Goal: Transaction & Acquisition: Download file/media

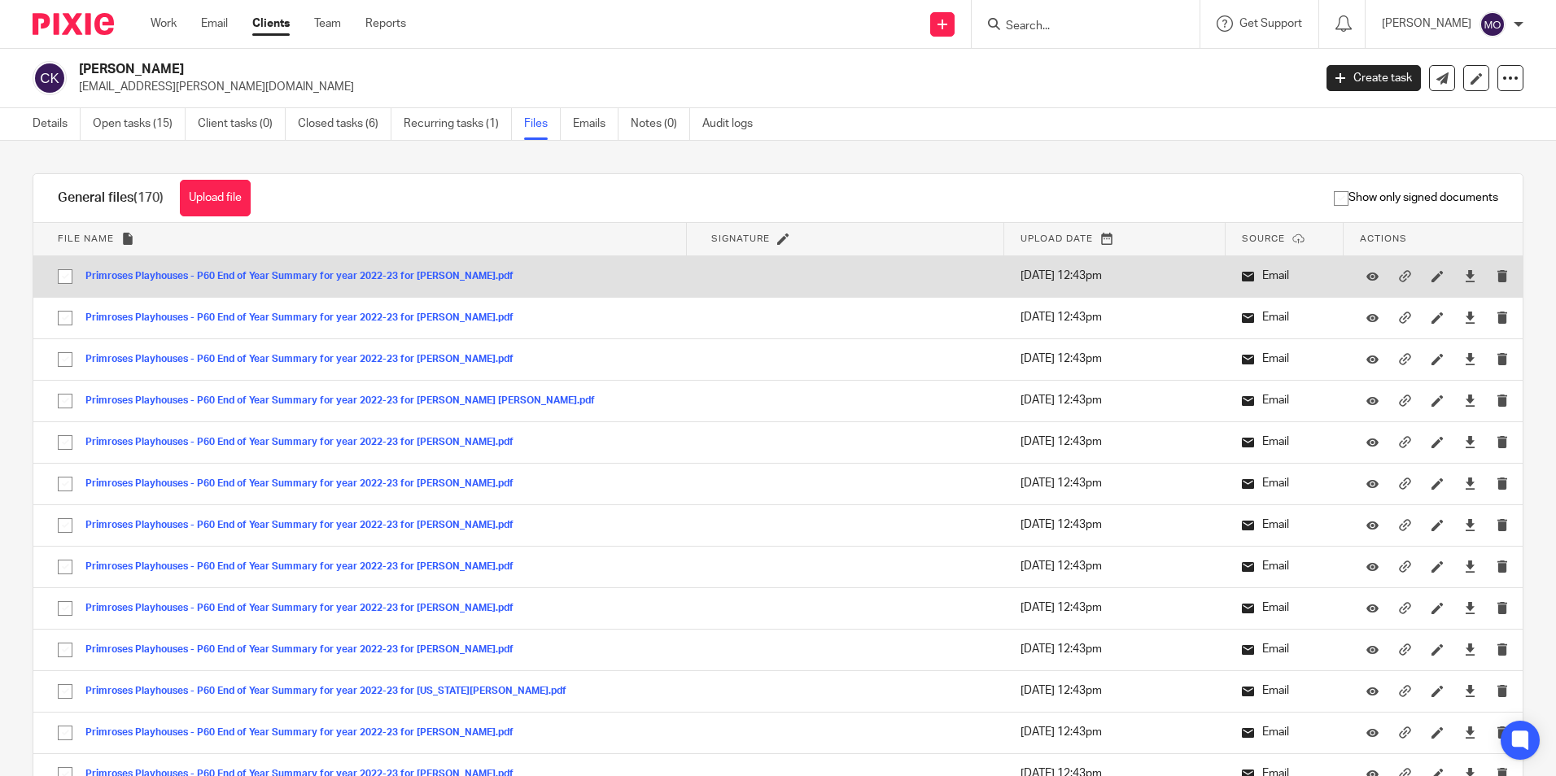
click at [68, 279] on input "checkbox" at bounding box center [65, 276] width 31 height 31
checkbox input "true"
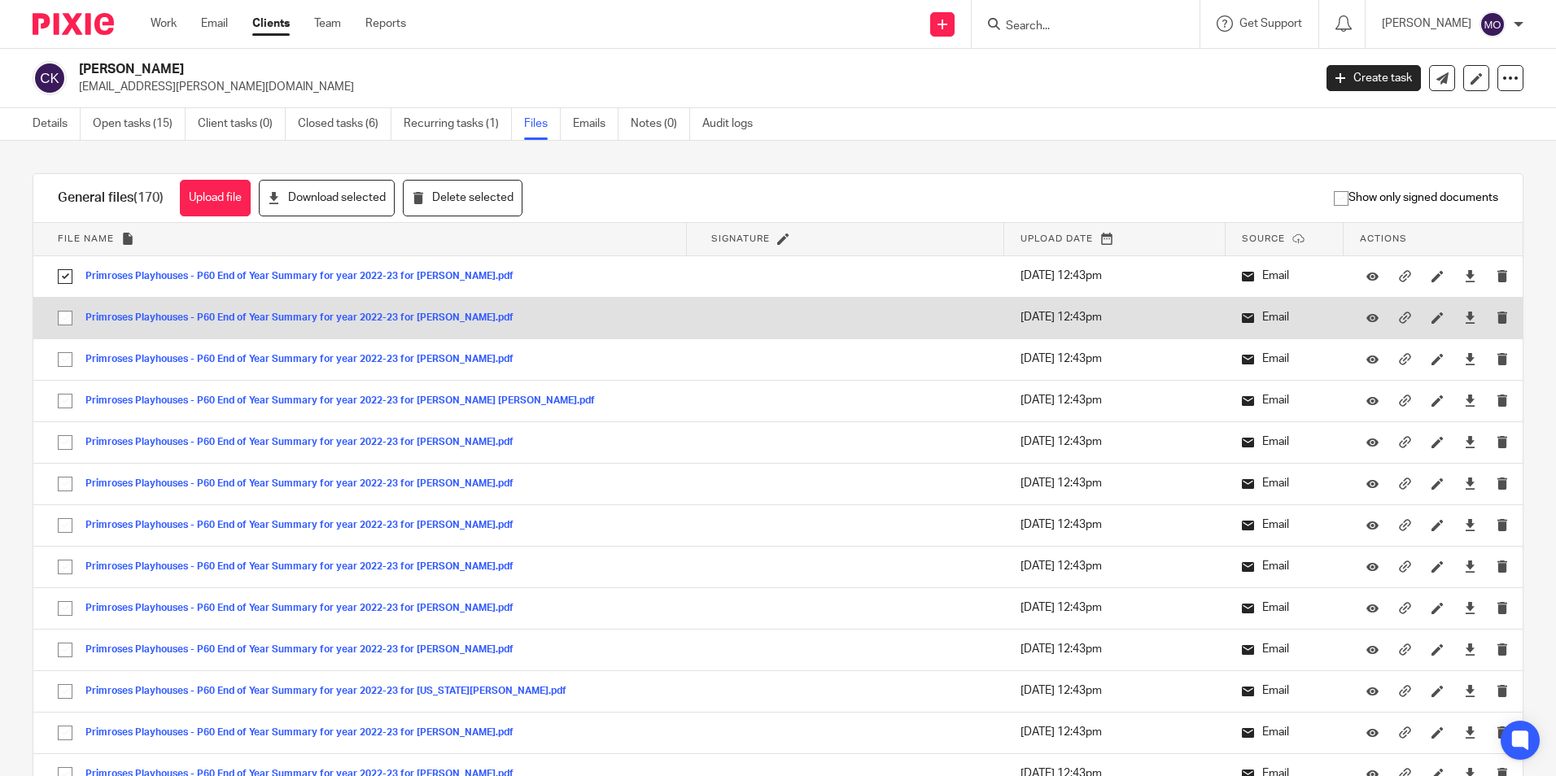
click at [61, 320] on input "checkbox" at bounding box center [65, 318] width 31 height 31
checkbox input "true"
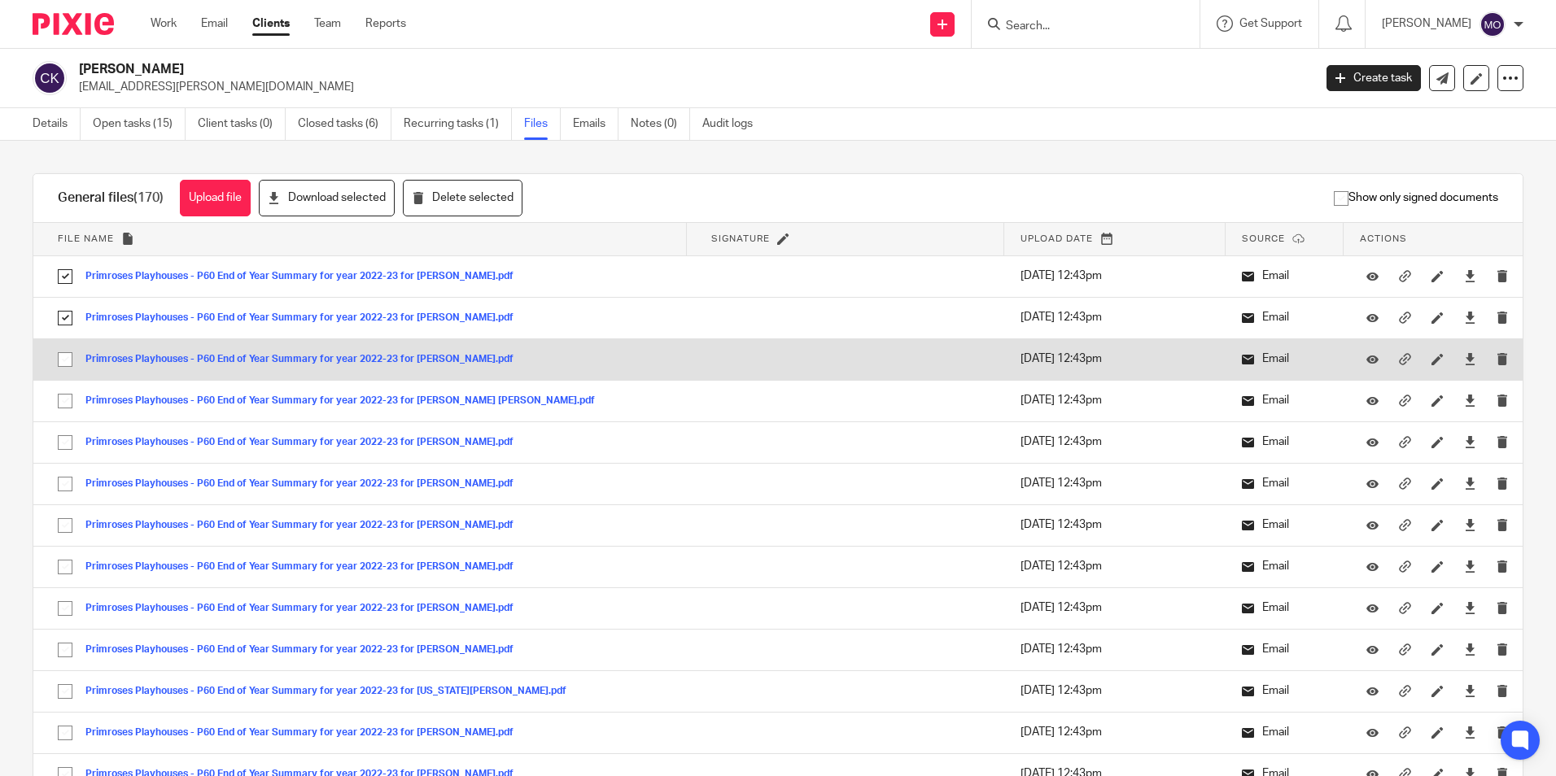
click at [63, 360] on input "checkbox" at bounding box center [65, 359] width 31 height 31
checkbox input "true"
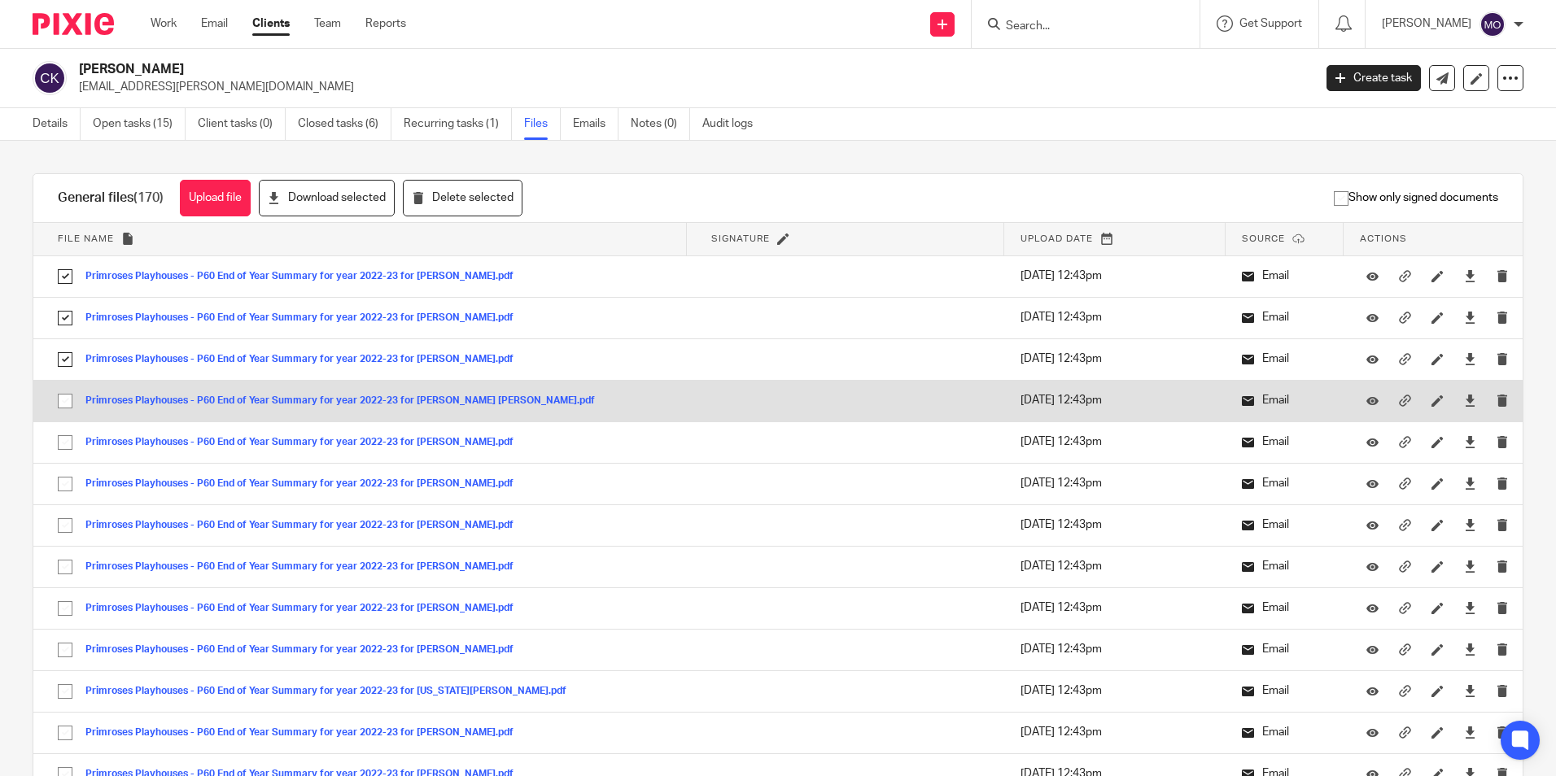
click at [65, 391] on input "checkbox" at bounding box center [65, 401] width 31 height 31
checkbox input "true"
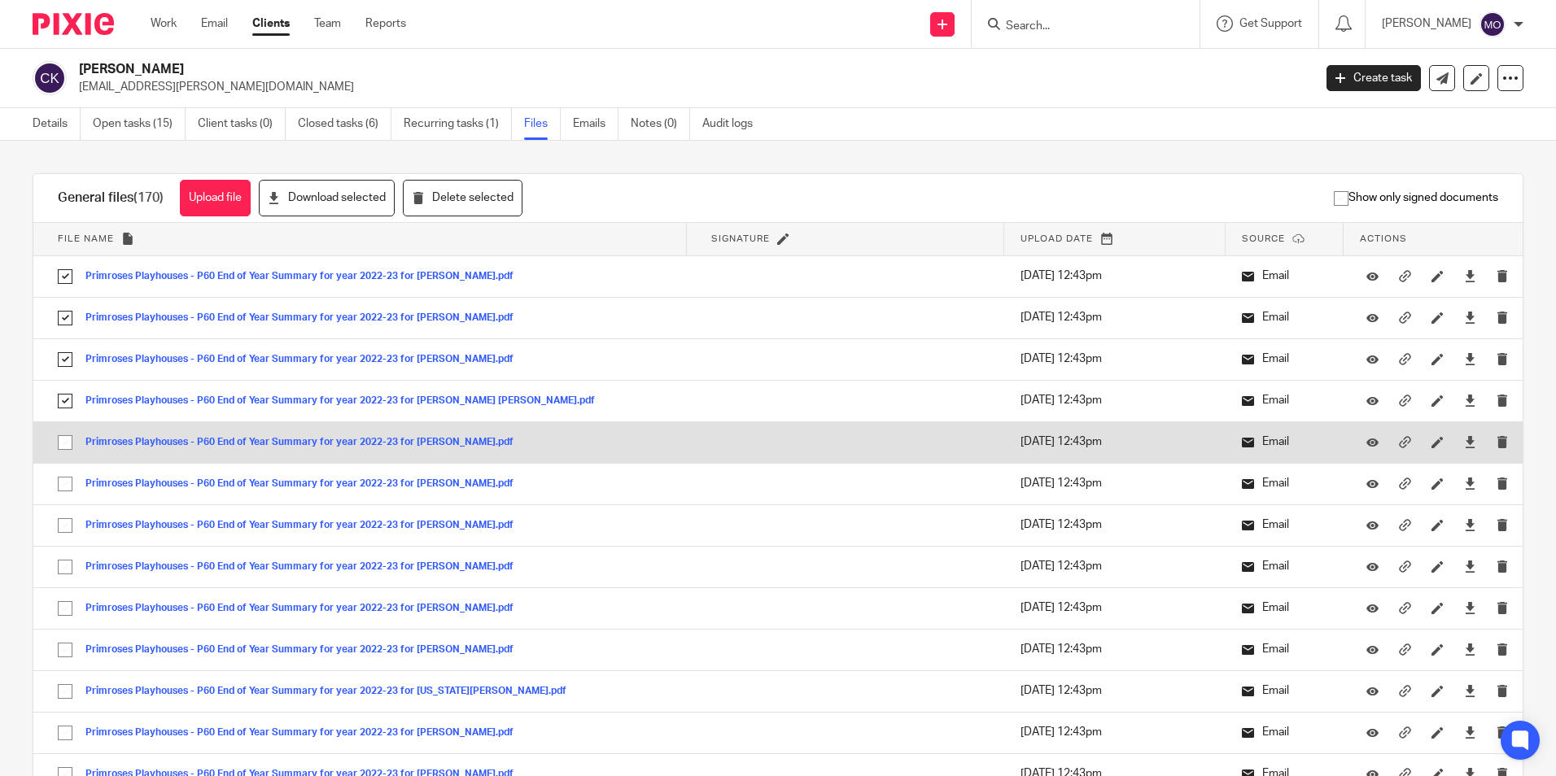
click at [69, 435] on input "checkbox" at bounding box center [65, 442] width 31 height 31
checkbox input "true"
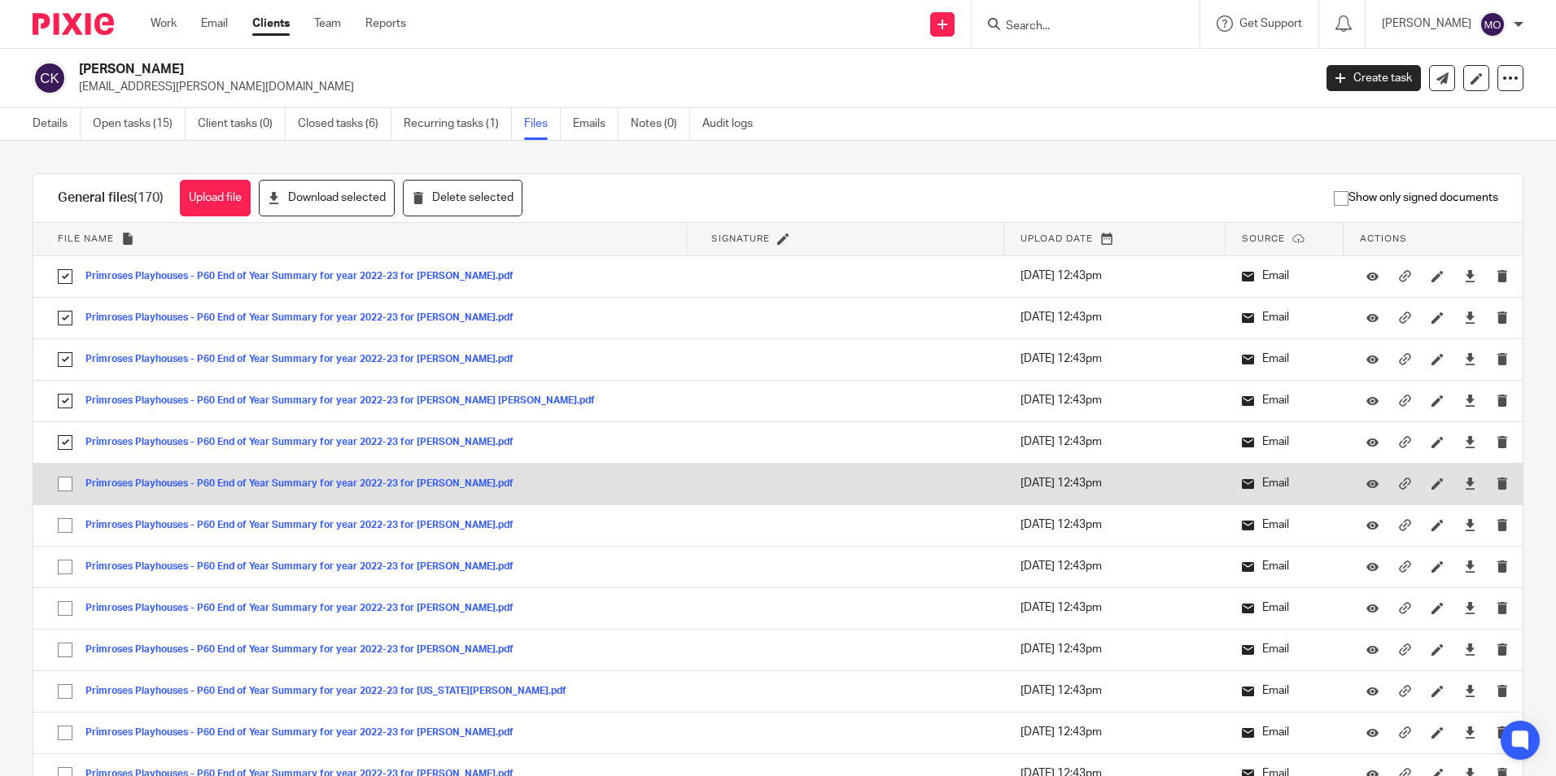
click at [63, 488] on input "checkbox" at bounding box center [65, 484] width 31 height 31
checkbox input "true"
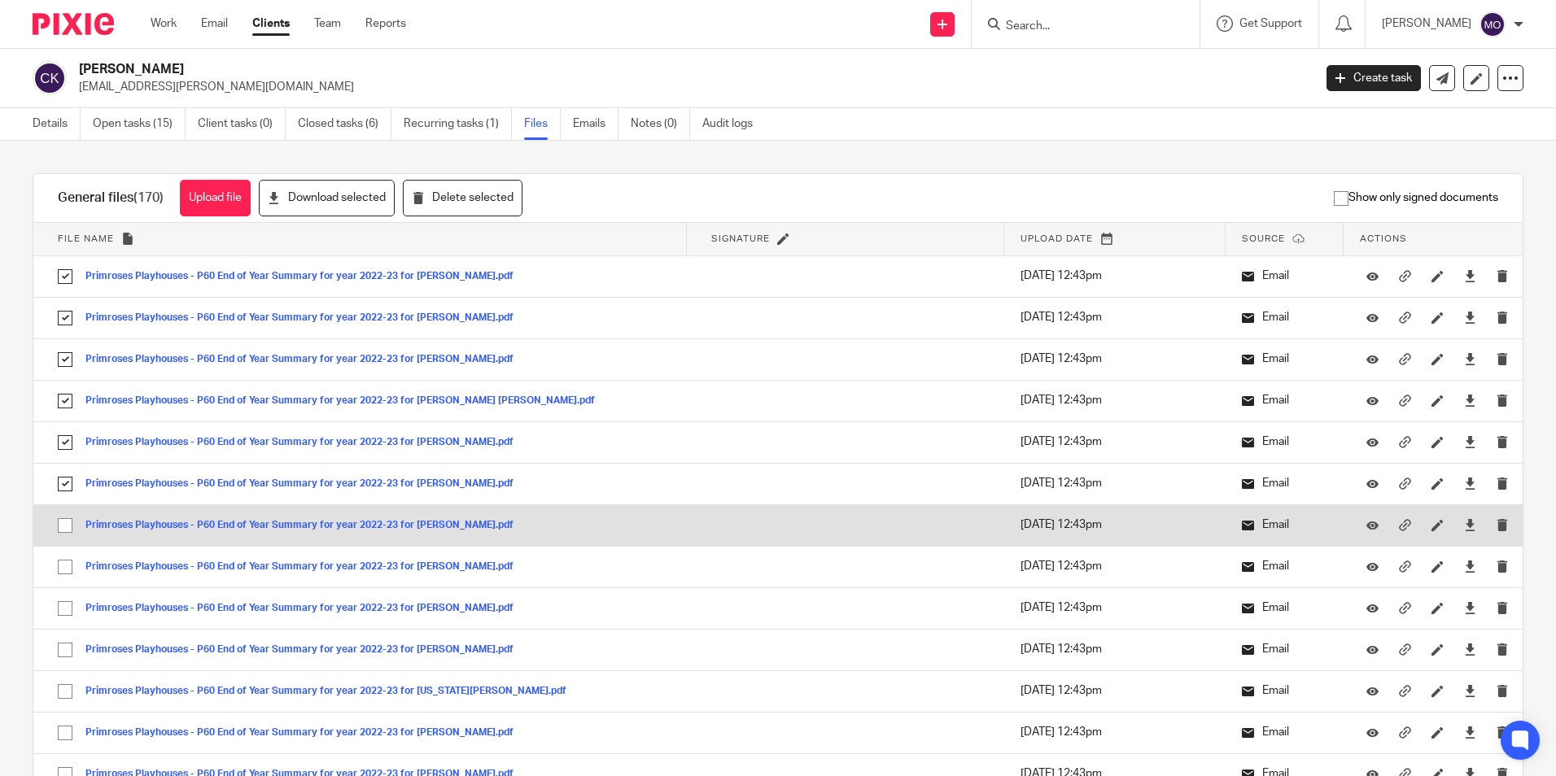
drag, startPoint x: 59, startPoint y: 522, endPoint x: 62, endPoint y: 530, distance: 9.3
click at [62, 529] on input "checkbox" at bounding box center [65, 525] width 31 height 31
checkbox input "true"
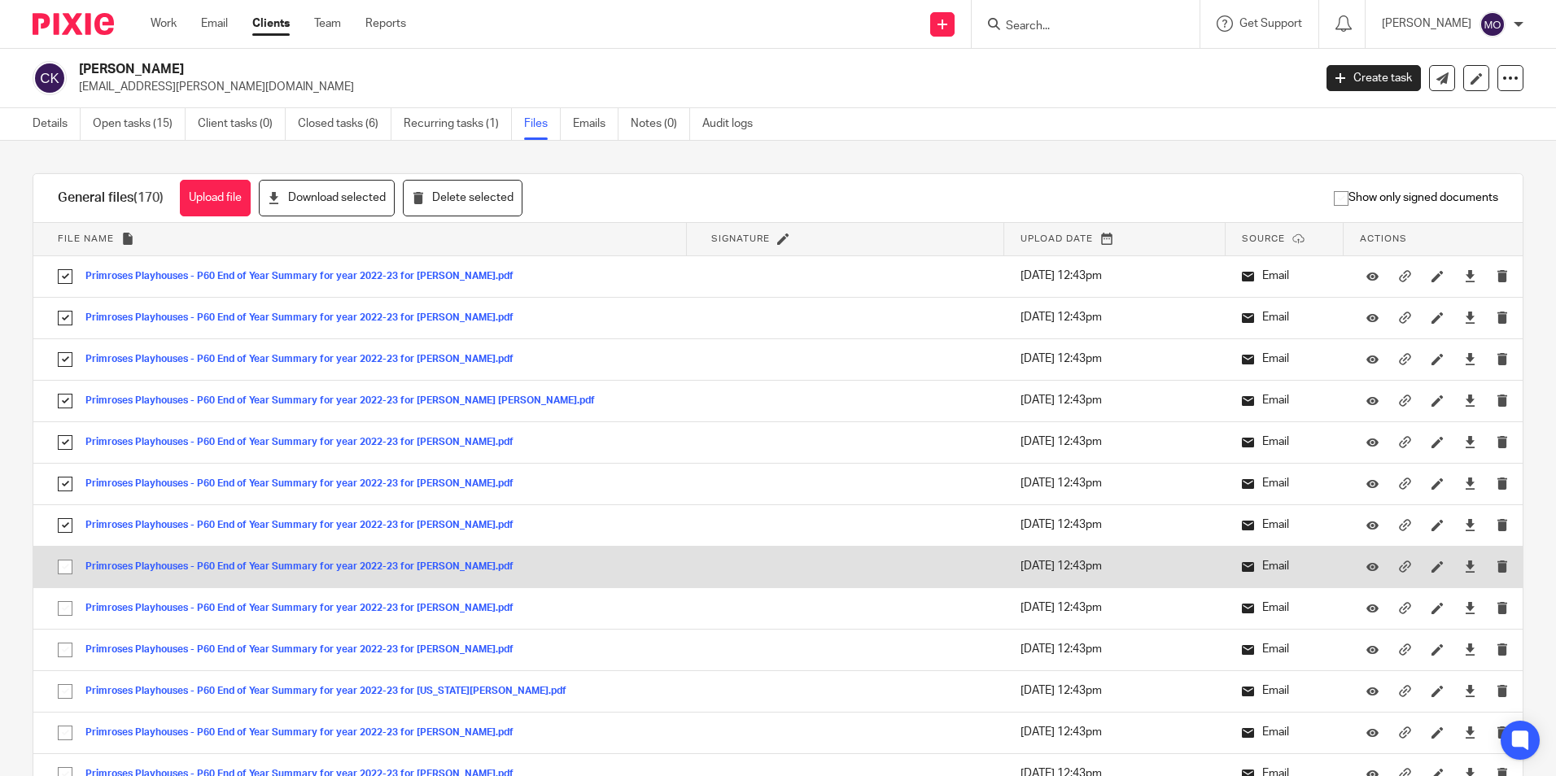
click at [65, 566] on input "checkbox" at bounding box center [65, 567] width 31 height 31
checkbox input "true"
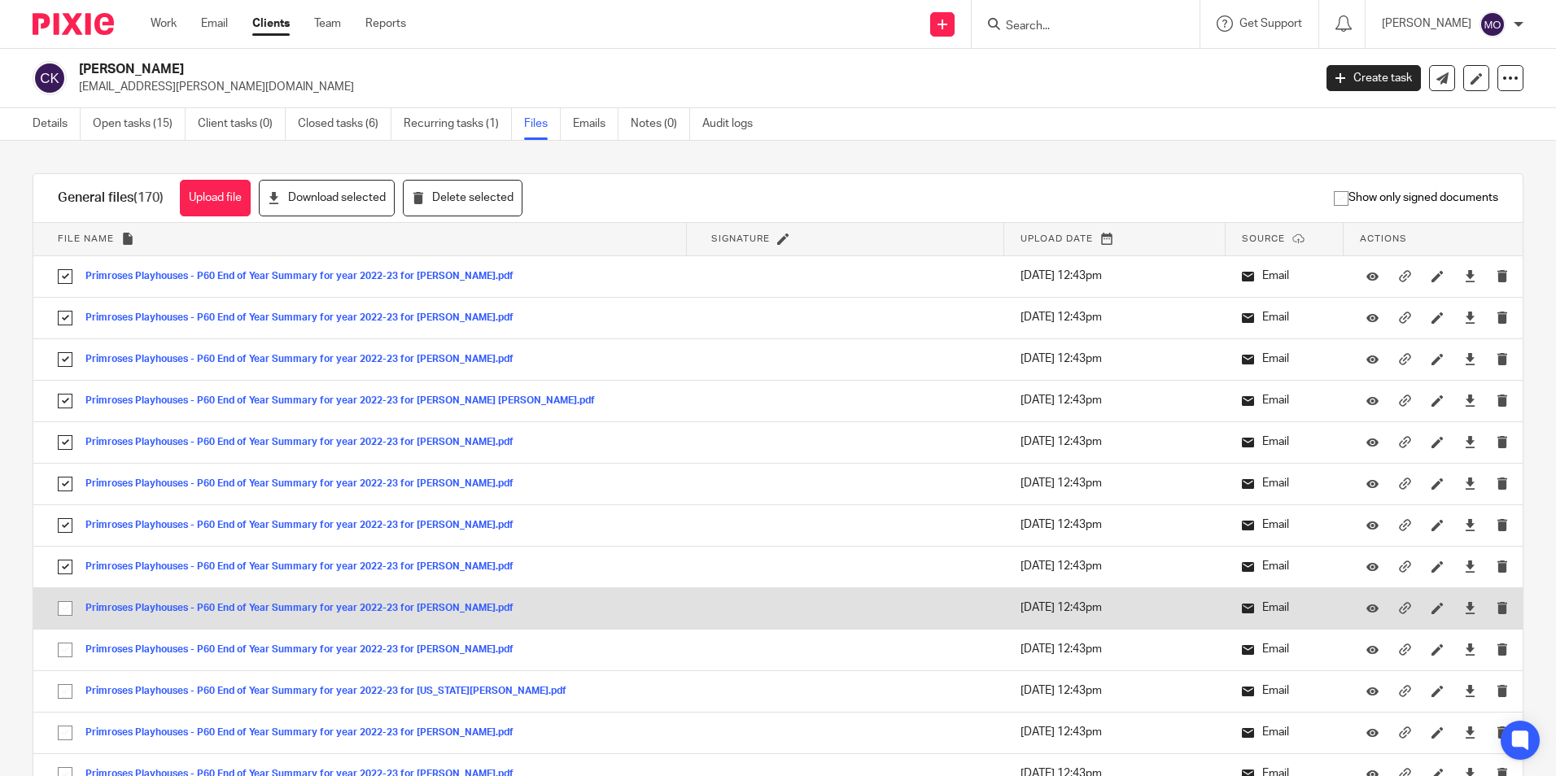
click at [59, 600] on input "checkbox" at bounding box center [65, 608] width 31 height 31
checkbox input "true"
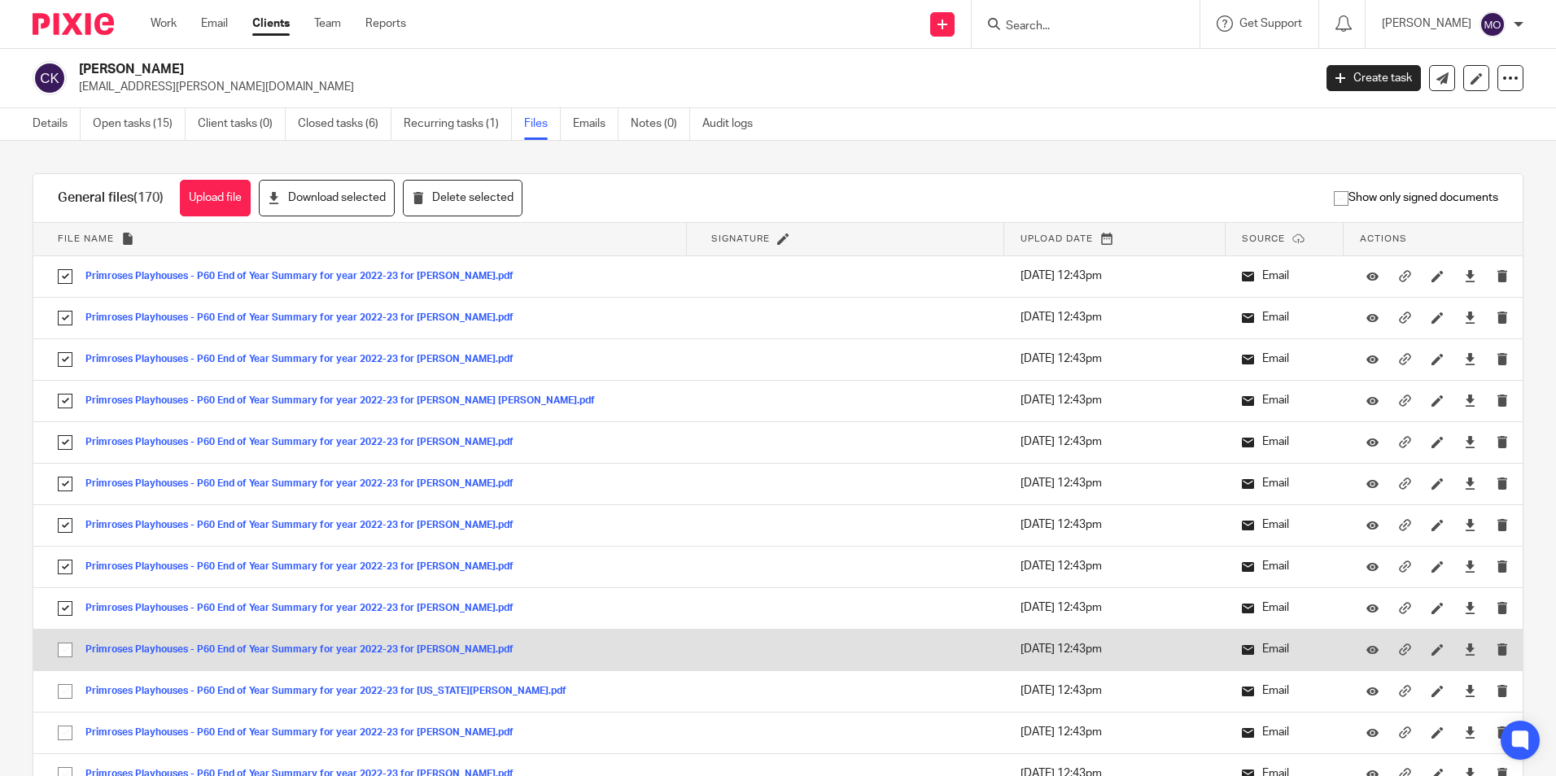
drag, startPoint x: 65, startPoint y: 648, endPoint x: 63, endPoint y: 662, distance: 14.8
click at [64, 648] on input "checkbox" at bounding box center [65, 650] width 31 height 31
checkbox input "true"
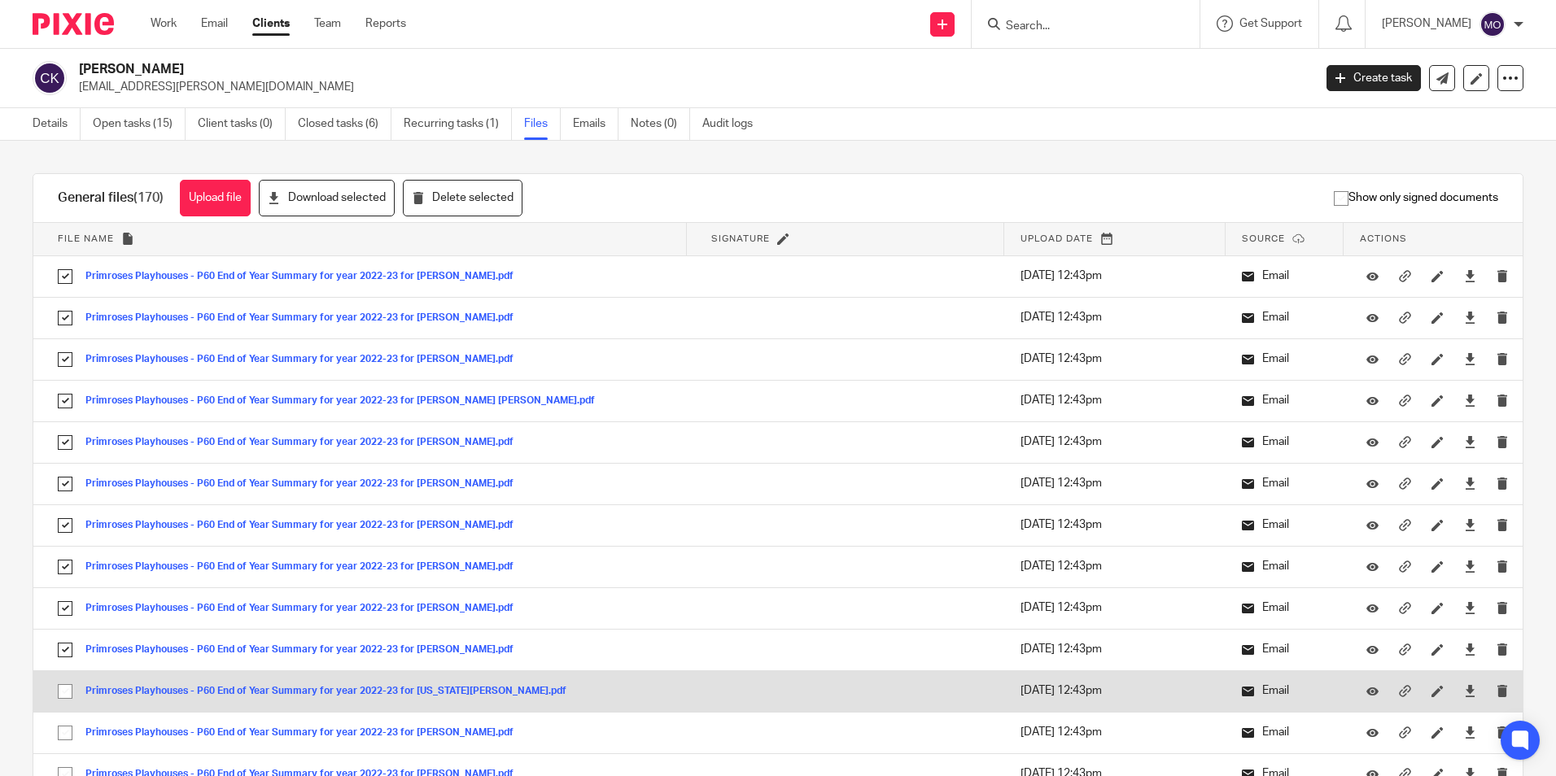
click at [69, 691] on input "checkbox" at bounding box center [65, 691] width 31 height 31
checkbox input "true"
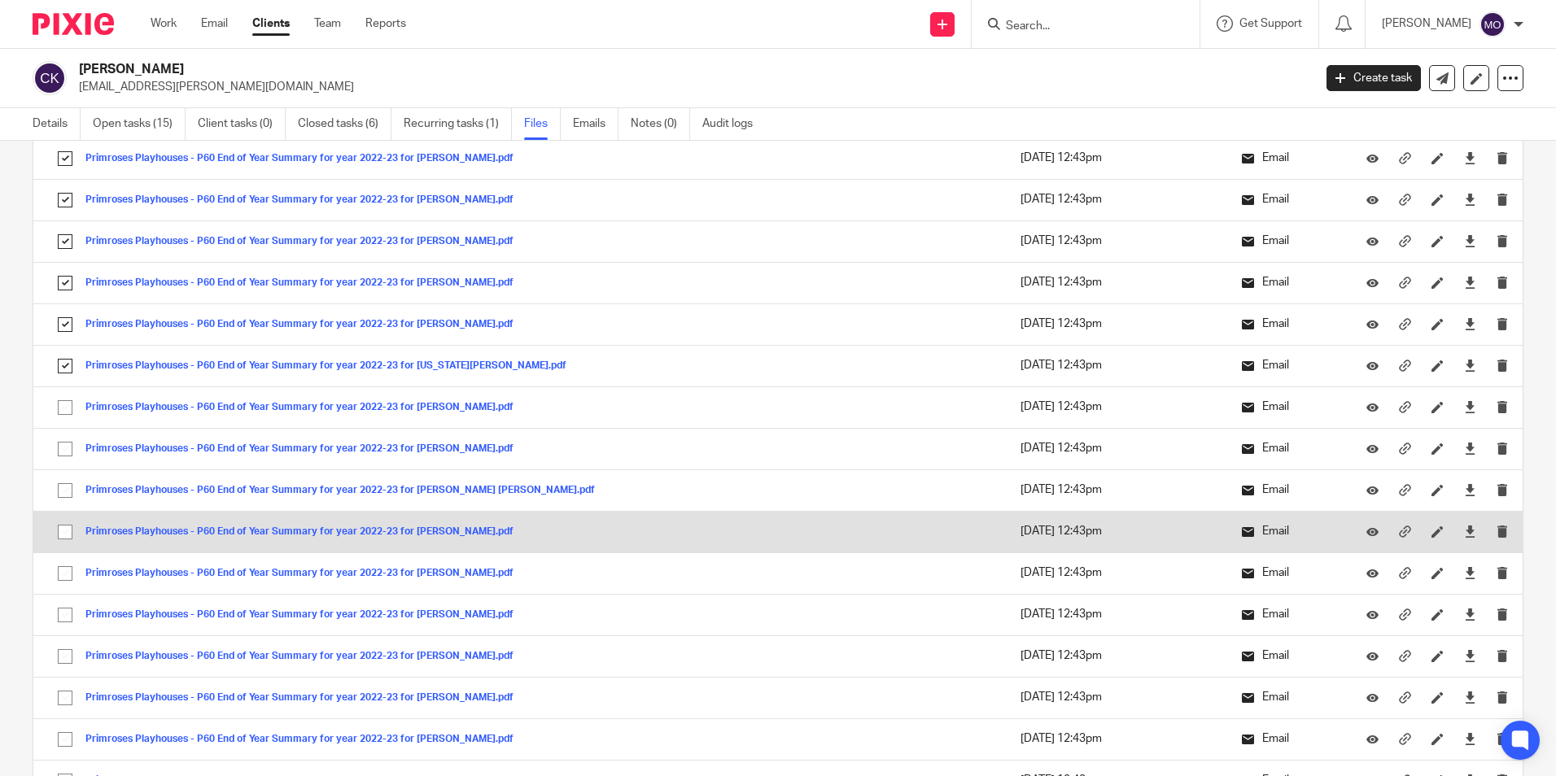
scroll to position [407, 0]
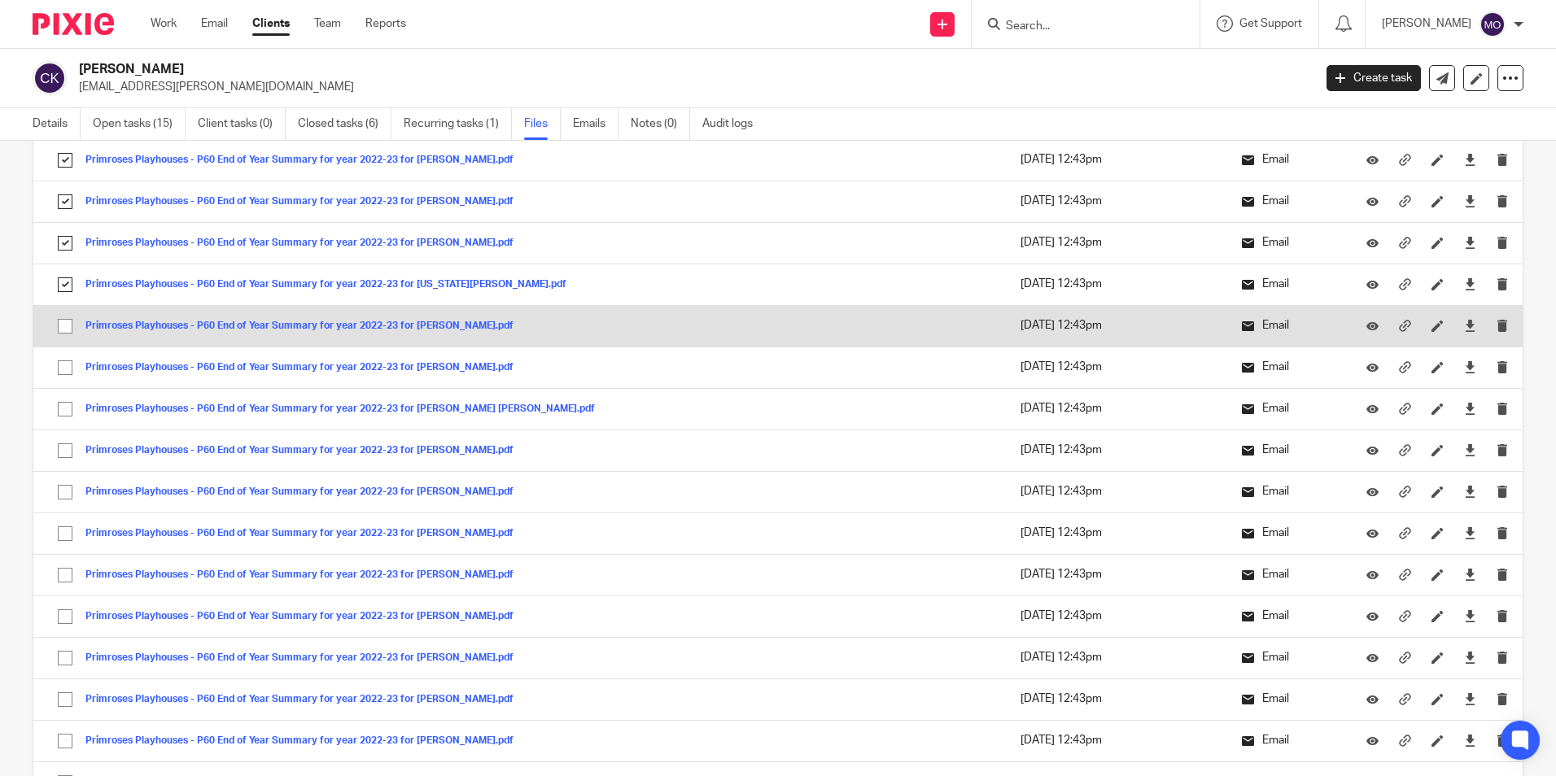
click at [59, 326] on input "checkbox" at bounding box center [65, 326] width 31 height 31
checkbox input "true"
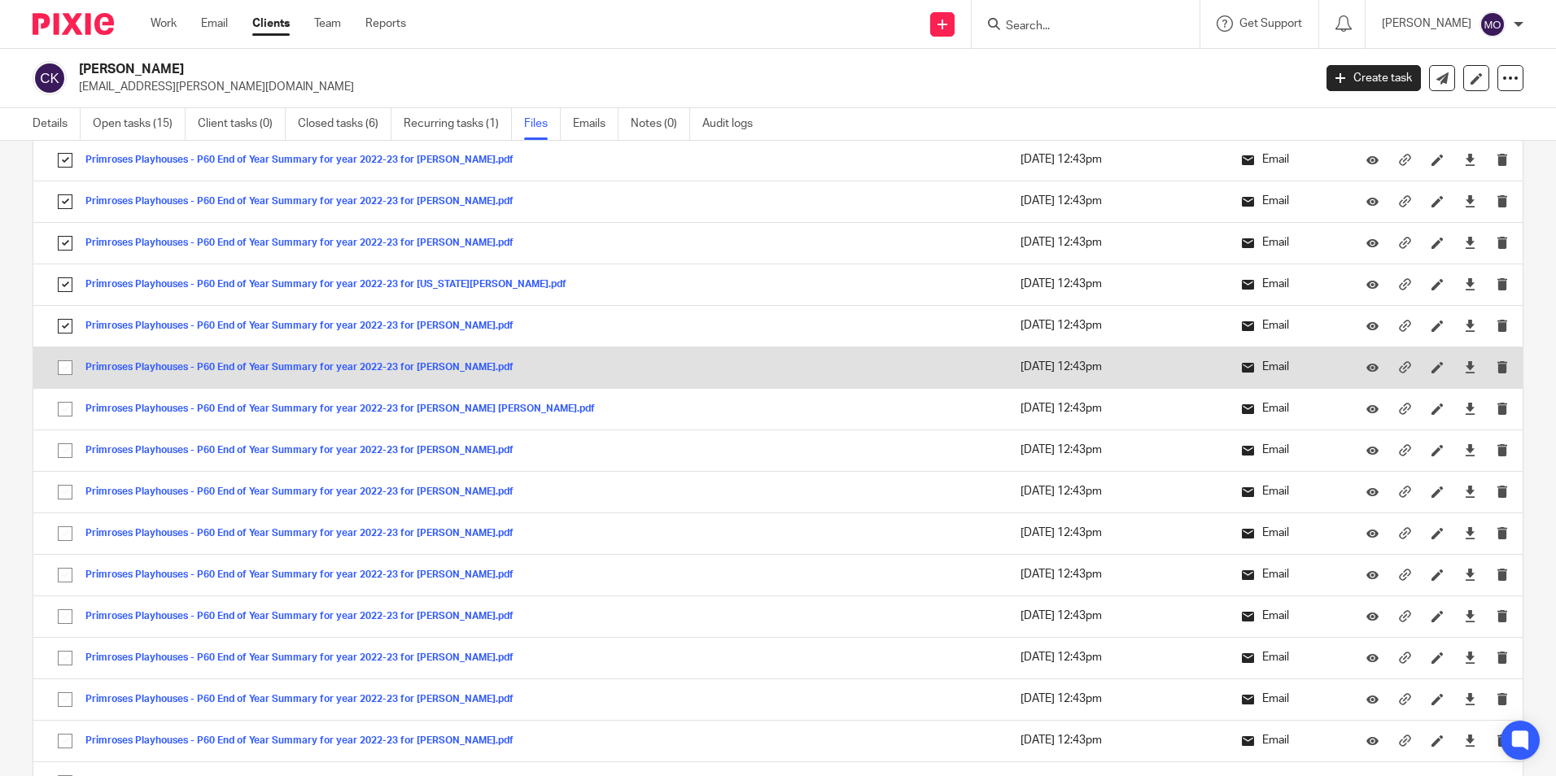
click at [71, 373] on input "checkbox" at bounding box center [65, 367] width 31 height 31
checkbox input "true"
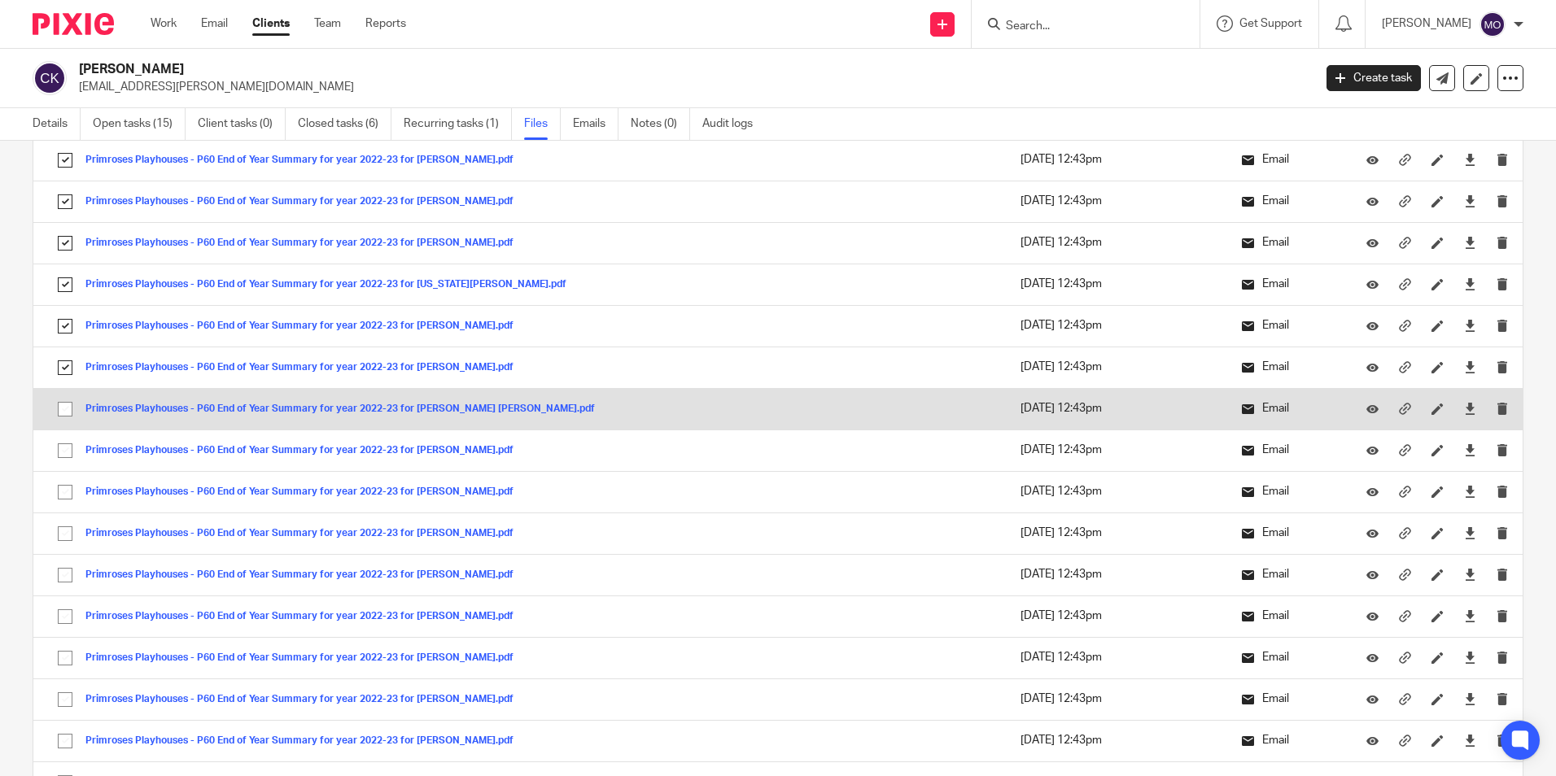
click at [68, 414] on input "checkbox" at bounding box center [65, 409] width 31 height 31
checkbox input "true"
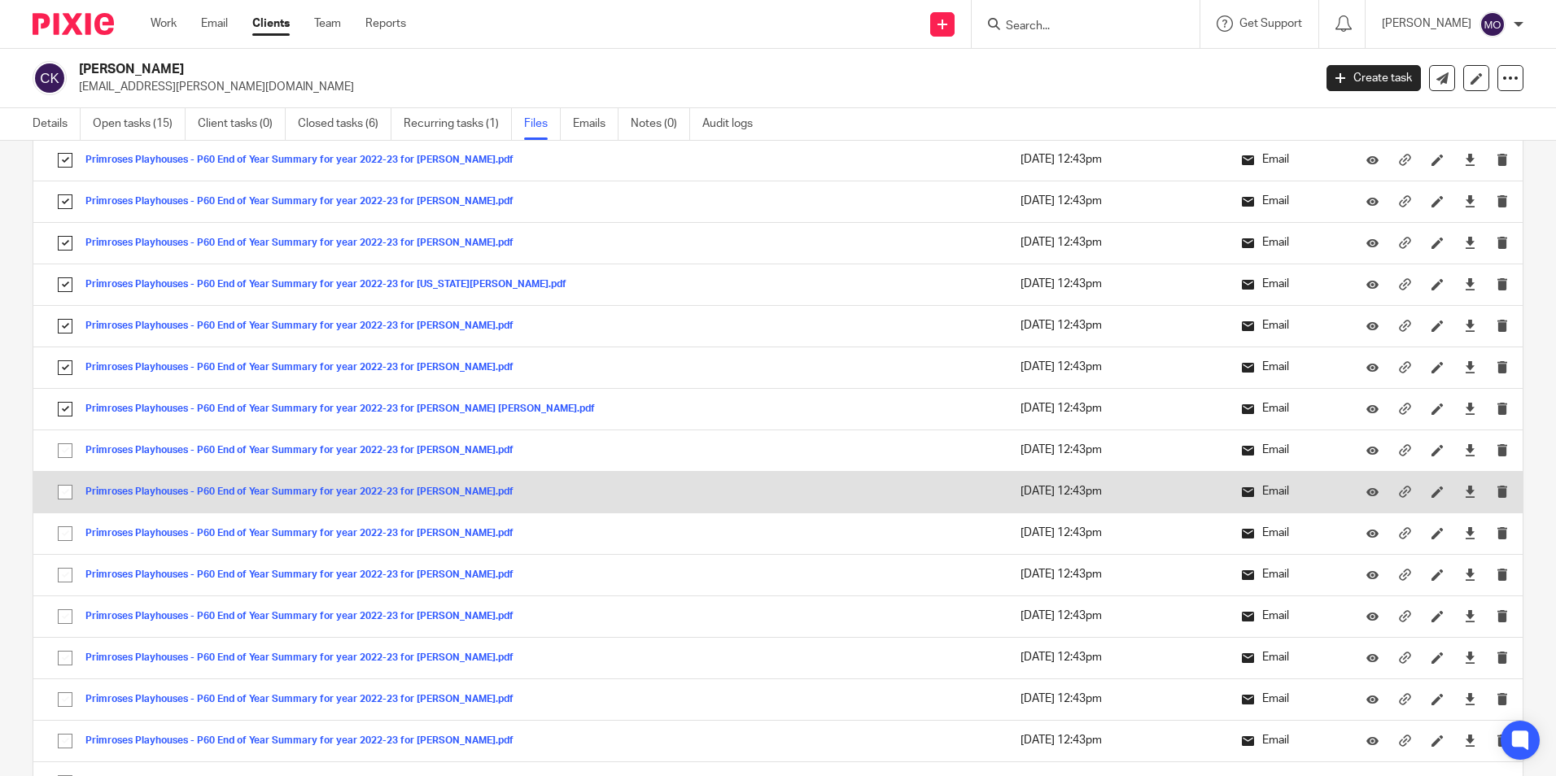
drag, startPoint x: 65, startPoint y: 452, endPoint x: 64, endPoint y: 471, distance: 19.5
click at [64, 456] on input "checkbox" at bounding box center [65, 450] width 31 height 31
checkbox input "true"
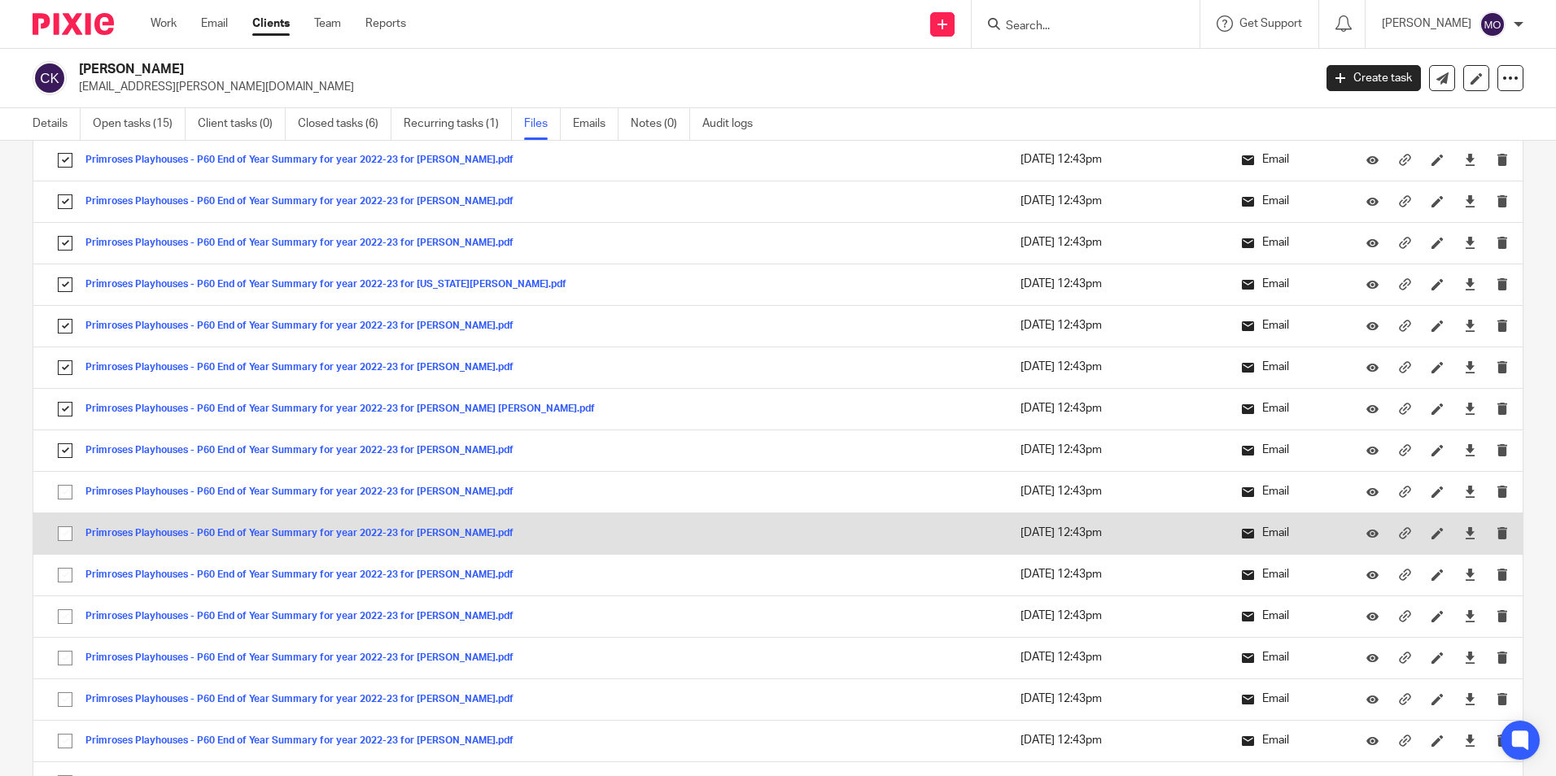
drag, startPoint x: 64, startPoint y: 482, endPoint x: 69, endPoint y: 514, distance: 32.1
click at [65, 489] on input "checkbox" at bounding box center [65, 492] width 31 height 31
checkbox input "true"
click at [72, 530] on input "checkbox" at bounding box center [65, 533] width 31 height 31
checkbox input "true"
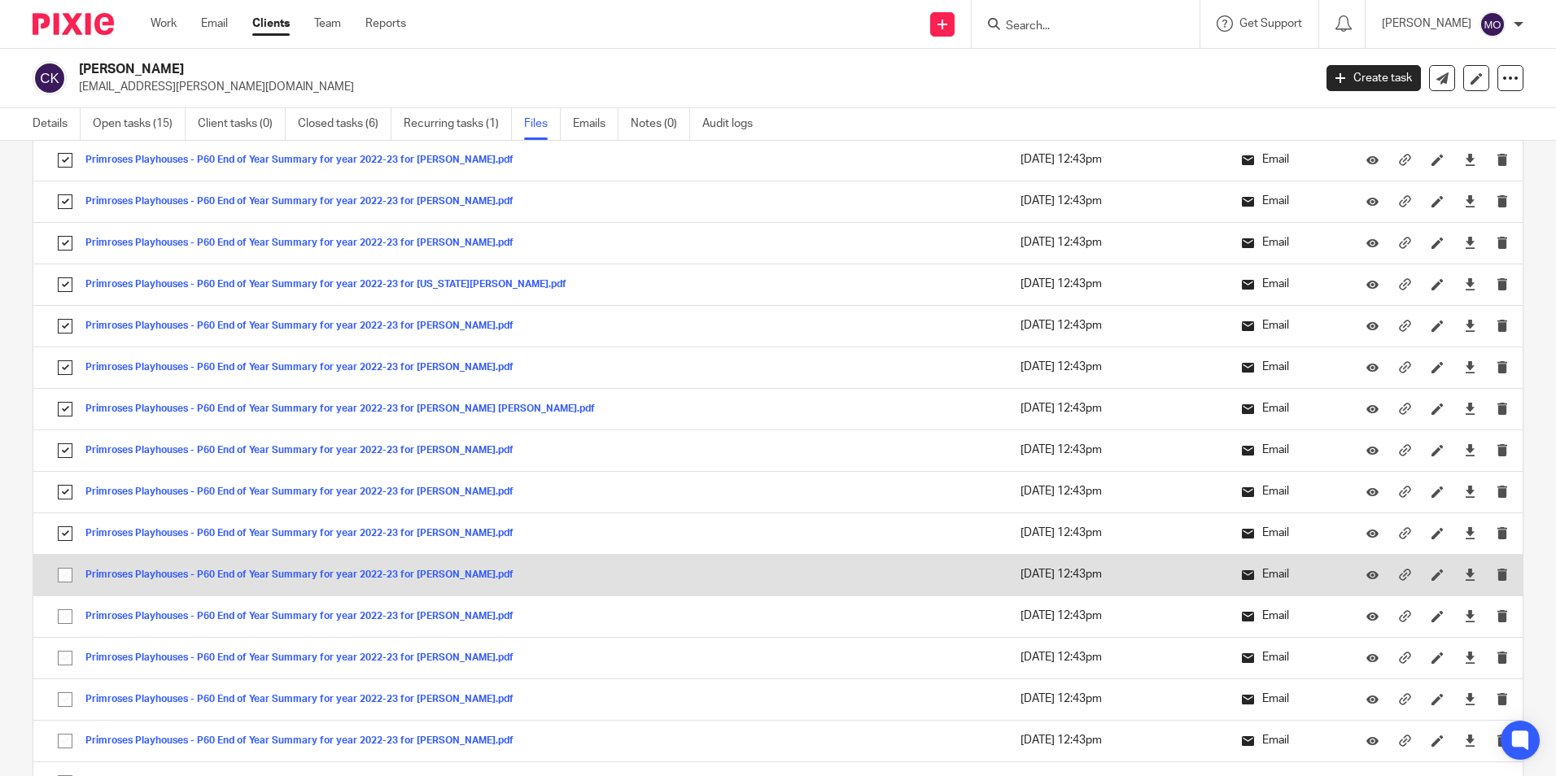
click at [70, 569] on input "checkbox" at bounding box center [65, 575] width 31 height 31
checkbox input "true"
drag, startPoint x: 69, startPoint y: 609, endPoint x: 76, endPoint y: 556, distance: 54.2
click at [70, 609] on input "checkbox" at bounding box center [65, 616] width 31 height 31
checkbox input "true"
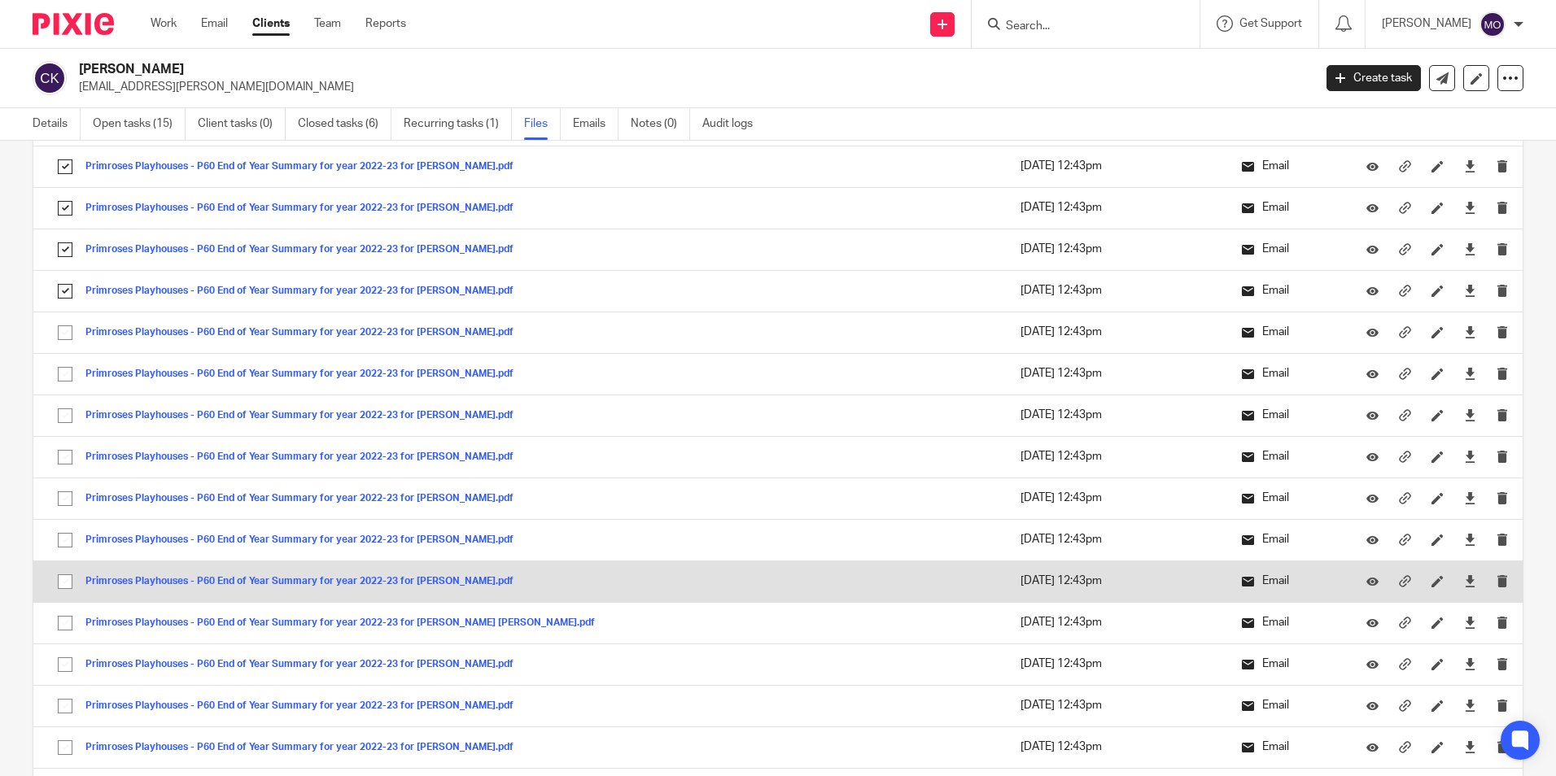
scroll to position [814, 0]
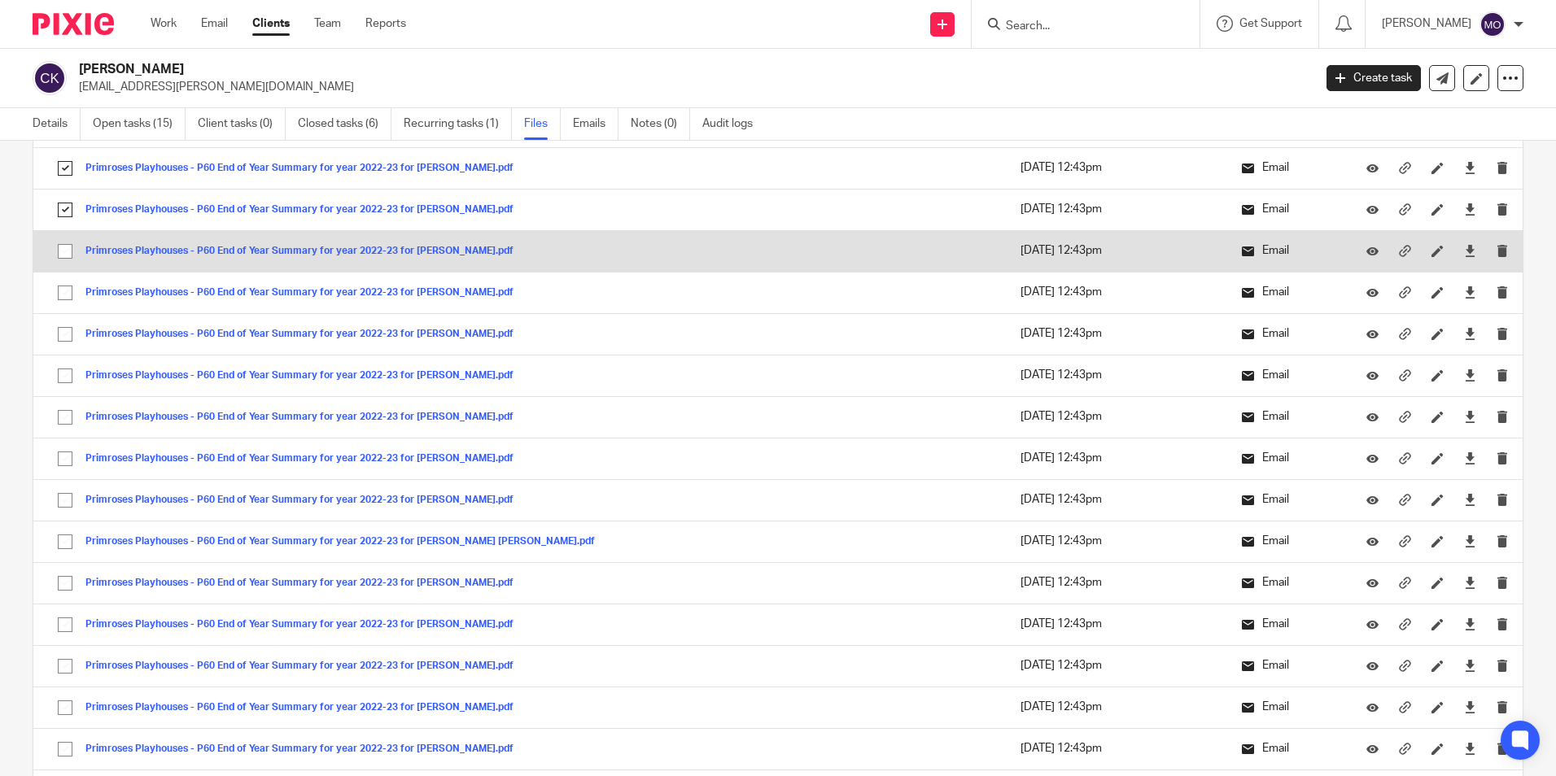
click at [65, 253] on input "checkbox" at bounding box center [65, 251] width 31 height 31
checkbox input "true"
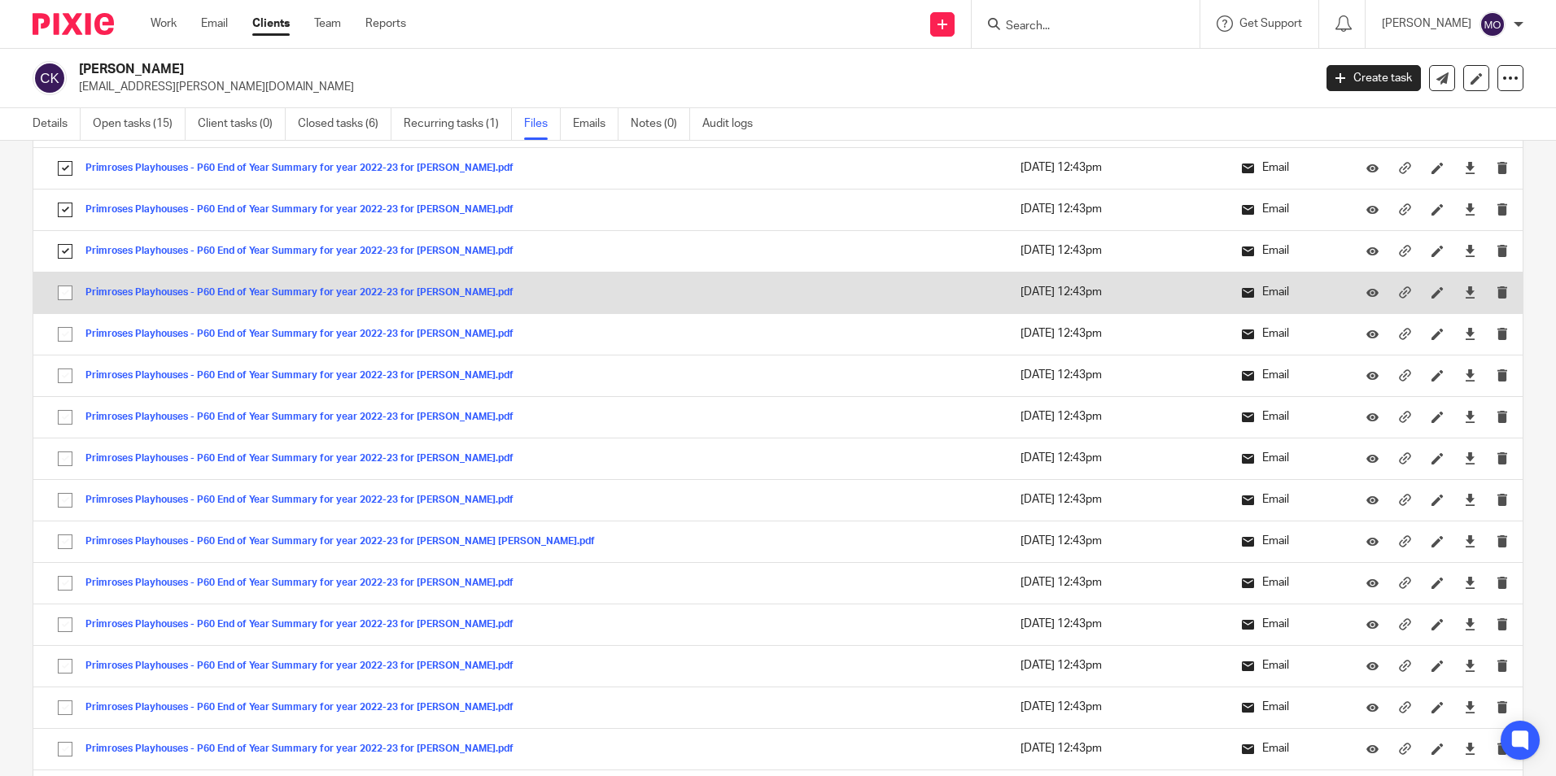
click at [63, 282] on input "checkbox" at bounding box center [65, 292] width 31 height 31
checkbox input "true"
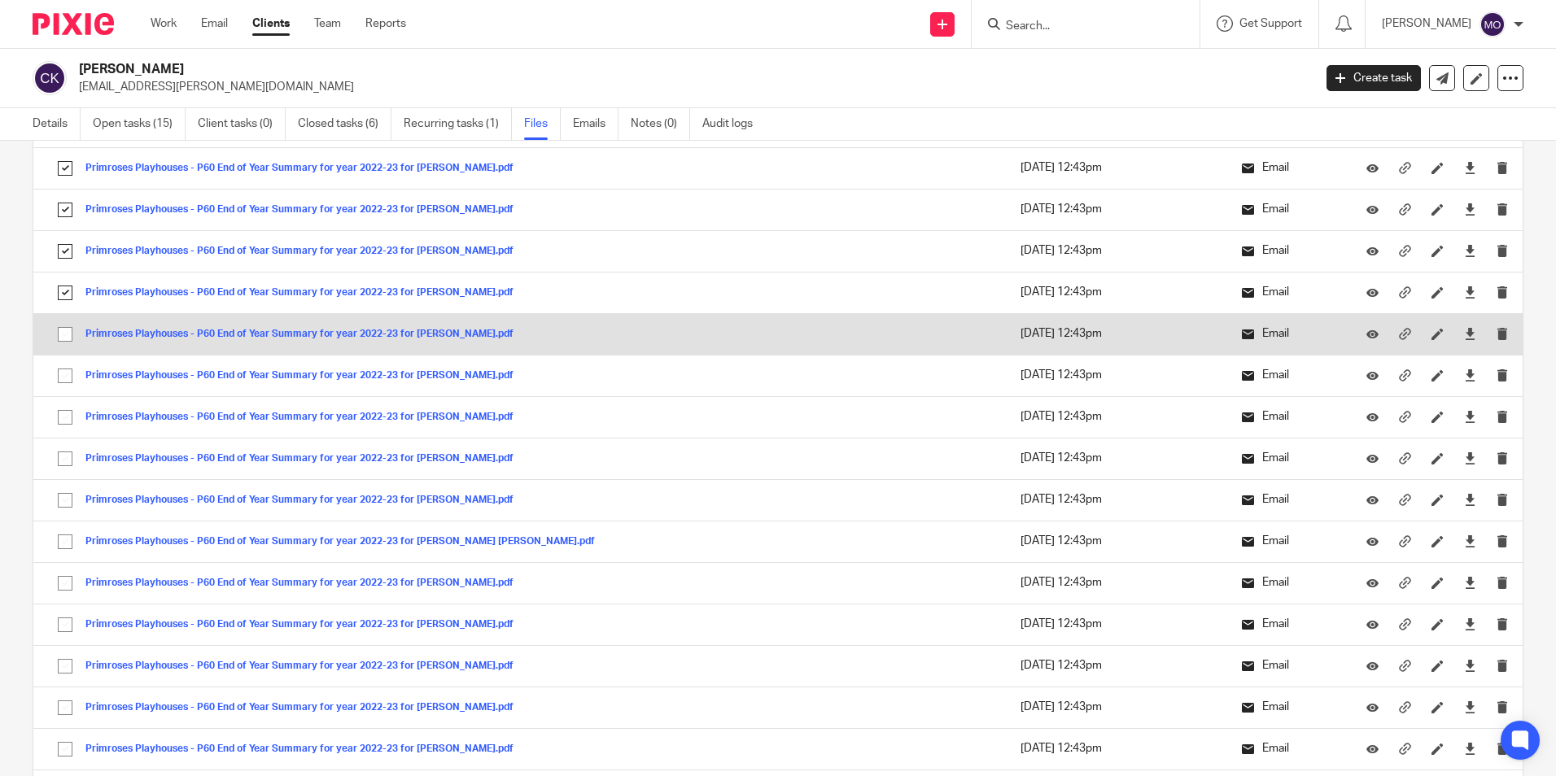
click at [68, 330] on input "checkbox" at bounding box center [65, 334] width 31 height 31
checkbox input "true"
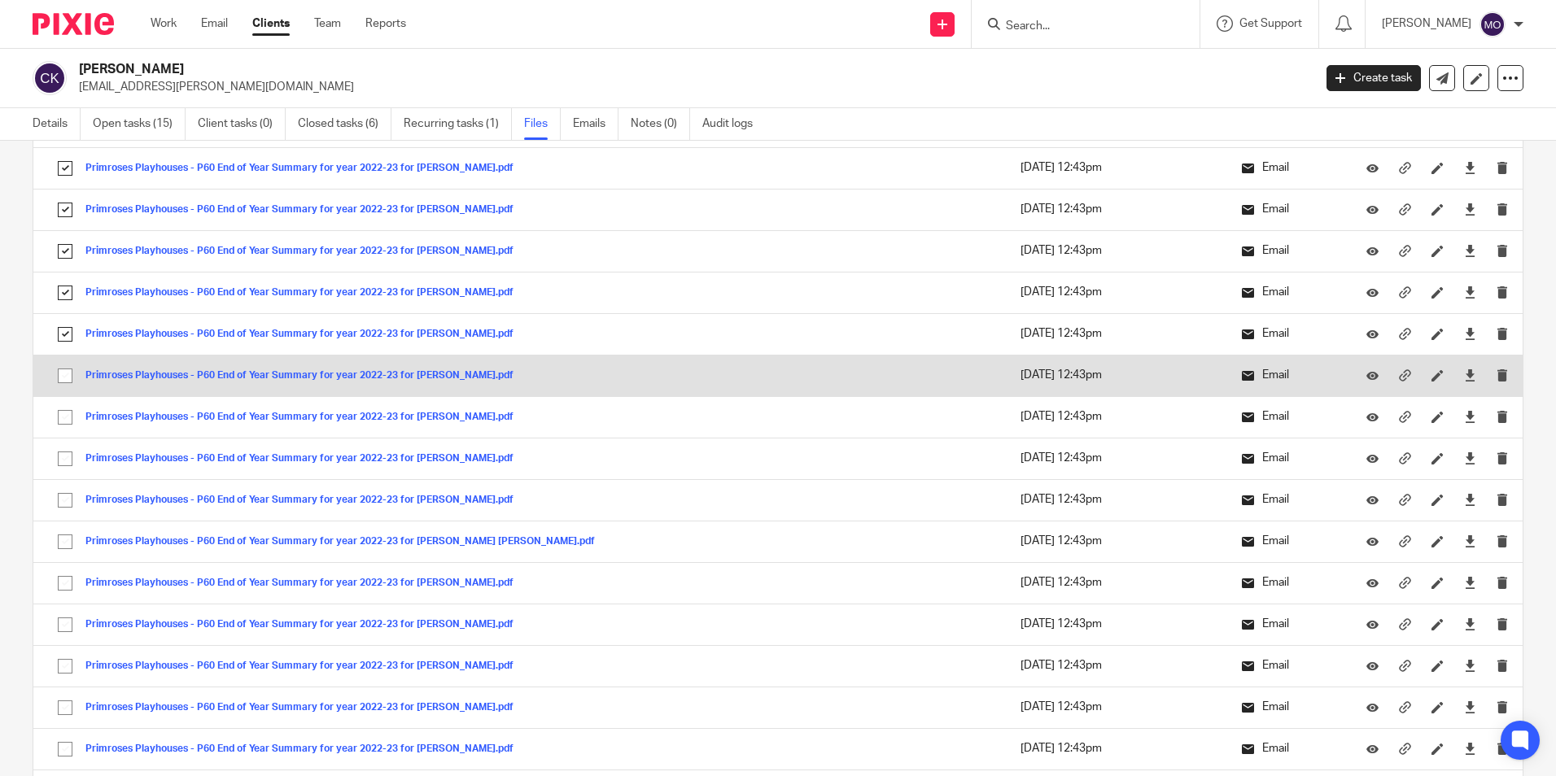
click at [68, 378] on input "checkbox" at bounding box center [65, 375] width 31 height 31
checkbox input "true"
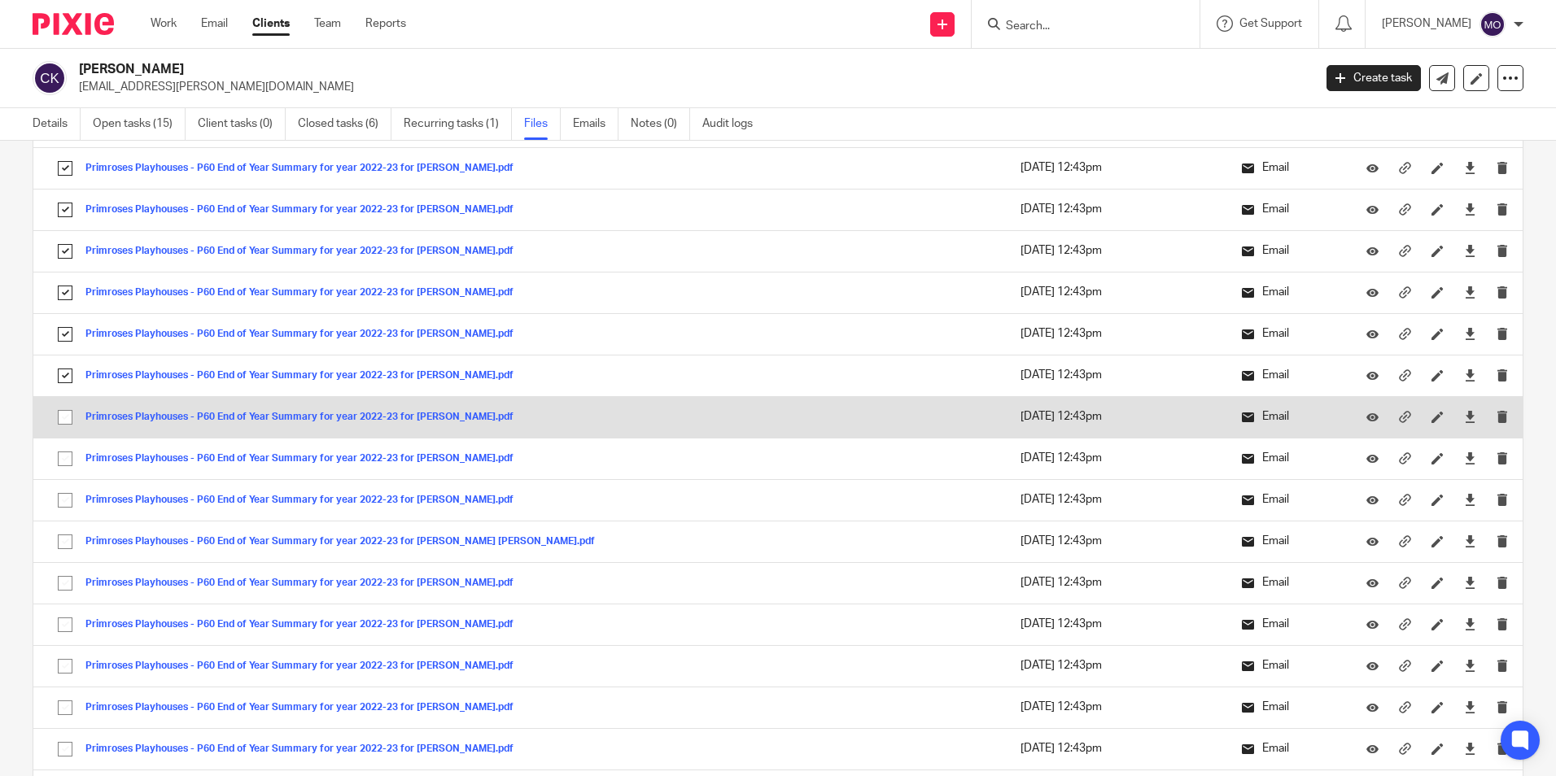
click at [68, 410] on input "checkbox" at bounding box center [65, 417] width 31 height 31
checkbox input "true"
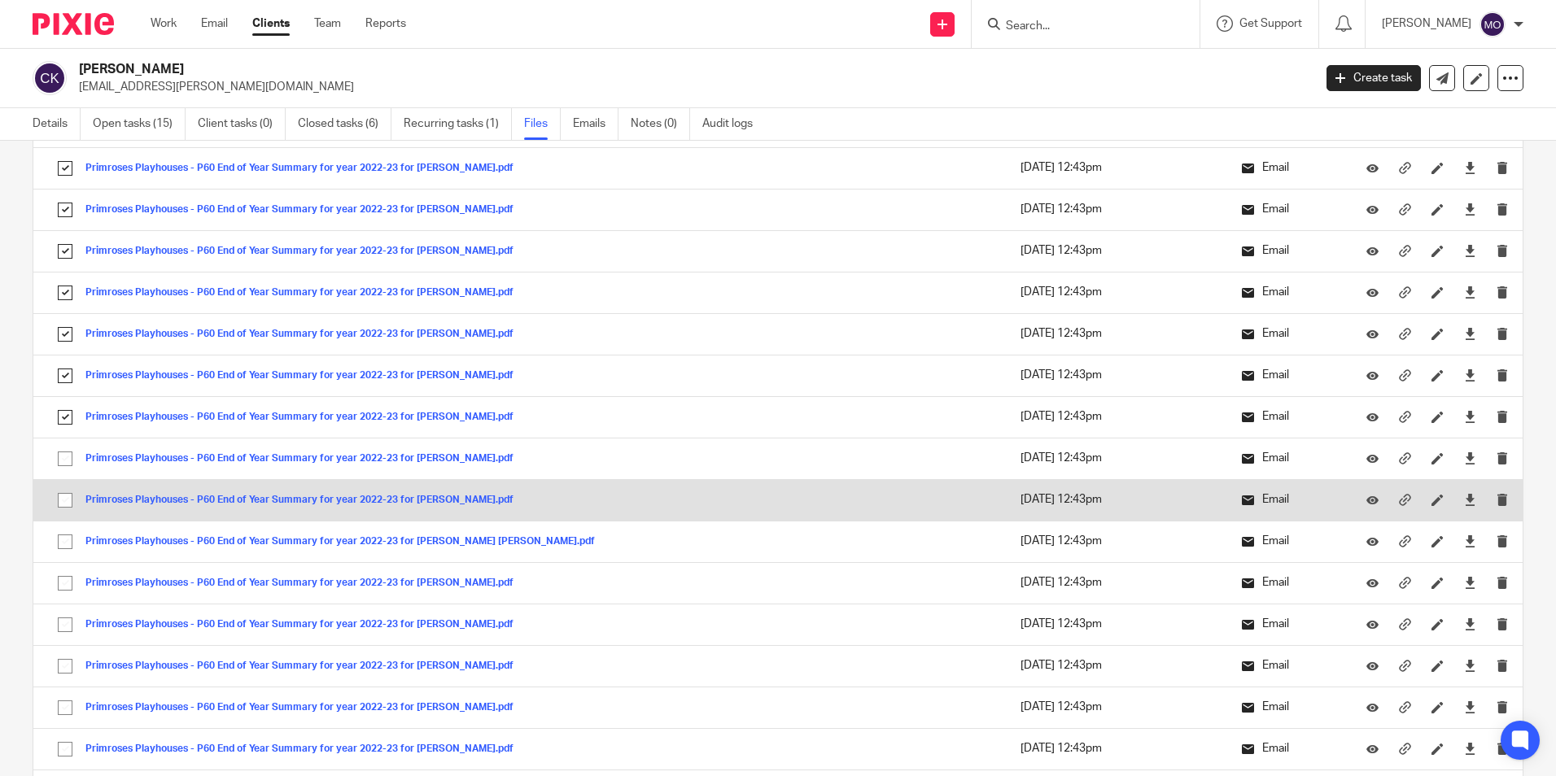
drag, startPoint x: 56, startPoint y: 466, endPoint x: 67, endPoint y: 496, distance: 31.9
click at [56, 470] on input "checkbox" at bounding box center [65, 458] width 31 height 31
checkbox input "true"
drag, startPoint x: 68, startPoint y: 500, endPoint x: 69, endPoint y: 520, distance: 20.4
click at [68, 504] on input "checkbox" at bounding box center [65, 500] width 31 height 31
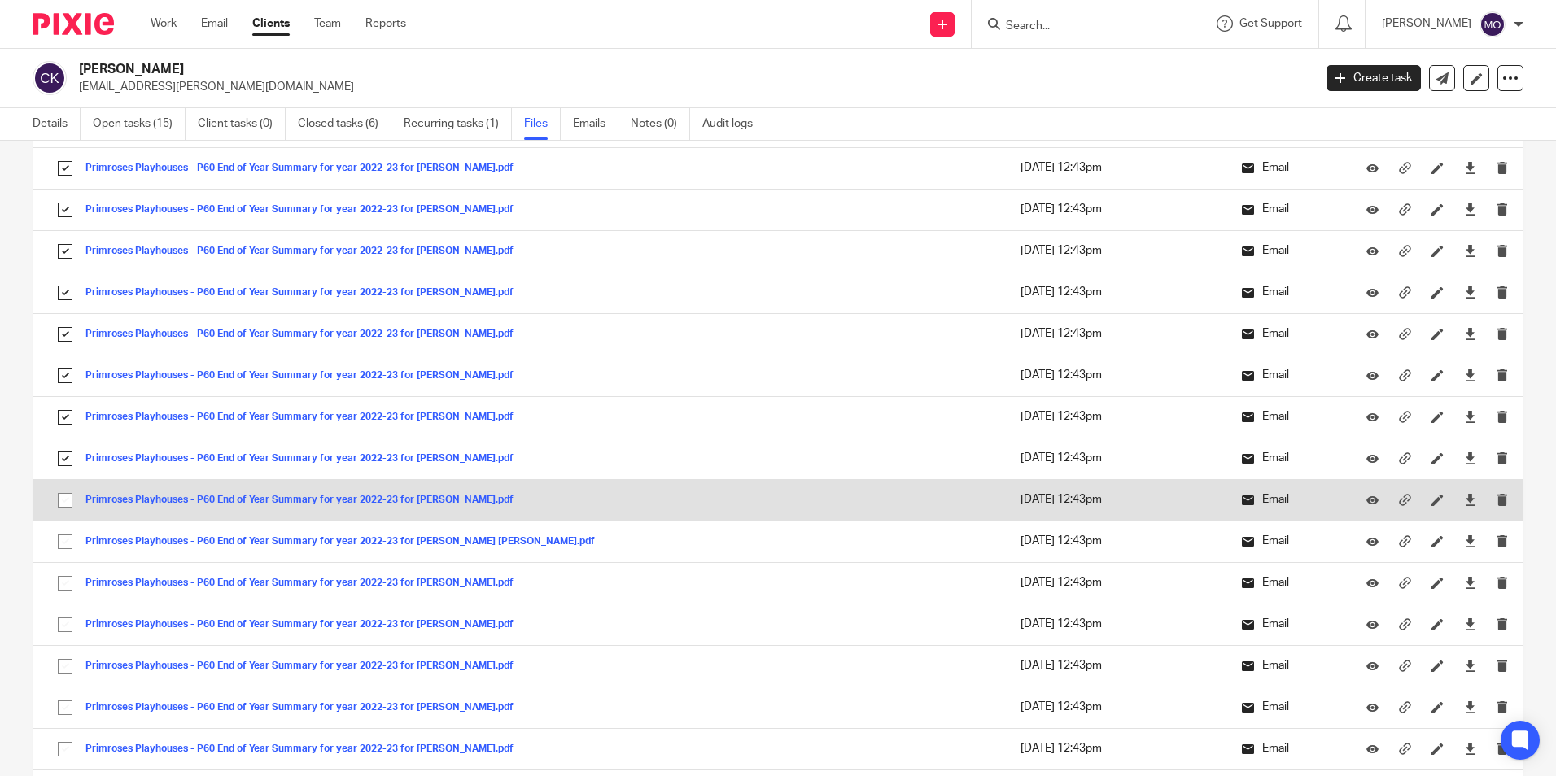
checkbox input "true"
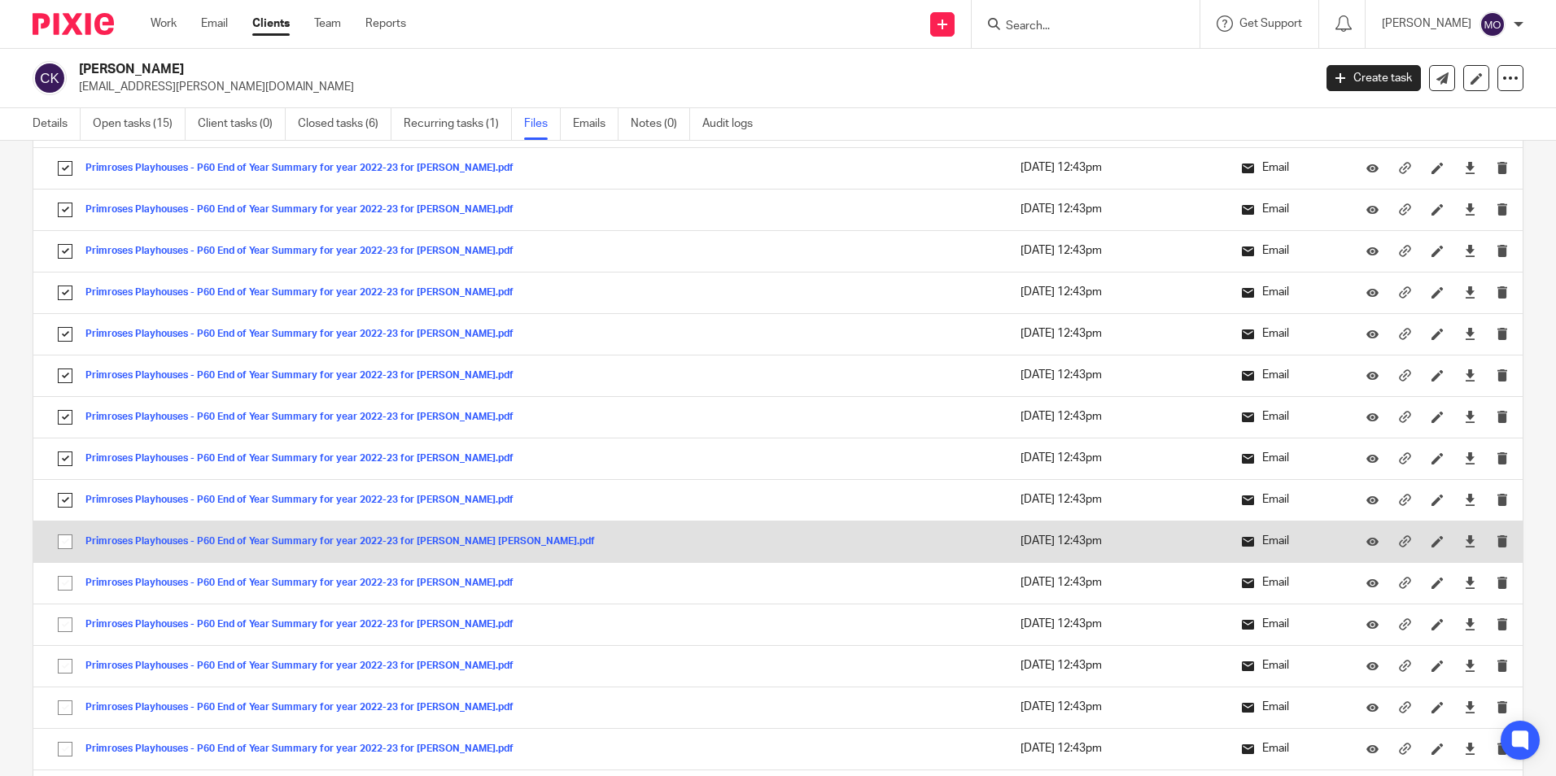
drag, startPoint x: 69, startPoint y: 532, endPoint x: 68, endPoint y: 571, distance: 39.1
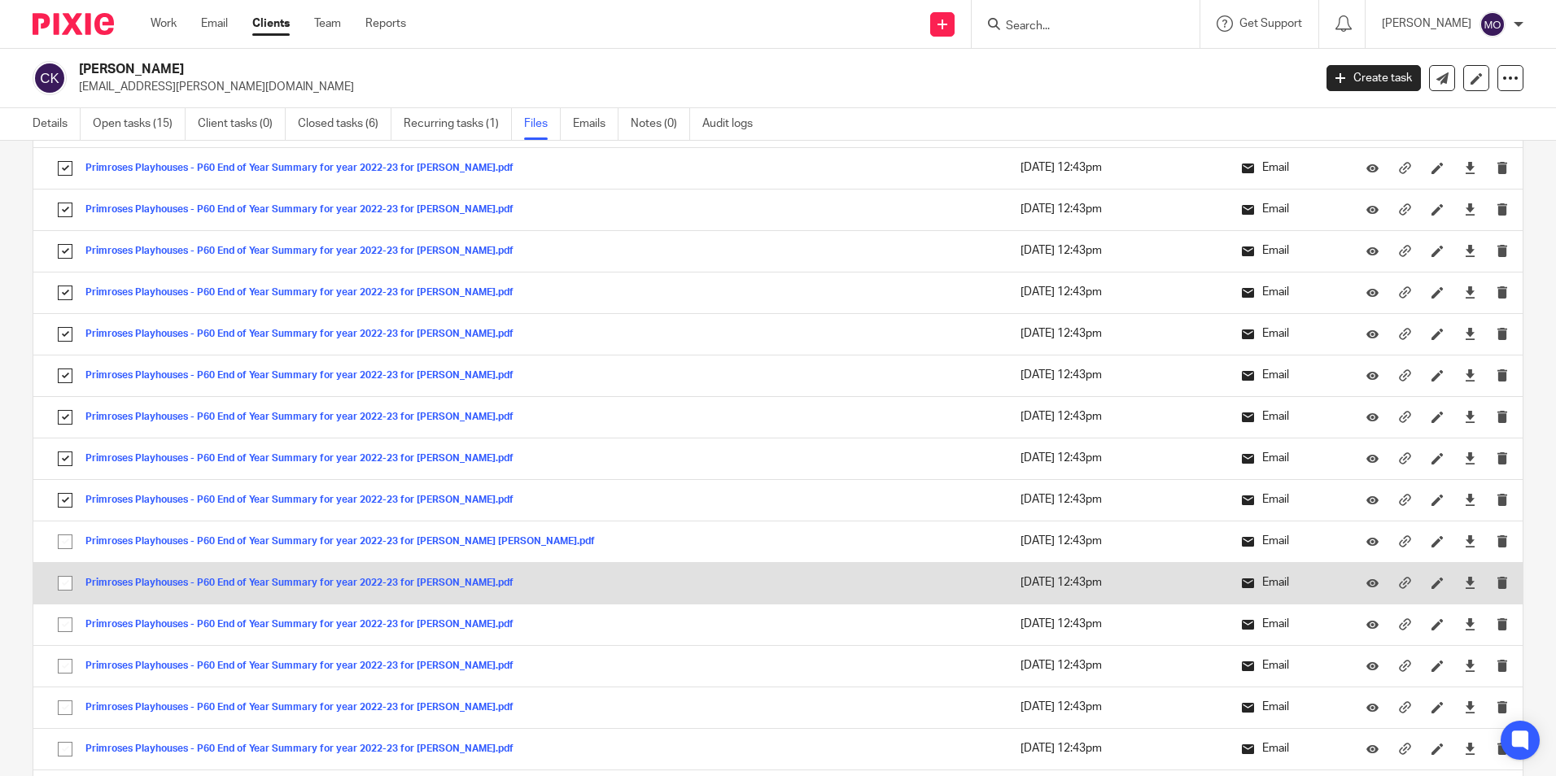
click at [69, 533] on input "checkbox" at bounding box center [65, 541] width 31 height 31
checkbox input "true"
drag, startPoint x: 69, startPoint y: 576, endPoint x: 69, endPoint y: 601, distance: 25.2
click at [69, 580] on input "checkbox" at bounding box center [65, 583] width 31 height 31
checkbox input "true"
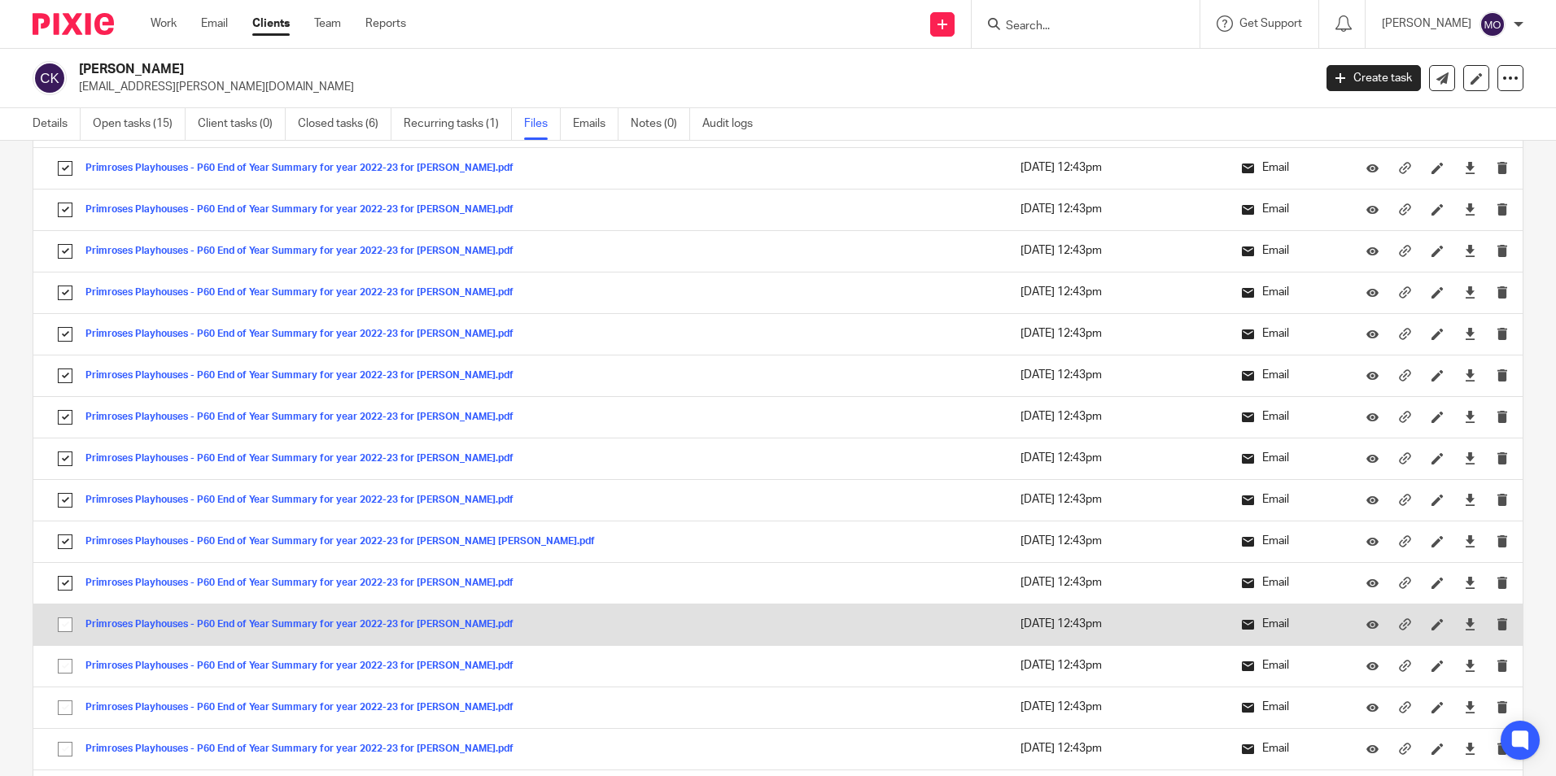
click at [65, 618] on input "checkbox" at bounding box center [65, 624] width 31 height 31
checkbox input "true"
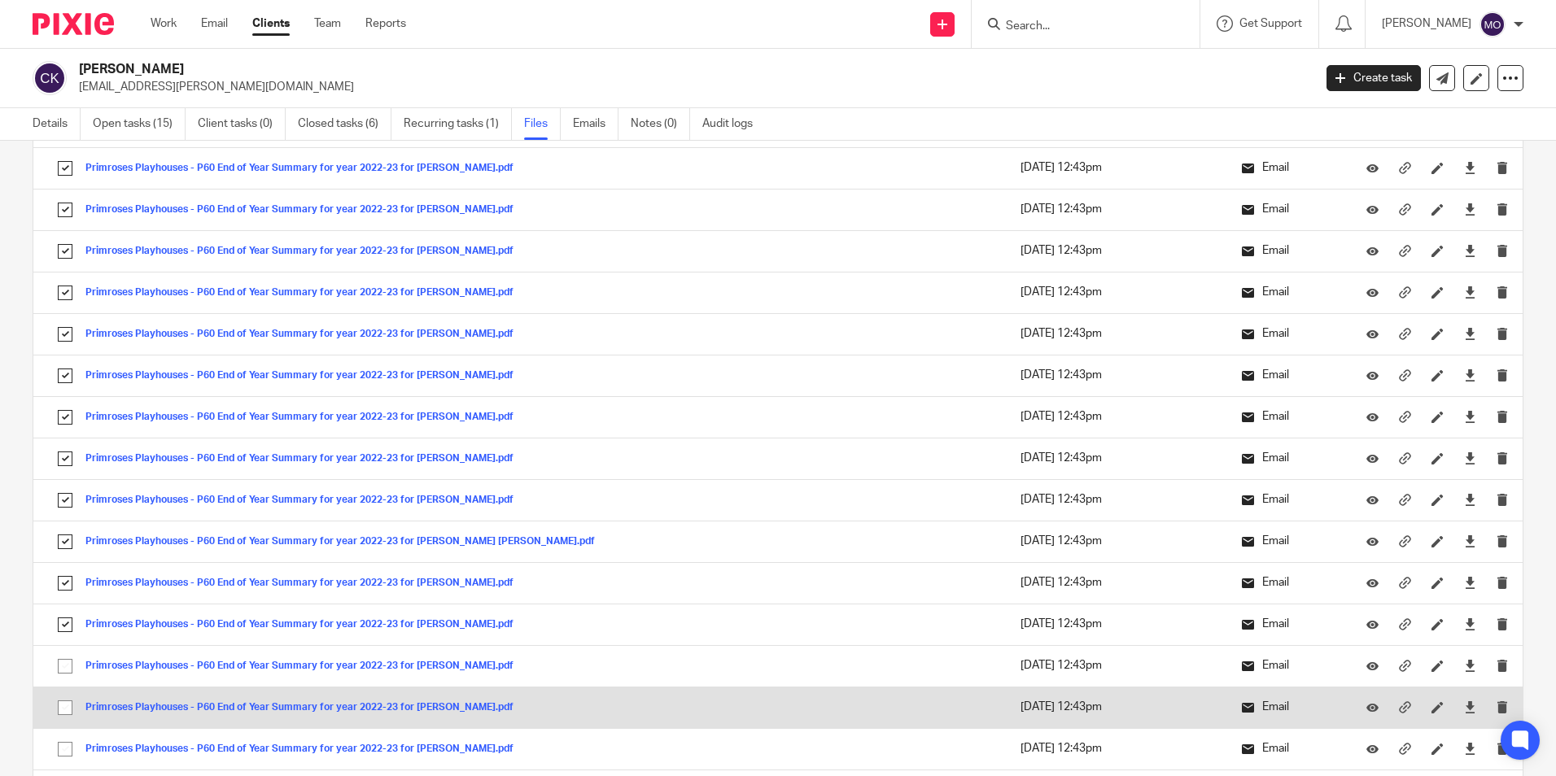
drag, startPoint x: 66, startPoint y: 679, endPoint x: 64, endPoint y: 697, distance: 18.0
click at [64, 681] on input "checkbox" at bounding box center [65, 666] width 31 height 31
checkbox input "true"
click at [64, 700] on input "checkbox" at bounding box center [65, 707] width 31 height 31
checkbox input "true"
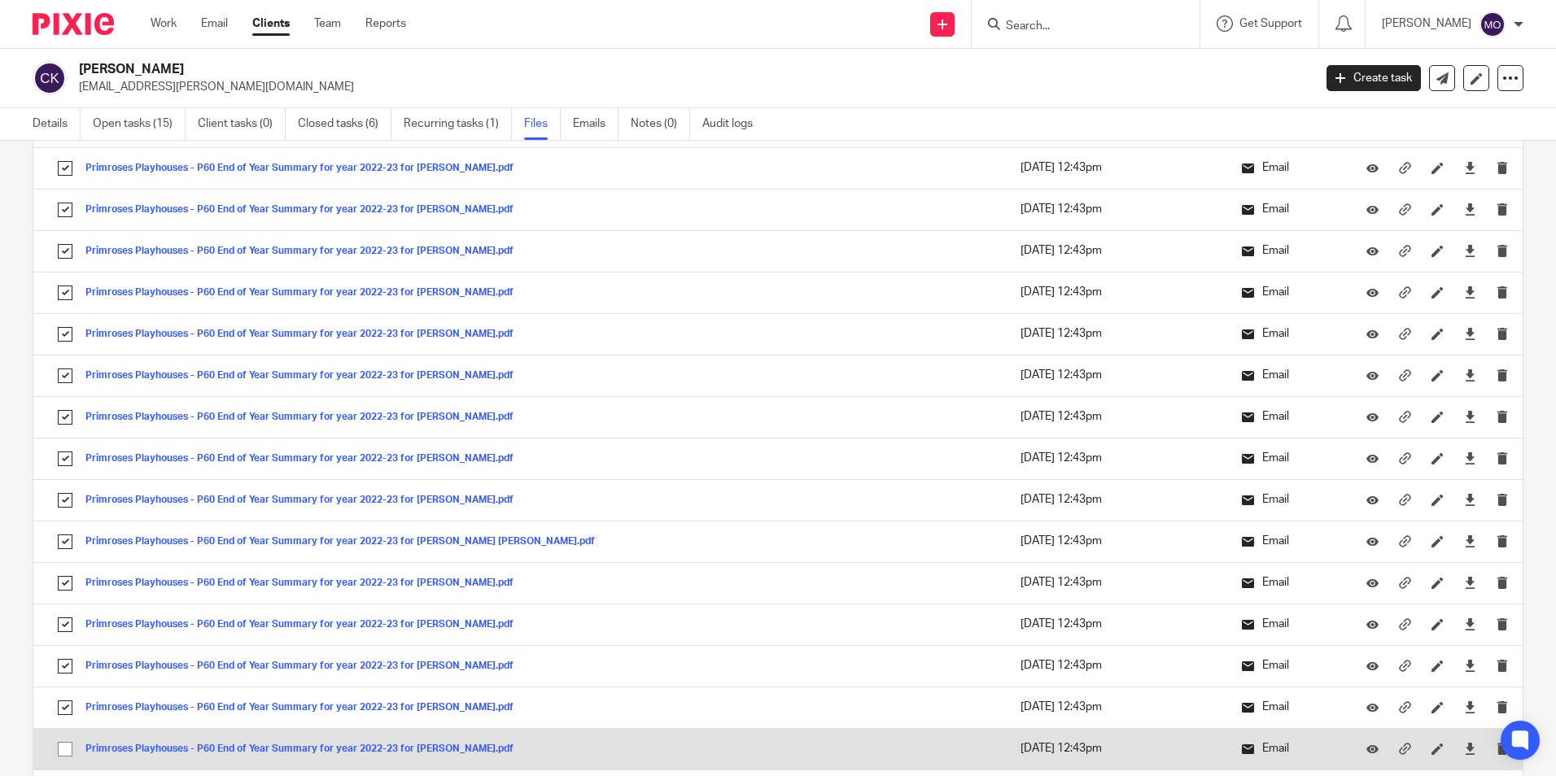
click at [54, 746] on input "checkbox" at bounding box center [65, 749] width 31 height 31
checkbox input "true"
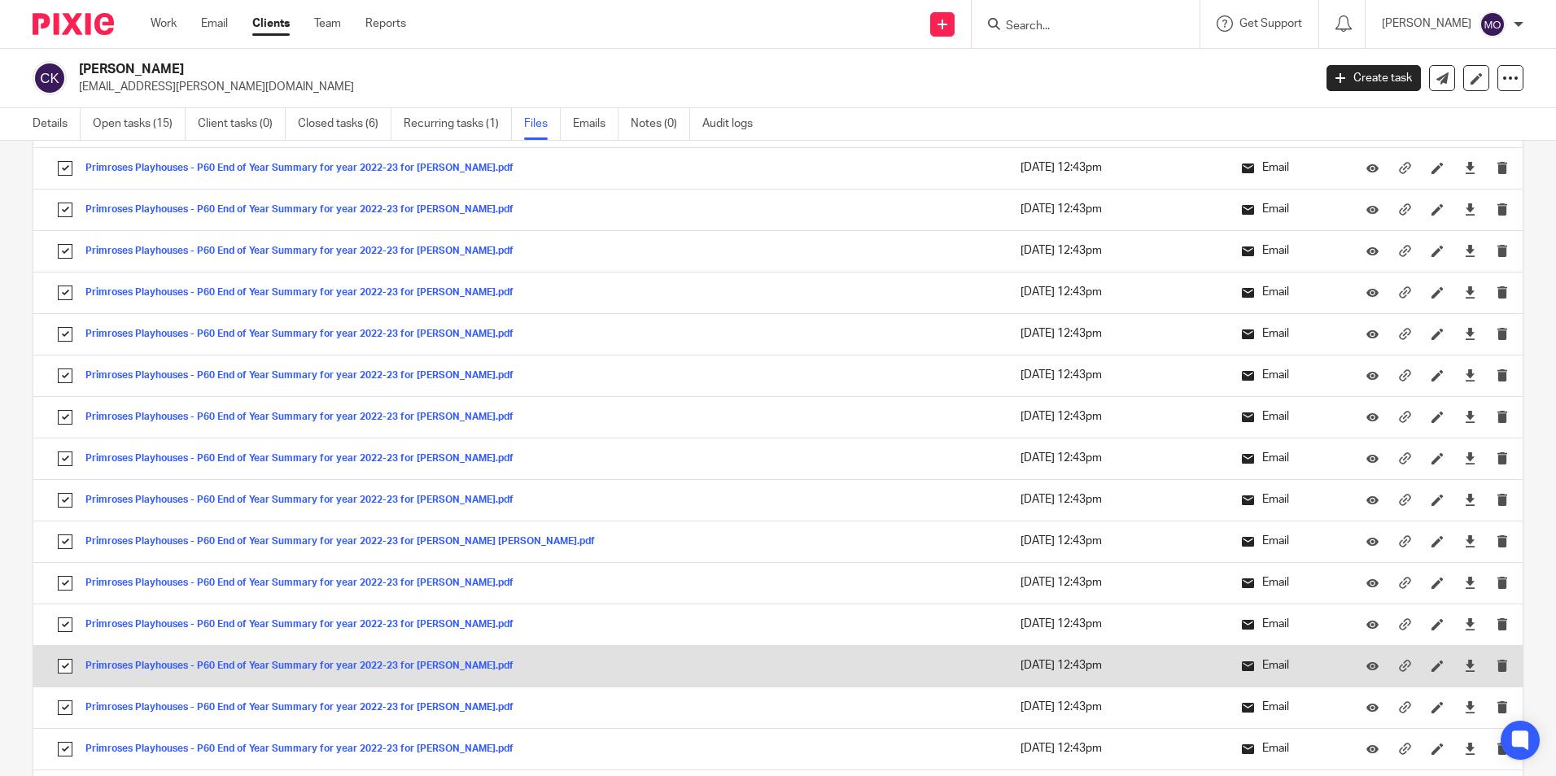
scroll to position [1139, 0]
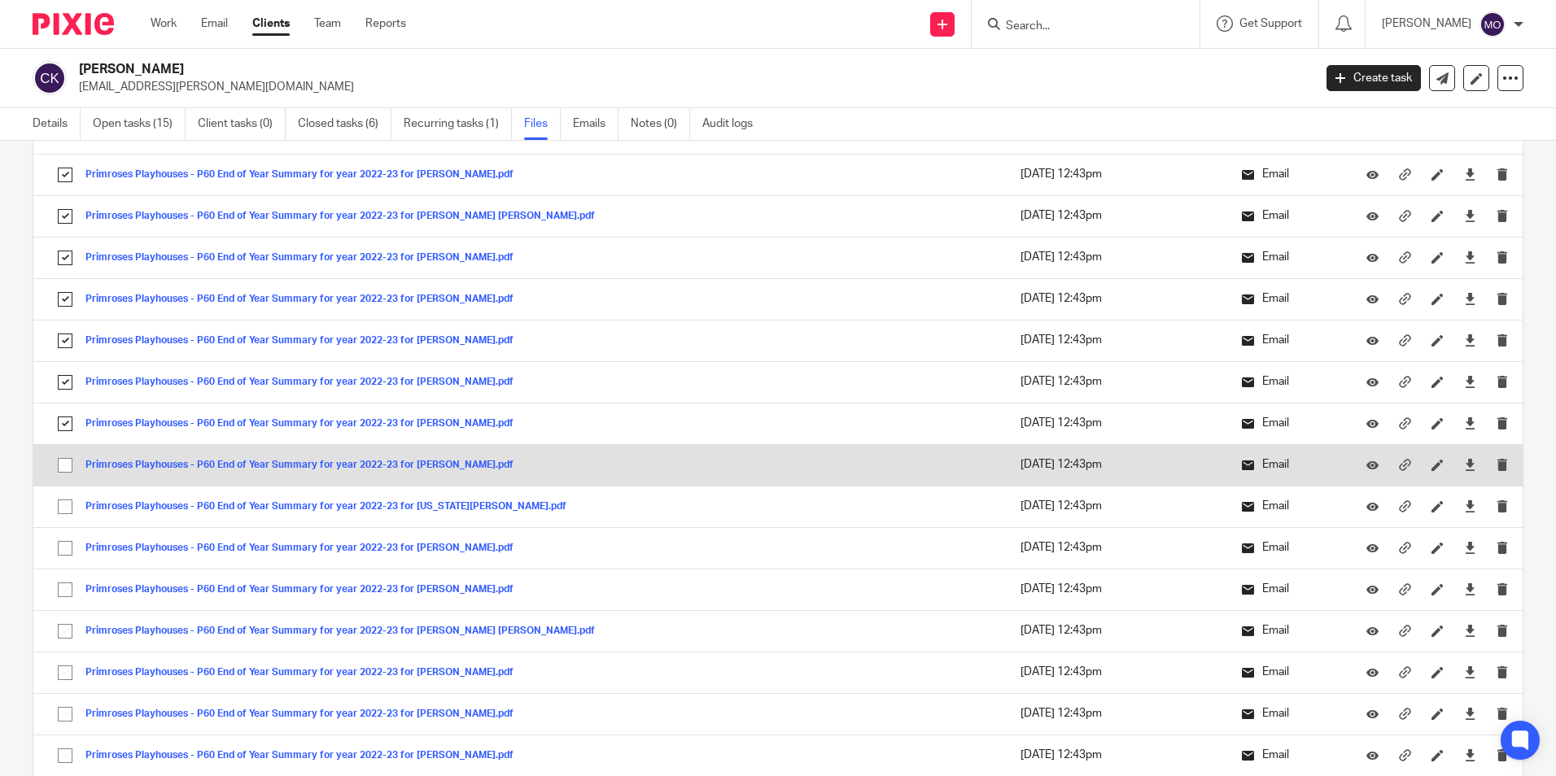
click at [65, 469] on input "checkbox" at bounding box center [65, 465] width 31 height 31
checkbox input "true"
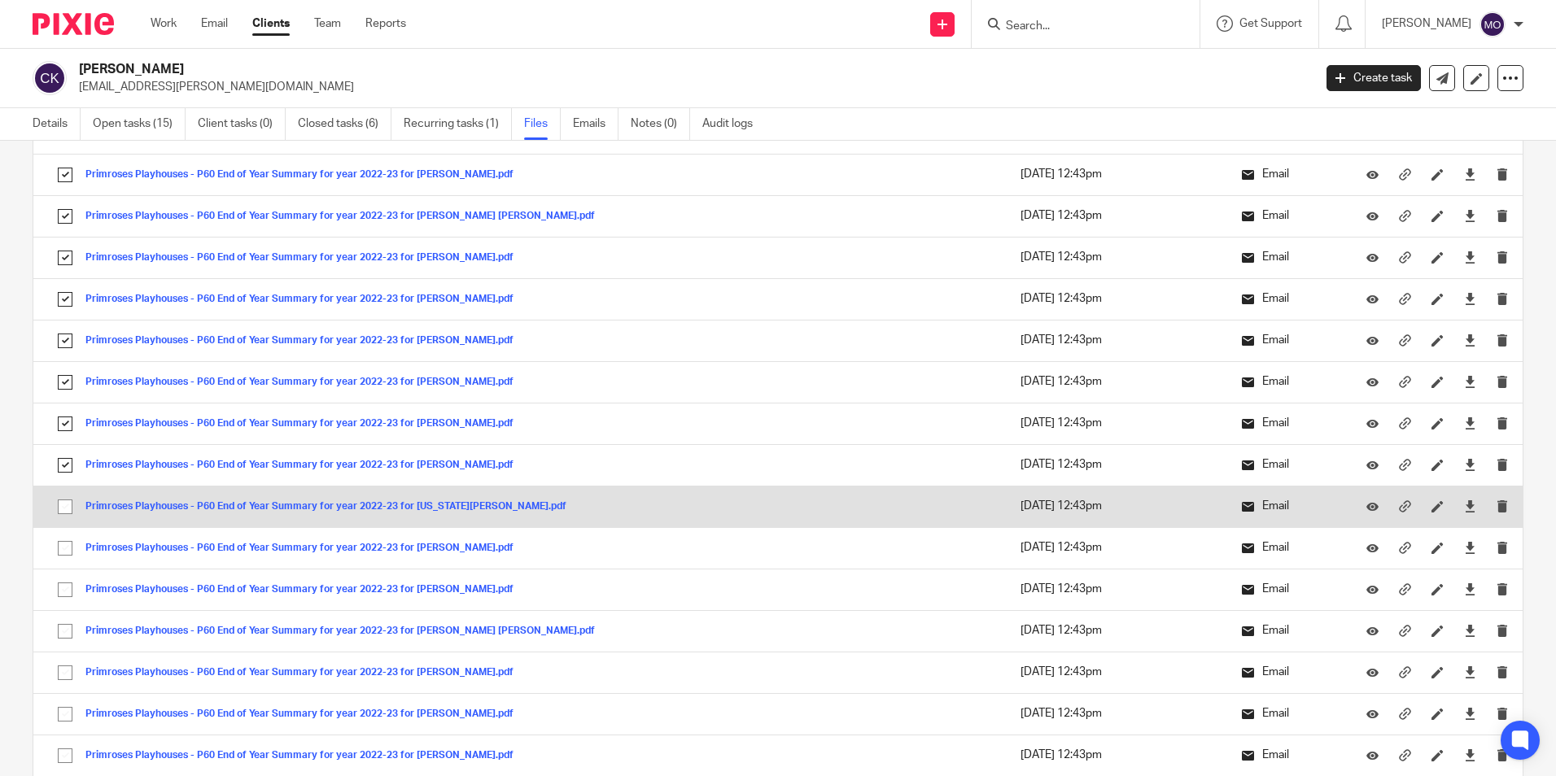
drag, startPoint x: 63, startPoint y: 497, endPoint x: 70, endPoint y: 516, distance: 19.8
click at [63, 499] on input "checkbox" at bounding box center [65, 506] width 31 height 31
checkbox input "true"
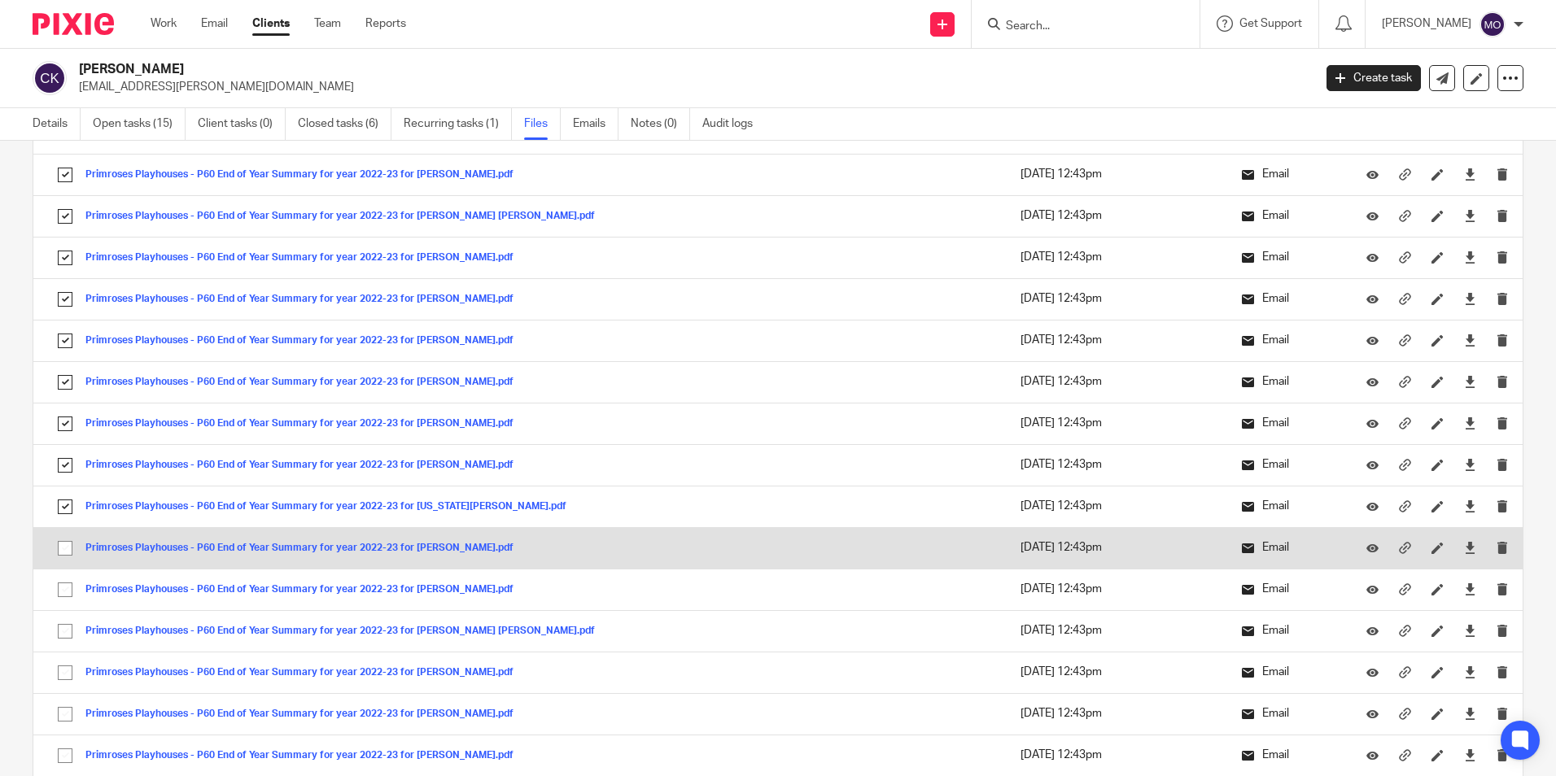
click at [70, 530] on td "Primroses Playhouses - P60 End of Year Summary for year 2022-23 for Gemma Mitch…" at bounding box center [359, 547] width 653 height 41
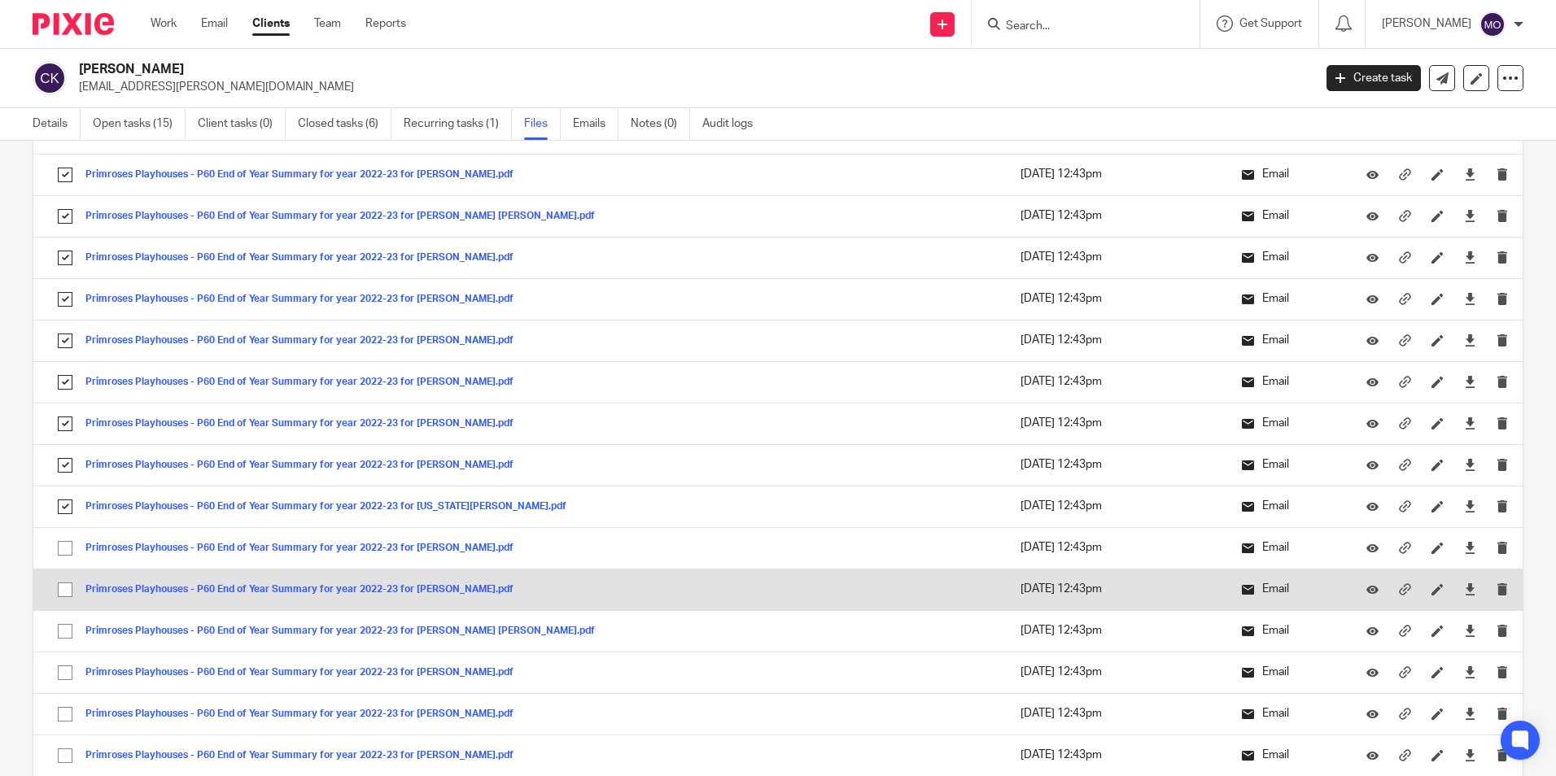
drag, startPoint x: 68, startPoint y: 554, endPoint x: 66, endPoint y: 588, distance: 34.2
click at [68, 555] on input "checkbox" at bounding box center [65, 548] width 31 height 31
checkbox input "true"
click at [66, 589] on input "checkbox" at bounding box center [65, 589] width 31 height 31
checkbox input "true"
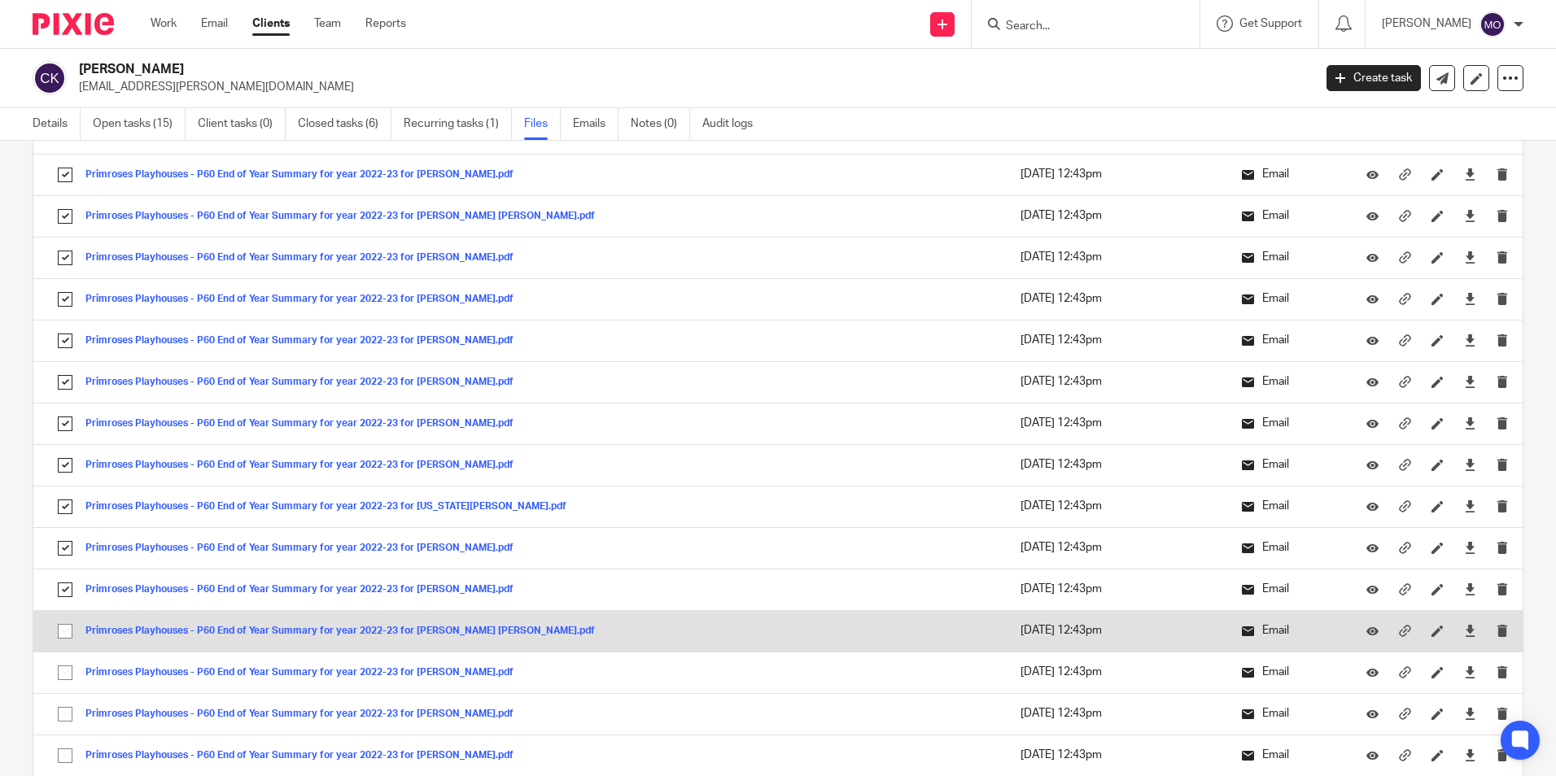
drag, startPoint x: 68, startPoint y: 631, endPoint x: 68, endPoint y: 649, distance: 18.7
click at [68, 634] on input "checkbox" at bounding box center [65, 631] width 31 height 31
checkbox input "true"
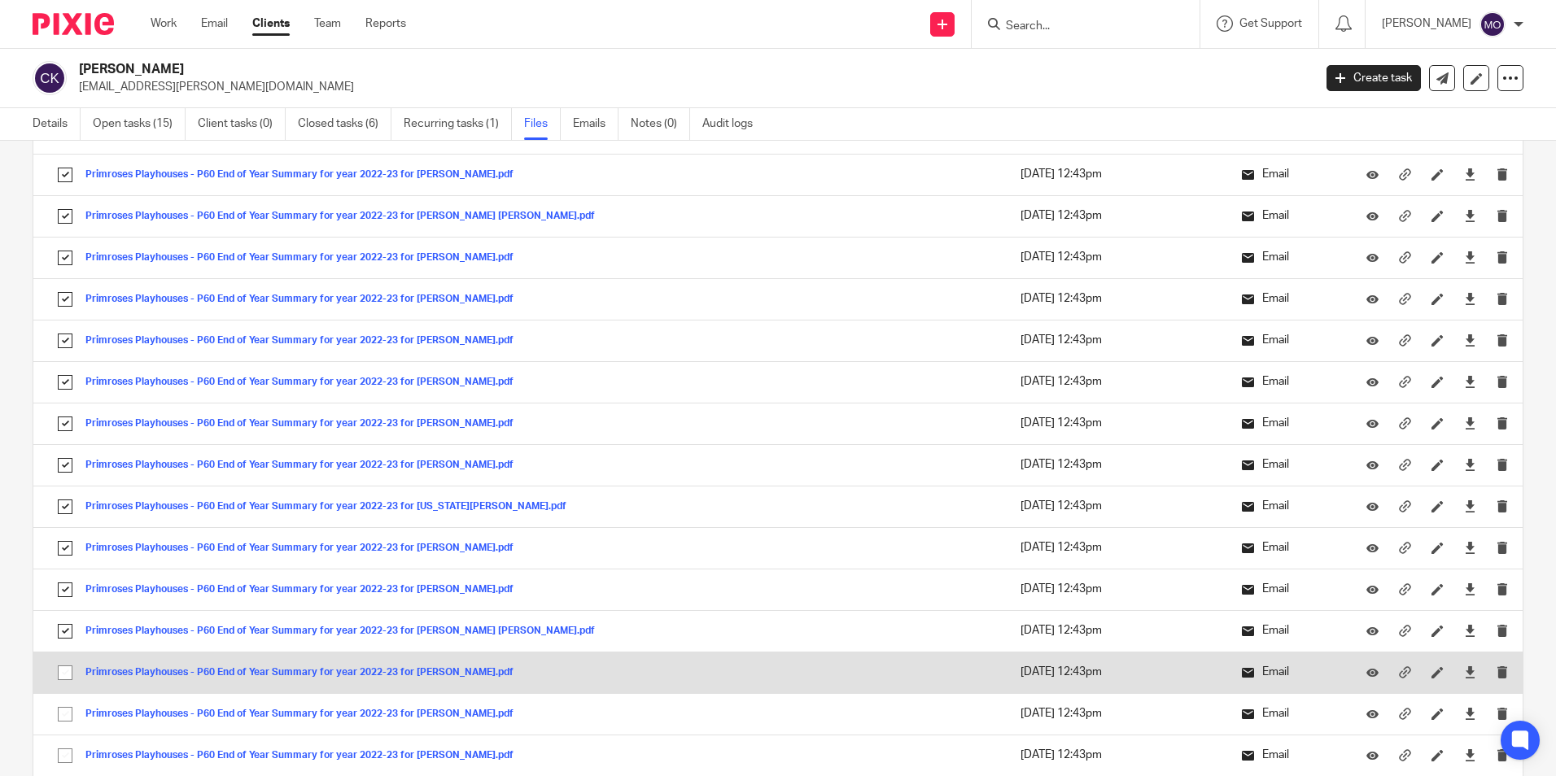
click at [69, 674] on input "checkbox" at bounding box center [65, 672] width 31 height 31
checkbox input "true"
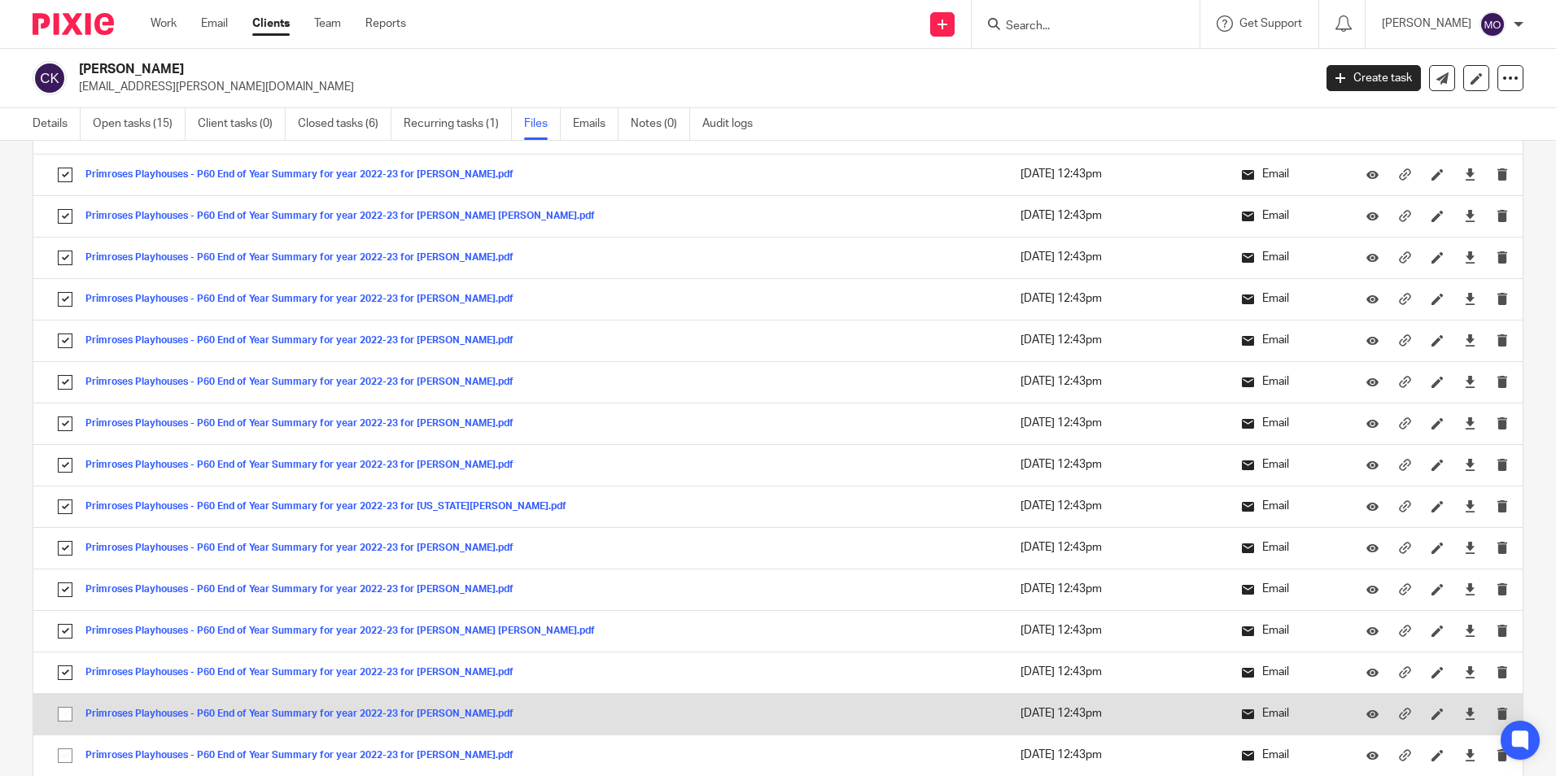
click at [63, 716] on input "checkbox" at bounding box center [65, 714] width 31 height 31
checkbox input "true"
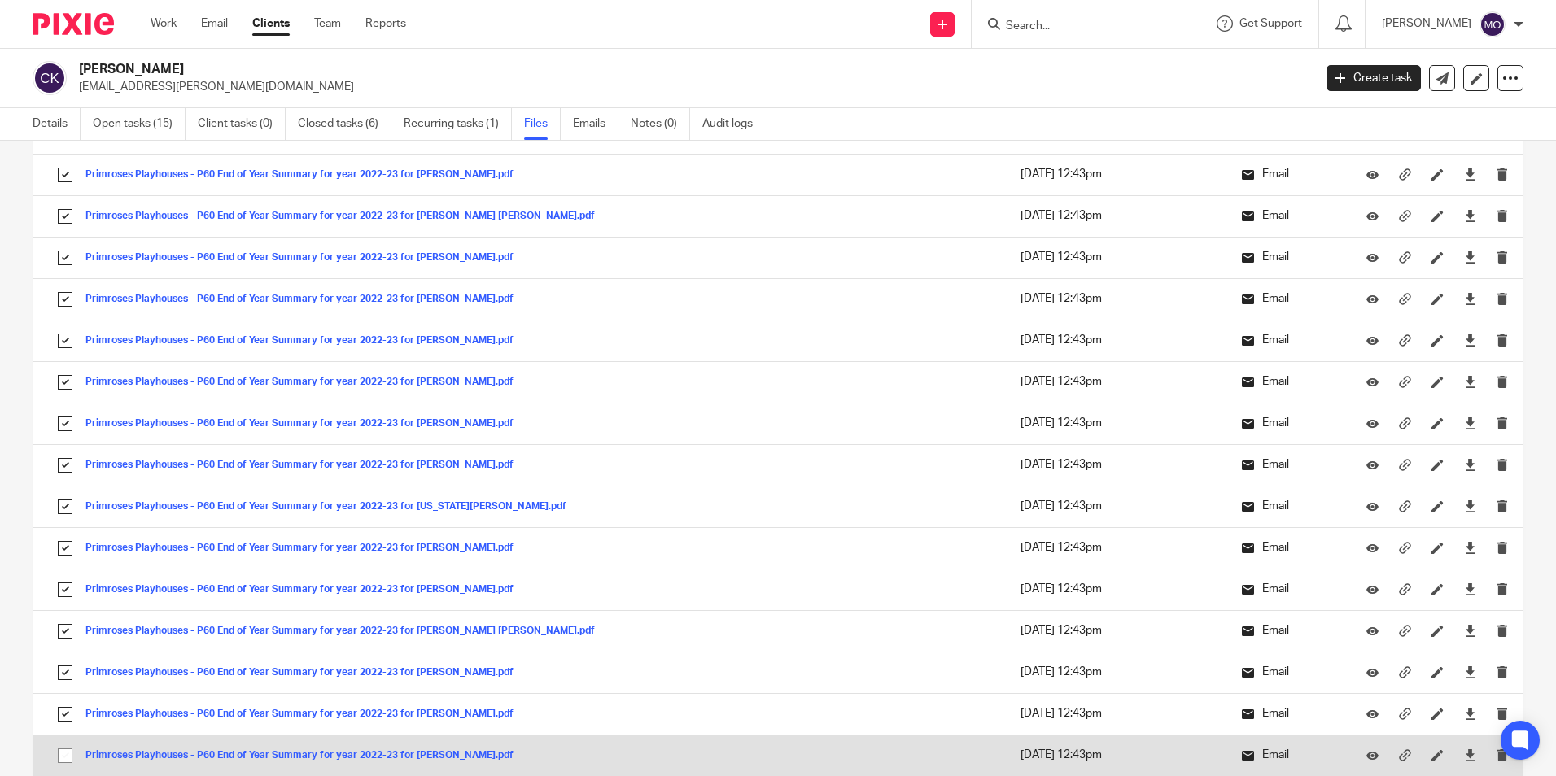
click at [68, 750] on input "checkbox" at bounding box center [65, 755] width 31 height 31
checkbox input "true"
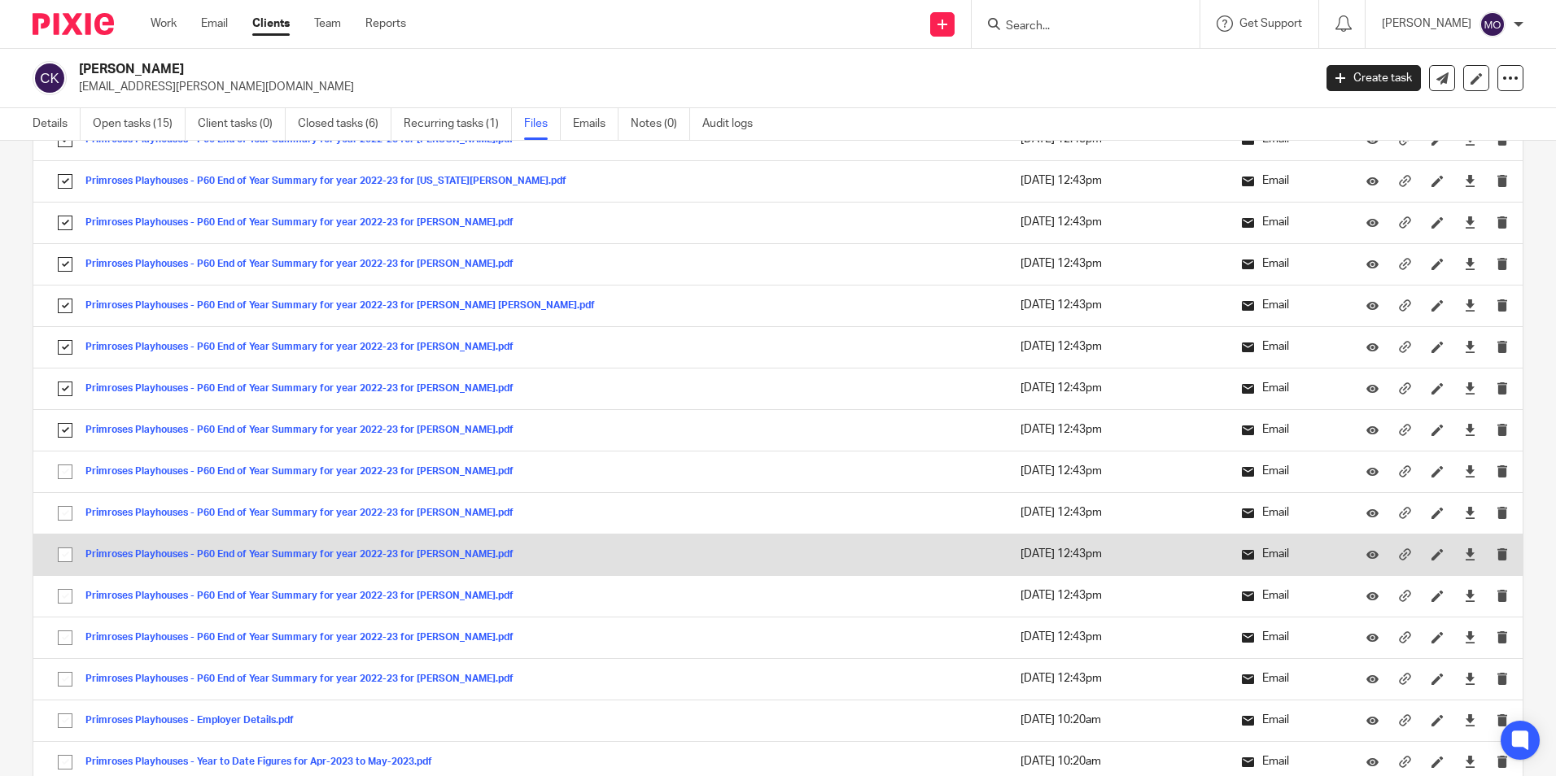
scroll to position [1546, 0]
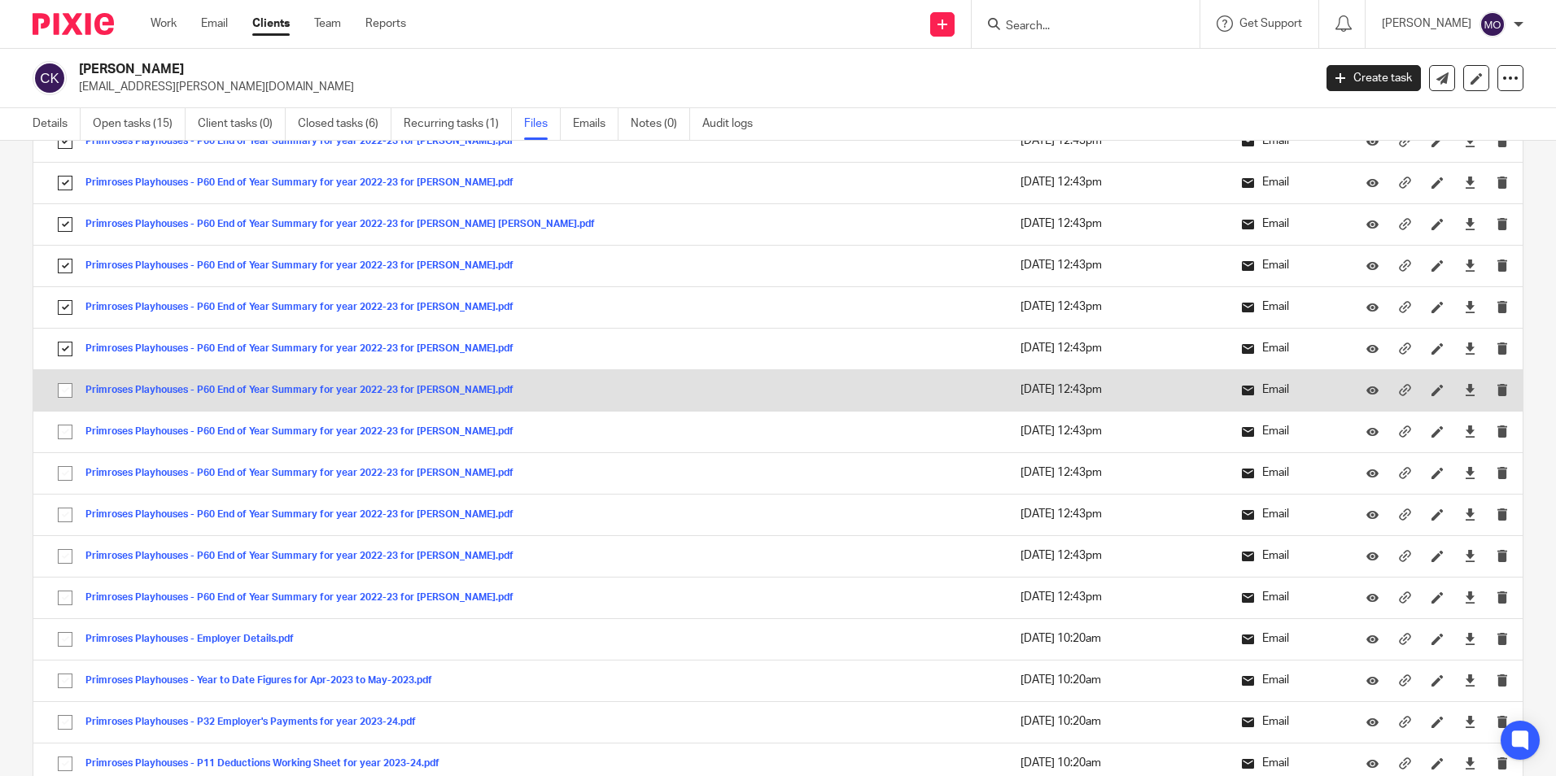
click at [63, 395] on input "checkbox" at bounding box center [65, 390] width 31 height 31
checkbox input "true"
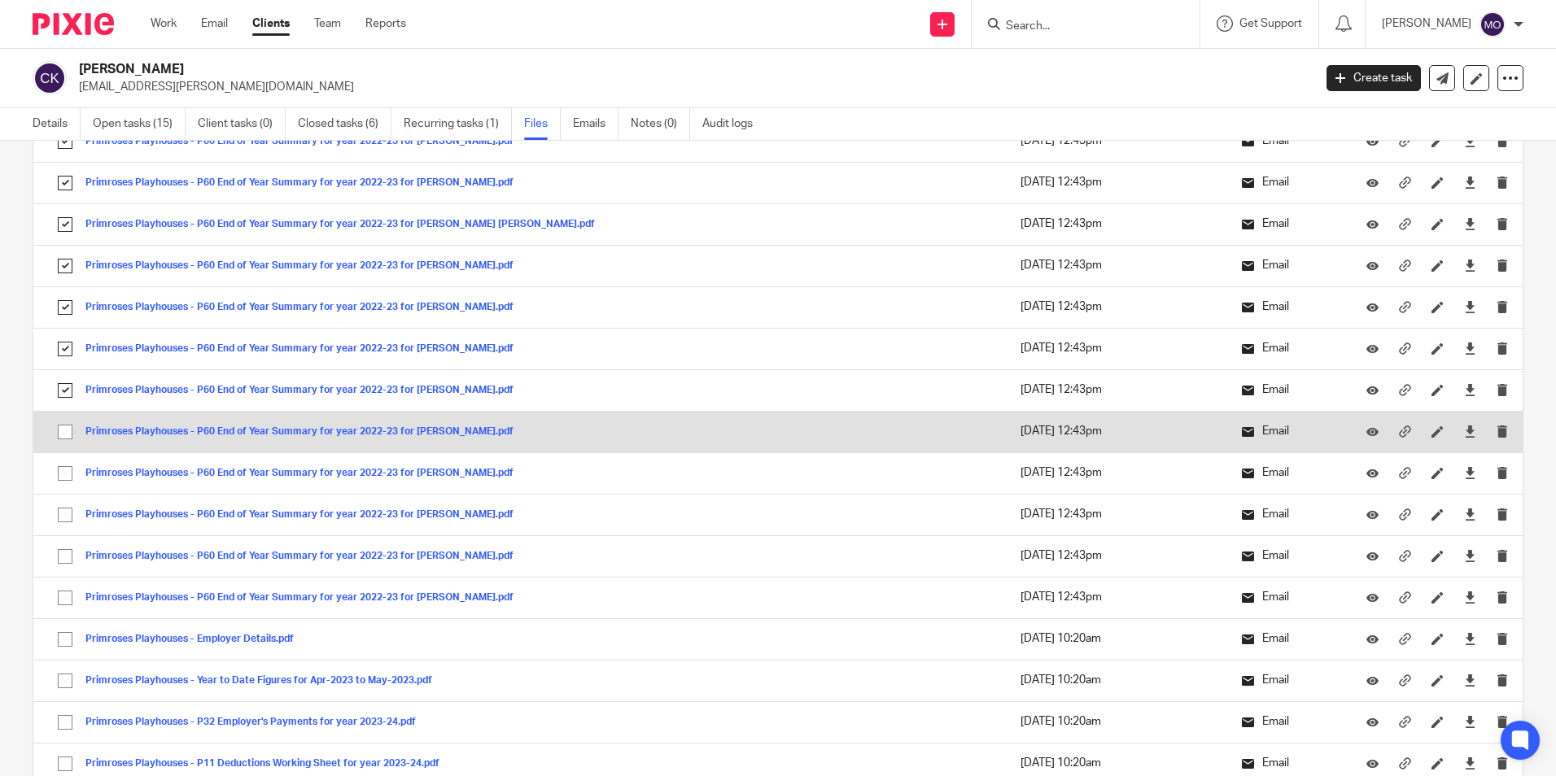
drag, startPoint x: 61, startPoint y: 431, endPoint x: 61, endPoint y: 456, distance: 24.4
click at [61, 432] on input "checkbox" at bounding box center [65, 432] width 31 height 31
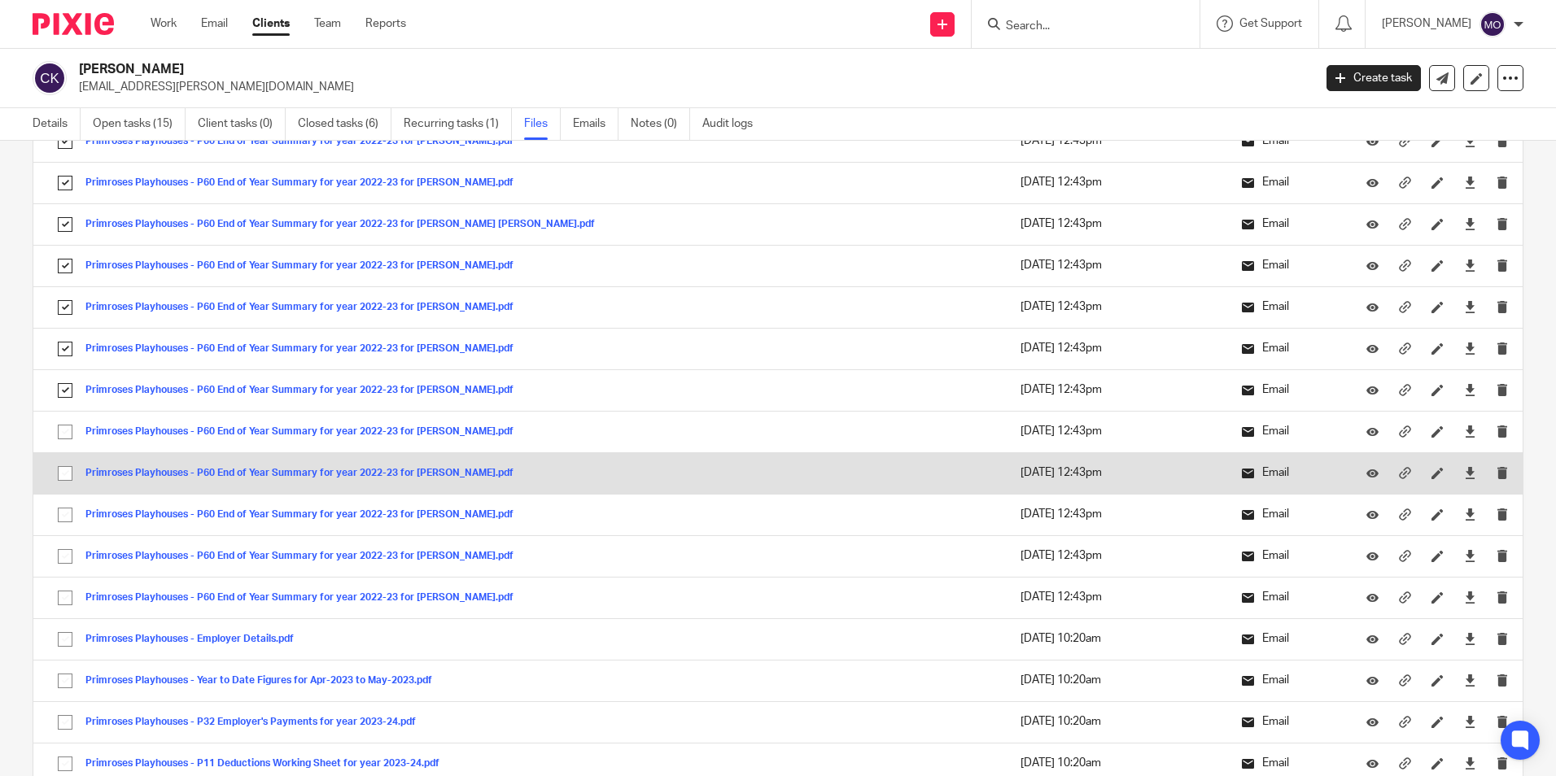
checkbox input "true"
click at [63, 474] on input "checkbox" at bounding box center [65, 473] width 31 height 31
checkbox input "true"
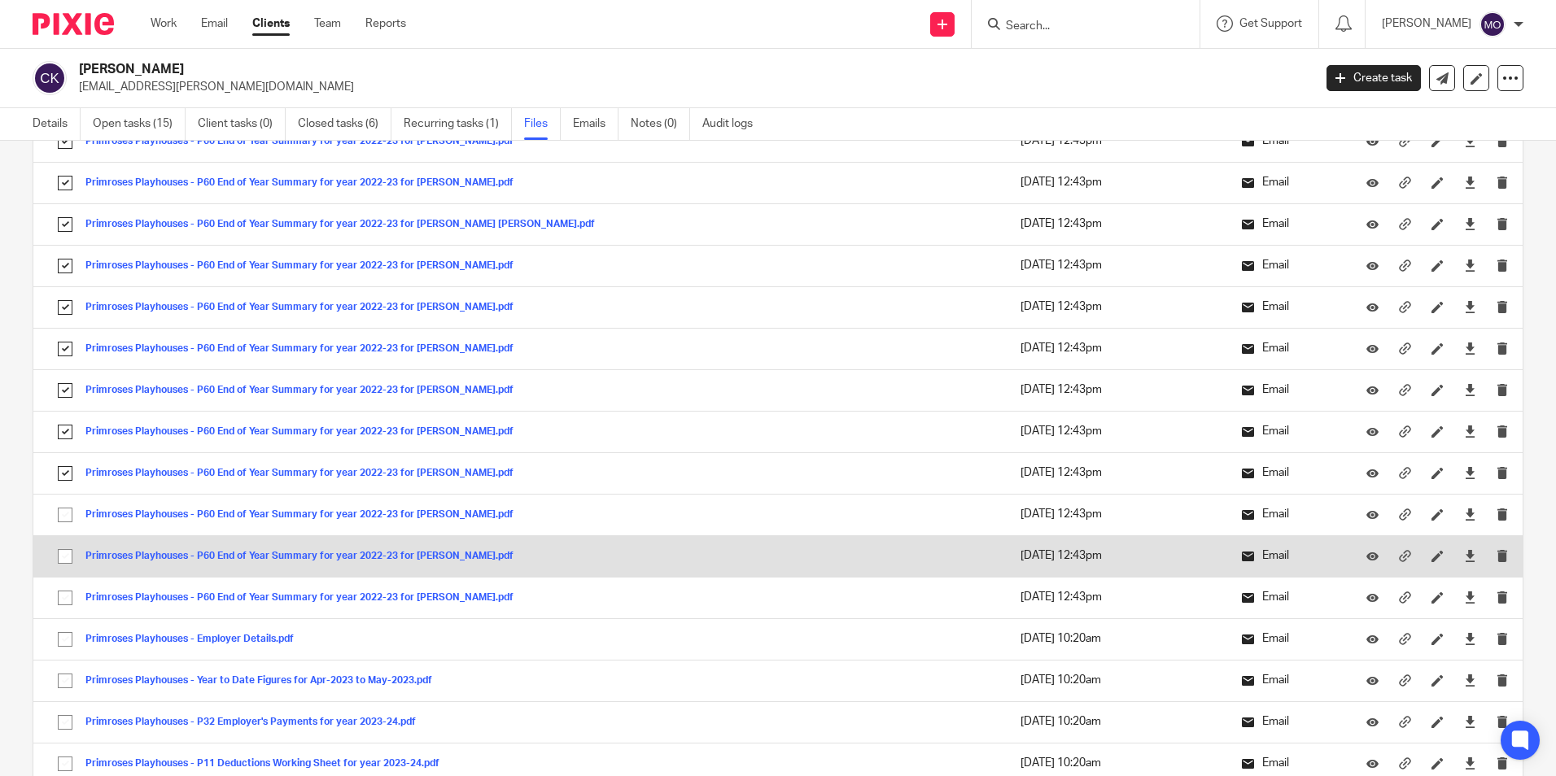
drag, startPoint x: 60, startPoint y: 516, endPoint x: 62, endPoint y: 544, distance: 28.5
click at [60, 521] on input "checkbox" at bounding box center [65, 515] width 31 height 31
checkbox input "true"
click at [63, 554] on input "checkbox" at bounding box center [65, 556] width 31 height 31
checkbox input "true"
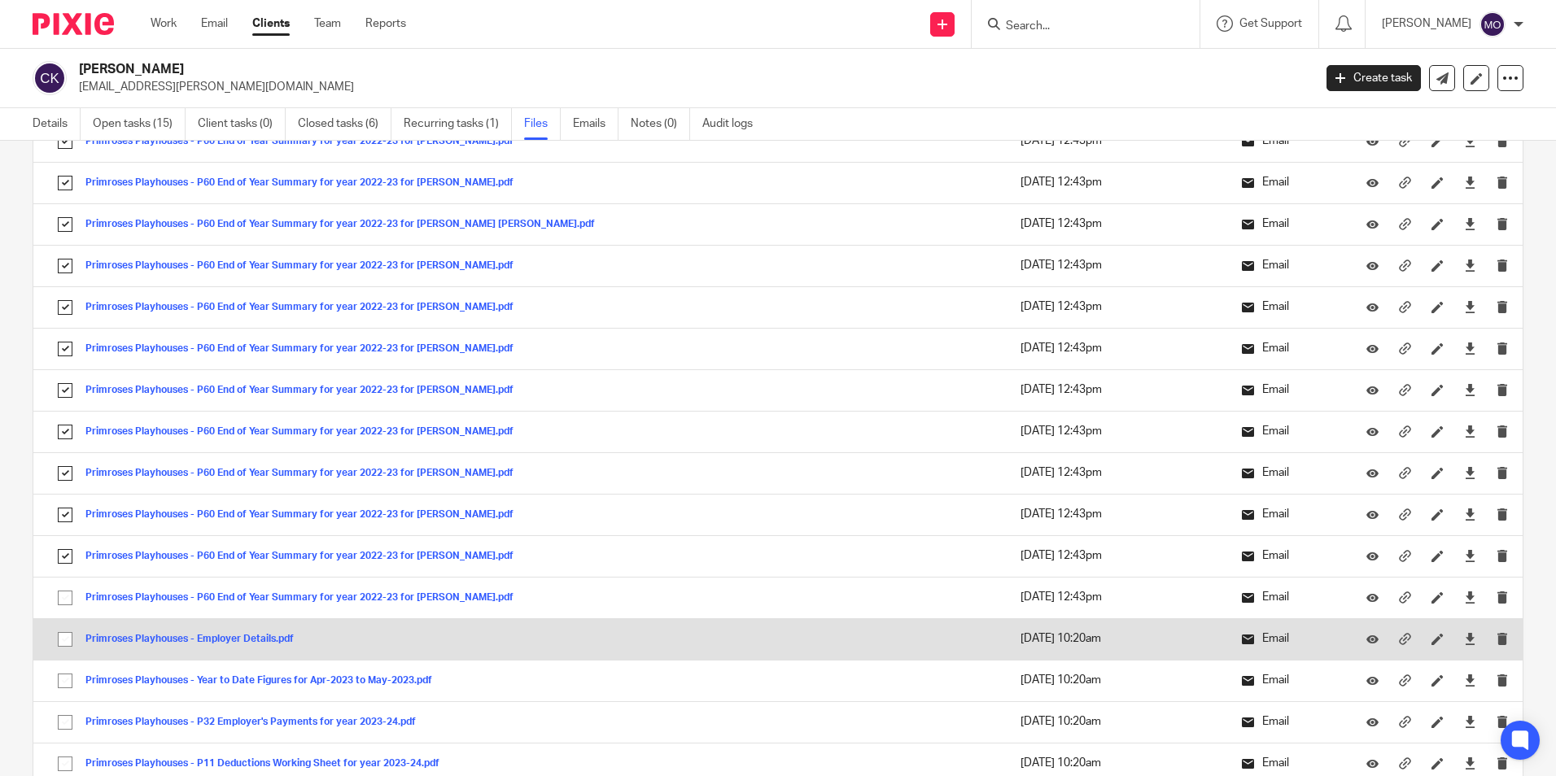
drag, startPoint x: 65, startPoint y: 584, endPoint x: 62, endPoint y: 625, distance: 40.8
click at [65, 585] on input "checkbox" at bounding box center [65, 598] width 31 height 31
checkbox input "true"
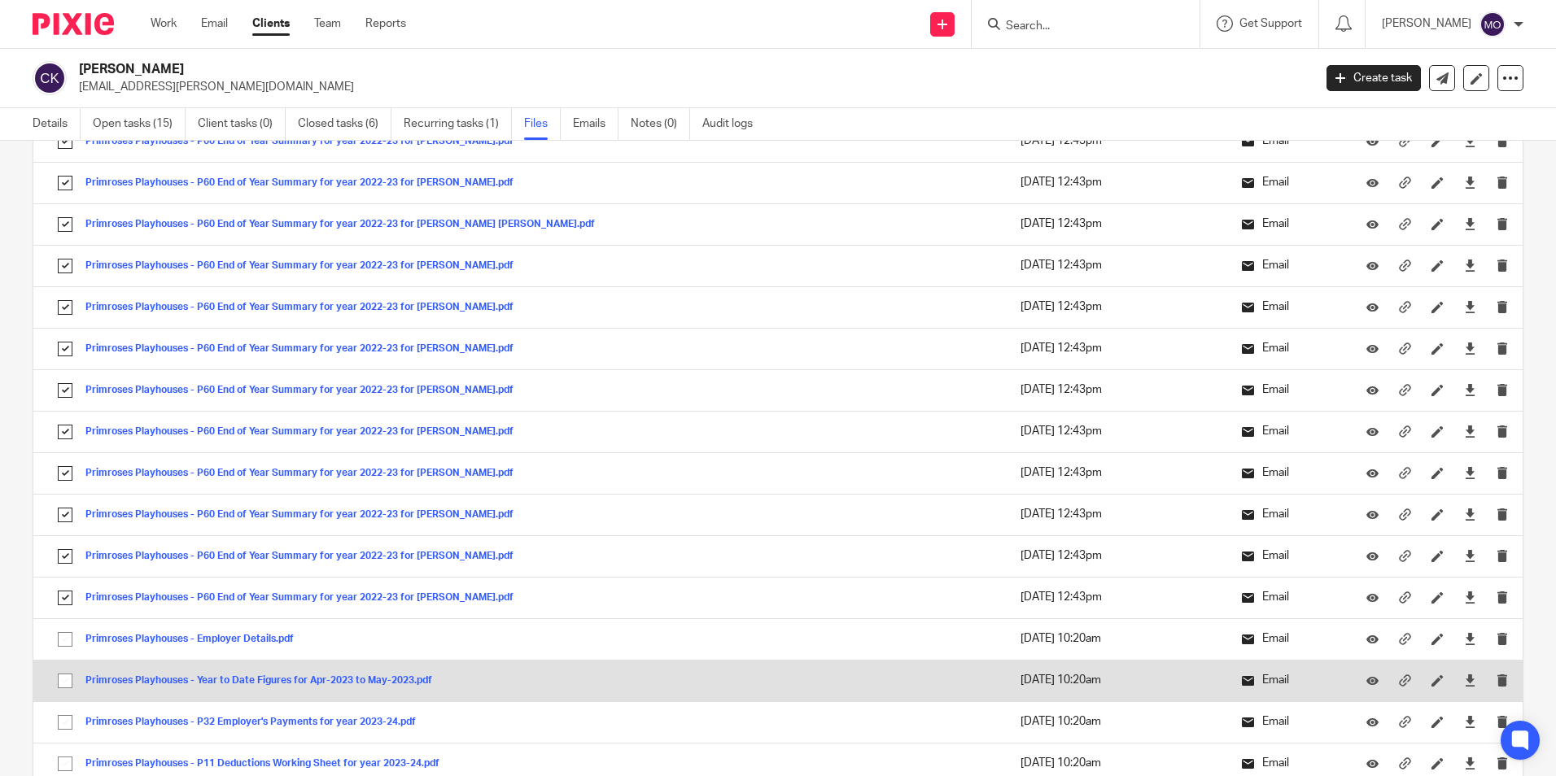
drag, startPoint x: 59, startPoint y: 644, endPoint x: 63, endPoint y: 666, distance: 23.1
click at [60, 650] on input "checkbox" at bounding box center [65, 639] width 31 height 31
checkbox input "true"
click at [65, 683] on input "checkbox" at bounding box center [65, 681] width 31 height 31
checkbox input "true"
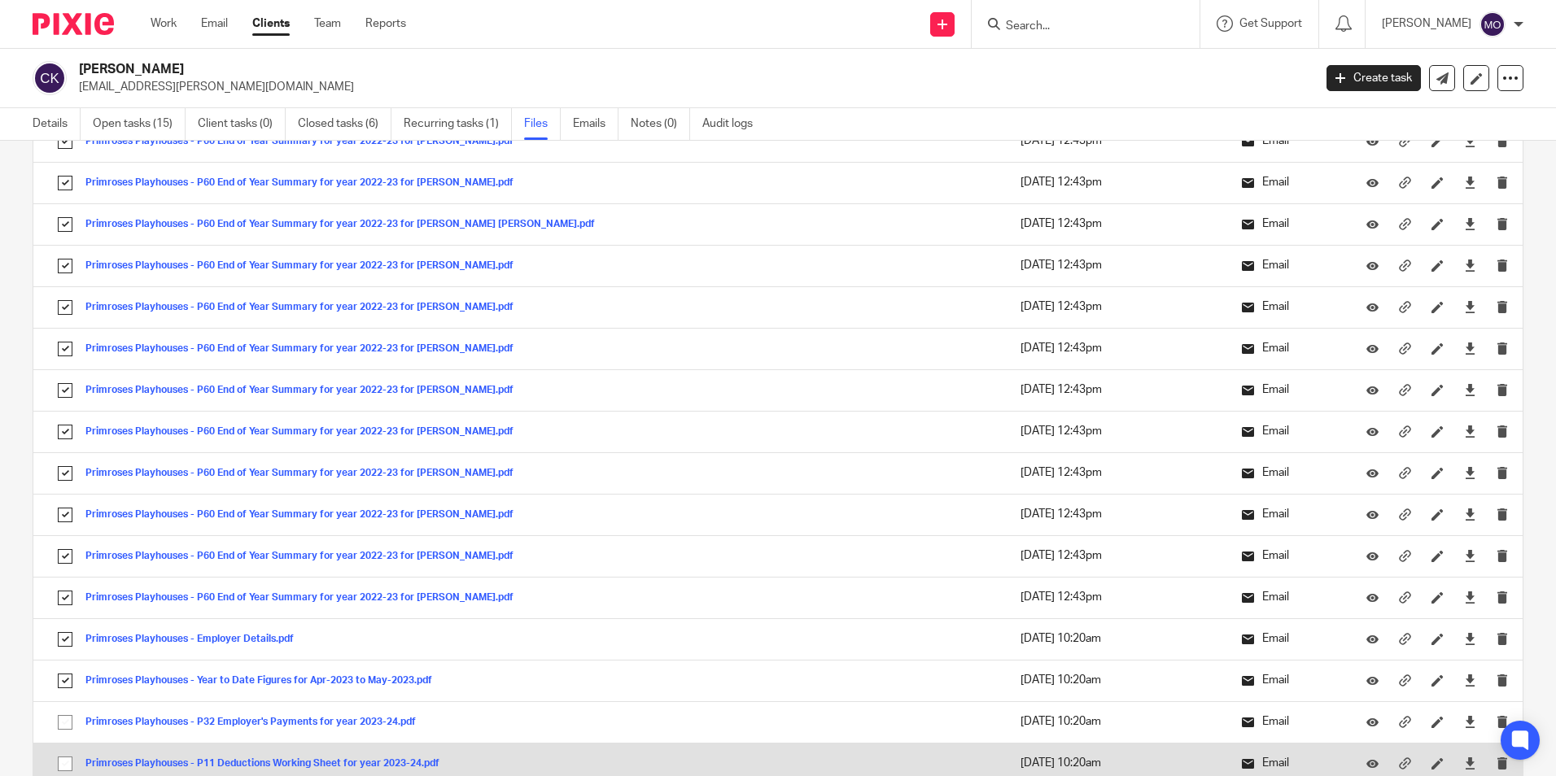
drag, startPoint x: 61, startPoint y: 728, endPoint x: 59, endPoint y: 766, distance: 37.5
click at [59, 731] on input "checkbox" at bounding box center [65, 722] width 31 height 31
checkbox input "true"
click at [61, 771] on input "checkbox" at bounding box center [65, 764] width 31 height 31
checkbox input "true"
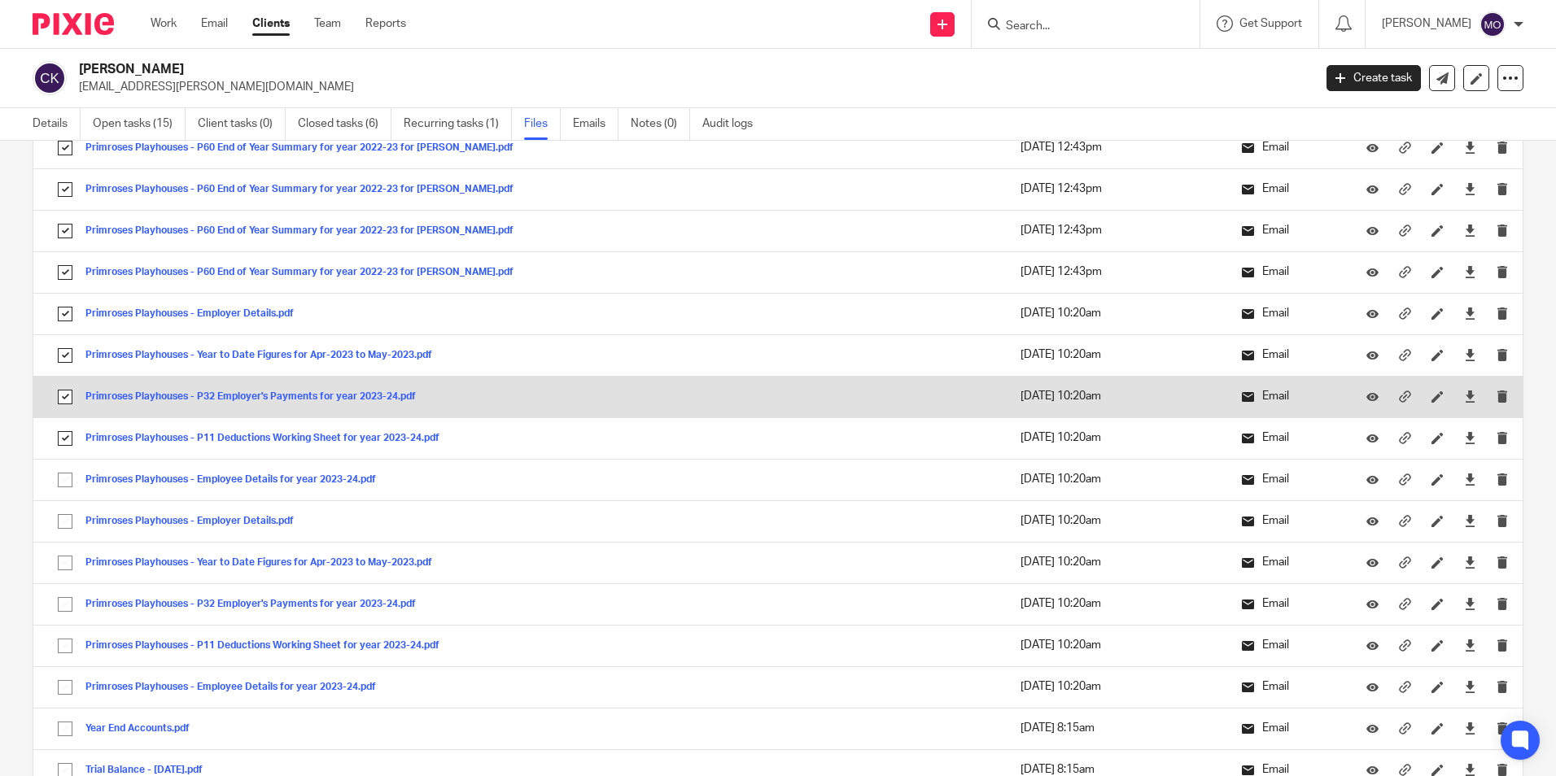
scroll to position [1953, 0]
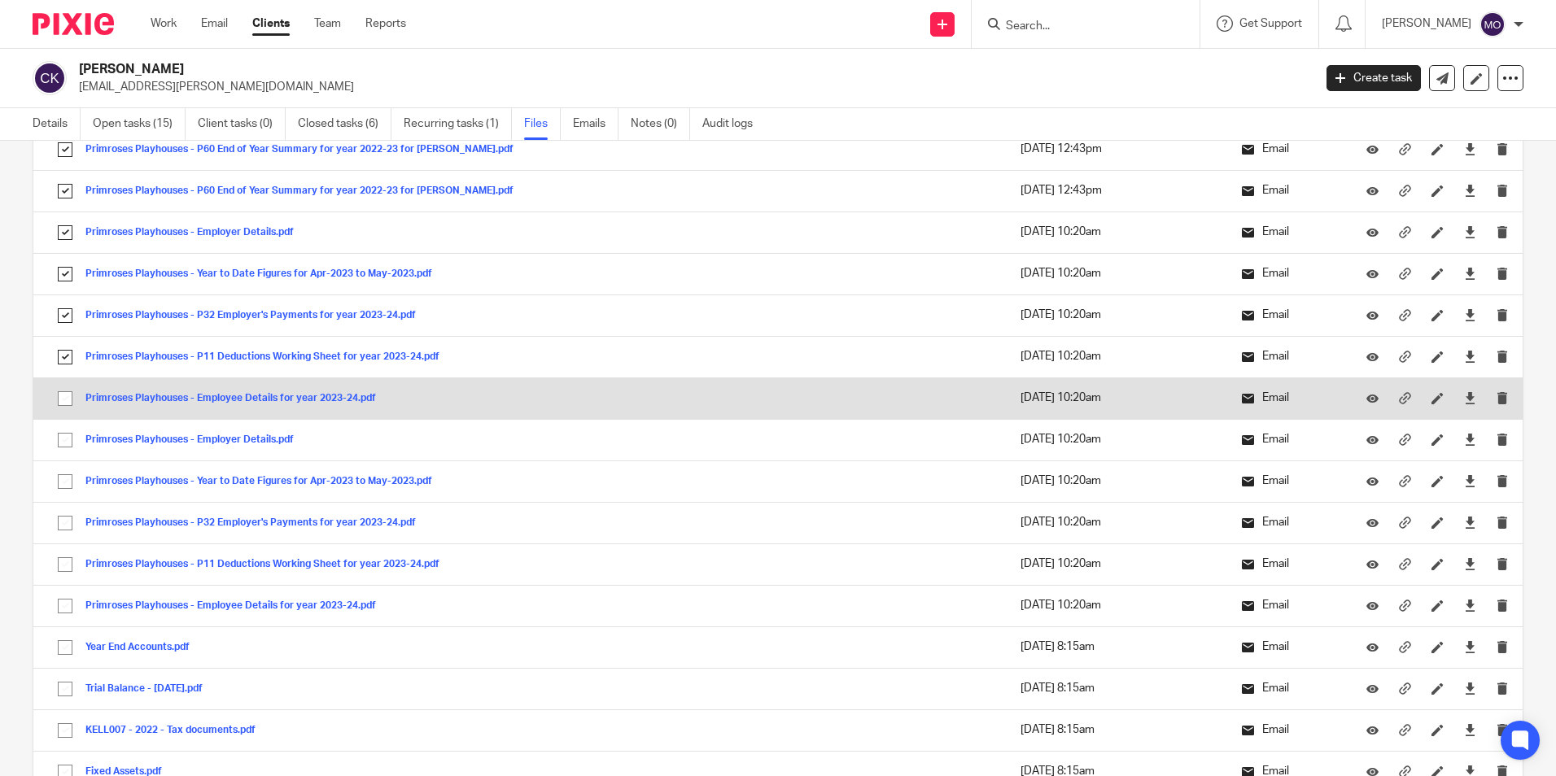
click at [72, 401] on input "checkbox" at bounding box center [65, 398] width 31 height 31
checkbox input "true"
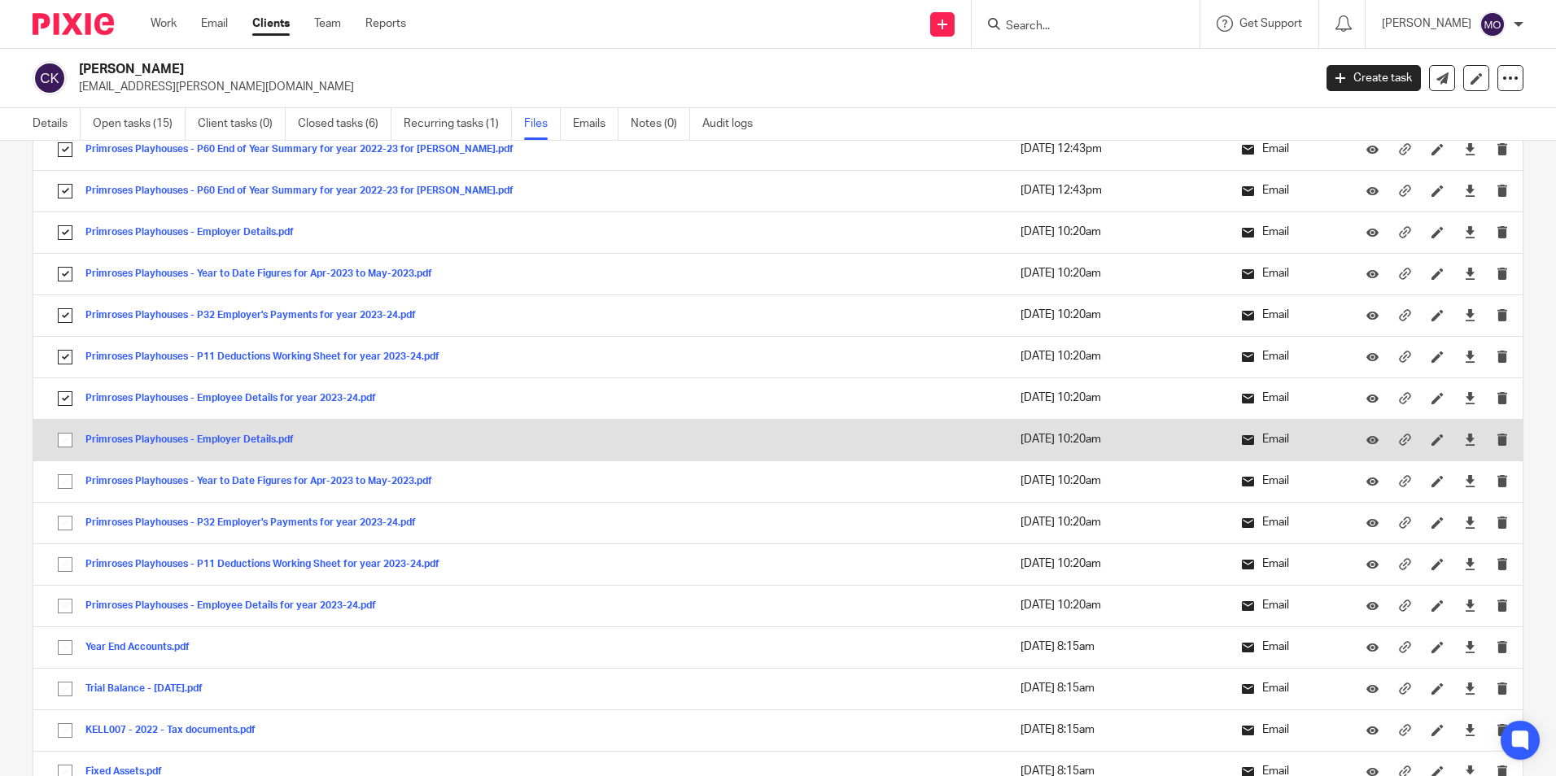
click at [68, 445] on input "checkbox" at bounding box center [65, 440] width 31 height 31
checkbox input "true"
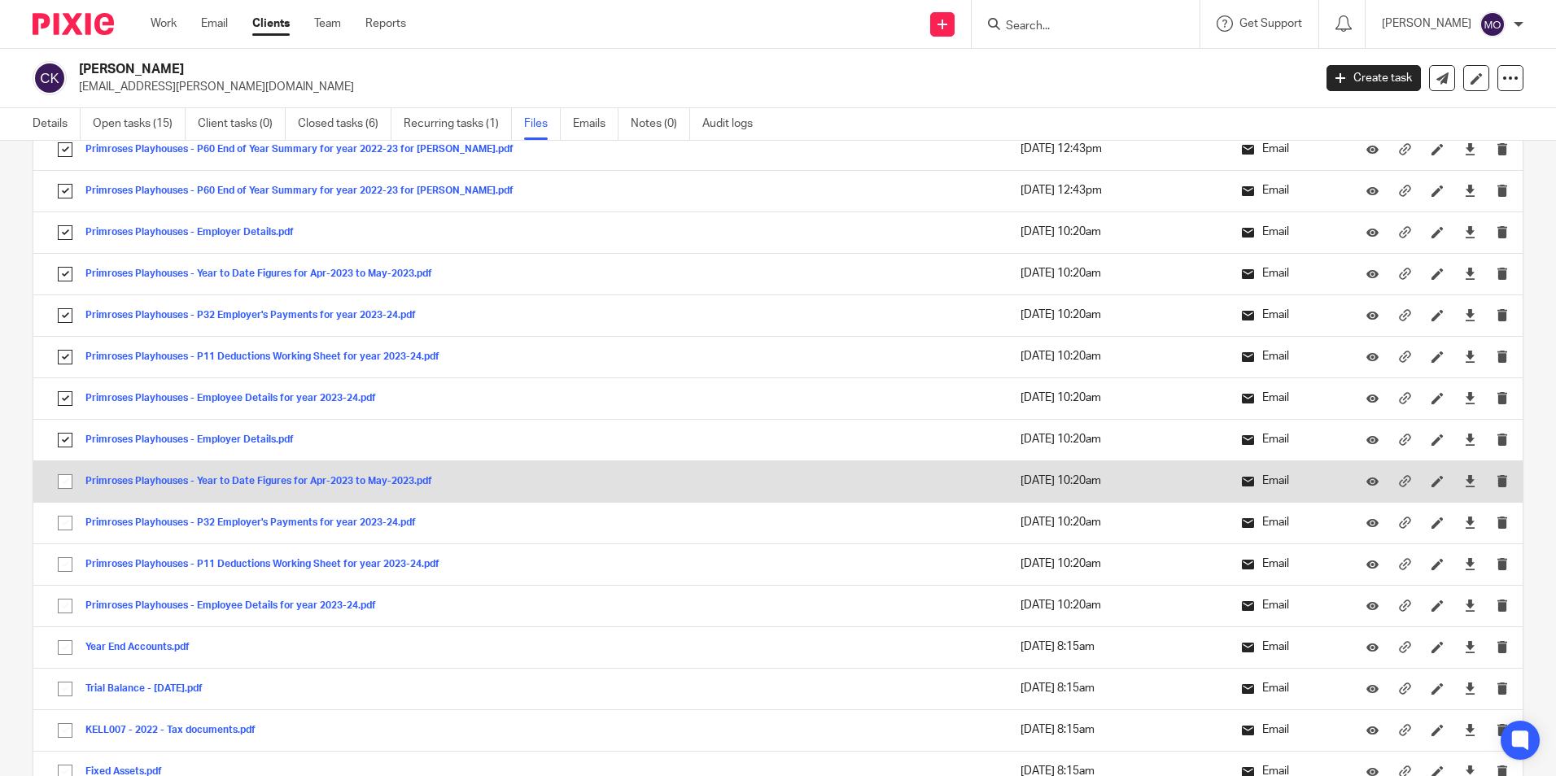
click at [63, 485] on input "checkbox" at bounding box center [65, 481] width 31 height 31
checkbox input "true"
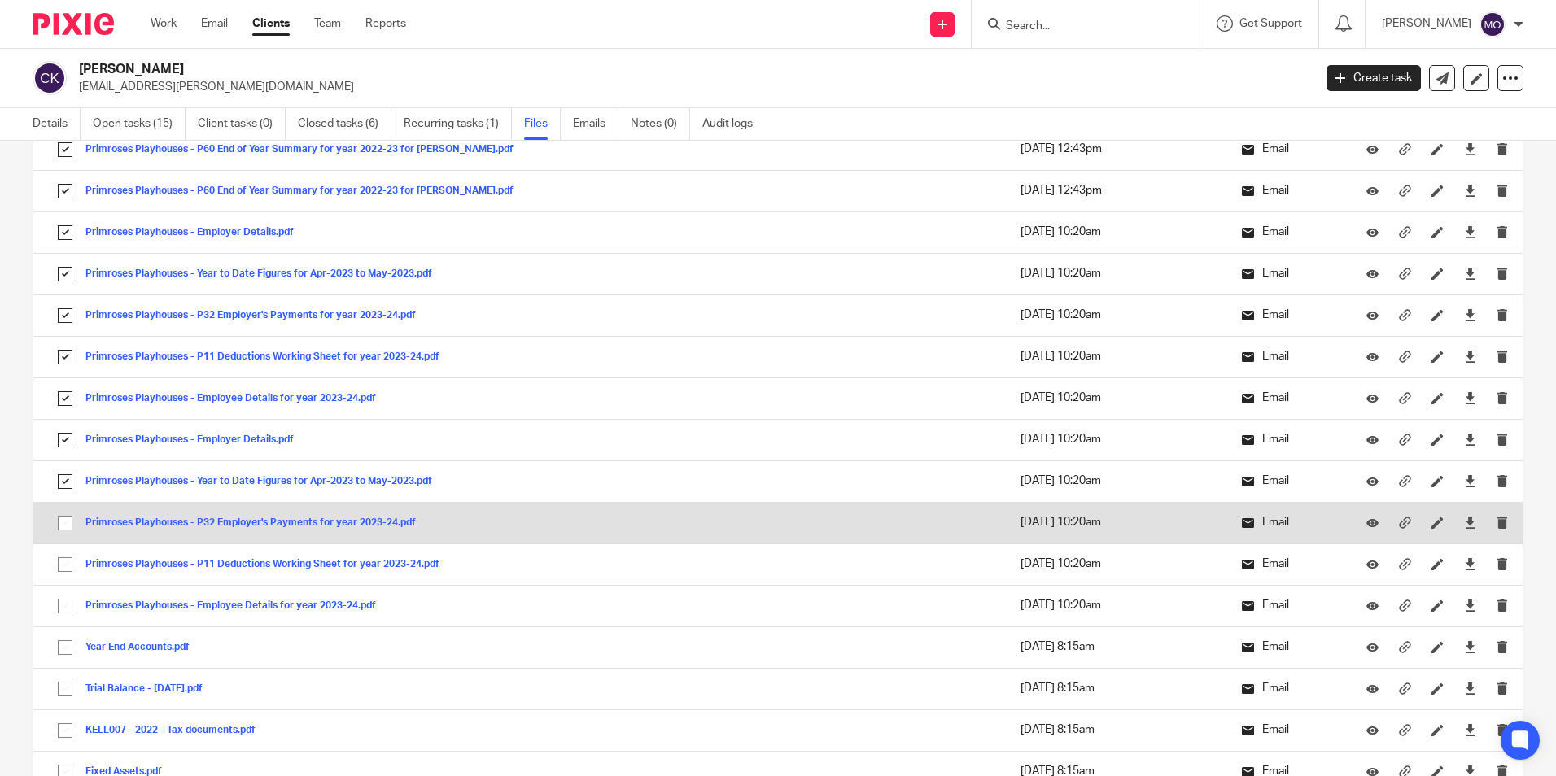
click at [63, 514] on input "checkbox" at bounding box center [65, 523] width 31 height 31
checkbox input "true"
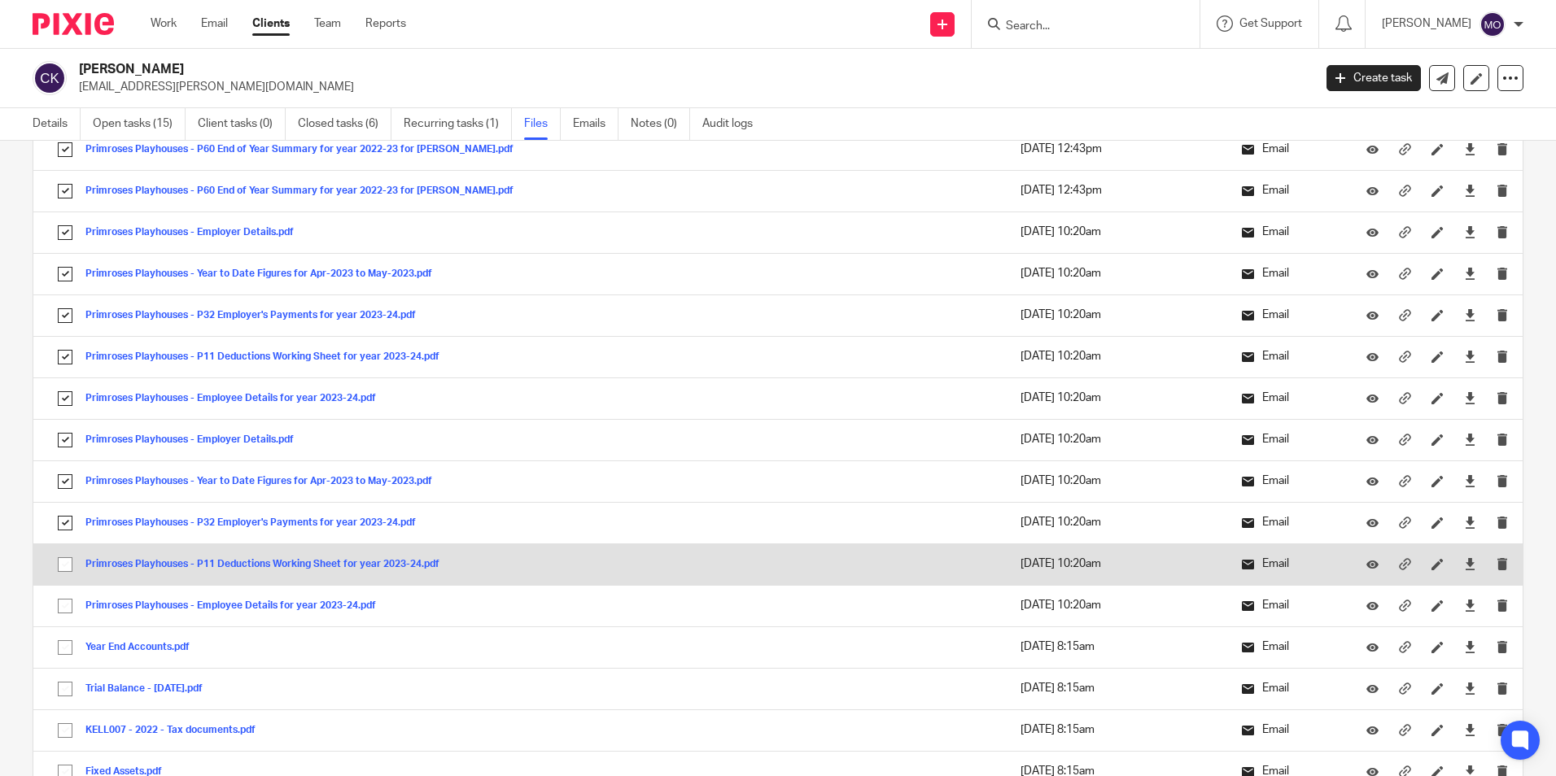
click at [66, 561] on input "checkbox" at bounding box center [65, 564] width 31 height 31
checkbox input "true"
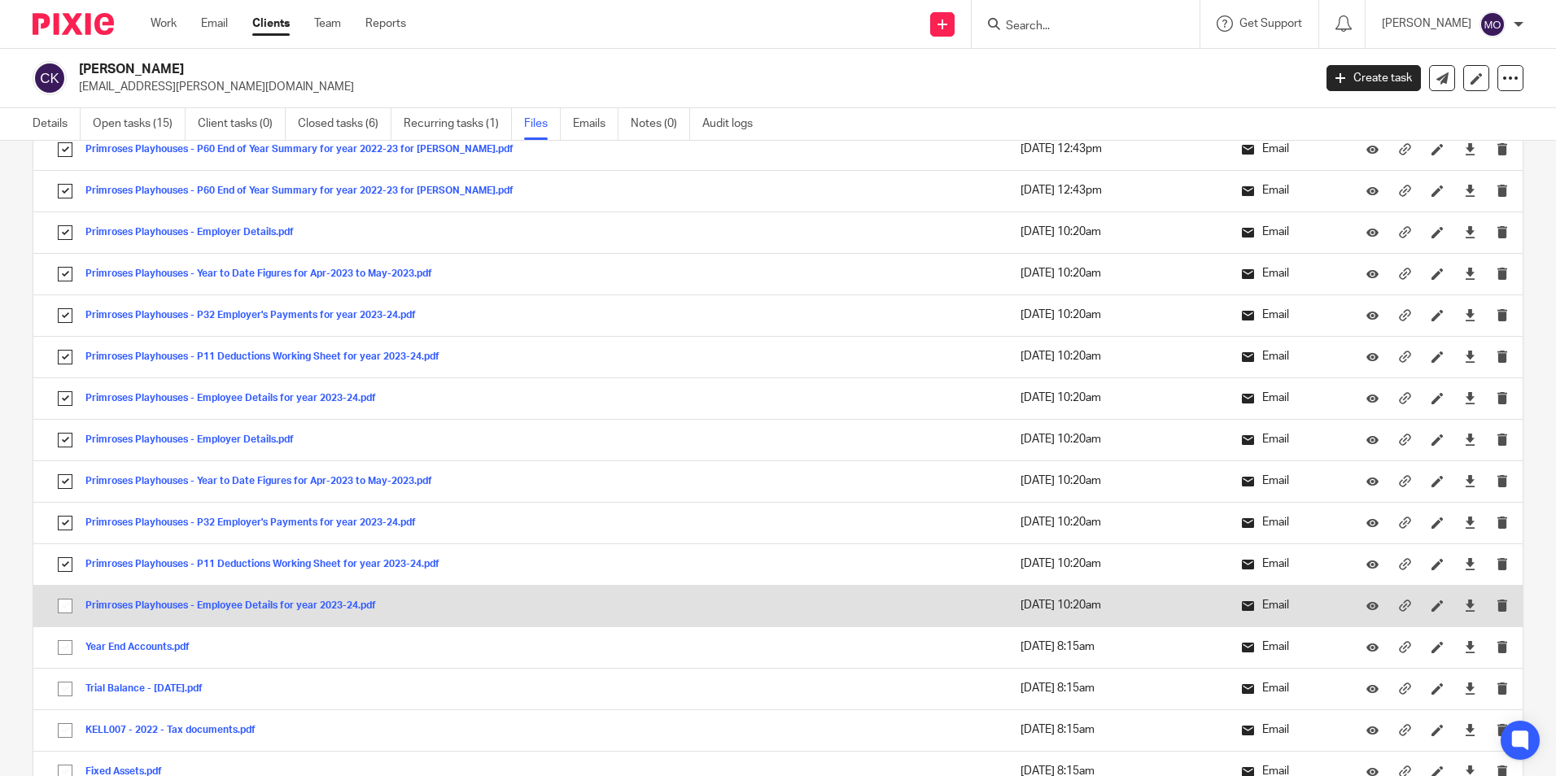
click at [71, 606] on input "checkbox" at bounding box center [65, 606] width 31 height 31
checkbox input "true"
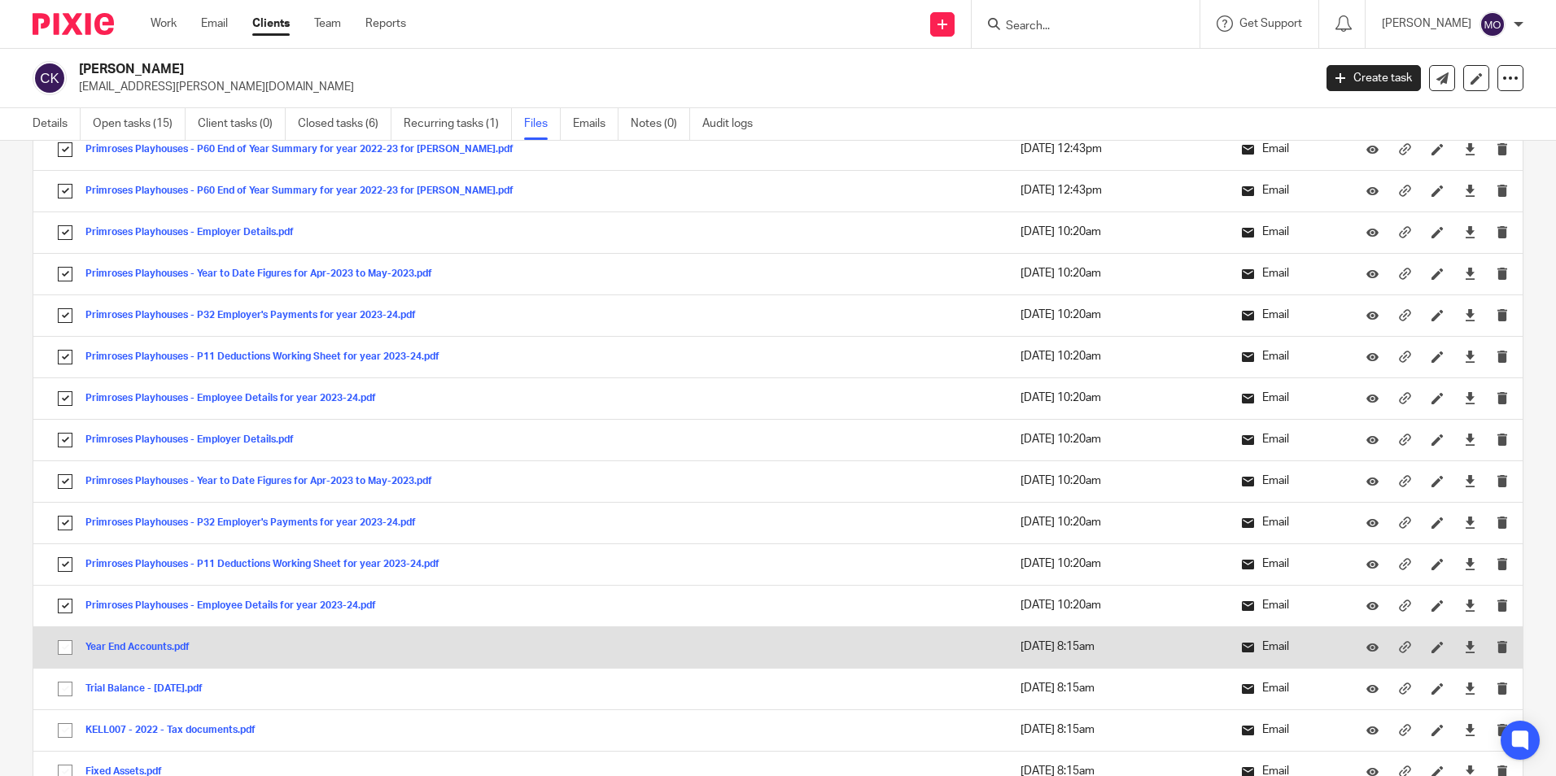
click at [65, 653] on input "checkbox" at bounding box center [65, 647] width 31 height 31
checkbox input "true"
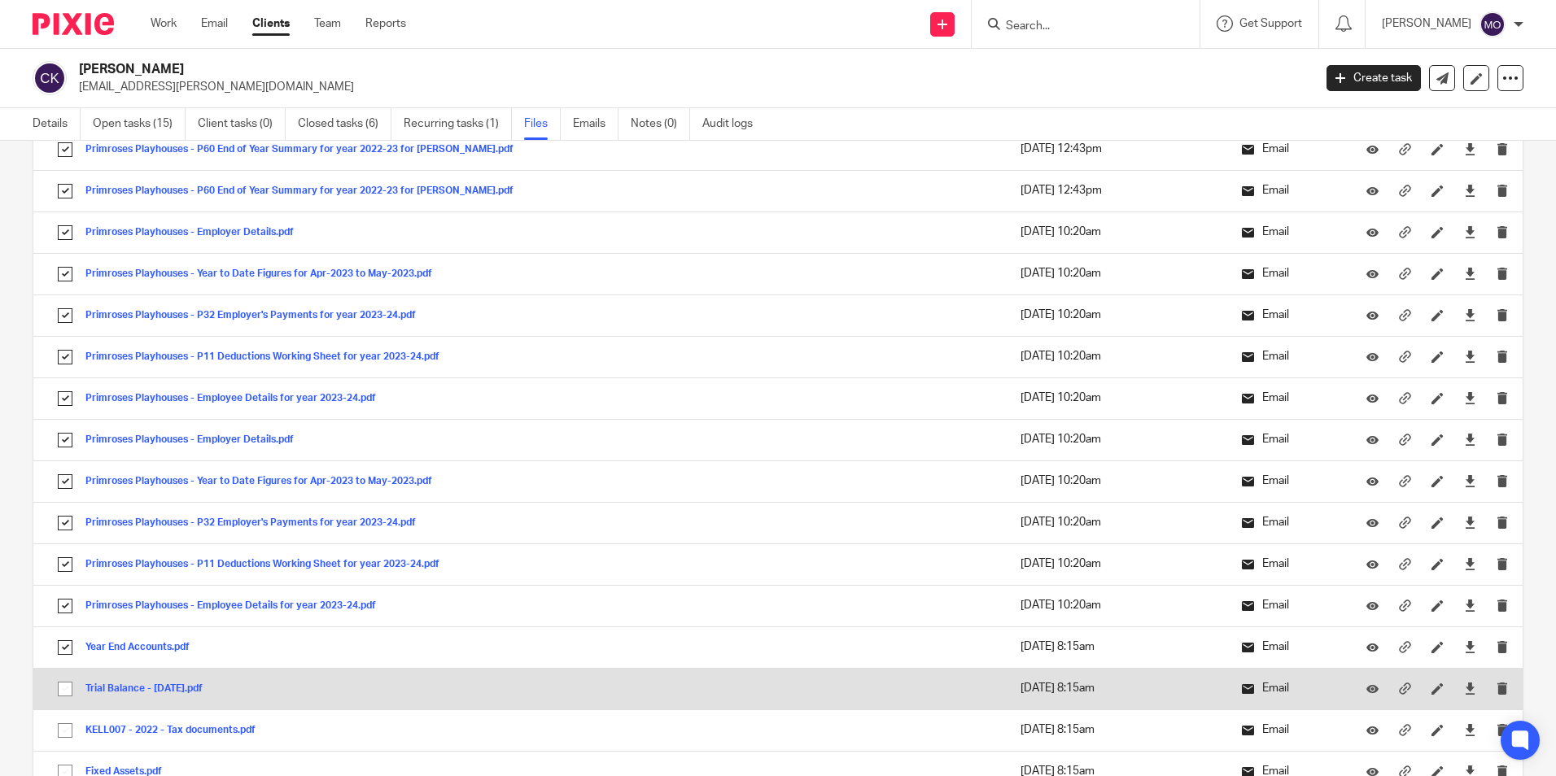
click at [63, 687] on input "checkbox" at bounding box center [65, 689] width 31 height 31
checkbox input "true"
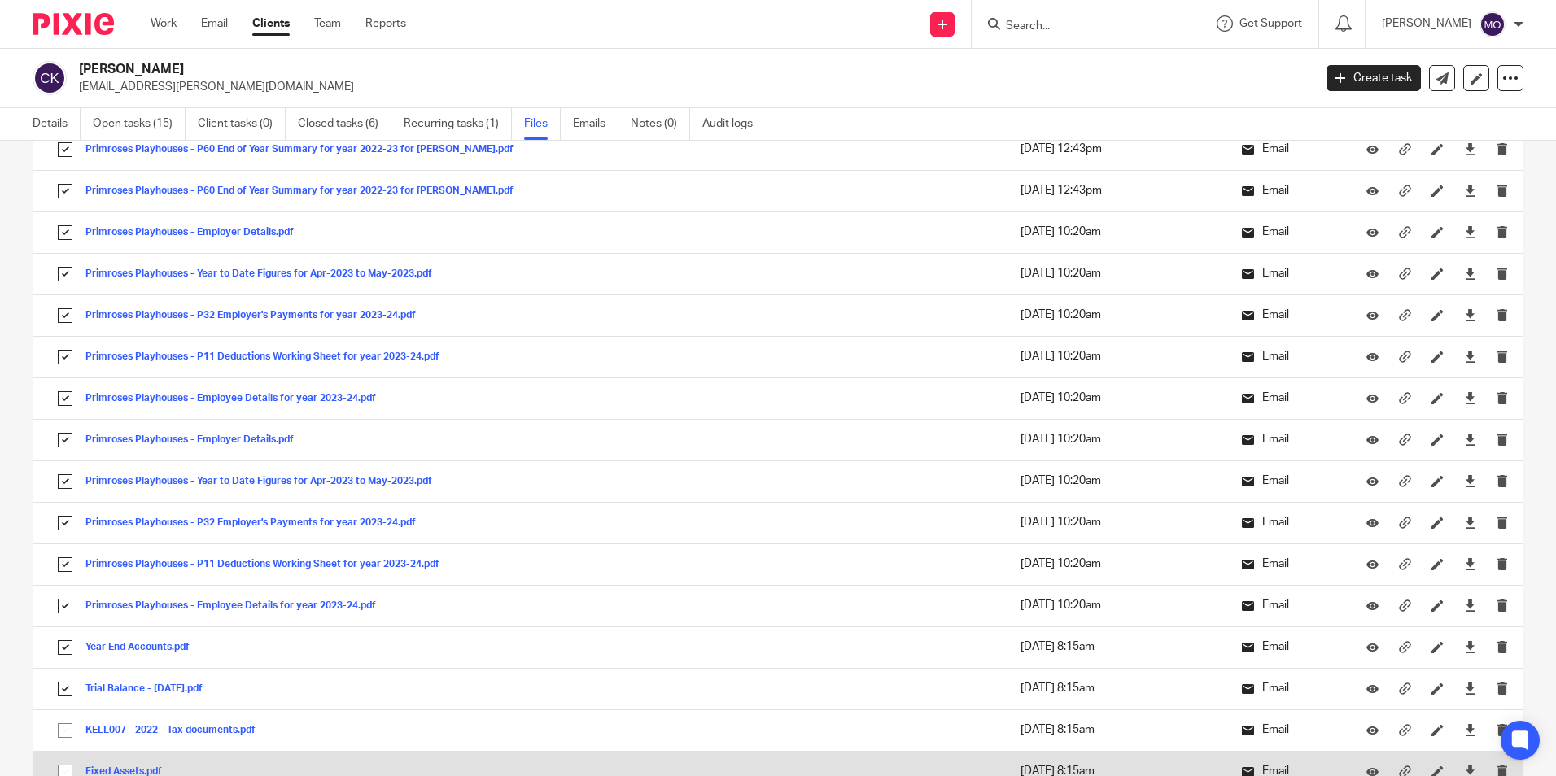
drag, startPoint x: 66, startPoint y: 727, endPoint x: 68, endPoint y: 757, distance: 29.3
click at [66, 731] on input "checkbox" at bounding box center [65, 730] width 31 height 31
checkbox input "true"
click at [67, 768] on input "checkbox" at bounding box center [65, 772] width 31 height 31
checkbox input "true"
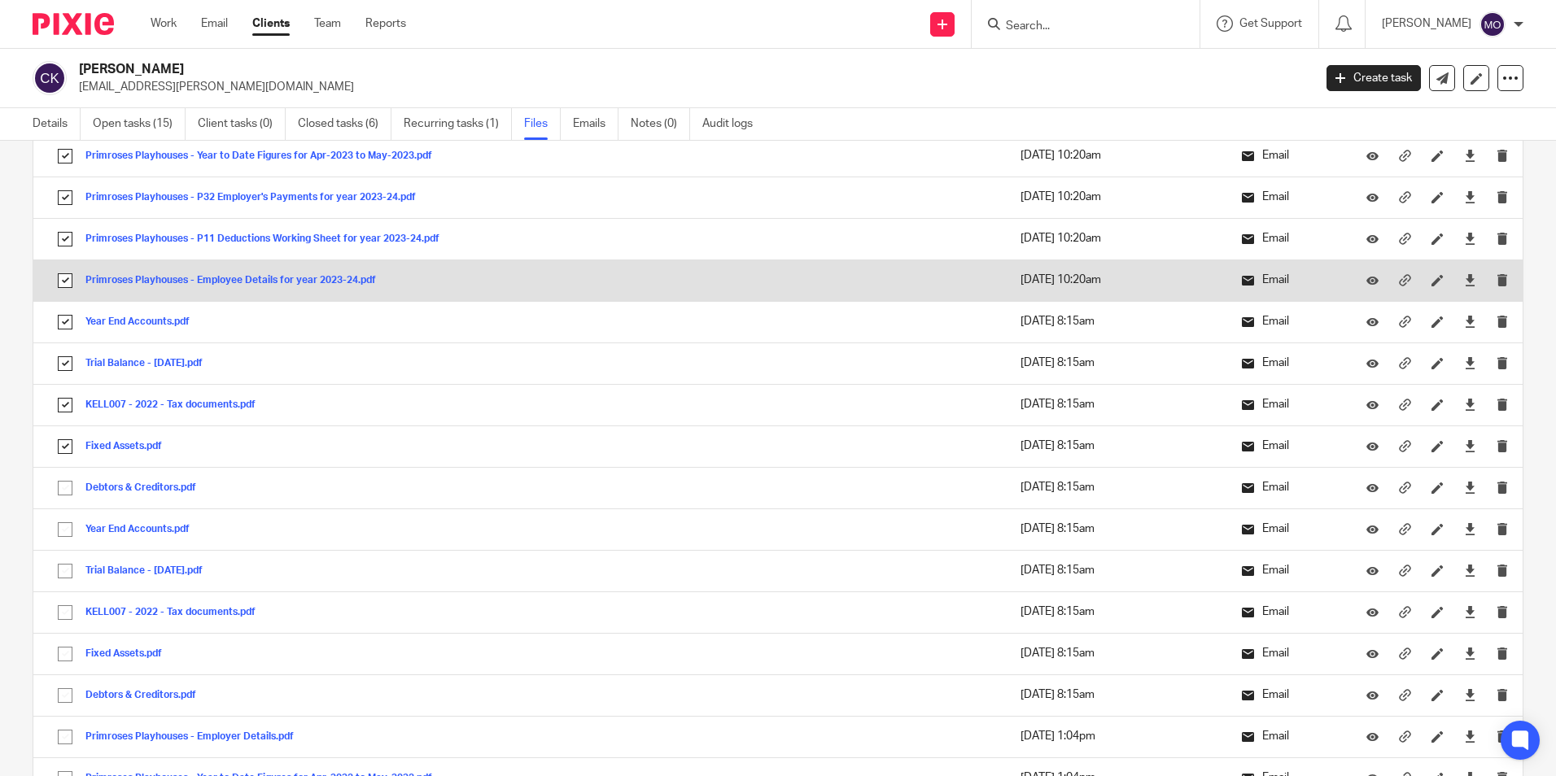
scroll to position [2359, 0]
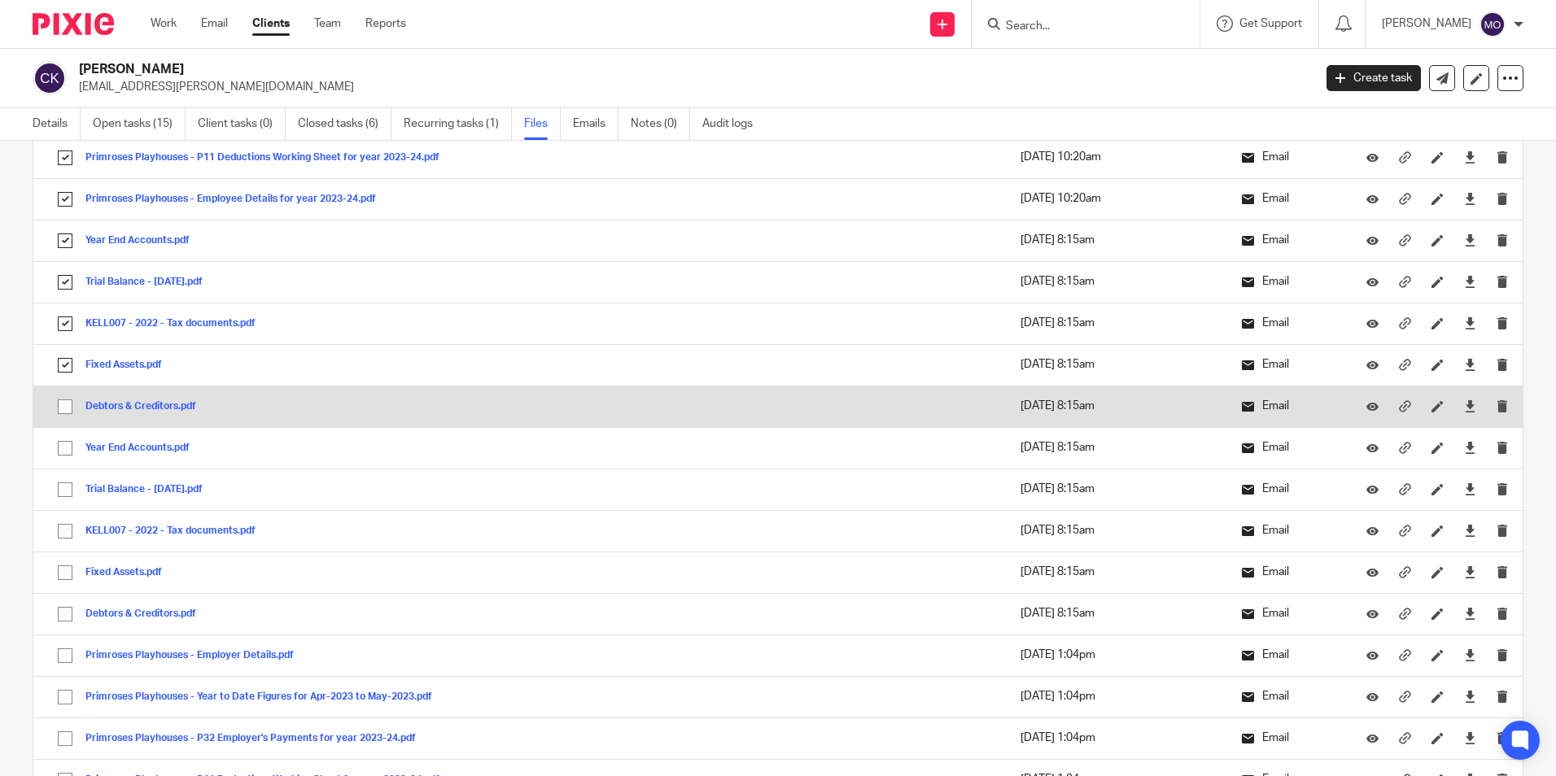
click at [63, 411] on input "checkbox" at bounding box center [65, 406] width 31 height 31
checkbox input "true"
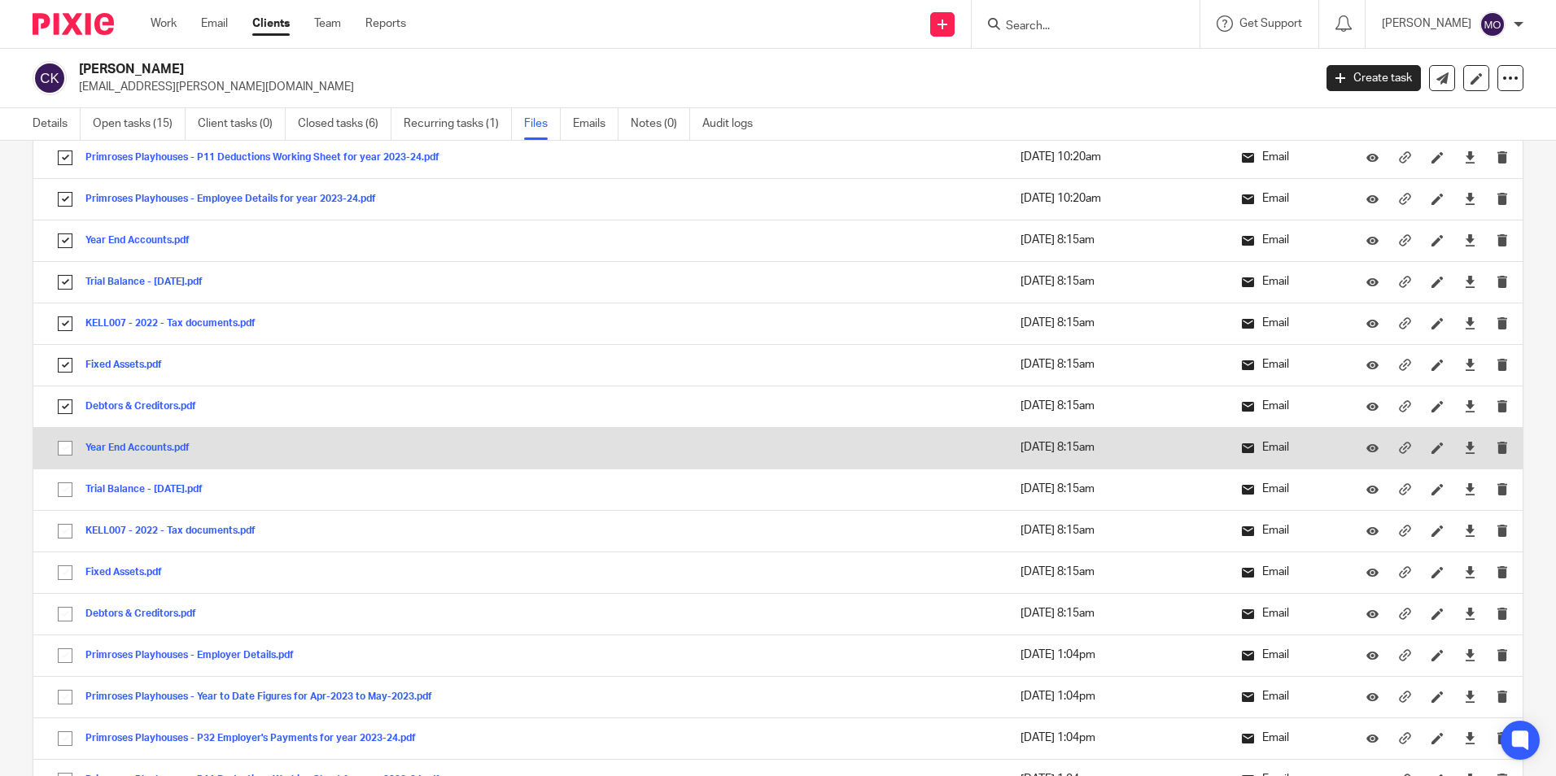
click at [64, 442] on input "checkbox" at bounding box center [65, 448] width 31 height 31
checkbox input "true"
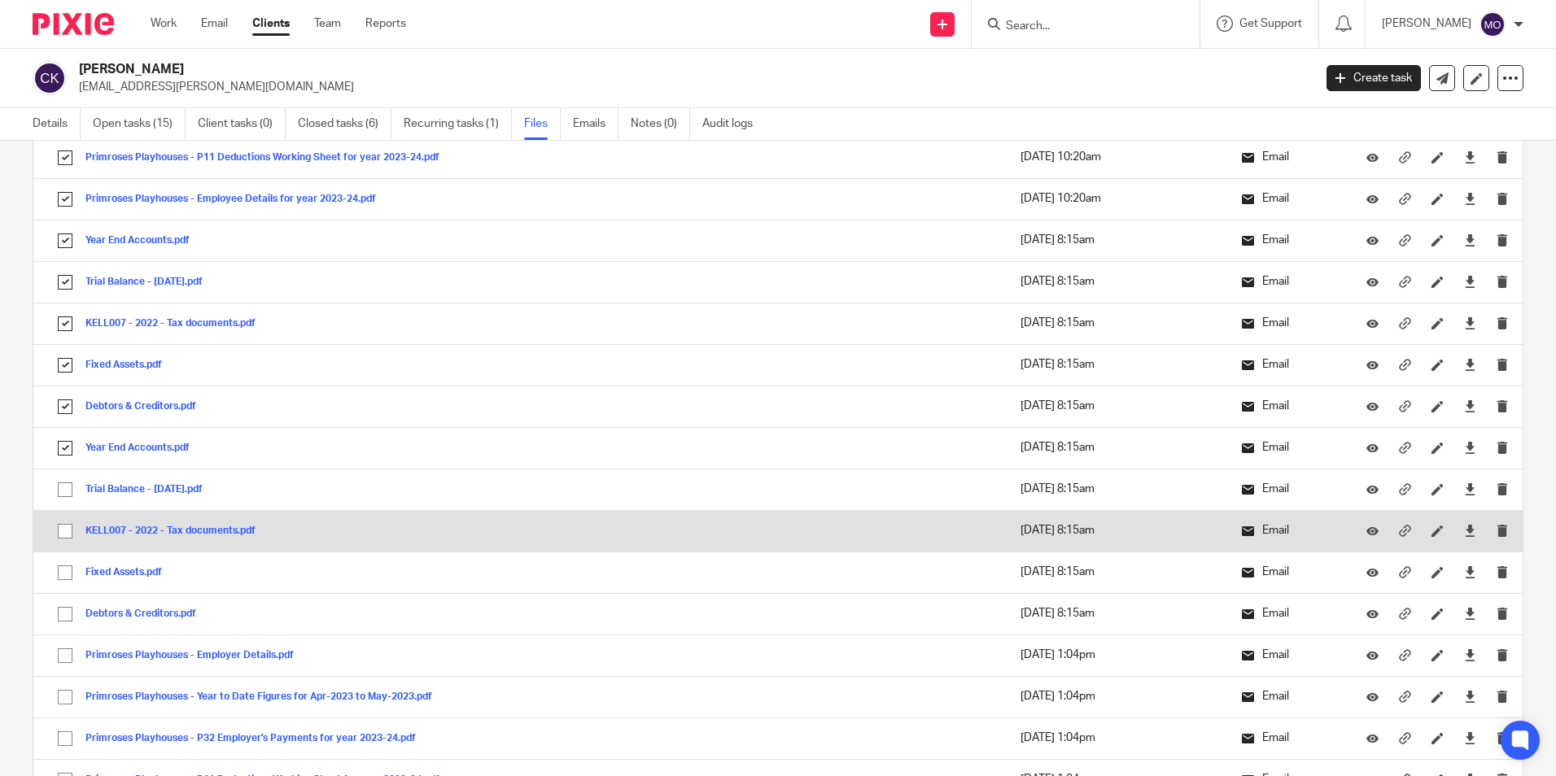
drag, startPoint x: 62, startPoint y: 493, endPoint x: 69, endPoint y: 515, distance: 23.2
click at [62, 494] on input "checkbox" at bounding box center [65, 489] width 31 height 31
checkbox input "true"
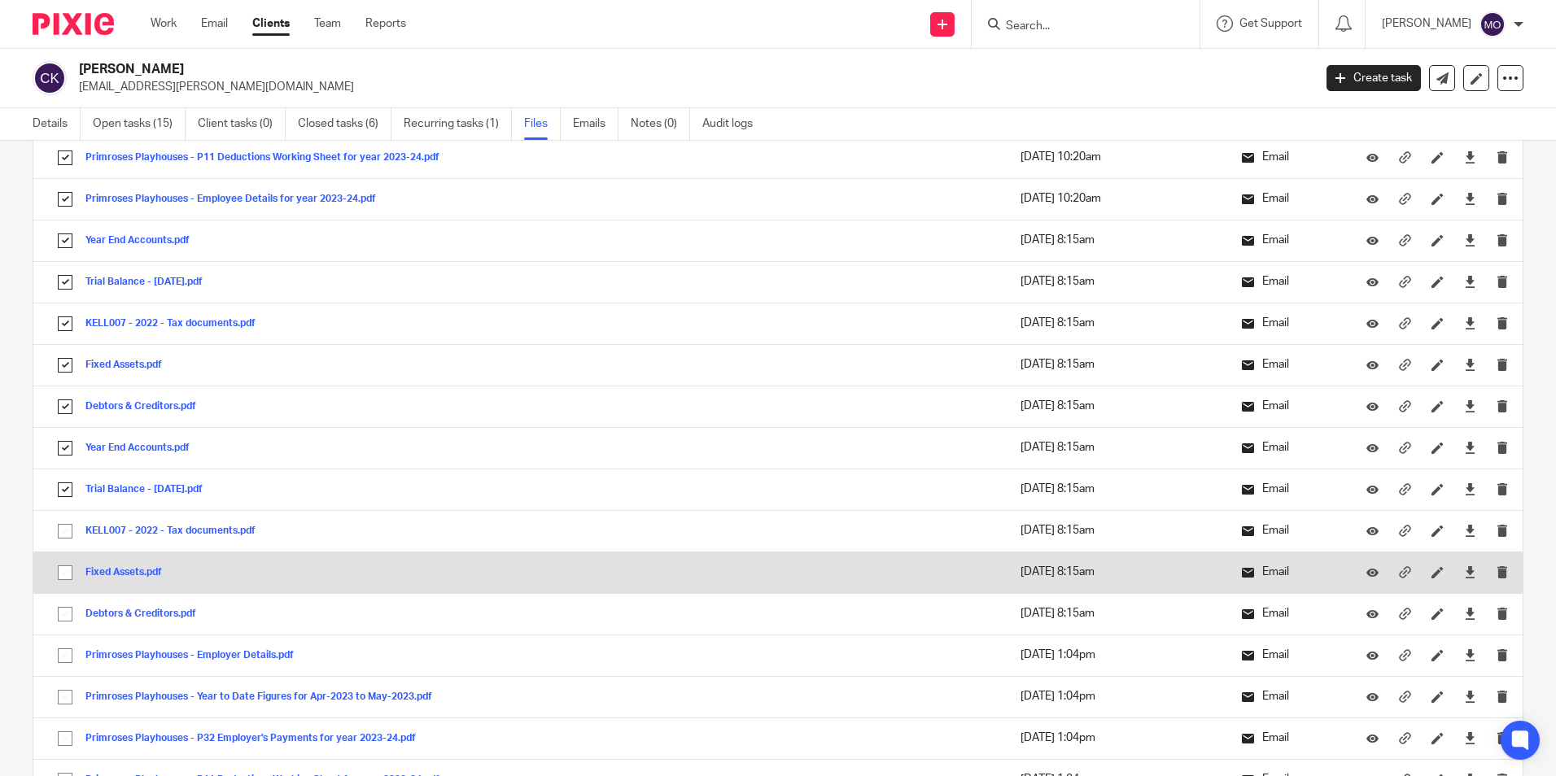
drag, startPoint x: 68, startPoint y: 526, endPoint x: 67, endPoint y: 553, distance: 26.9
click at [66, 527] on input "checkbox" at bounding box center [65, 531] width 31 height 31
checkbox input "true"
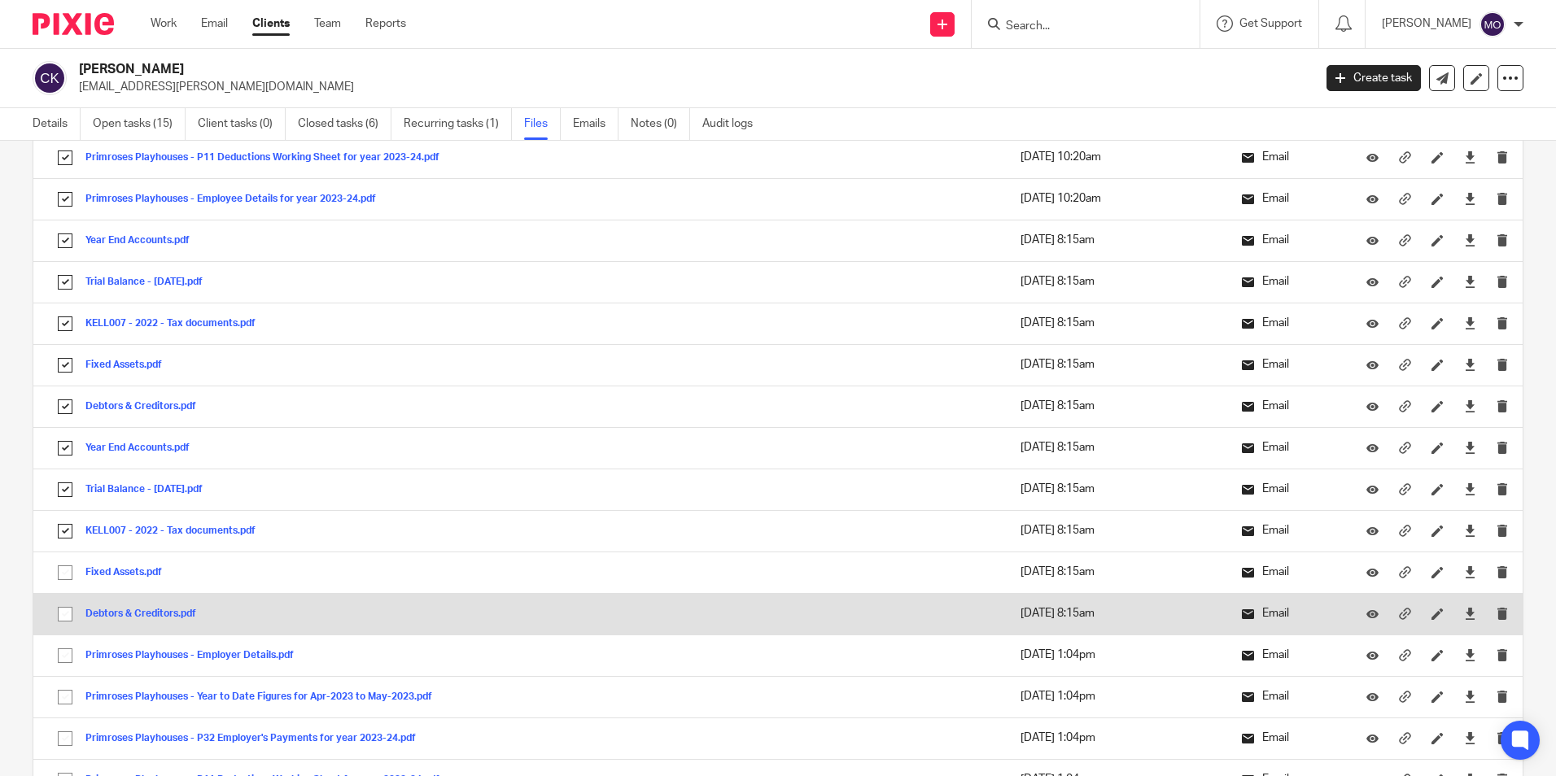
drag, startPoint x: 67, startPoint y: 580, endPoint x: 70, endPoint y: 607, distance: 27.0
click at [67, 581] on input "checkbox" at bounding box center [65, 572] width 31 height 31
checkbox input "true"
click at [71, 616] on input "checkbox" at bounding box center [65, 614] width 31 height 31
checkbox input "true"
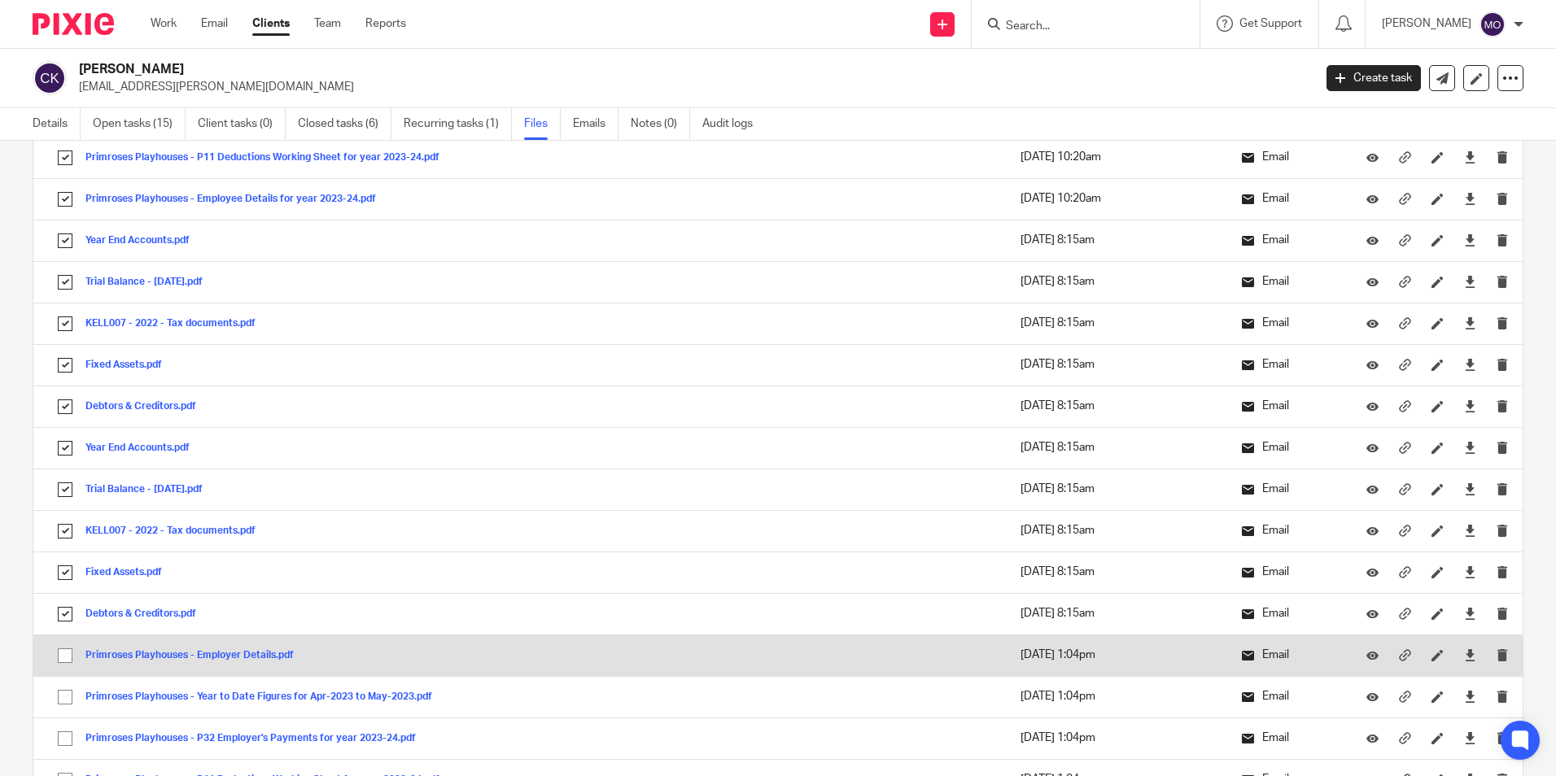
click at [65, 663] on input "checkbox" at bounding box center [65, 655] width 31 height 31
checkbox input "true"
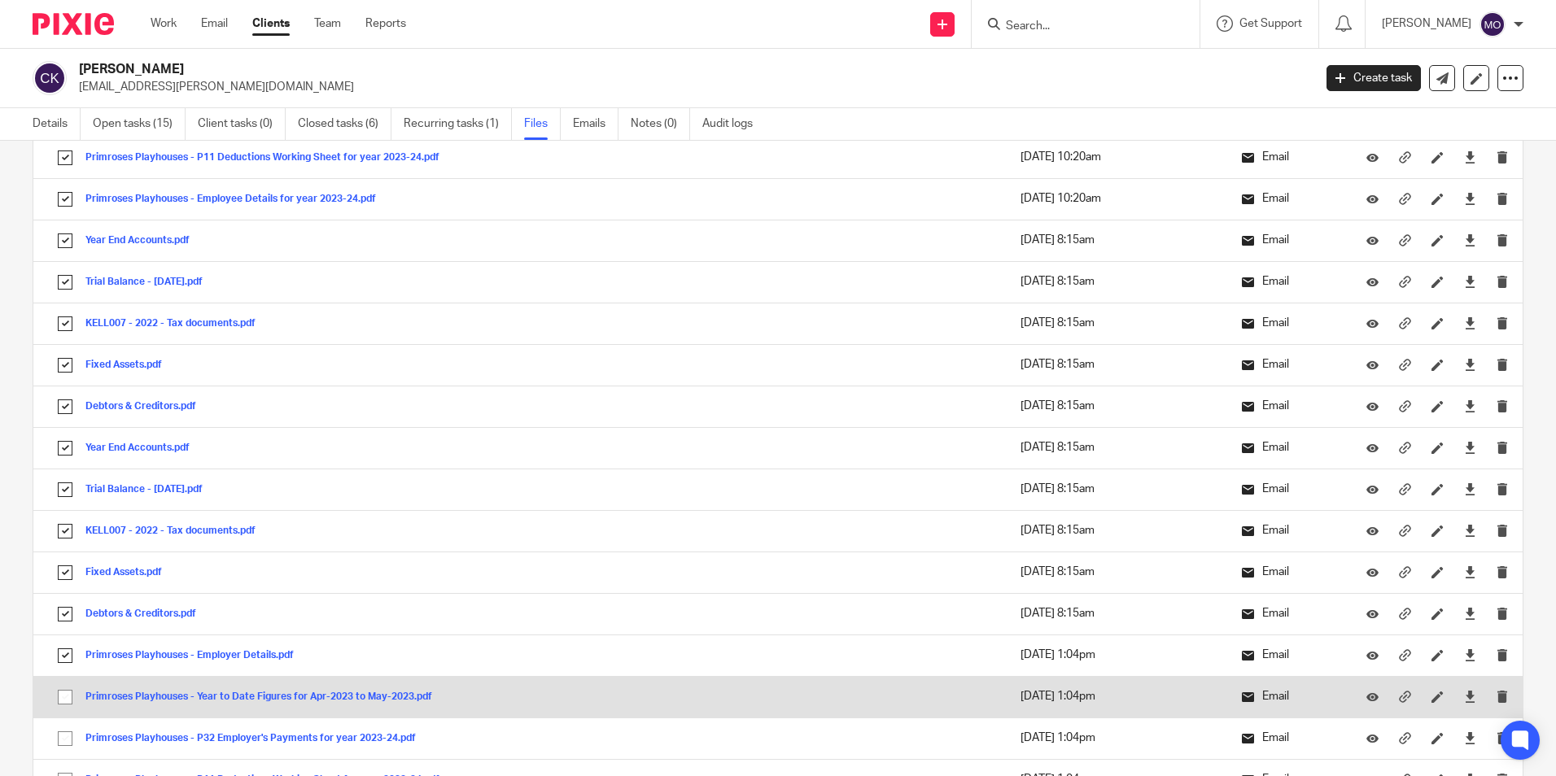
click at [69, 703] on input "checkbox" at bounding box center [65, 697] width 31 height 31
checkbox input "true"
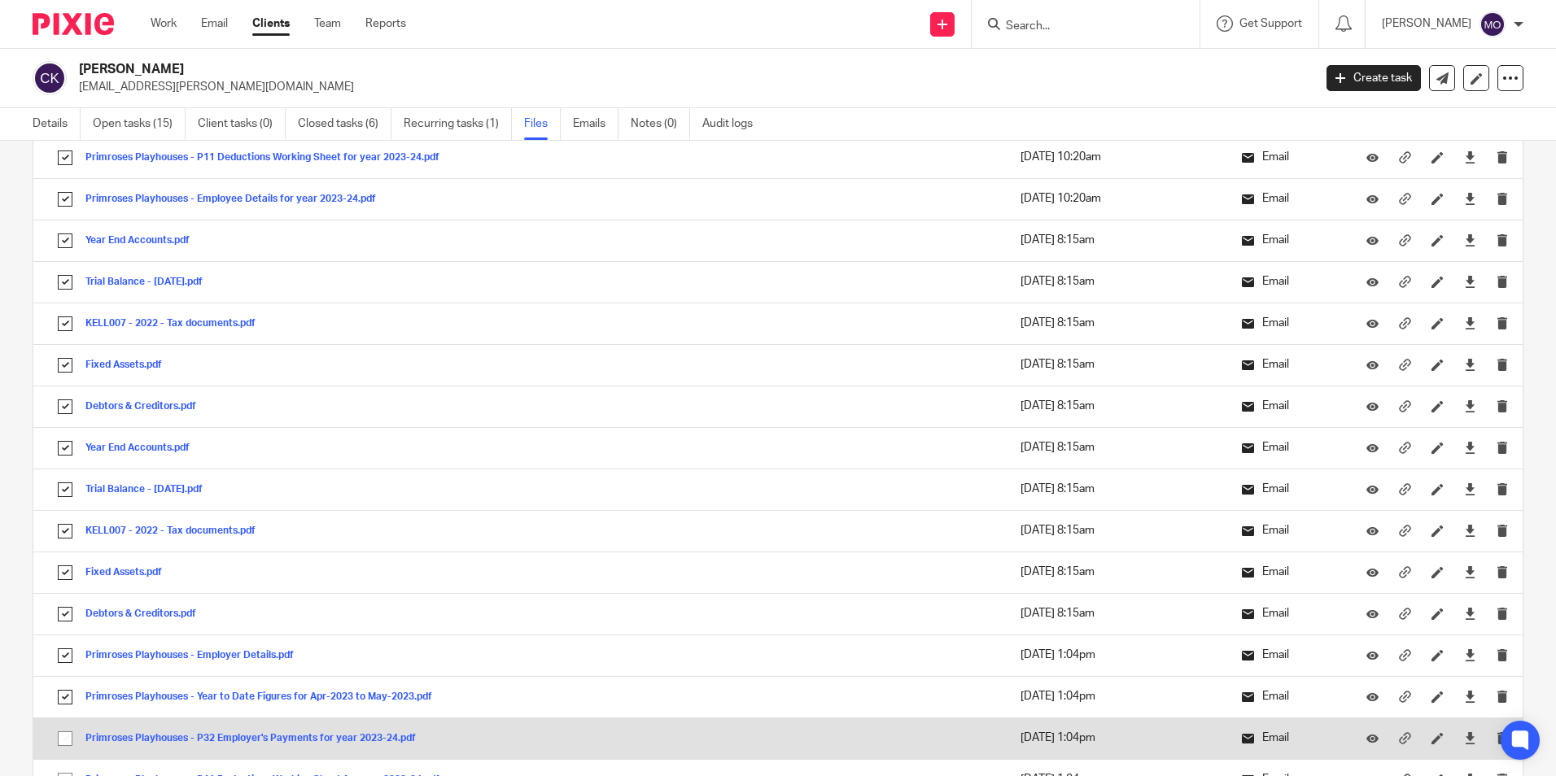
click at [68, 738] on input "checkbox" at bounding box center [65, 738] width 31 height 31
checkbox input "true"
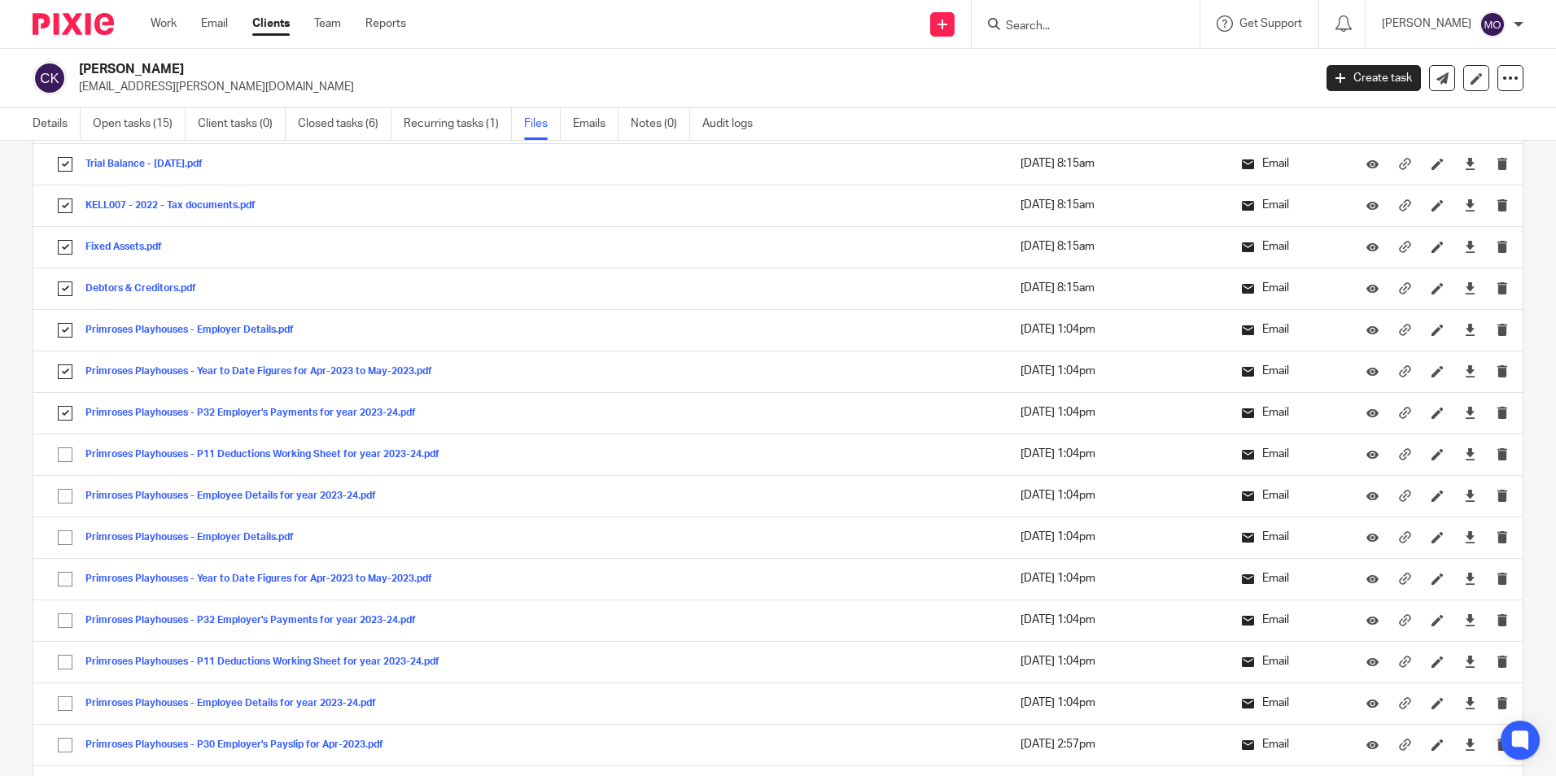
scroll to position [2929, 0]
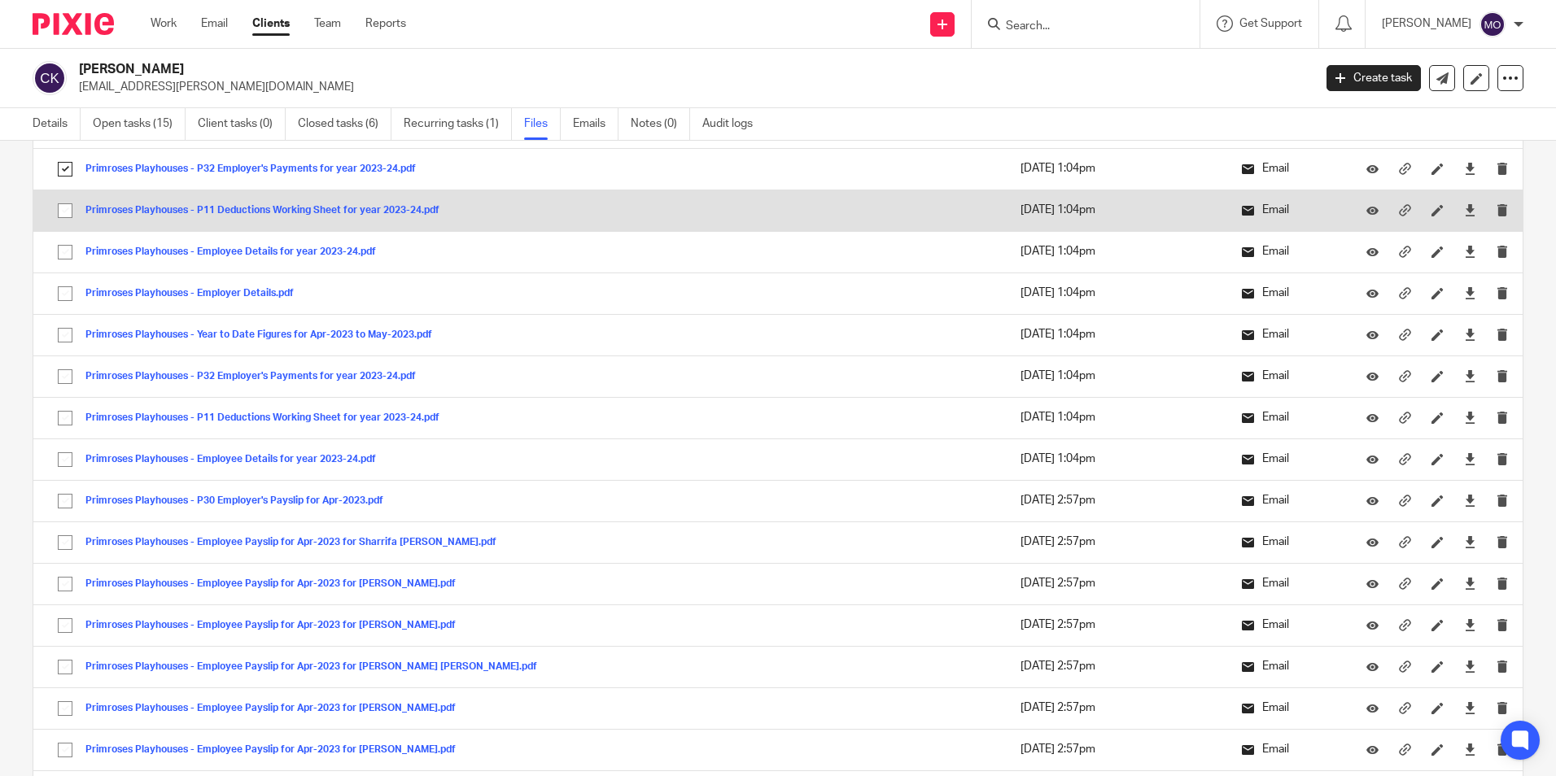
click at [56, 211] on input "checkbox" at bounding box center [65, 210] width 31 height 31
checkbox input "true"
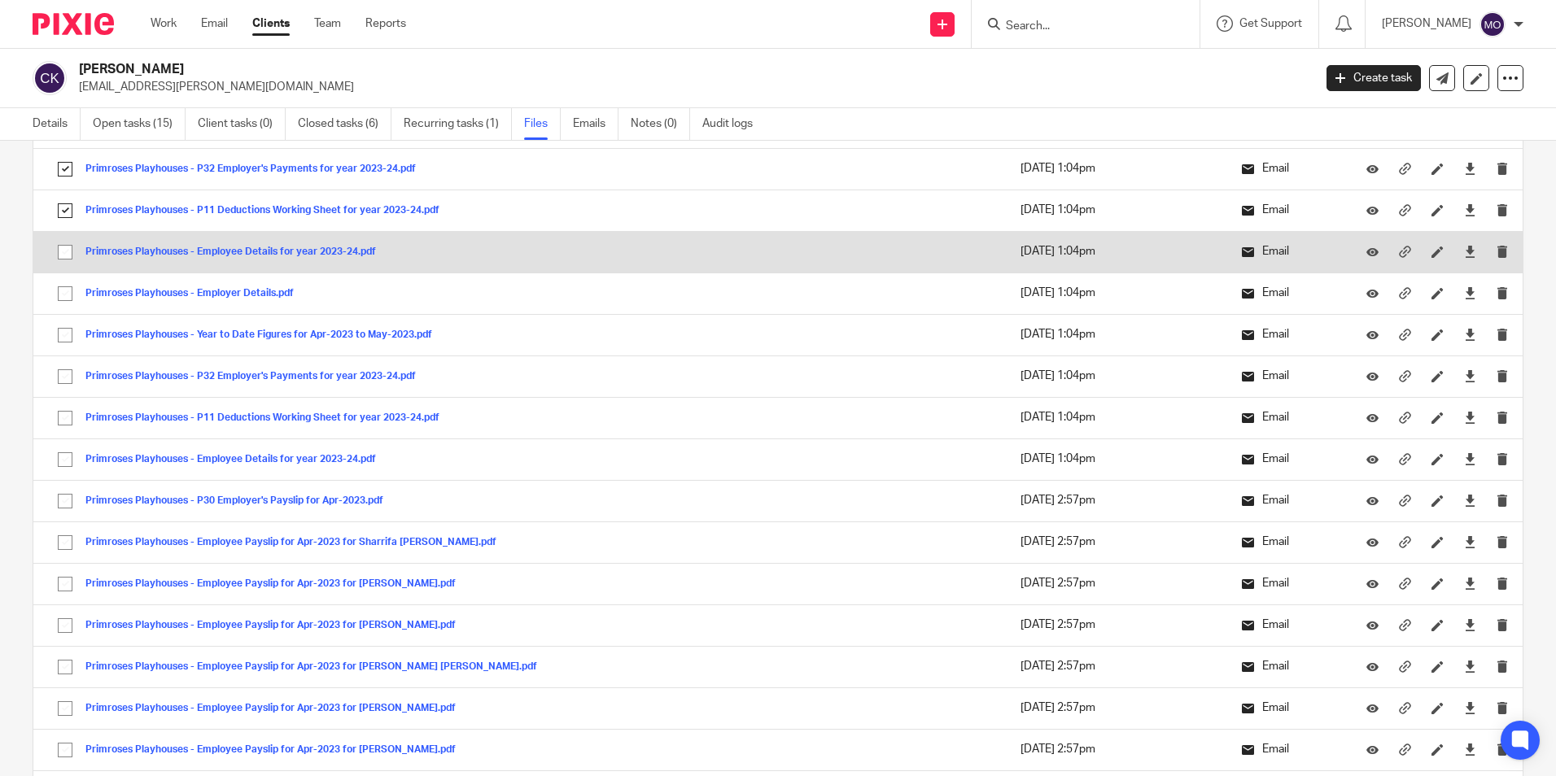
click at [63, 260] on input "checkbox" at bounding box center [65, 252] width 31 height 31
checkbox input "true"
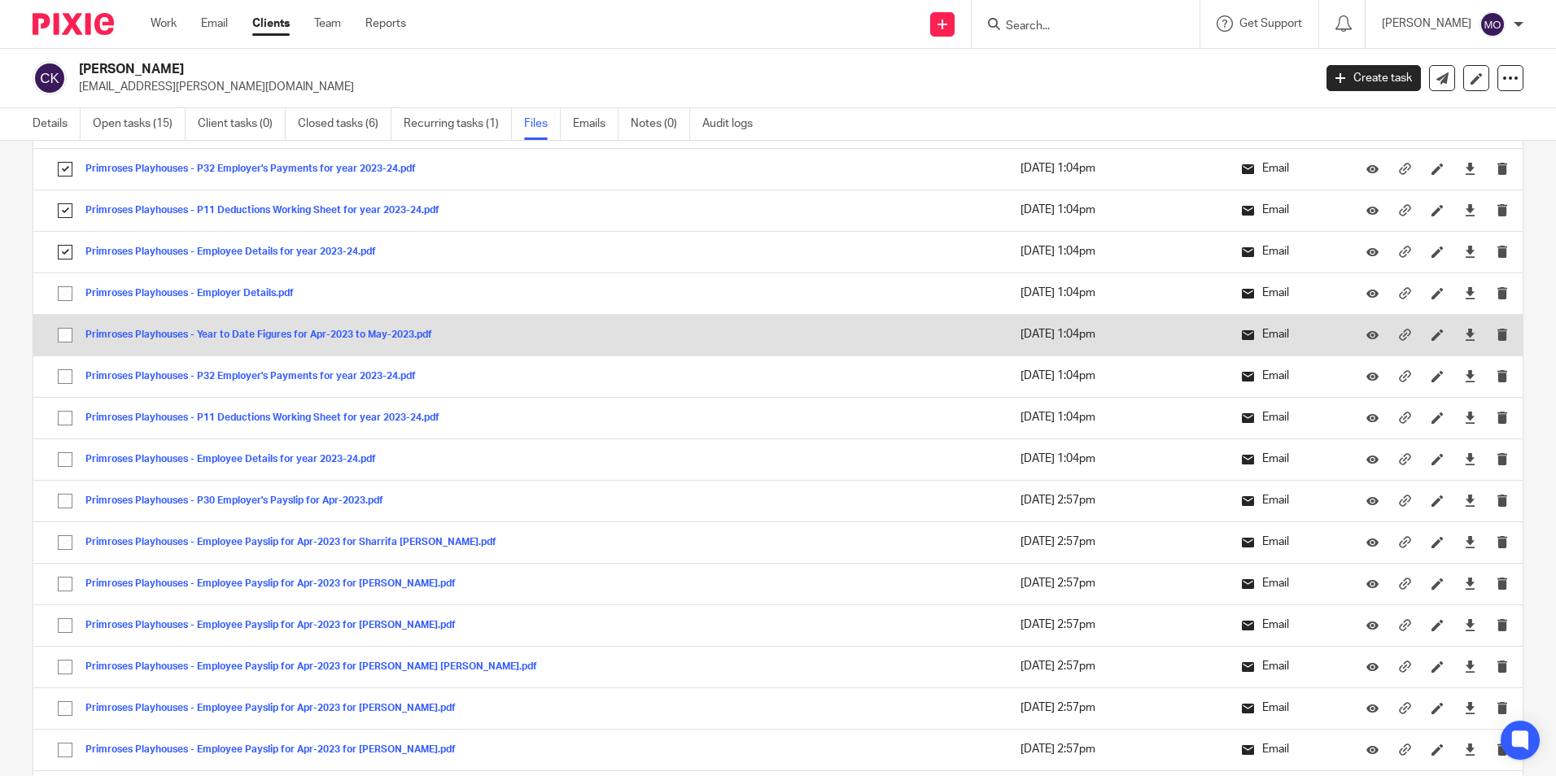
drag, startPoint x: 69, startPoint y: 300, endPoint x: 68, endPoint y: 319, distance: 18.8
click at [68, 300] on input "checkbox" at bounding box center [65, 293] width 31 height 31
checkbox input "true"
click at [68, 334] on input "checkbox" at bounding box center [65, 335] width 31 height 31
checkbox input "true"
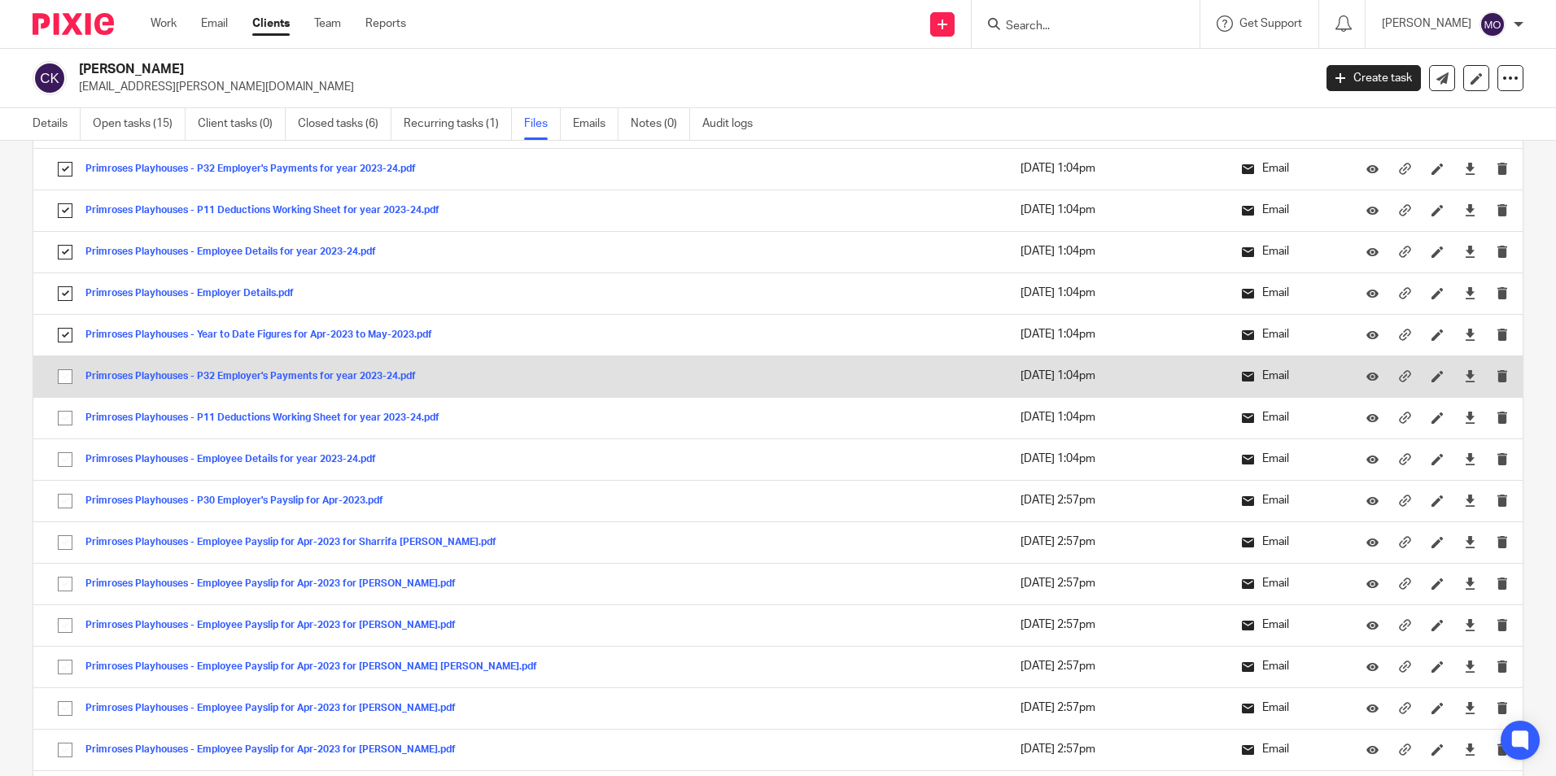
drag, startPoint x: 62, startPoint y: 365, endPoint x: 66, endPoint y: 407, distance: 41.7
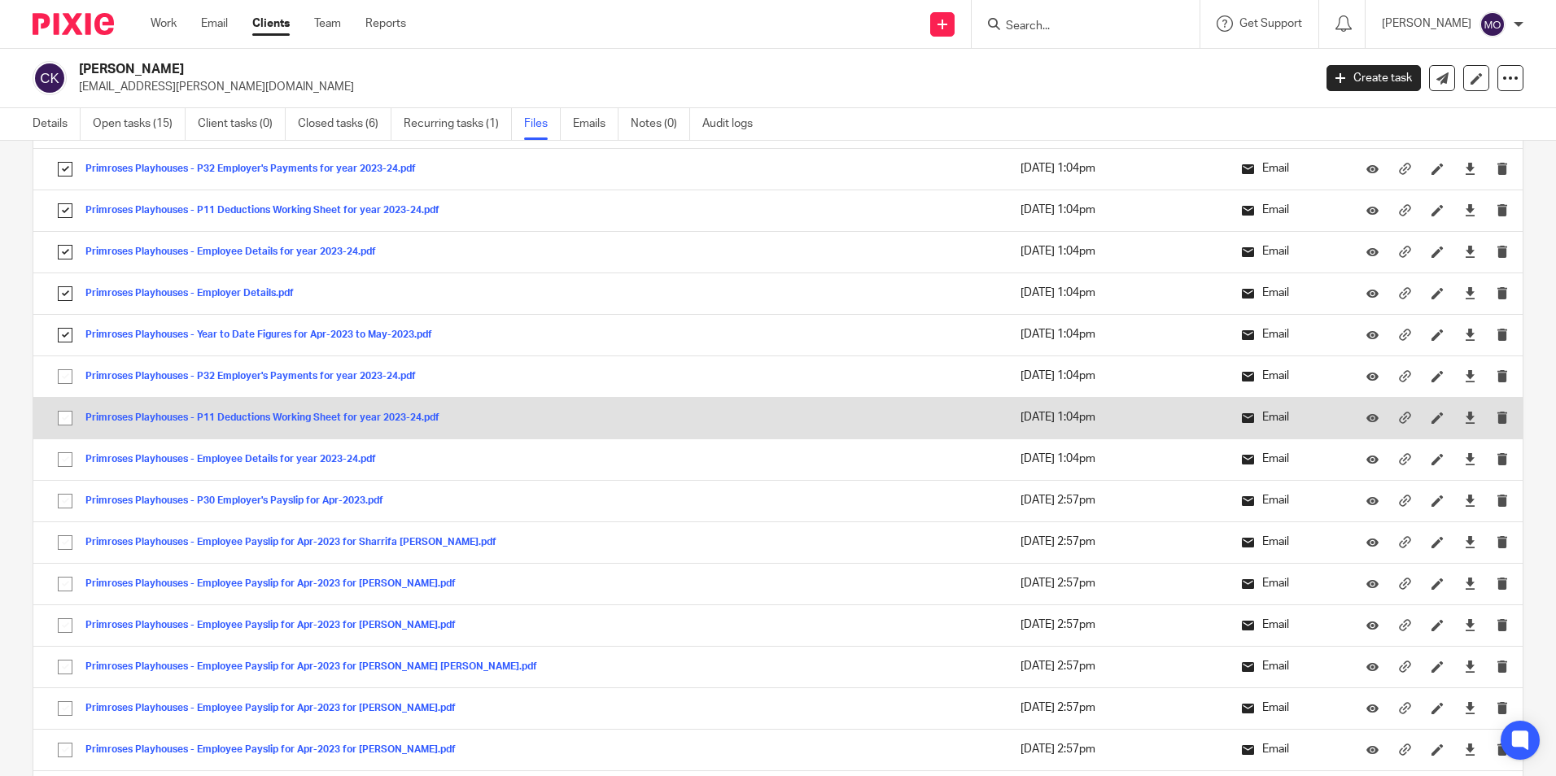
click at [62, 373] on input "checkbox" at bounding box center [65, 376] width 31 height 31
checkbox input "true"
drag, startPoint x: 66, startPoint y: 412, endPoint x: 67, endPoint y: 433, distance: 21.2
click at [66, 414] on input "checkbox" at bounding box center [65, 418] width 31 height 31
checkbox input "true"
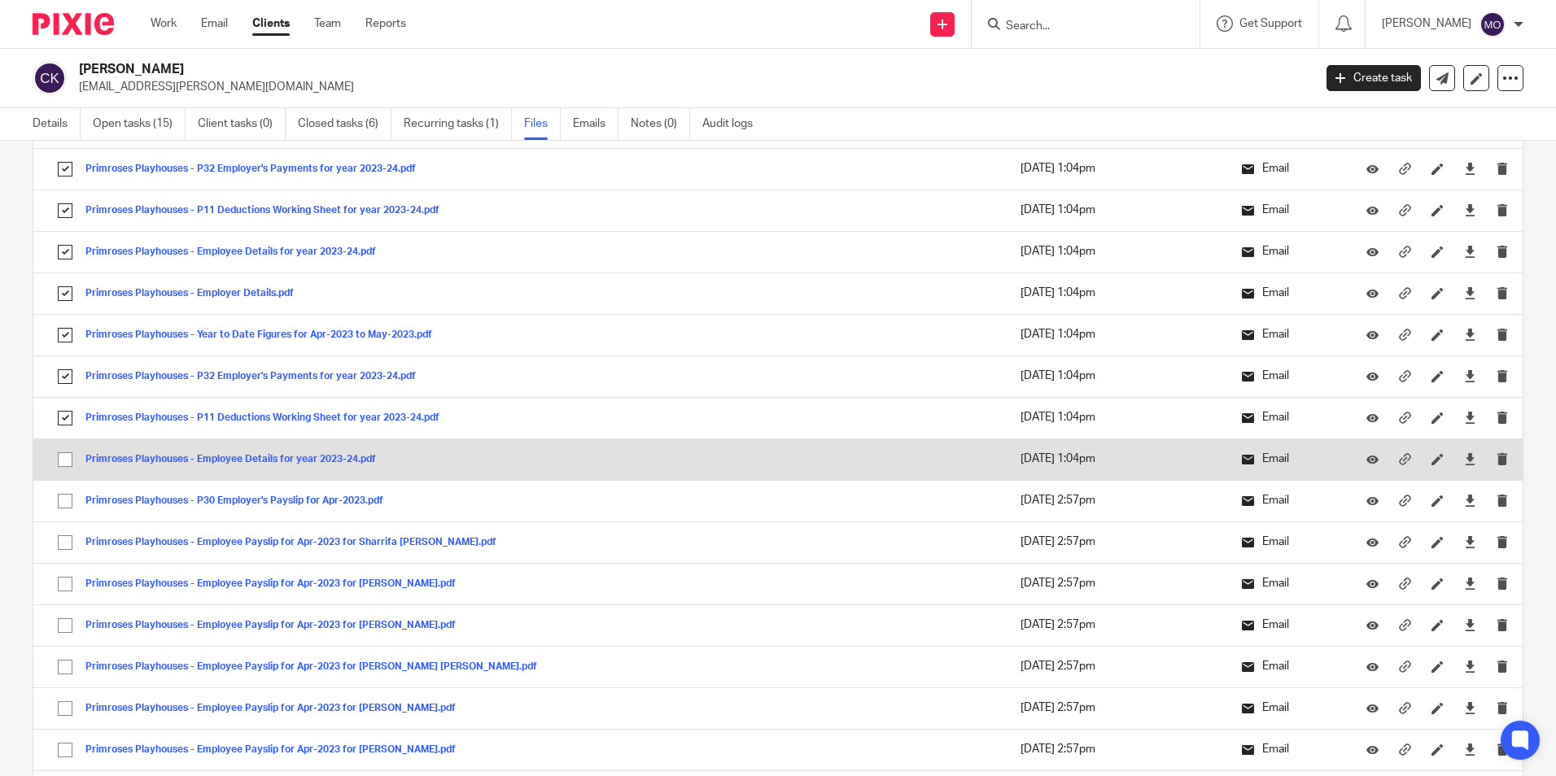
click at [67, 459] on input "checkbox" at bounding box center [65, 459] width 31 height 31
checkbox input "true"
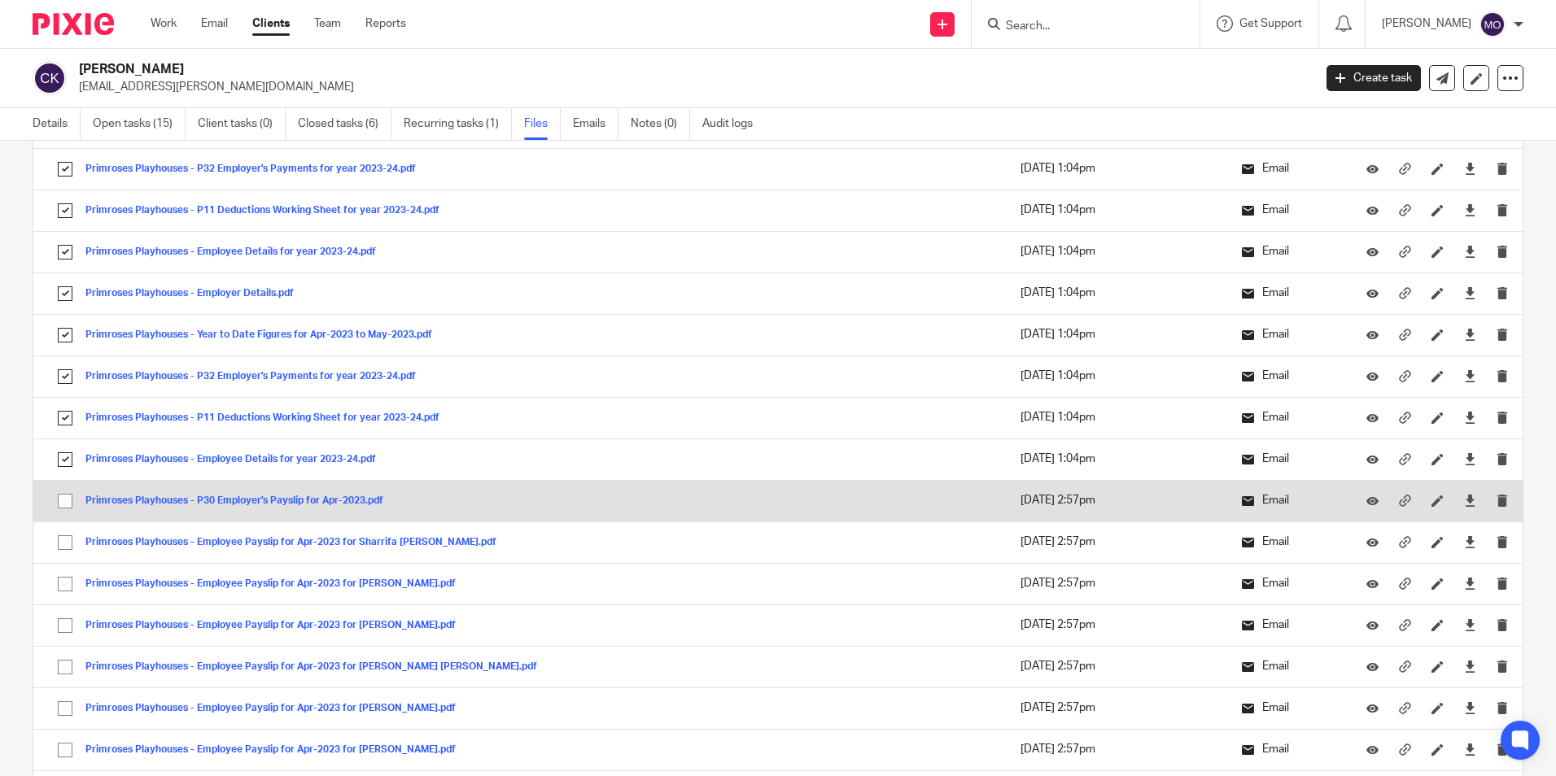
drag, startPoint x: 69, startPoint y: 498, endPoint x: 67, endPoint y: 512, distance: 14.0
click at [68, 501] on input "checkbox" at bounding box center [65, 501] width 31 height 31
checkbox input "true"
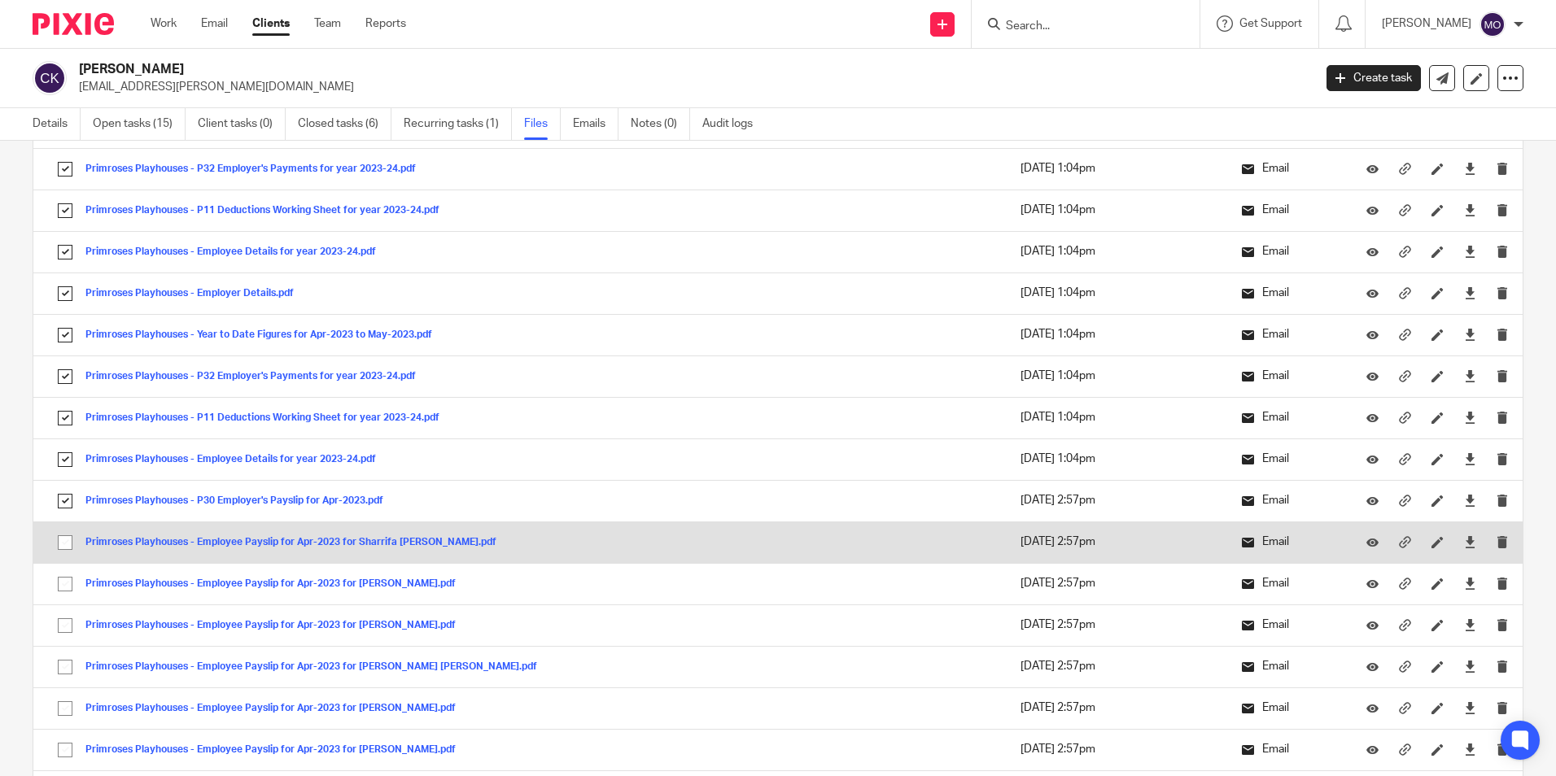
click at [72, 539] on input "checkbox" at bounding box center [65, 542] width 31 height 31
checkbox input "true"
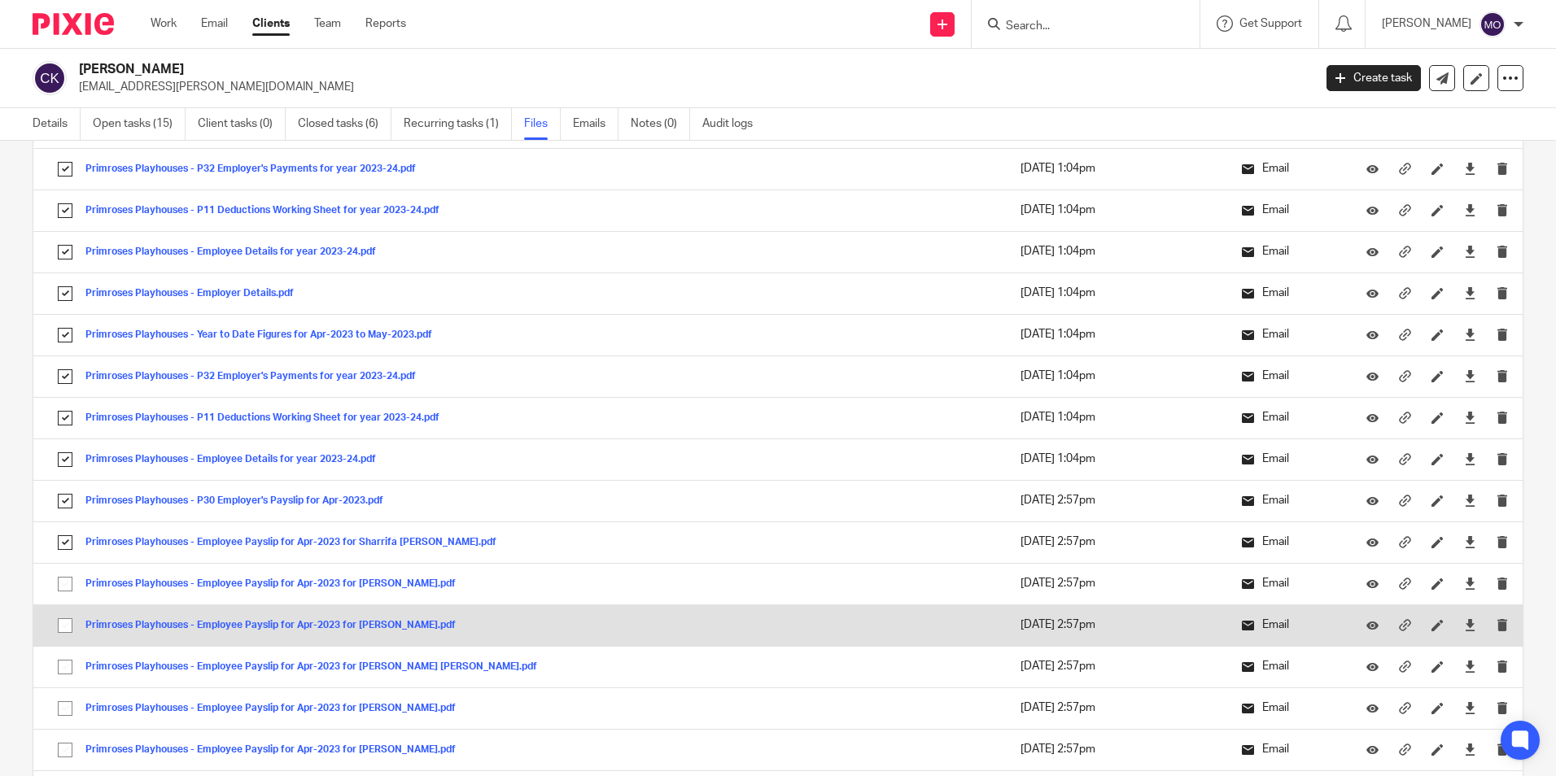
drag, startPoint x: 66, startPoint y: 573, endPoint x: 56, endPoint y: 622, distance: 50.6
click at [66, 574] on input "checkbox" at bounding box center [65, 584] width 31 height 31
checkbox input "true"
click at [58, 626] on input "checkbox" at bounding box center [65, 625] width 31 height 31
checkbox input "true"
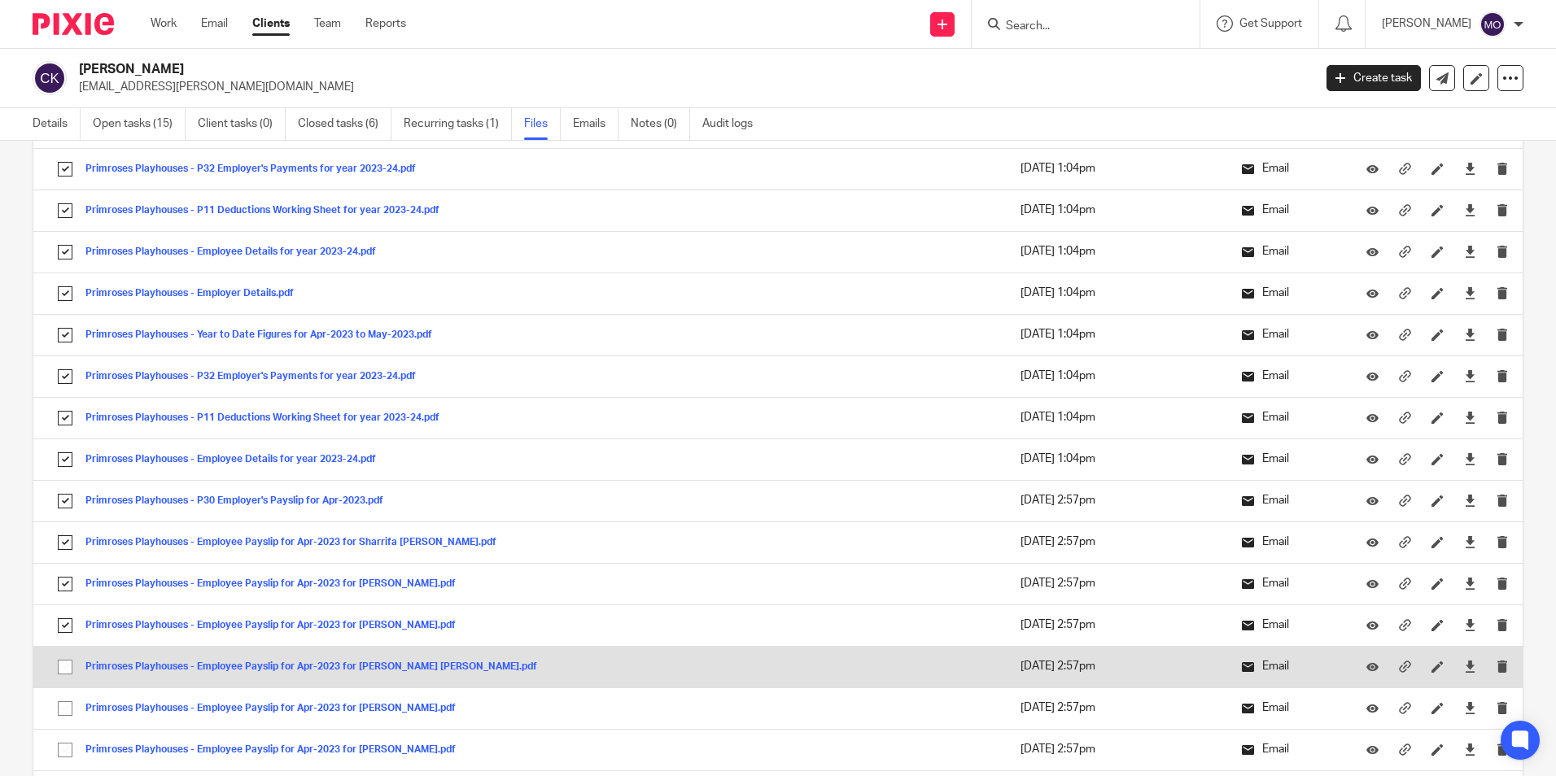
click at [61, 671] on input "checkbox" at bounding box center [65, 667] width 31 height 31
checkbox input "true"
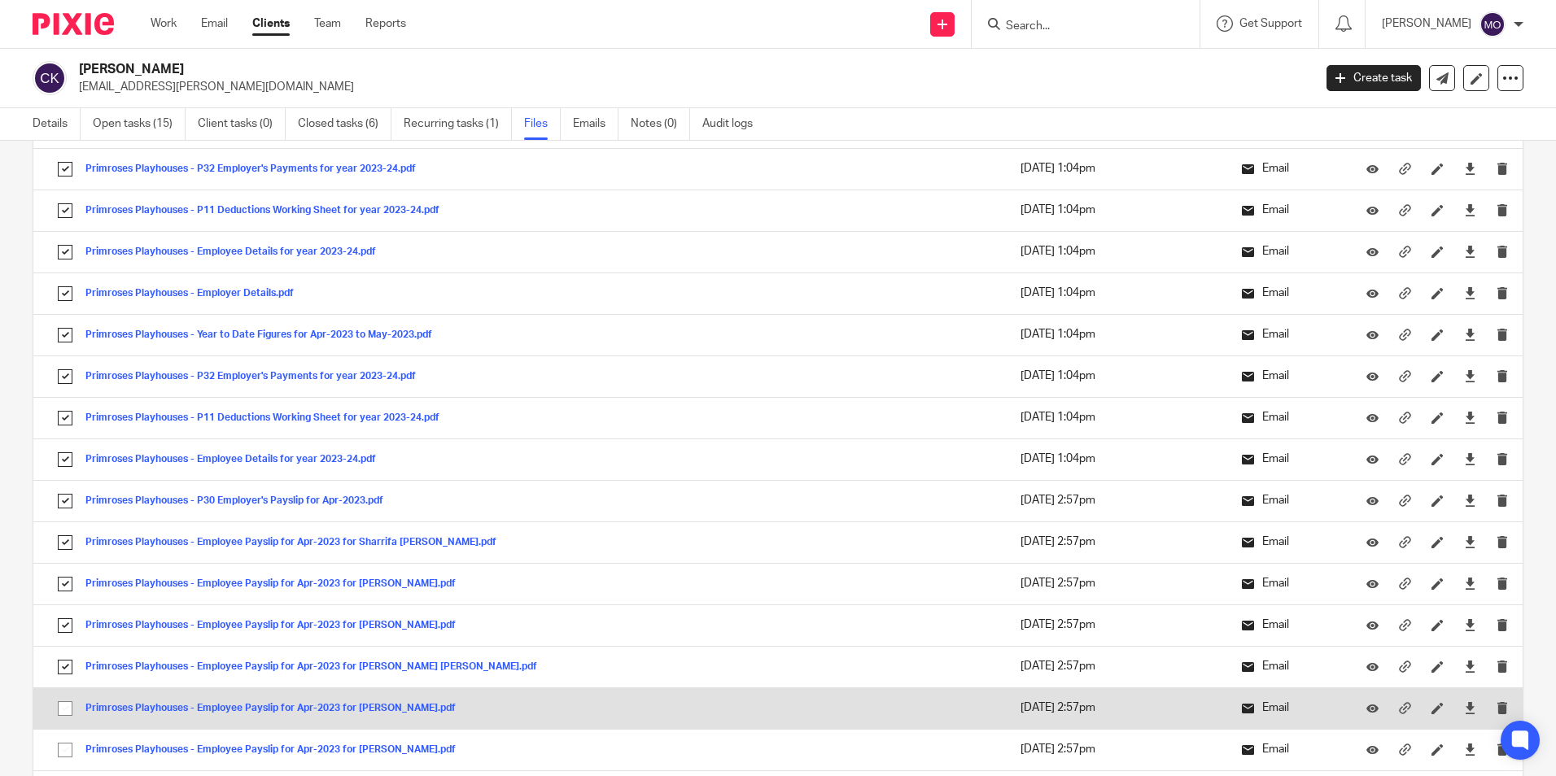
click at [66, 714] on input "checkbox" at bounding box center [65, 708] width 31 height 31
checkbox input "true"
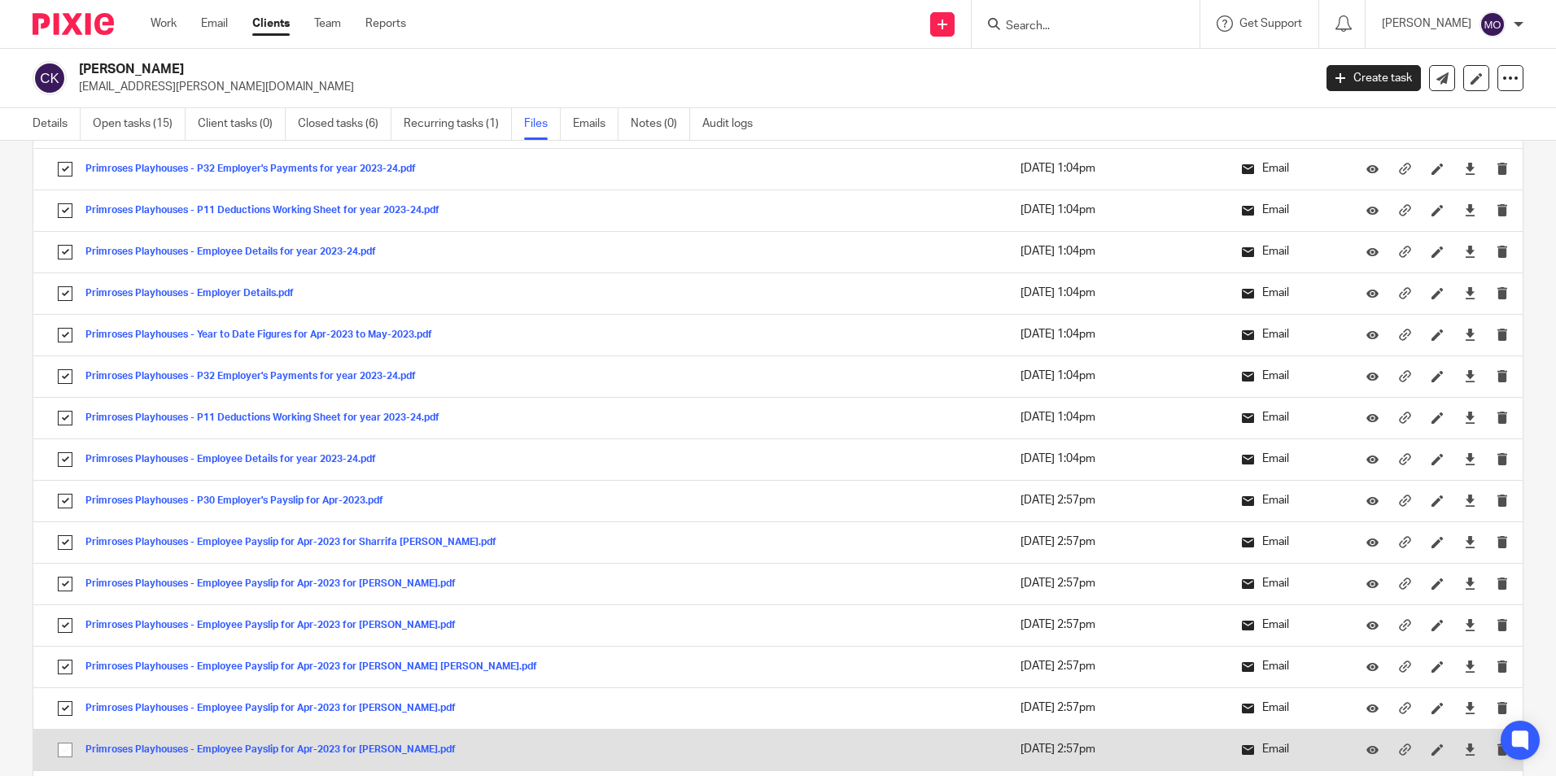
click at [67, 756] on input "checkbox" at bounding box center [65, 750] width 31 height 31
checkbox input "true"
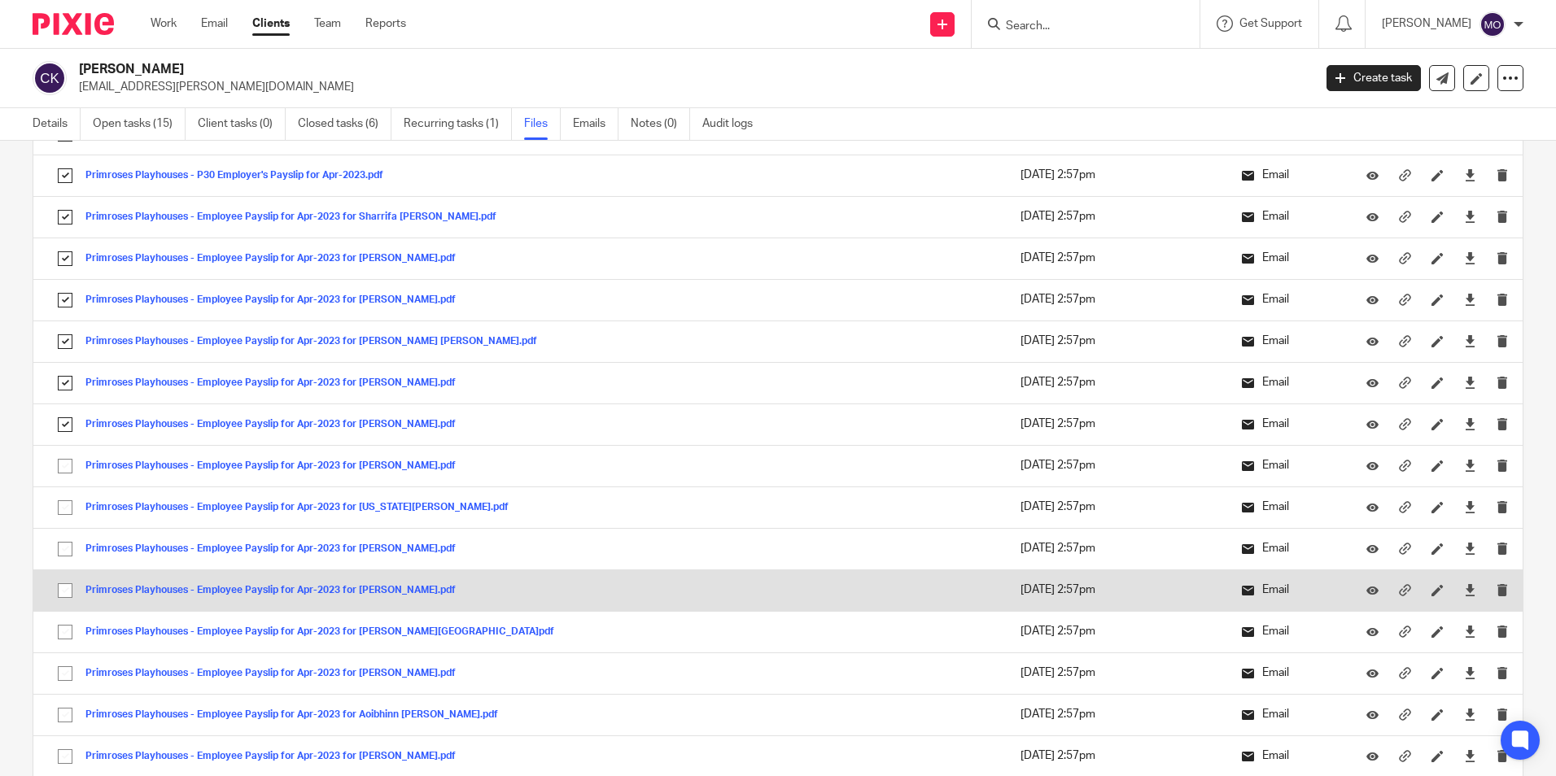
scroll to position [3336, 0]
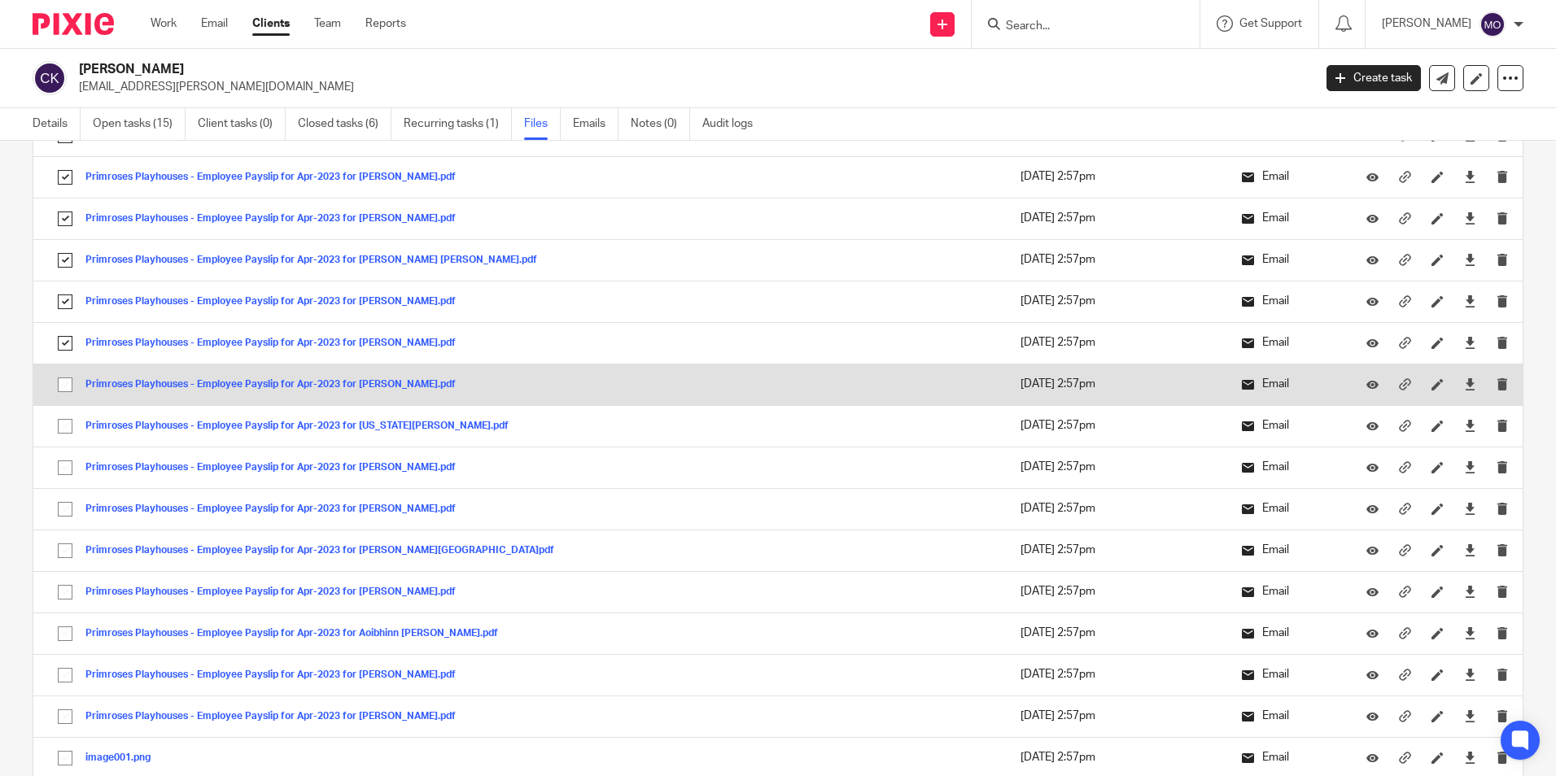
click at [60, 383] on input "checkbox" at bounding box center [65, 384] width 31 height 31
checkbox input "true"
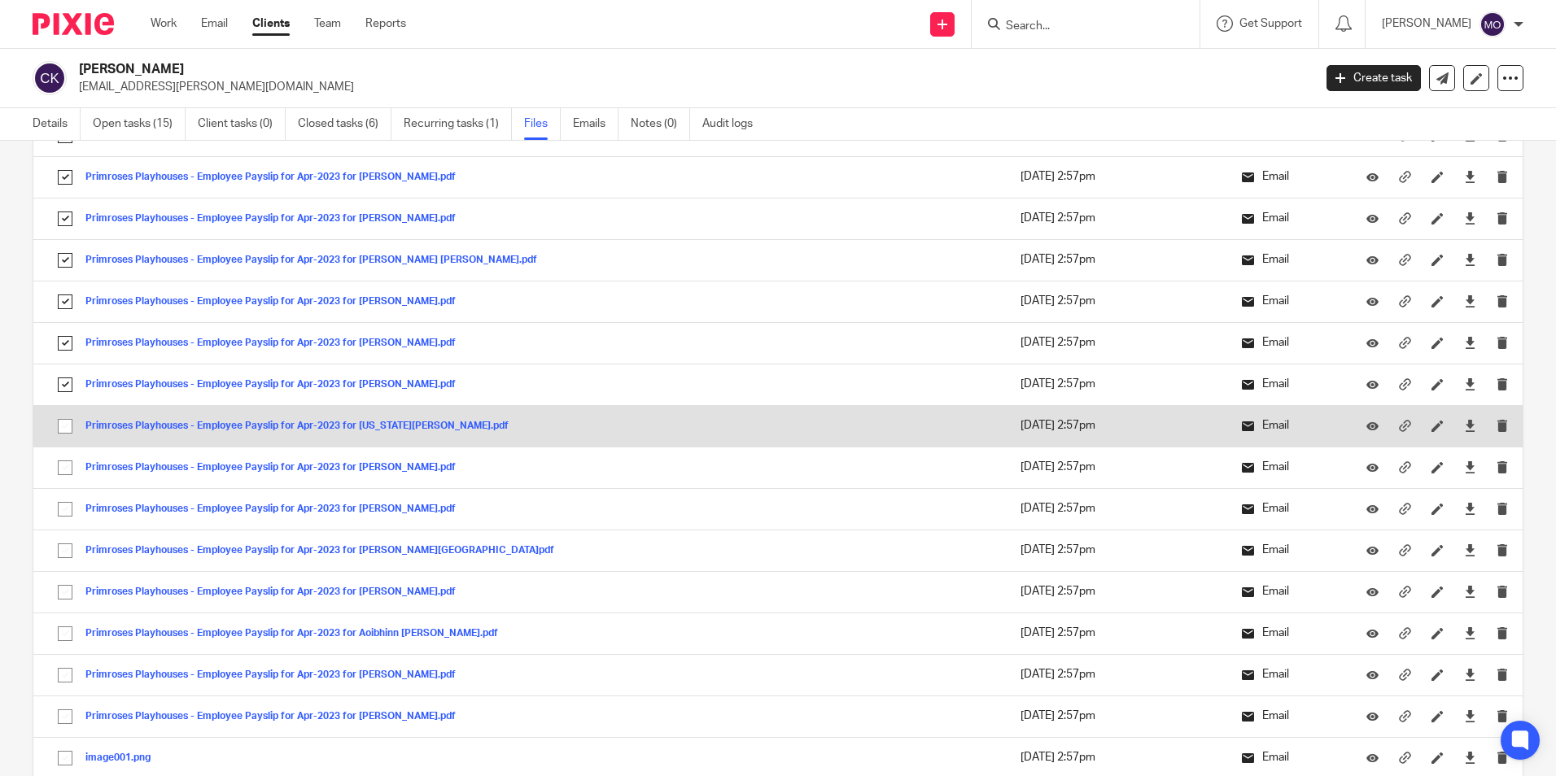
click at [68, 423] on input "checkbox" at bounding box center [65, 426] width 31 height 31
checkbox input "true"
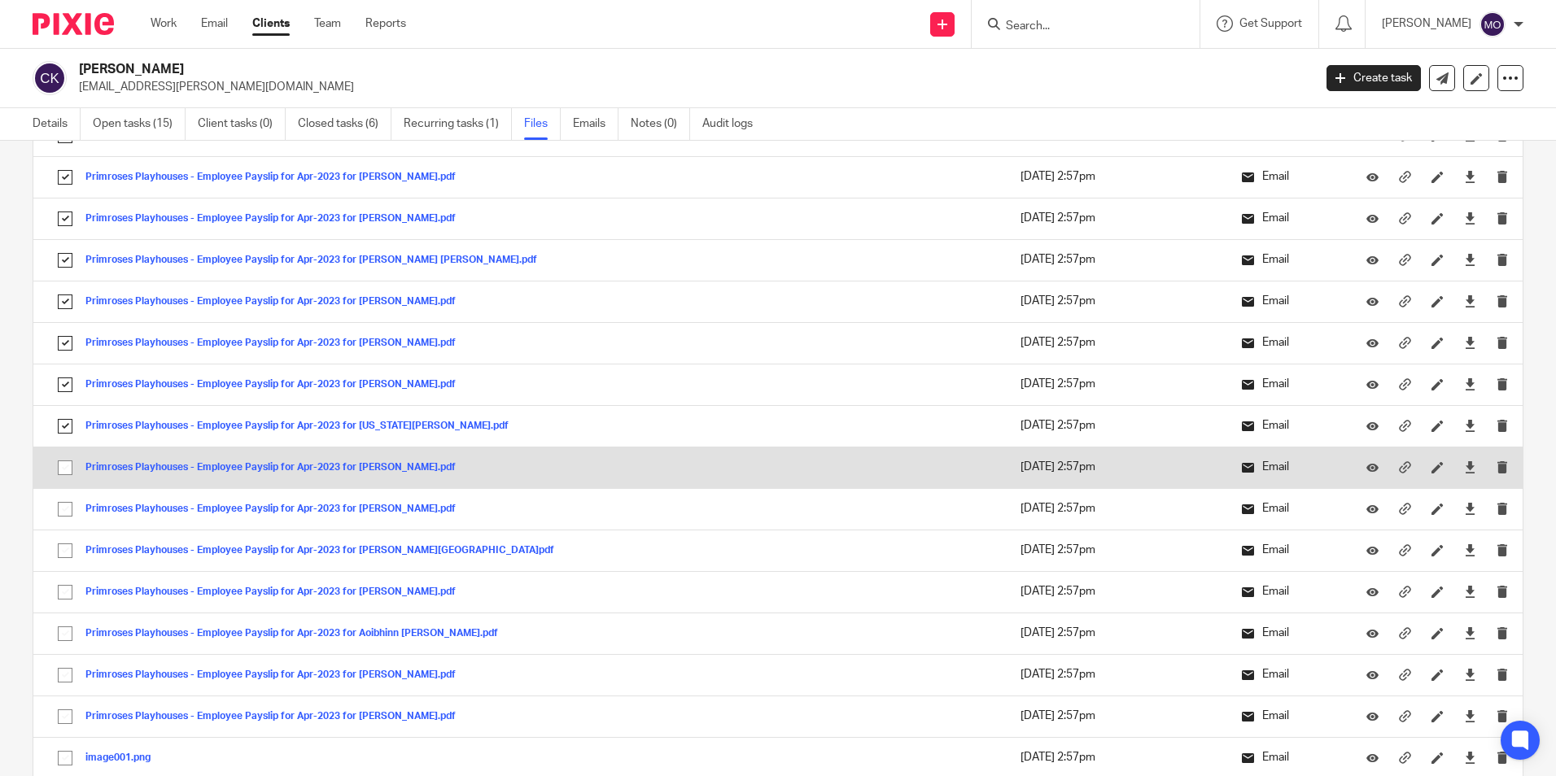
click at [61, 470] on input "checkbox" at bounding box center [65, 467] width 31 height 31
checkbox input "true"
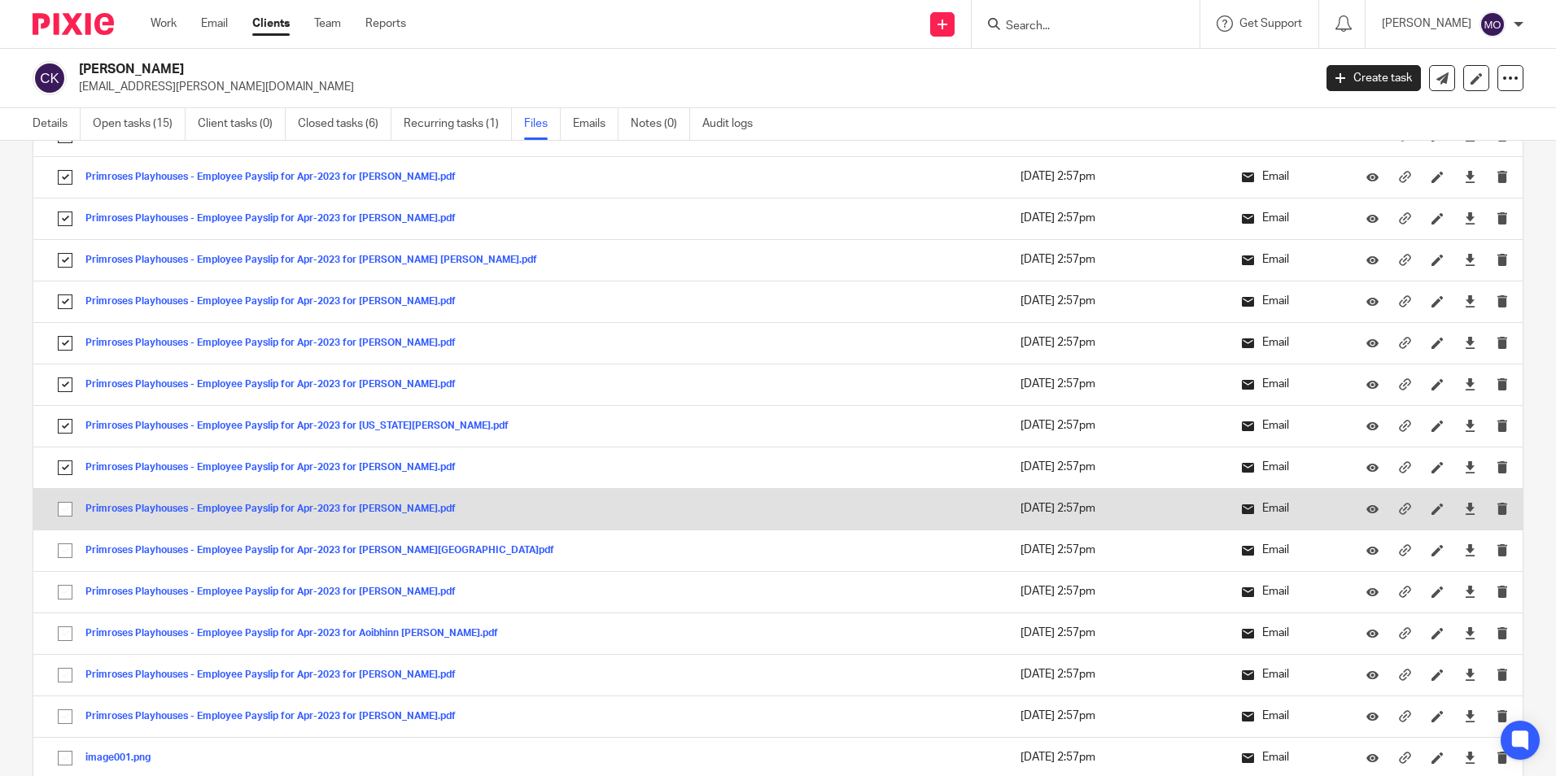
click at [64, 504] on input "checkbox" at bounding box center [65, 509] width 31 height 31
checkbox input "true"
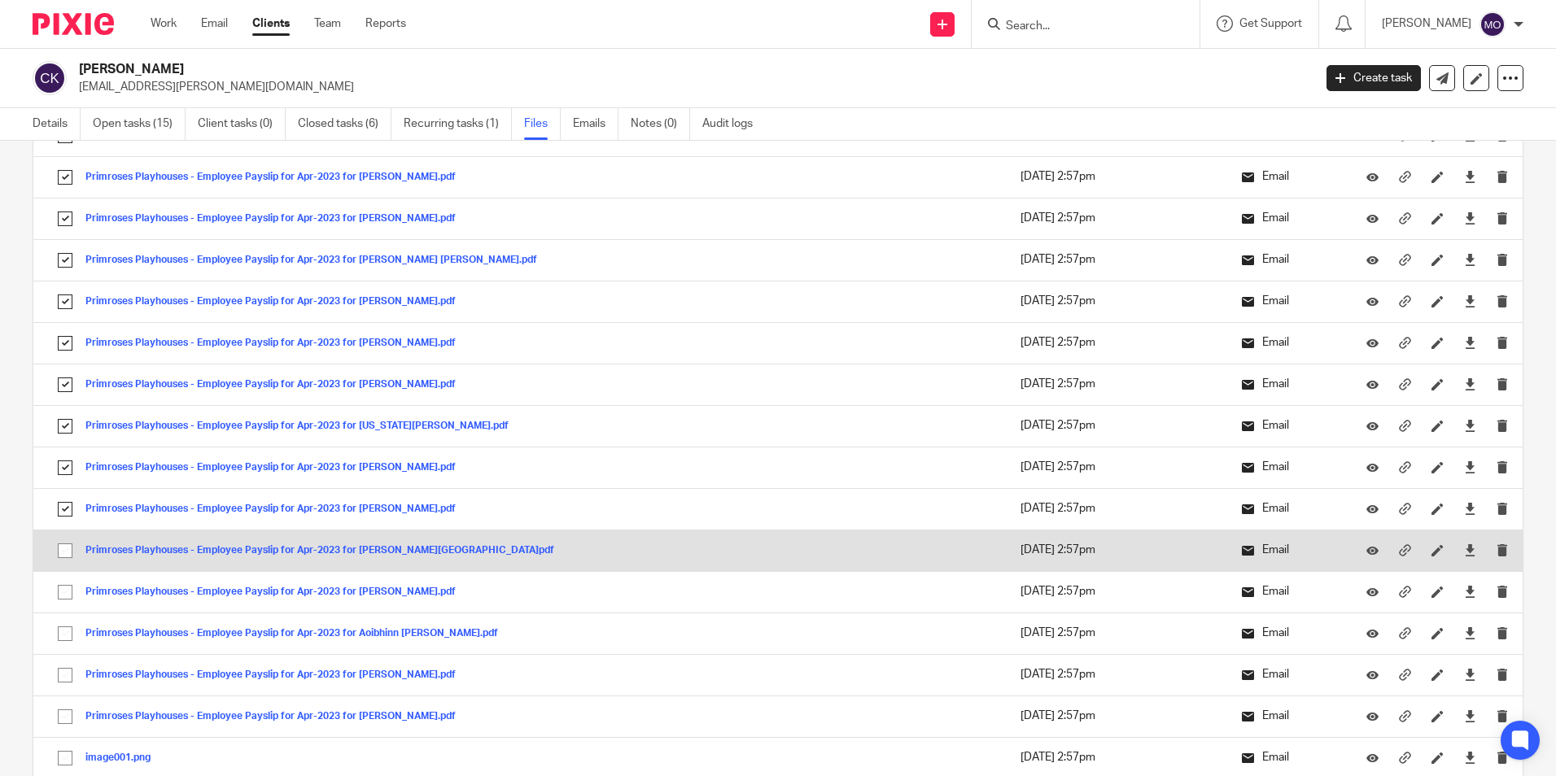
drag, startPoint x: 53, startPoint y: 542, endPoint x: 55, endPoint y: 551, distance: 9.1
click at [55, 546] on input "checkbox" at bounding box center [65, 550] width 31 height 31
checkbox input "true"
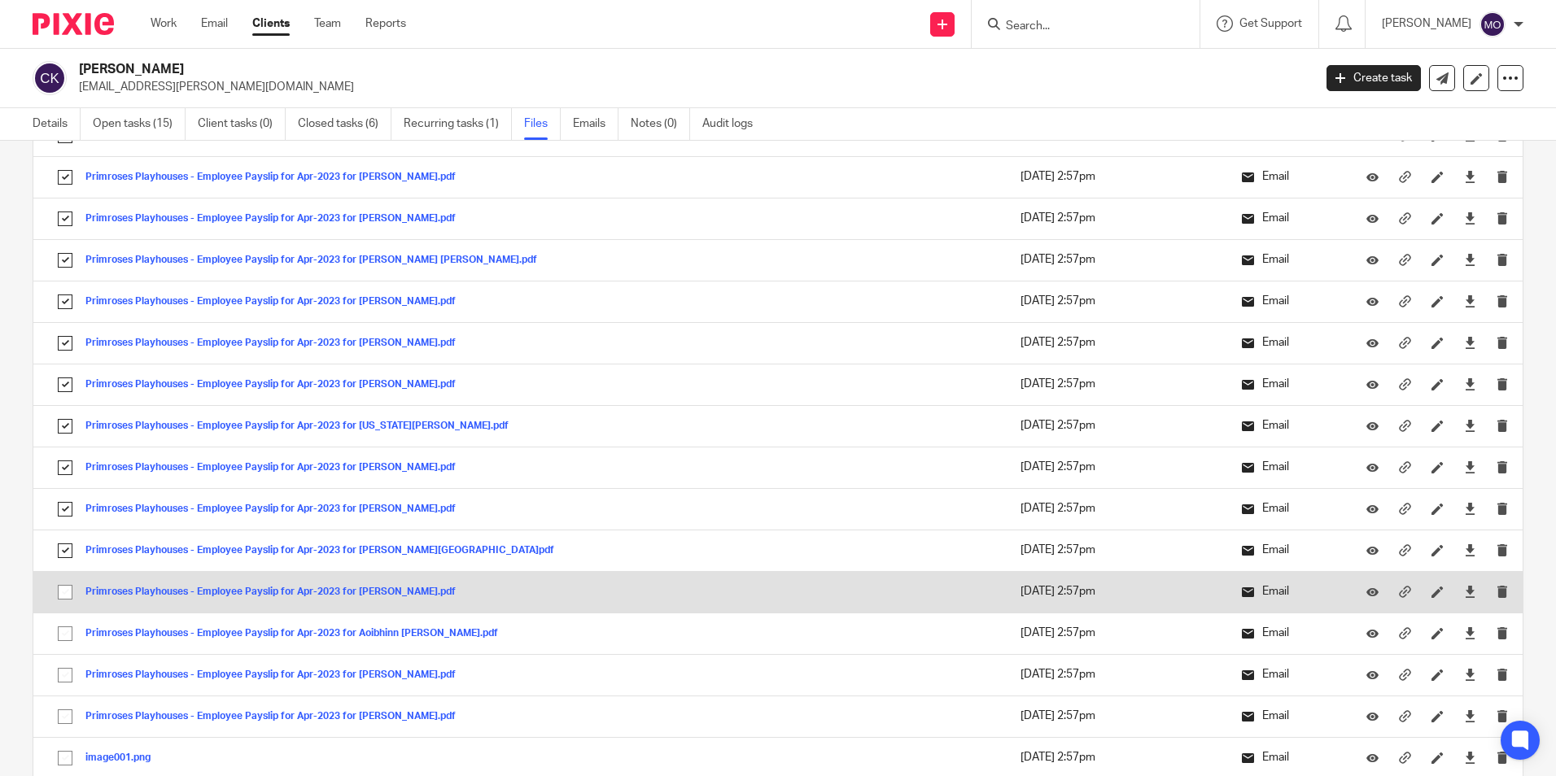
click at [59, 597] on input "checkbox" at bounding box center [65, 592] width 31 height 31
checkbox input "true"
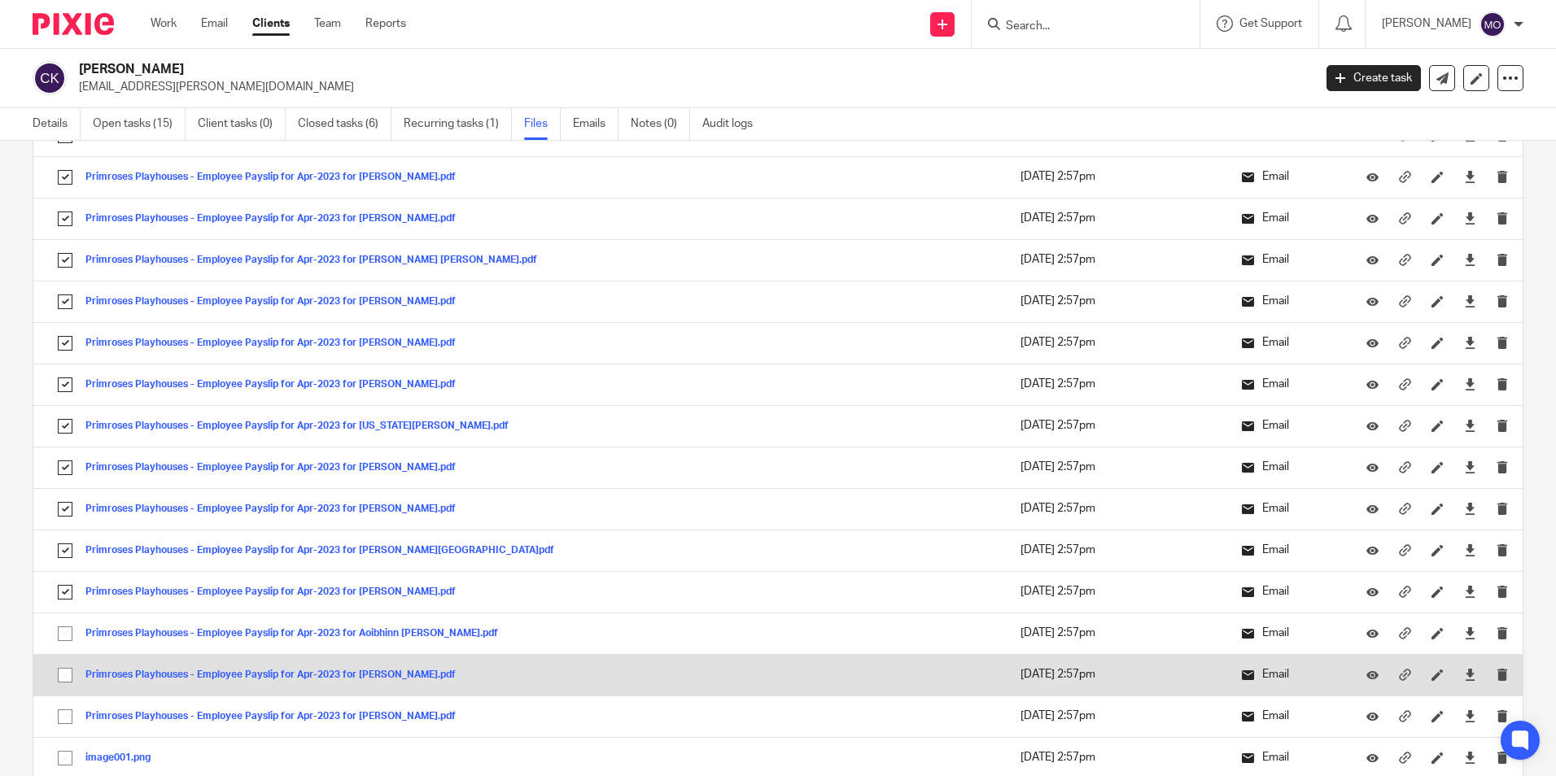
drag, startPoint x: 67, startPoint y: 626, endPoint x: 66, endPoint y: 670, distance: 44.8
click at [66, 626] on input "checkbox" at bounding box center [65, 633] width 31 height 31
checkbox input "true"
click at [65, 679] on input "checkbox" at bounding box center [65, 675] width 31 height 31
checkbox input "true"
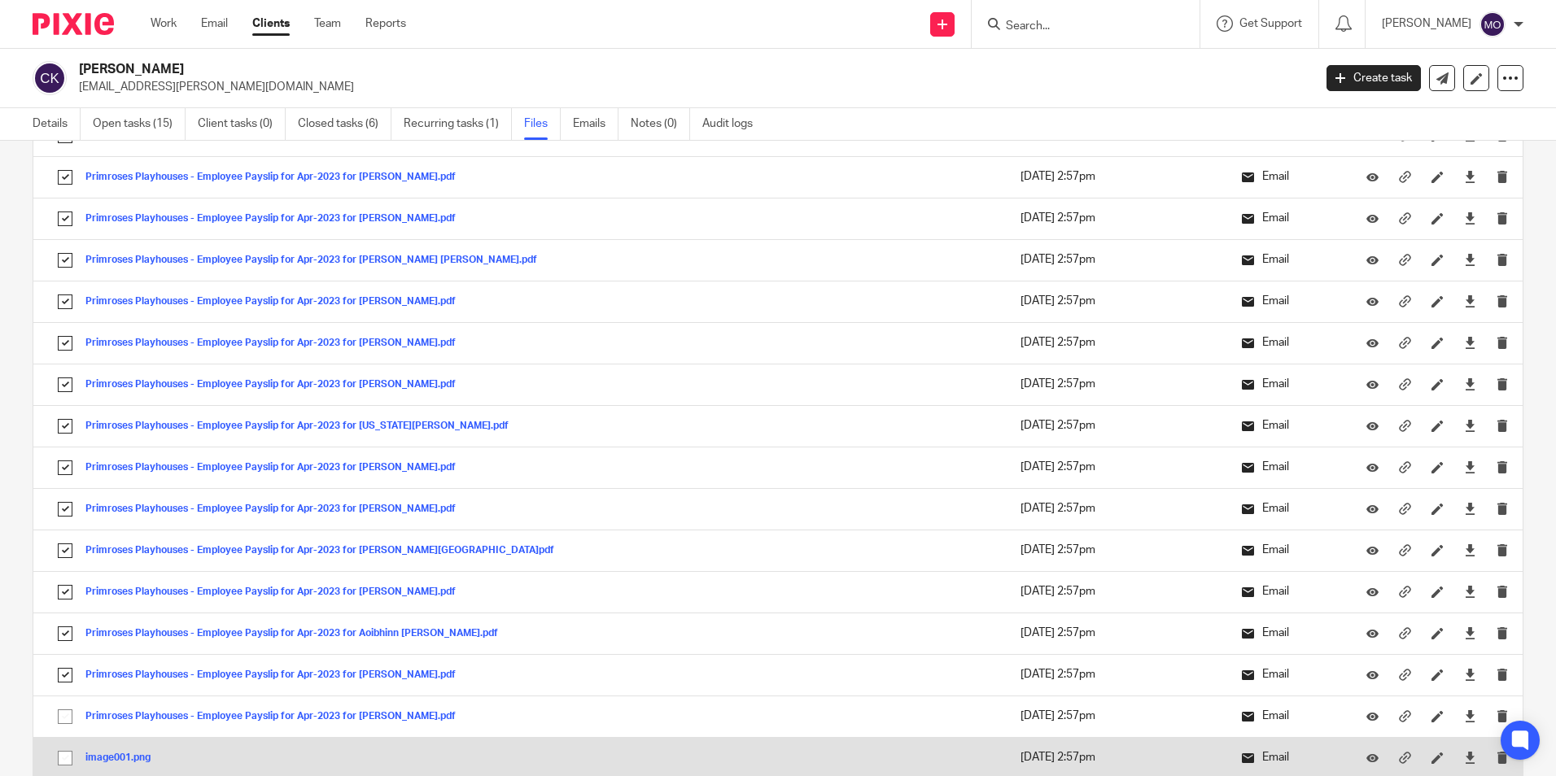
drag, startPoint x: 66, startPoint y: 711, endPoint x: 63, endPoint y: 757, distance: 46.5
click at [63, 716] on input "checkbox" at bounding box center [65, 716] width 31 height 31
checkbox input "true"
click at [63, 758] on input "checkbox" at bounding box center [65, 758] width 31 height 31
checkbox input "true"
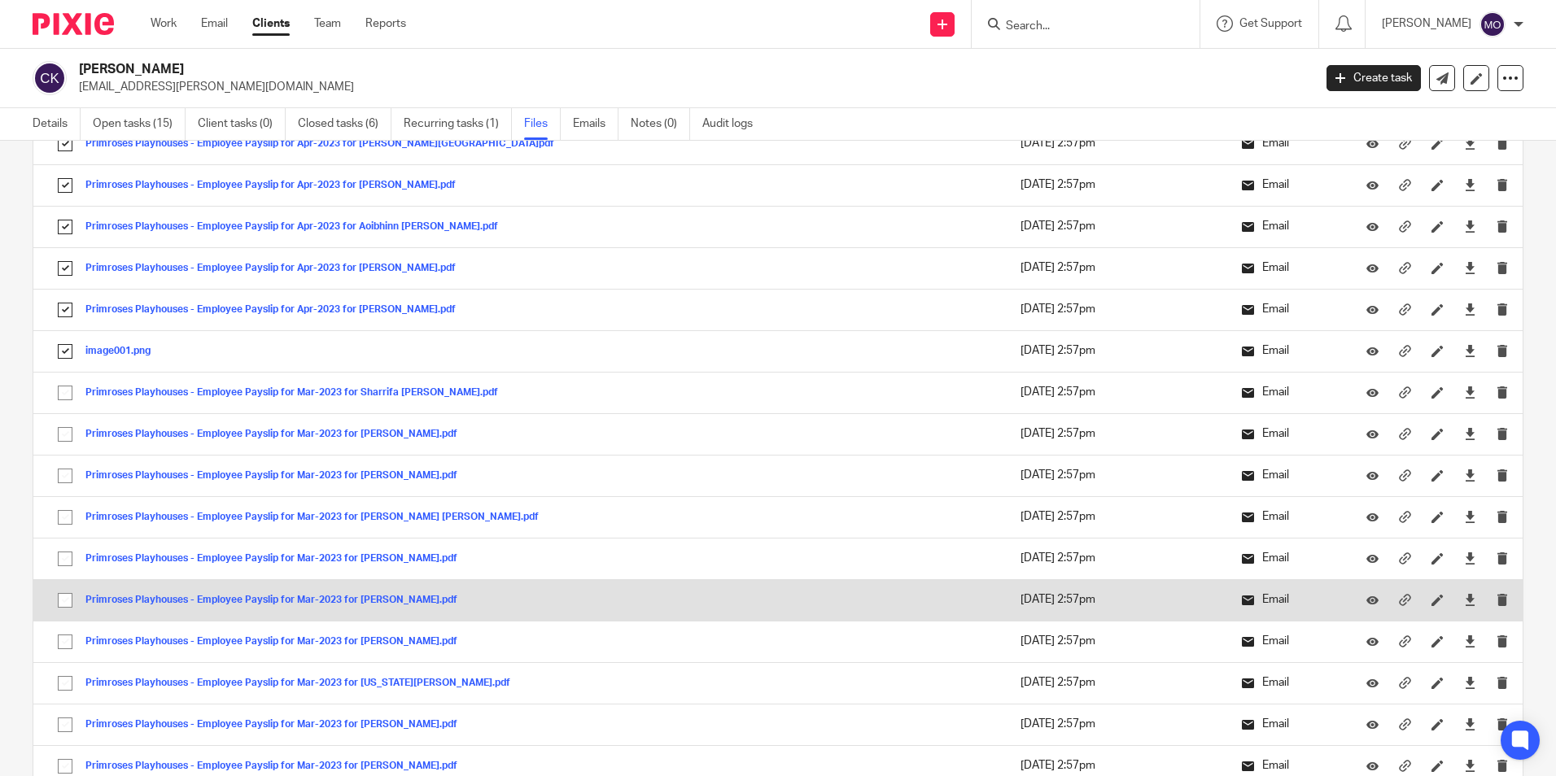
scroll to position [3824, 0]
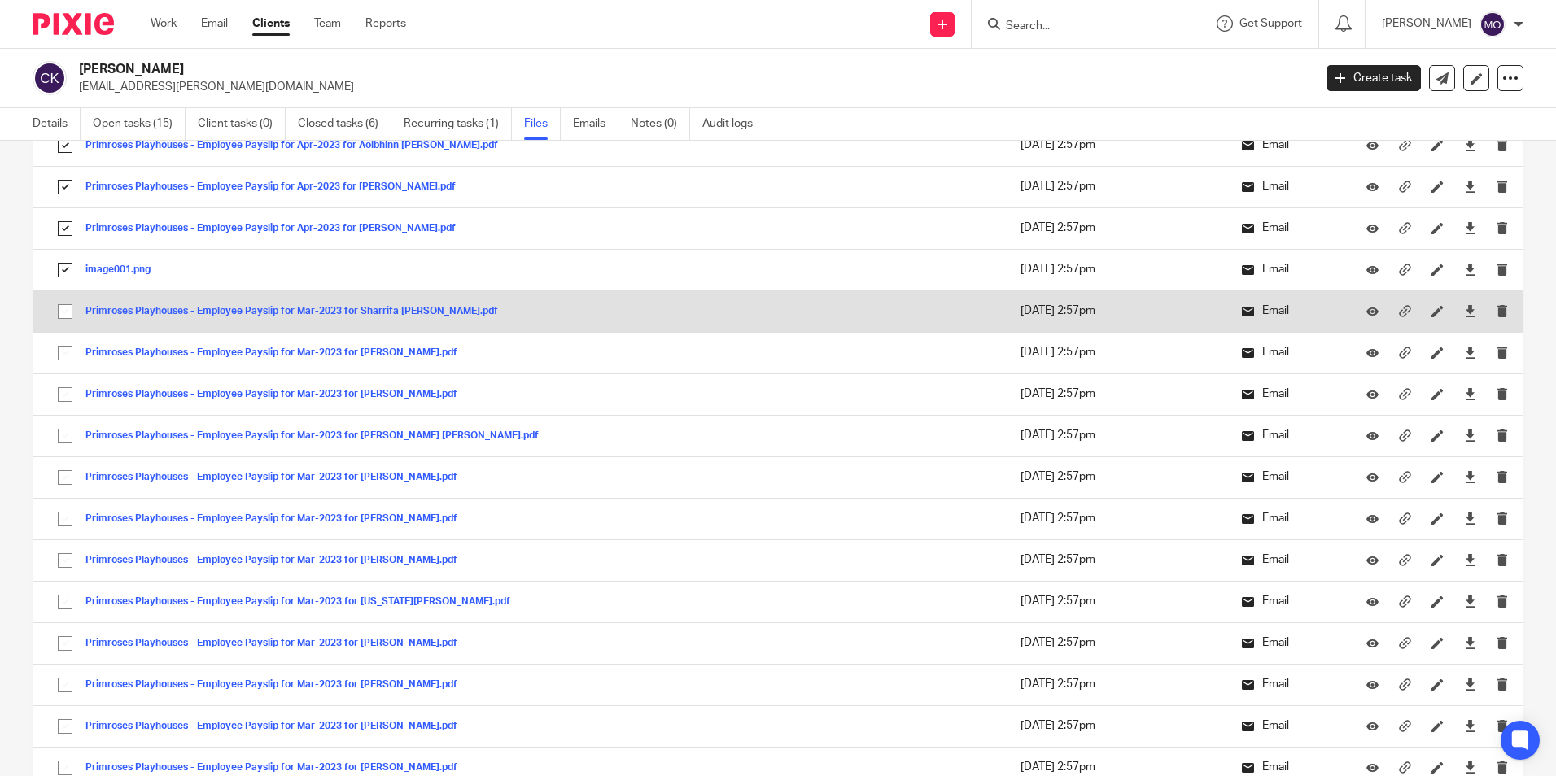
drag
click at [67, 303] on input "checkbox" at bounding box center [65, 311] width 31 height 31
checkbox input "true"
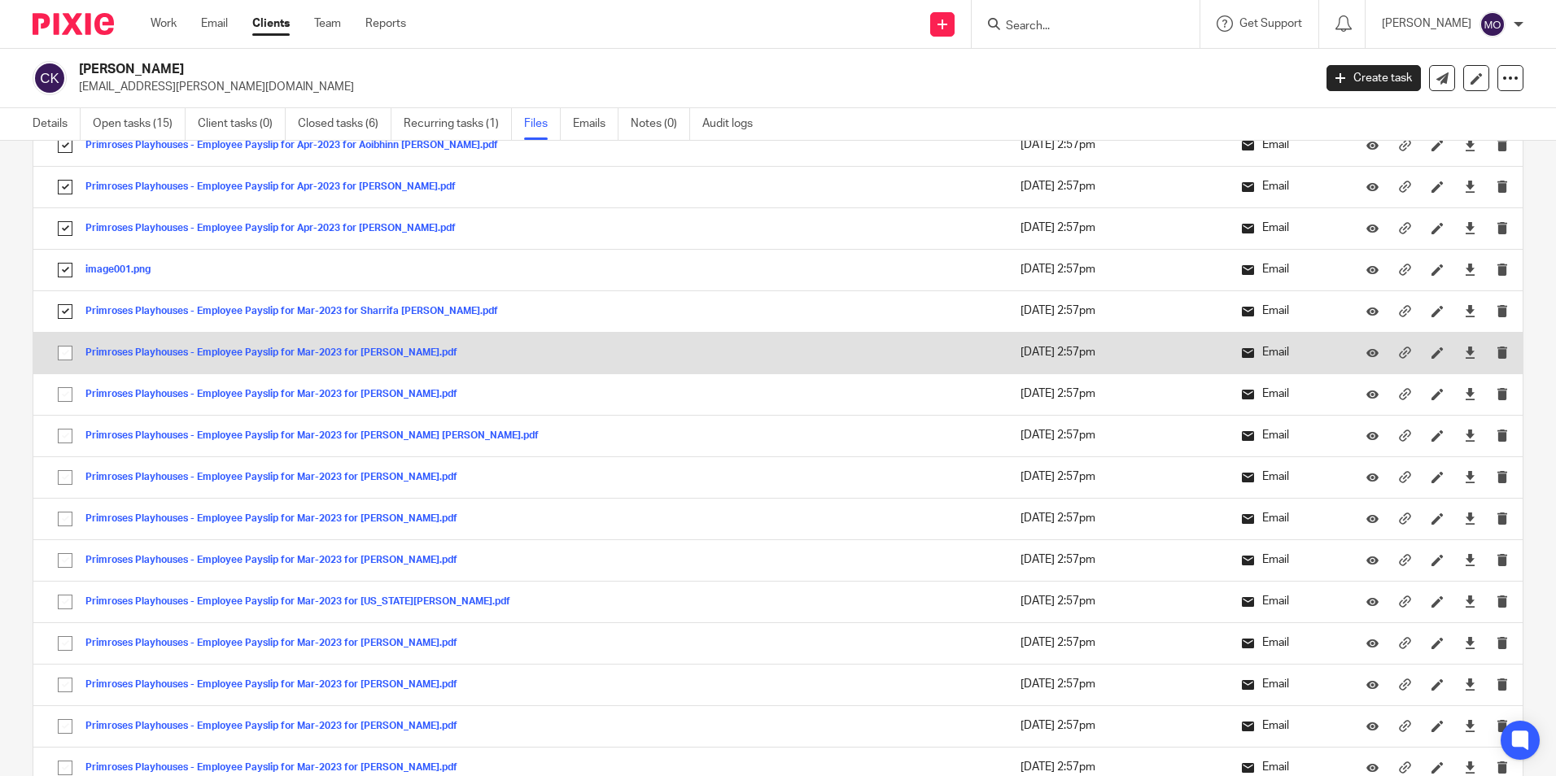
click at [61, 354] on input "checkbox" at bounding box center [65, 353] width 31 height 31
checkbox input "true"
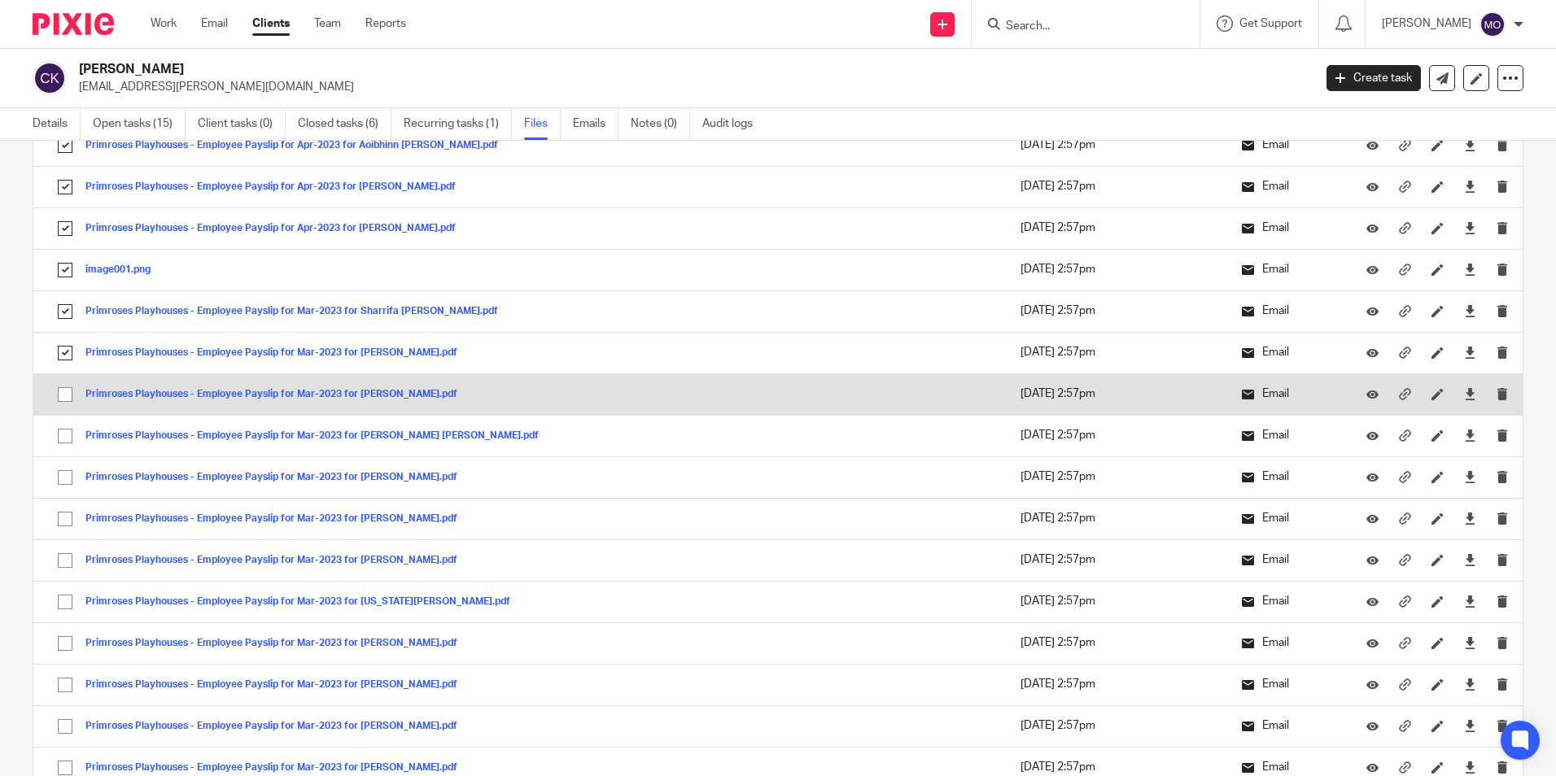
click at [64, 392] on input "checkbox" at bounding box center [65, 394] width 31 height 31
checkbox input "true"
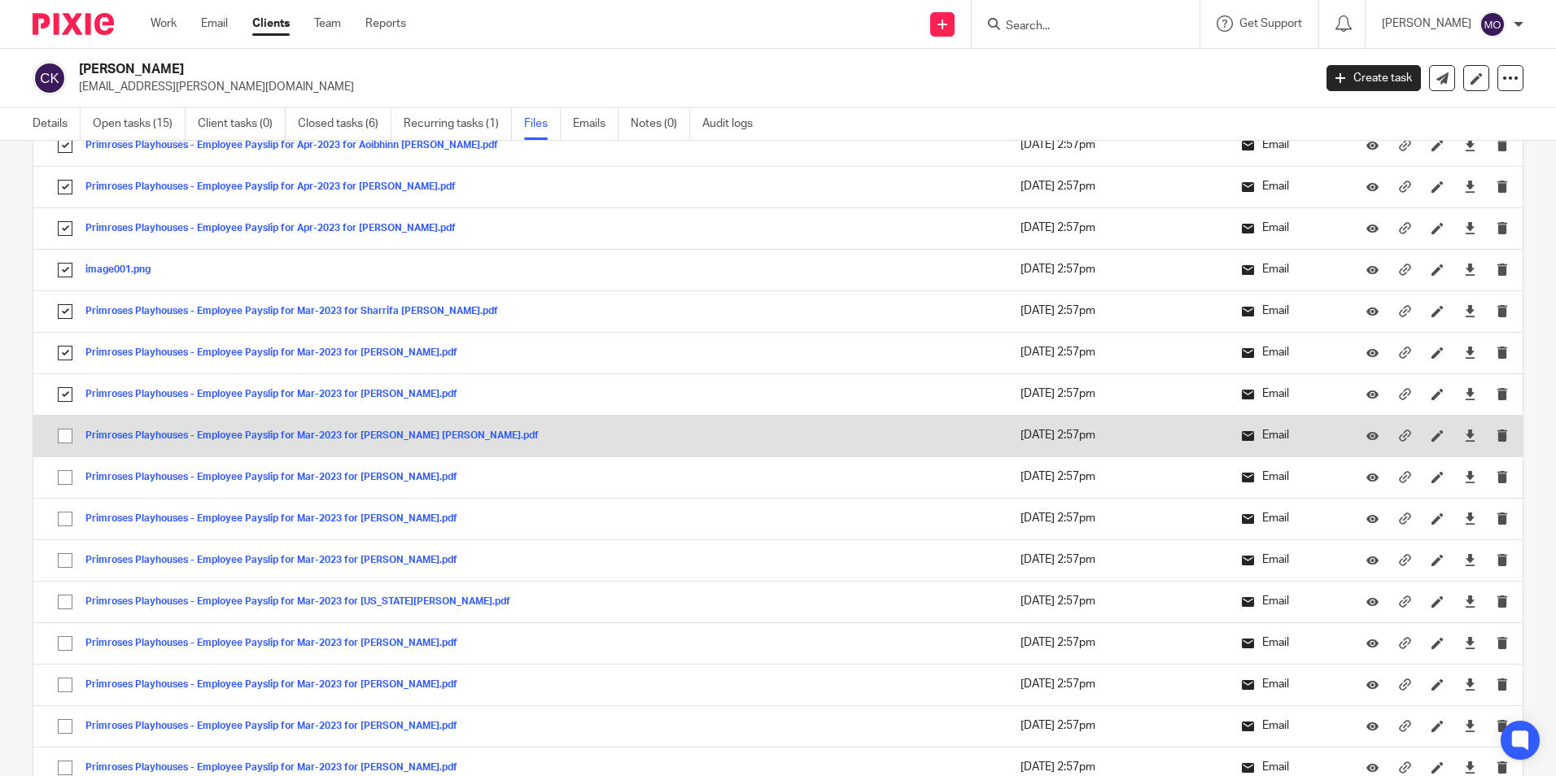
click at [70, 433] on input "checkbox" at bounding box center [65, 436] width 31 height 31
checkbox input "true"
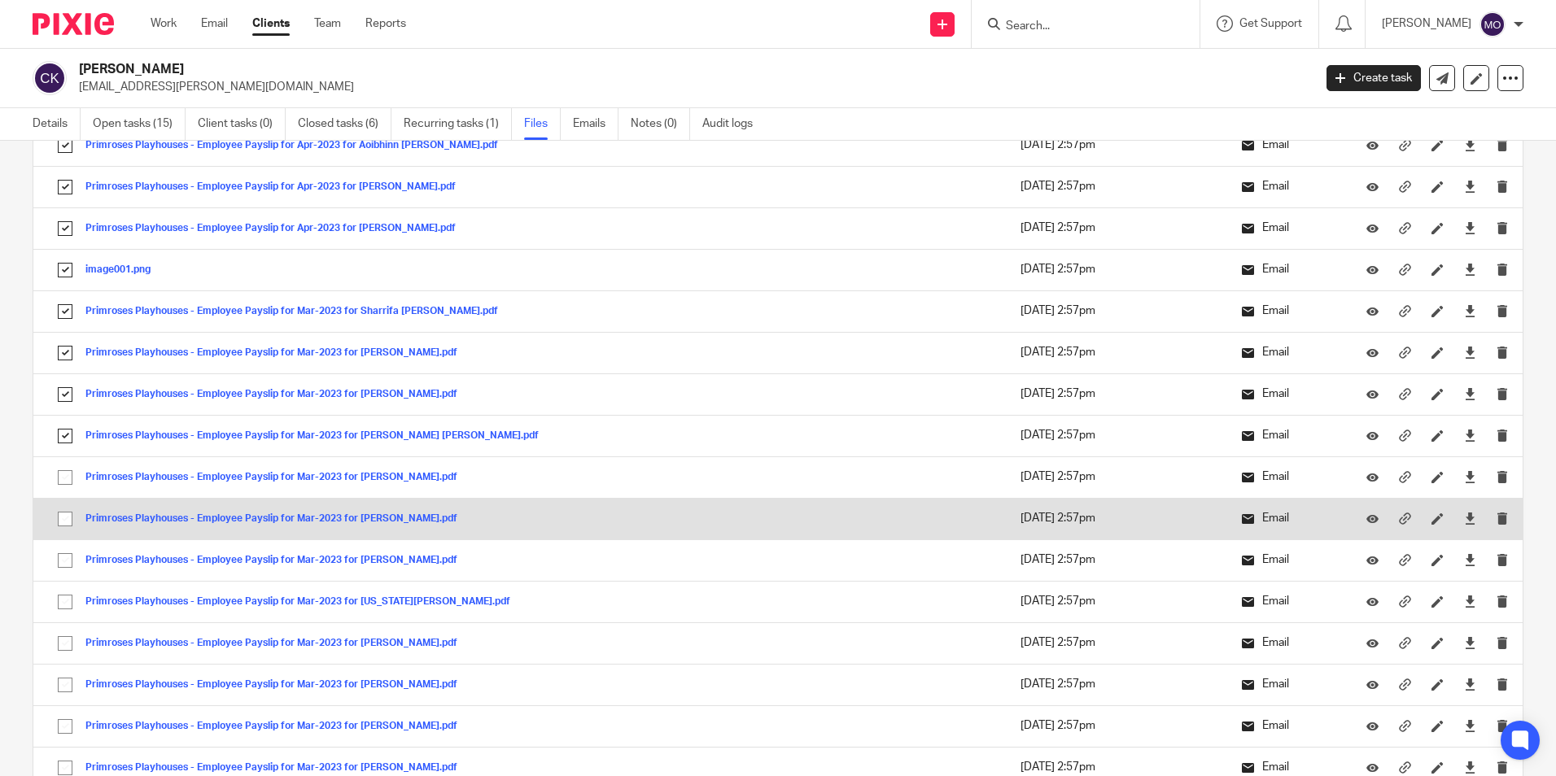
click at [61, 479] on input "checkbox" at bounding box center [65, 477] width 31 height 31
checkbox input "true"
click at [64, 519] on input "checkbox" at bounding box center [65, 519] width 31 height 31
checkbox input "true"
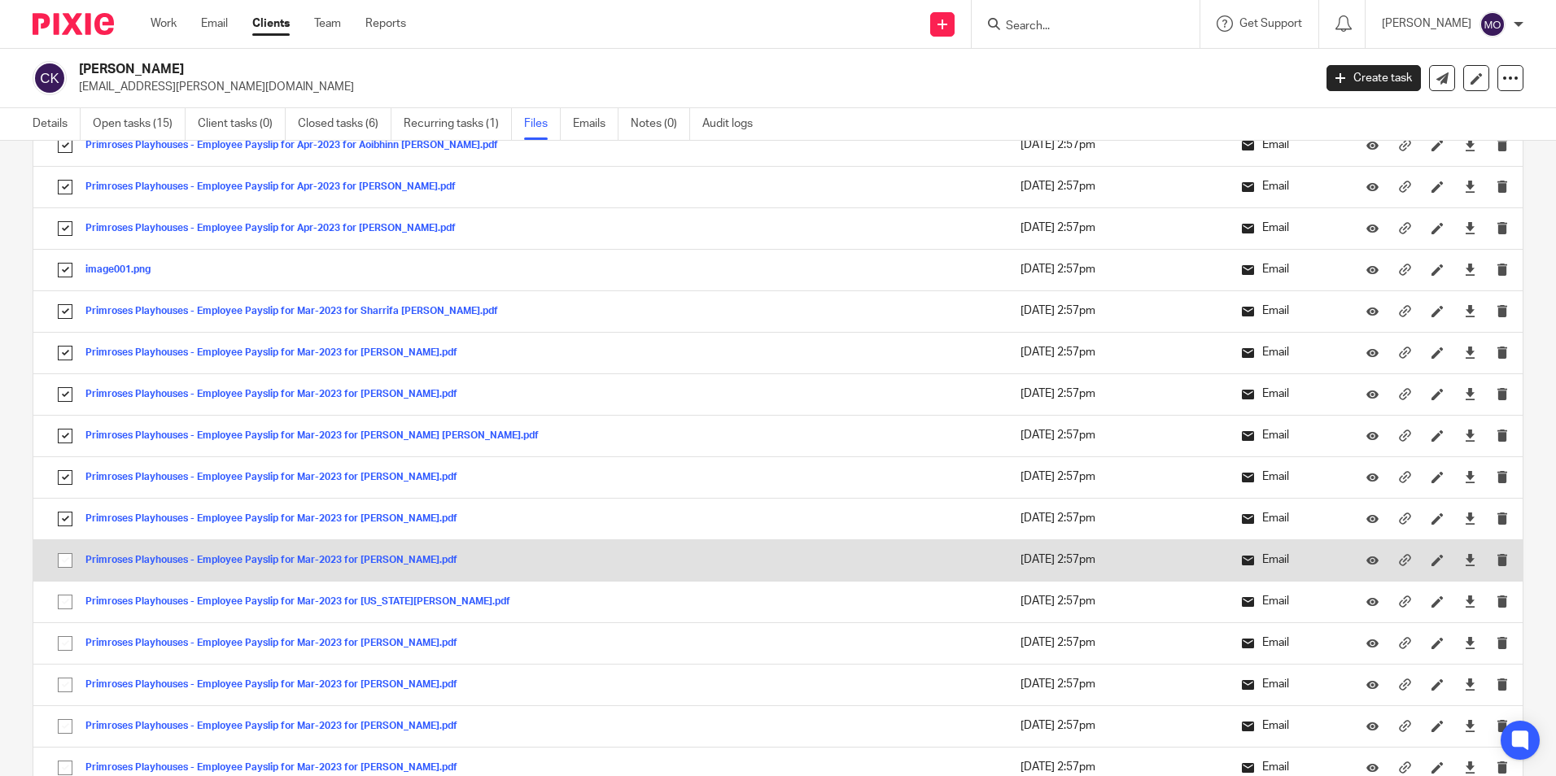
click at [63, 561] on input "checkbox" at bounding box center [65, 560] width 31 height 31
checkbox input "true"
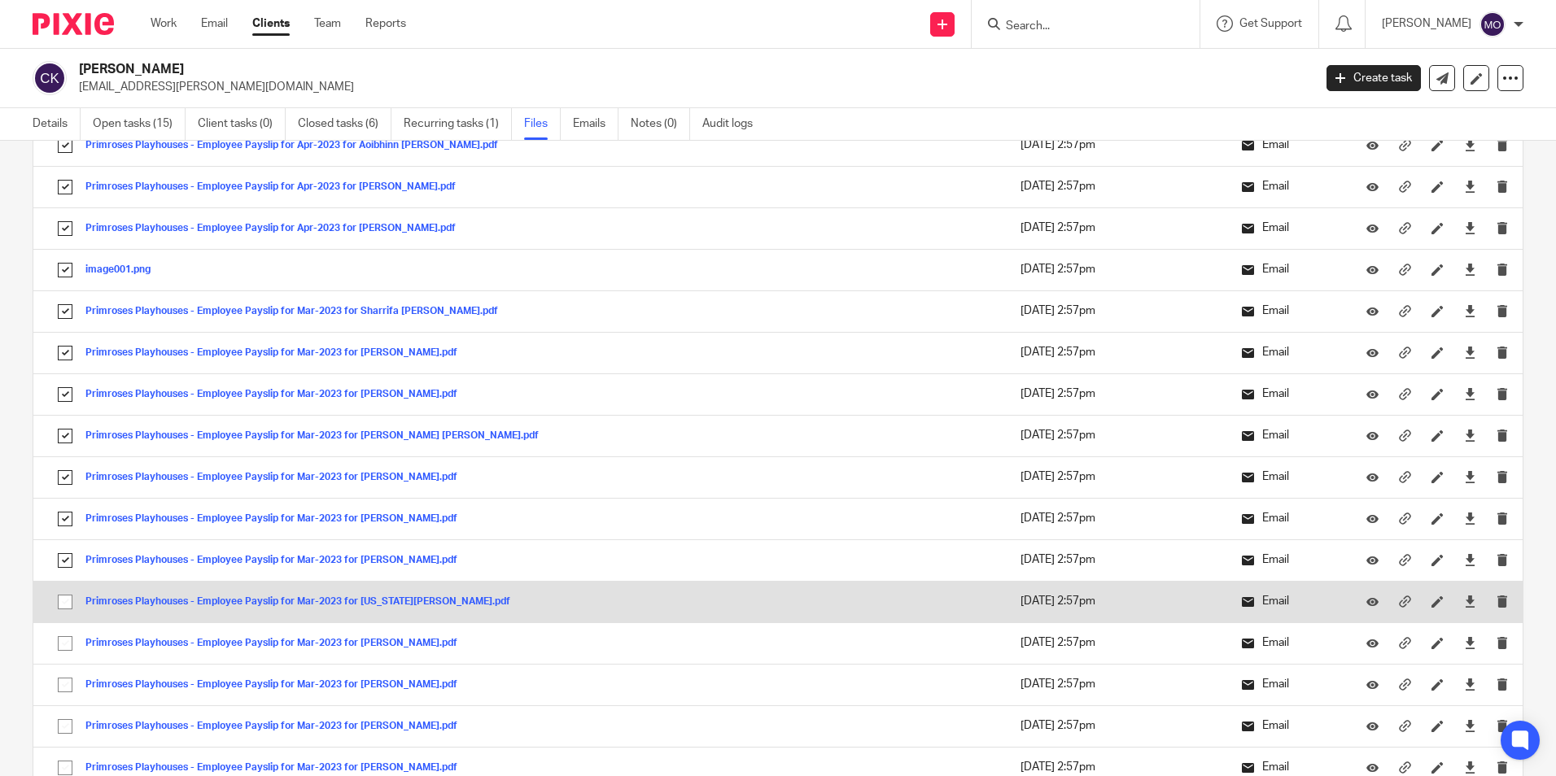
click at [65, 593] on input "checkbox" at bounding box center [65, 602] width 31 height 31
checkbox input "true"
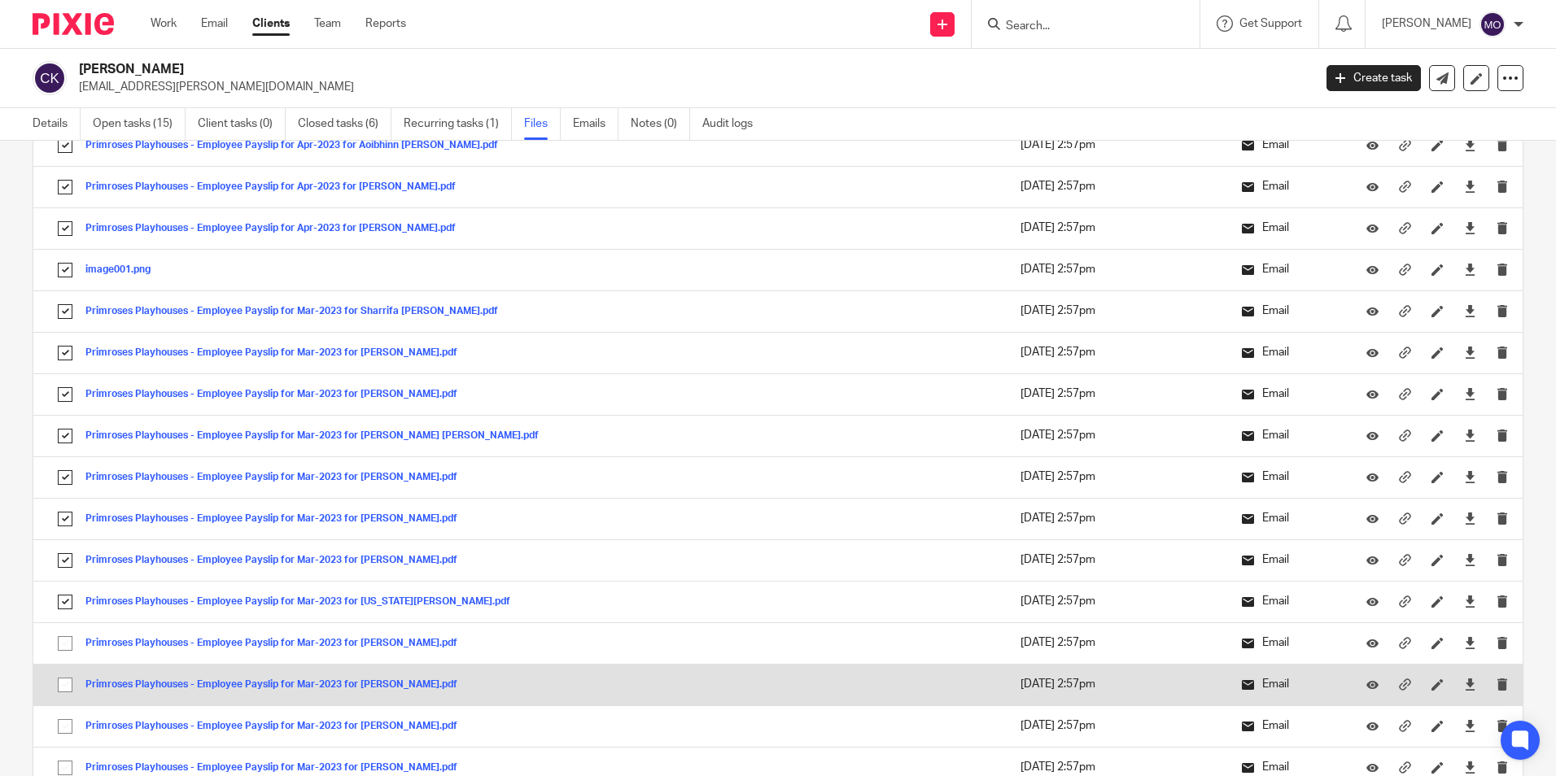
click at [68, 650] on input "checkbox" at bounding box center [65, 643] width 31 height 31
checkbox input "true"
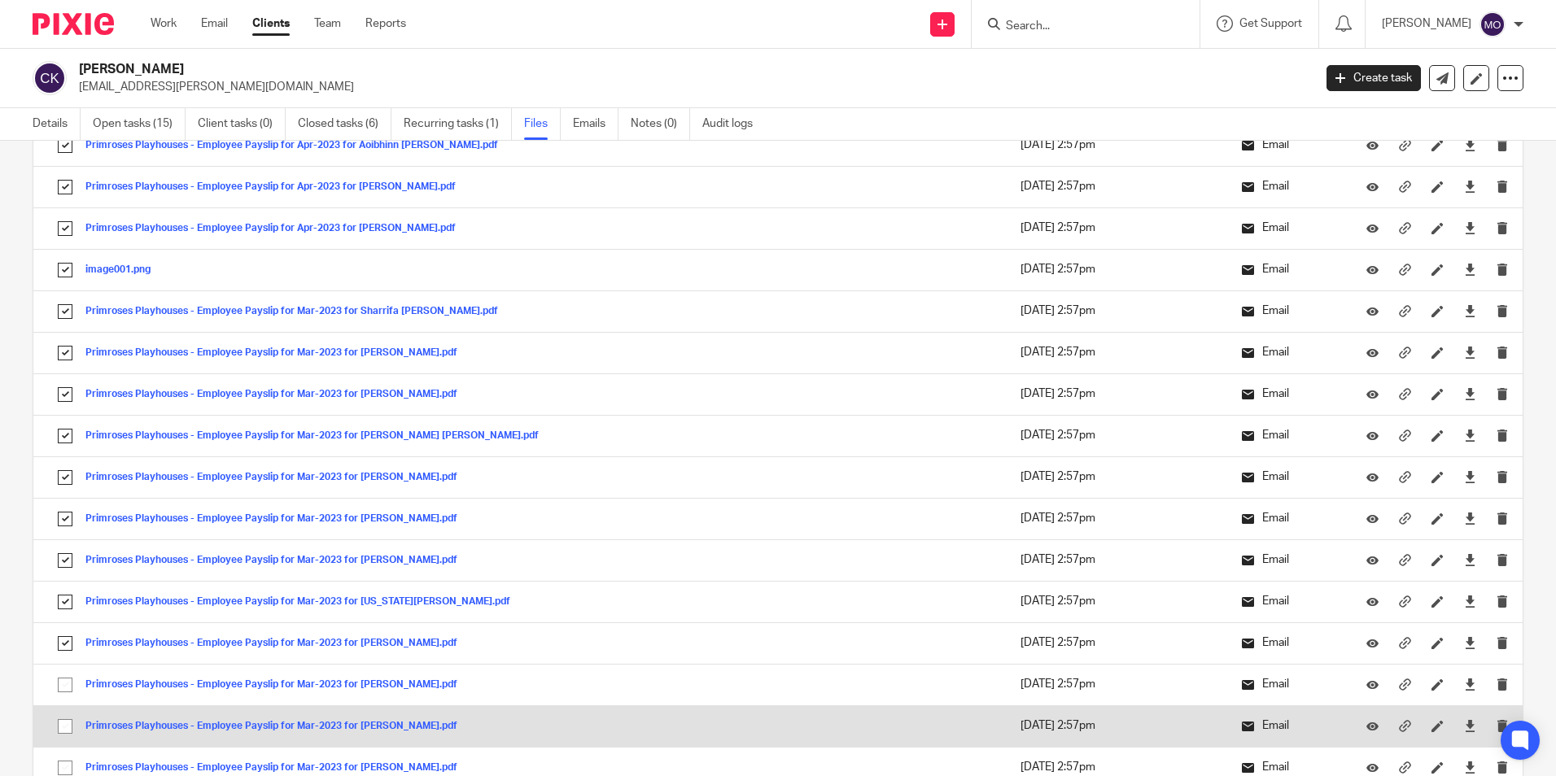
click at [64, 698] on input "checkbox" at bounding box center [65, 685] width 31 height 31
checkbox input "true"
click at [72, 735] on input "checkbox" at bounding box center [65, 726] width 31 height 31
checkbox input "true"
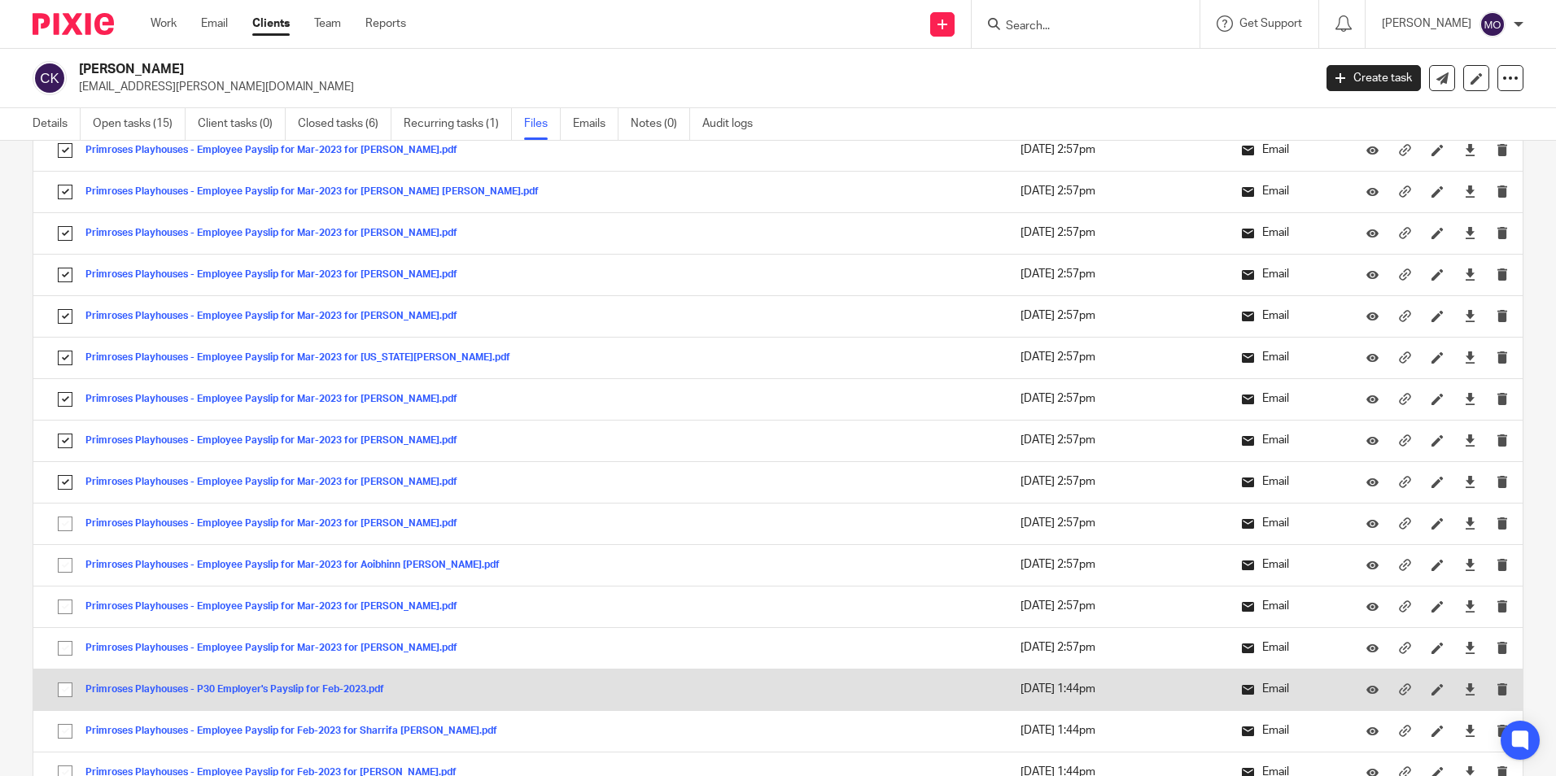
scroll to position [4312, 0]
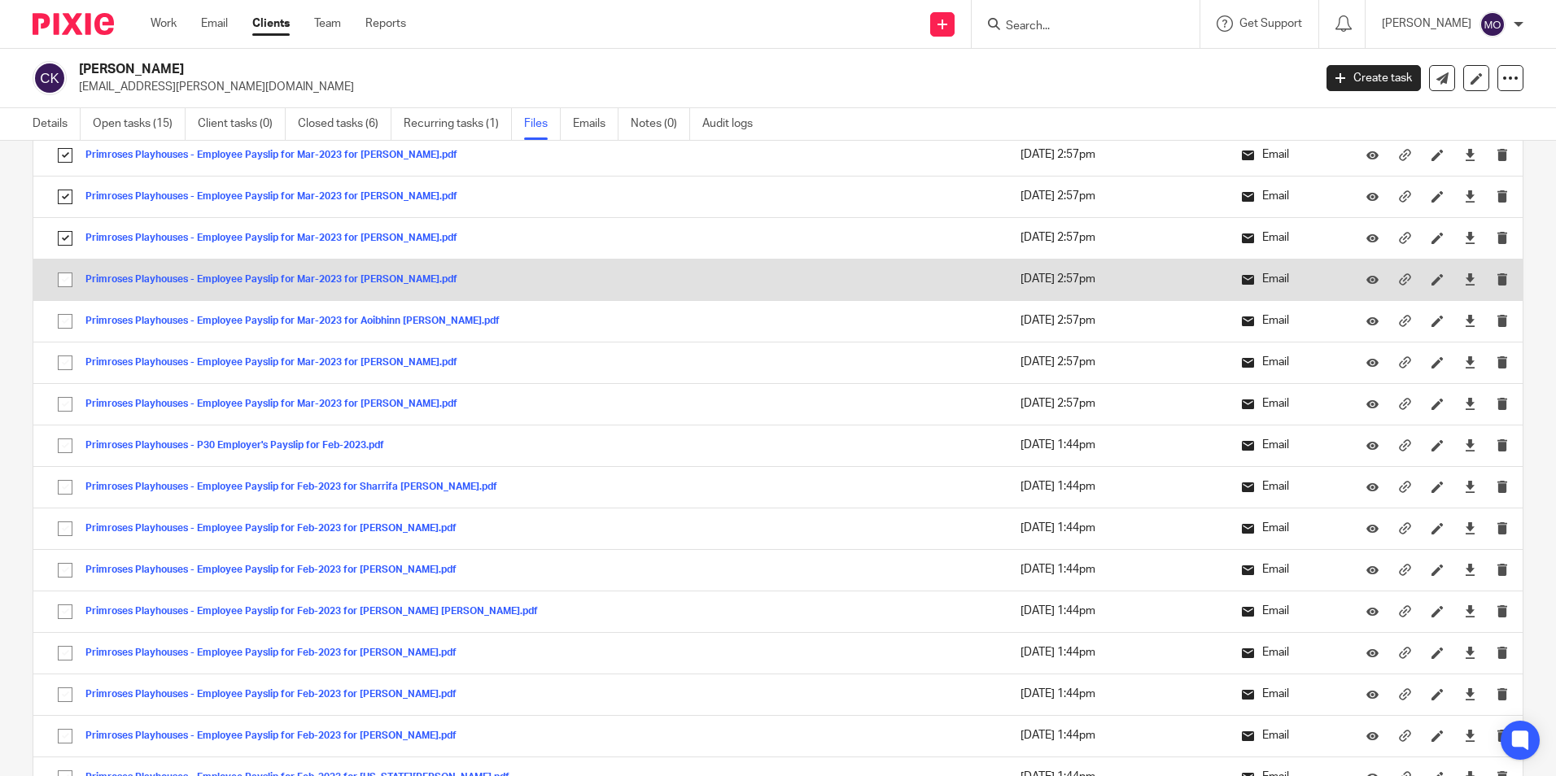
drag, startPoint x: 60, startPoint y: 277, endPoint x: 62, endPoint y: 287, distance: 10.7
click at [62, 284] on input "checkbox" at bounding box center [65, 279] width 31 height 31
checkbox input "true"
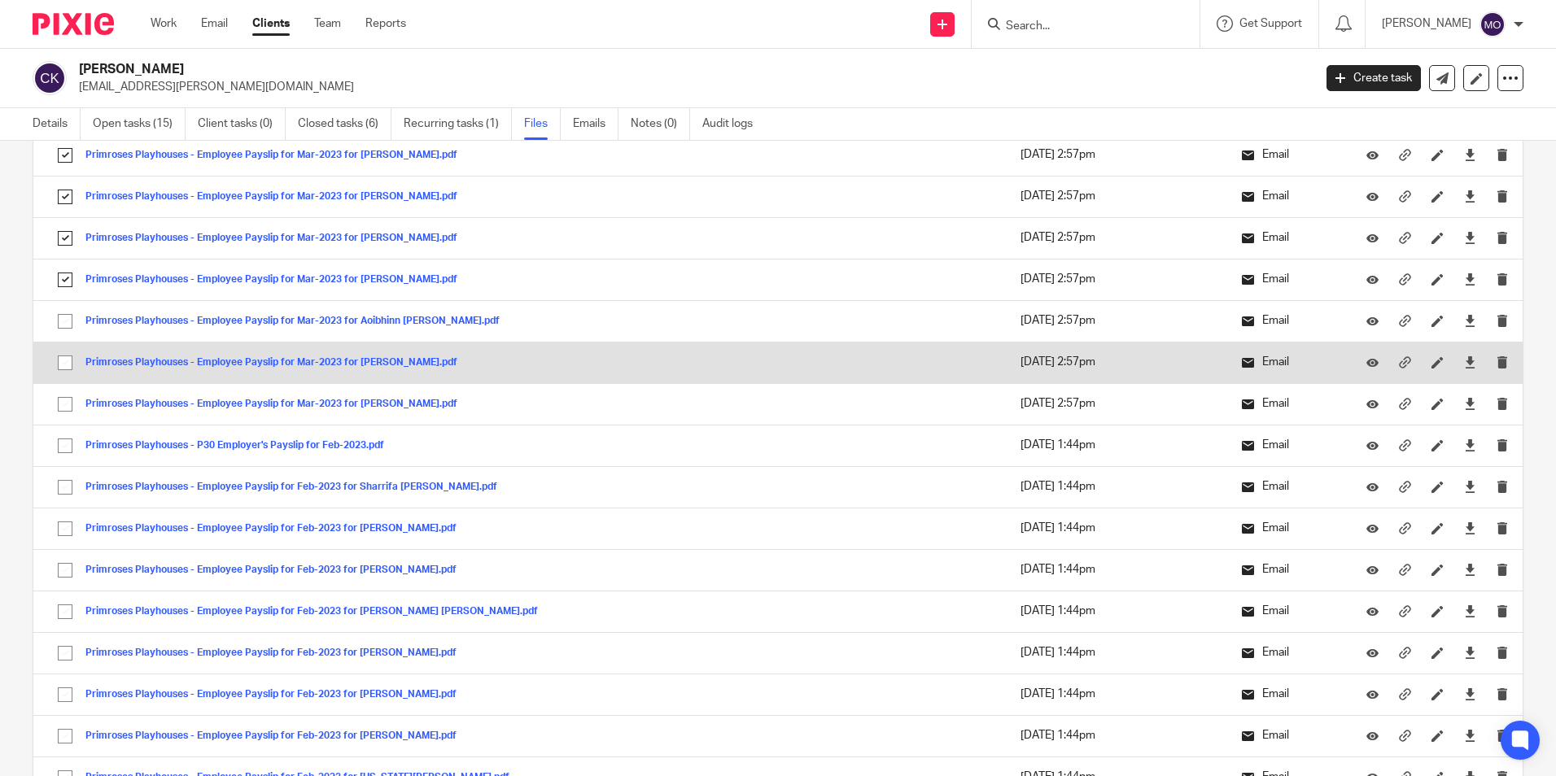
click at [59, 325] on input "checkbox" at bounding box center [65, 321] width 31 height 31
checkbox input "true"
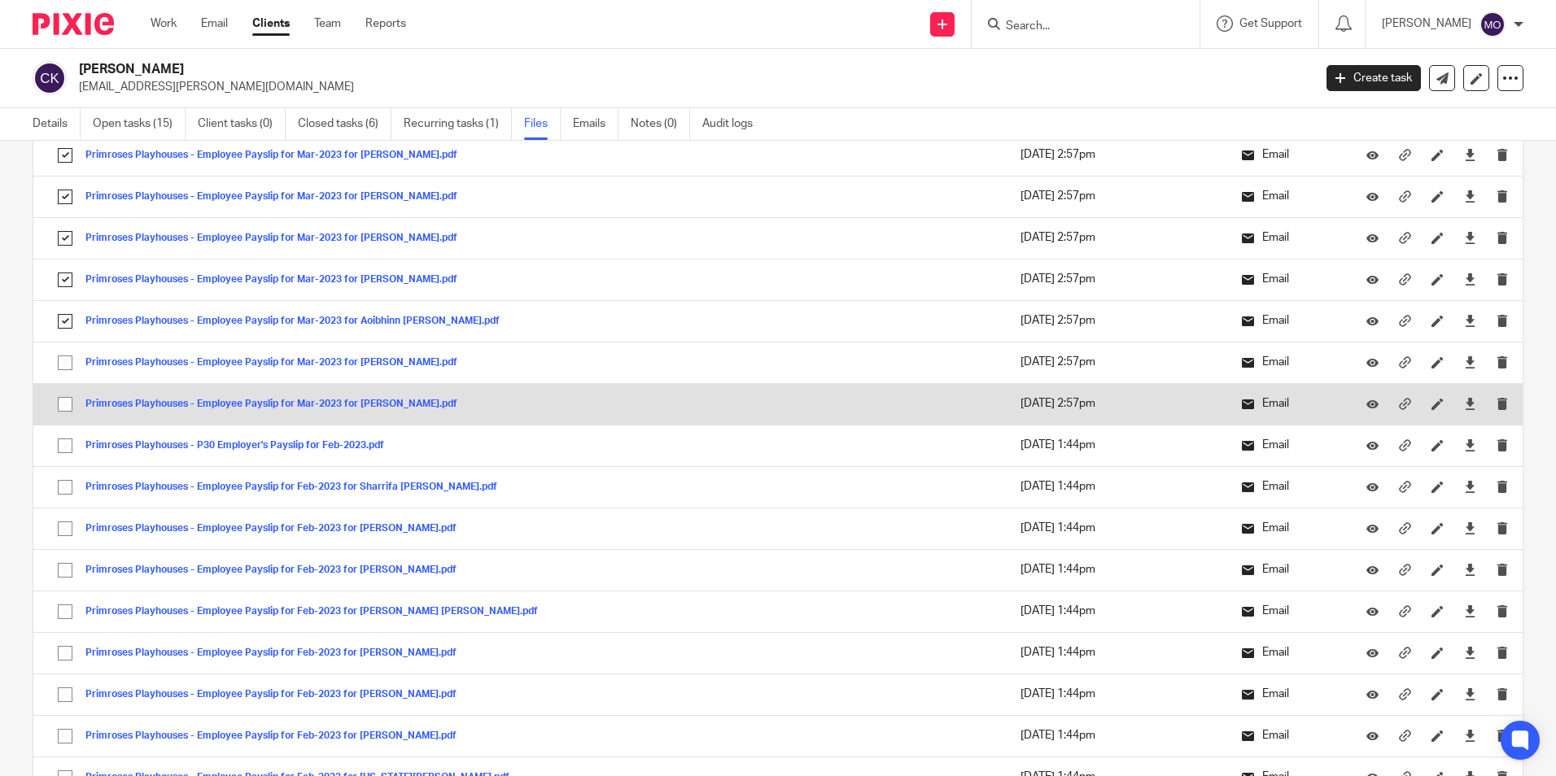
click at [59, 349] on input "checkbox" at bounding box center [65, 362] width 31 height 31
checkbox input "true"
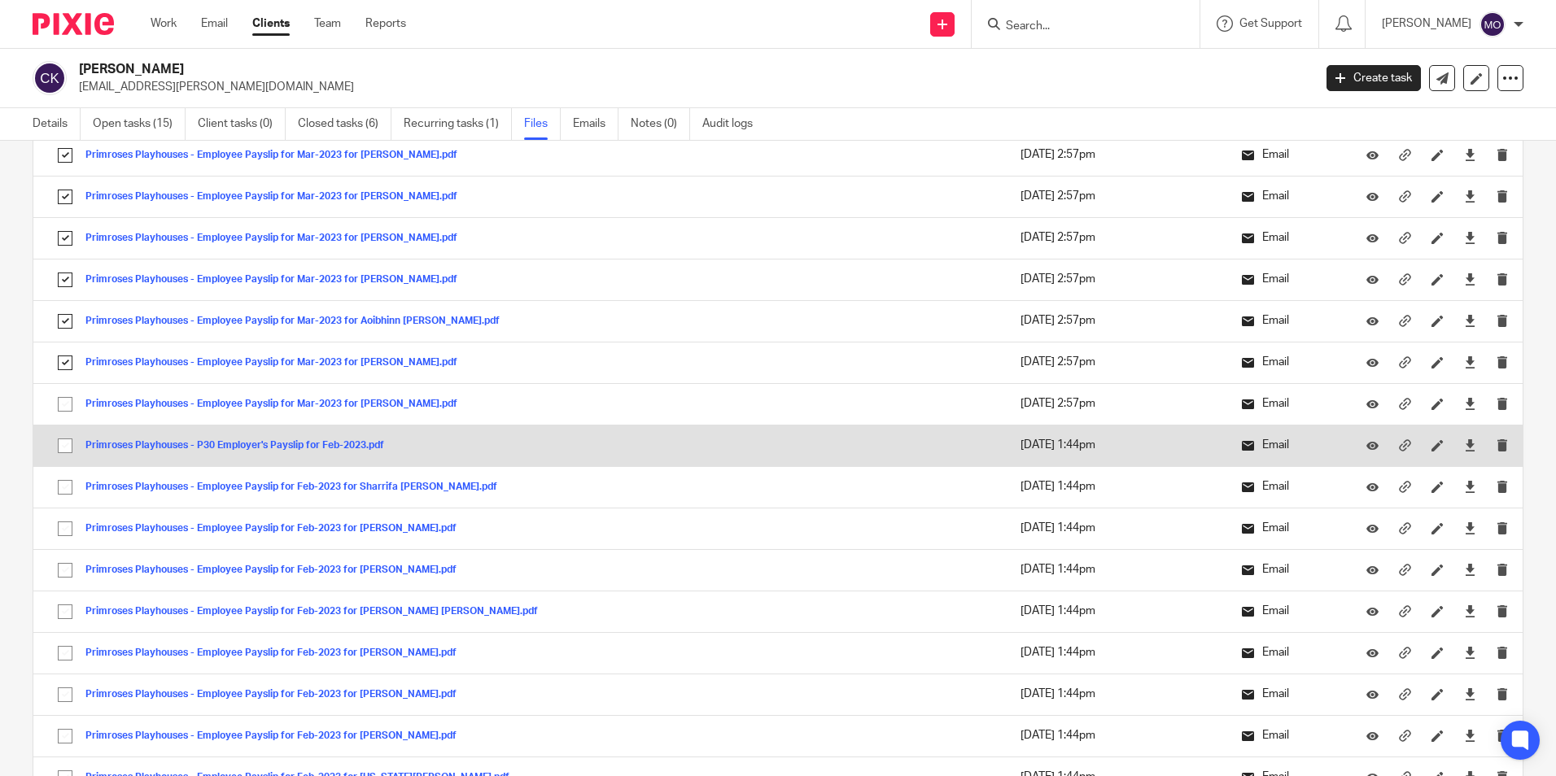
click at [59, 409] on input "checkbox" at bounding box center [65, 404] width 31 height 31
checkbox input "true"
click at [58, 443] on input "checkbox" at bounding box center [65, 445] width 31 height 31
checkbox input "true"
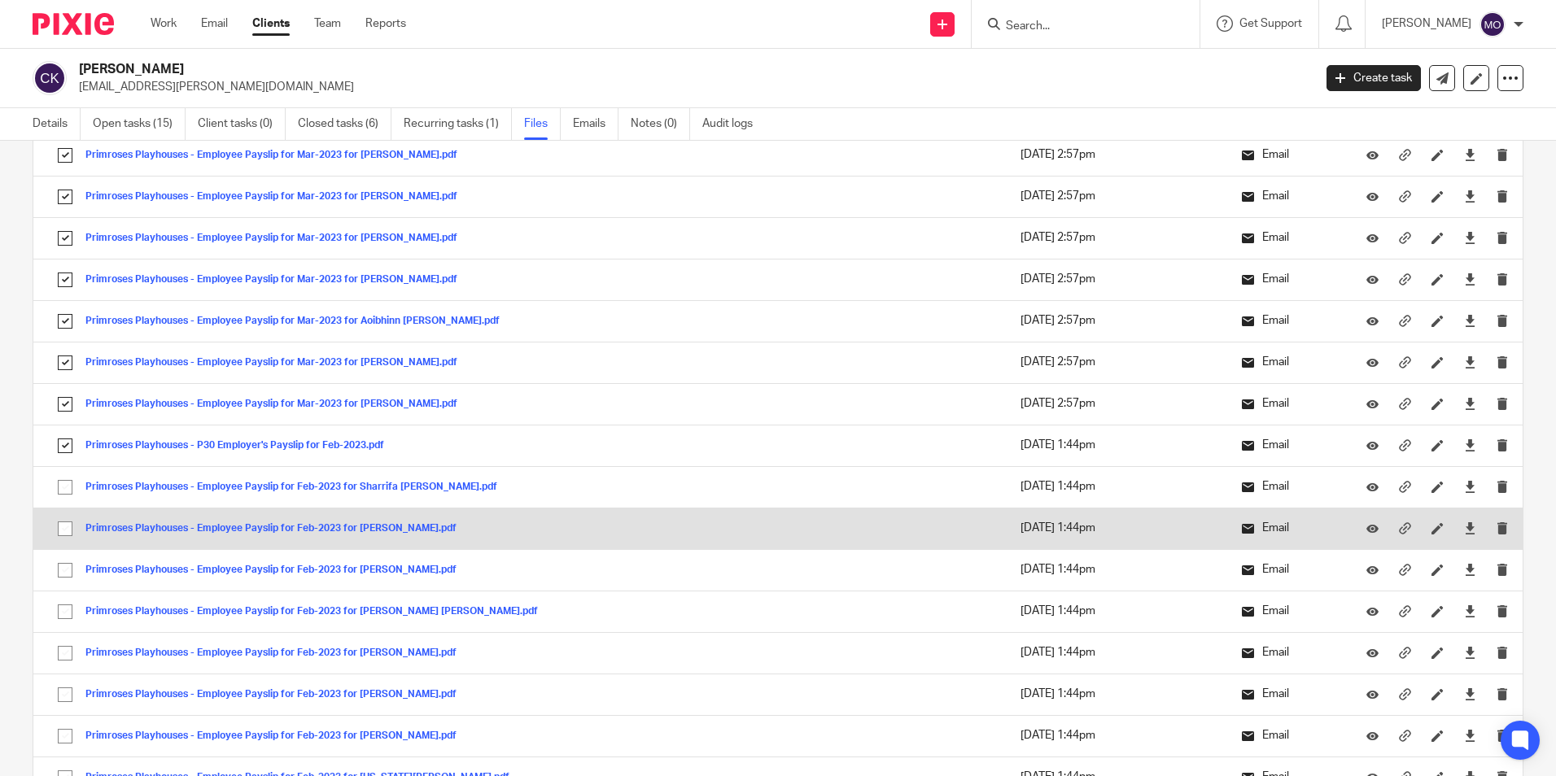
click at [62, 478] on input "checkbox" at bounding box center [65, 487] width 31 height 31
checkbox input "true"
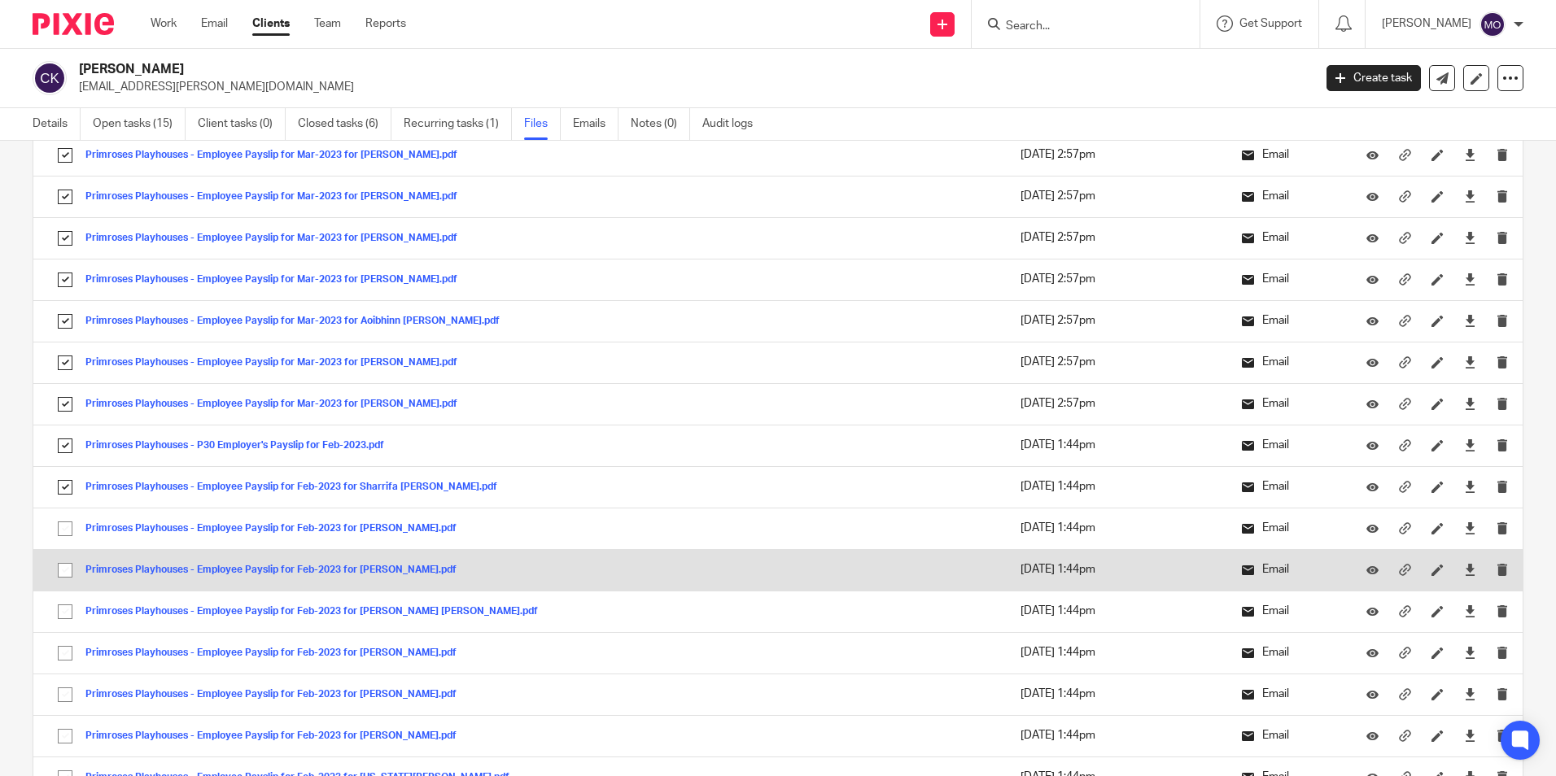
click at [68, 534] on input "checkbox" at bounding box center [65, 528] width 31 height 31
checkbox input "true"
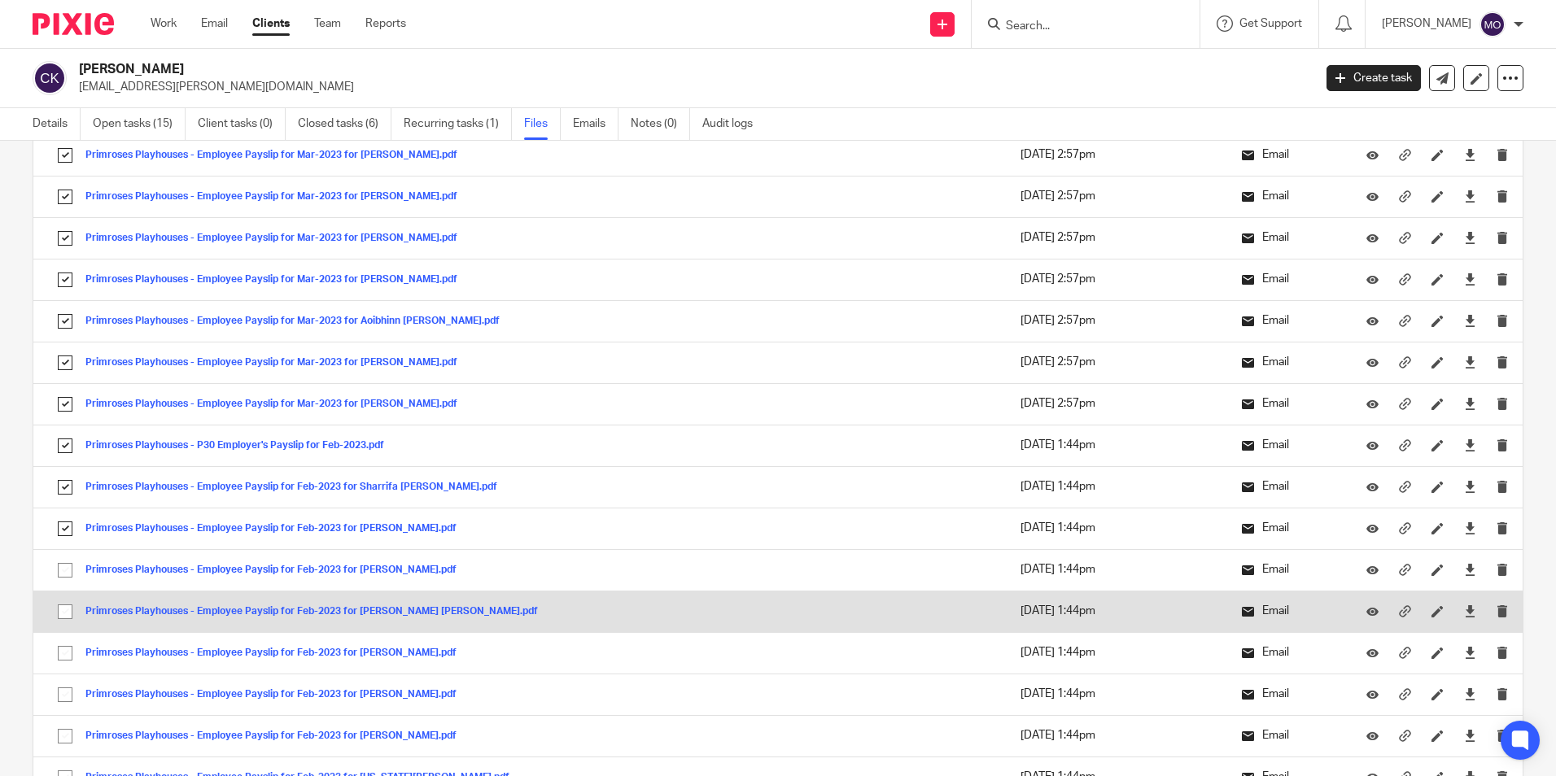
click at [69, 582] on input "checkbox" at bounding box center [65, 570] width 31 height 31
checkbox input "true"
click at [72, 626] on input "checkbox" at bounding box center [65, 611] width 31 height 31
checkbox input "true"
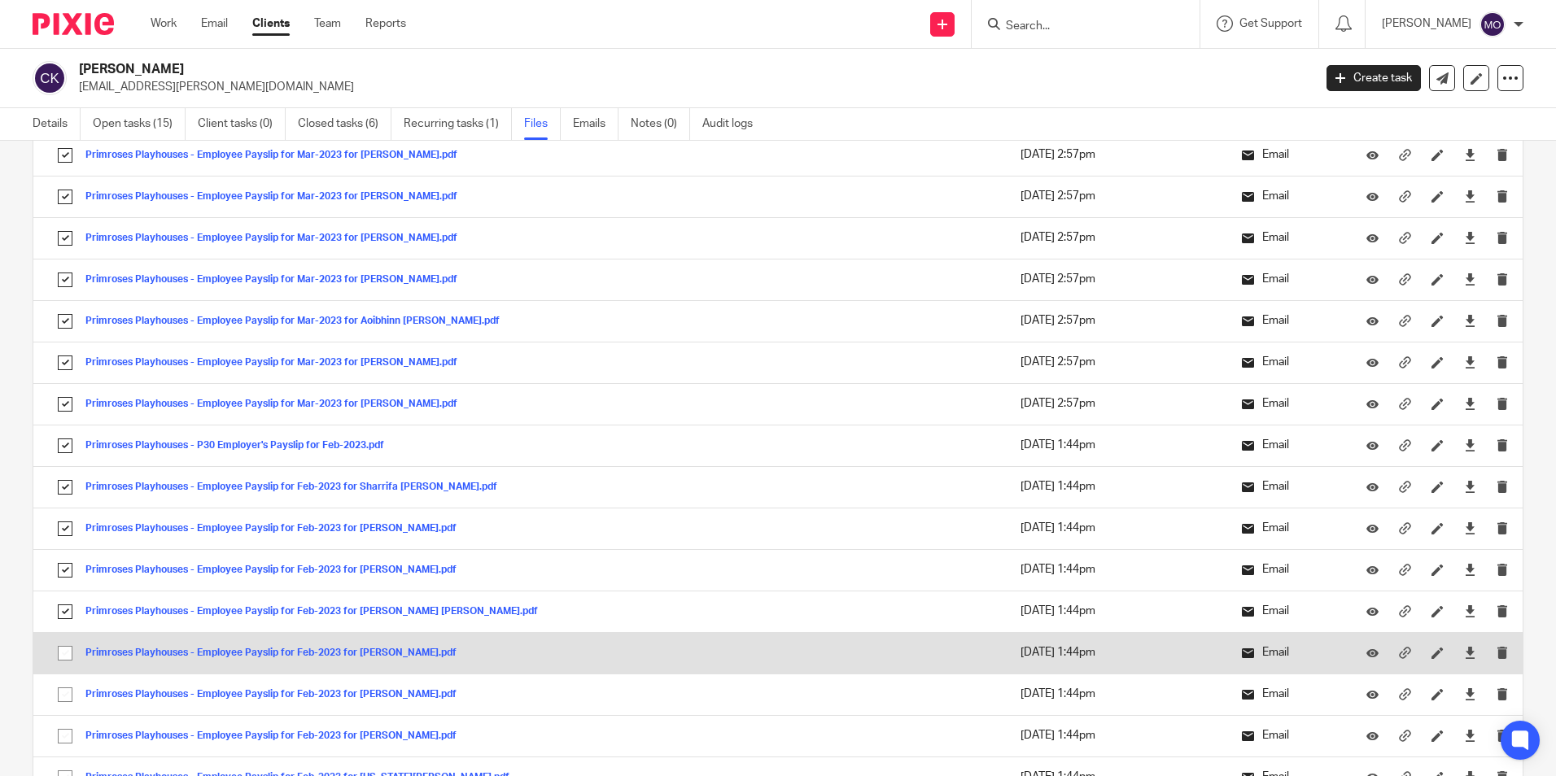
click at [75, 652] on input "checkbox" at bounding box center [65, 653] width 31 height 31
checkbox input "true"
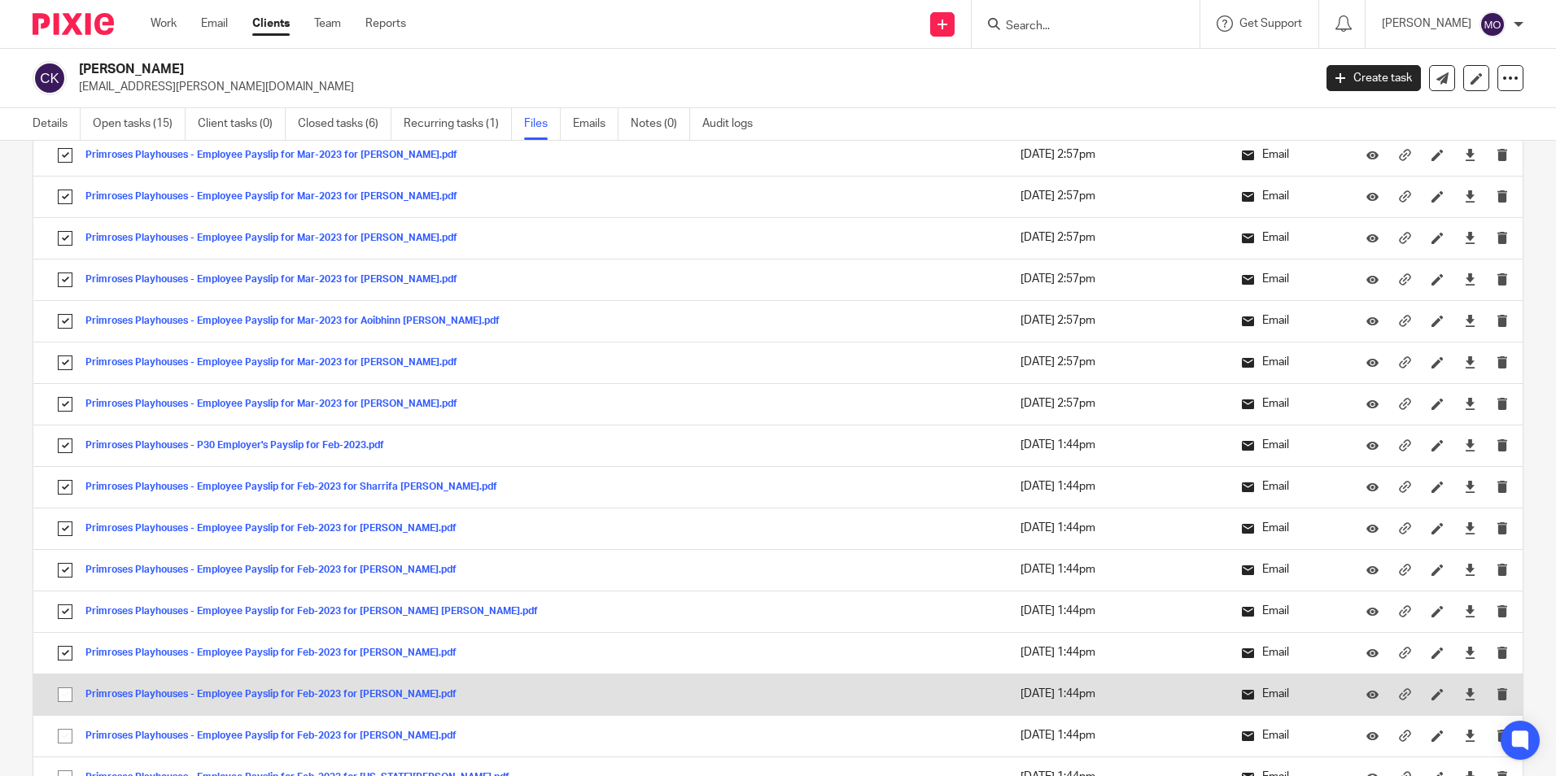
click at [73, 687] on input "checkbox" at bounding box center [65, 694] width 31 height 31
checkbox input "true"
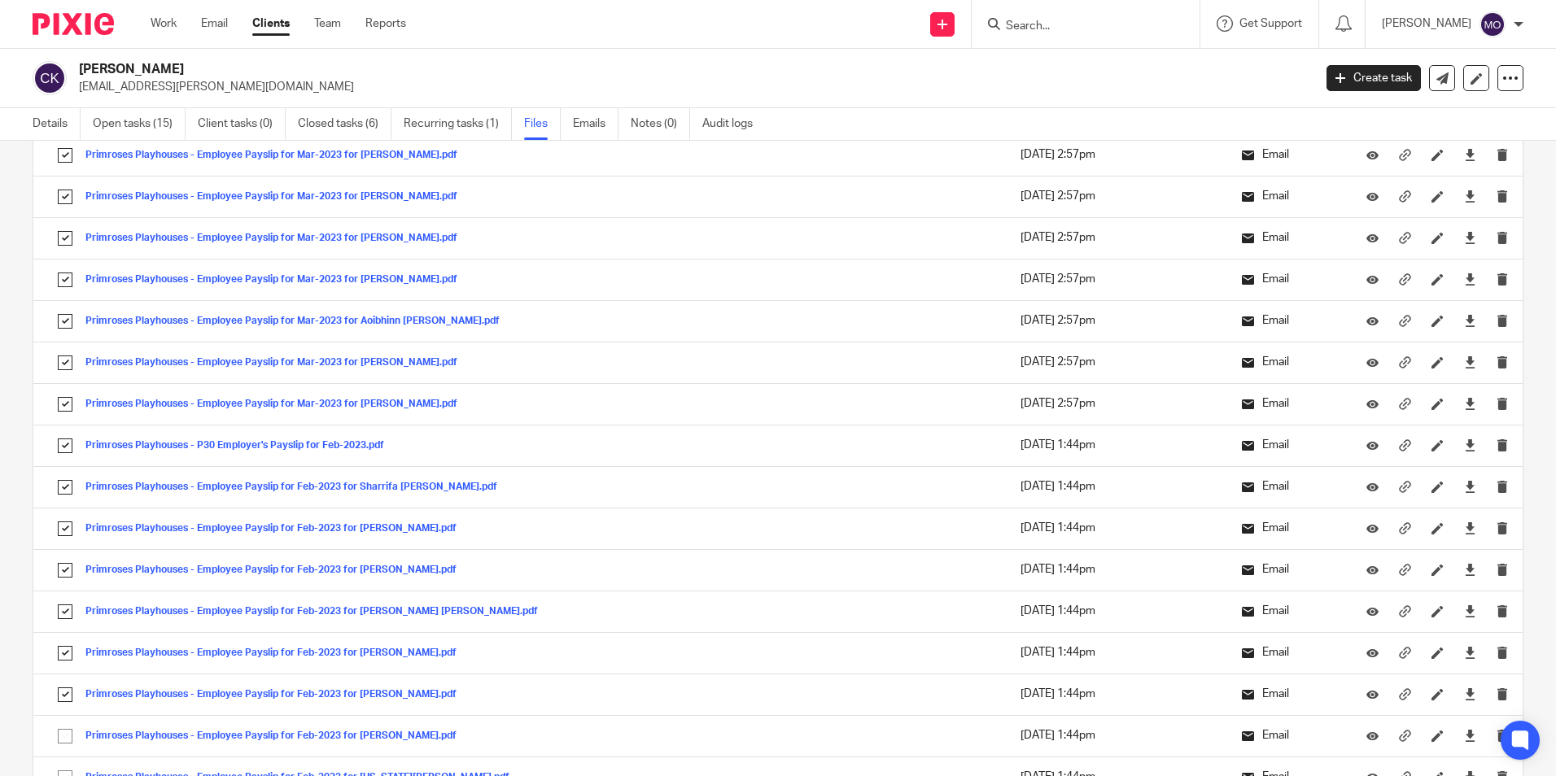
scroll to position [4638, 0]
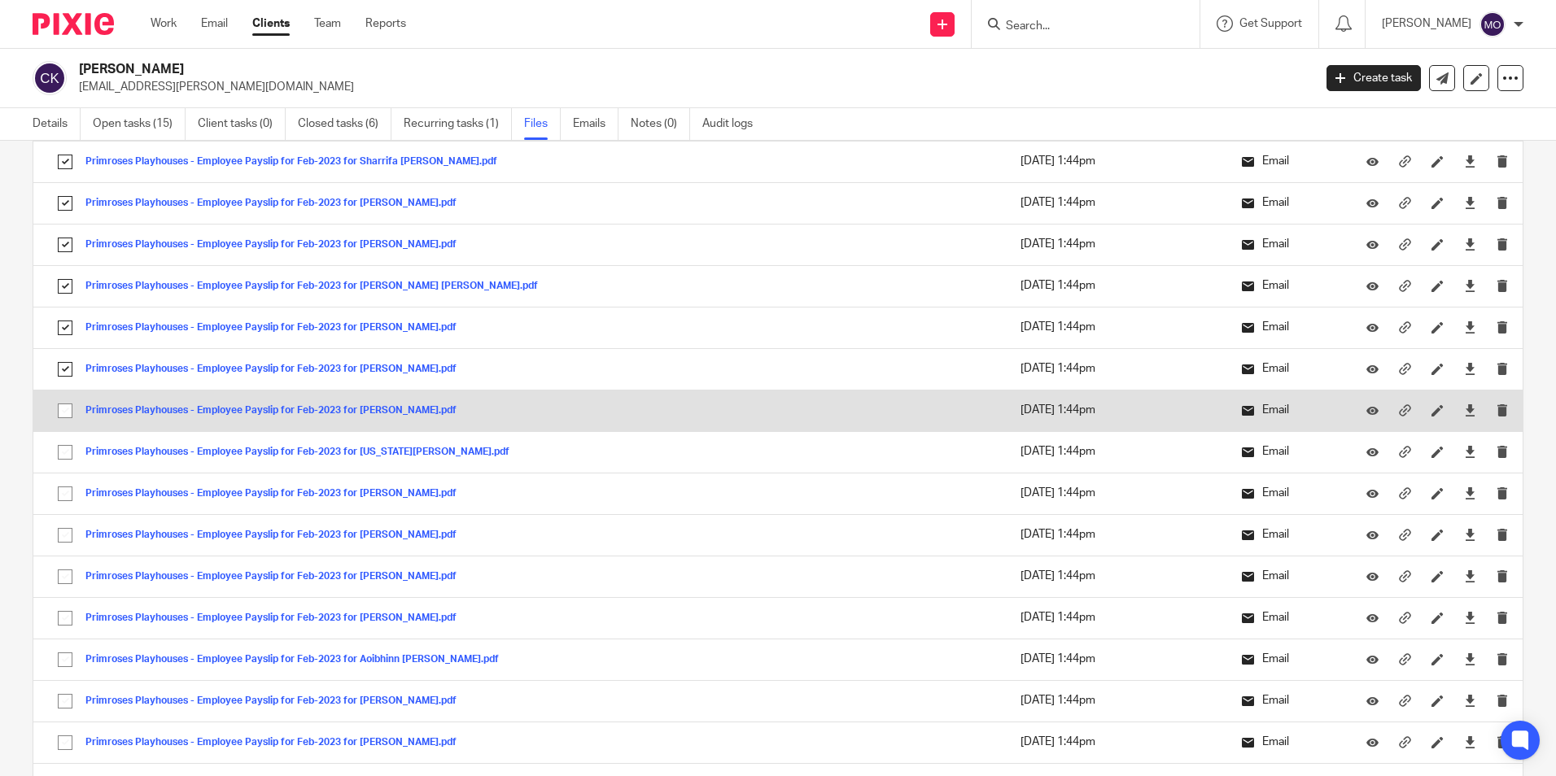
click at [63, 407] on input "checkbox" at bounding box center [65, 410] width 31 height 31
checkbox input "true"
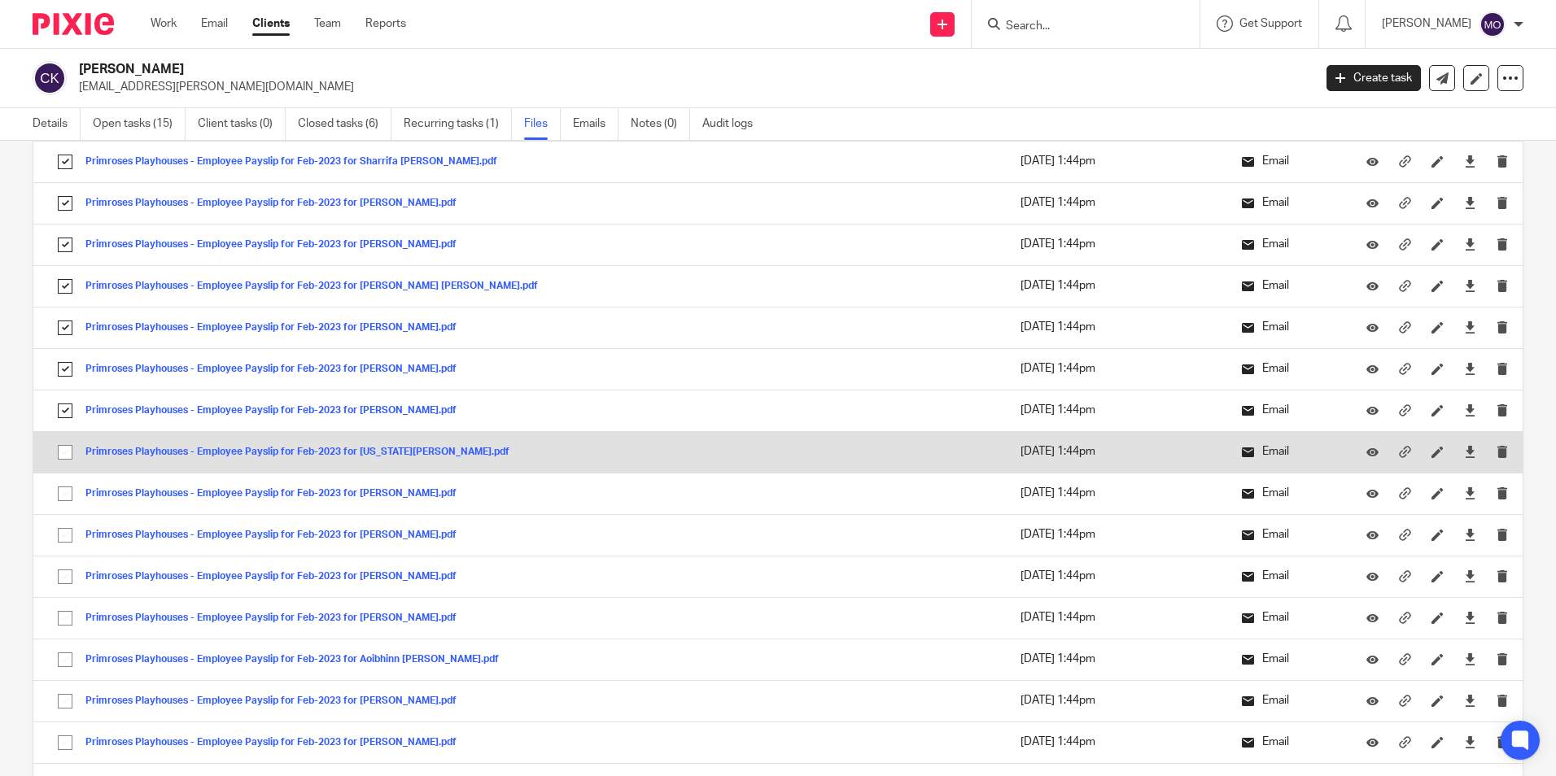
click at [61, 447] on input "checkbox" at bounding box center [65, 452] width 31 height 31
checkbox input "true"
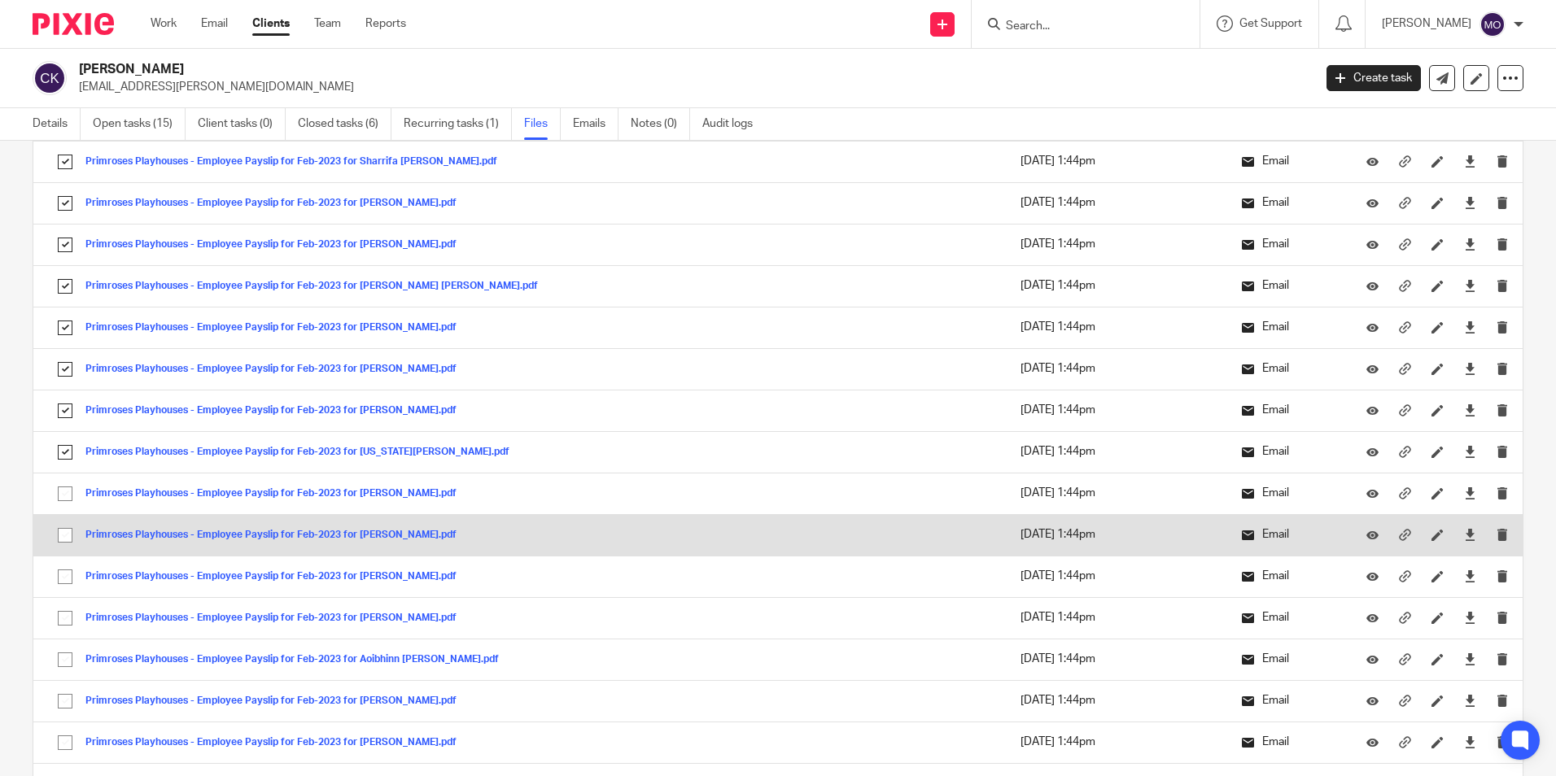
click at [61, 500] on input "checkbox" at bounding box center [65, 493] width 31 height 31
checkbox input "true"
click at [63, 536] on input "checkbox" at bounding box center [65, 535] width 31 height 31
checkbox input "true"
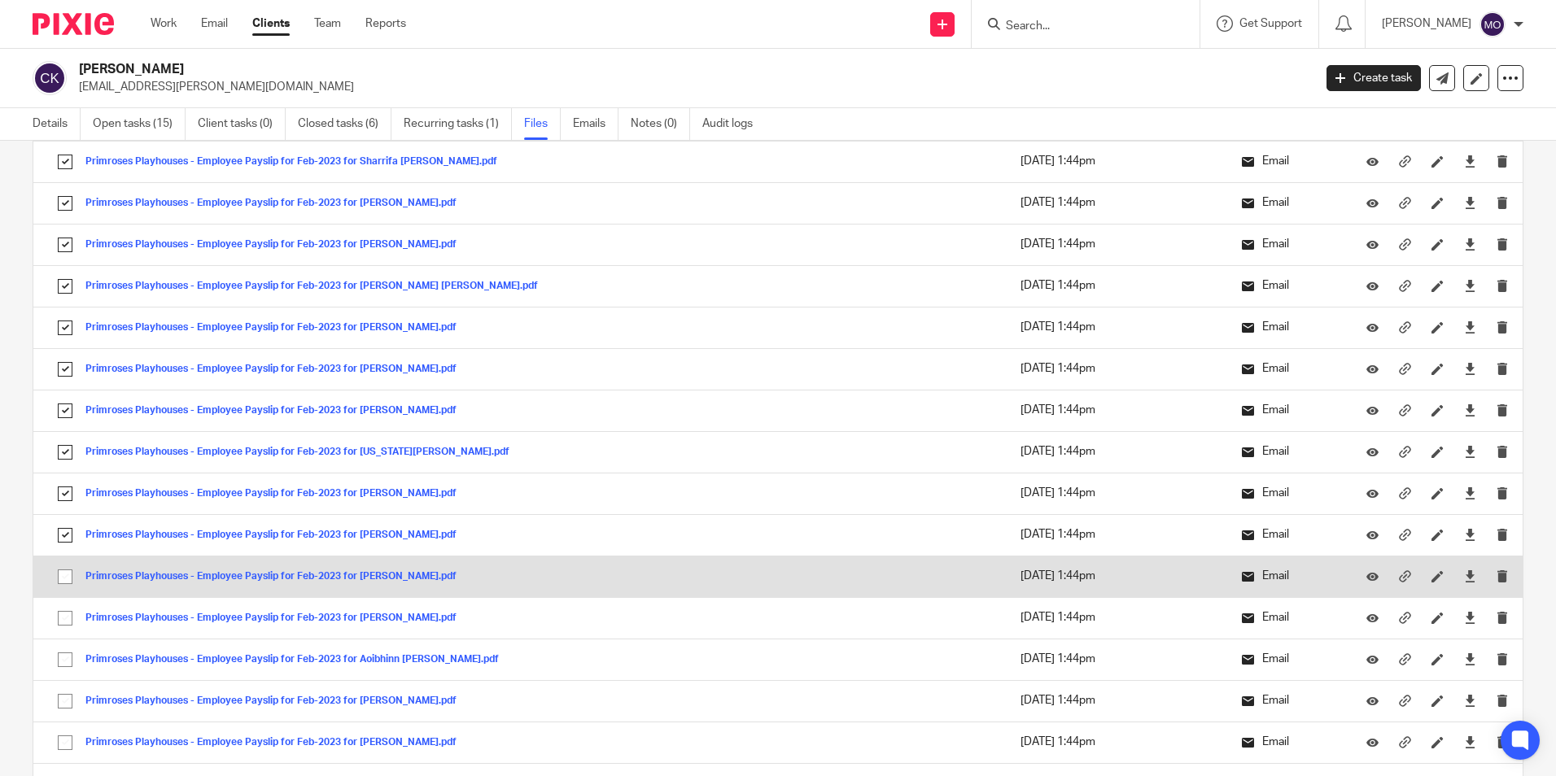
click at [72, 568] on input "checkbox" at bounding box center [65, 576] width 31 height 31
checkbox input "true"
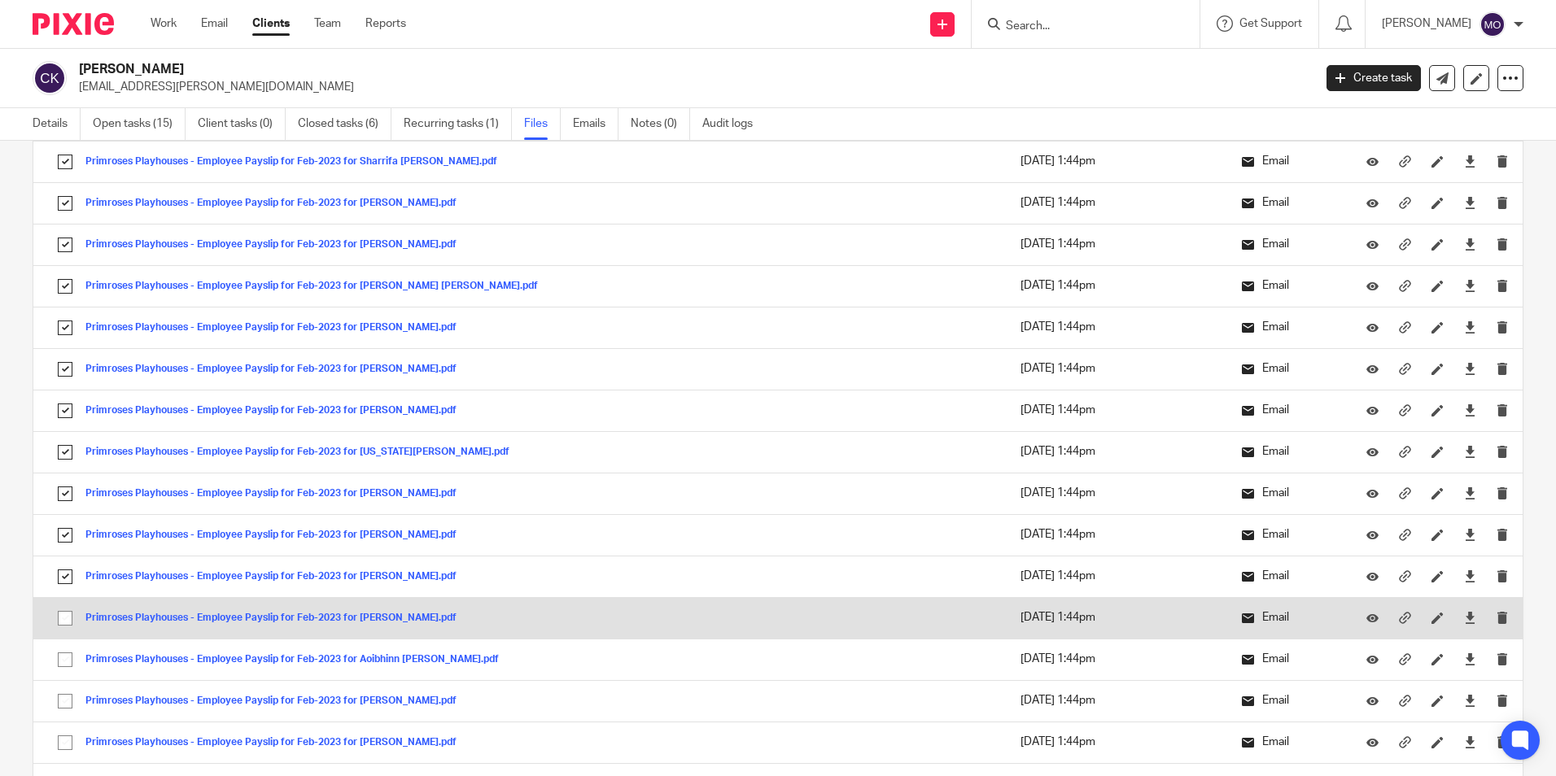
click at [69, 606] on input "checkbox" at bounding box center [65, 618] width 31 height 31
checkbox input "true"
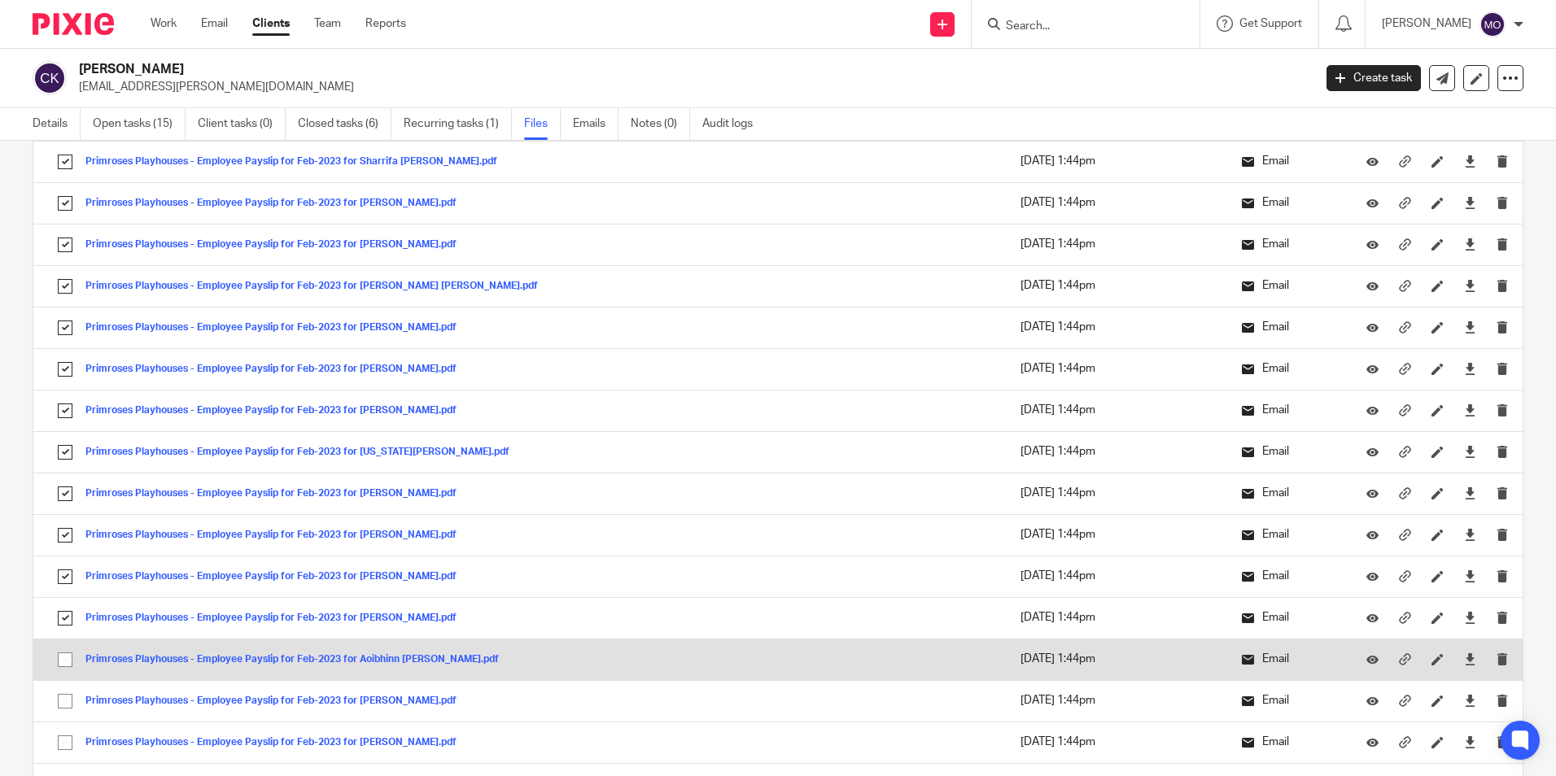
click at [59, 661] on input "checkbox" at bounding box center [65, 659] width 31 height 31
checkbox input "true"
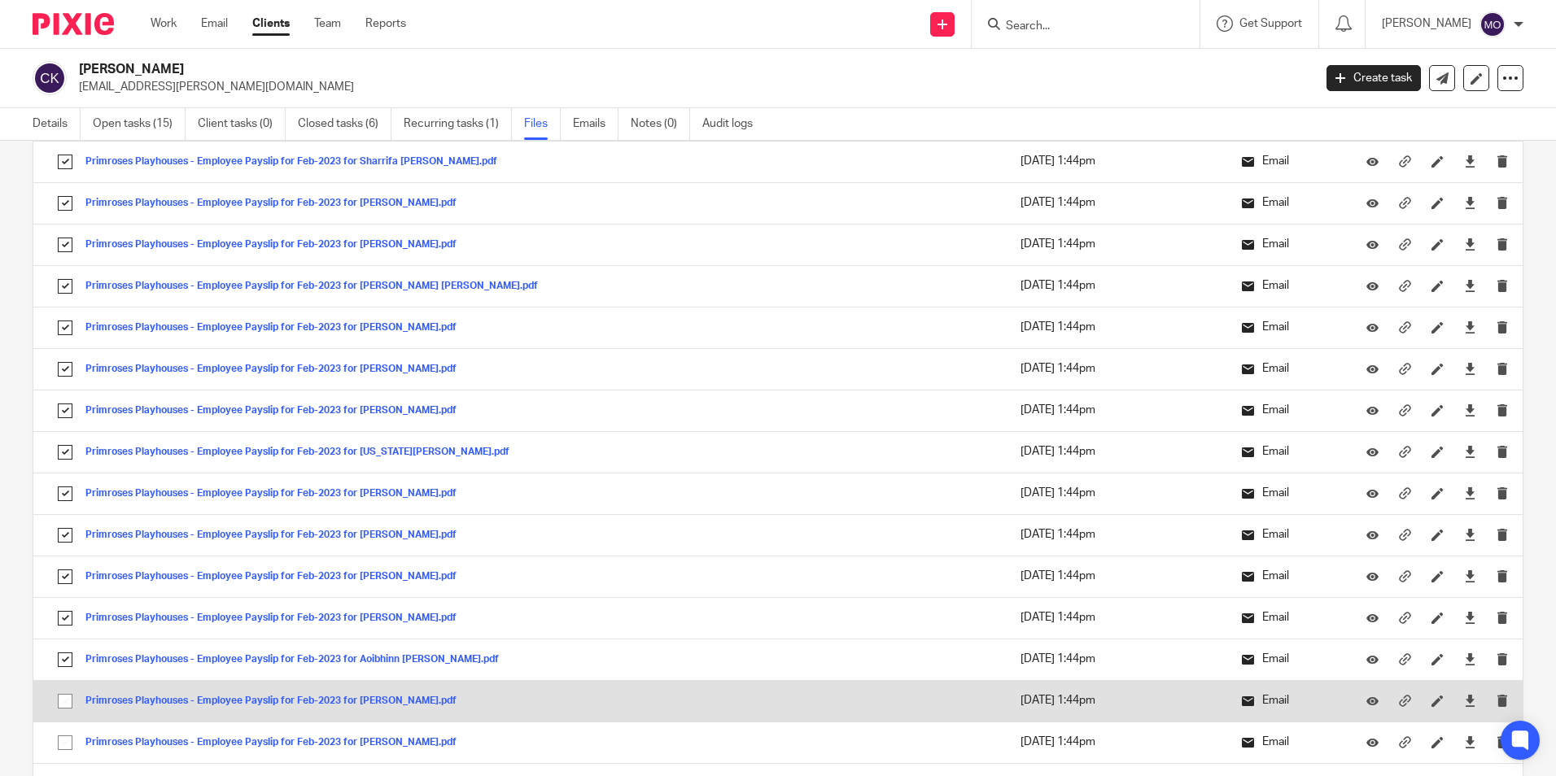
click at [62, 716] on input "checkbox" at bounding box center [65, 701] width 31 height 31
checkbox input "true"
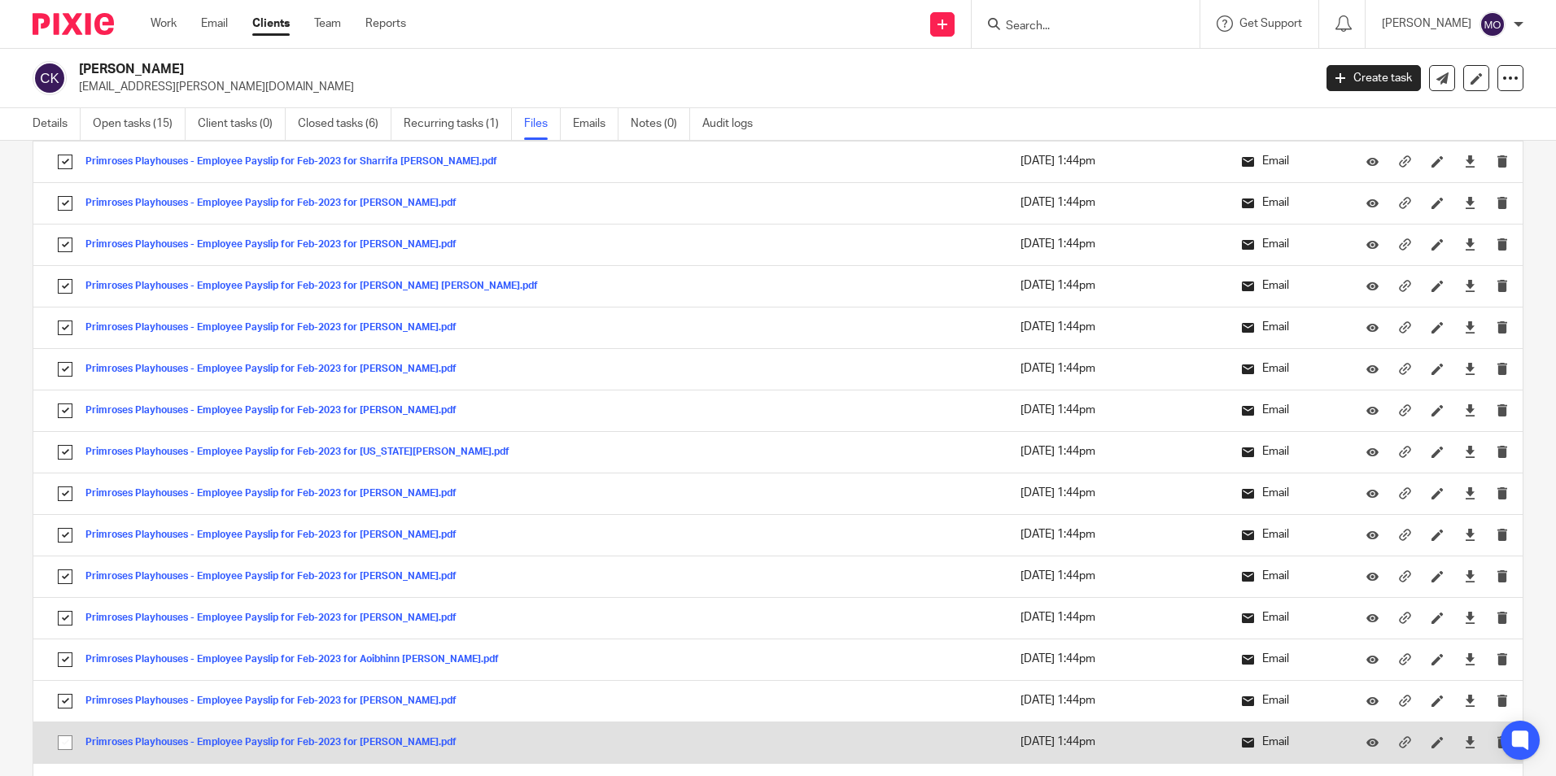
click at [63, 740] on input "checkbox" at bounding box center [65, 742] width 31 height 31
checkbox input "true"
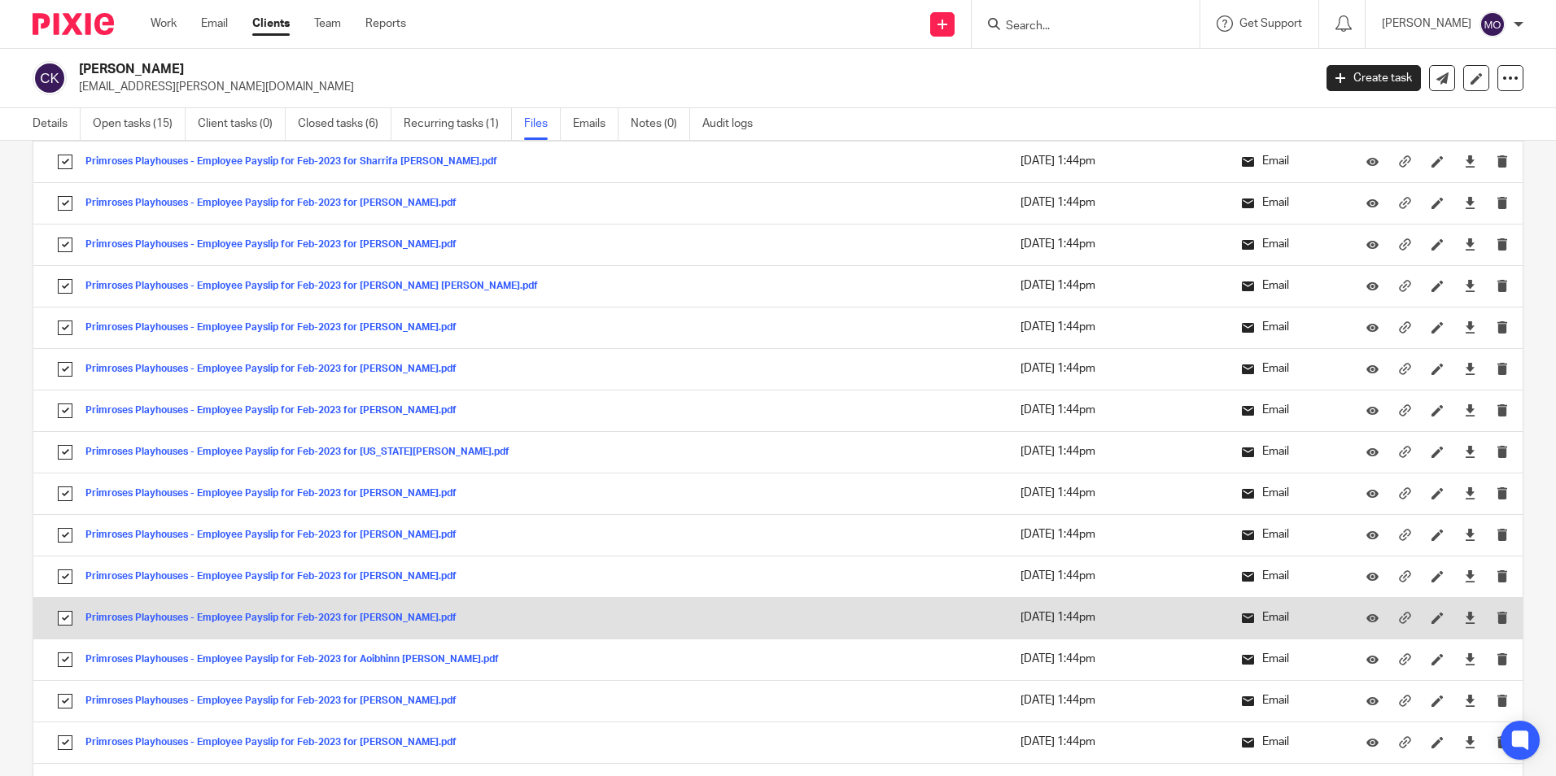
scroll to position [5126, 0]
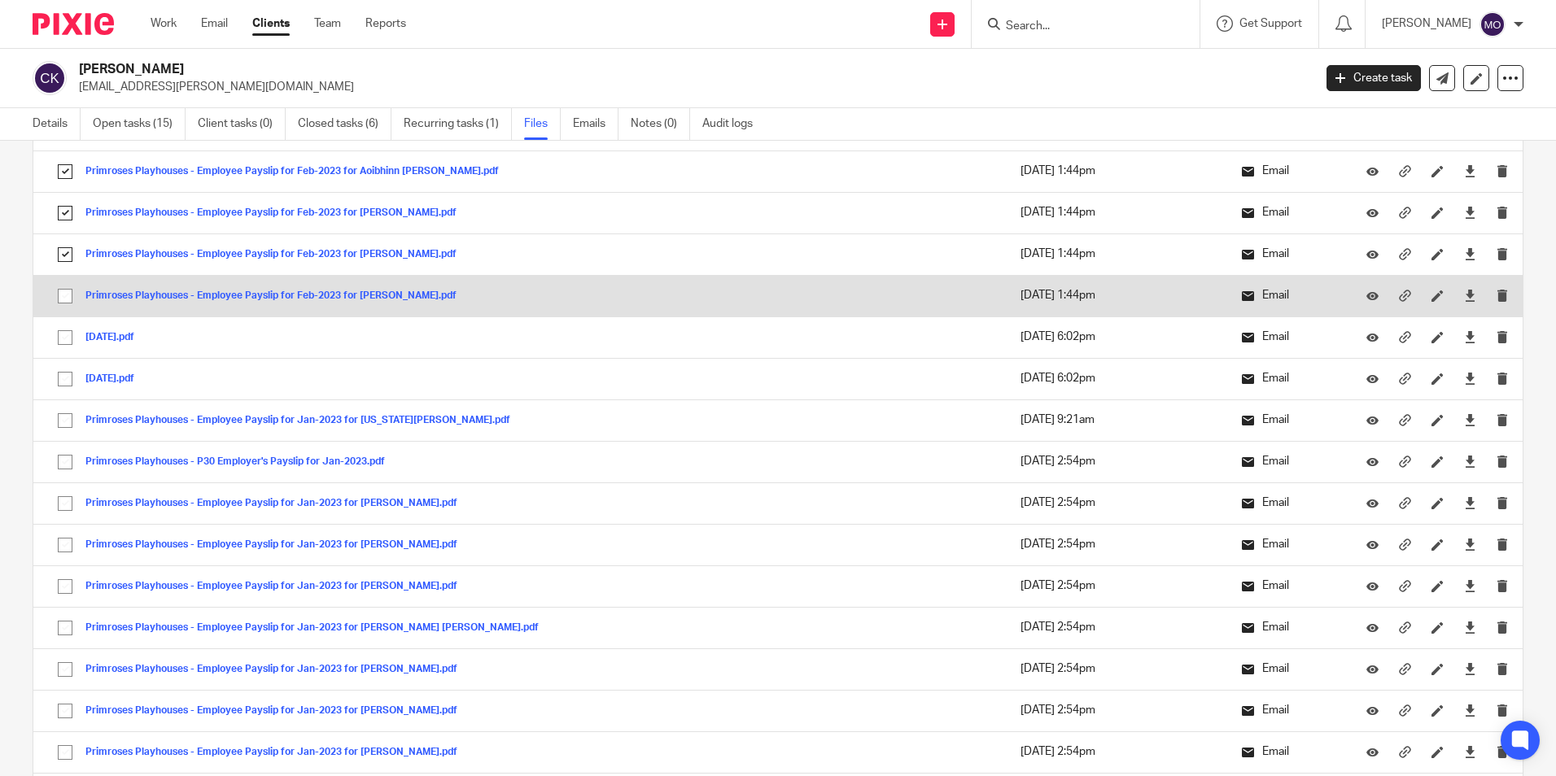
click at [67, 296] on input "checkbox" at bounding box center [65, 296] width 31 height 31
checkbox input "true"
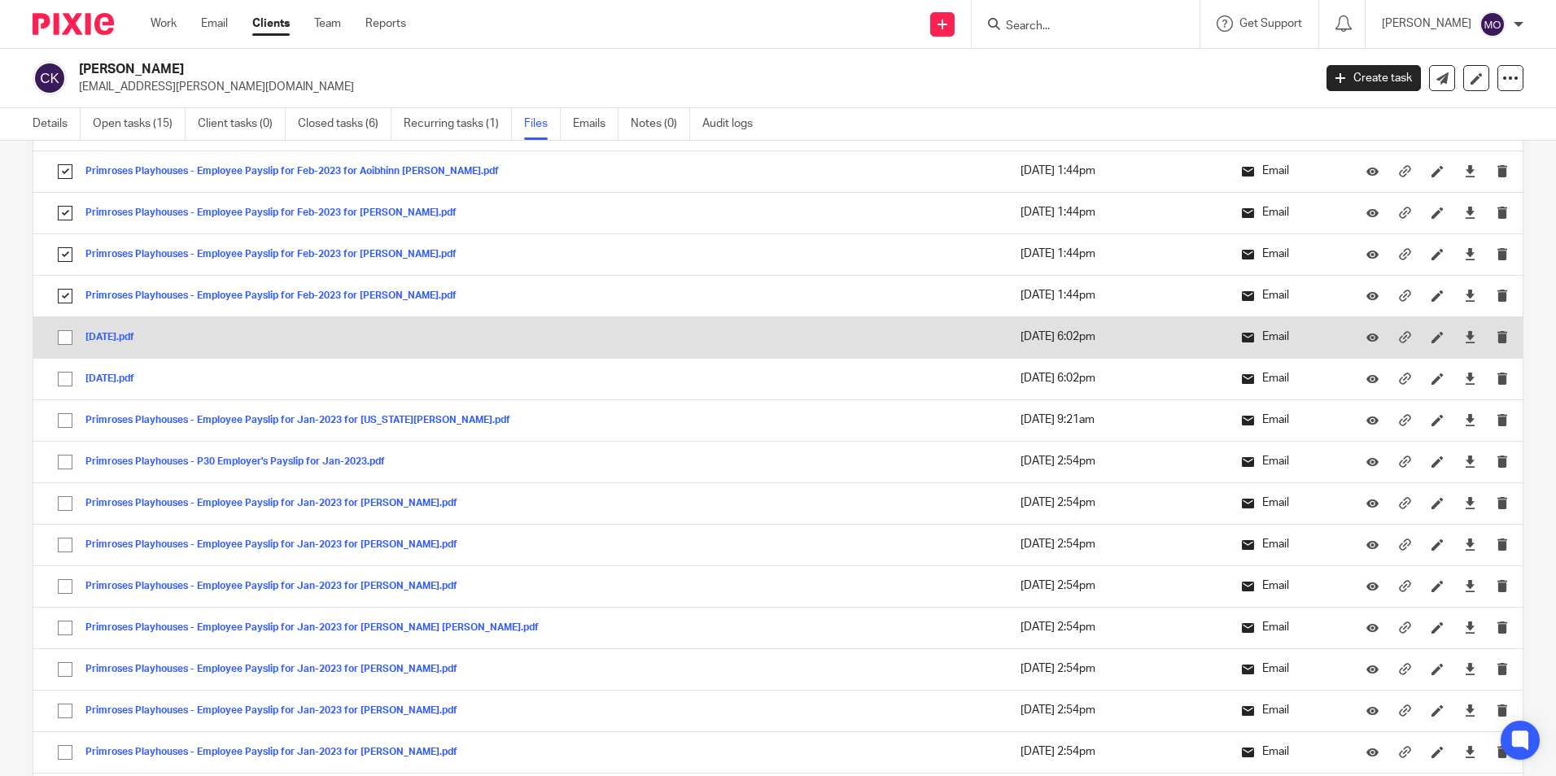
click at [65, 337] on input "checkbox" at bounding box center [65, 337] width 31 height 31
checkbox input "true"
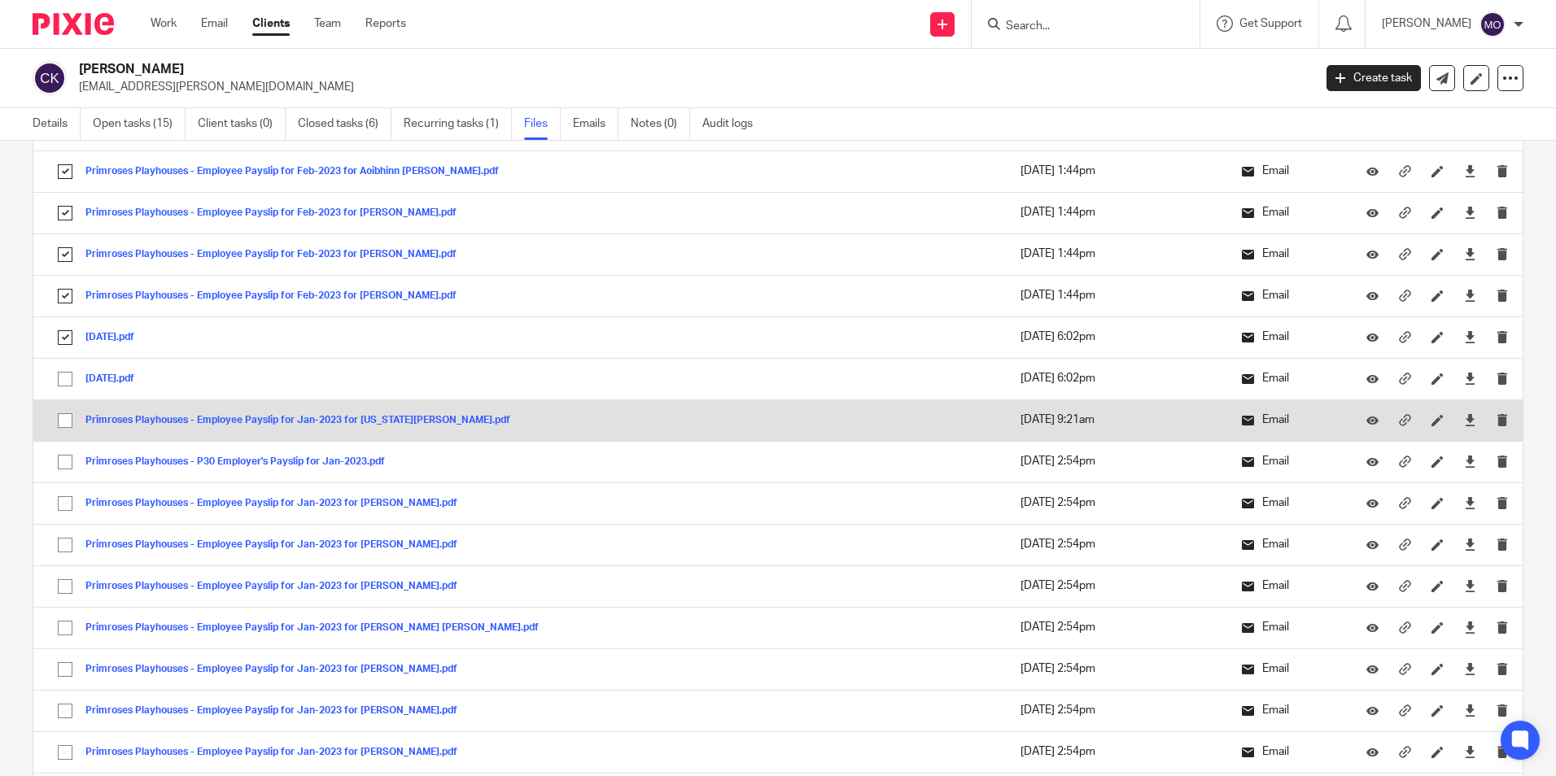
click at [64, 379] on input "checkbox" at bounding box center [65, 379] width 31 height 31
checkbox input "true"
click at [62, 424] on input "checkbox" at bounding box center [65, 420] width 31 height 31
checkbox input "true"
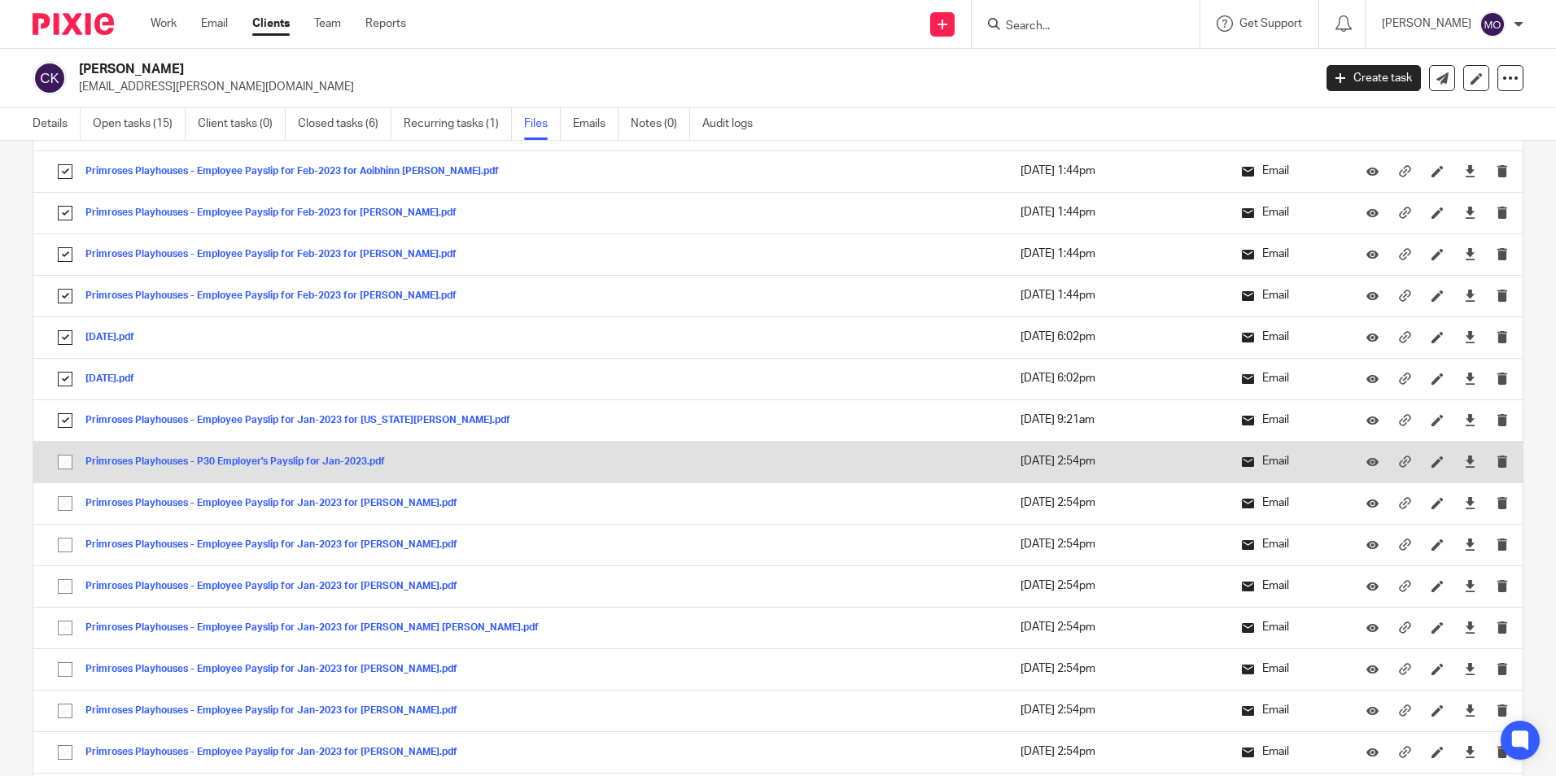
click at [60, 457] on input "checkbox" at bounding box center [65, 462] width 31 height 31
checkbox input "true"
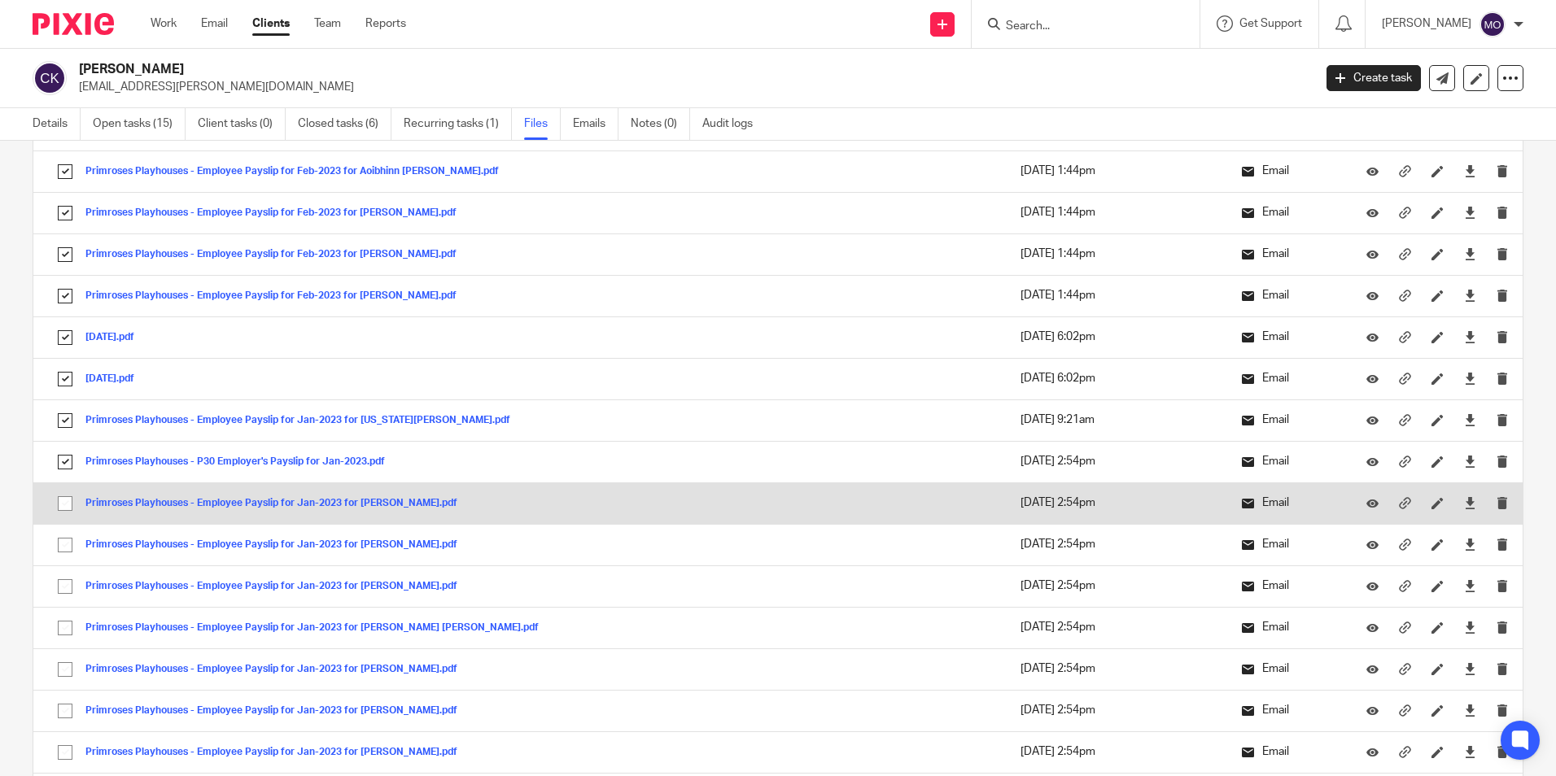
click at [60, 491] on input "checkbox" at bounding box center [65, 503] width 31 height 31
checkbox input "true"
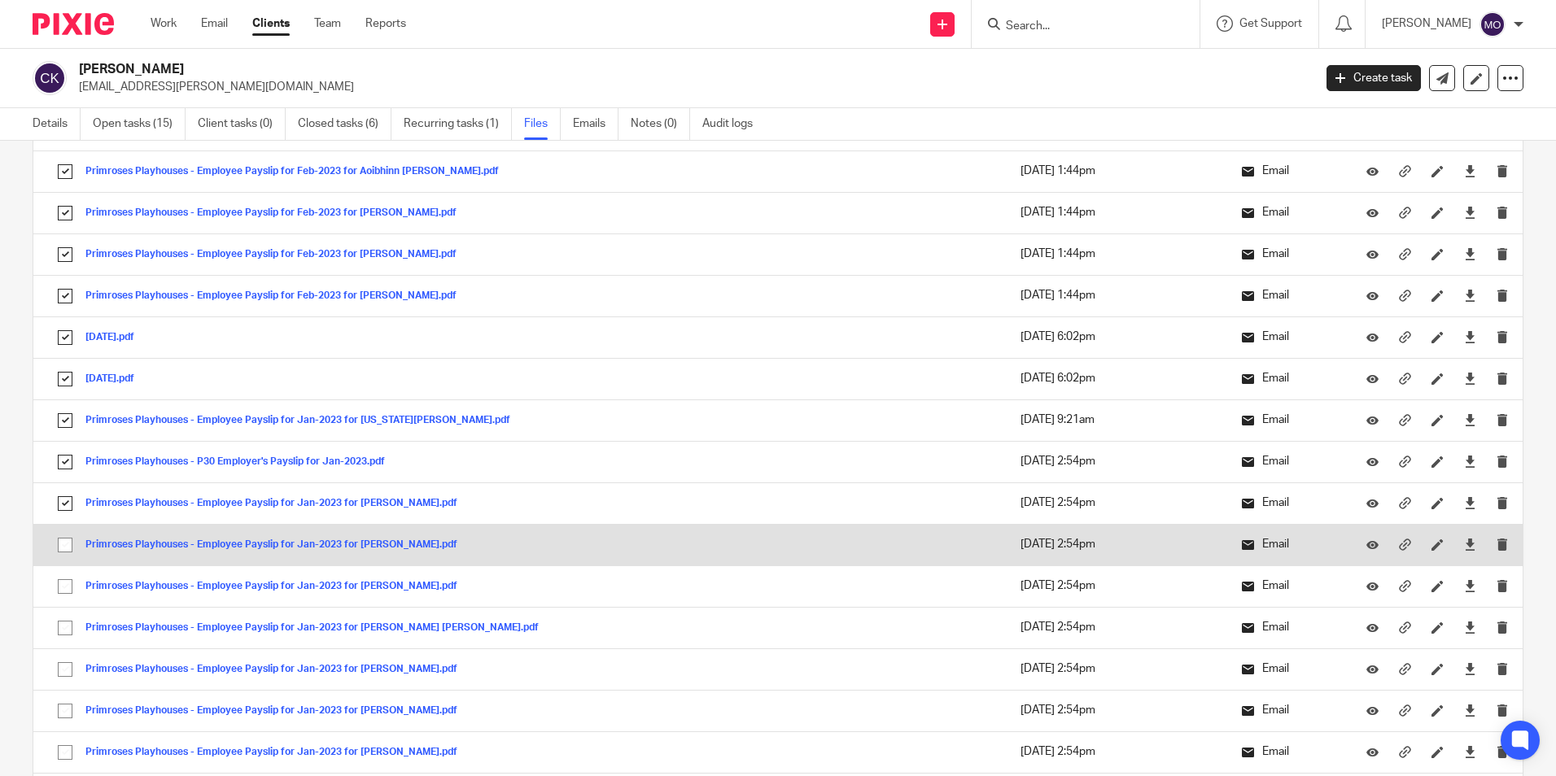
click at [74, 543] on input "checkbox" at bounding box center [65, 545] width 31 height 31
checkbox input "true"
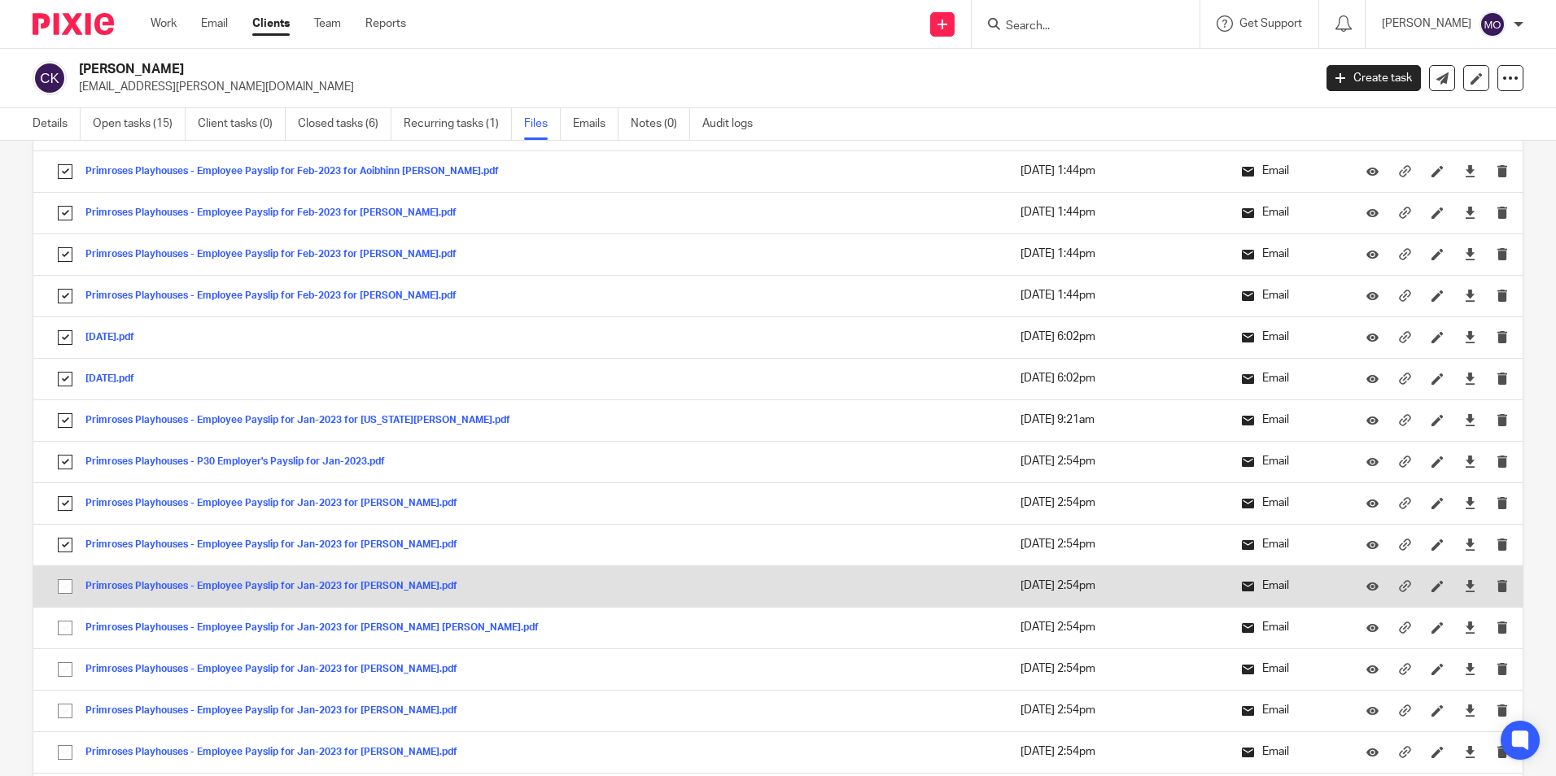
click at [70, 578] on input "checkbox" at bounding box center [65, 586] width 31 height 31
checkbox input "true"
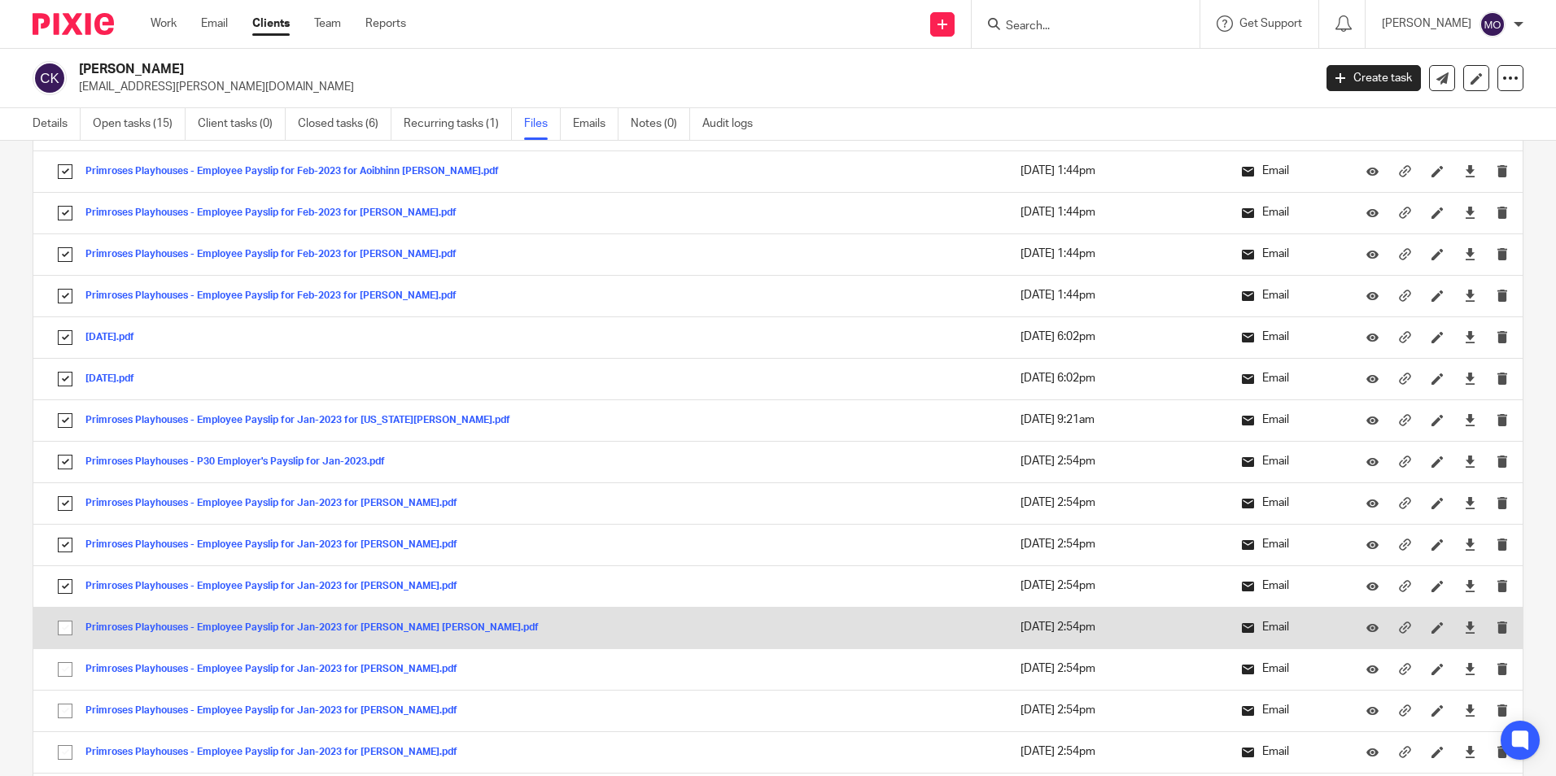
click at [61, 629] on input "checkbox" at bounding box center [65, 628] width 31 height 31
checkbox input "true"
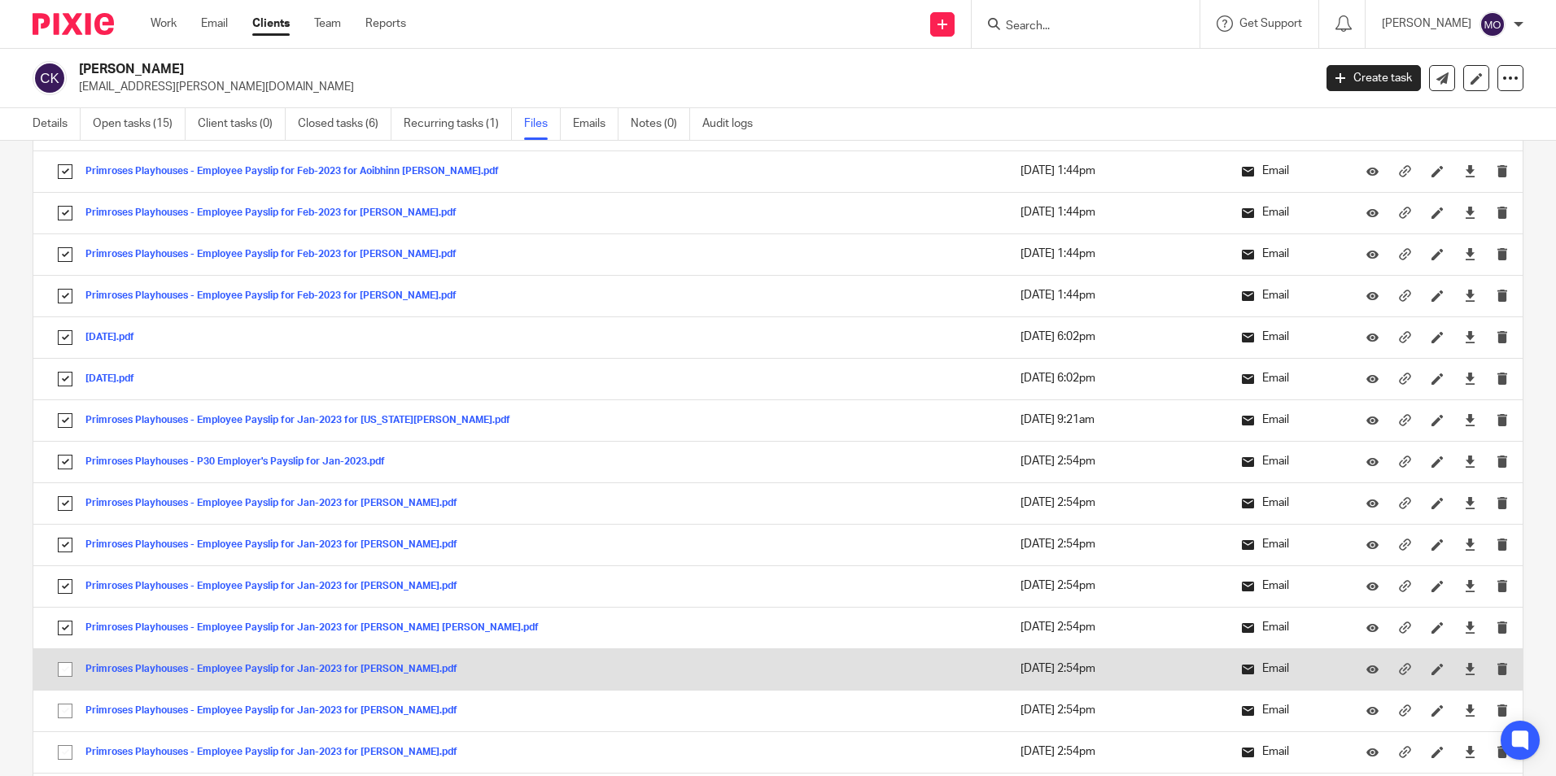
click at [65, 667] on input "checkbox" at bounding box center [65, 669] width 31 height 31
checkbox input "true"
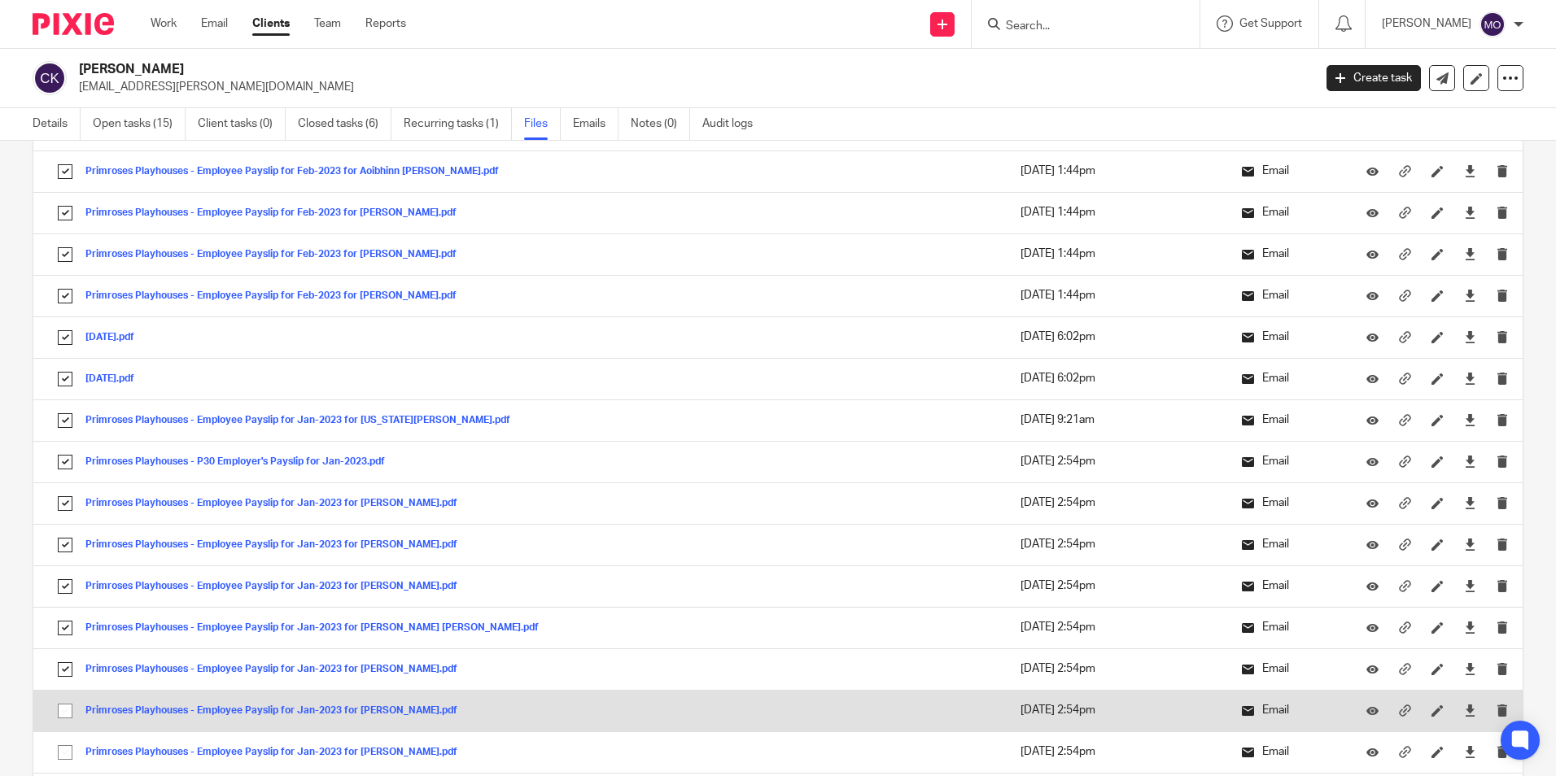
click at [68, 708] on input "checkbox" at bounding box center [65, 711] width 31 height 31
checkbox input "true"
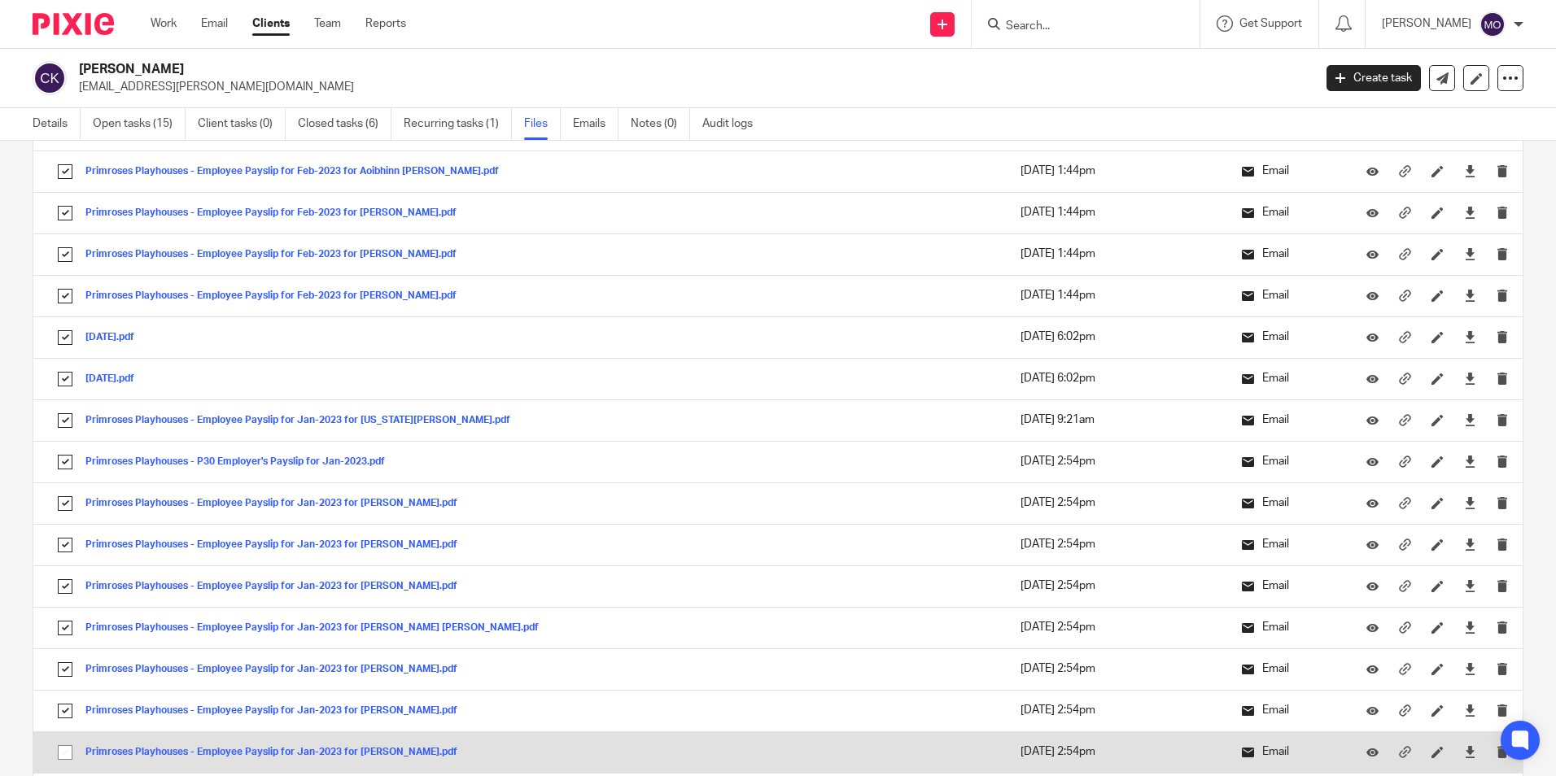
click at [66, 753] on input "checkbox" at bounding box center [65, 752] width 31 height 31
checkbox input "true"
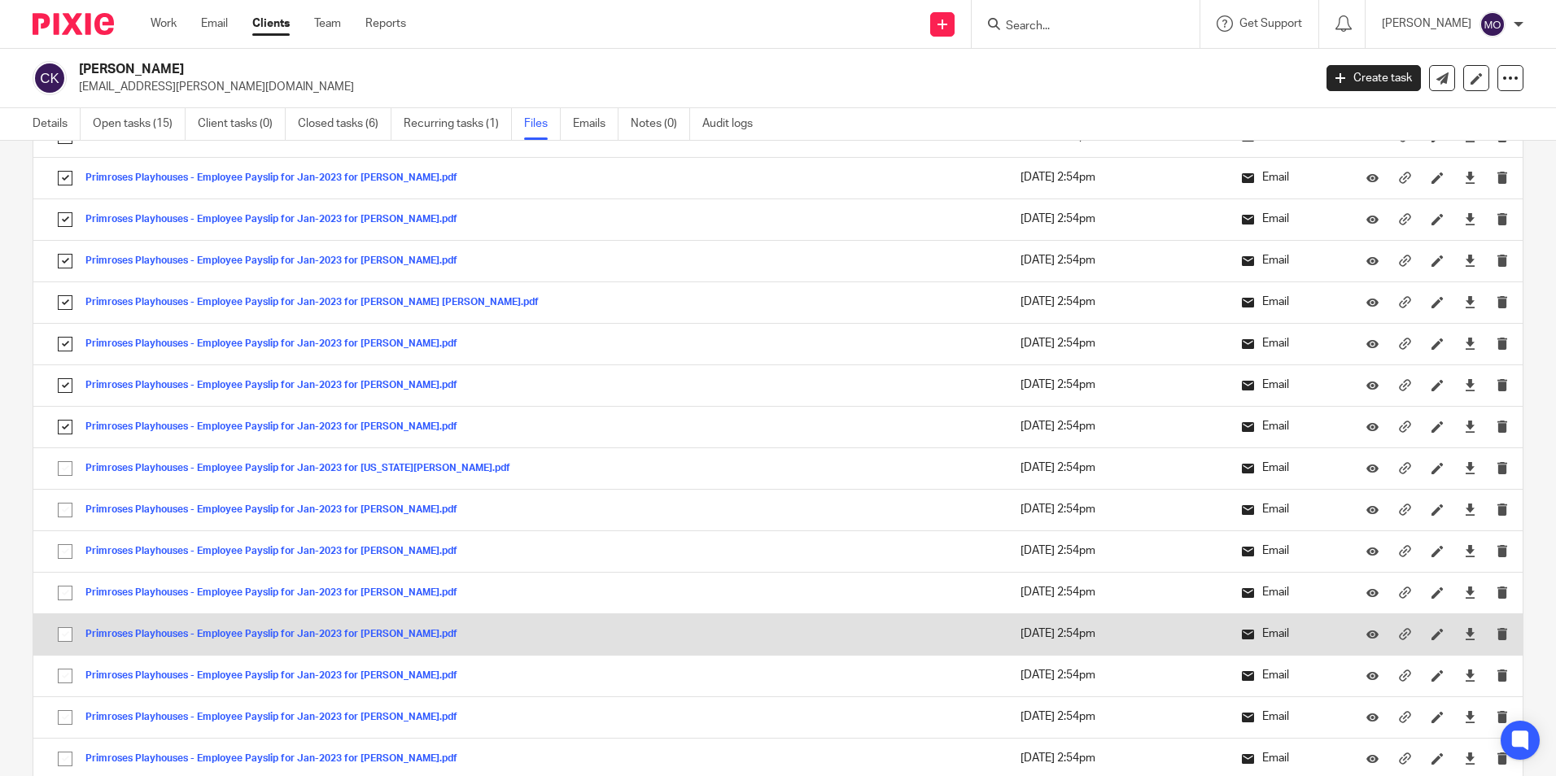
scroll to position [5614, 0]
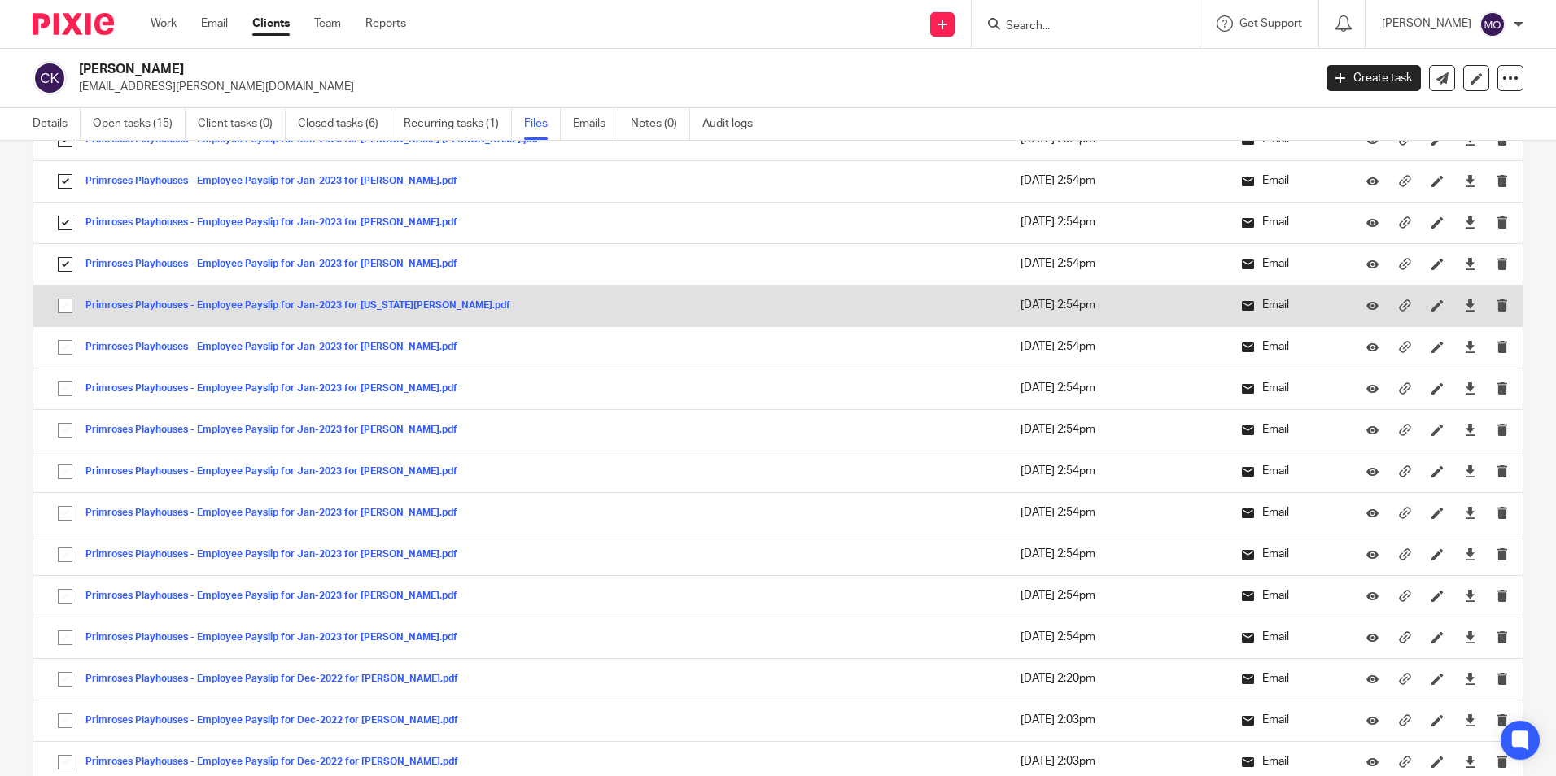
click at [59, 303] on input "checkbox" at bounding box center [65, 305] width 31 height 31
checkbox input "true"
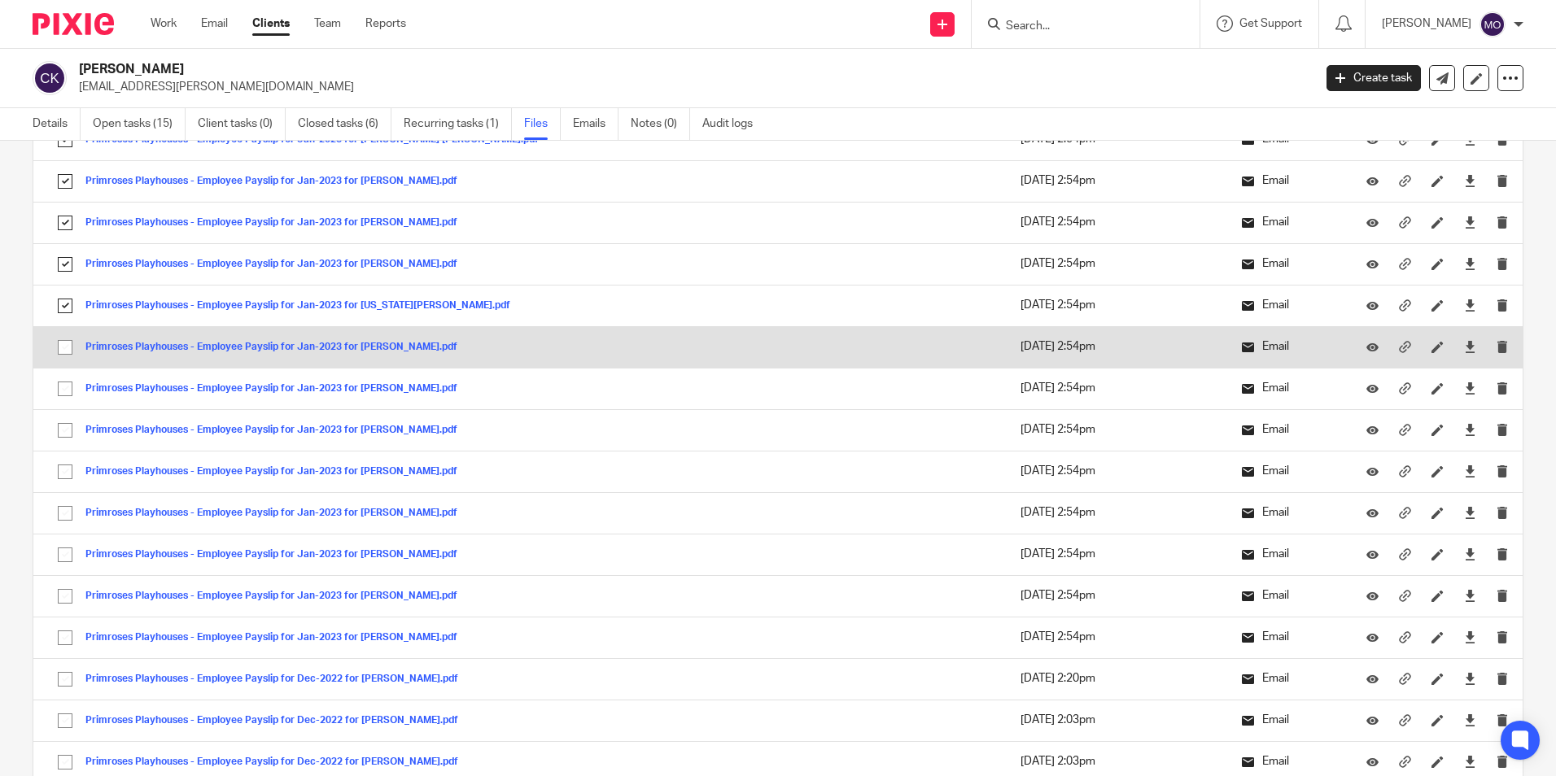
click at [58, 344] on input "checkbox" at bounding box center [65, 347] width 31 height 31
checkbox input "true"
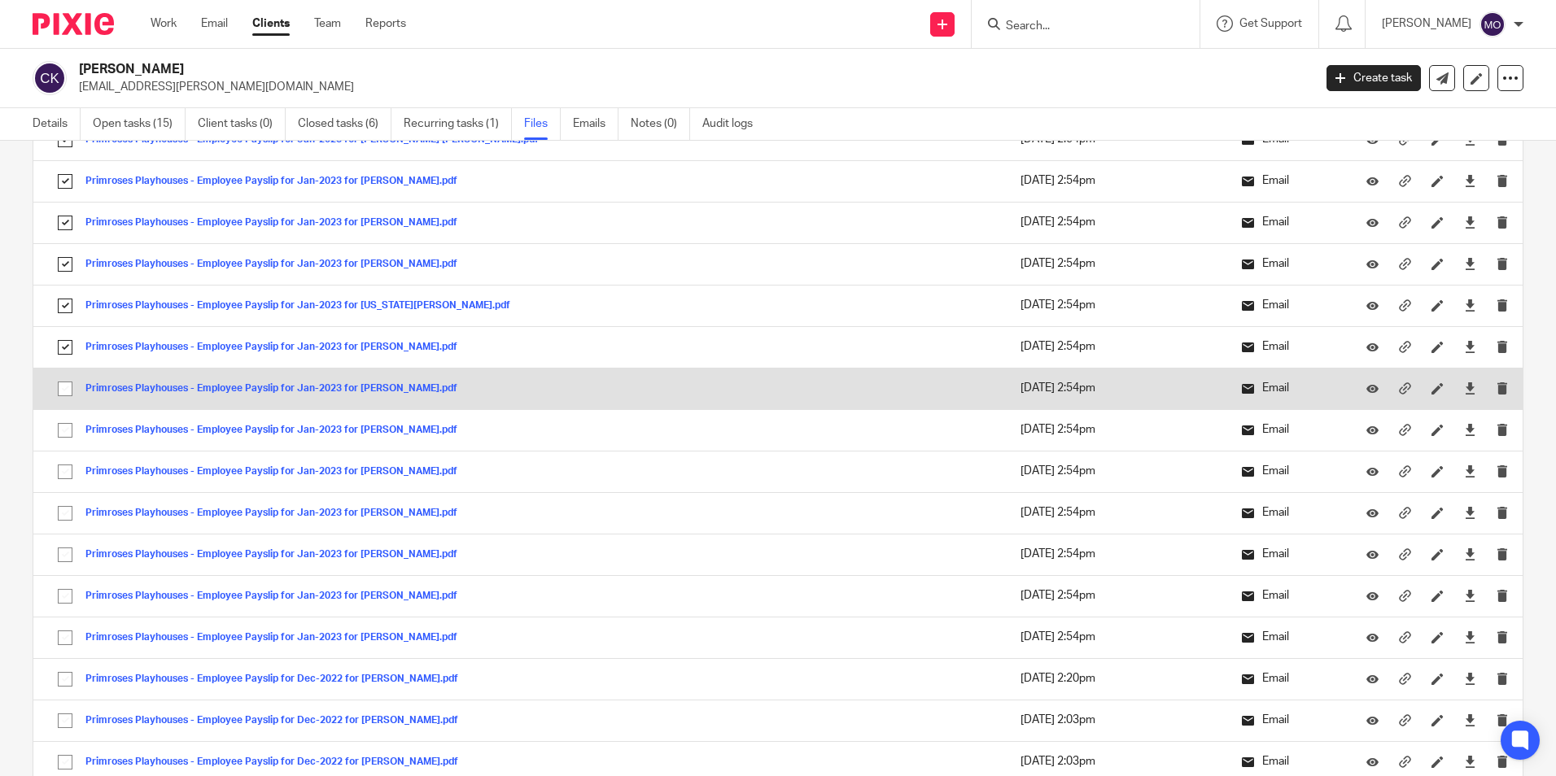
click at [63, 386] on input "checkbox" at bounding box center [65, 388] width 31 height 31
checkbox input "true"
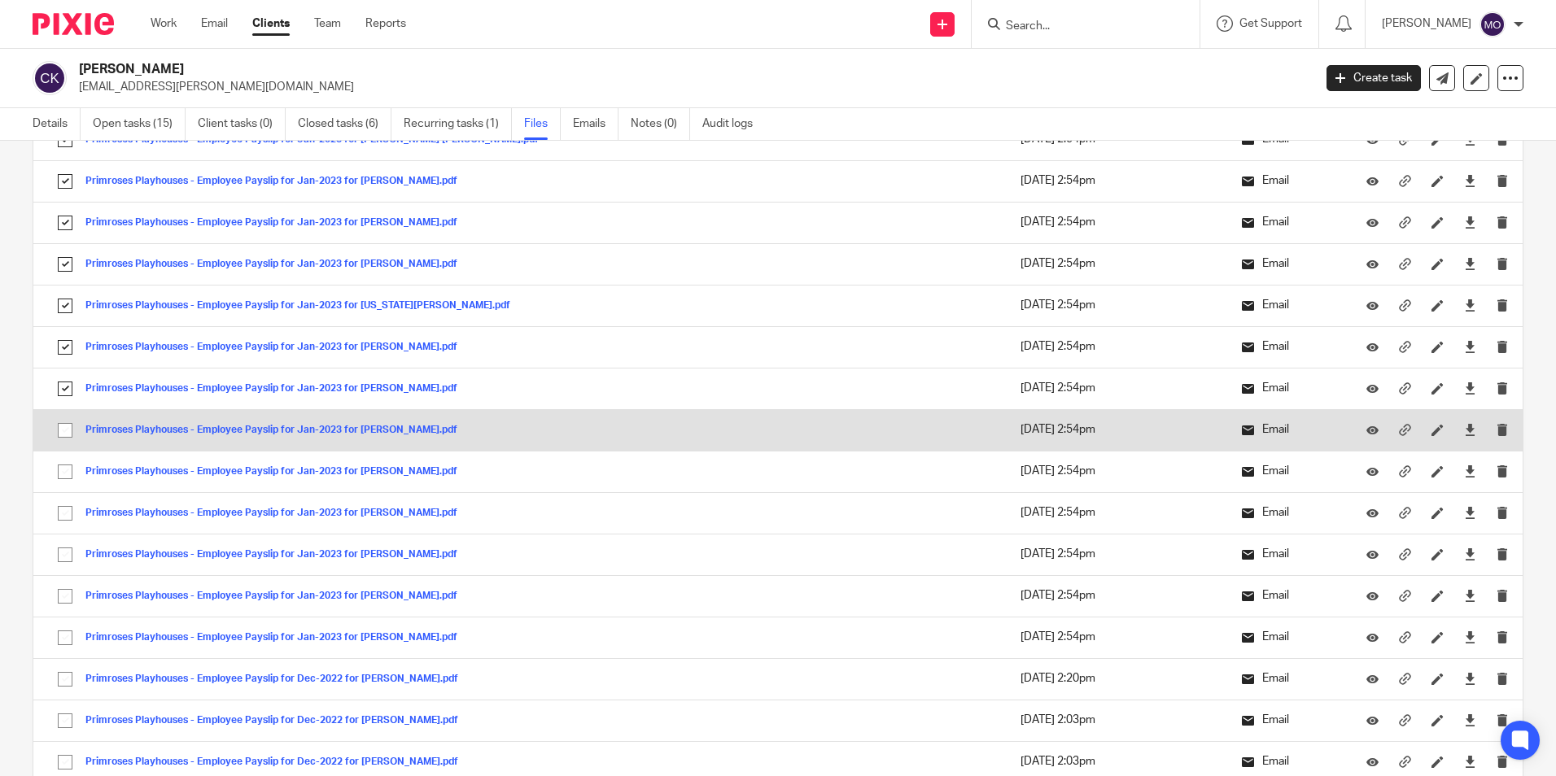
click at [57, 437] on input "checkbox" at bounding box center [65, 430] width 31 height 31
checkbox input "true"
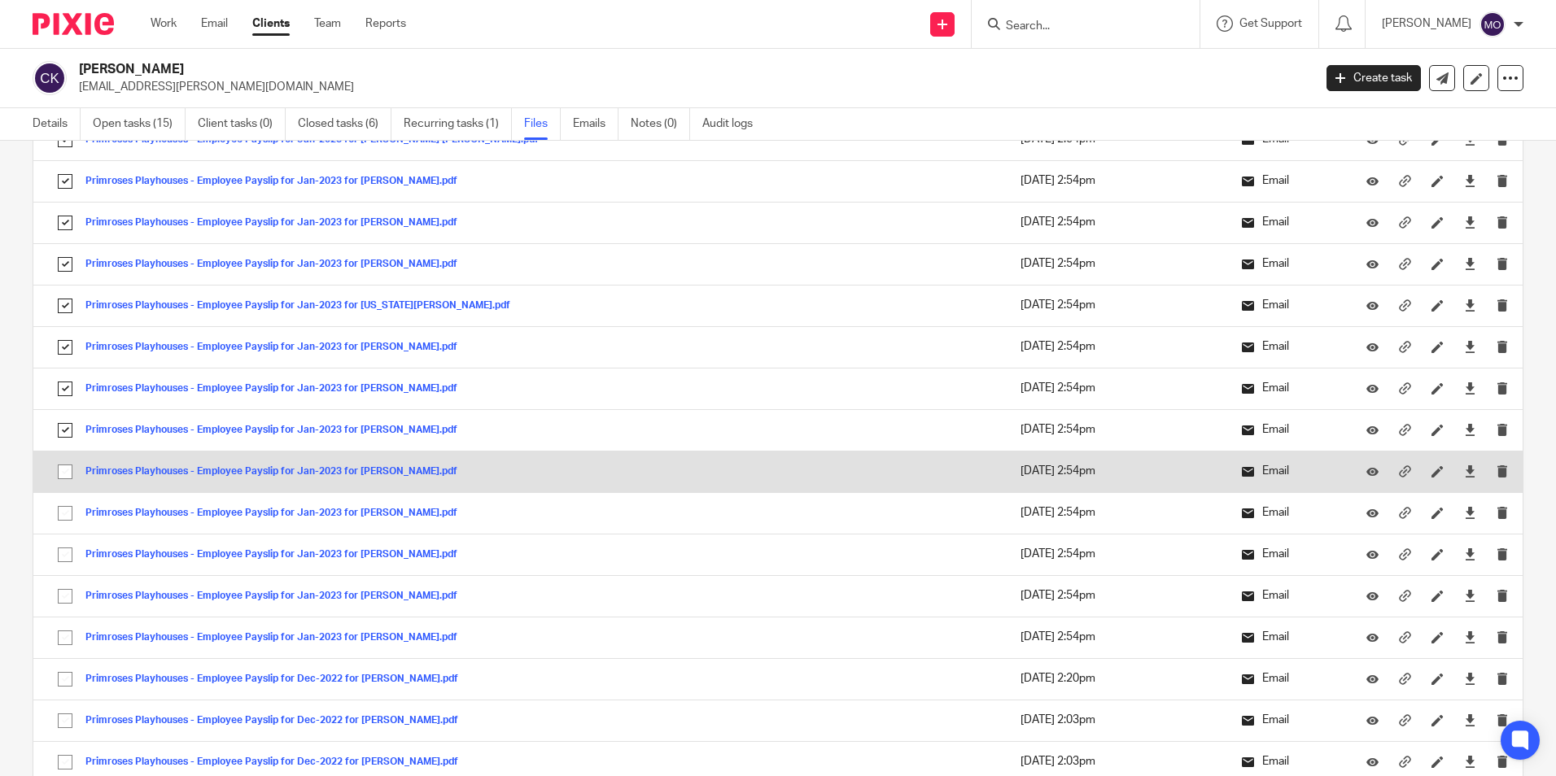
click at [63, 464] on input "checkbox" at bounding box center [65, 471] width 31 height 31
checkbox input "true"
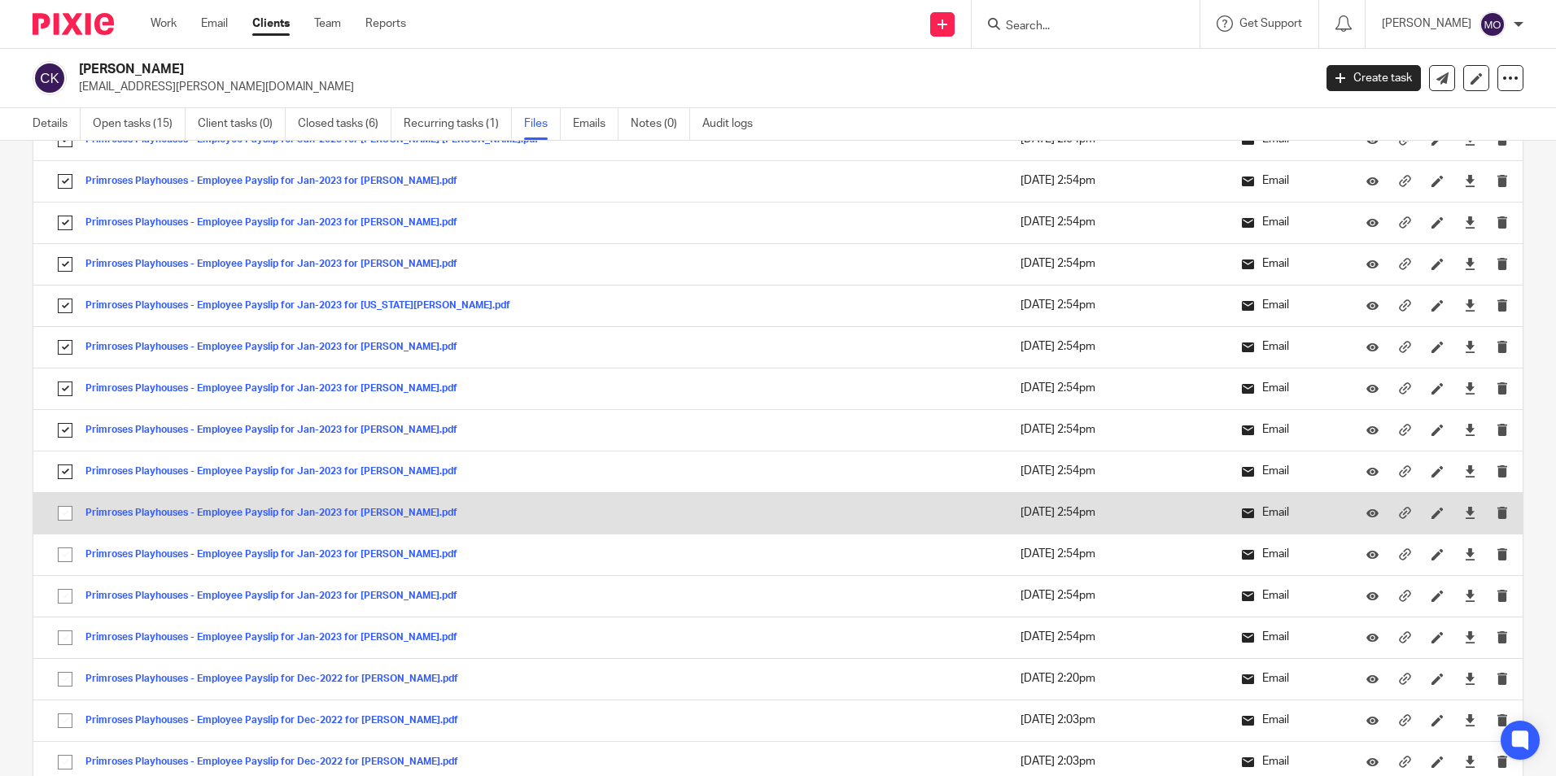
click at [62, 514] on input "checkbox" at bounding box center [65, 513] width 31 height 31
checkbox input "true"
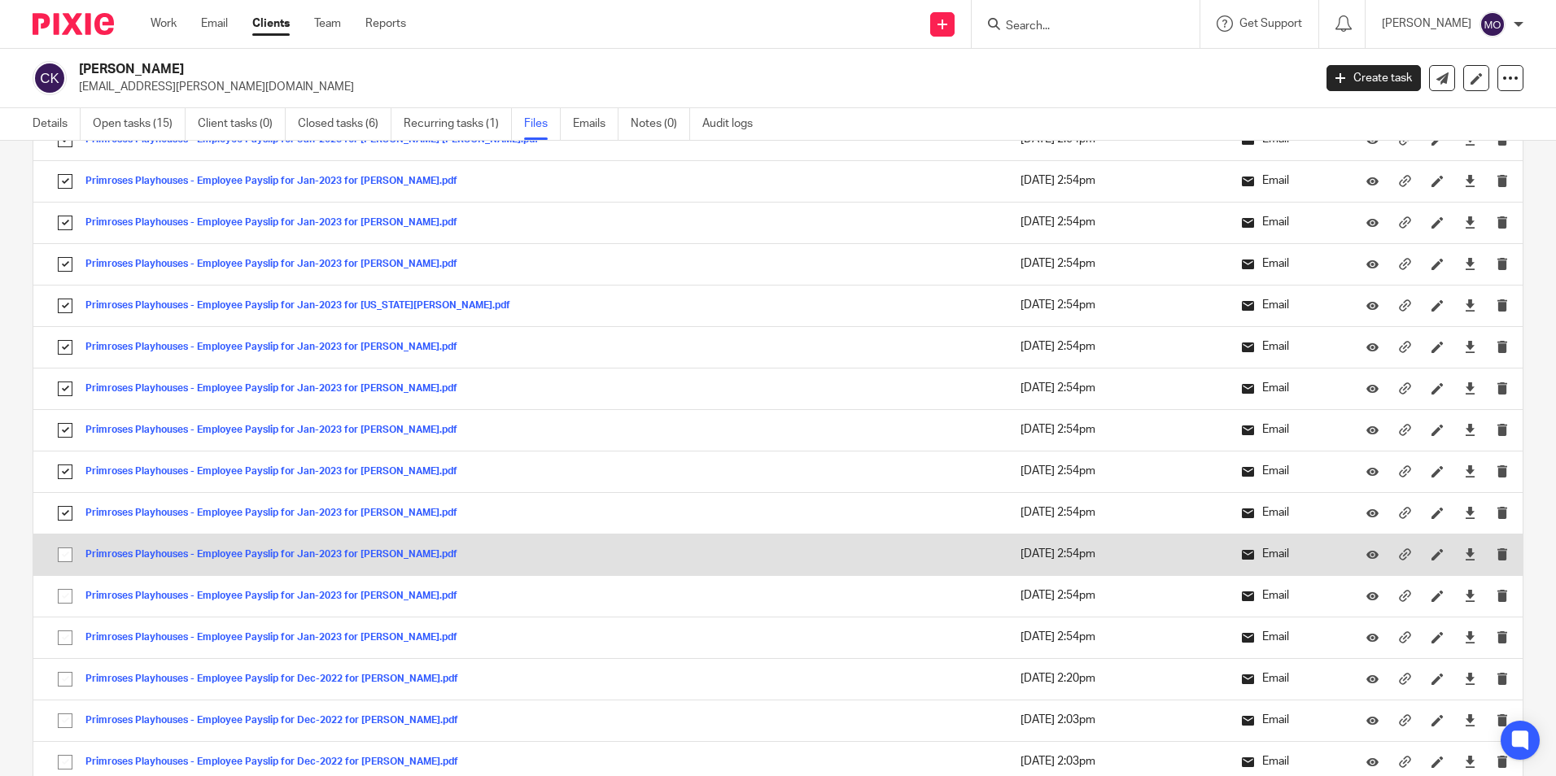
click at [68, 537] on td "Primroses Playhouses - Employee Payslip for Jan-2023 for Anna Reid.pdf Primrose…" at bounding box center [359, 554] width 653 height 41
click at [69, 552] on input "checkbox" at bounding box center [65, 554] width 31 height 31
checkbox input "true"
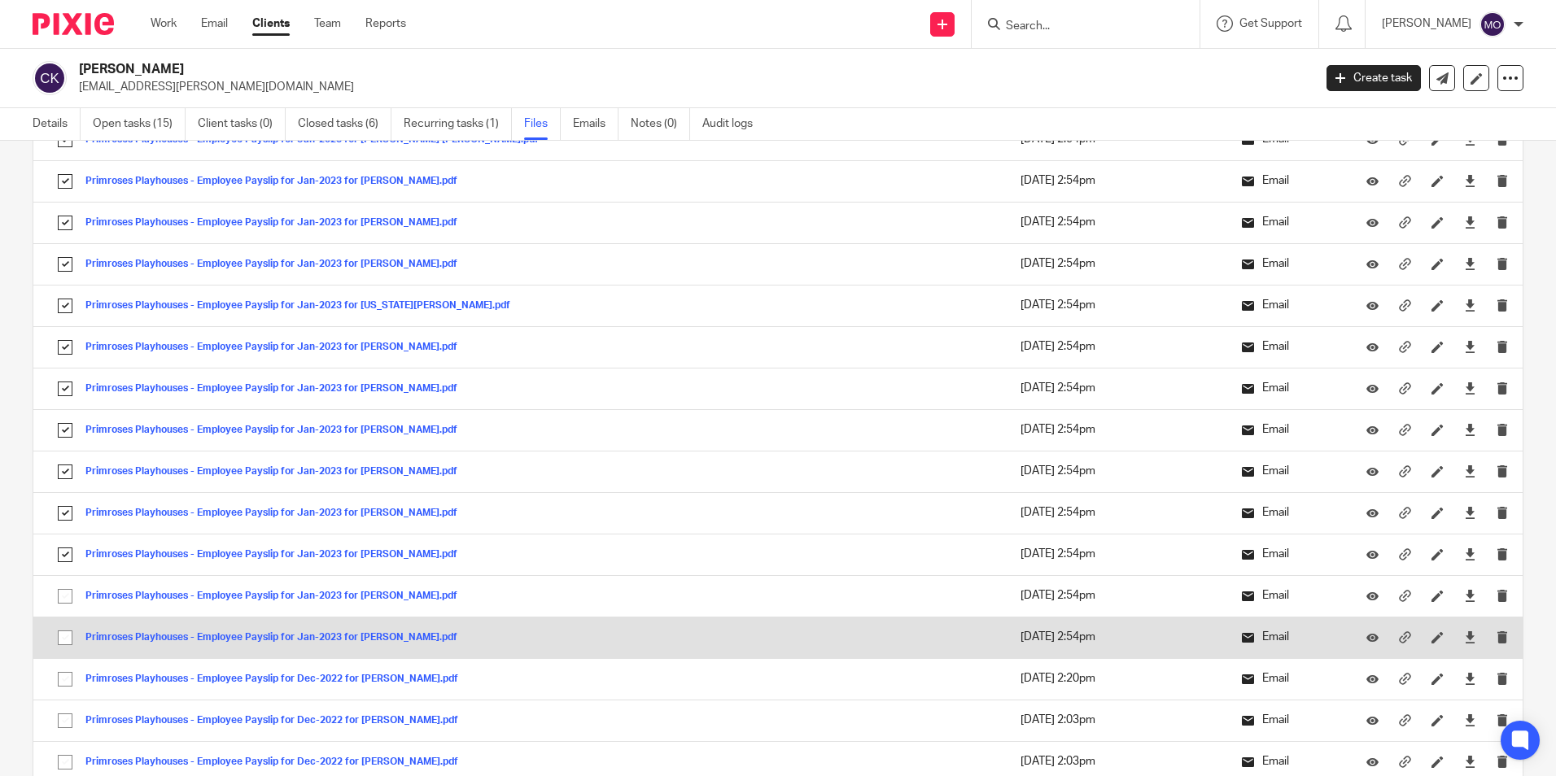
drag, startPoint x: 57, startPoint y: 600, endPoint x: 57, endPoint y: 617, distance: 17.1
click at [57, 605] on input "checkbox" at bounding box center [65, 596] width 31 height 31
checkbox input "true"
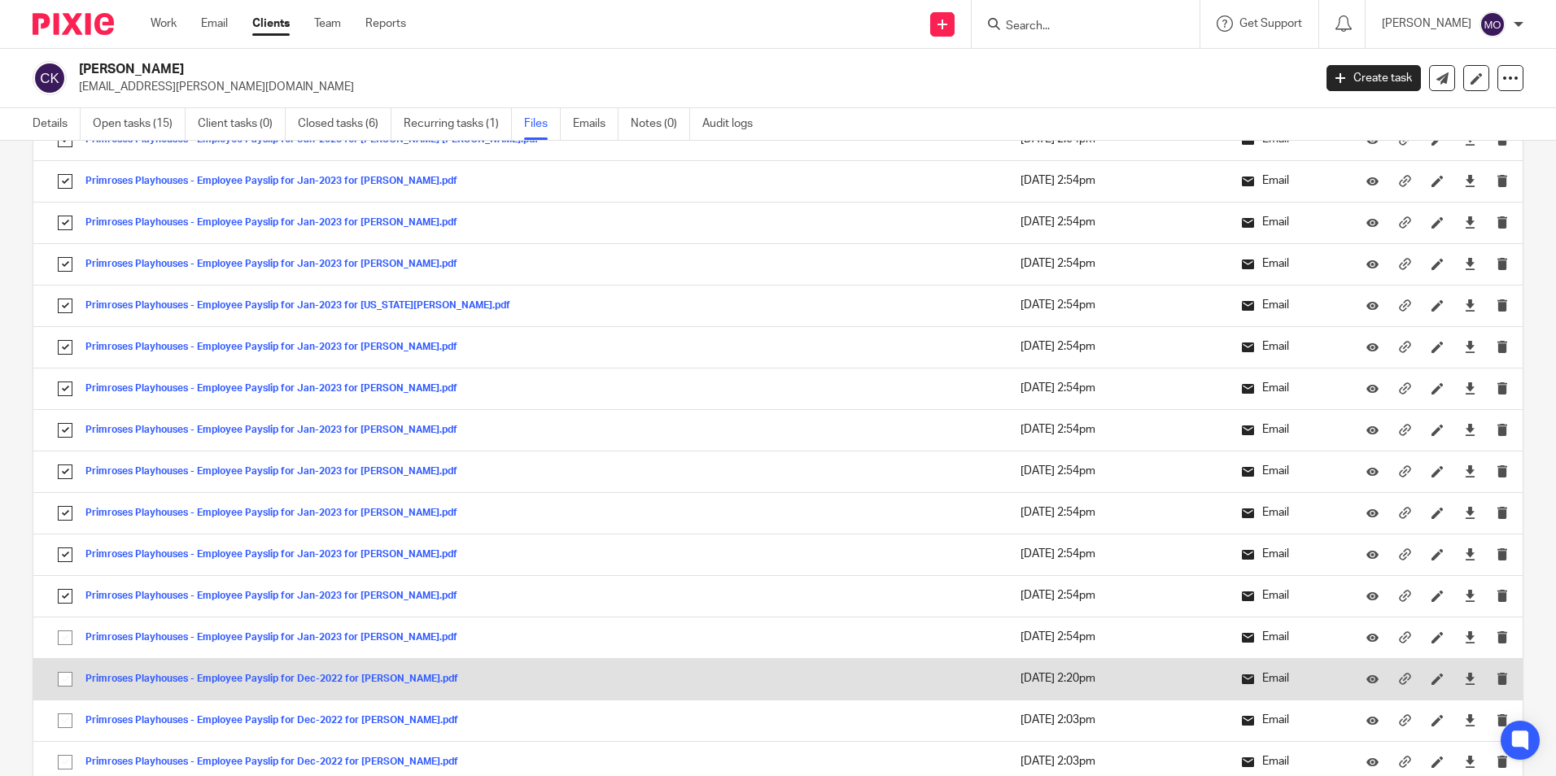
drag, startPoint x: 57, startPoint y: 648, endPoint x: 65, endPoint y: 668, distance: 21.9
click at [61, 656] on td "Primroses Playhouses - Employee Payslip for Jan-2023 for Anna Cassidy.pdf Primr…" at bounding box center [359, 637] width 653 height 41
click at [68, 681] on input "checkbox" at bounding box center [65, 679] width 31 height 31
checkbox input "true"
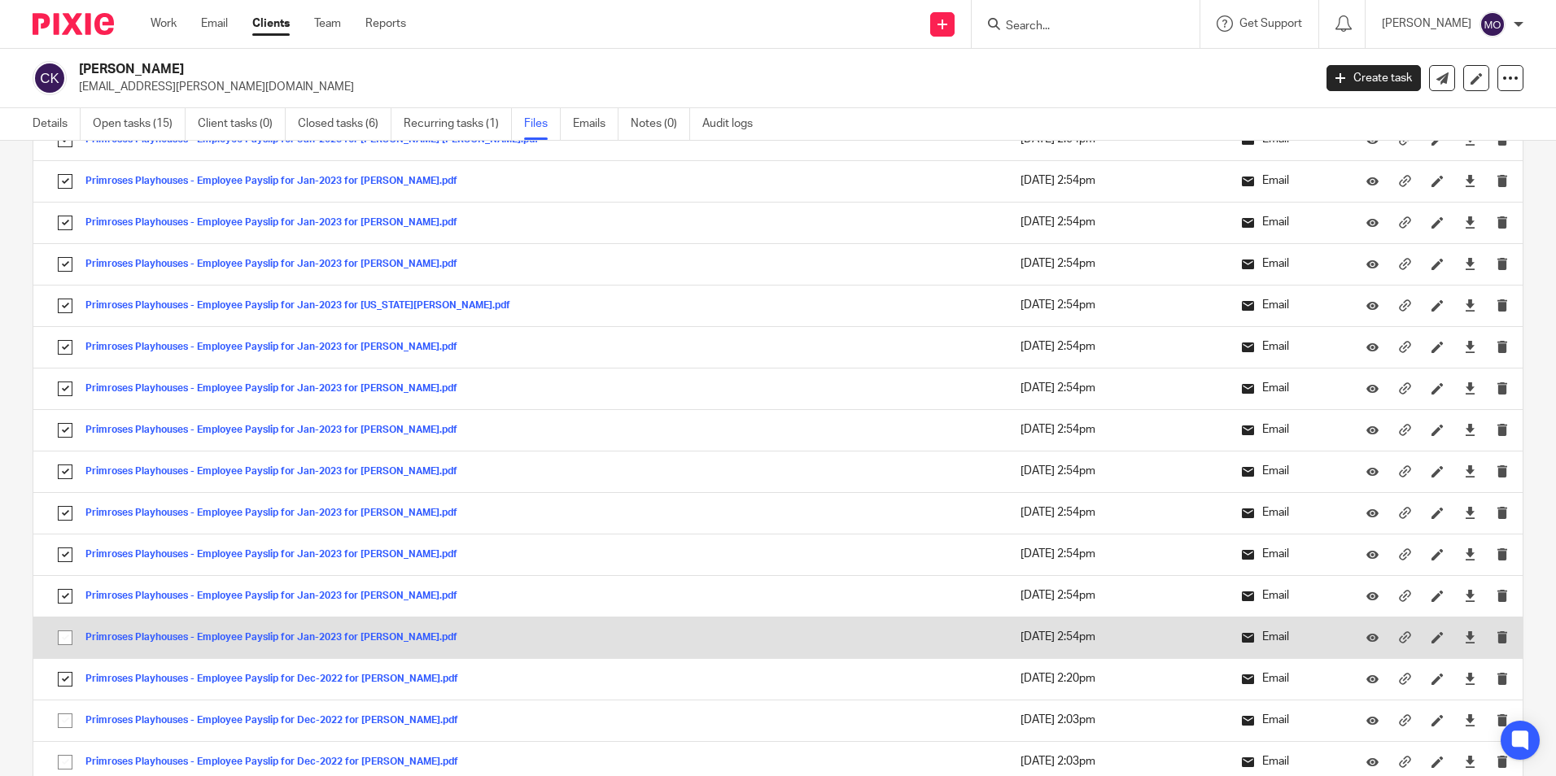
click at [58, 638] on input "checkbox" at bounding box center [65, 637] width 31 height 31
checkbox input "true"
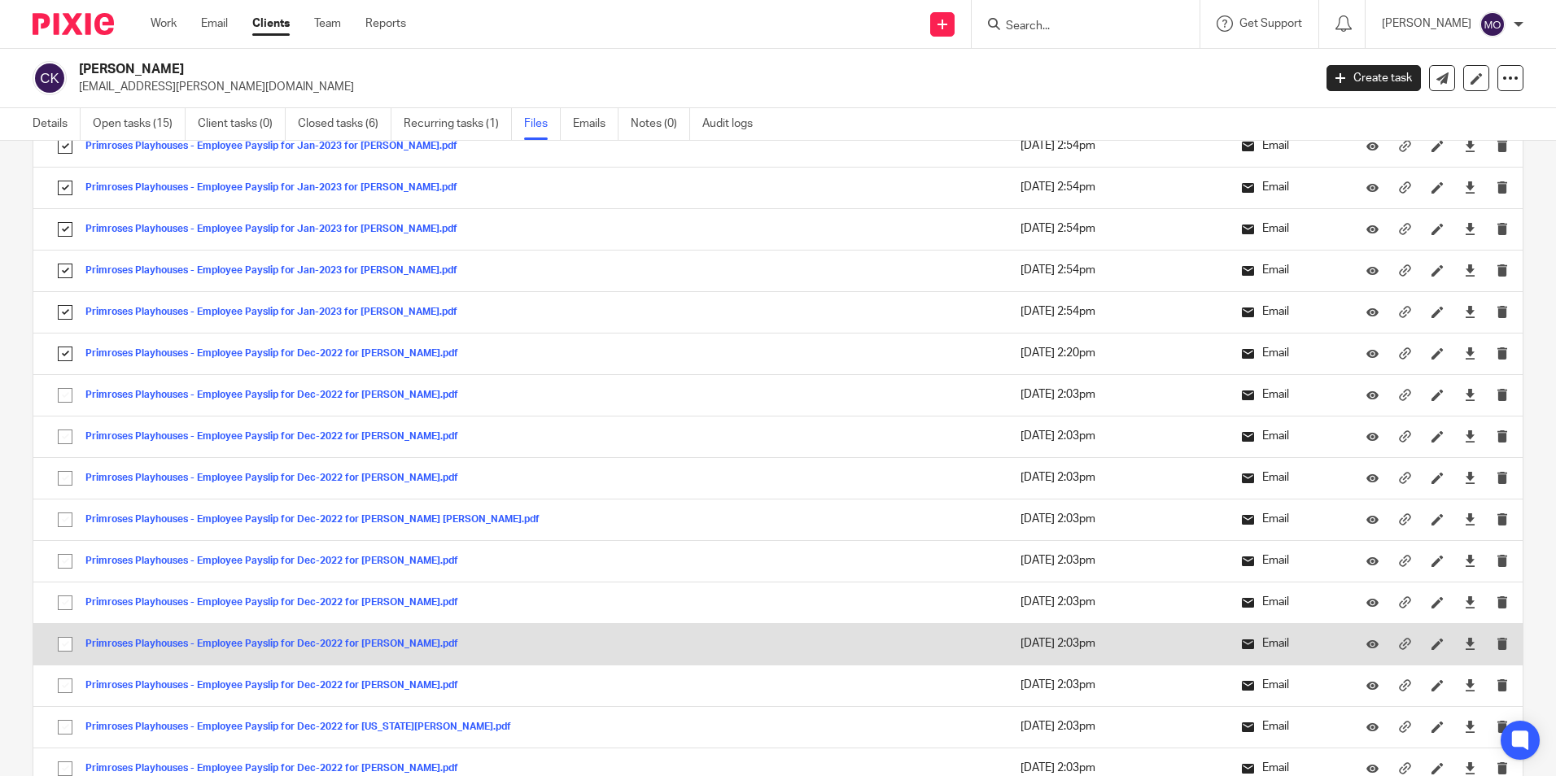
scroll to position [6021, 0]
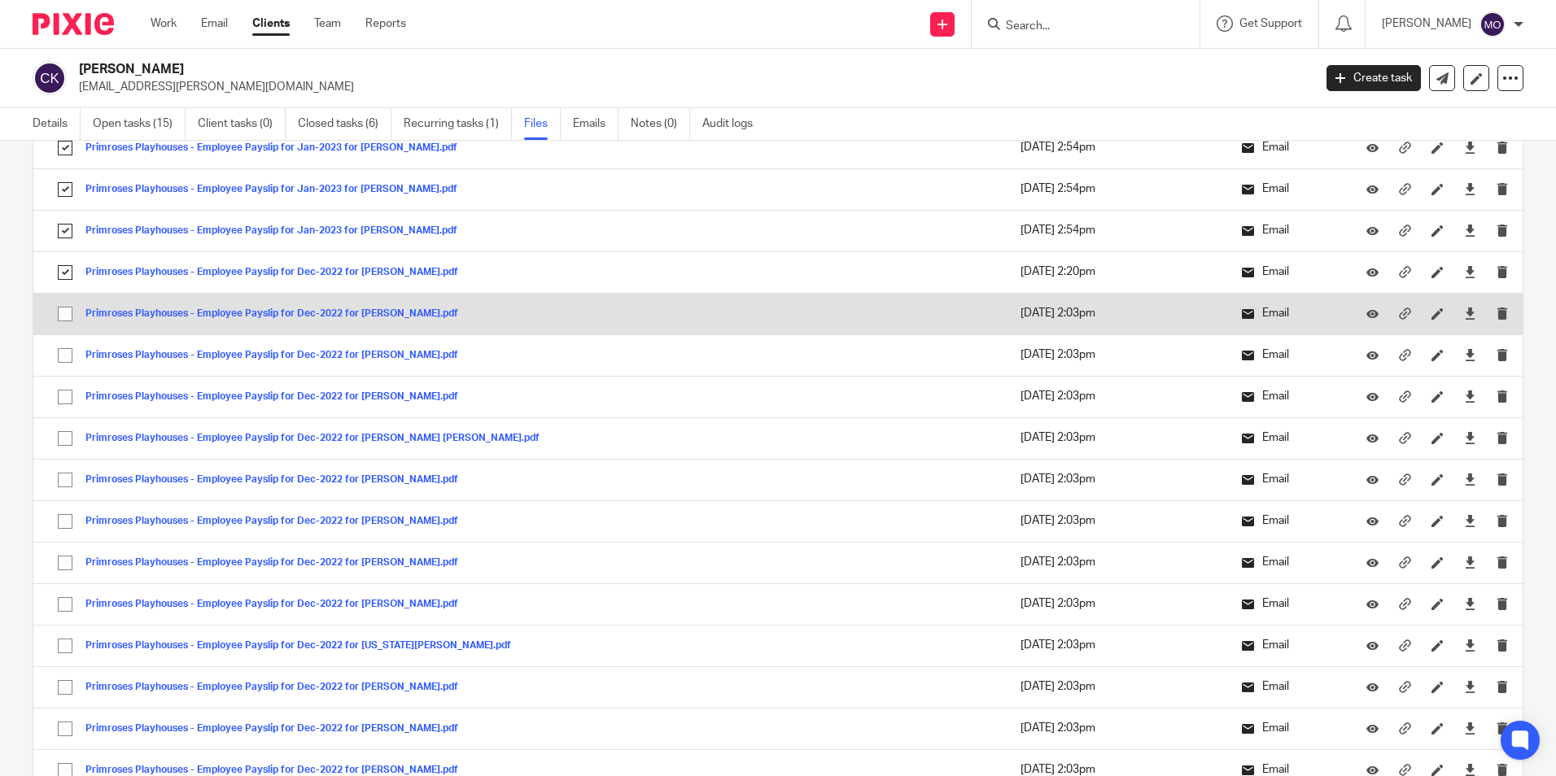
click at [66, 315] on input "checkbox" at bounding box center [65, 314] width 31 height 31
checkbox input "true"
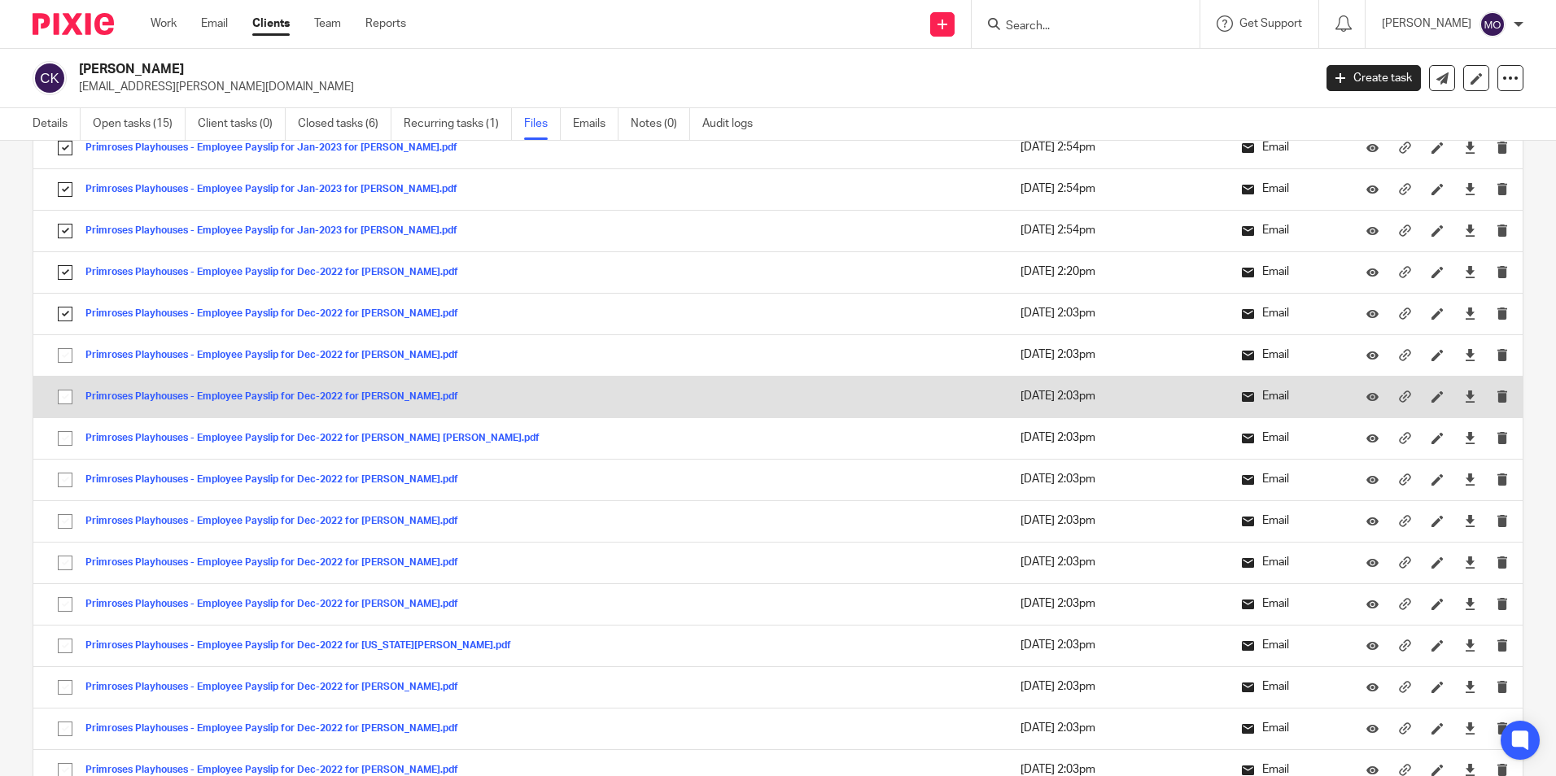
click at [63, 355] on input "checkbox" at bounding box center [65, 355] width 31 height 31
checkbox input "true"
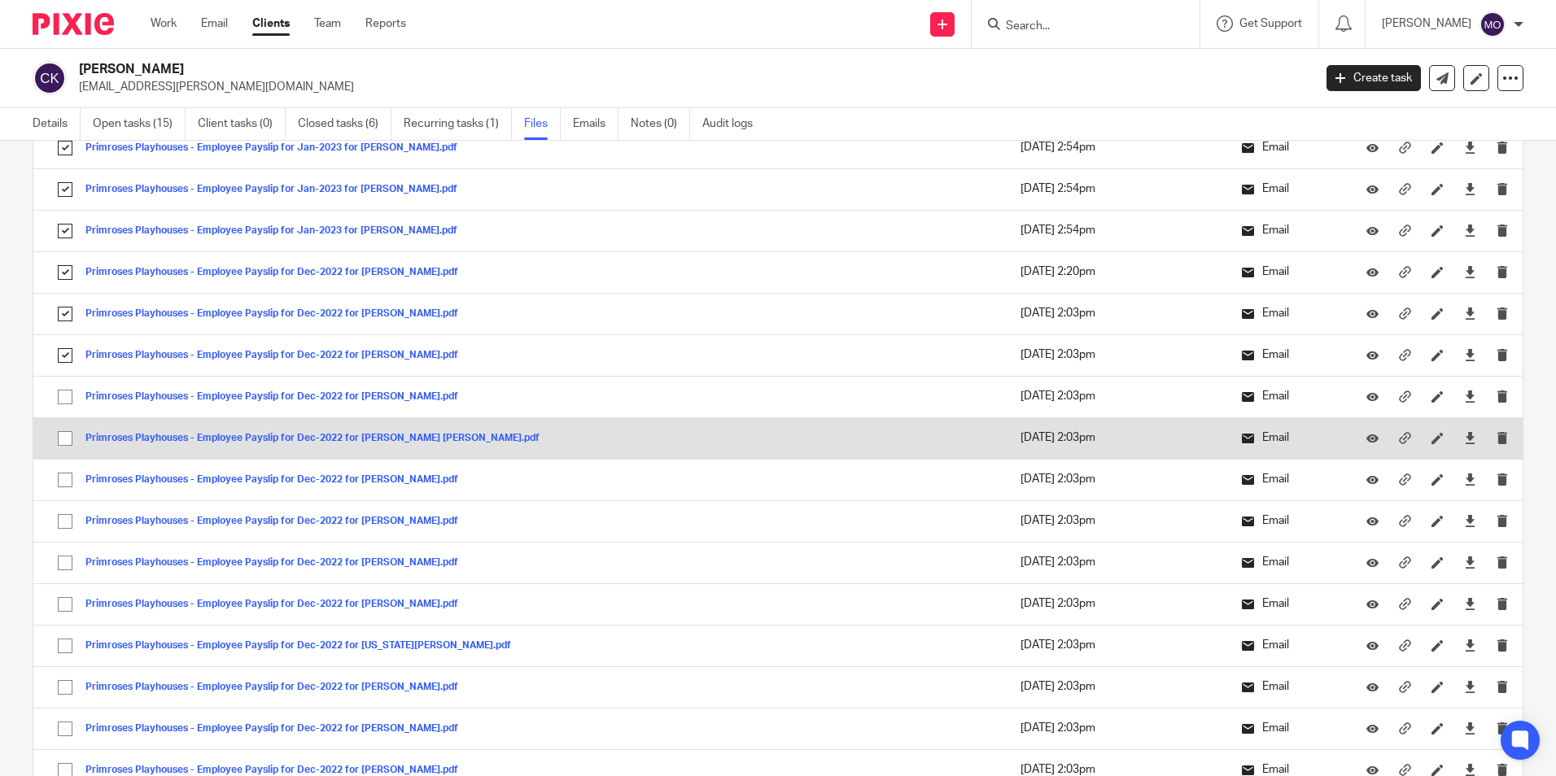
click at [59, 397] on input "checkbox" at bounding box center [65, 397] width 31 height 31
checkbox input "true"
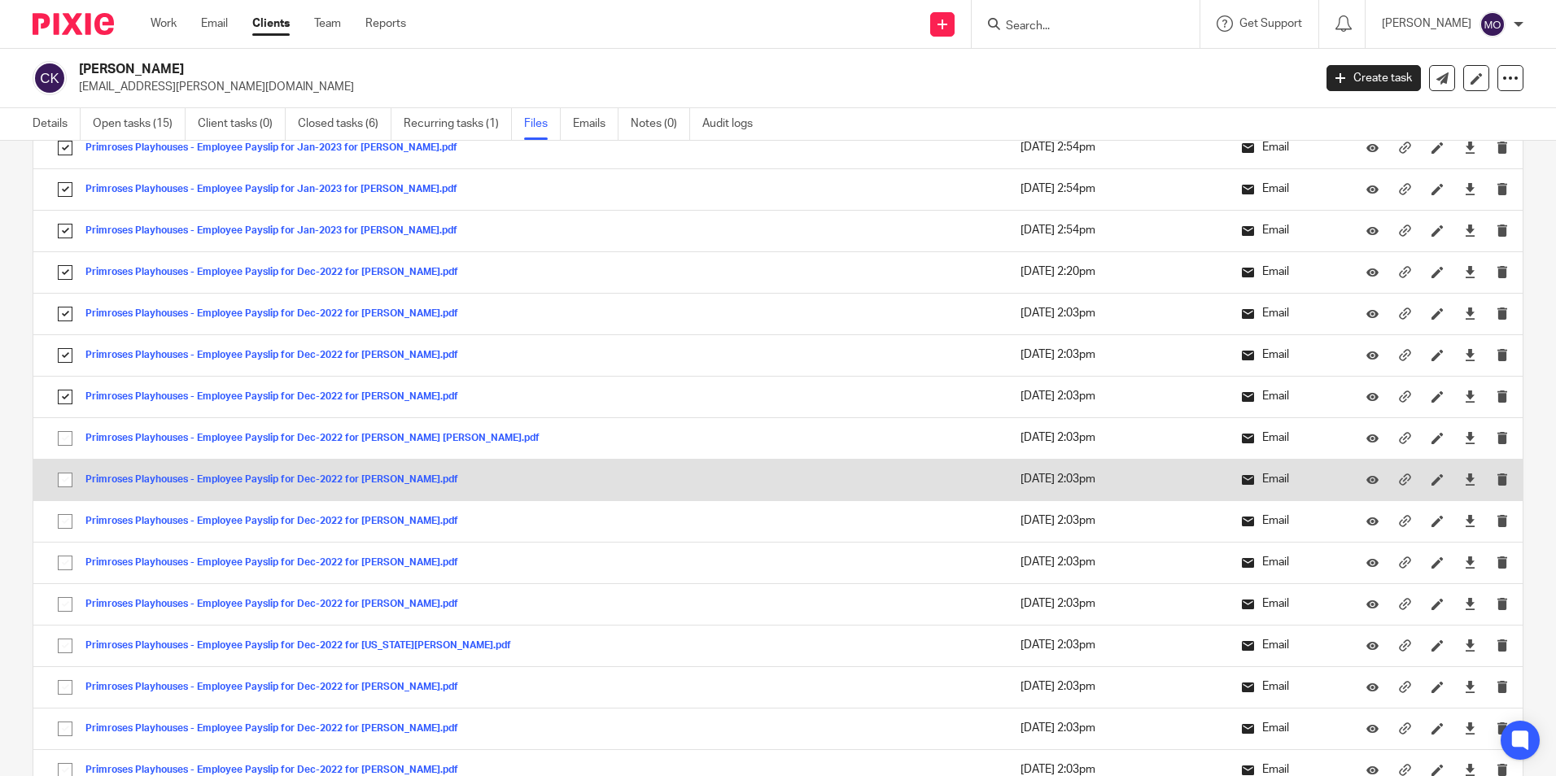
click at [63, 430] on input "checkbox" at bounding box center [65, 438] width 31 height 31
checkbox input "true"
click at [61, 477] on input "checkbox" at bounding box center [65, 480] width 31 height 31
checkbox input "true"
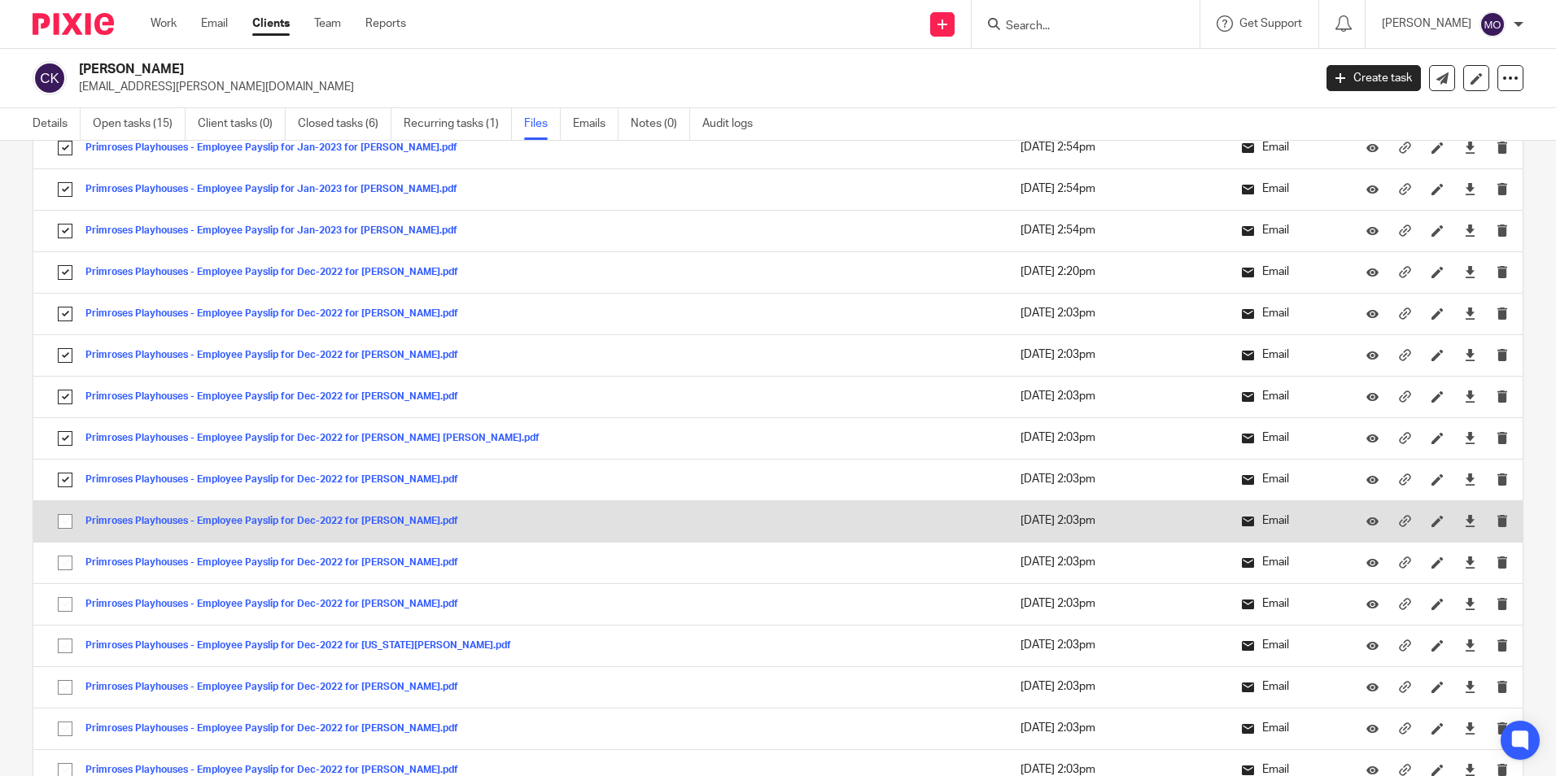
click at [59, 521] on input "checkbox" at bounding box center [65, 521] width 31 height 31
checkbox input "true"
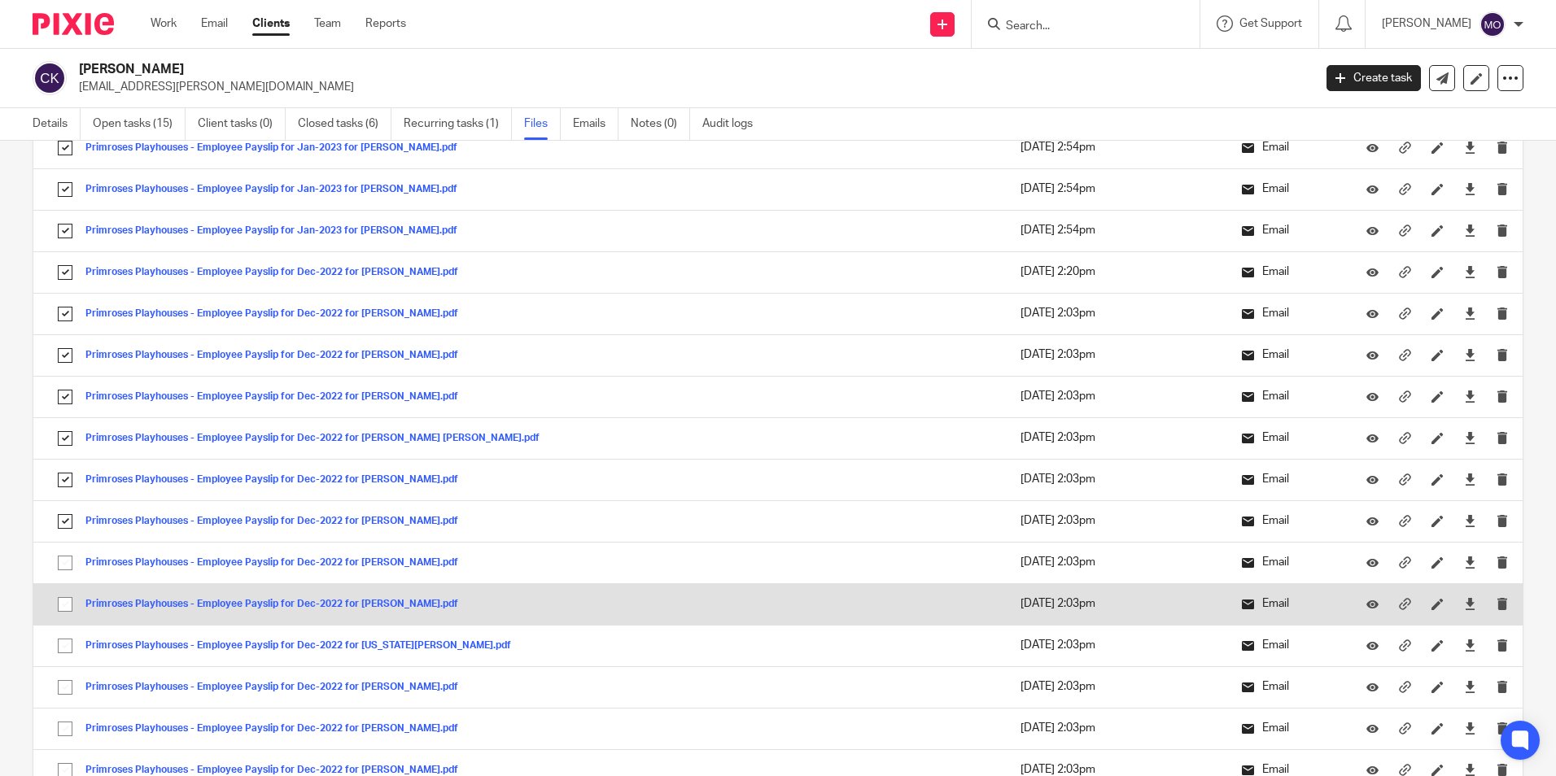
click at [61, 561] on input "checkbox" at bounding box center [65, 563] width 31 height 31
checkbox input "true"
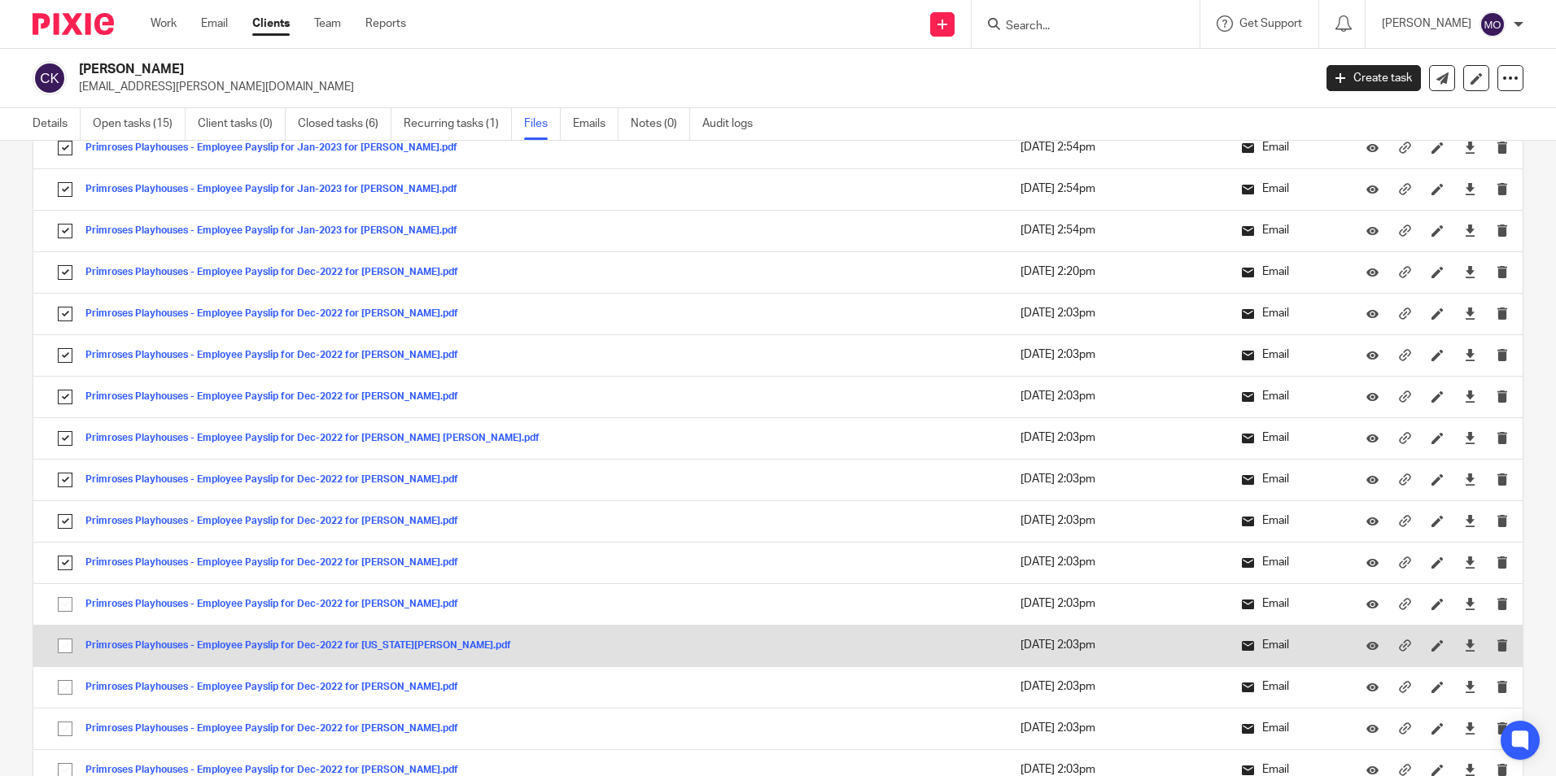
click at [59, 595] on input "checkbox" at bounding box center [65, 604] width 31 height 31
checkbox input "true"
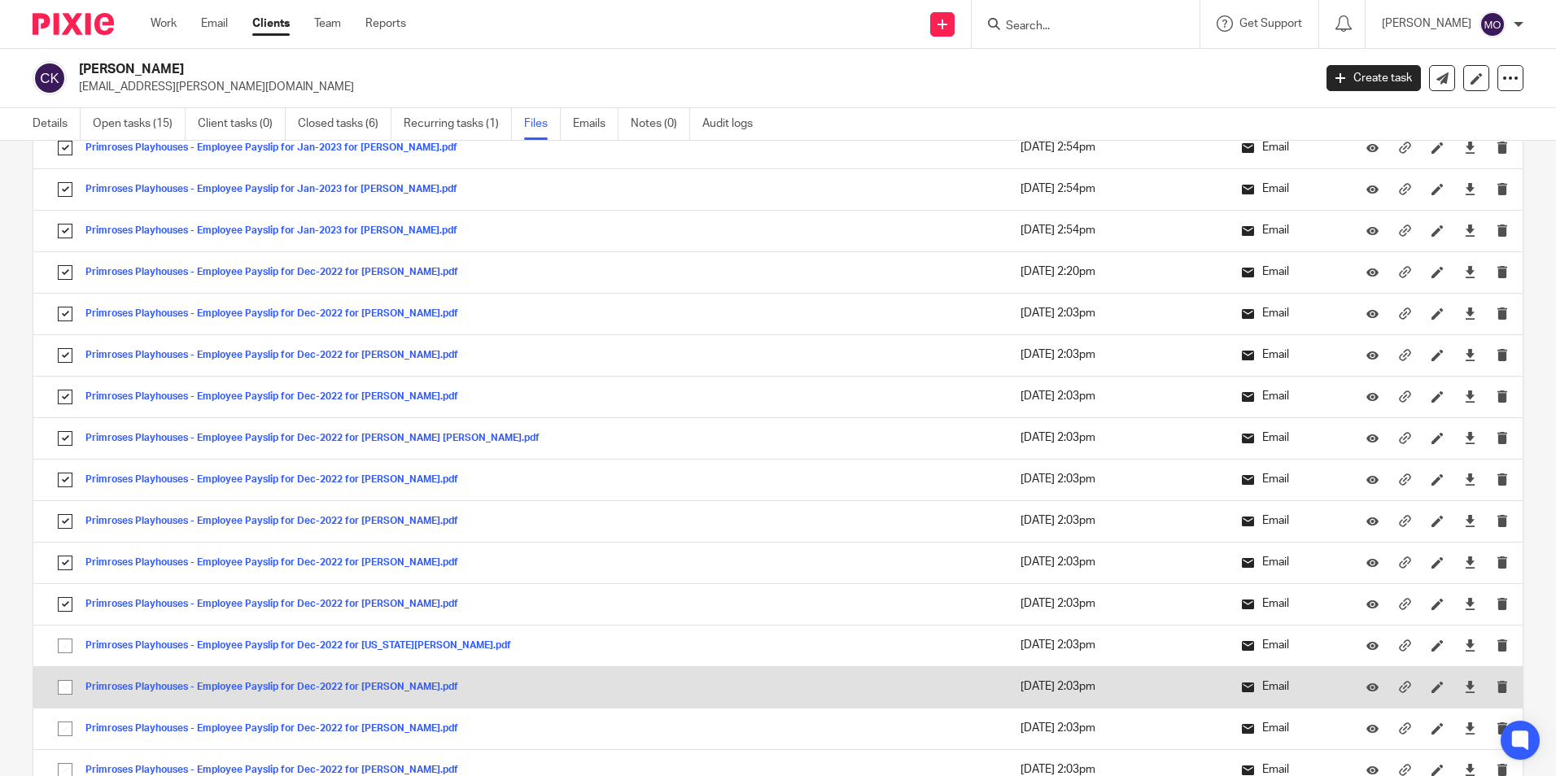
click at [70, 653] on input "checkbox" at bounding box center [65, 646] width 31 height 31
checkbox input "true"
click at [71, 687] on input "checkbox" at bounding box center [65, 687] width 31 height 31
checkbox input "true"
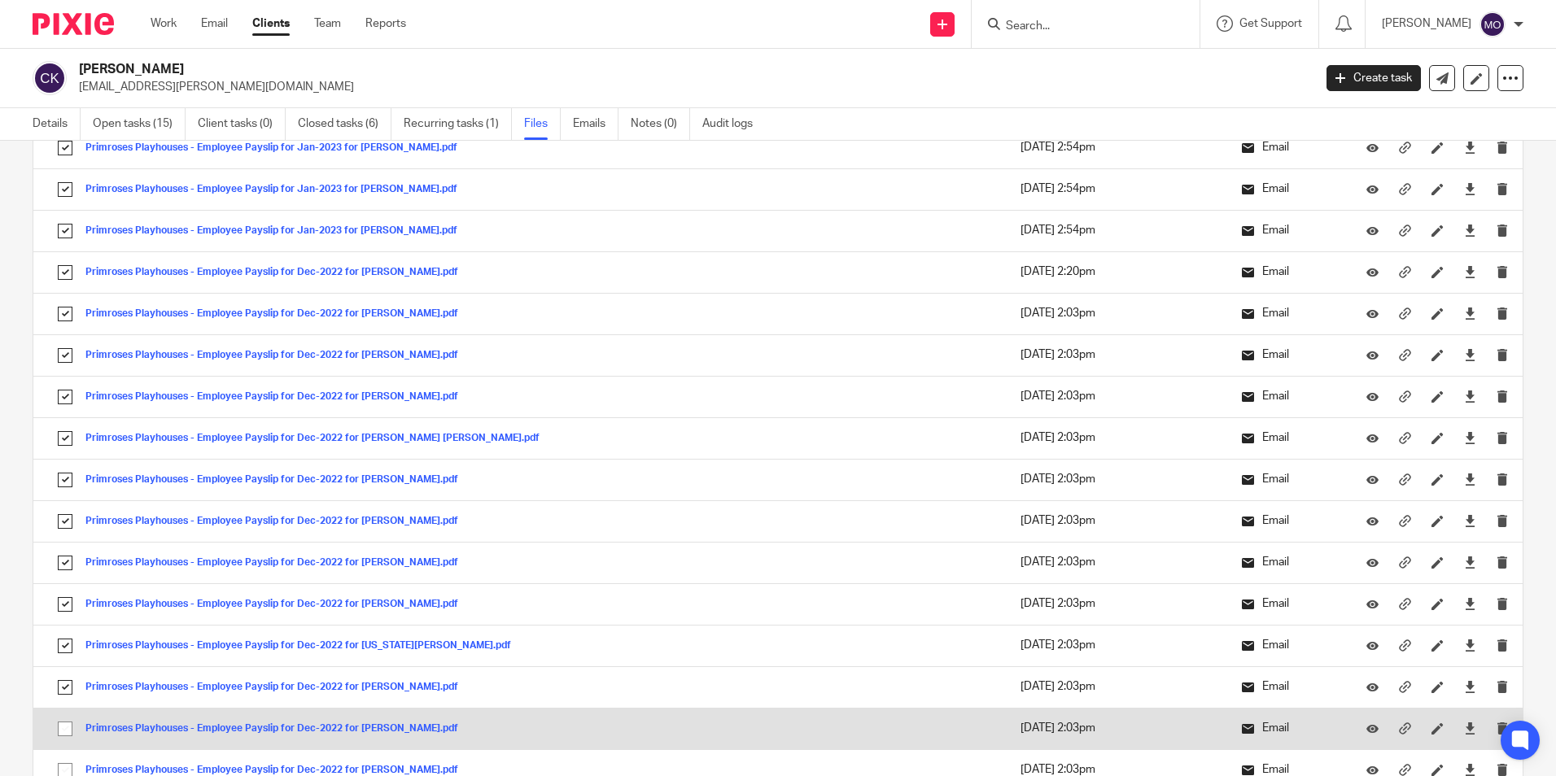
click at [61, 715] on input "checkbox" at bounding box center [65, 729] width 31 height 31
checkbox input "true"
click at [63, 766] on input "checkbox" at bounding box center [65, 770] width 31 height 31
checkbox input "true"
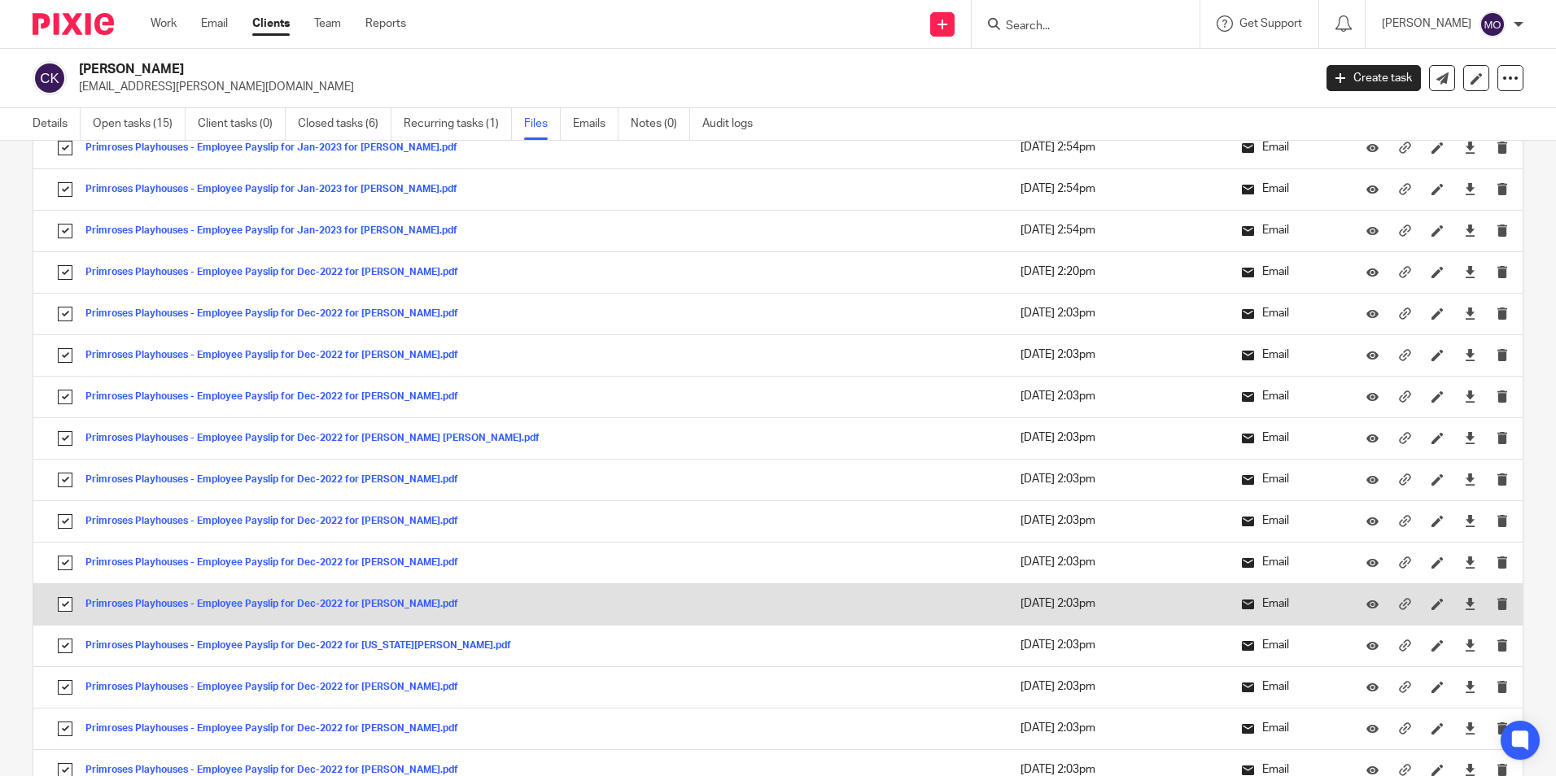
scroll to position [6509, 0]
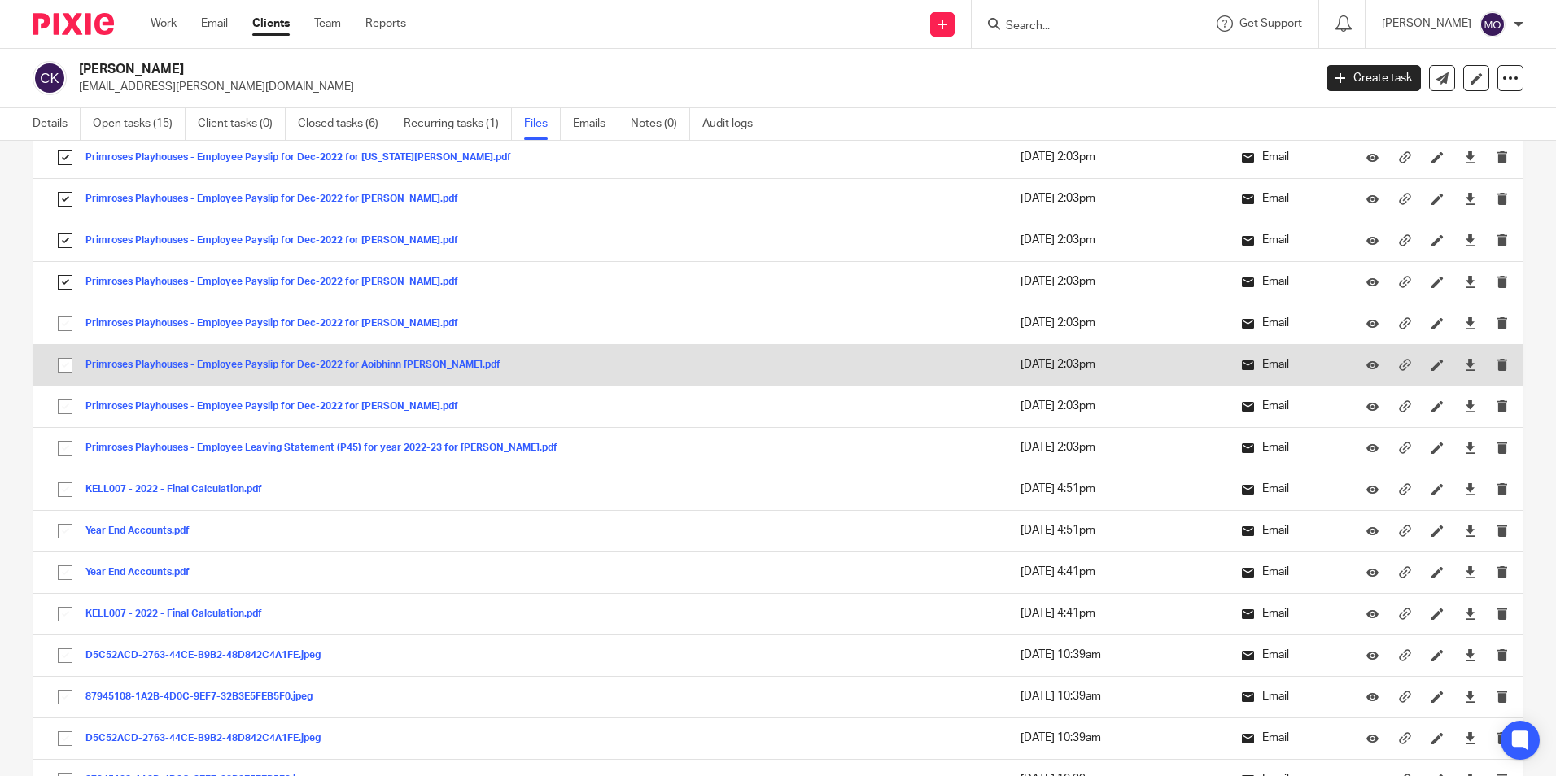
click at [59, 329] on input "checkbox" at bounding box center [65, 323] width 31 height 31
checkbox input "true"
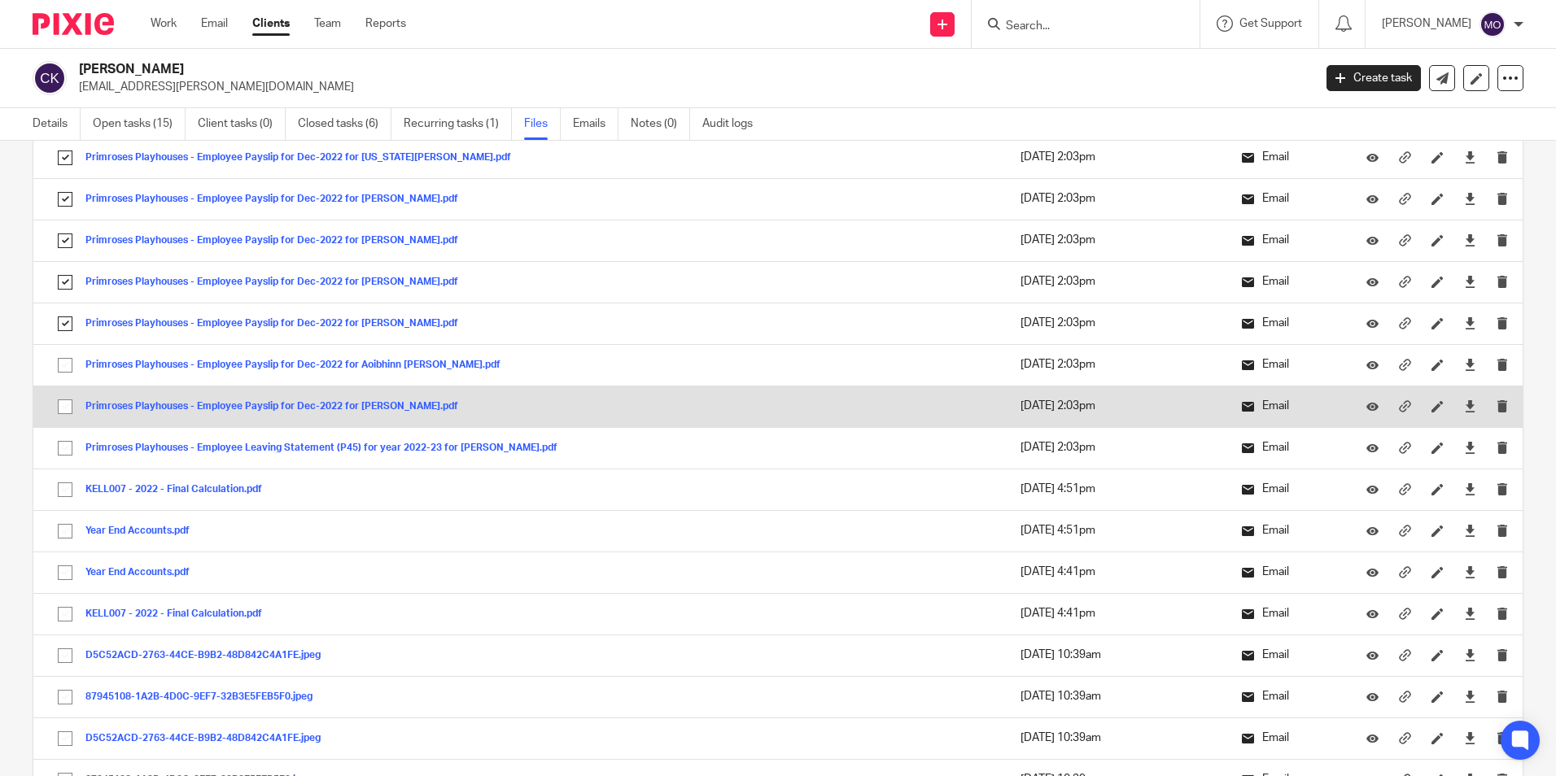
click at [62, 370] on input "checkbox" at bounding box center [65, 365] width 31 height 31
checkbox input "true"
click at [57, 403] on input "checkbox" at bounding box center [65, 406] width 31 height 31
checkbox input "true"
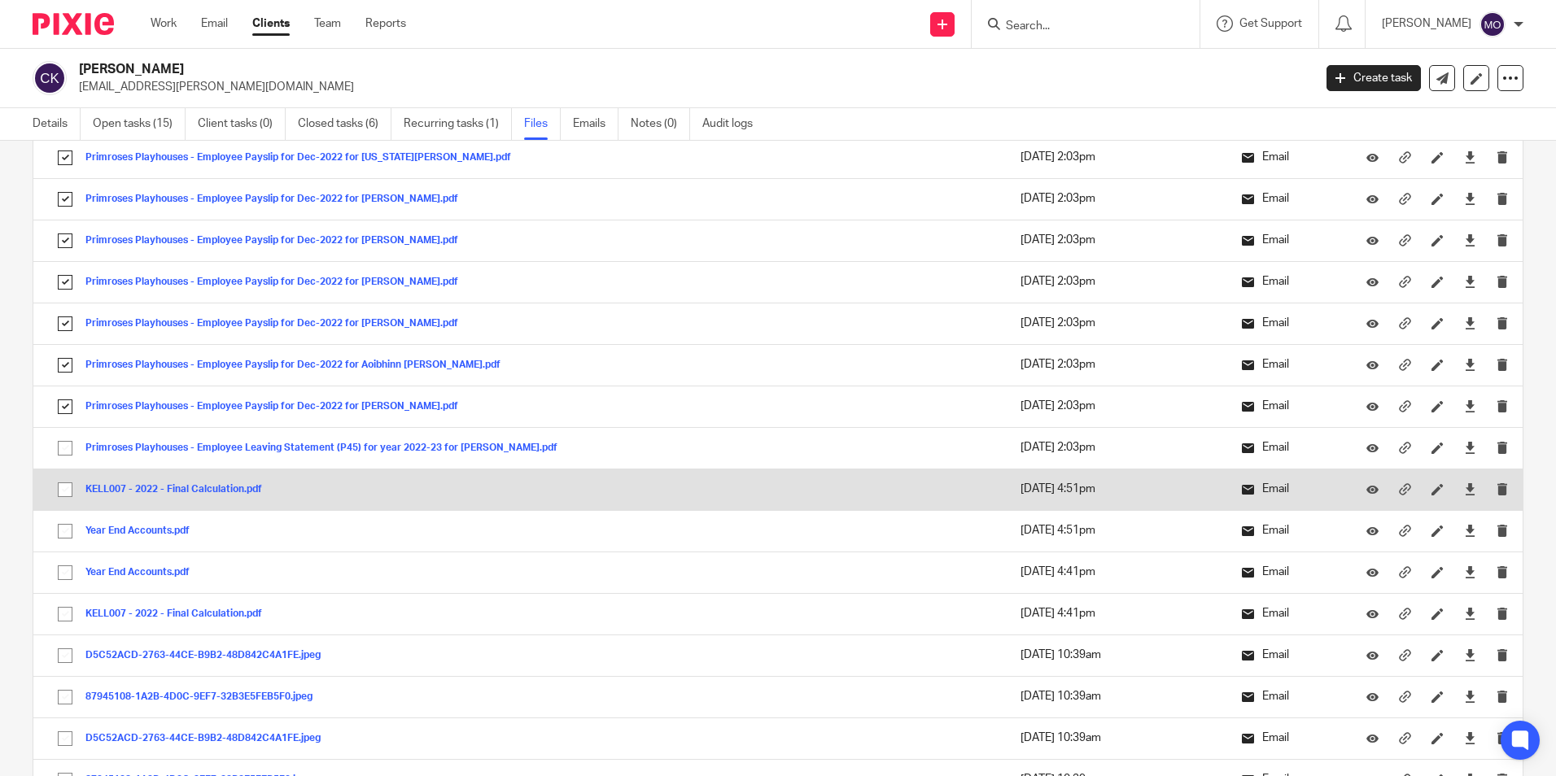
click at [58, 448] on input "checkbox" at bounding box center [65, 448] width 31 height 31
checkbox input "true"
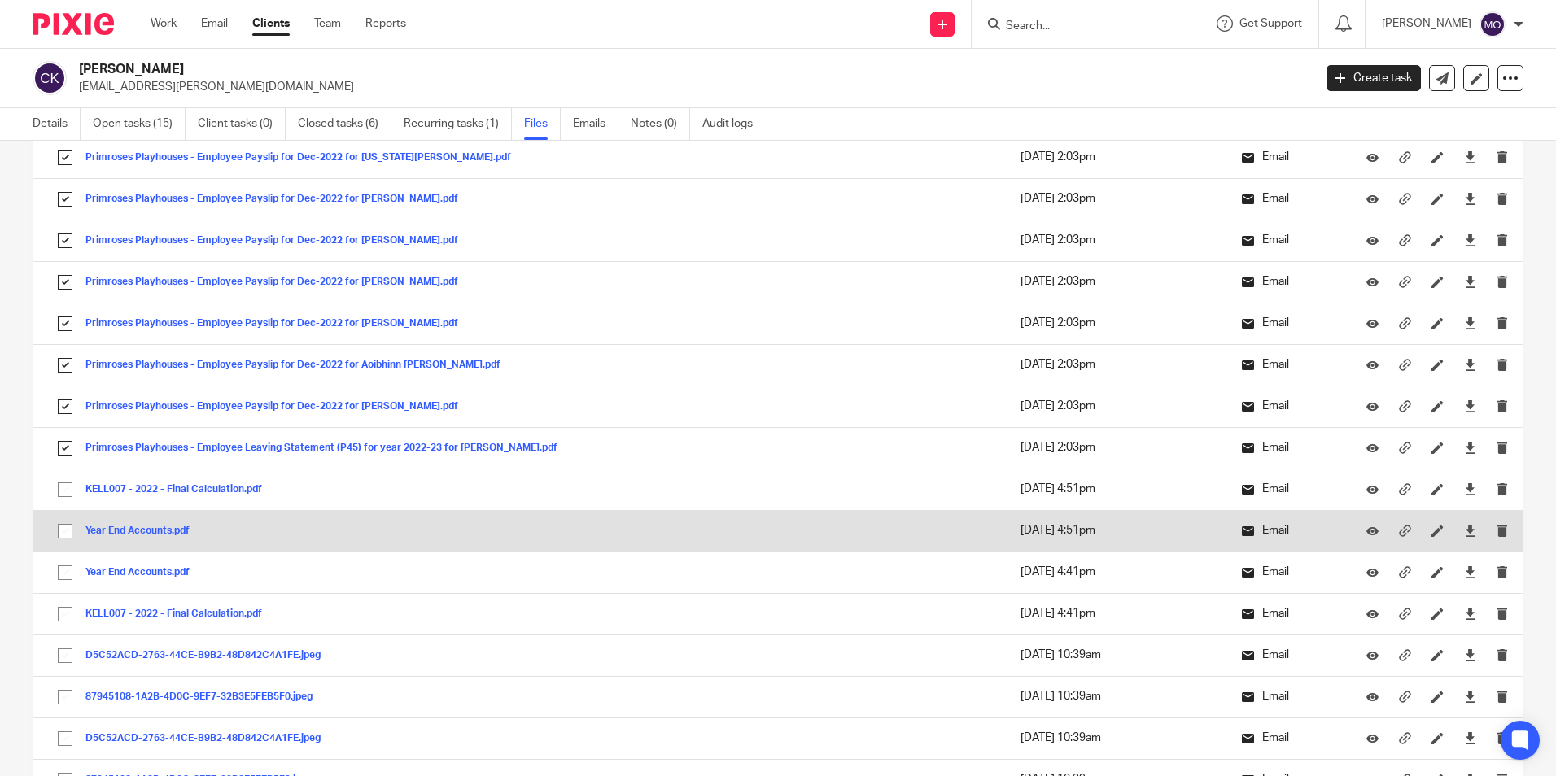
click at [68, 487] on input "checkbox" at bounding box center [65, 489] width 31 height 31
checkbox input "true"
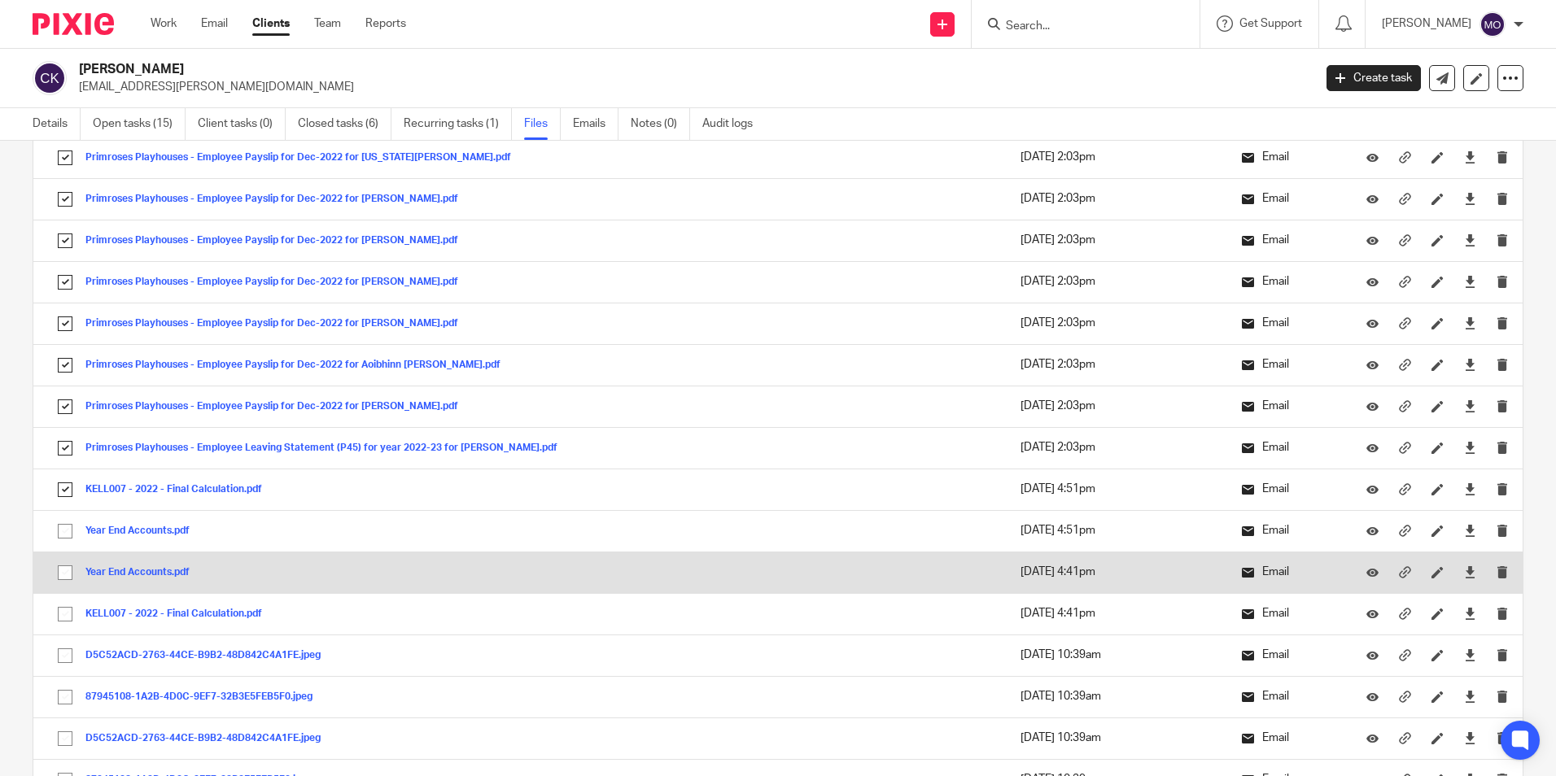
click at [74, 532] on input "checkbox" at bounding box center [65, 531] width 31 height 31
checkbox input "true"
click at [70, 569] on input "checkbox" at bounding box center [65, 572] width 31 height 31
checkbox input "true"
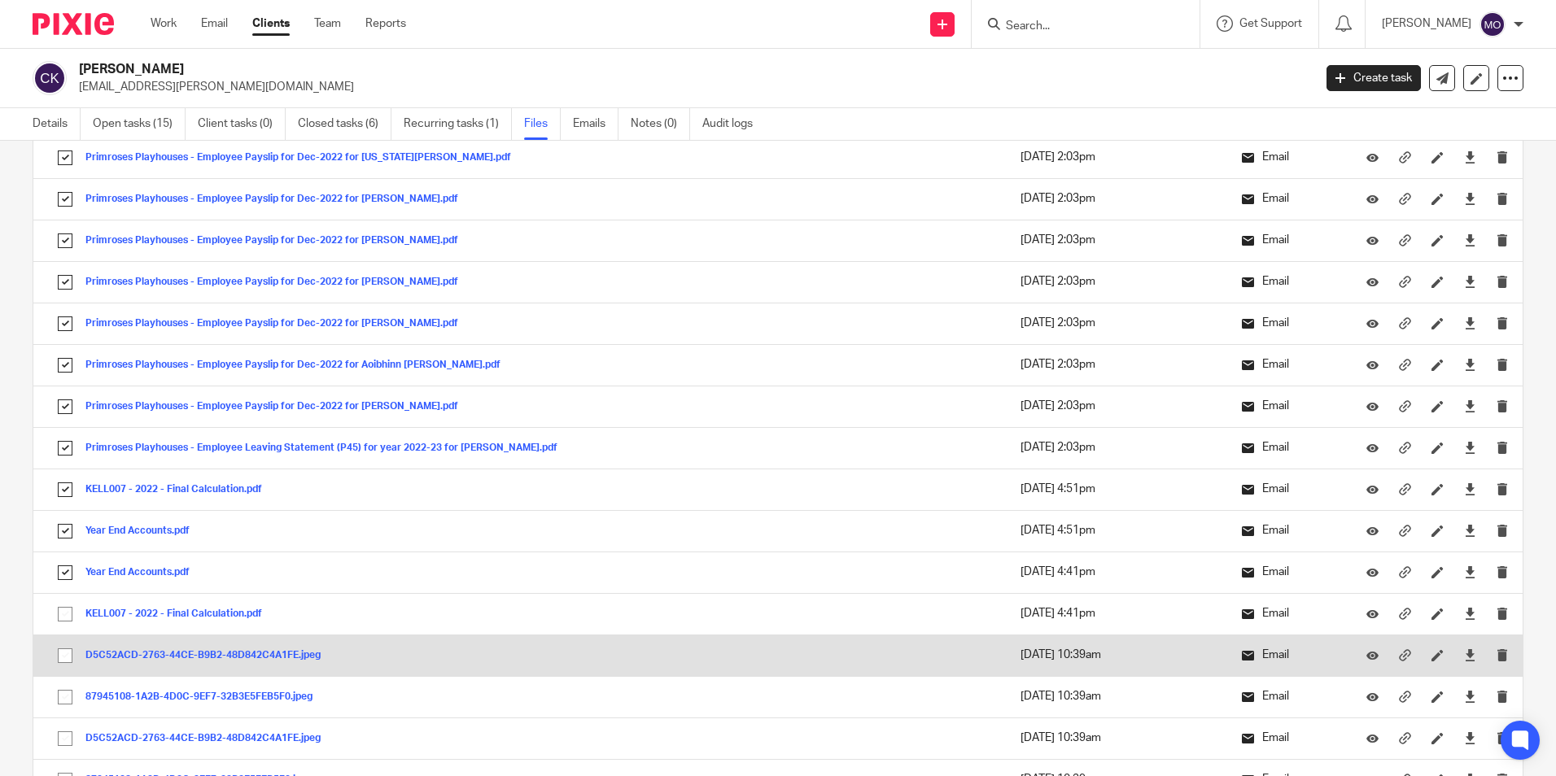
click at [72, 609] on input "checkbox" at bounding box center [65, 614] width 31 height 31
checkbox input "true"
click at [72, 651] on input "checkbox" at bounding box center [65, 655] width 31 height 31
checkbox input "true"
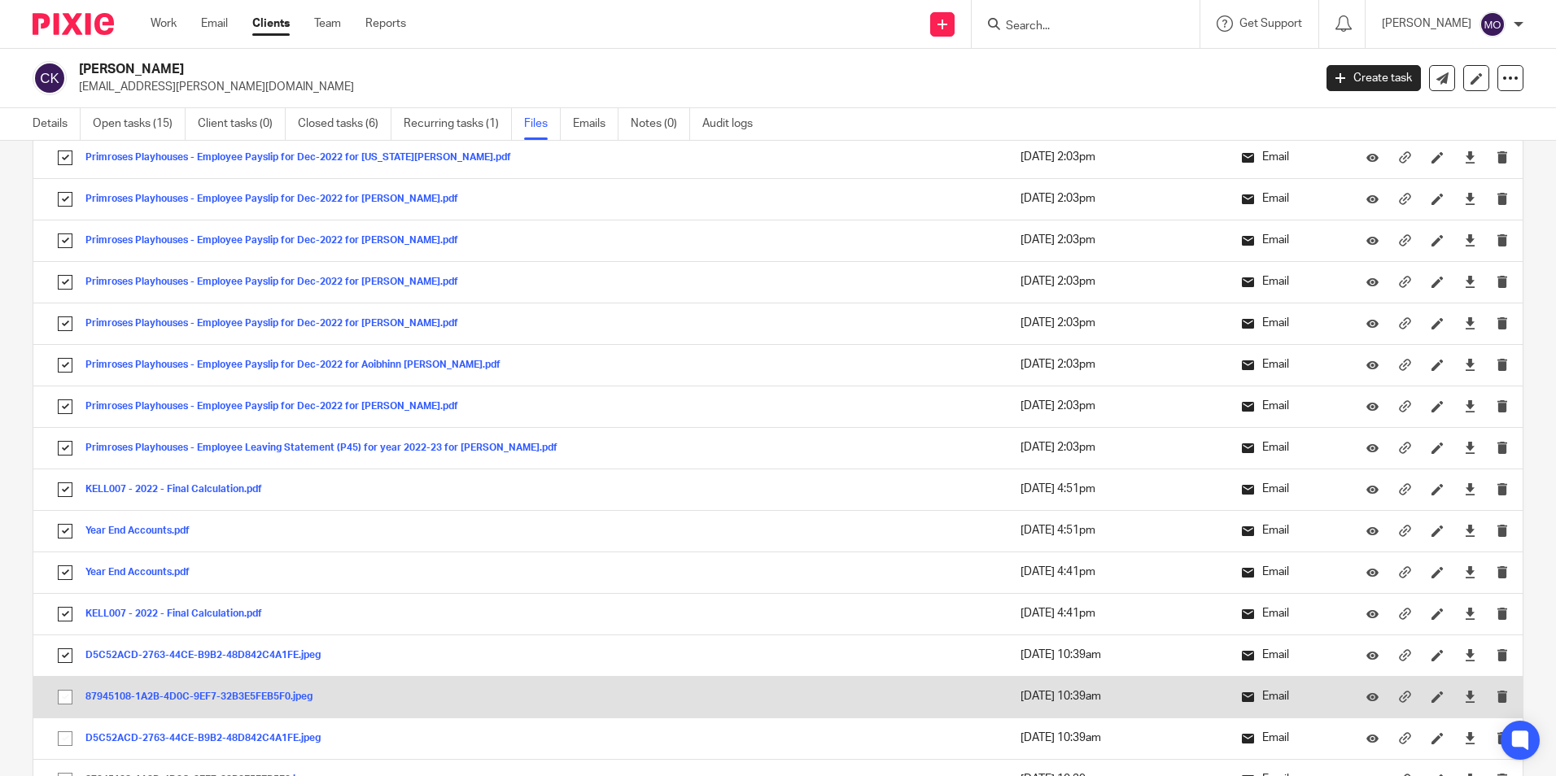
click at [62, 699] on input "checkbox" at bounding box center [65, 697] width 31 height 31
checkbox input "true"
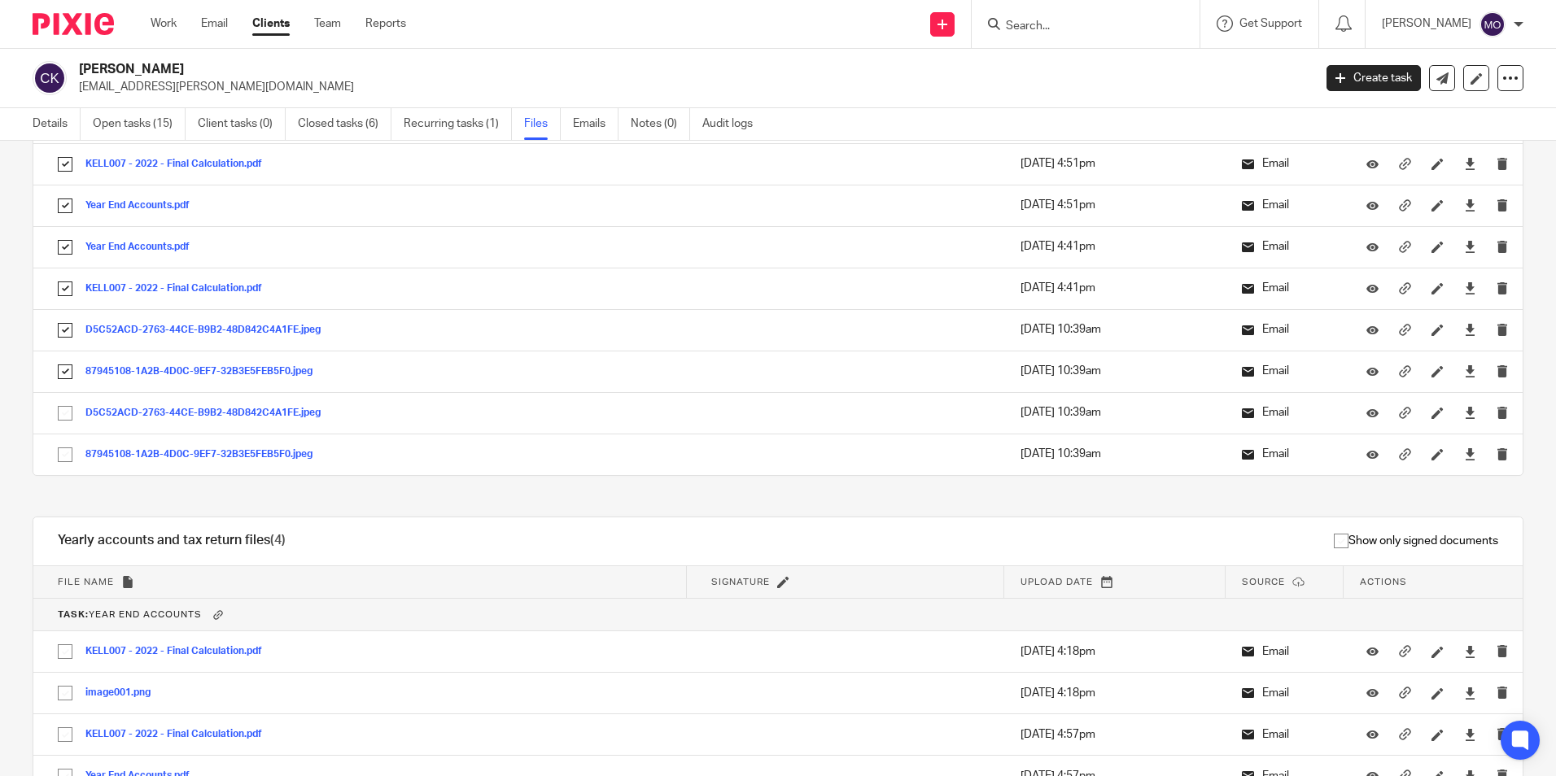
scroll to position [6916, 0]
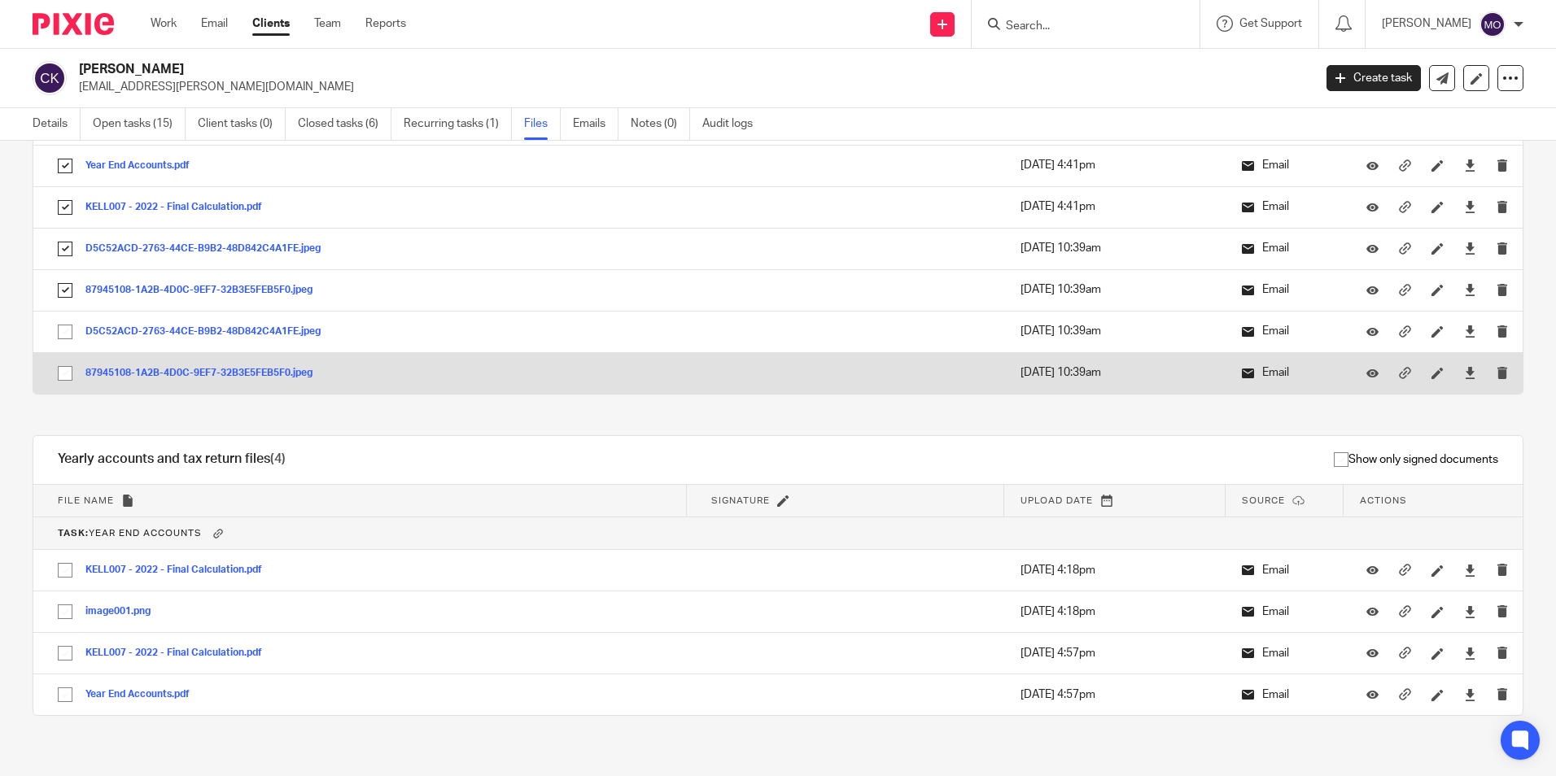
click at [65, 377] on input "checkbox" at bounding box center [65, 373] width 31 height 31
checkbox input "true"
click at [63, 329] on input "checkbox" at bounding box center [65, 331] width 31 height 31
checkbox input "true"
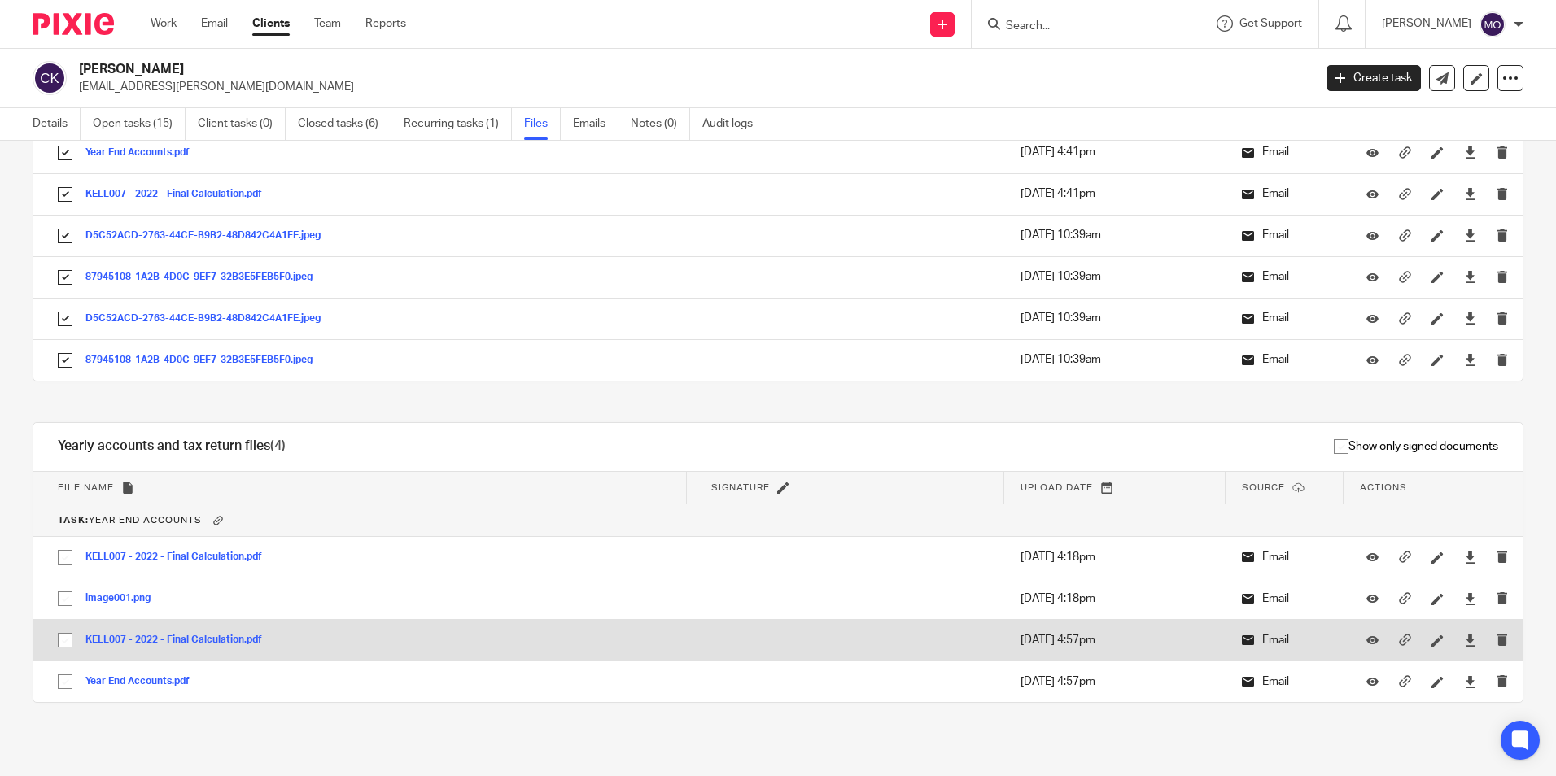
click at [69, 668] on input "checkbox" at bounding box center [65, 681] width 31 height 31
checkbox input "true"
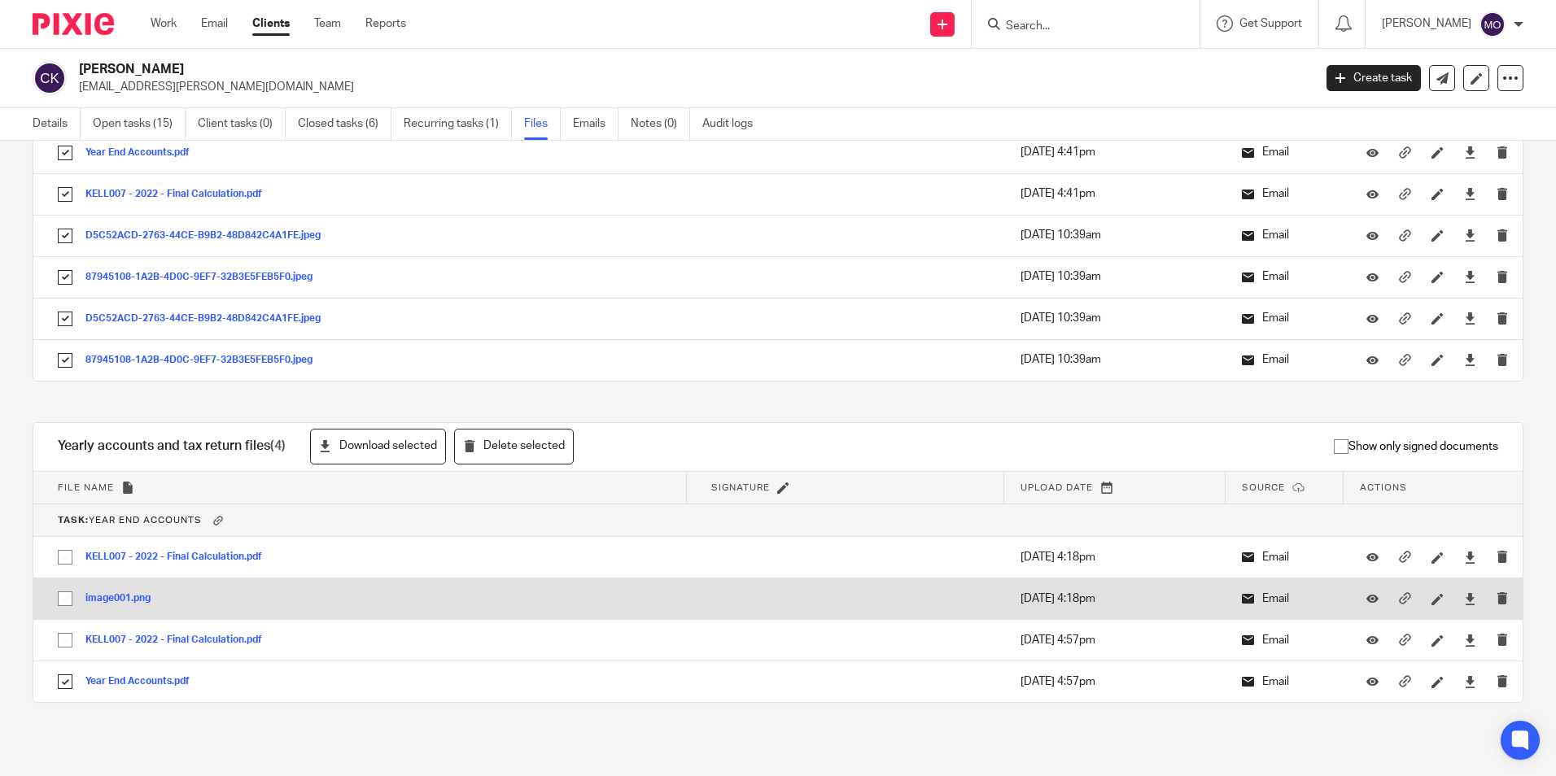
click at [72, 640] on input "checkbox" at bounding box center [65, 640] width 31 height 31
checkbox input "true"
click at [63, 592] on input "checkbox" at bounding box center [65, 598] width 31 height 31
checkbox input "true"
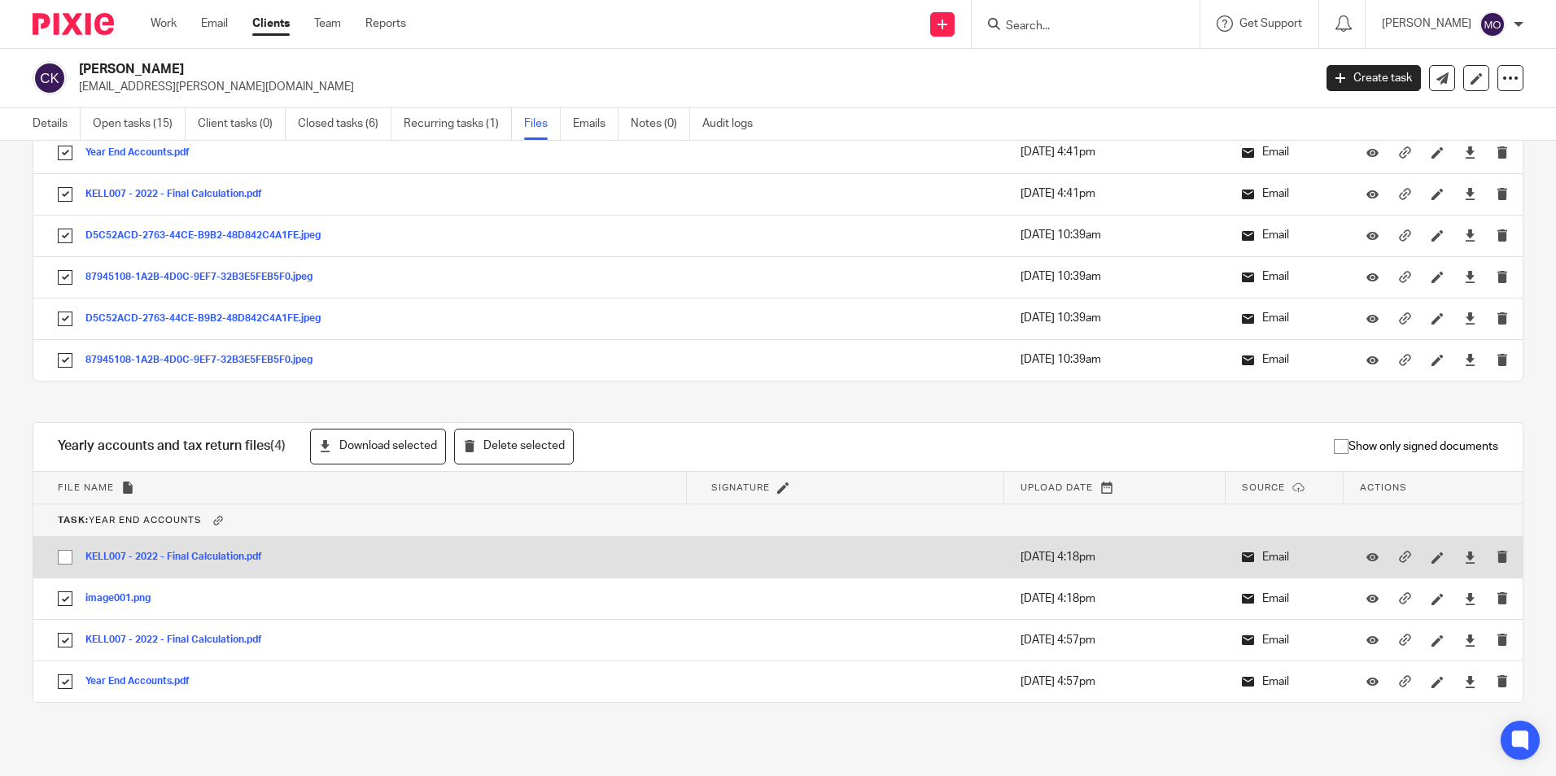
click at [68, 556] on input "checkbox" at bounding box center [65, 557] width 31 height 31
checkbox input "true"
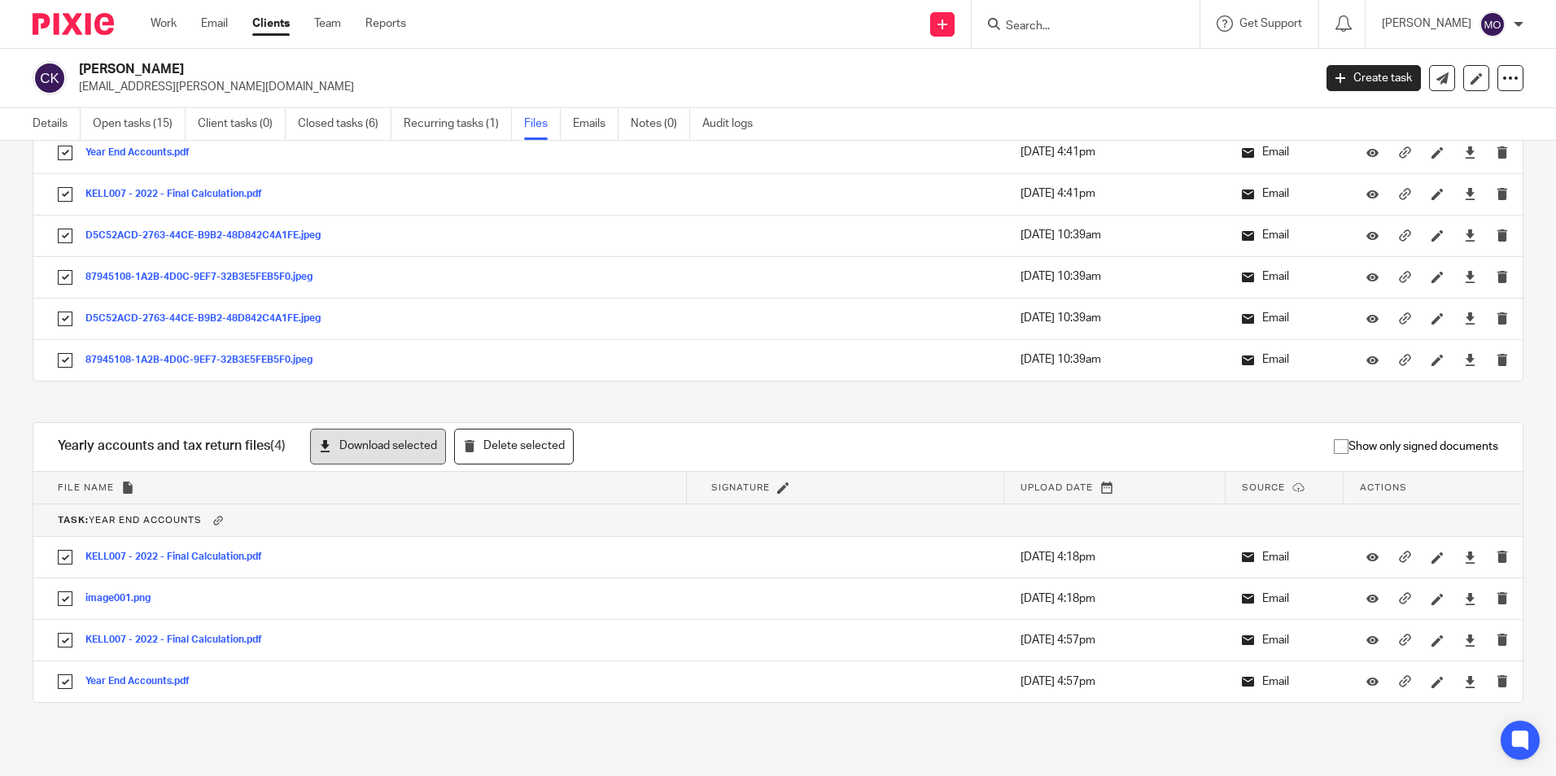
click at [385, 444] on button "Download selected" at bounding box center [378, 447] width 136 height 37
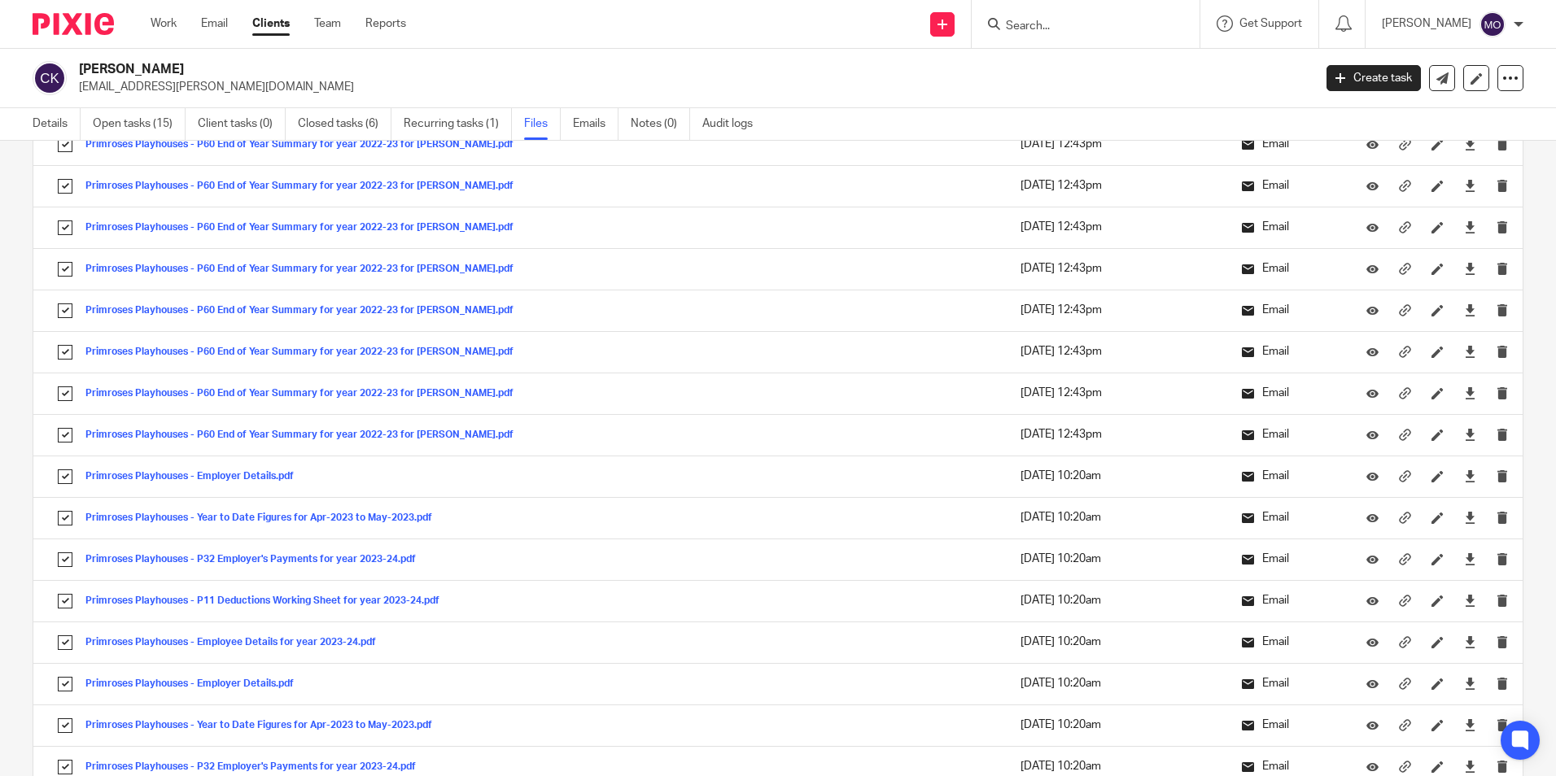
scroll to position [0, 0]
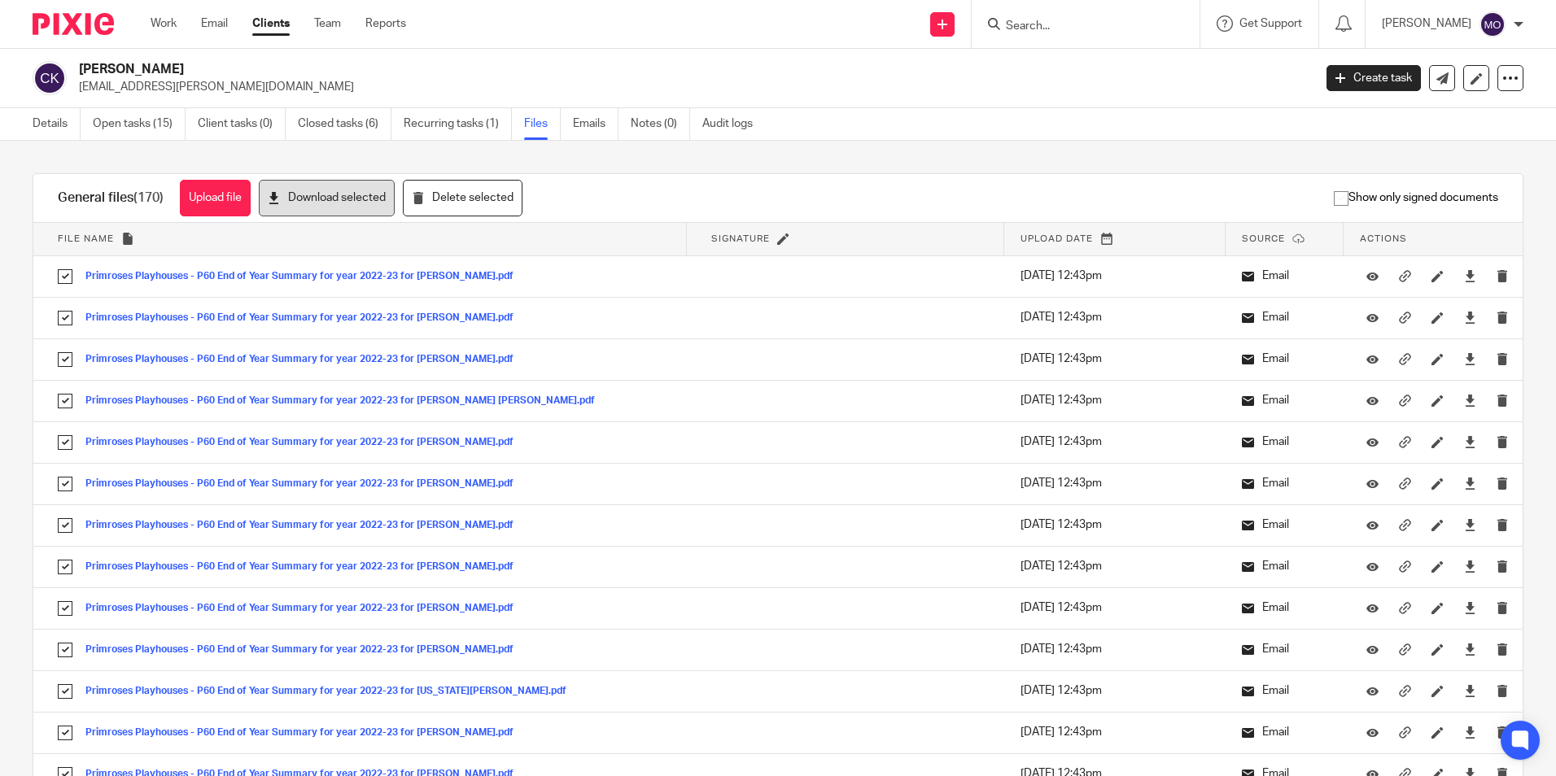
click at [383, 203] on button "Download selected" at bounding box center [327, 198] width 136 height 37
click at [1502, 70] on icon at bounding box center [1510, 78] width 16 height 16
click at [1434, 139] on link "Export data" at bounding box center [1409, 143] width 180 height 24
click at [760, 70] on h2 "[PERSON_NAME]" at bounding box center [568, 69] width 978 height 17
click at [277, 25] on link "Clients" at bounding box center [270, 23] width 37 height 16
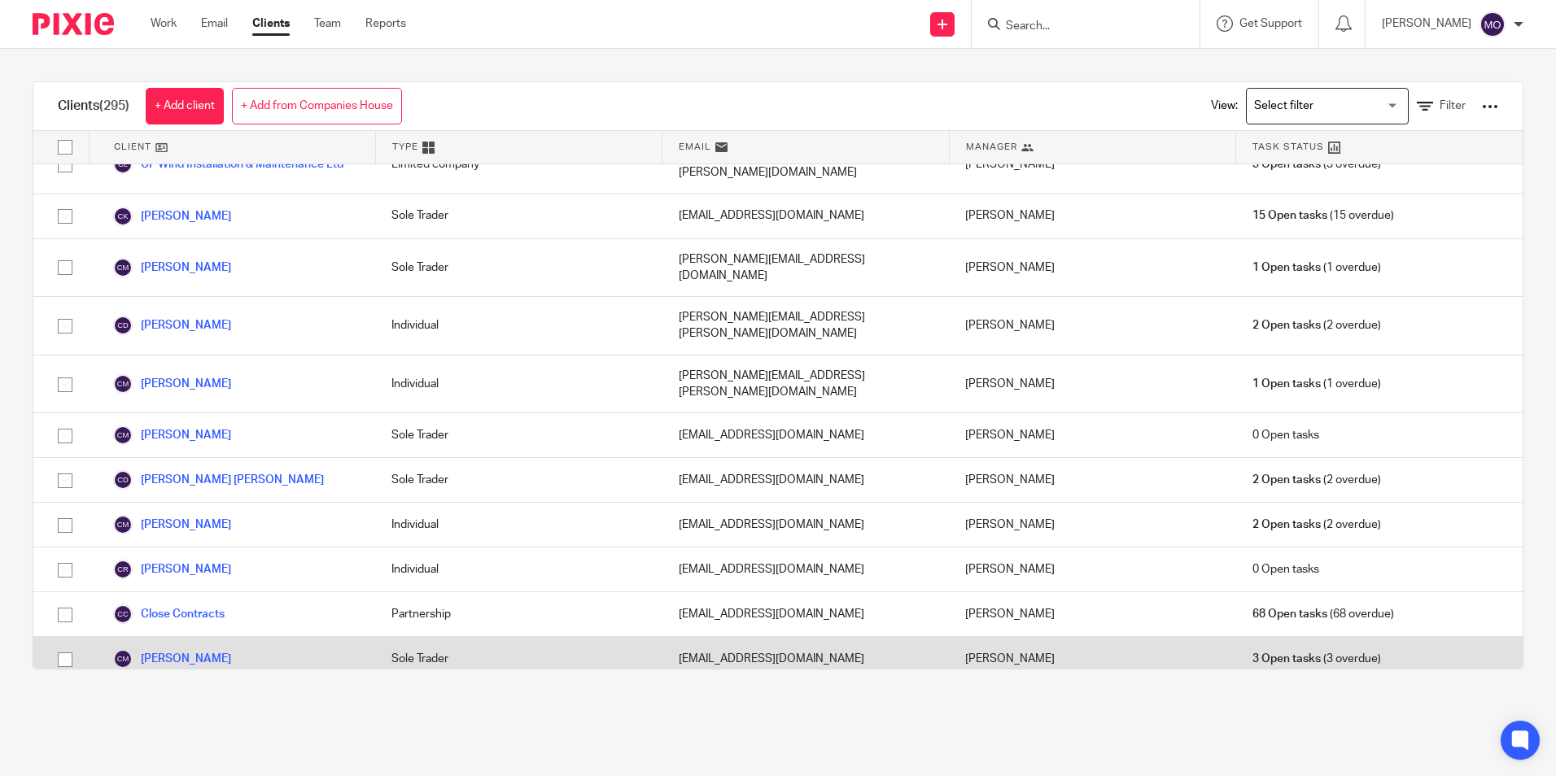
scroll to position [1465, 0]
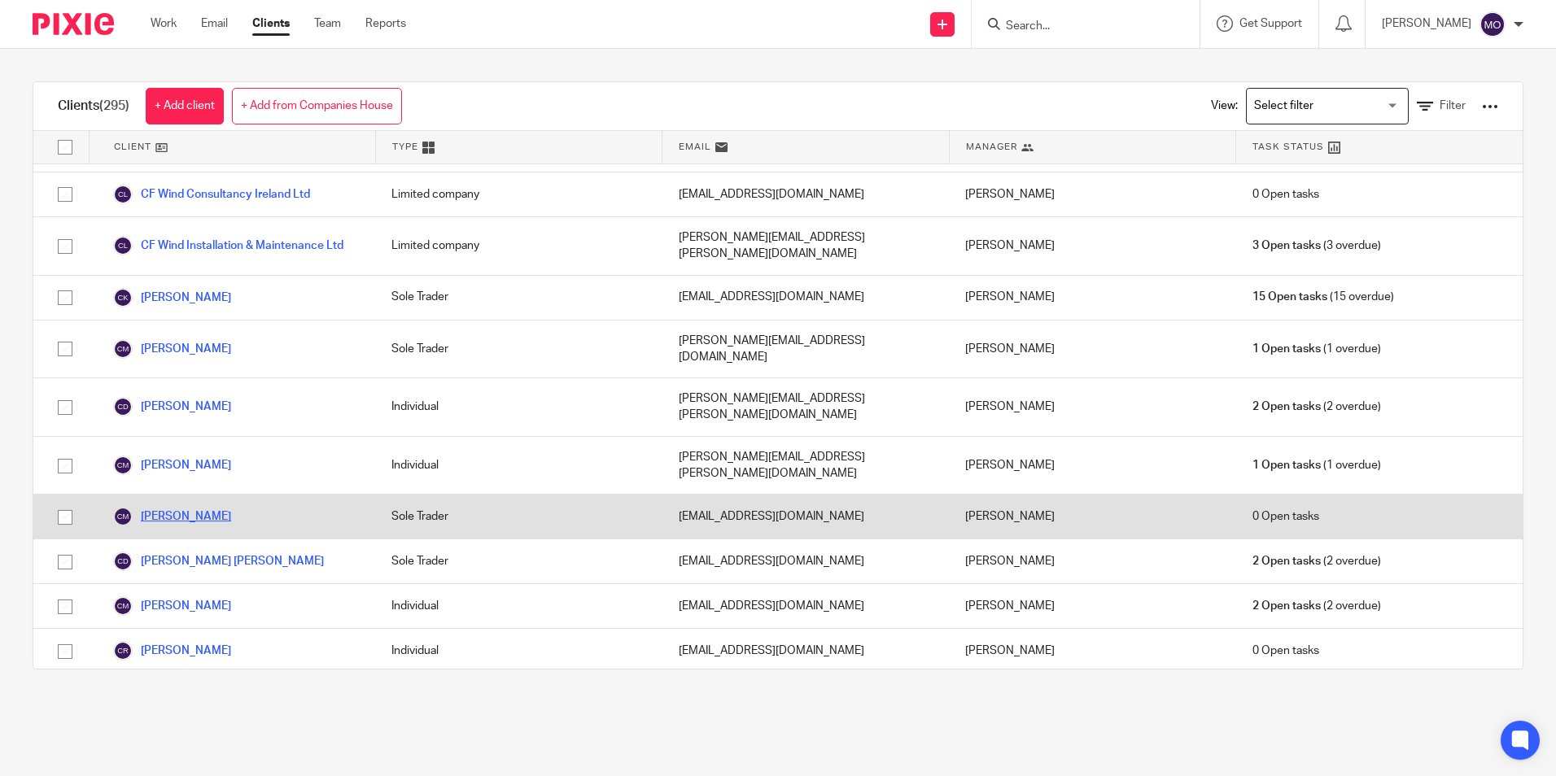
click at [213, 507] on link "Ciara McElhone" at bounding box center [172, 517] width 118 height 20
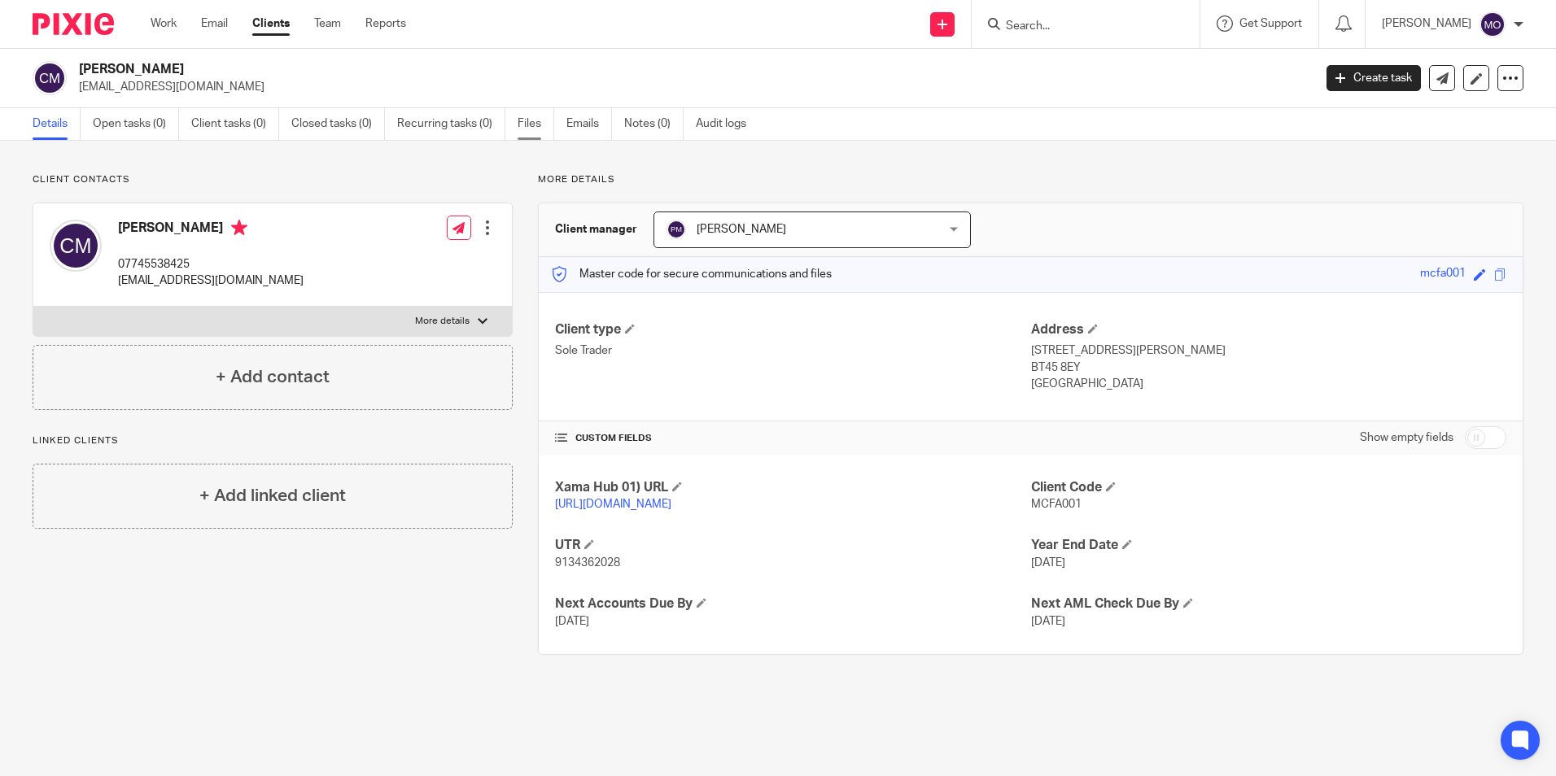
click at [538, 120] on link "Files" at bounding box center [535, 124] width 37 height 32
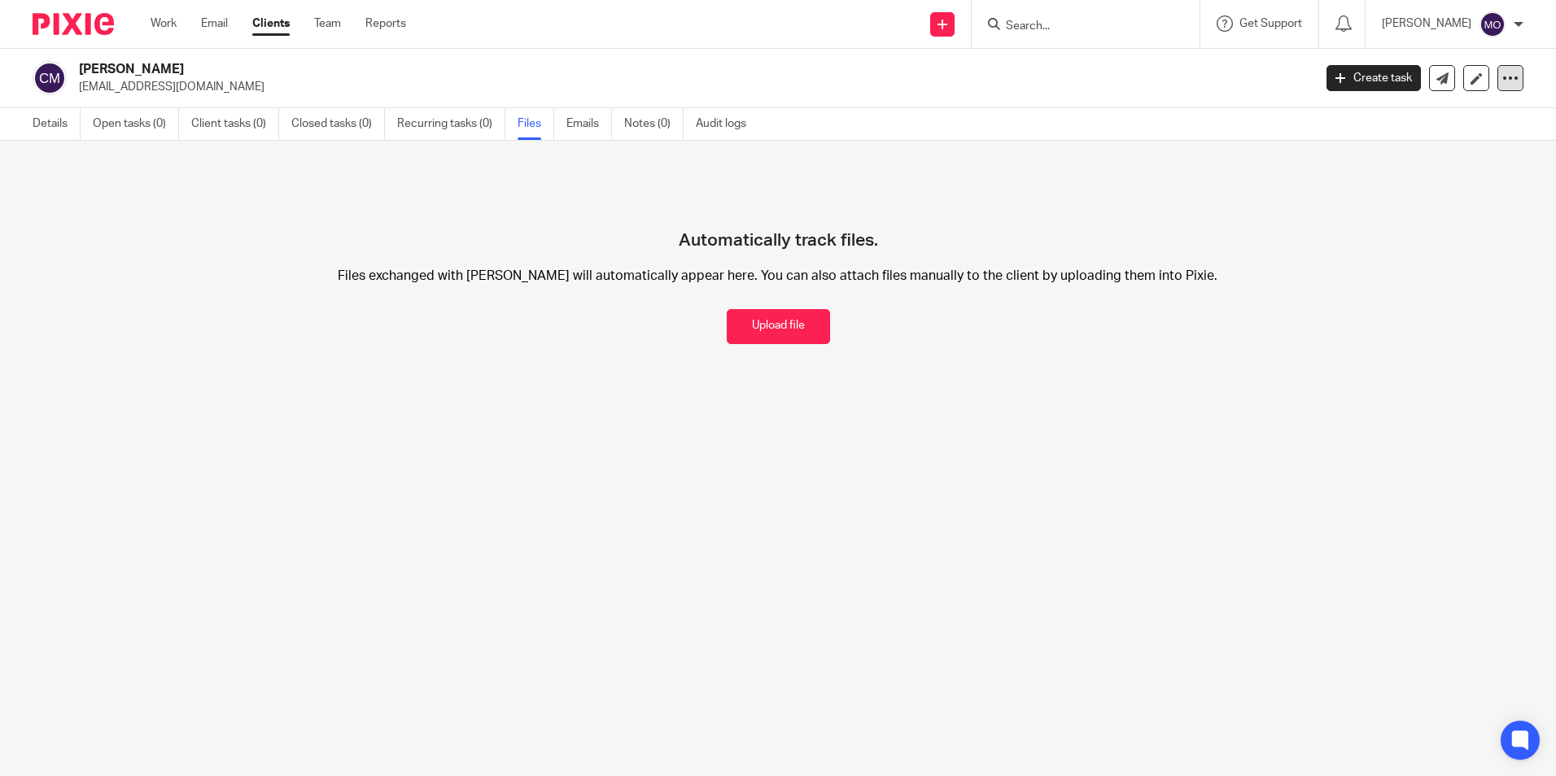
click at [1504, 76] on icon at bounding box center [1510, 78] width 16 height 16
click at [1408, 137] on link "Export data" at bounding box center [1409, 143] width 180 height 24
click at [970, 63] on h2 "Ciara McElhone" at bounding box center [568, 69] width 978 height 17
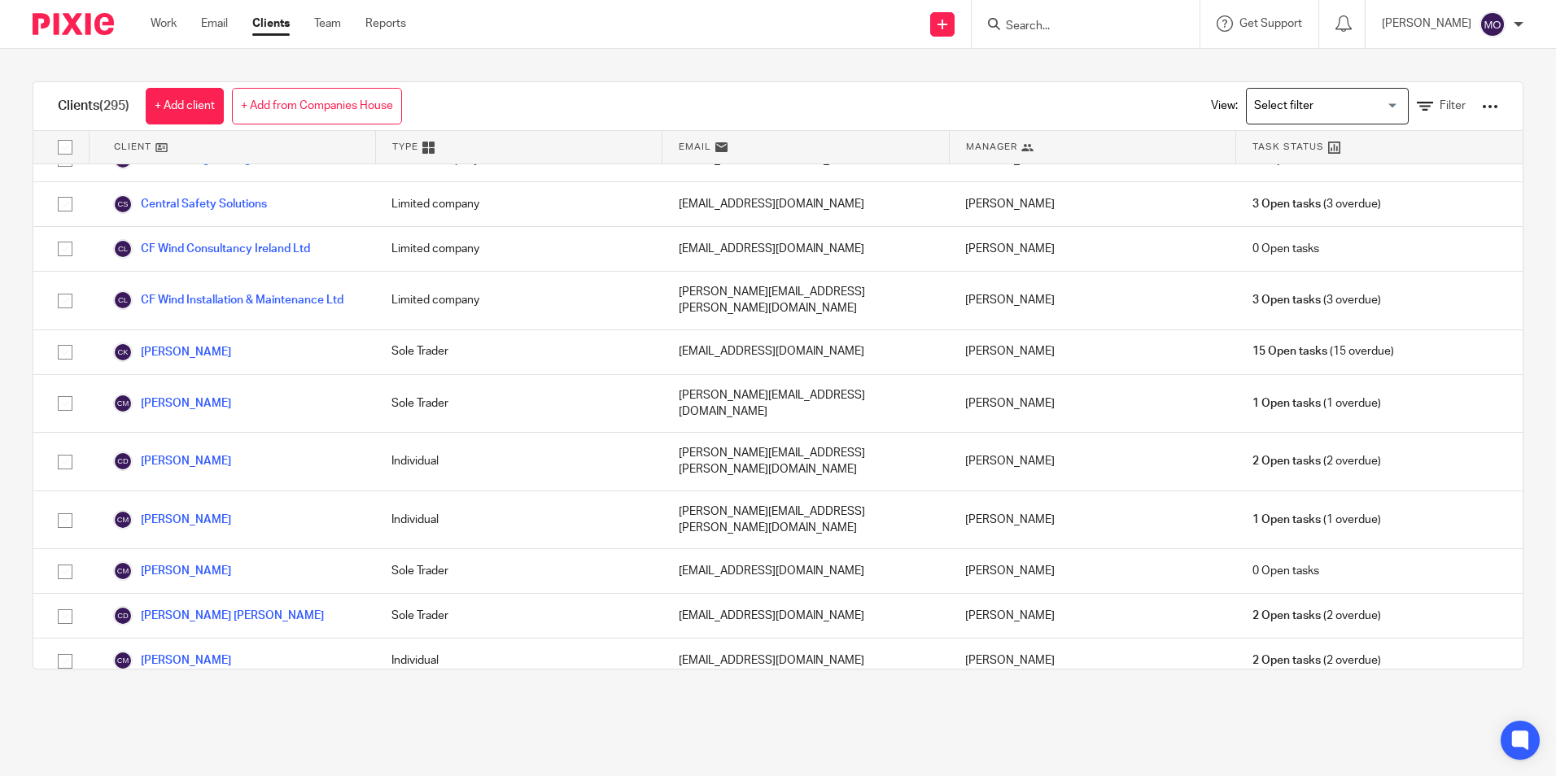
scroll to position [1456, 0]
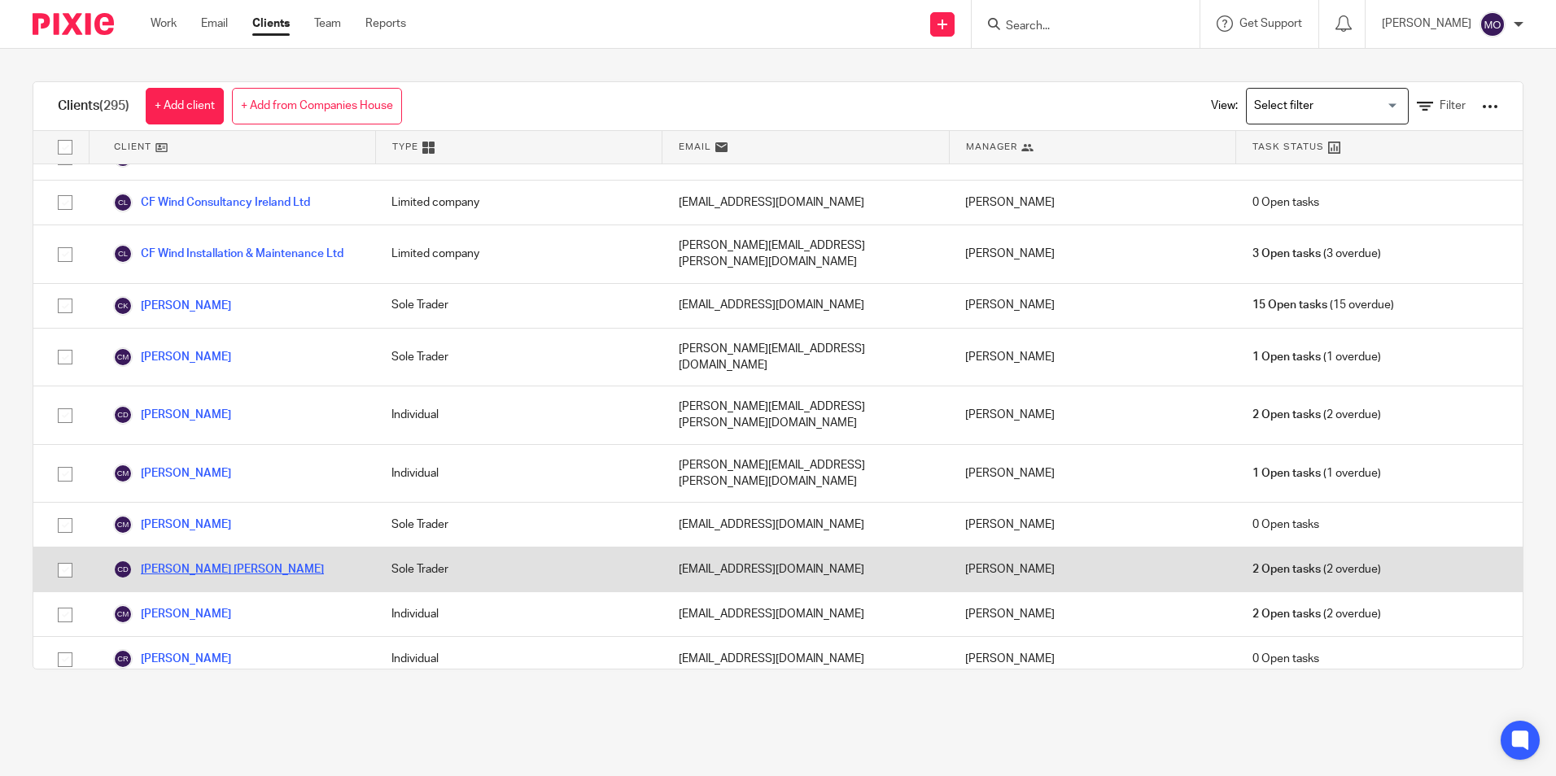
click at [172, 560] on link "Clare O'Kane Duggan" at bounding box center [218, 570] width 211 height 20
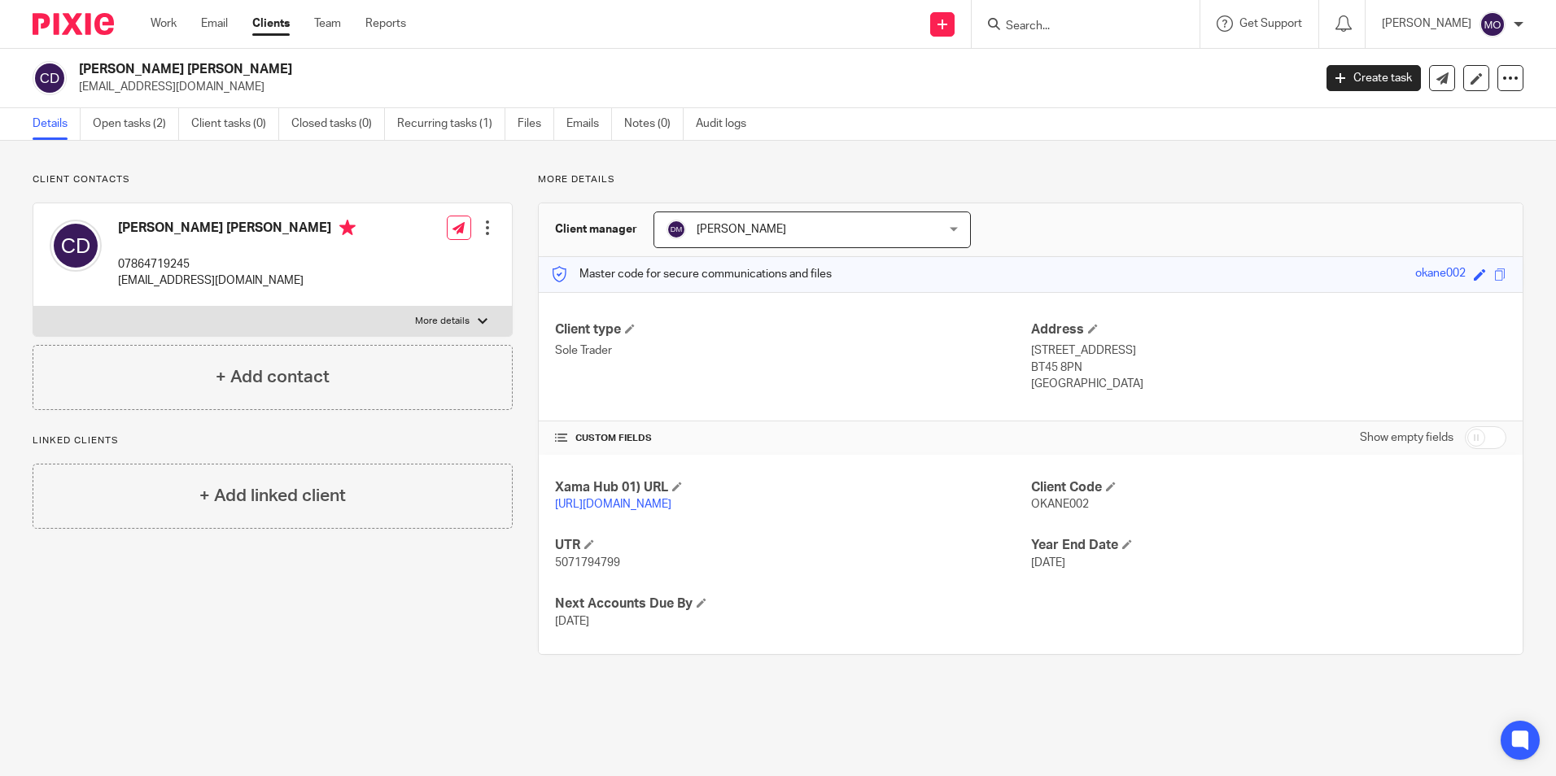
drag, startPoint x: 208, startPoint y: 68, endPoint x: 80, endPoint y: 74, distance: 128.7
click at [80, 74] on h2 "[PERSON_NAME] [PERSON_NAME]" at bounding box center [568, 69] width 978 height 17
copy h2 "[PERSON_NAME] [PERSON_NAME]"
click at [583, 126] on link "Emails" at bounding box center [589, 124] width 46 height 32
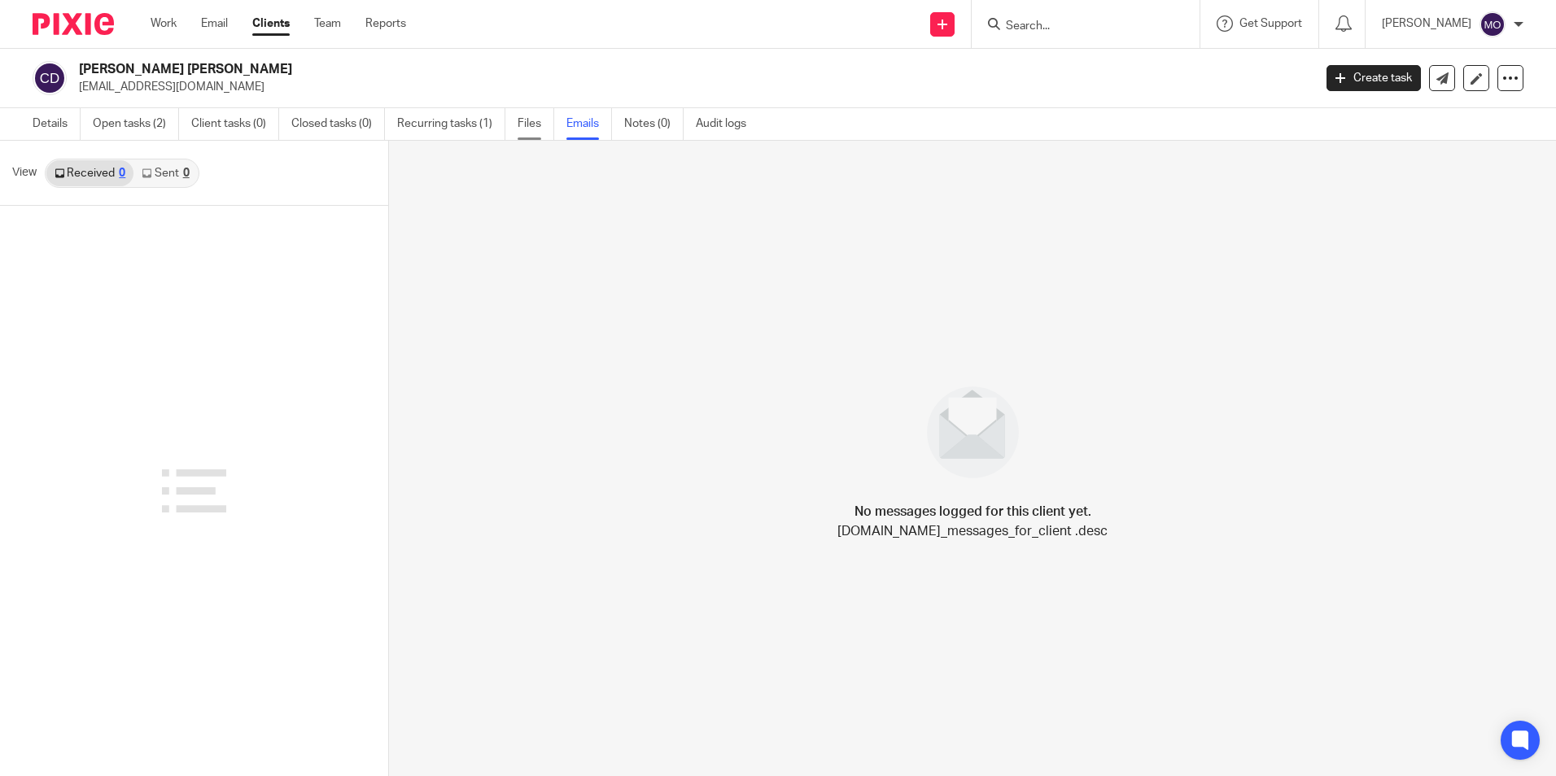
click at [527, 116] on link "Files" at bounding box center [535, 124] width 37 height 32
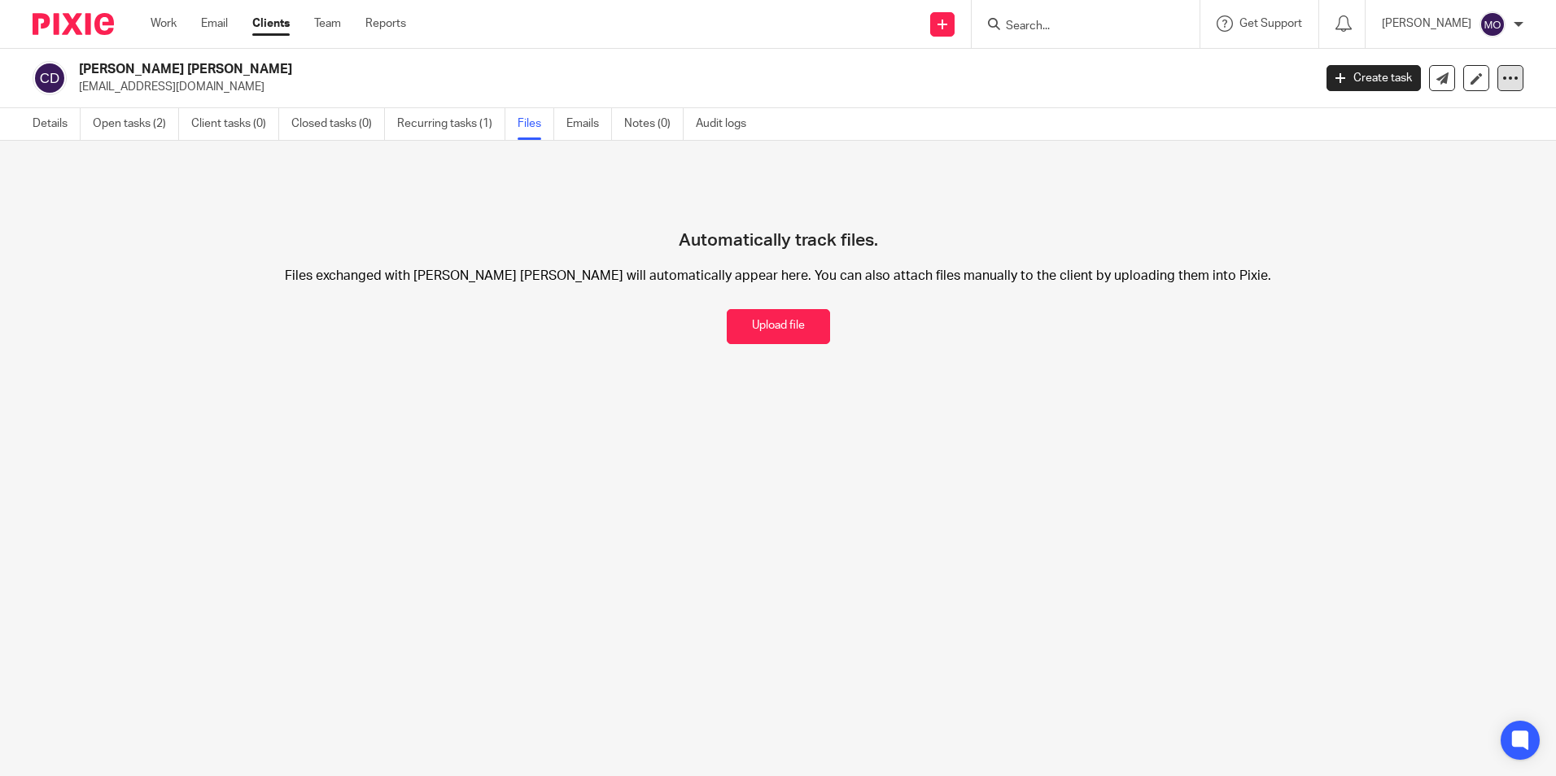
click at [1502, 75] on icon at bounding box center [1510, 78] width 16 height 16
click at [1438, 144] on link "Export data" at bounding box center [1409, 143] width 180 height 24
click at [1047, 82] on p "[EMAIL_ADDRESS][DOMAIN_NAME]" at bounding box center [690, 87] width 1223 height 16
click at [275, 19] on link "Clients" at bounding box center [270, 23] width 37 height 16
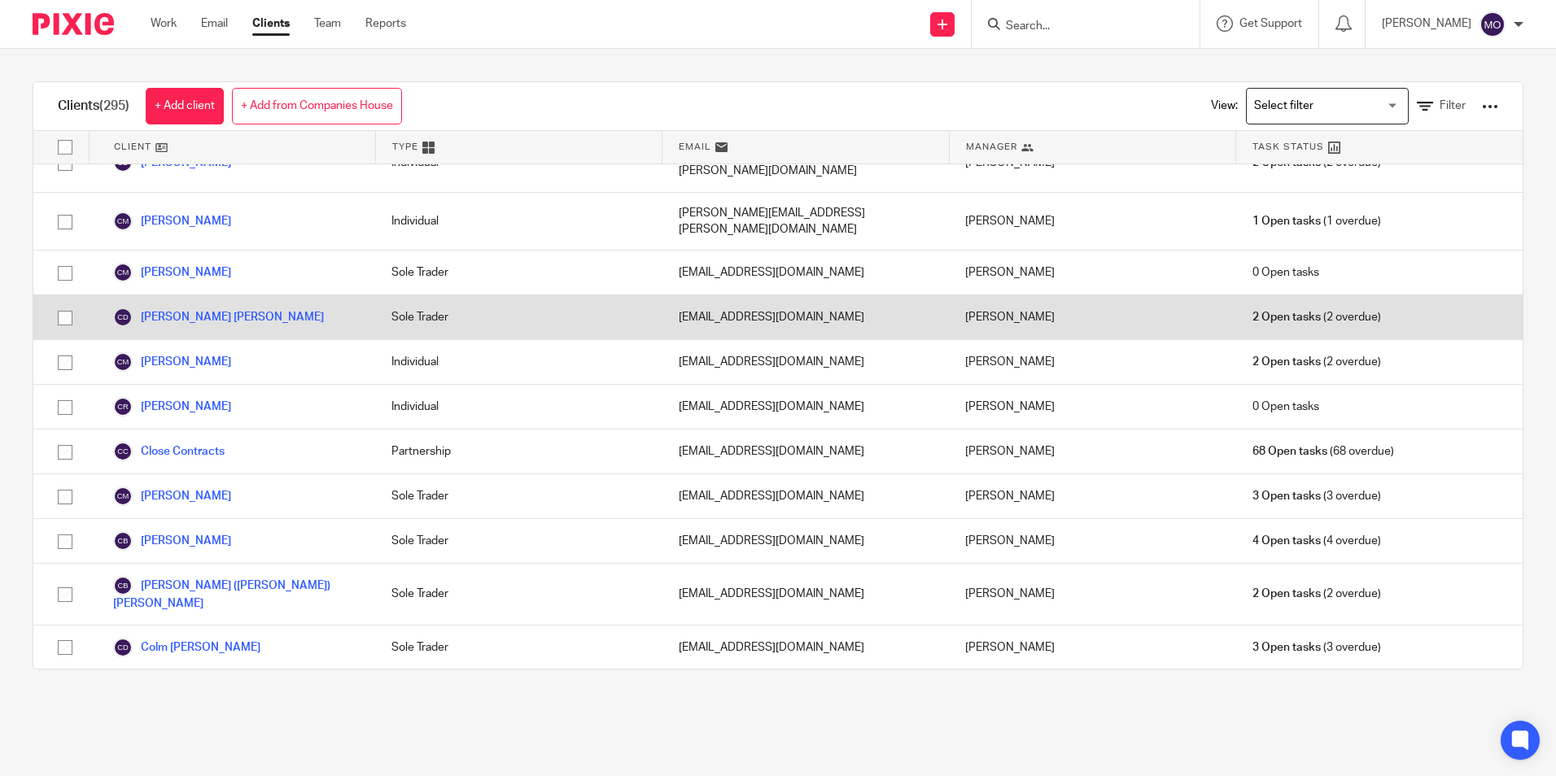
scroll to position [1790, 0]
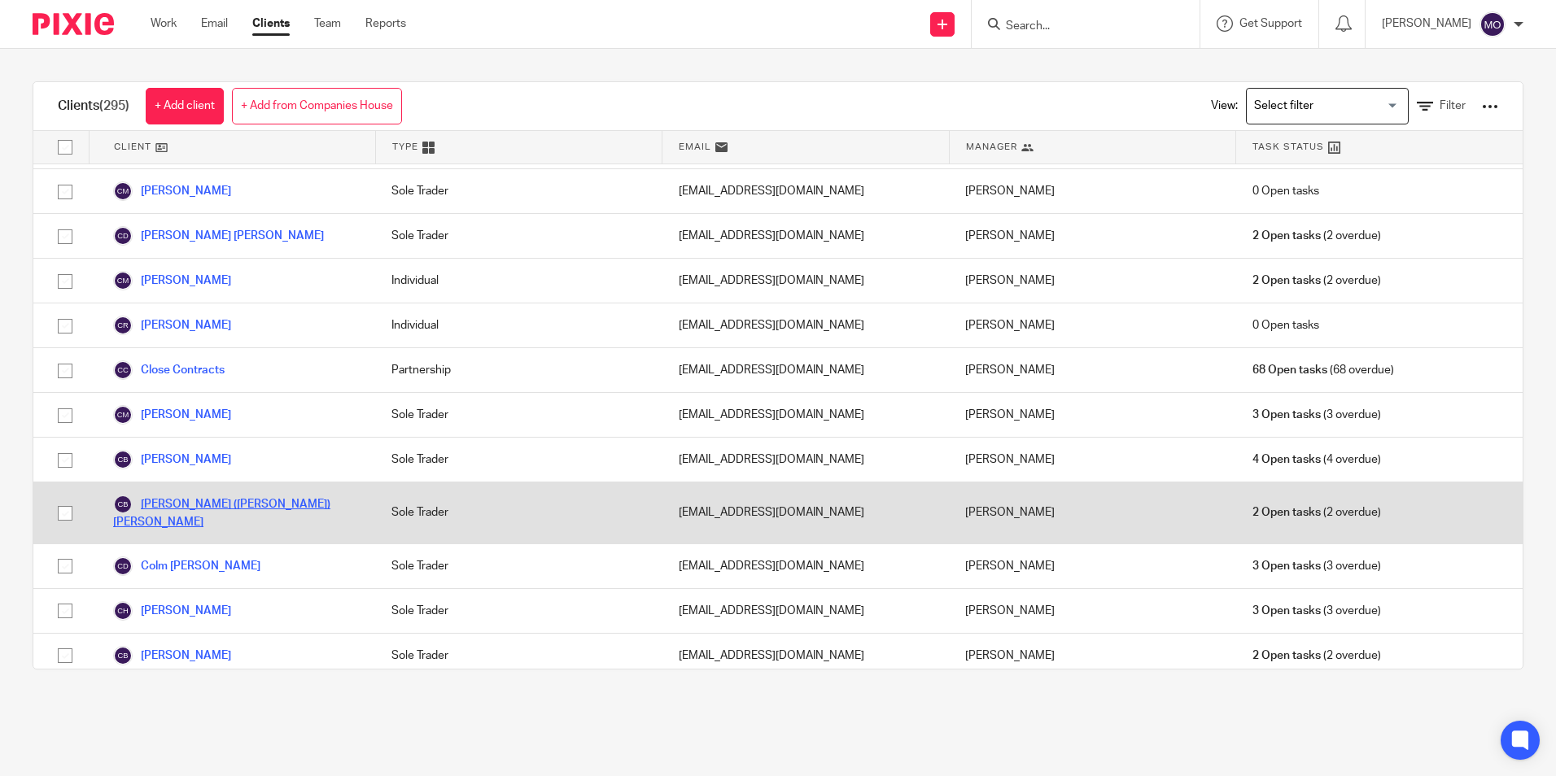
click at [189, 495] on link "[PERSON_NAME] ([PERSON_NAME]) [PERSON_NAME]" at bounding box center [236, 513] width 246 height 36
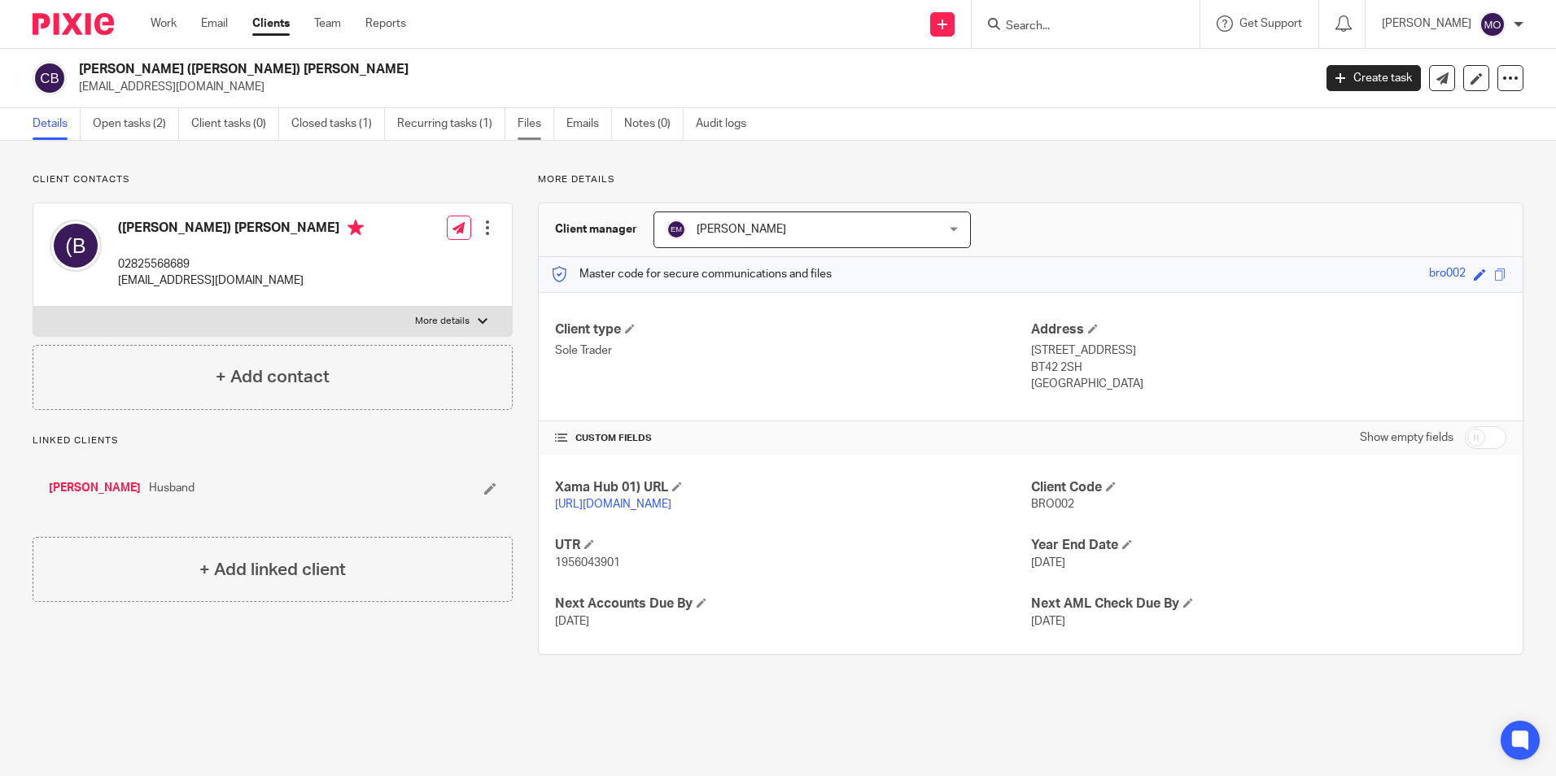
click at [535, 120] on link "Files" at bounding box center [535, 124] width 37 height 32
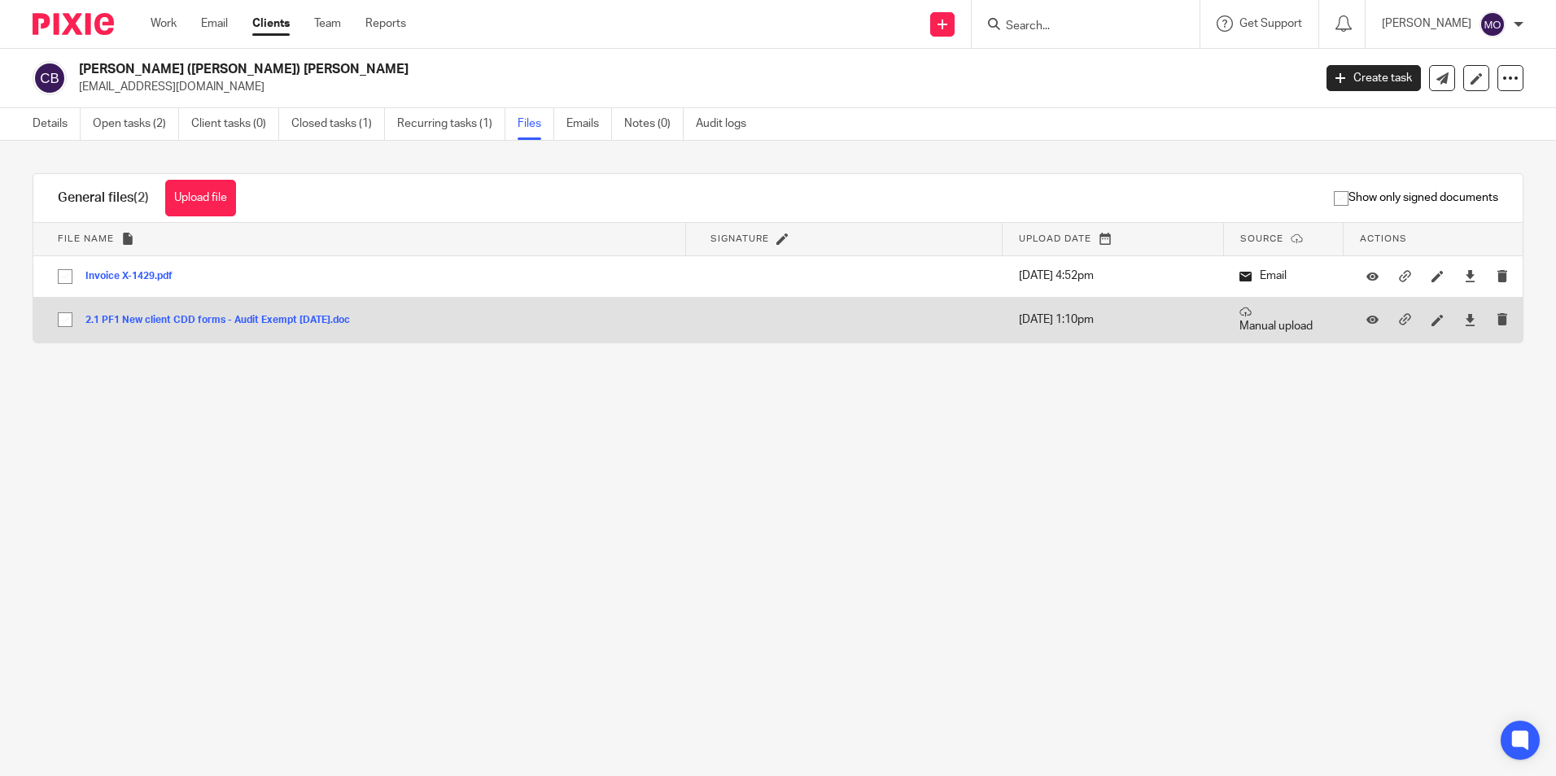
click at [67, 316] on input "checkbox" at bounding box center [65, 319] width 31 height 31
checkbox input "true"
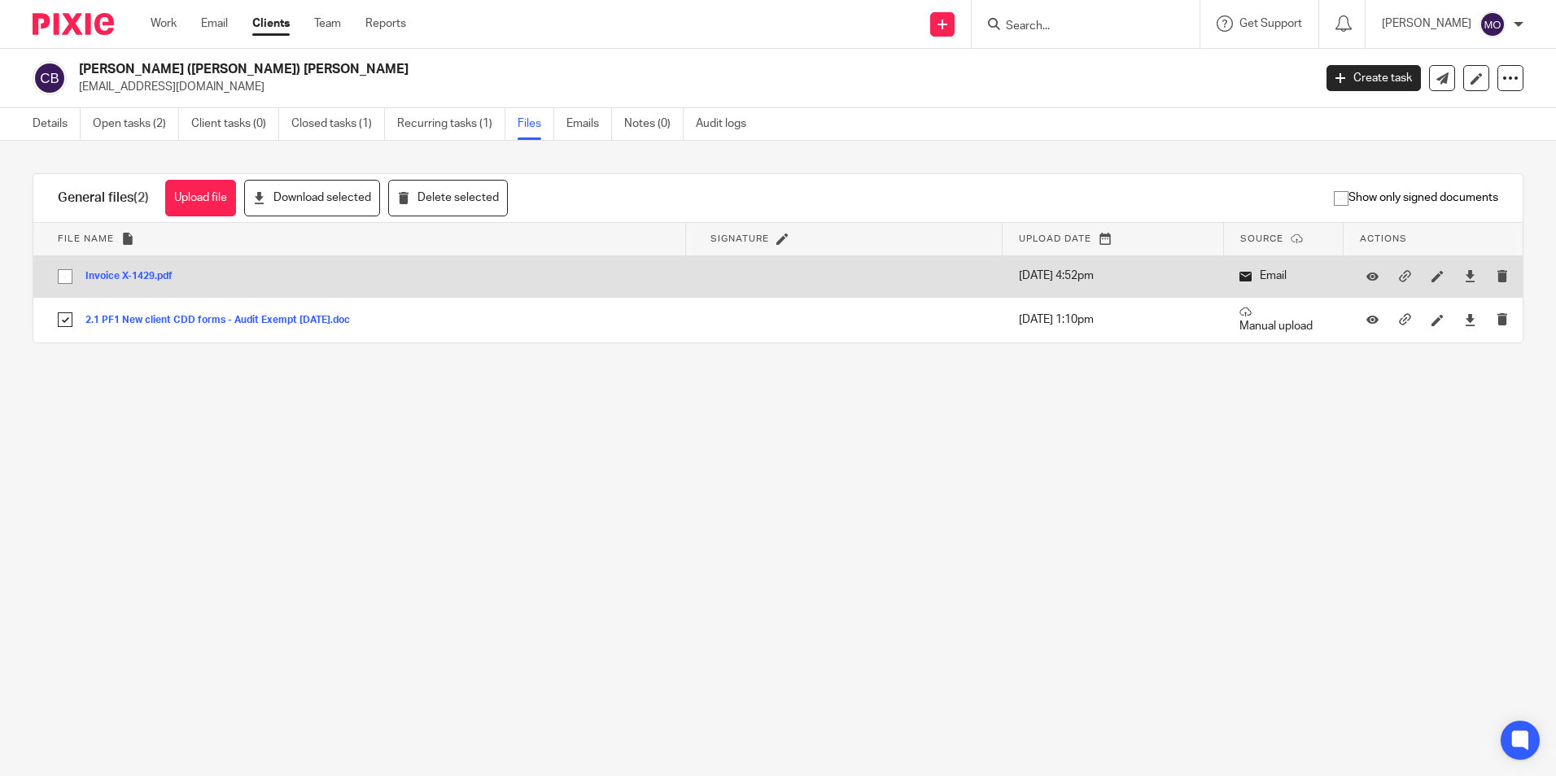
click at [68, 272] on input "checkbox" at bounding box center [65, 276] width 31 height 31
checkbox input "true"
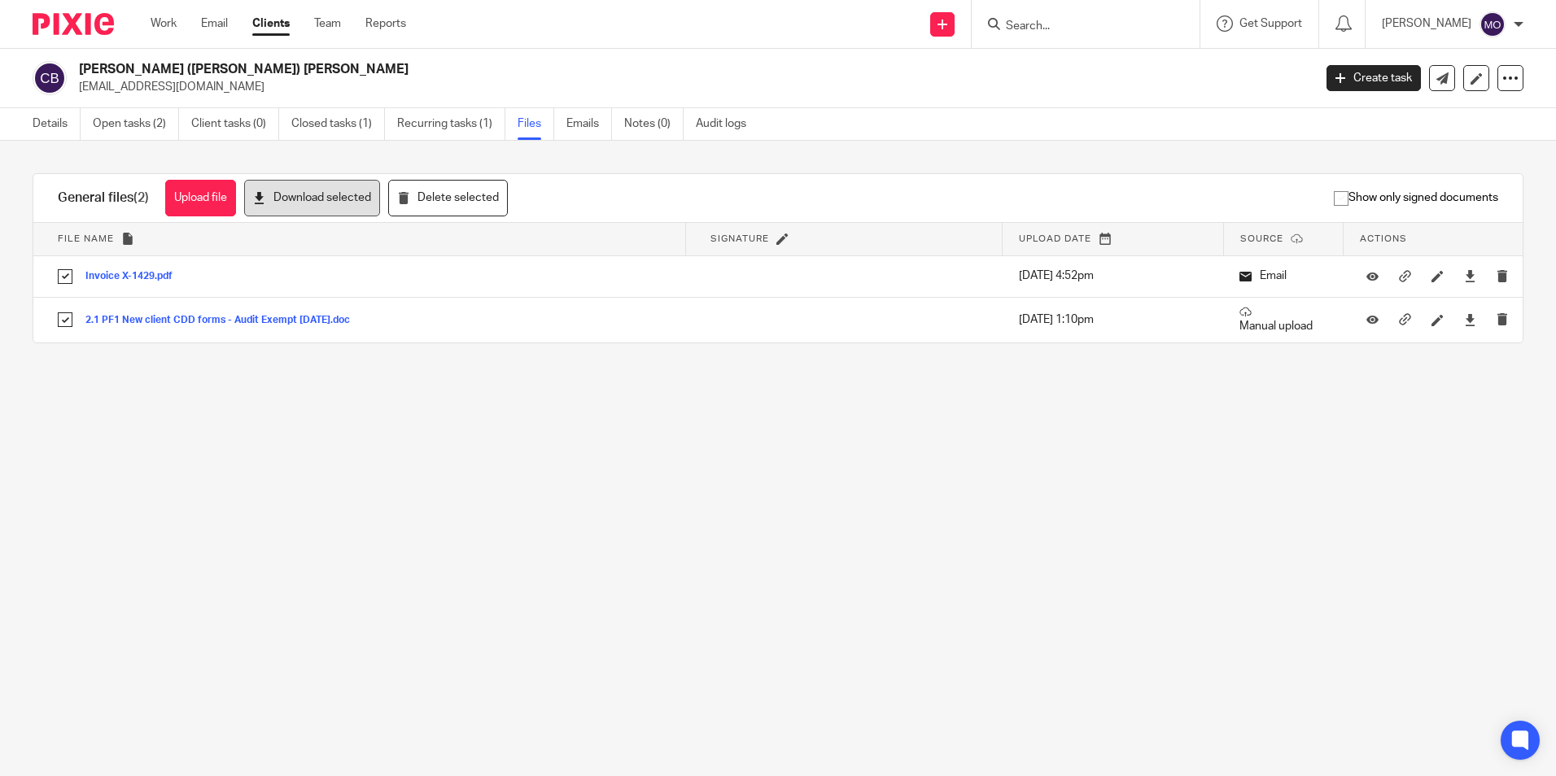
click at [317, 185] on button "Download selected" at bounding box center [312, 198] width 136 height 37
click at [1504, 73] on icon at bounding box center [1510, 78] width 16 height 16
click at [1434, 142] on link "Export data" at bounding box center [1409, 143] width 180 height 24
click at [1090, 556] on main "Colin (James) Brown browncolin47@yahoo.co.uk Create task Update from Companies …" at bounding box center [778, 388] width 1556 height 776
click at [264, 25] on link "Clients" at bounding box center [270, 23] width 37 height 16
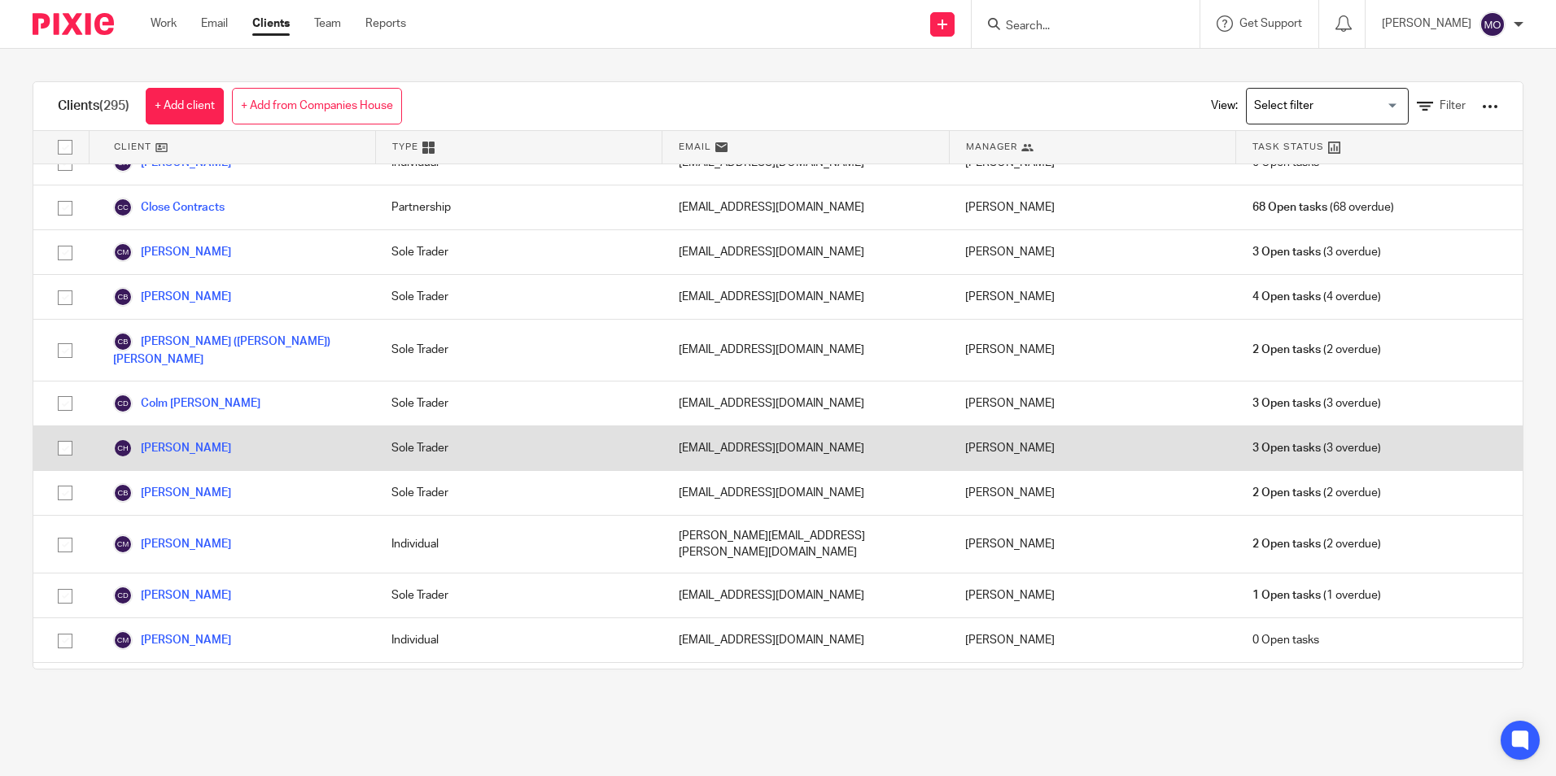
scroll to position [2034, 0]
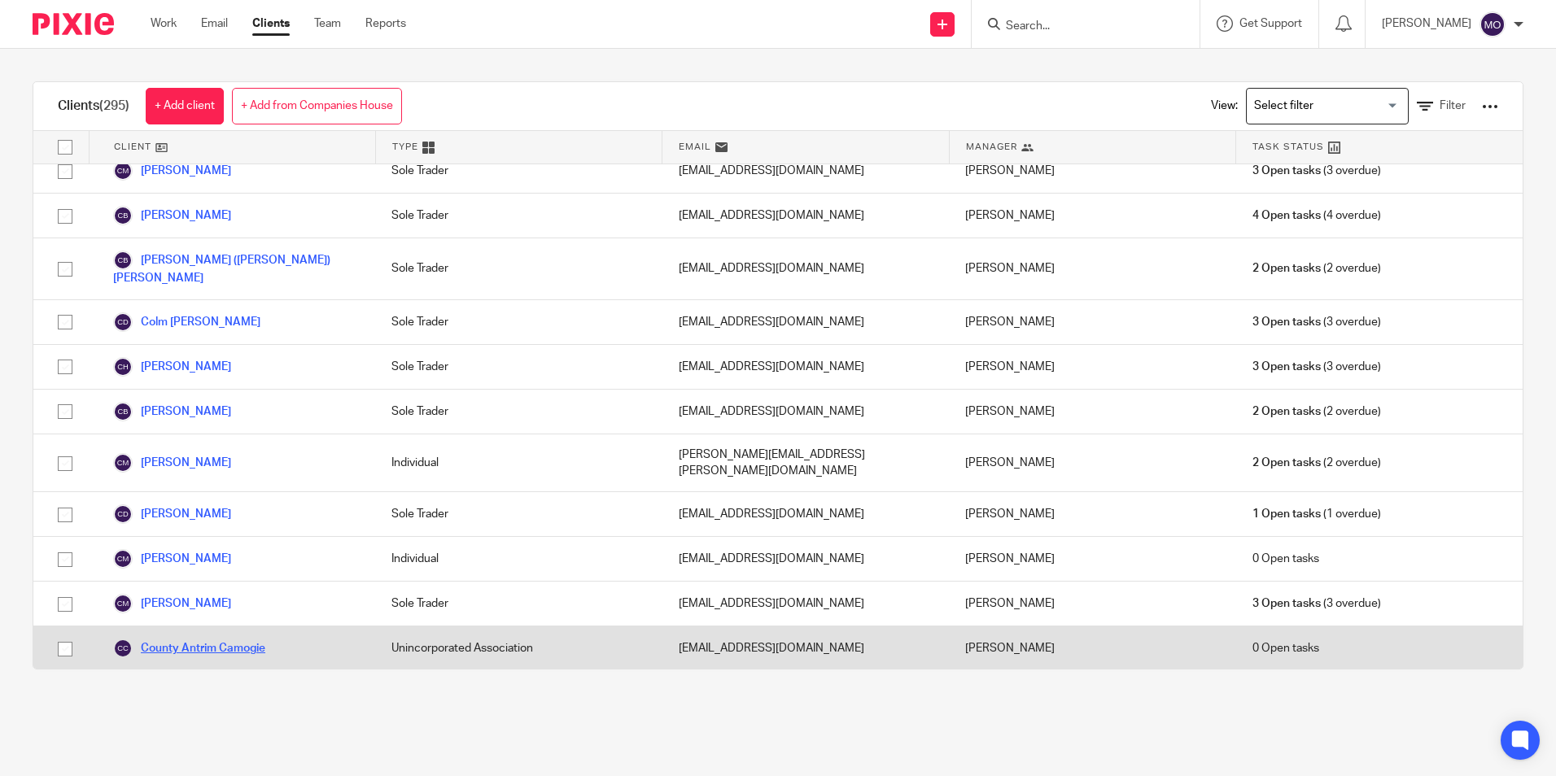
click at [211, 639] on link "County Antrim Camogie" at bounding box center [189, 649] width 152 height 20
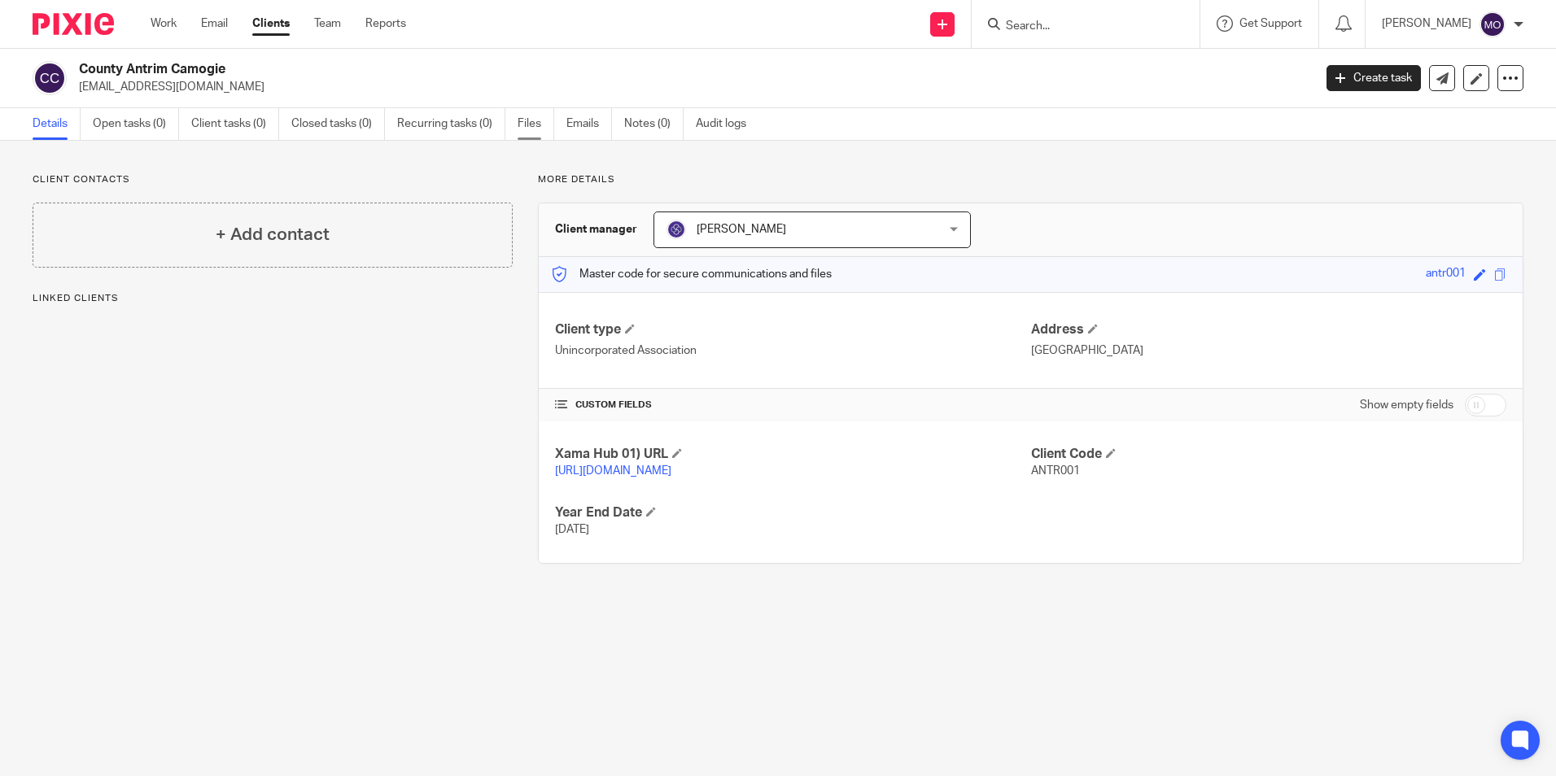
click at [532, 122] on link "Files" at bounding box center [535, 124] width 37 height 32
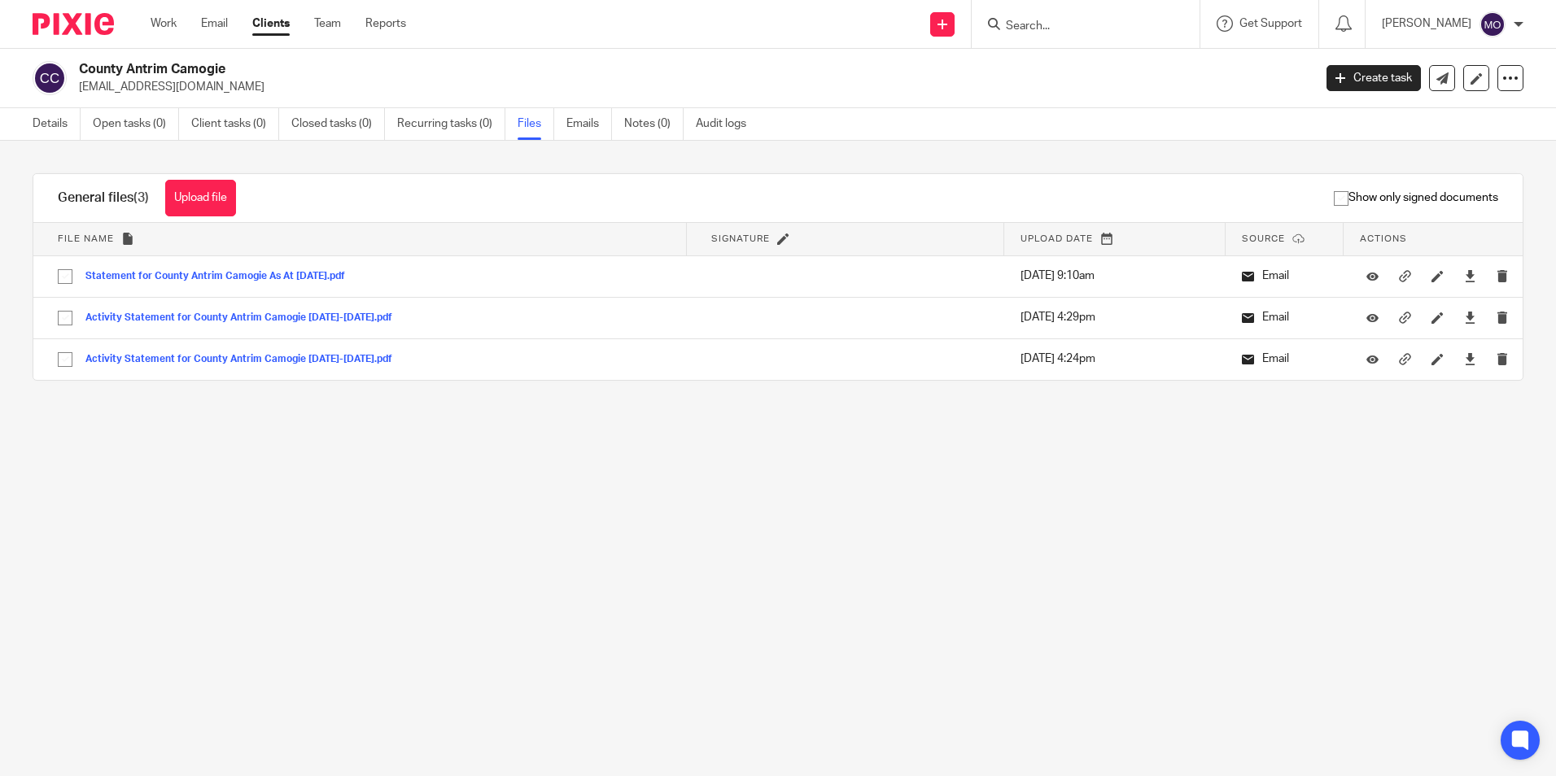
drag, startPoint x: 81, startPoint y: 72, endPoint x: 242, endPoint y: 56, distance: 162.7
click at [242, 56] on div "County Antrim Camogie [EMAIL_ADDRESS][DOMAIN_NAME] Create task Update from Comp…" at bounding box center [778, 78] width 1556 height 59
drag, startPoint x: 242, startPoint y: 56, endPoint x: 207, endPoint y: 63, distance: 36.5
copy h2 "County Antrim Camogie"
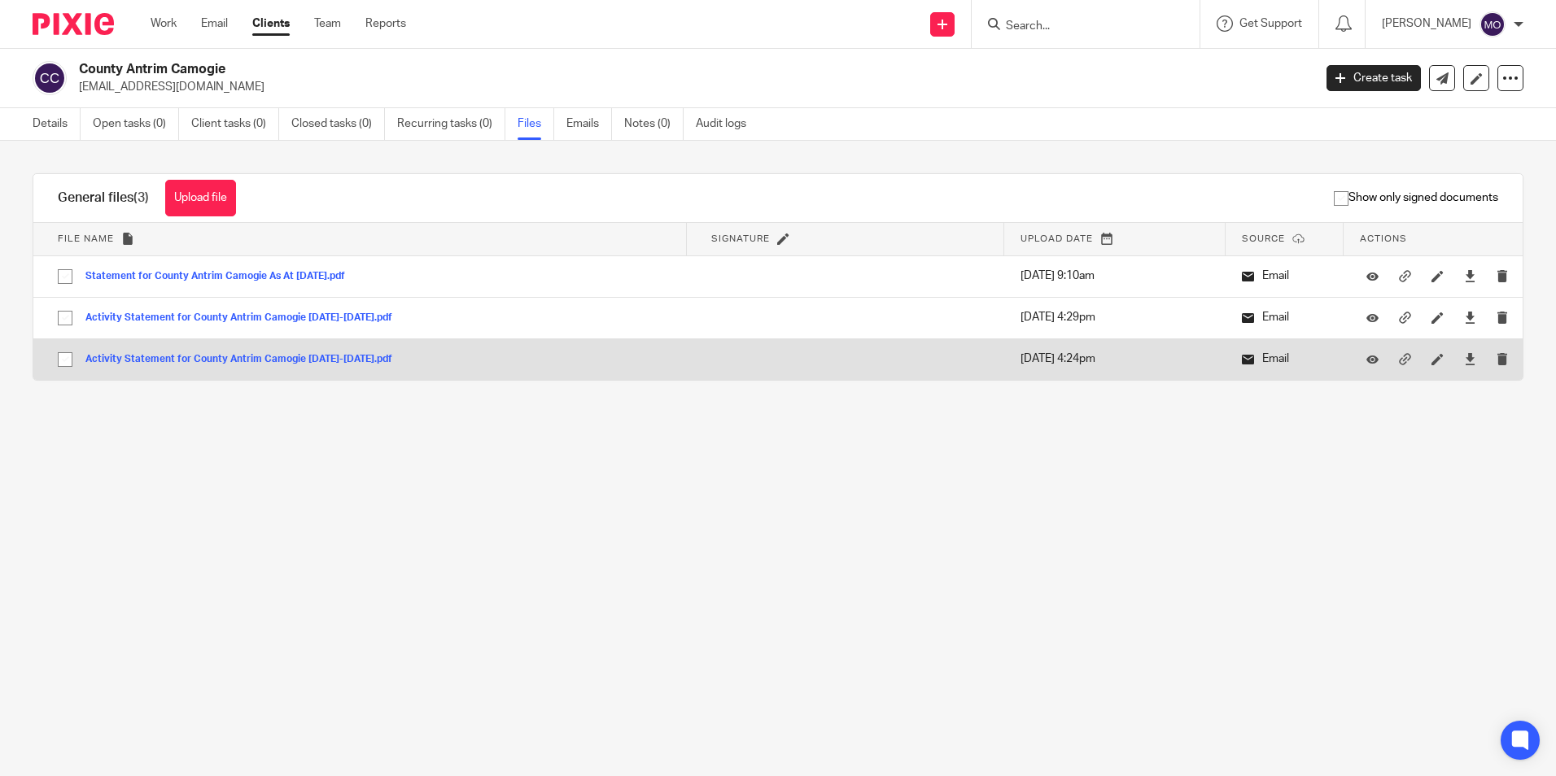
drag, startPoint x: 59, startPoint y: 352, endPoint x: 69, endPoint y: 325, distance: 29.6
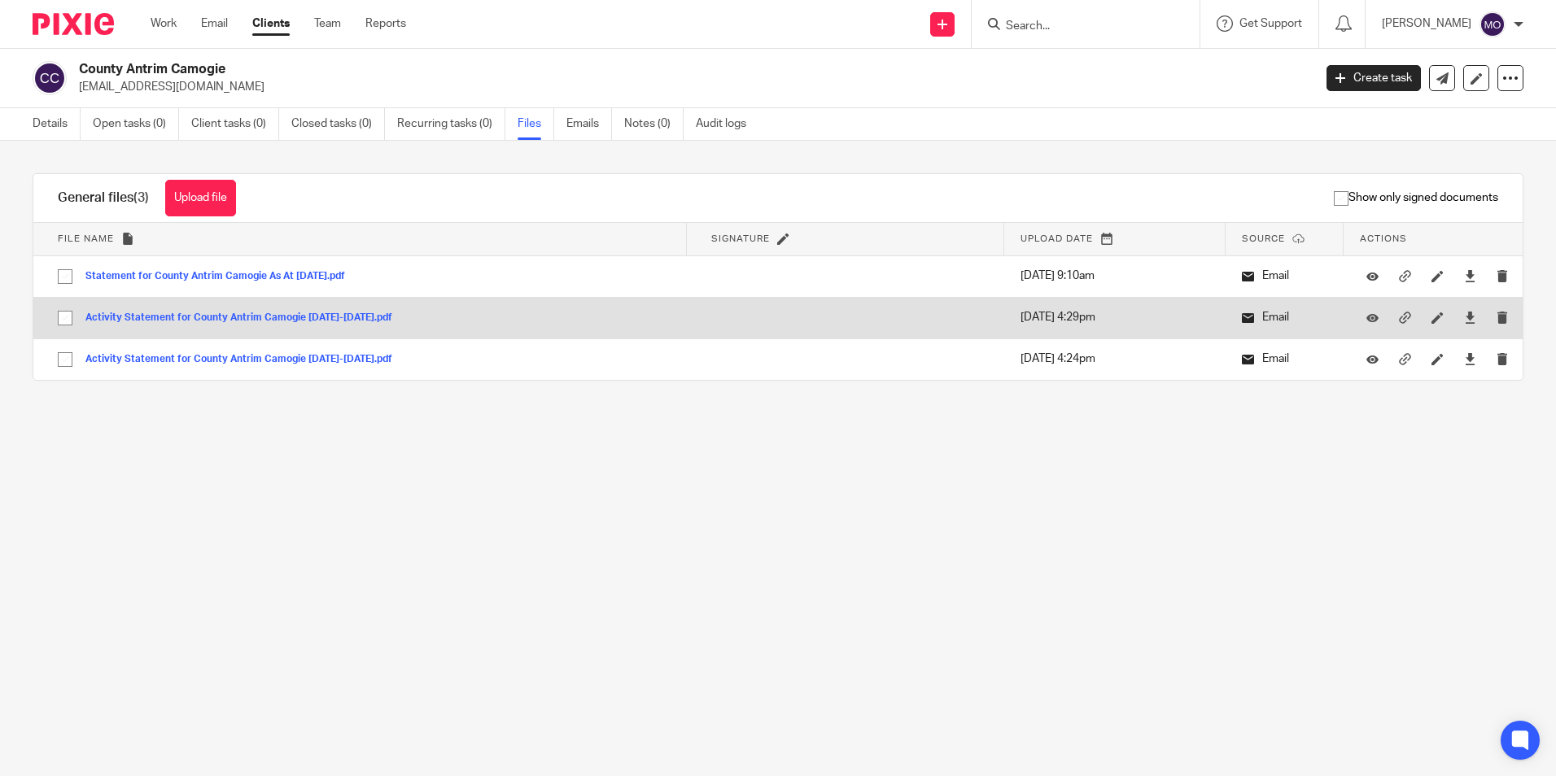
click at [62, 347] on input "checkbox" at bounding box center [65, 359] width 31 height 31
checkbox input "true"
click at [67, 315] on input "checkbox" at bounding box center [65, 318] width 31 height 31
checkbox input "true"
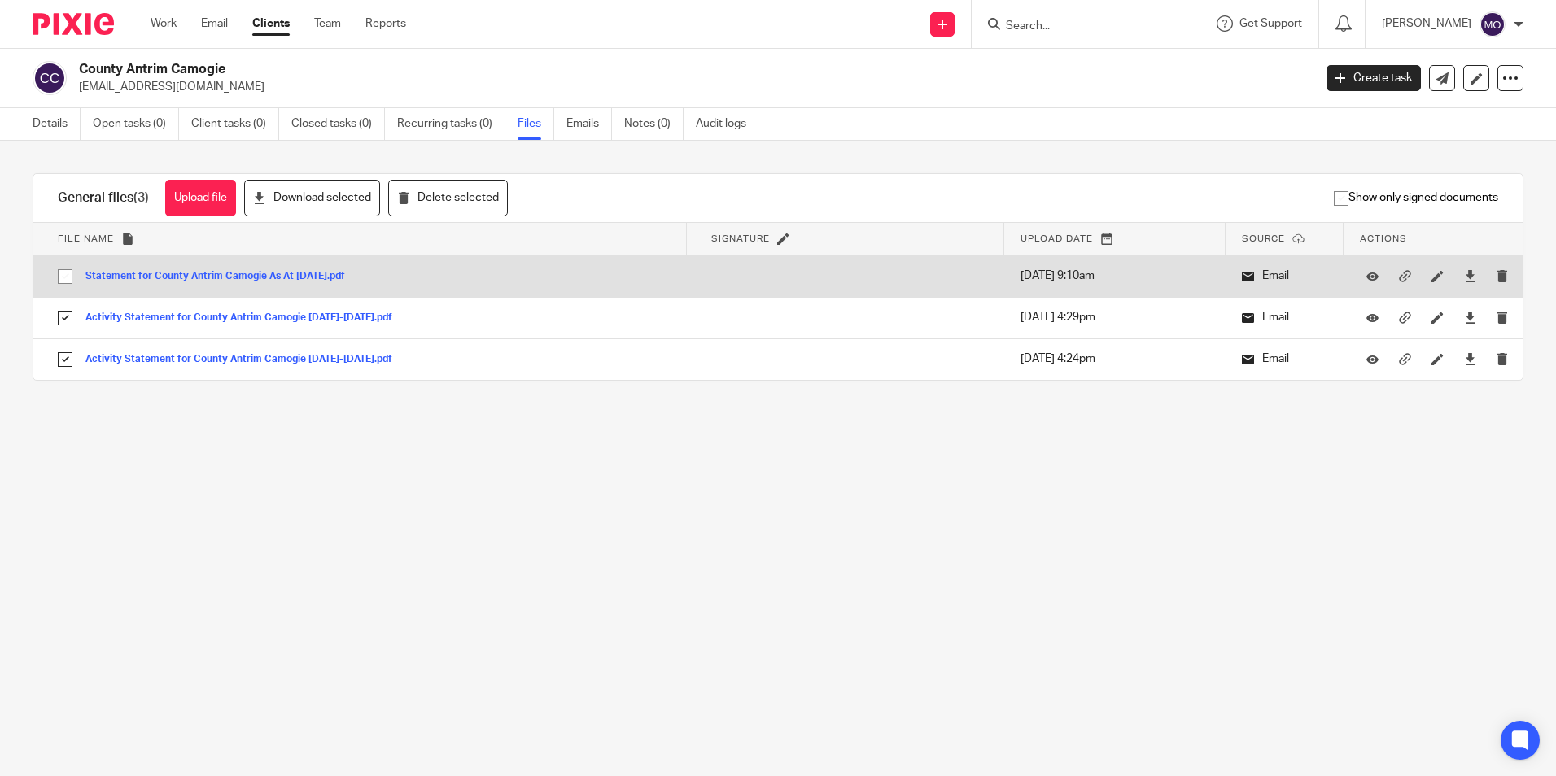
click at [62, 280] on input "checkbox" at bounding box center [65, 276] width 31 height 31
checkbox input "true"
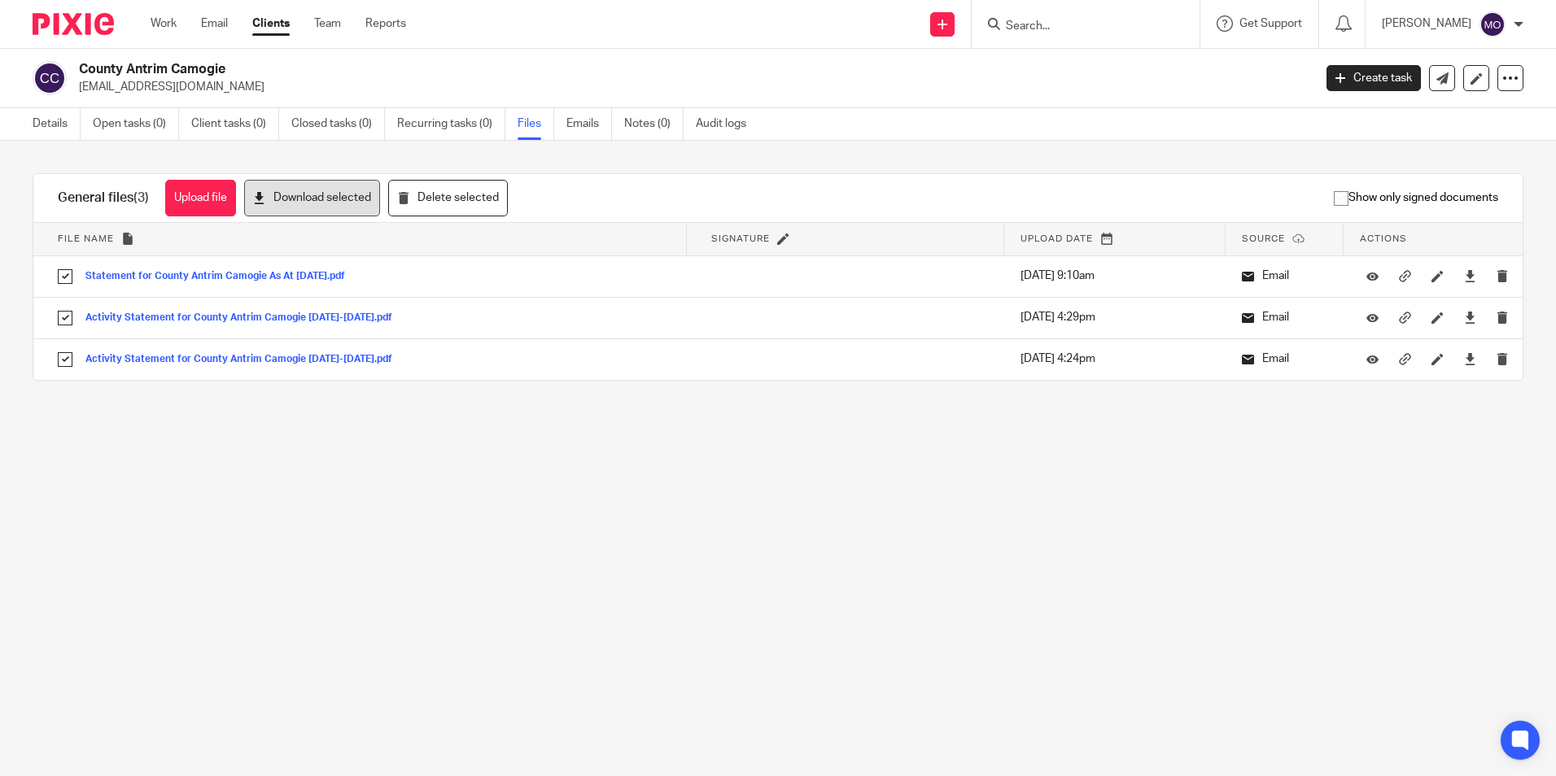
click at [323, 190] on button "Download selected" at bounding box center [312, 198] width 136 height 37
click at [1502, 83] on icon at bounding box center [1510, 78] width 16 height 16
click at [1372, 137] on link "Export data" at bounding box center [1409, 143] width 180 height 24
click at [997, 89] on p "[EMAIL_ADDRESS][DOMAIN_NAME]" at bounding box center [690, 87] width 1223 height 16
click at [279, 19] on link "Clients" at bounding box center [270, 23] width 37 height 16
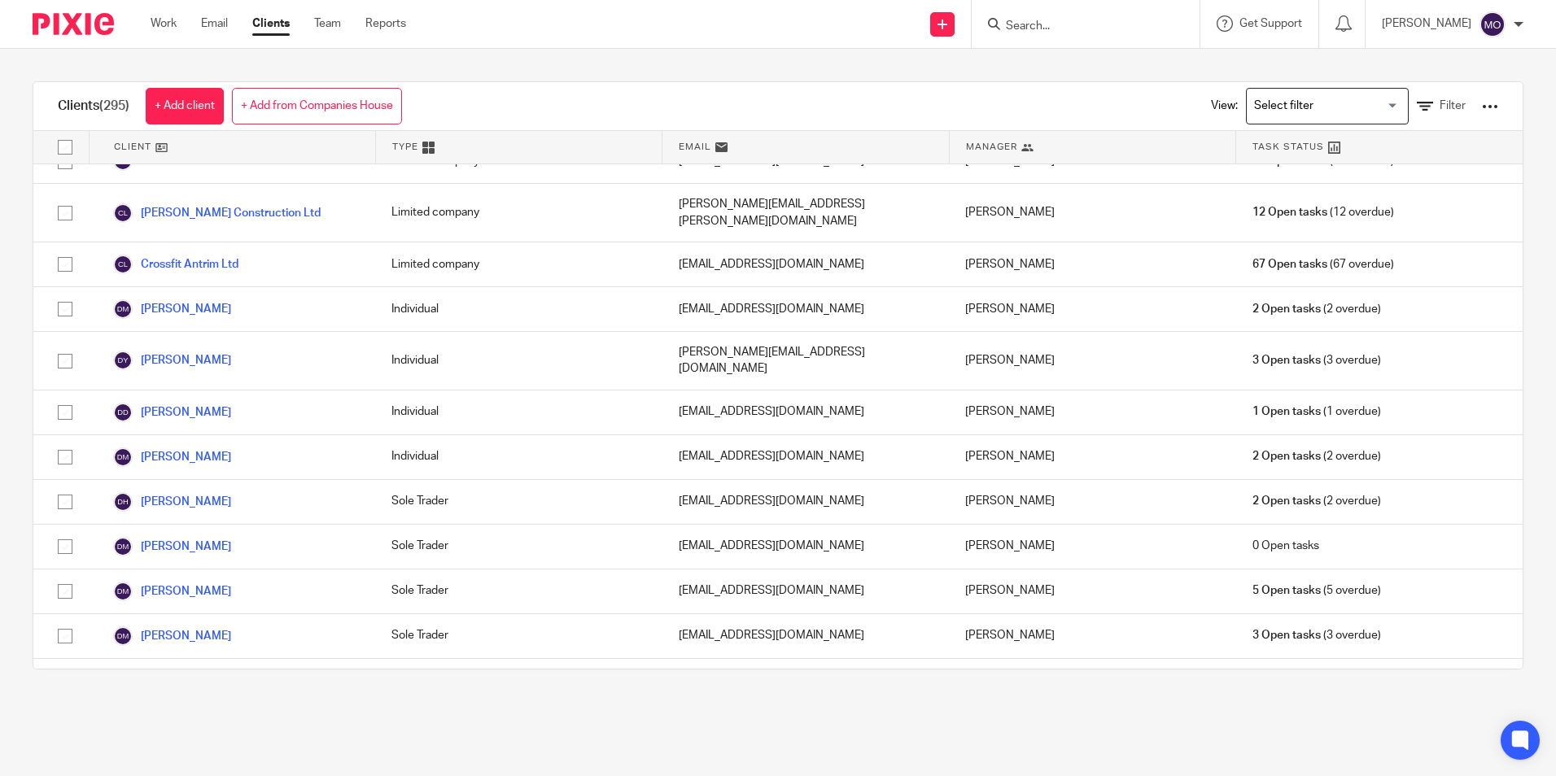
scroll to position [2520, 0]
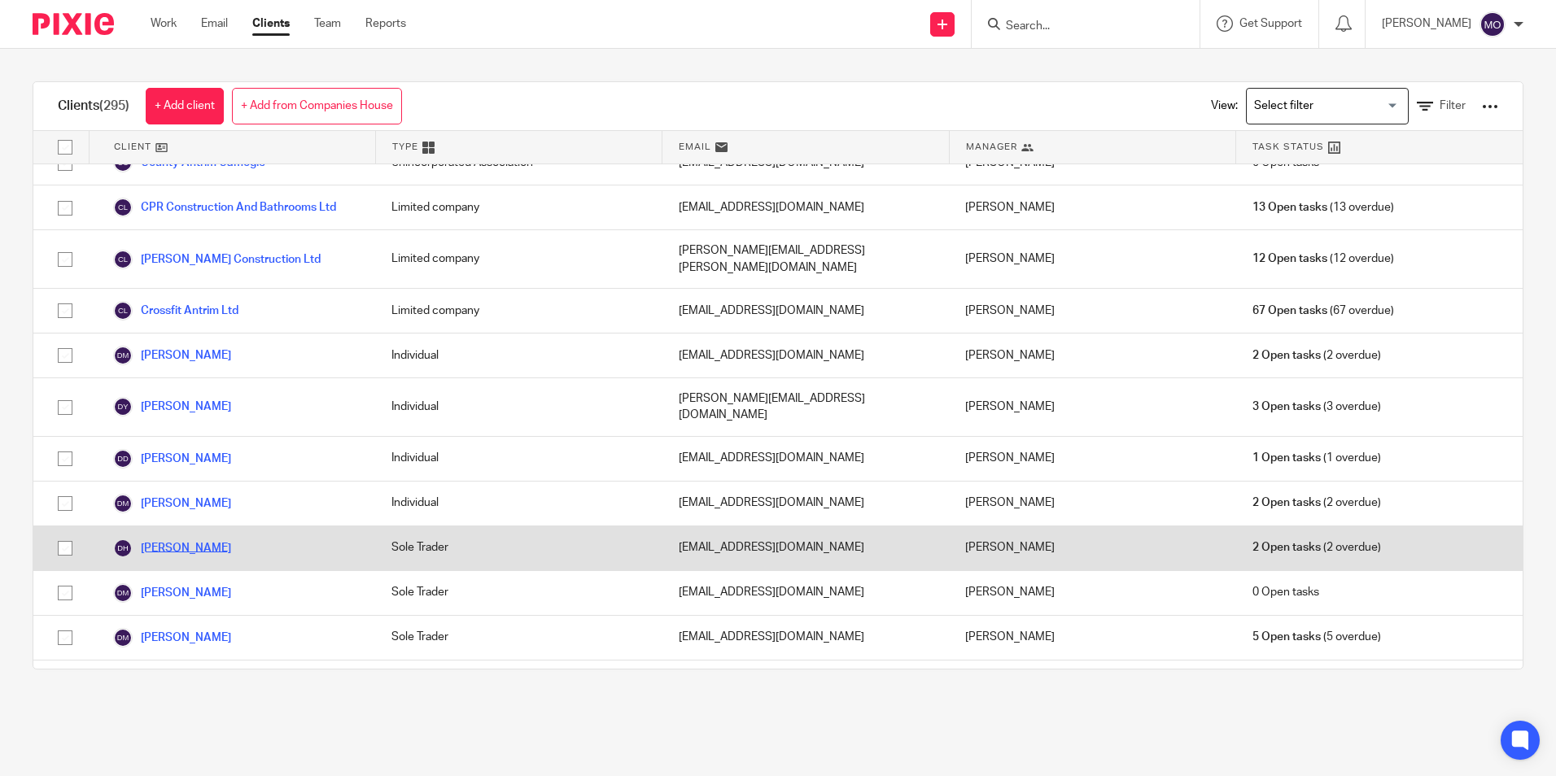
click at [219, 539] on link "[PERSON_NAME]" at bounding box center [172, 549] width 118 height 20
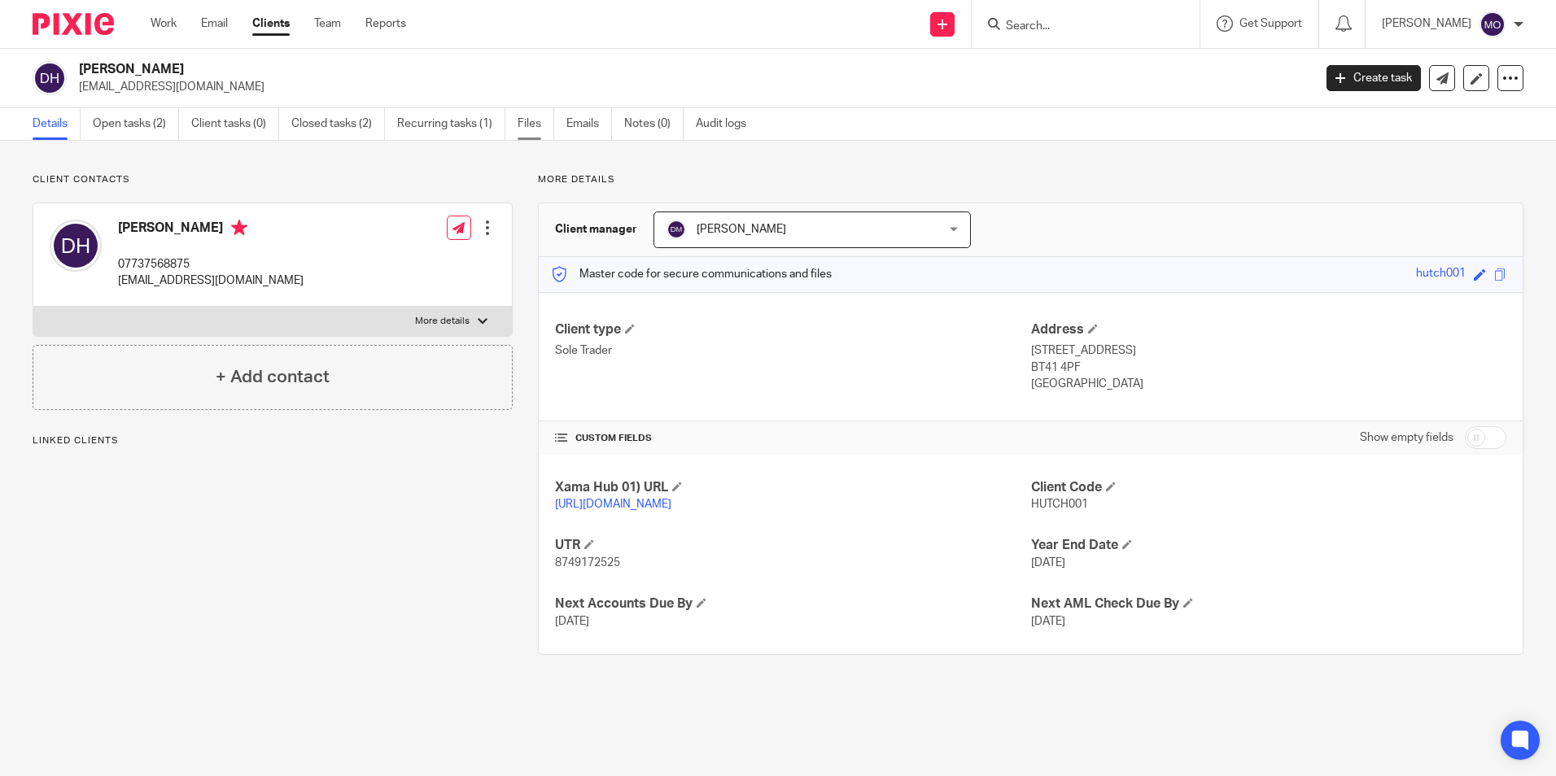
click at [535, 126] on link "Files" at bounding box center [535, 124] width 37 height 32
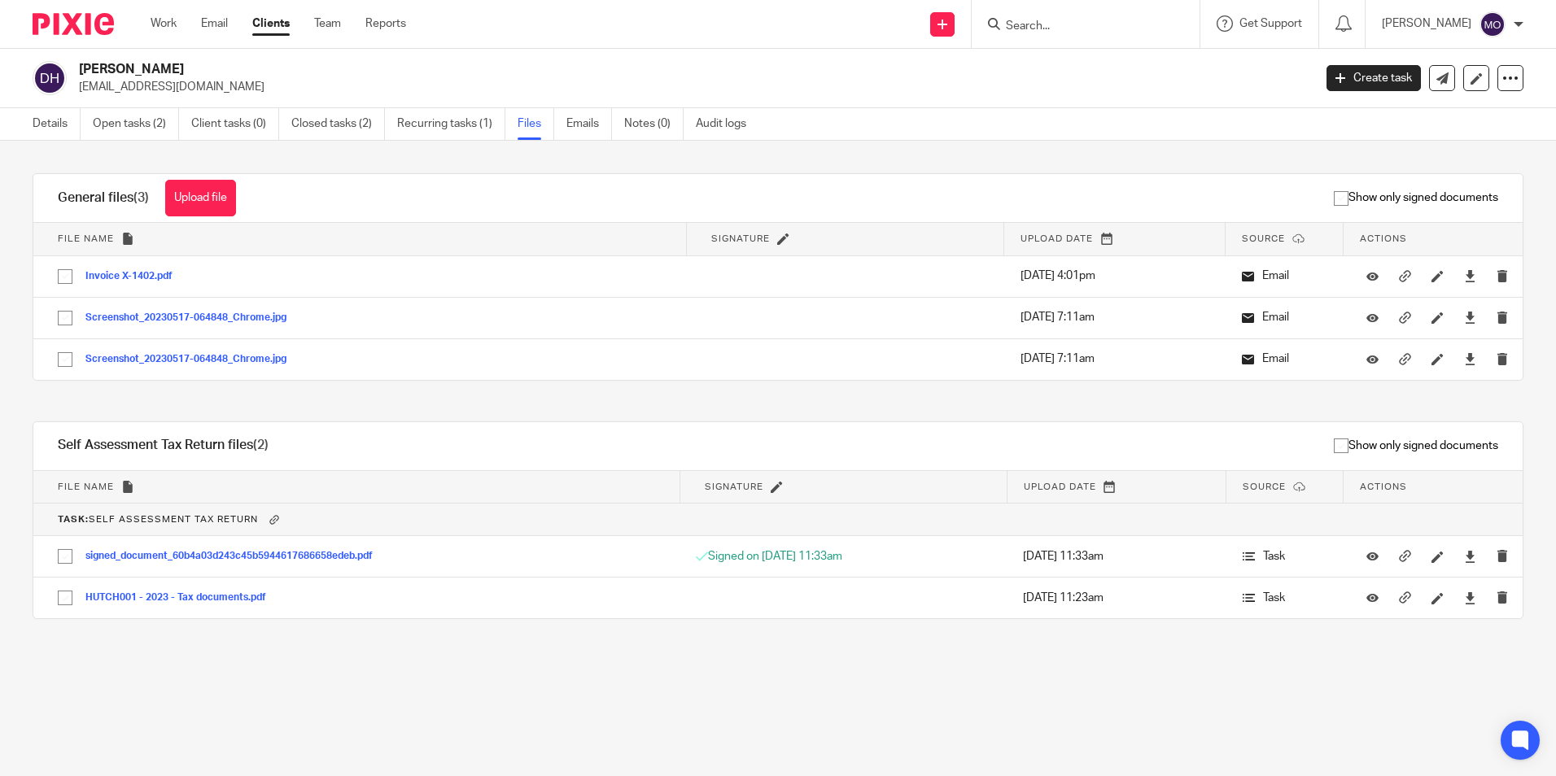
drag, startPoint x: 81, startPoint y: 64, endPoint x: 188, endPoint y: 65, distance: 107.4
click at [188, 65] on h2 "[PERSON_NAME]" at bounding box center [568, 69] width 978 height 17
drag, startPoint x: 188, startPoint y: 65, endPoint x: 176, endPoint y: 69, distance: 12.9
copy h2 "[PERSON_NAME]"
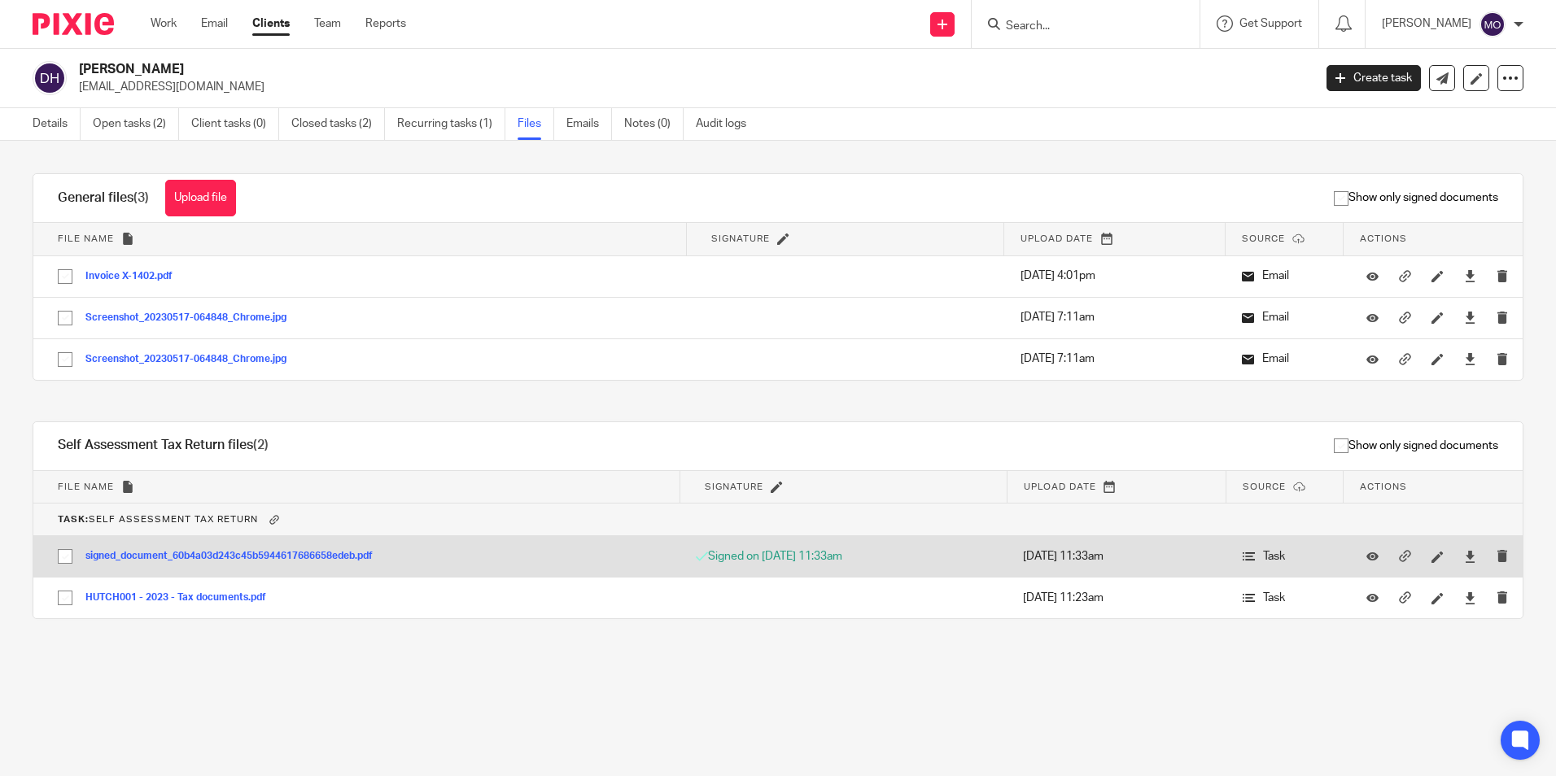
drag, startPoint x: 69, startPoint y: 596, endPoint x: 73, endPoint y: 562, distance: 33.6
click at [68, 592] on input "checkbox" at bounding box center [65, 598] width 31 height 31
checkbox input "true"
drag, startPoint x: 72, startPoint y: 556, endPoint x: 67, endPoint y: 464, distance: 92.1
click at [70, 555] on input "checkbox" at bounding box center [65, 556] width 31 height 31
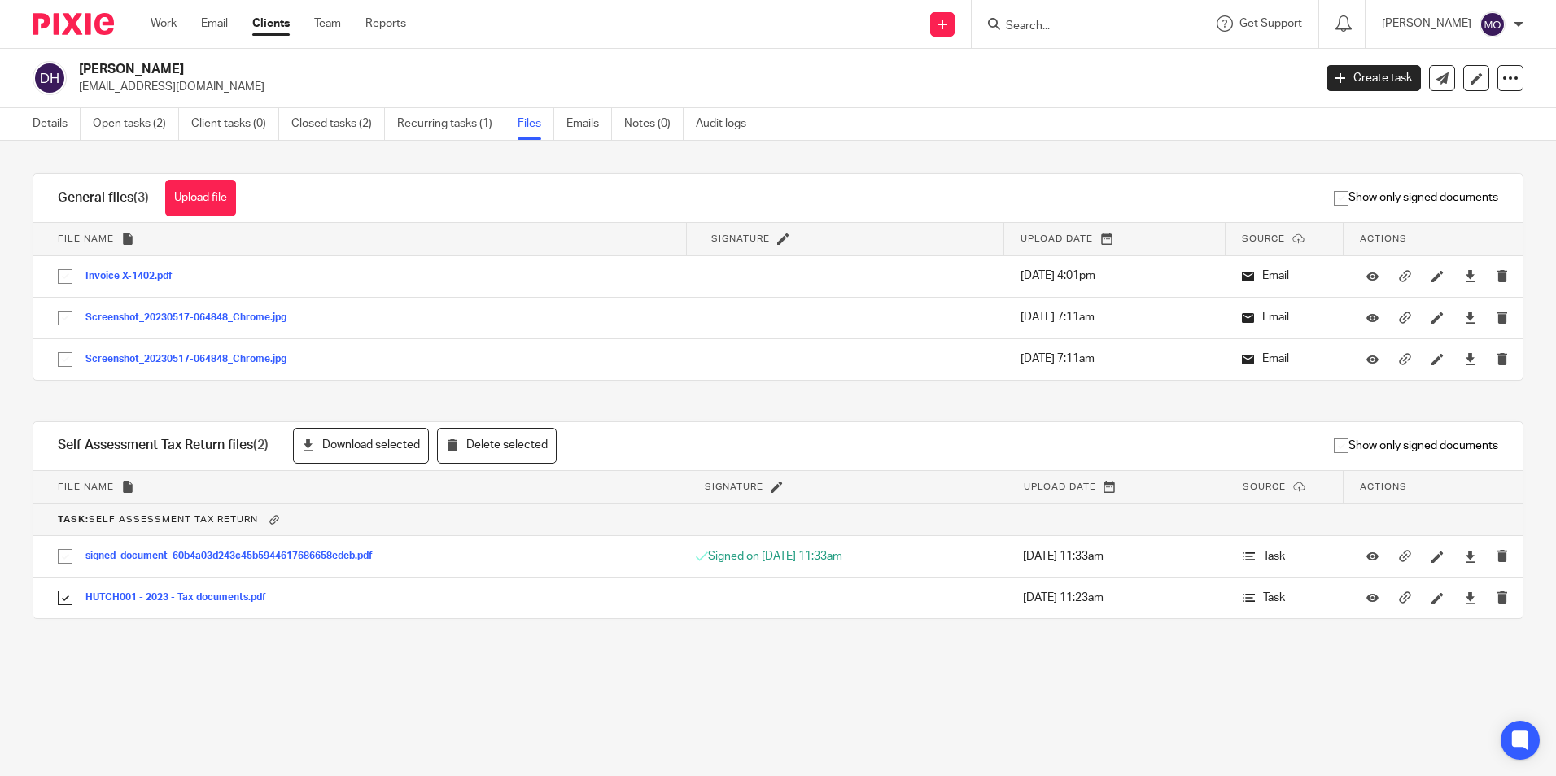
checkbox input "true"
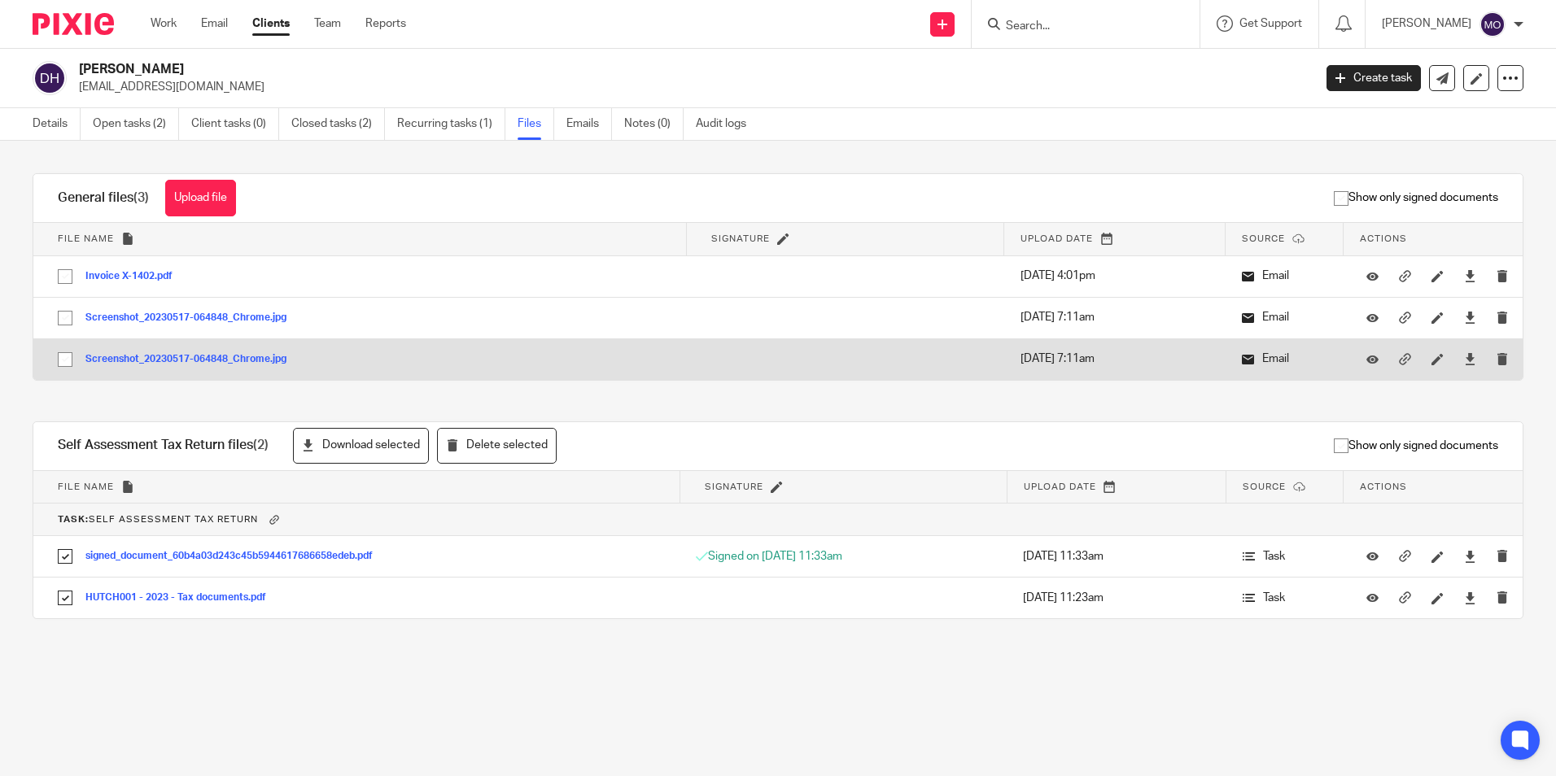
click at [55, 360] on input "checkbox" at bounding box center [65, 359] width 31 height 31
checkbox input "true"
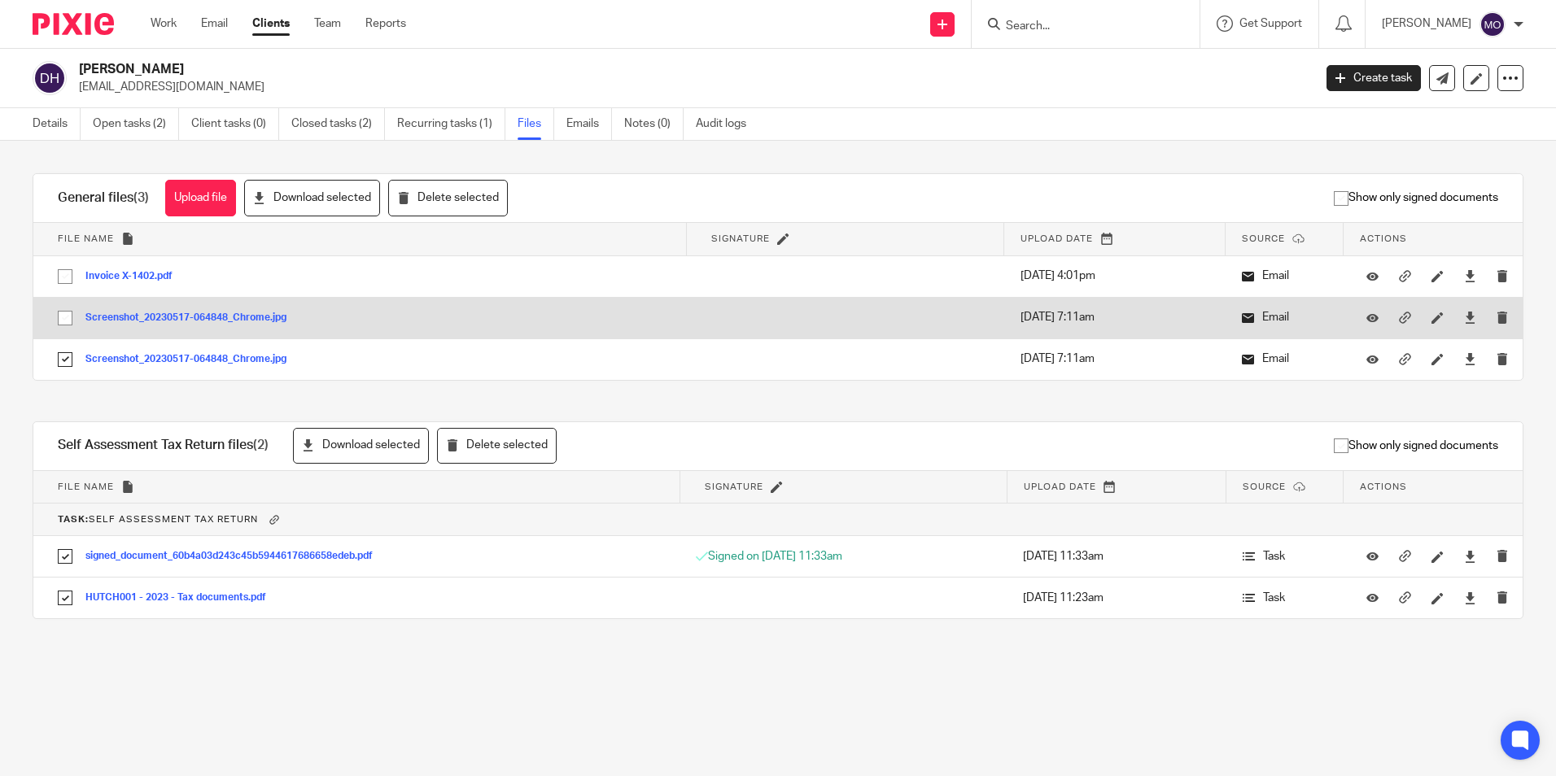
click at [68, 316] on input "checkbox" at bounding box center [65, 318] width 31 height 31
checkbox input "true"
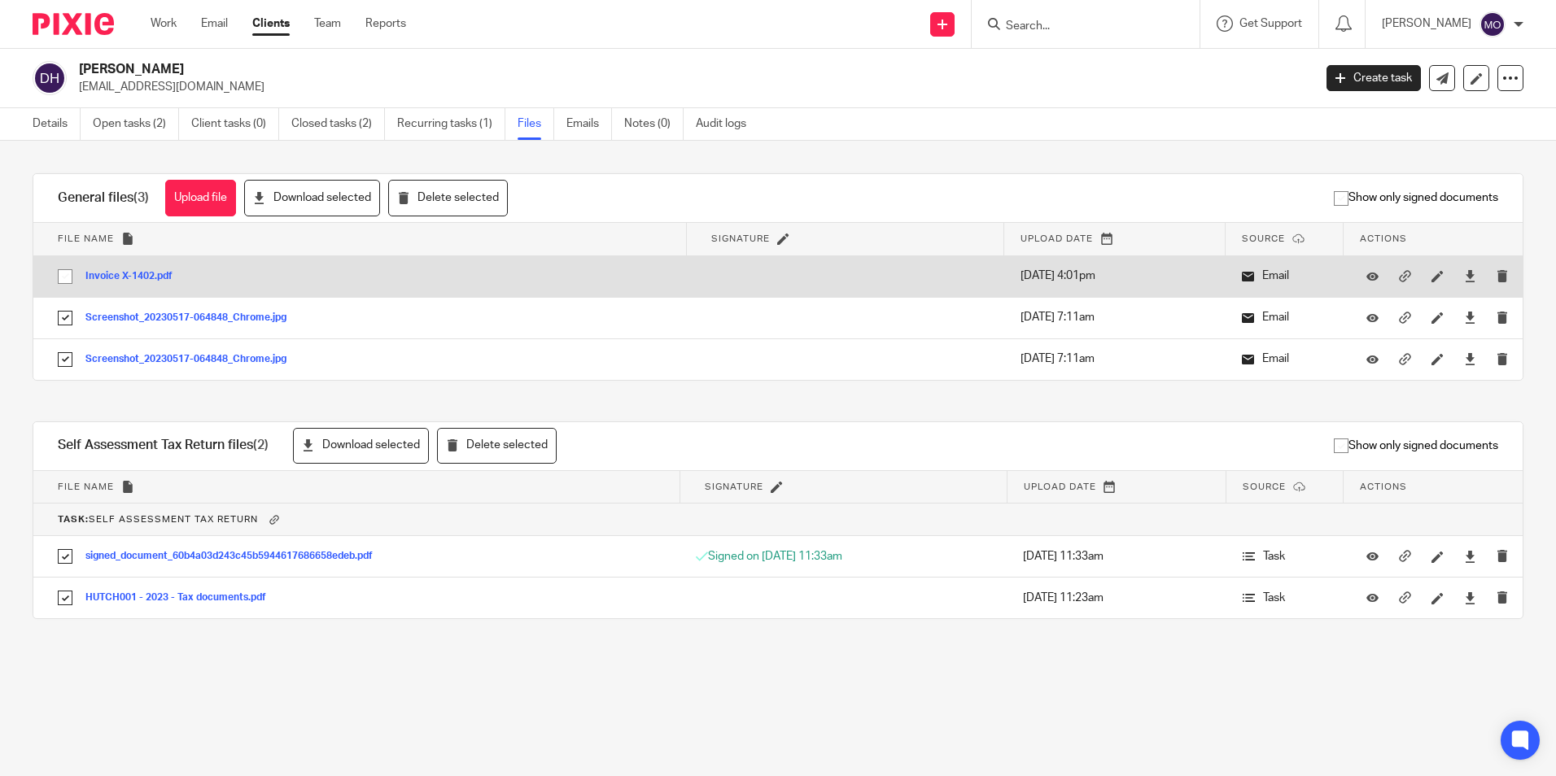
click at [64, 283] on input "checkbox" at bounding box center [65, 276] width 31 height 31
checkbox input "true"
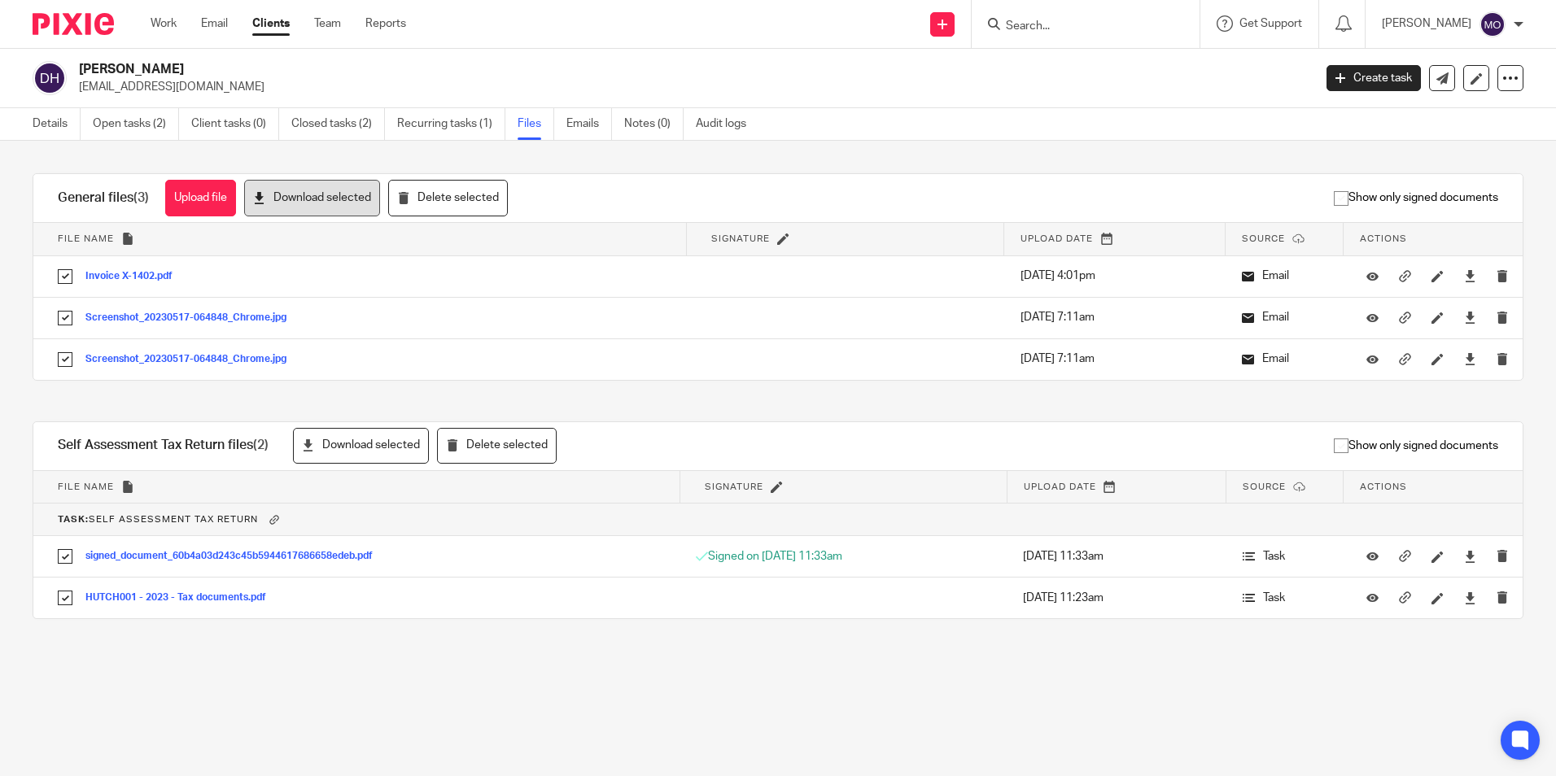
drag, startPoint x: 280, startPoint y: 204, endPoint x: 282, endPoint y: 215, distance: 10.9
click at [280, 205] on button "Download selected" at bounding box center [312, 198] width 136 height 37
click at [334, 450] on button "Download selected" at bounding box center [361, 446] width 136 height 37
click at [1502, 79] on icon at bounding box center [1510, 78] width 16 height 16
click at [1464, 142] on link "Export data" at bounding box center [1409, 143] width 180 height 24
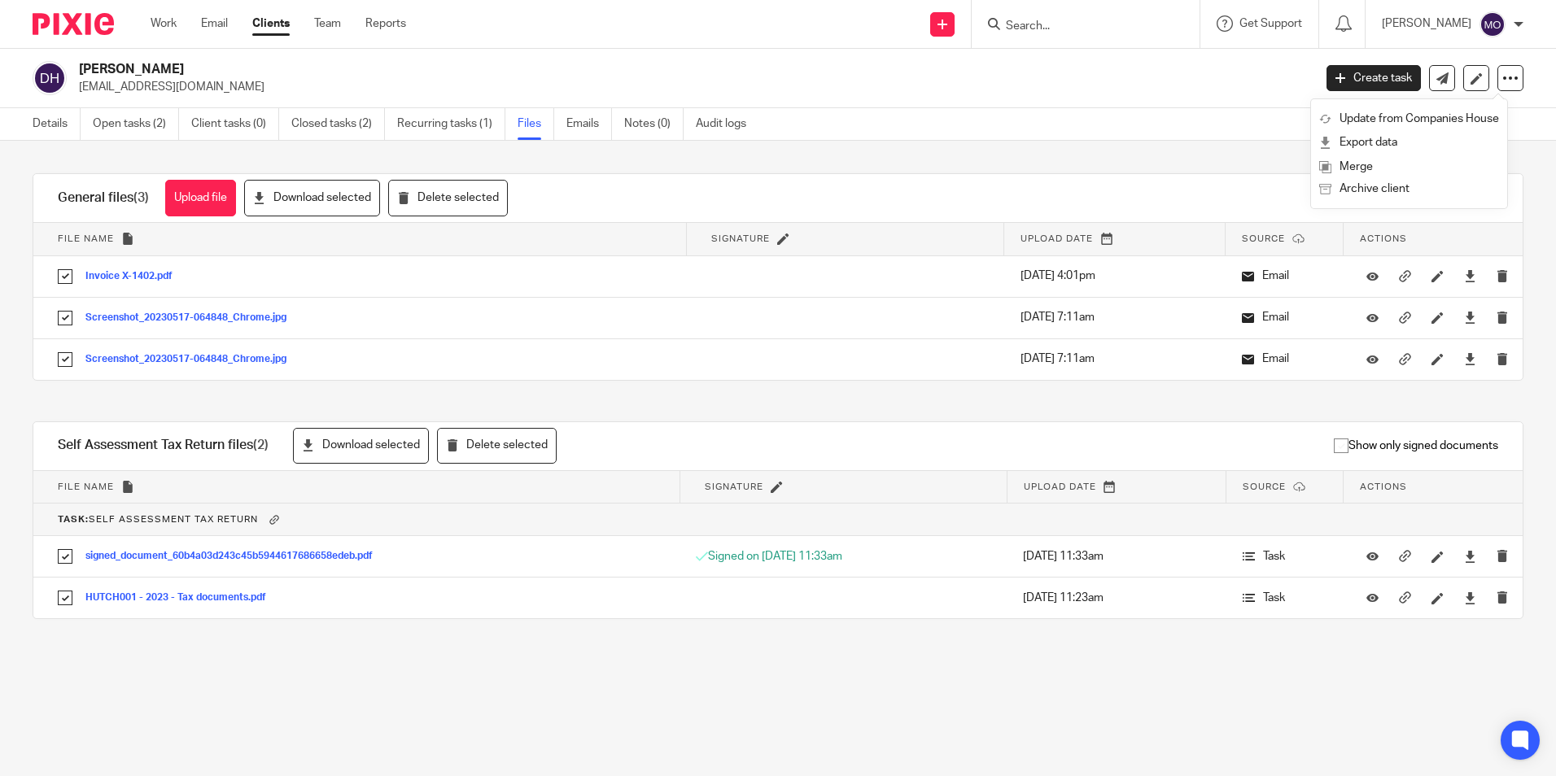
click at [260, 22] on link "Clients" at bounding box center [270, 23] width 37 height 16
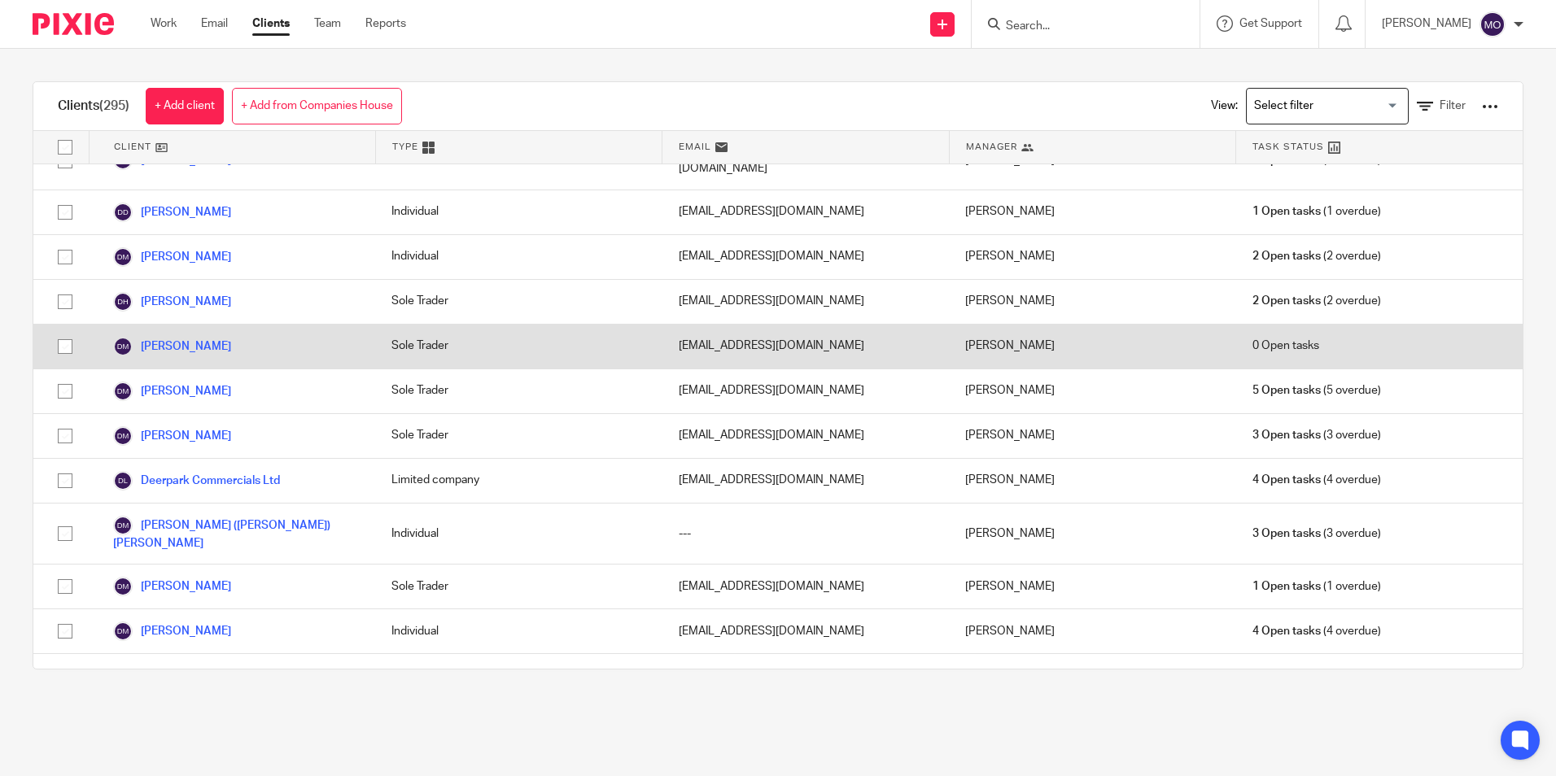
scroll to position [2685, 0]
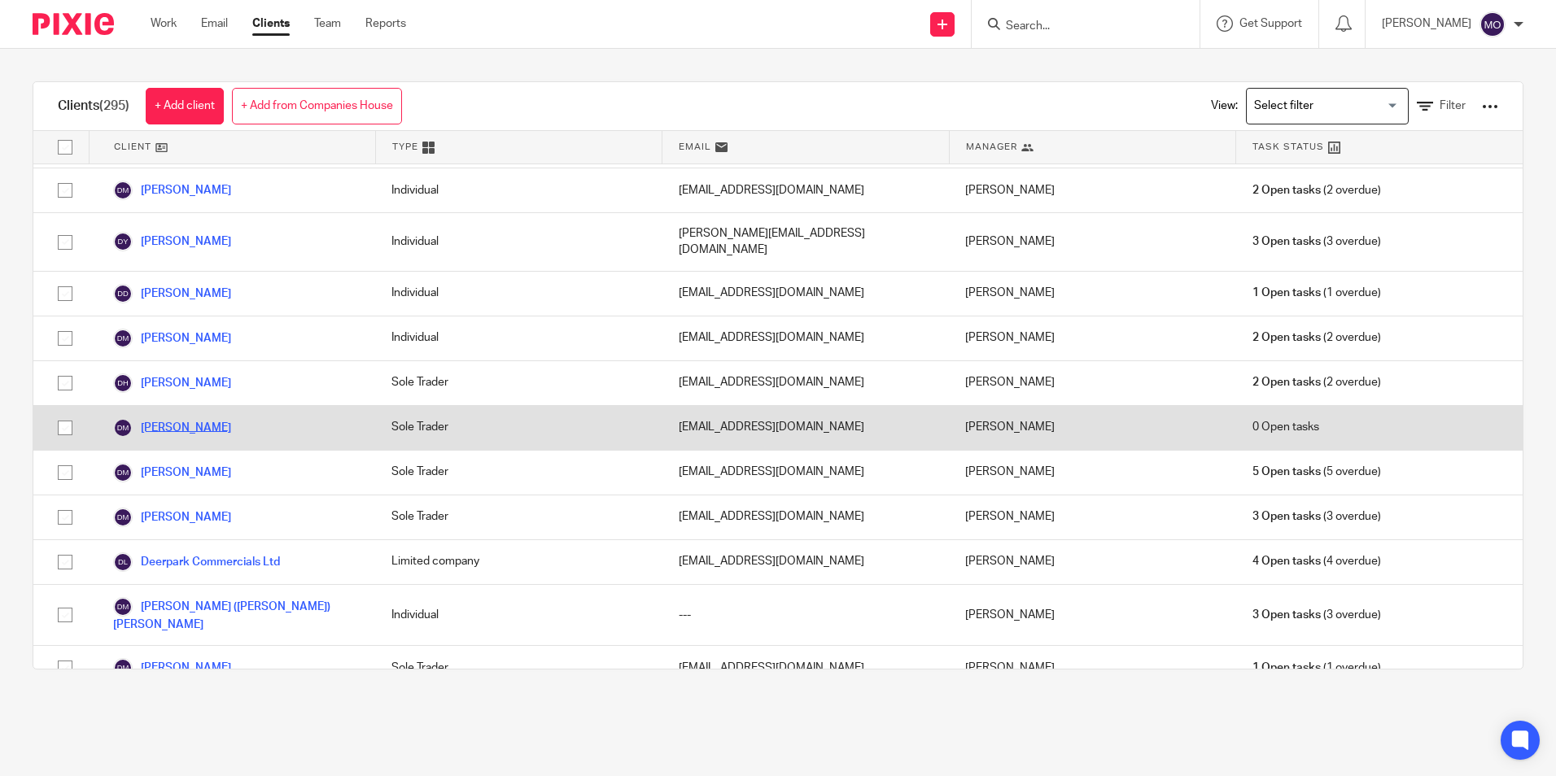
click at [223, 418] on link "[PERSON_NAME]" at bounding box center [172, 428] width 118 height 20
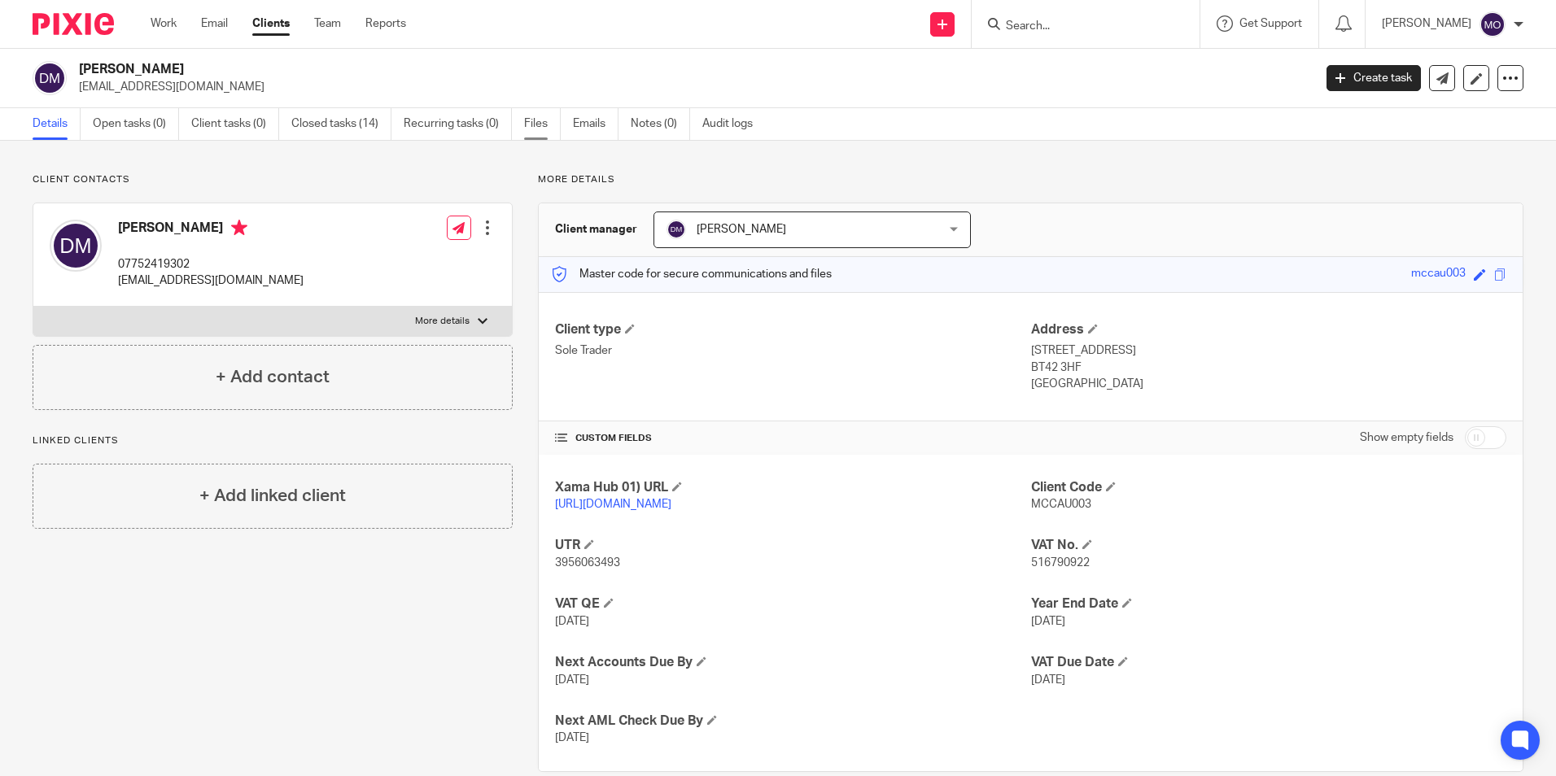
click at [535, 132] on link "Files" at bounding box center [542, 124] width 37 height 32
drag, startPoint x: 194, startPoint y: 69, endPoint x: 87, endPoint y: 73, distance: 107.5
click at [87, 73] on h2 "[PERSON_NAME]" at bounding box center [568, 69] width 978 height 17
click at [81, 73] on h2 "[PERSON_NAME]" at bounding box center [568, 69] width 978 height 17
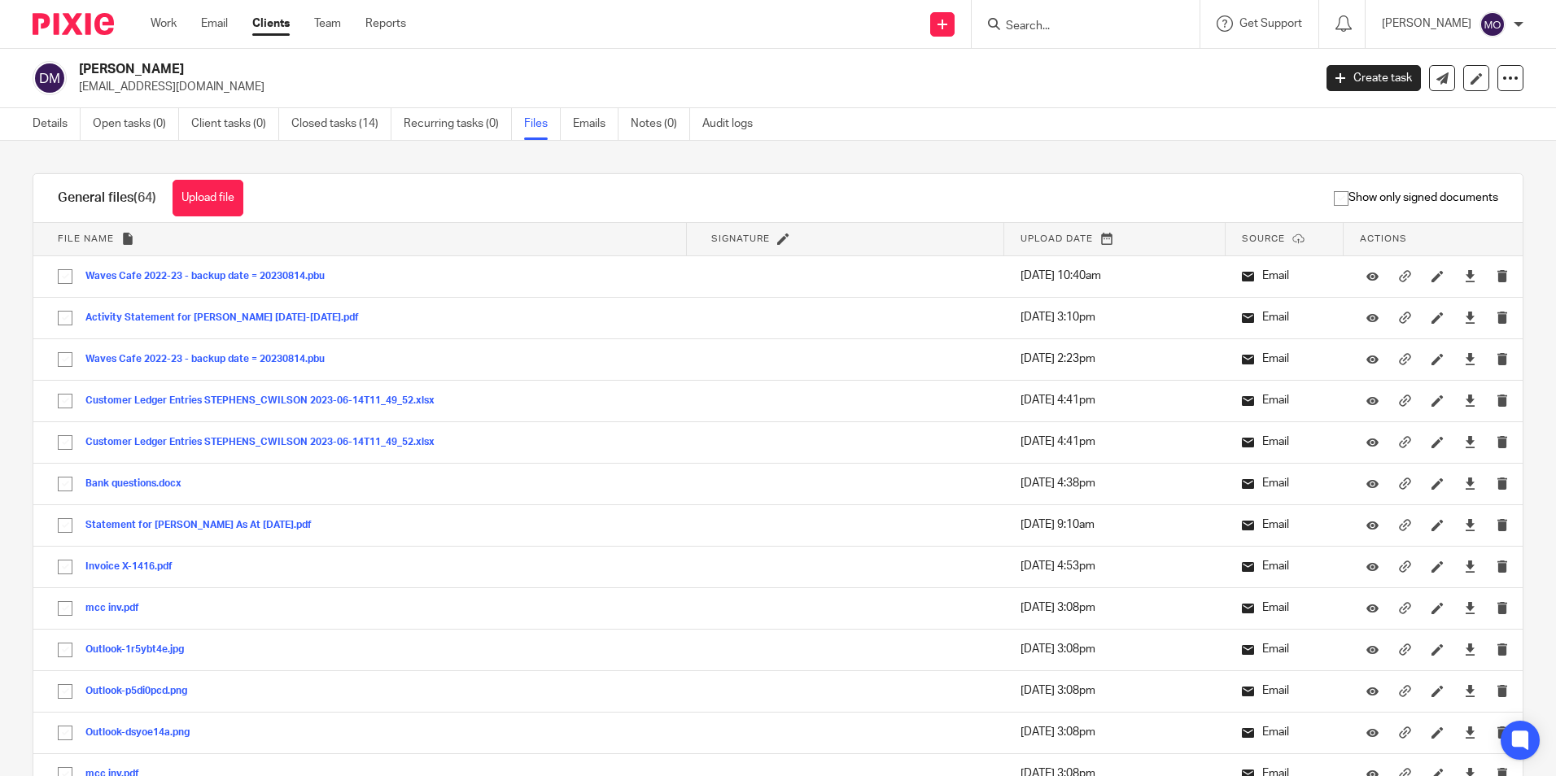
drag, startPoint x: 172, startPoint y: 70, endPoint x: 212, endPoint y: 59, distance: 40.7
click at [212, 59] on div "[PERSON_NAME] [EMAIL_ADDRESS][DOMAIN_NAME] Create task Update from Companies Ho…" at bounding box center [778, 78] width 1556 height 59
drag, startPoint x: 80, startPoint y: 68, endPoint x: 217, endPoint y: 71, distance: 137.5
click at [217, 71] on h2 "[PERSON_NAME]" at bounding box center [568, 69] width 978 height 17
drag, startPoint x: 217, startPoint y: 71, endPoint x: 160, endPoint y: 70, distance: 57.0
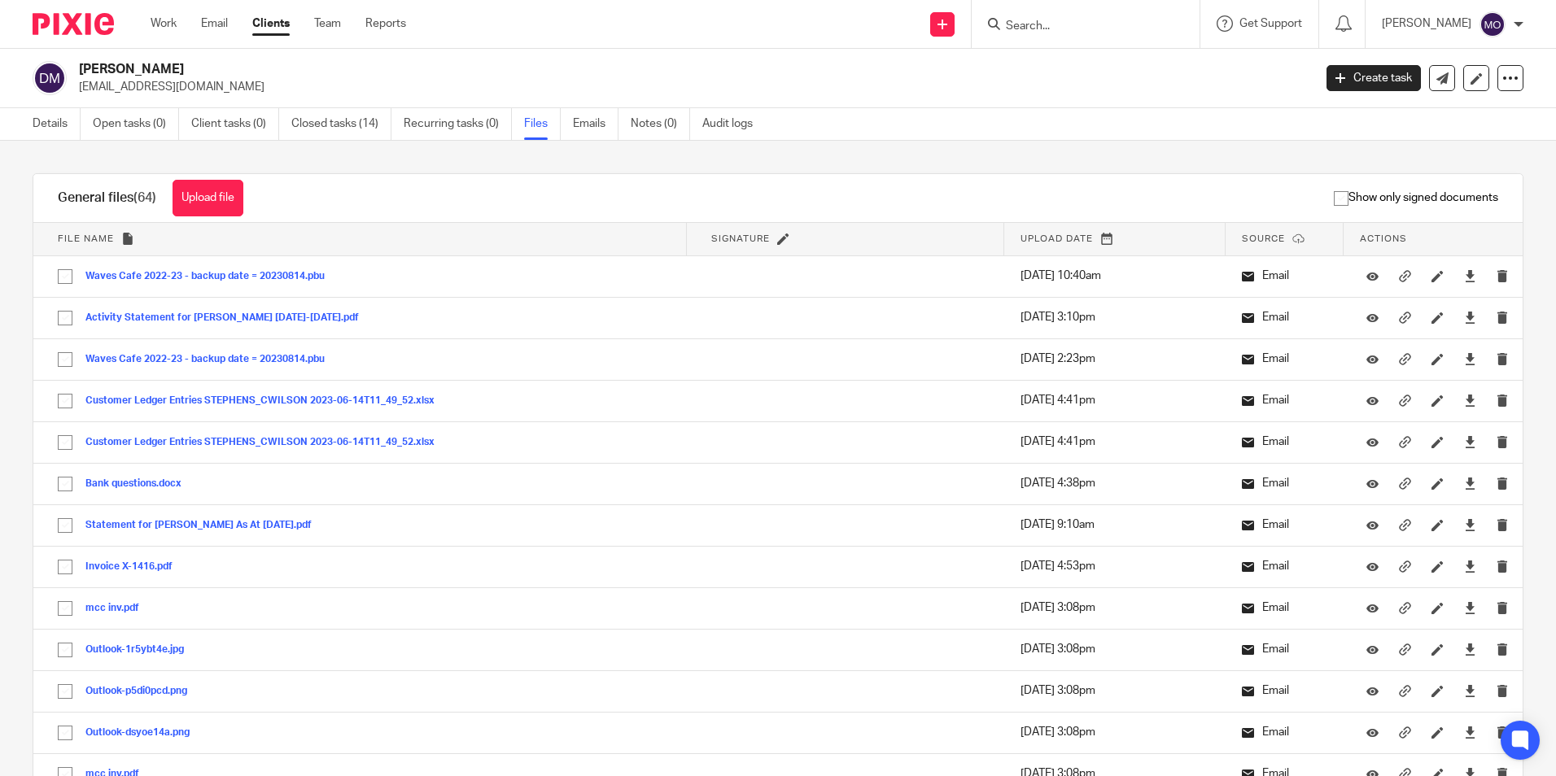
copy h2 "[PERSON_NAME]"
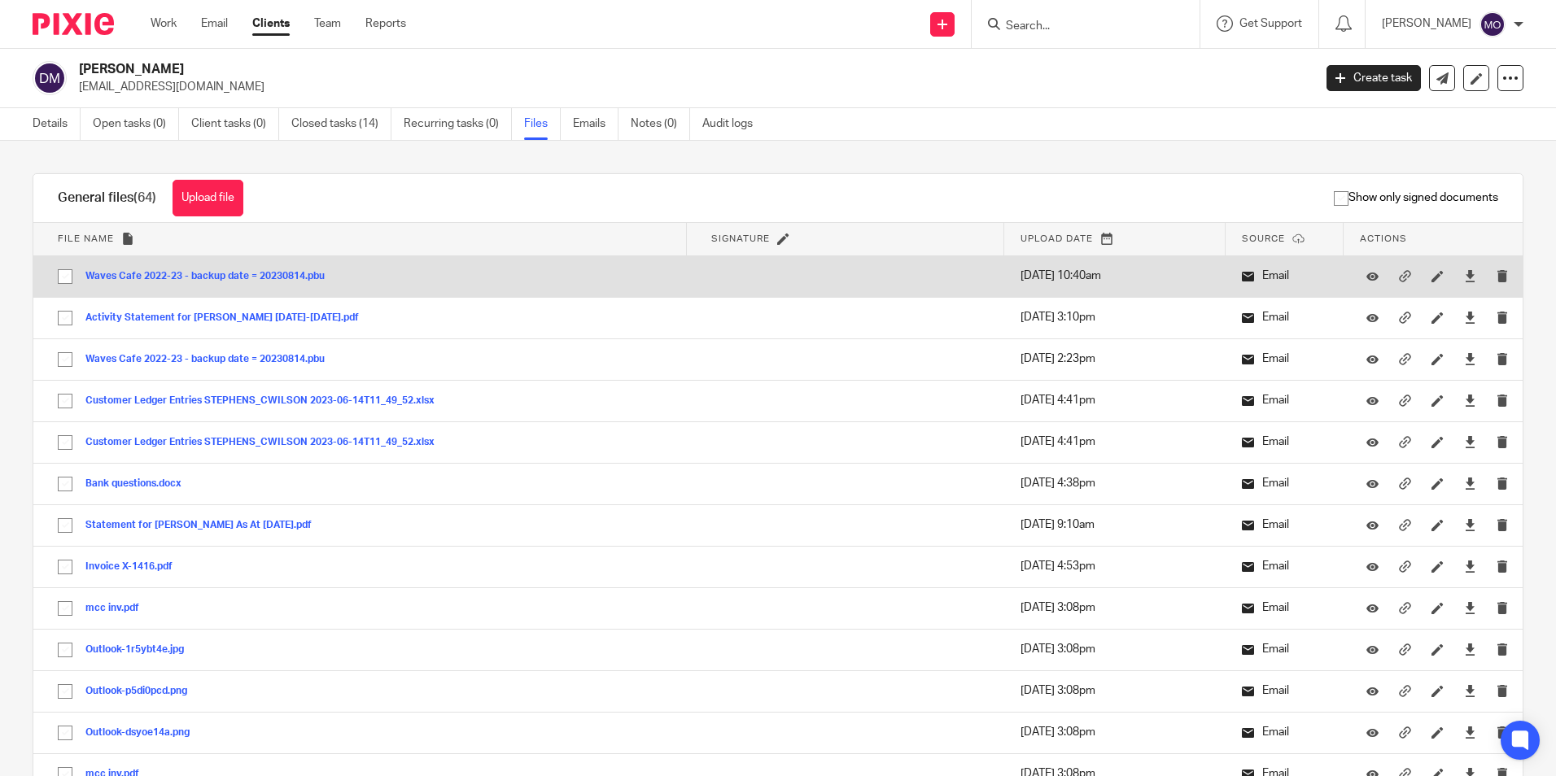
drag, startPoint x: 66, startPoint y: 279, endPoint x: 66, endPoint y: 289, distance: 9.8
click at [66, 279] on input "checkbox" at bounding box center [65, 276] width 31 height 31
checkbox input "true"
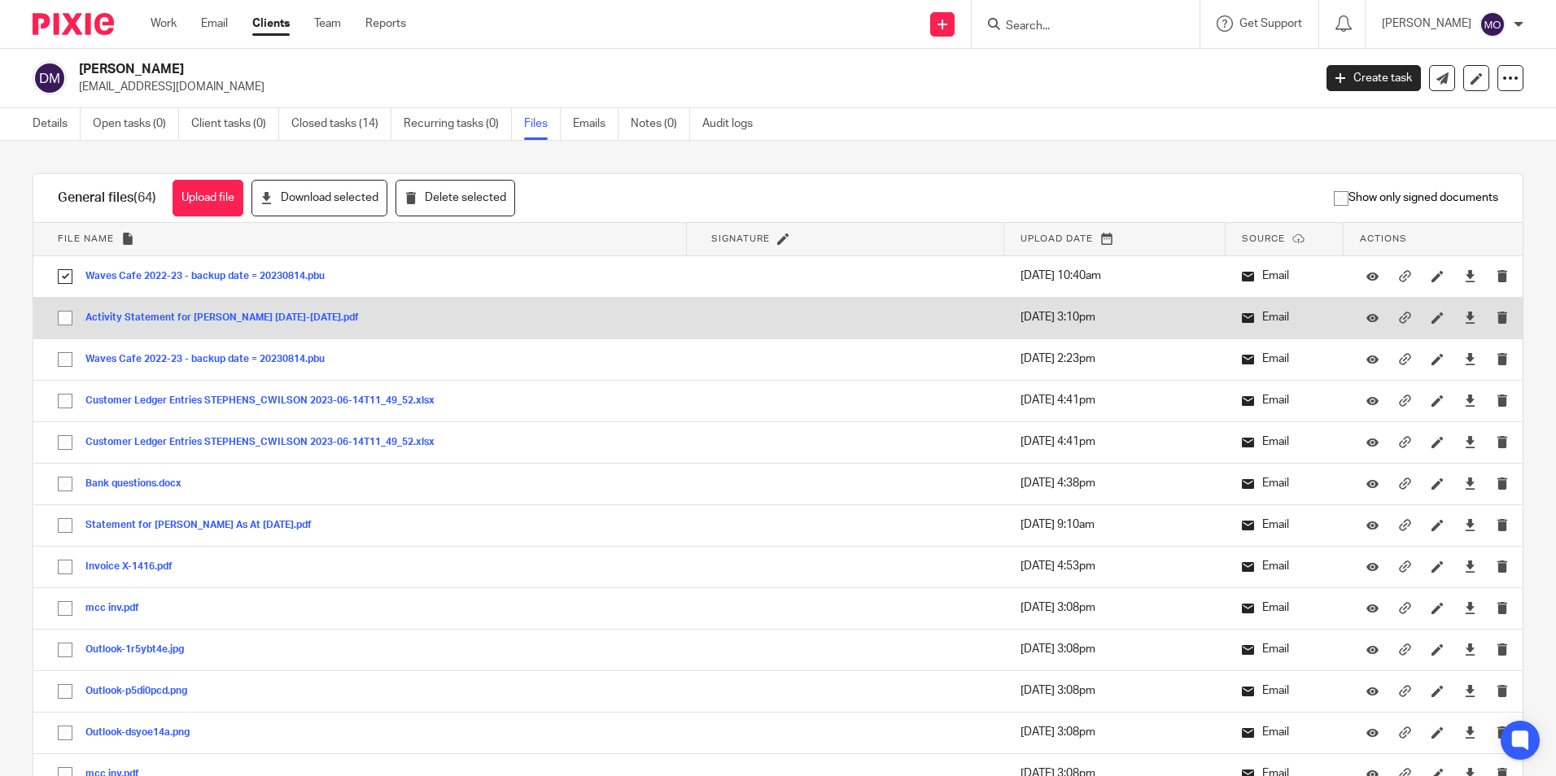
click at [60, 309] on input "checkbox" at bounding box center [65, 318] width 31 height 31
checkbox input "true"
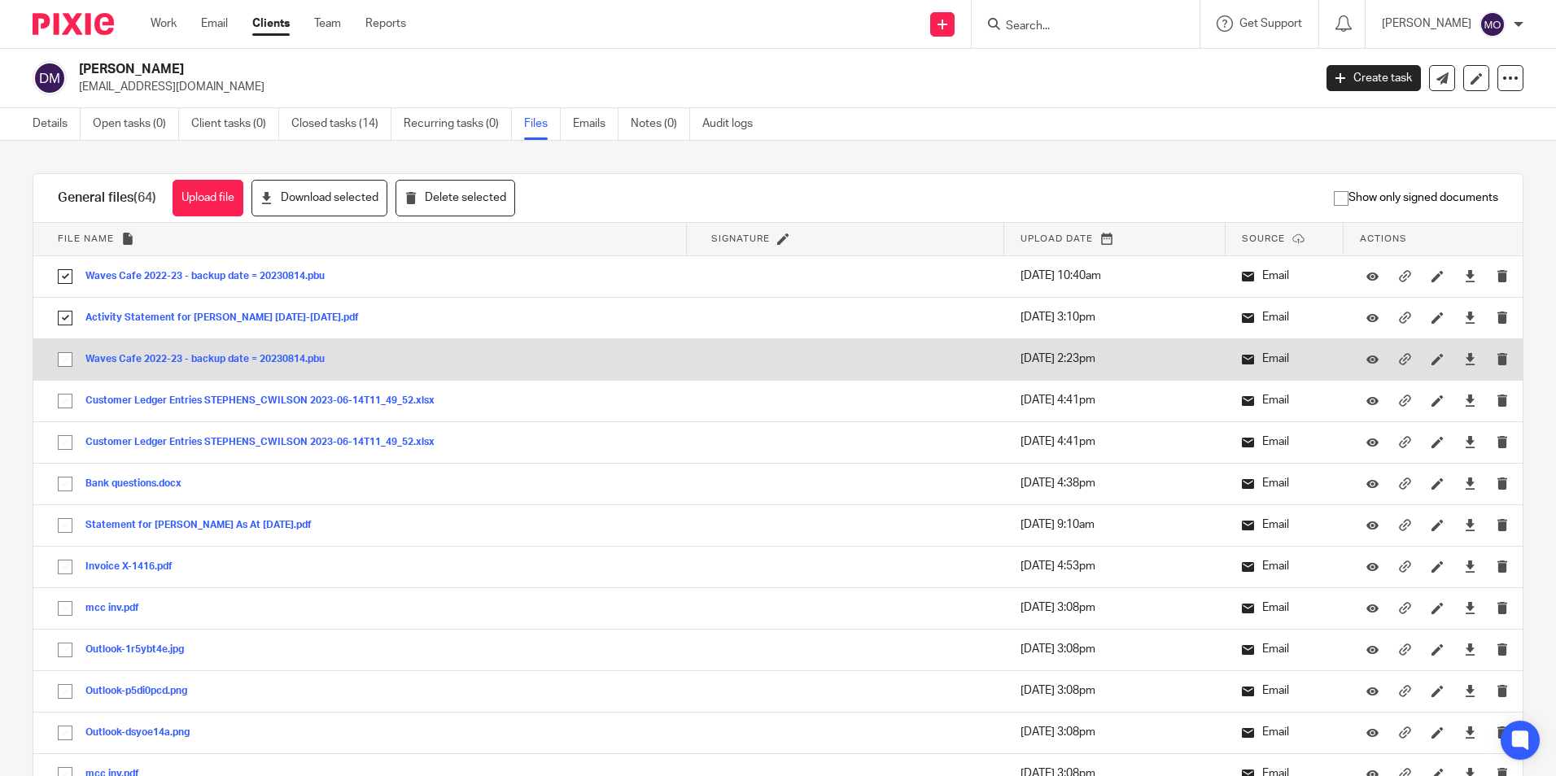
click at [63, 349] on input "checkbox" at bounding box center [65, 359] width 31 height 31
checkbox input "true"
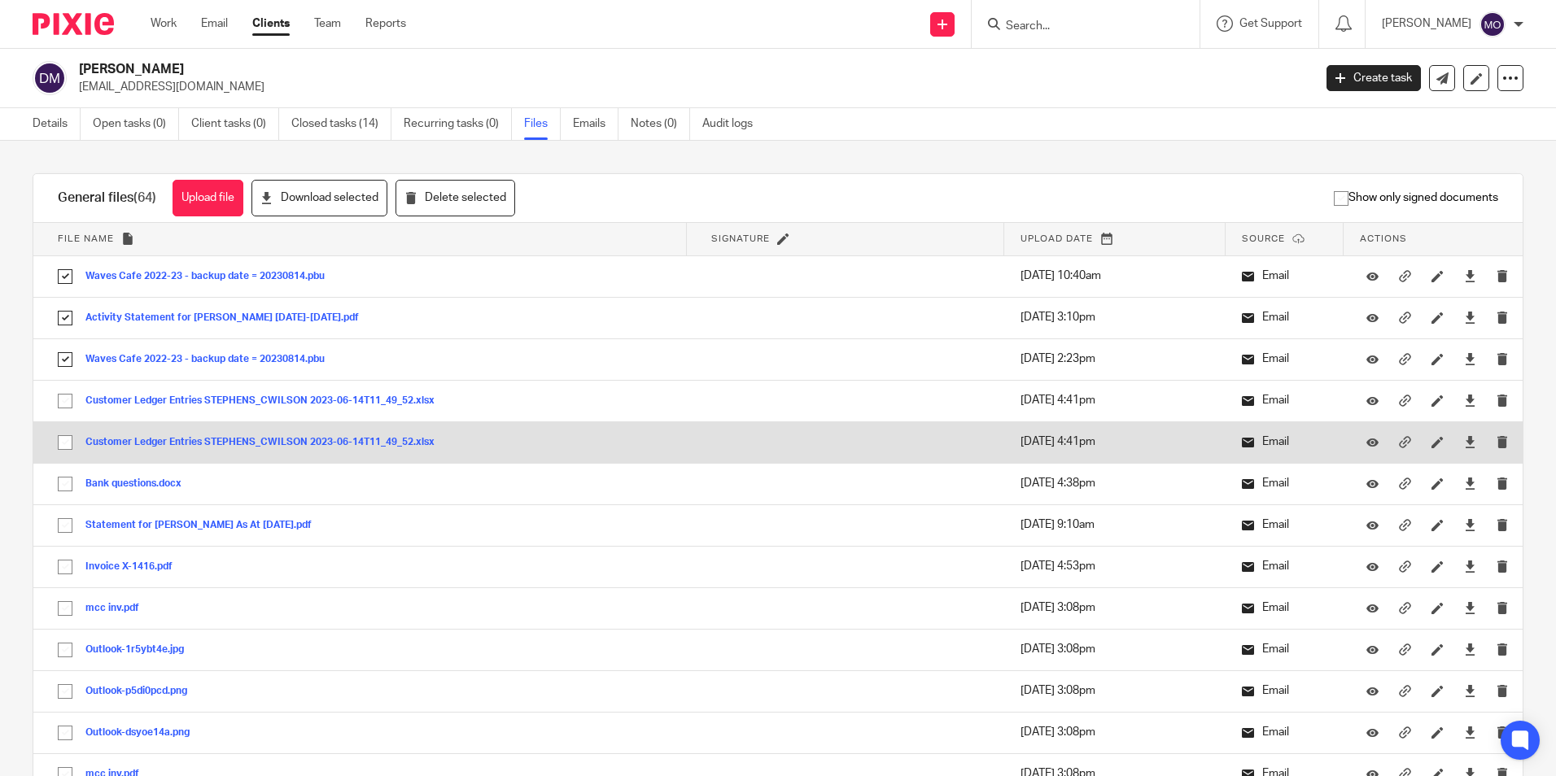
drag, startPoint x: 73, startPoint y: 402, endPoint x: 68, endPoint y: 428, distance: 26.5
click at [72, 404] on input "checkbox" at bounding box center [65, 401] width 31 height 31
checkbox input "true"
click at [66, 433] on input "checkbox" at bounding box center [65, 442] width 31 height 31
checkbox input "true"
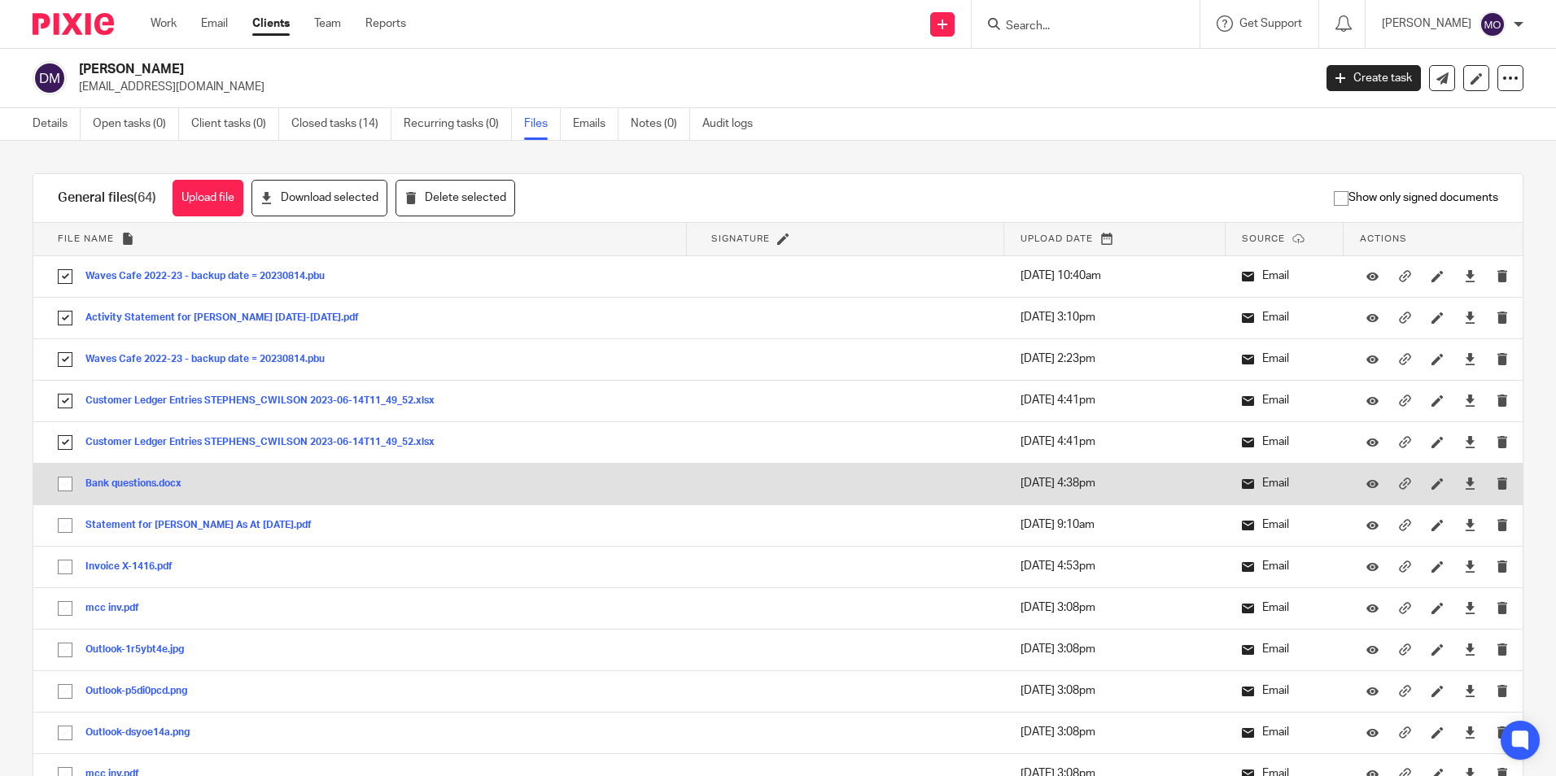
click at [73, 482] on input "checkbox" at bounding box center [65, 484] width 31 height 31
checkbox input "true"
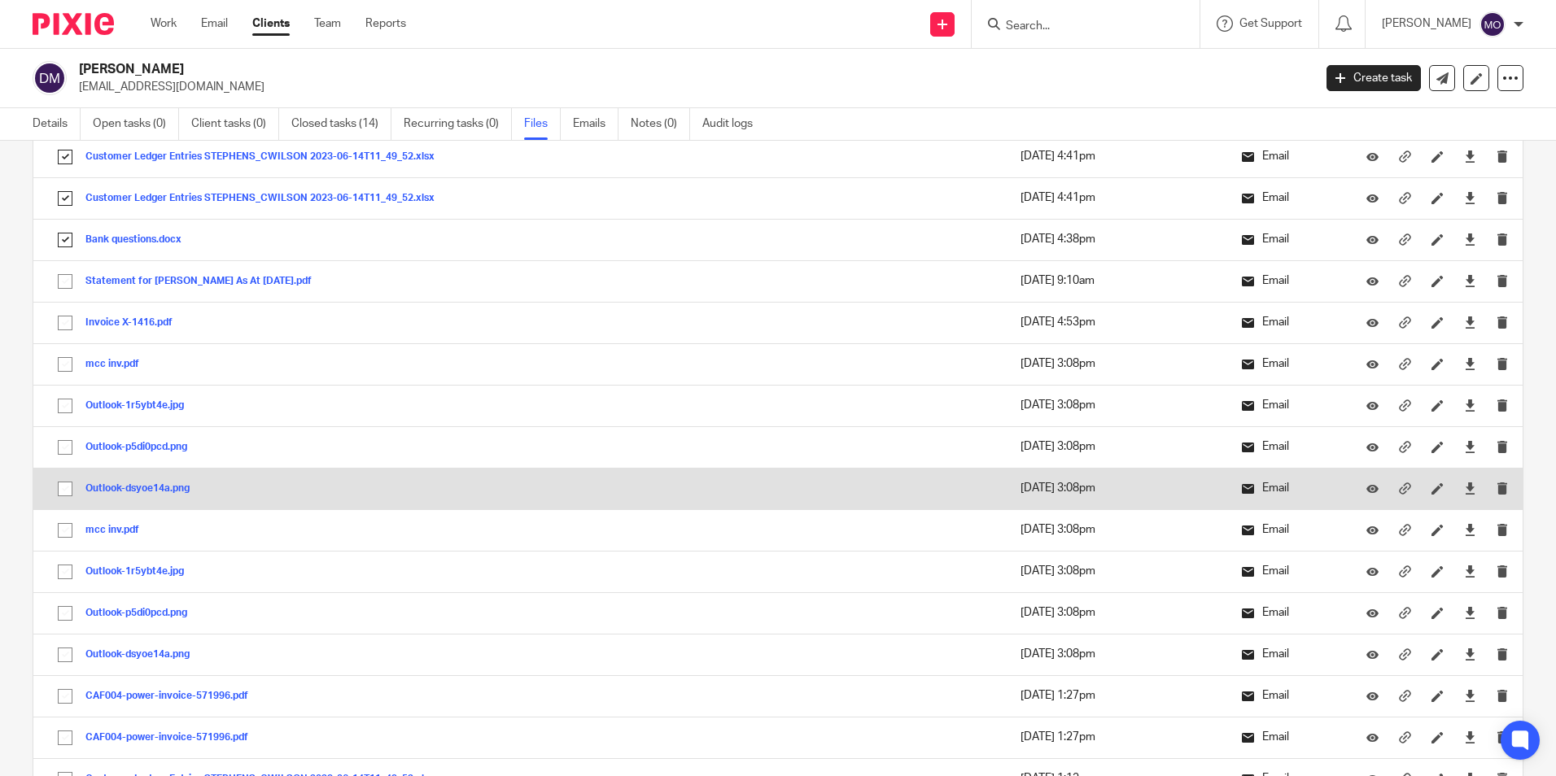
scroll to position [325, 0]
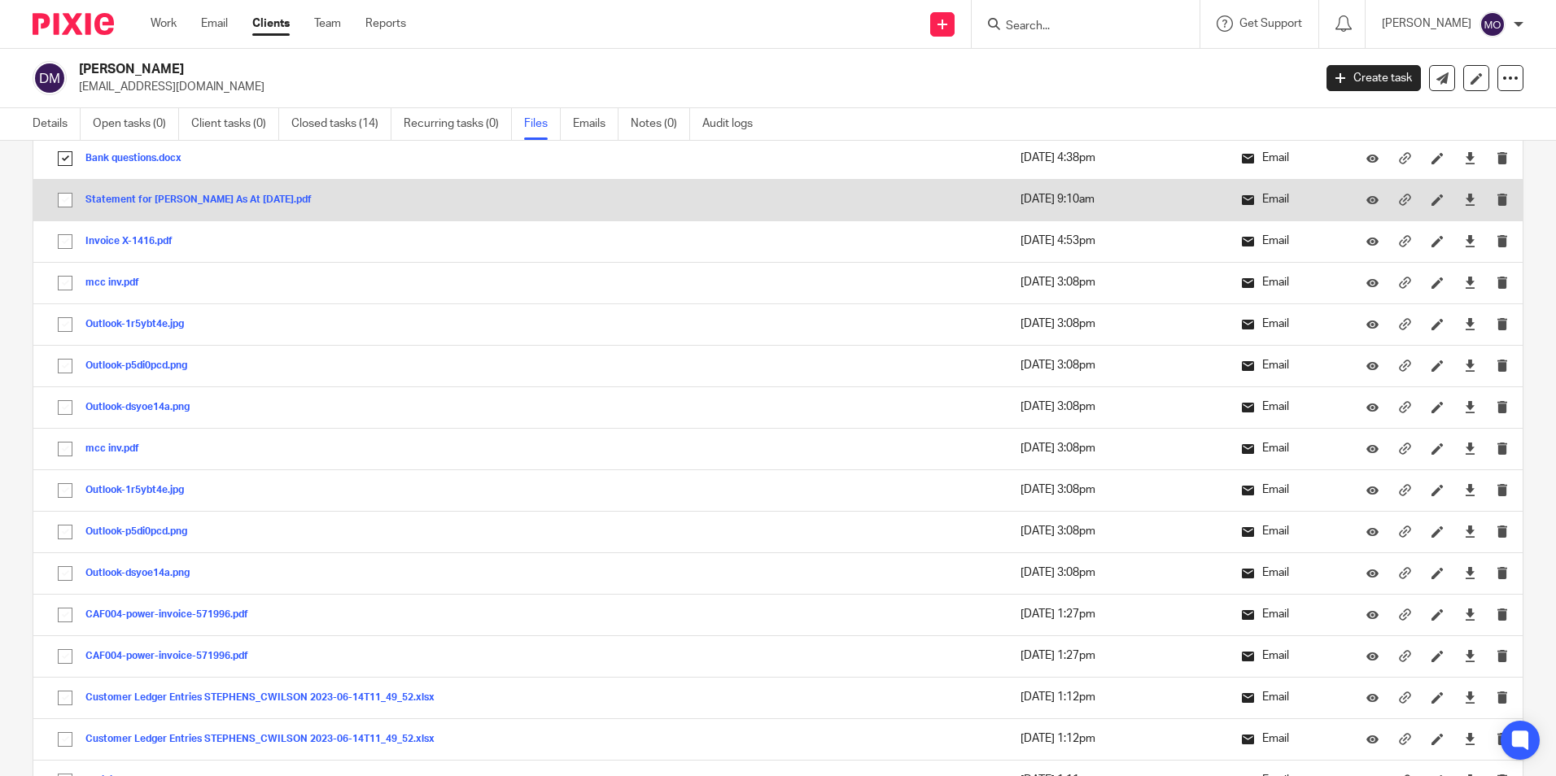
click at [63, 201] on input "checkbox" at bounding box center [65, 200] width 31 height 31
checkbox input "true"
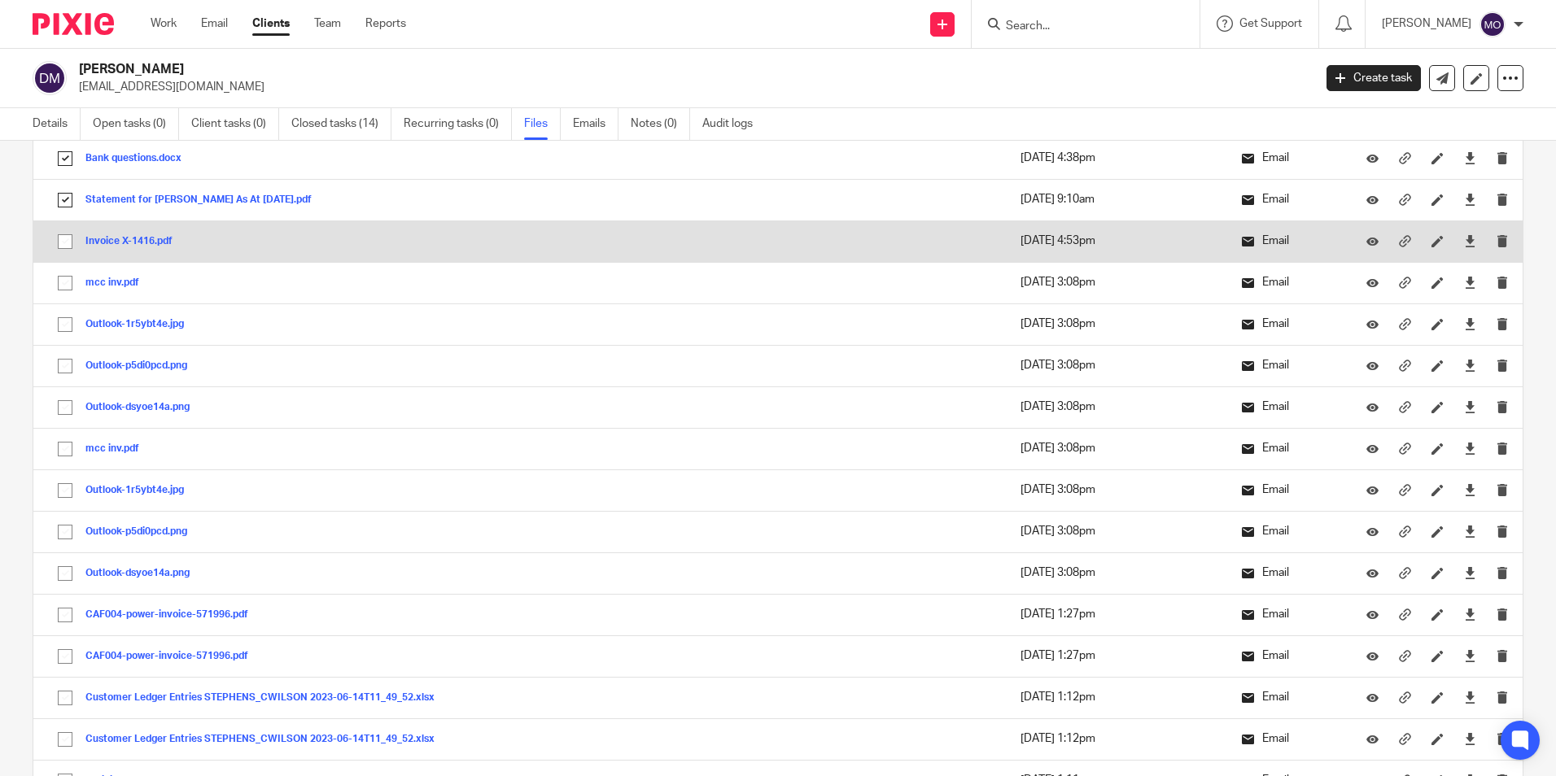
click at [68, 241] on input "checkbox" at bounding box center [65, 241] width 31 height 31
checkbox input "true"
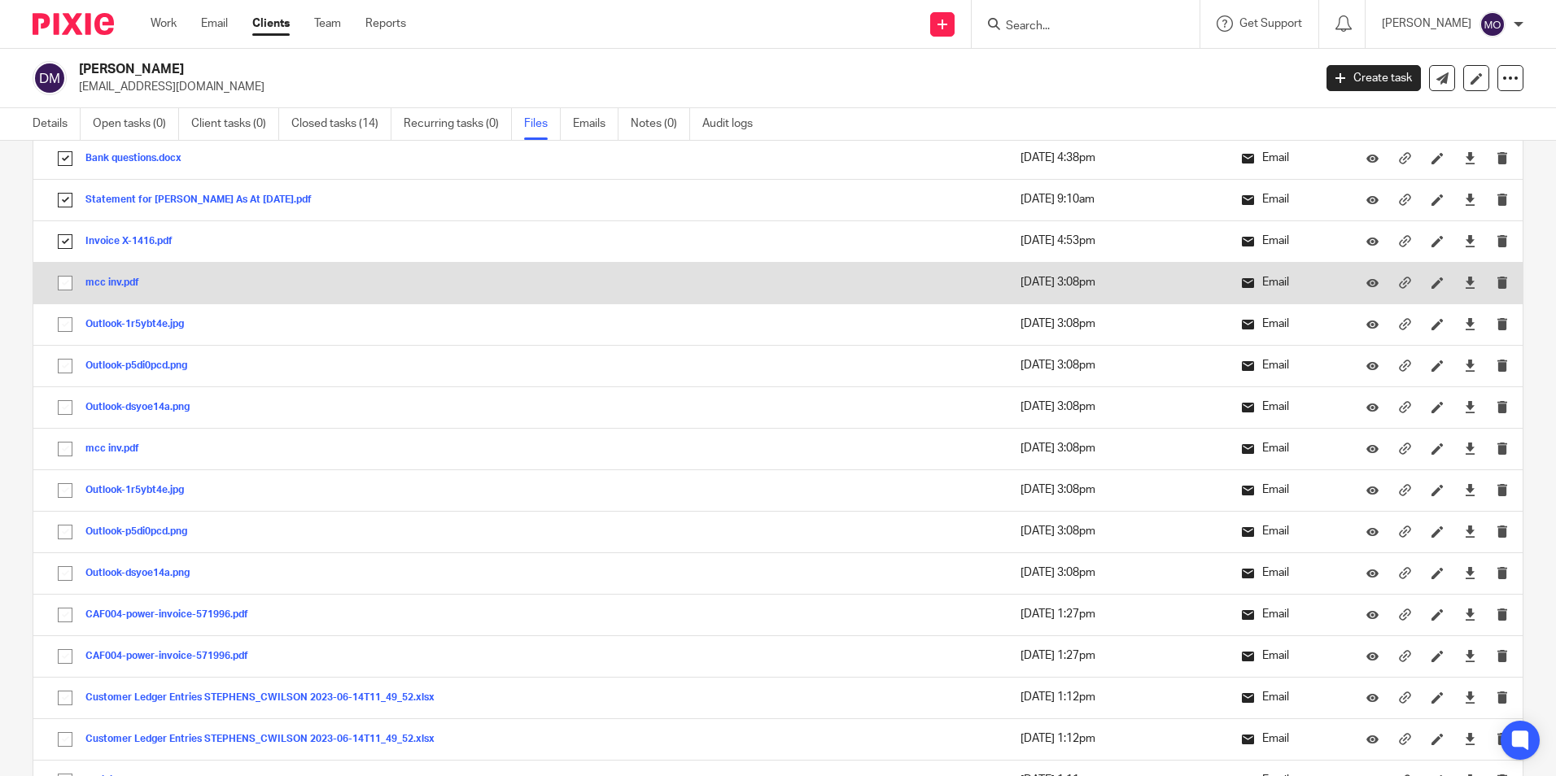
click at [64, 286] on input "checkbox" at bounding box center [65, 283] width 31 height 31
checkbox input "true"
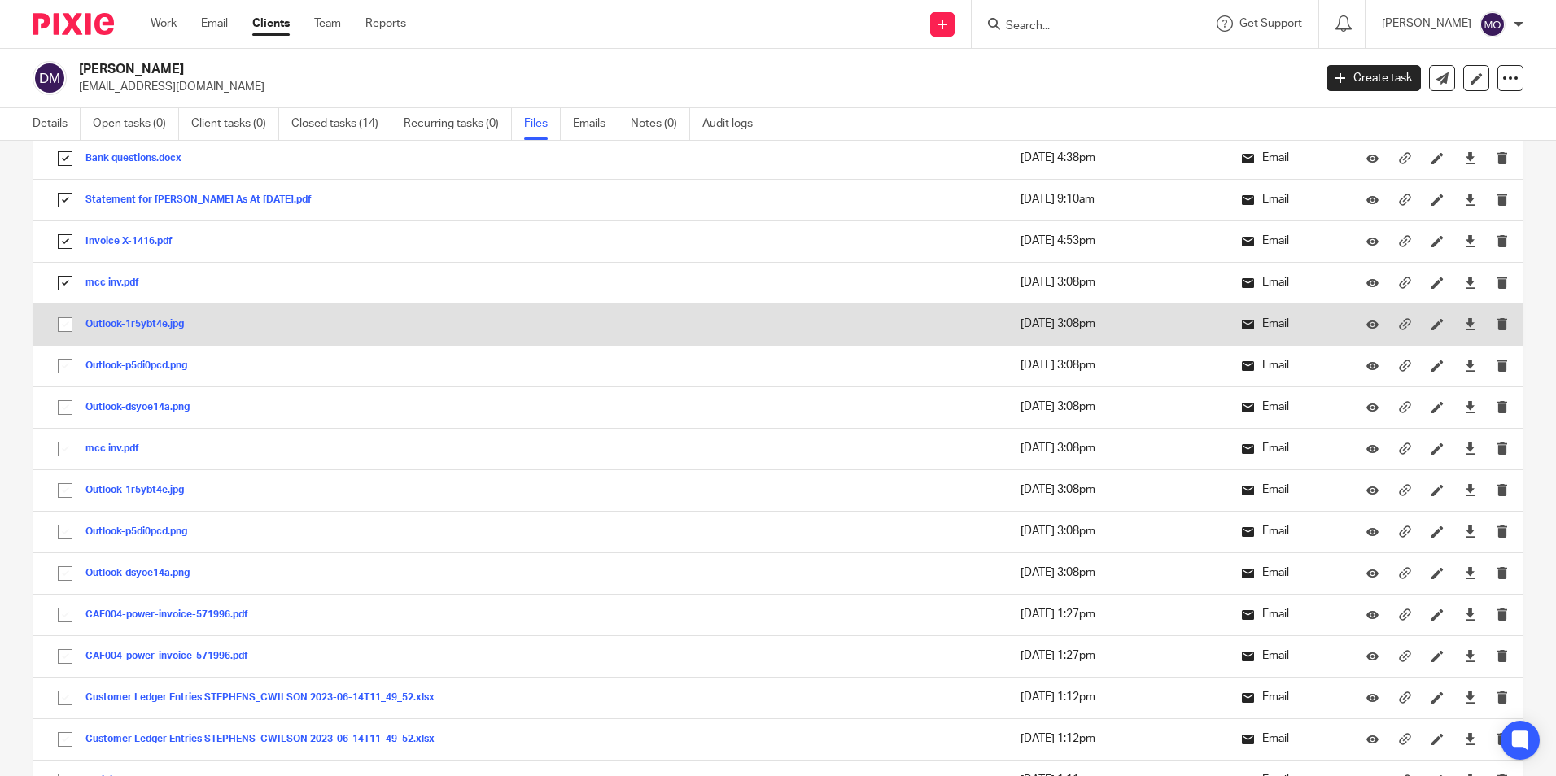
click at [68, 316] on input "checkbox" at bounding box center [65, 324] width 31 height 31
checkbox input "true"
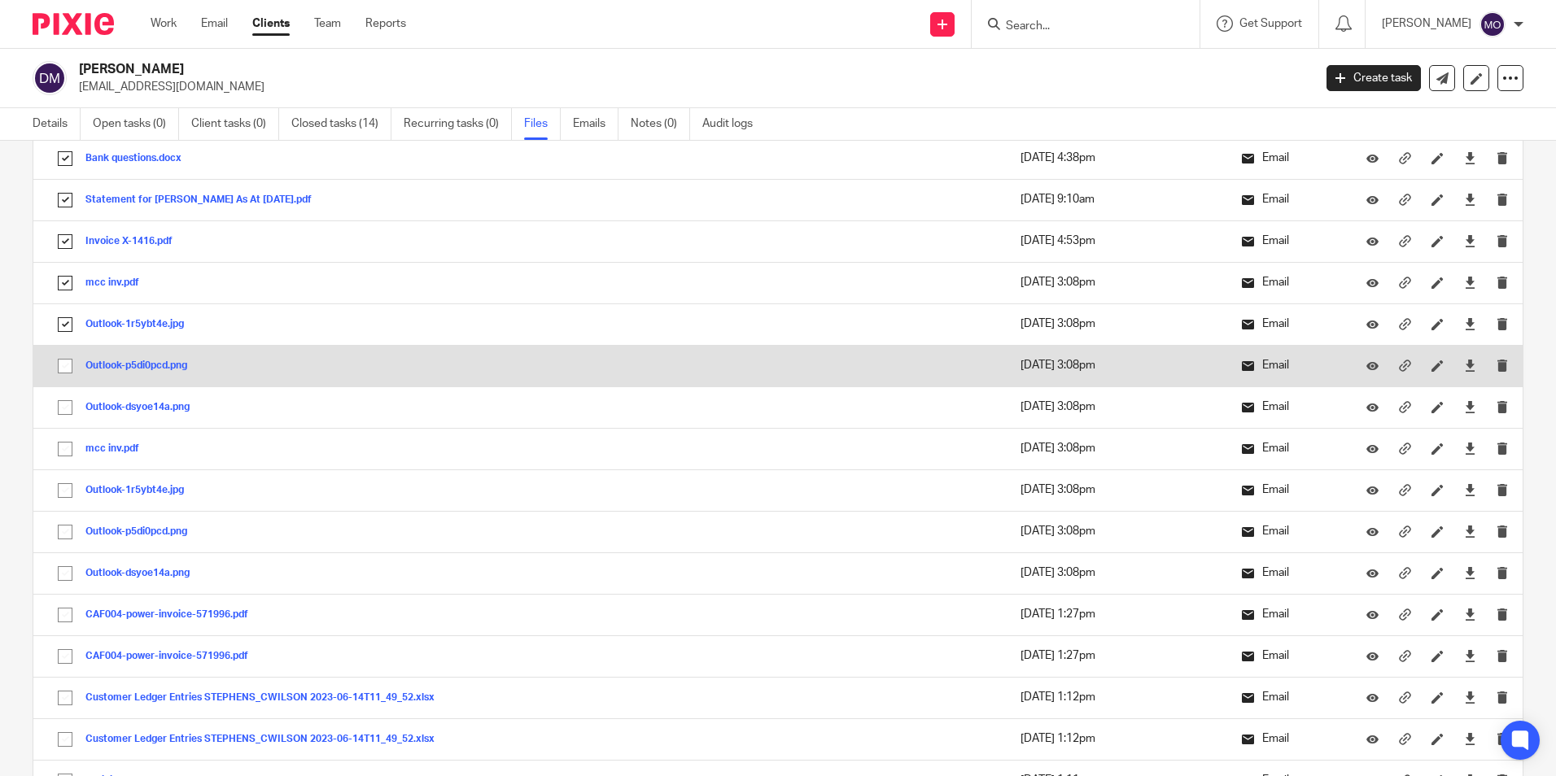
click at [67, 365] on input "checkbox" at bounding box center [65, 366] width 31 height 31
checkbox input "true"
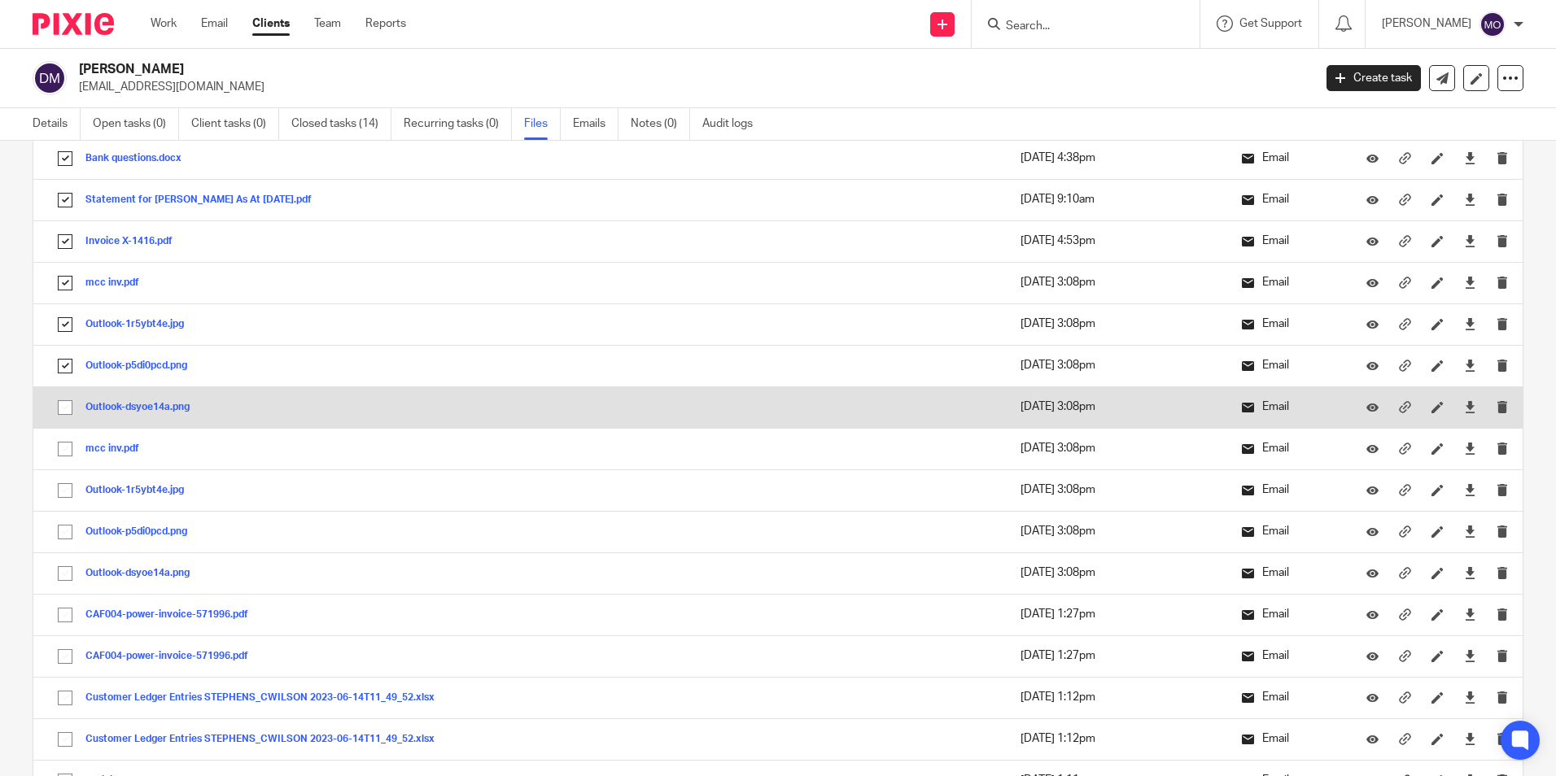
click at [68, 417] on input "checkbox" at bounding box center [65, 407] width 31 height 31
checkbox input "true"
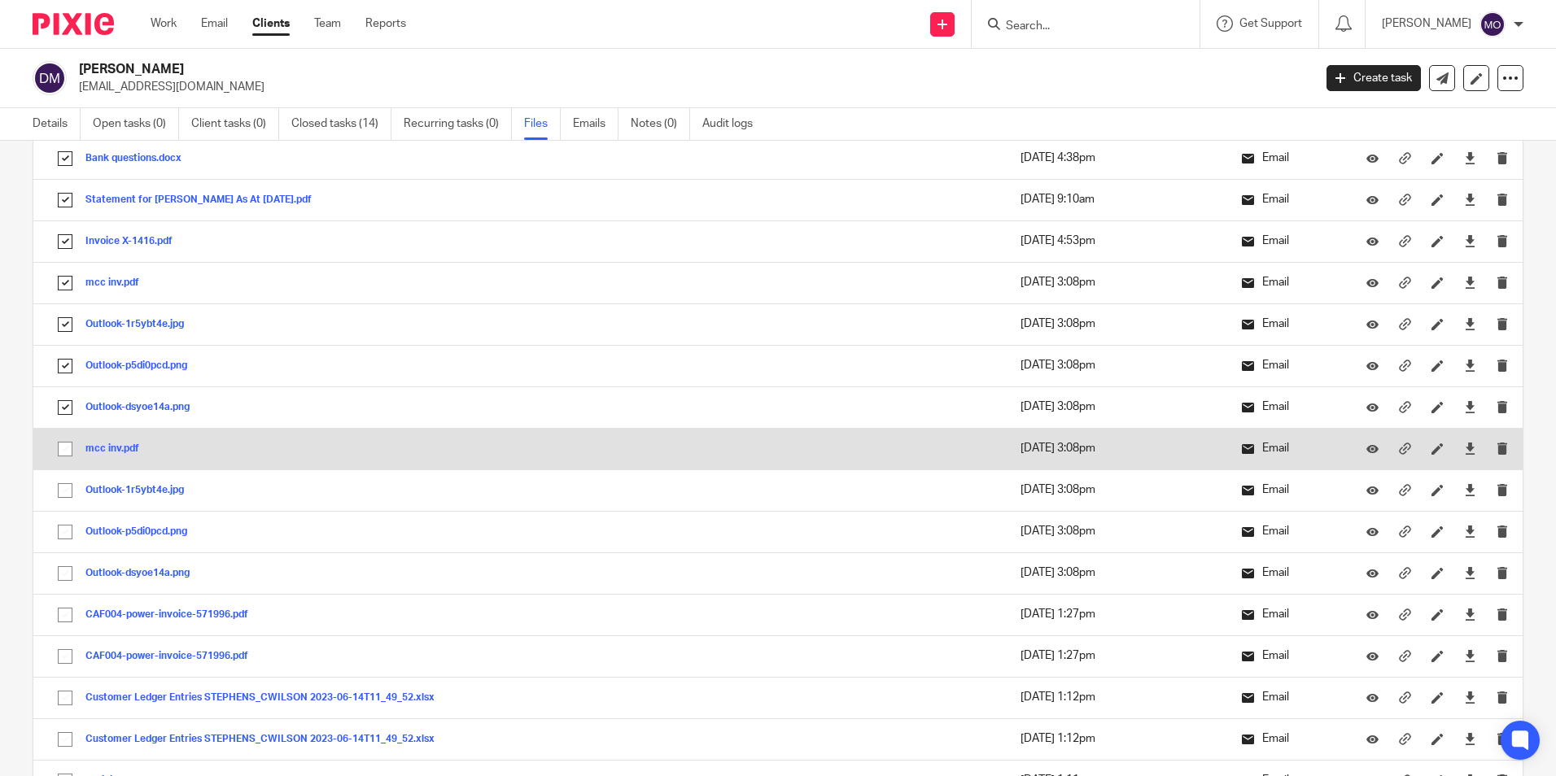
click at [68, 450] on input "checkbox" at bounding box center [65, 449] width 31 height 31
checkbox input "true"
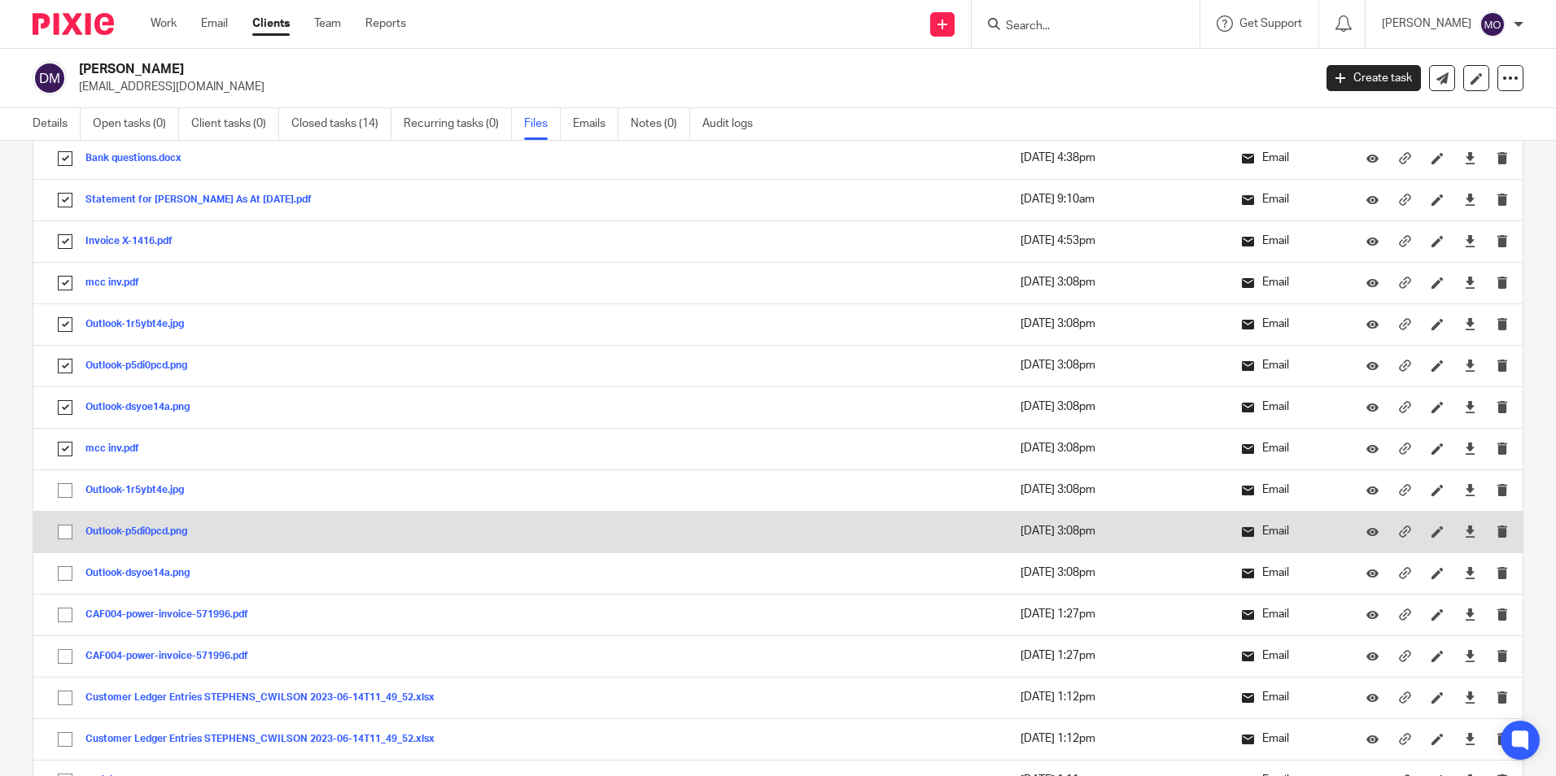
drag, startPoint x: 66, startPoint y: 491, endPoint x: 64, endPoint y: 521, distance: 29.3
click at [65, 491] on input "checkbox" at bounding box center [65, 490] width 31 height 31
checkbox input "true"
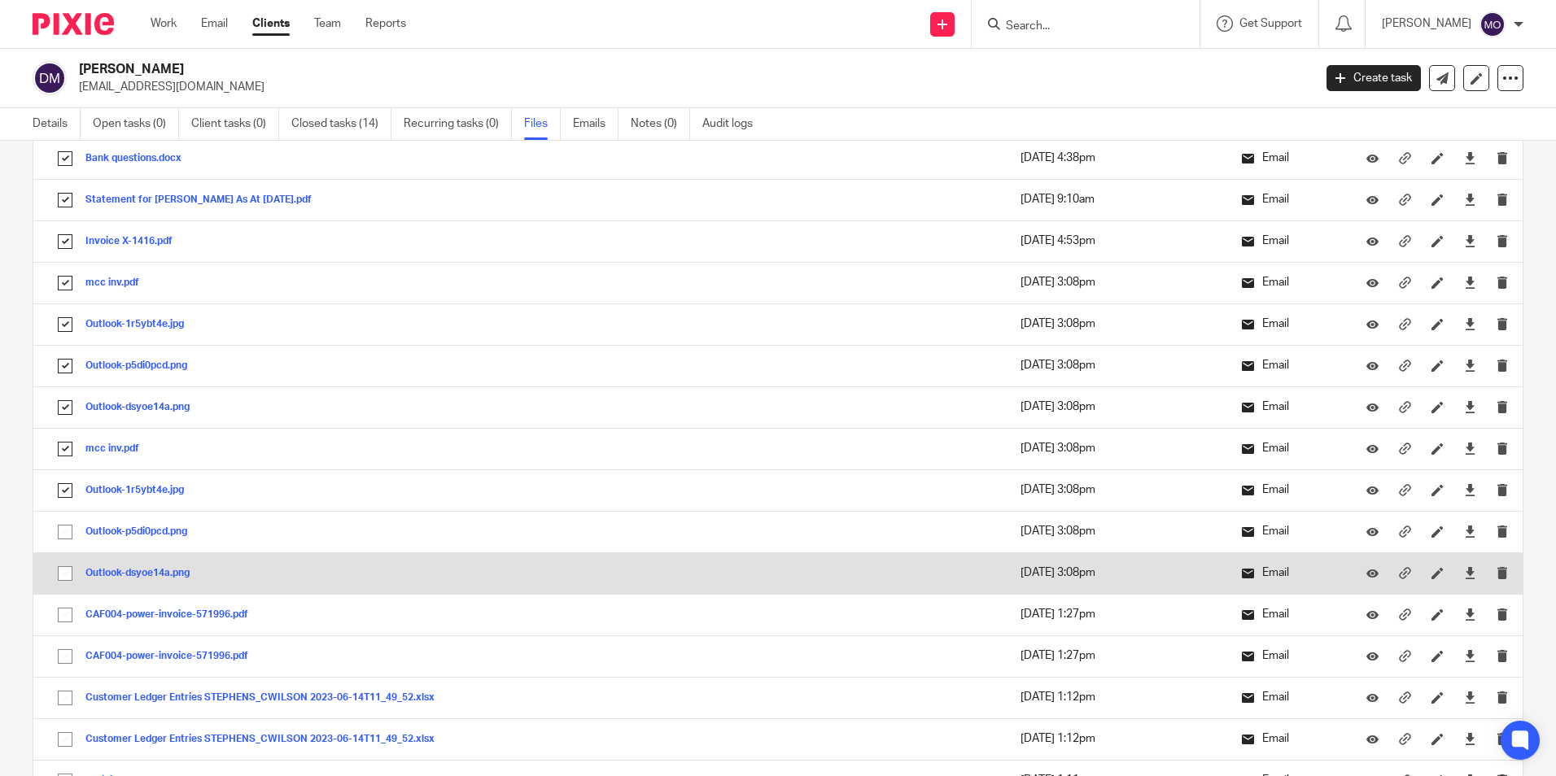
drag, startPoint x: 64, startPoint y: 532, endPoint x: 68, endPoint y: 565, distance: 33.6
click at [64, 538] on input "checkbox" at bounding box center [65, 532] width 31 height 31
checkbox input "true"
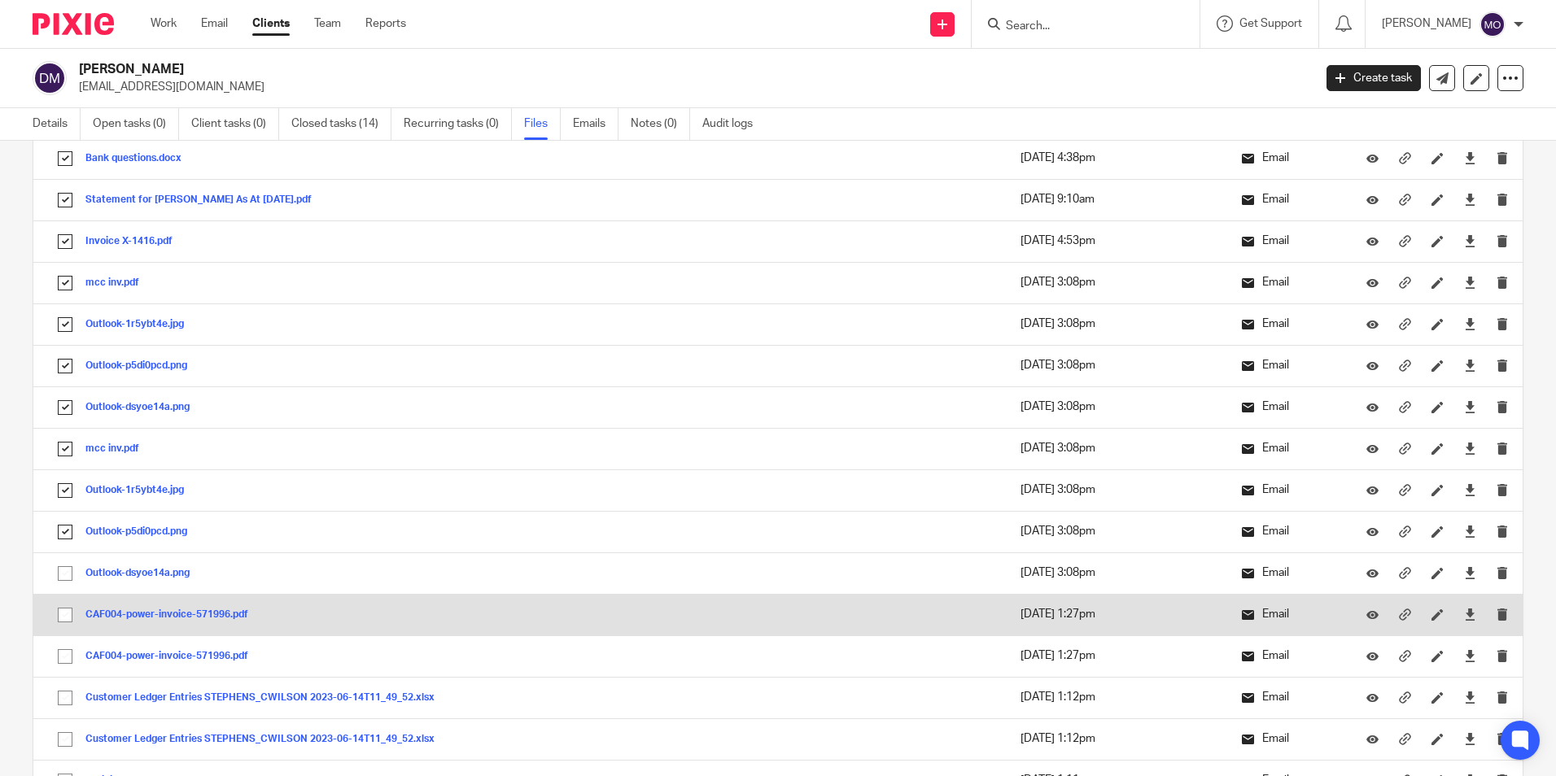
drag, startPoint x: 68, startPoint y: 572, endPoint x: 63, endPoint y: 602, distance: 30.6
click at [65, 581] on input "checkbox" at bounding box center [65, 573] width 31 height 31
checkbox input "true"
drag, startPoint x: 63, startPoint y: 611, endPoint x: 64, endPoint y: 635, distance: 23.6
click at [63, 613] on input "checkbox" at bounding box center [65, 615] width 31 height 31
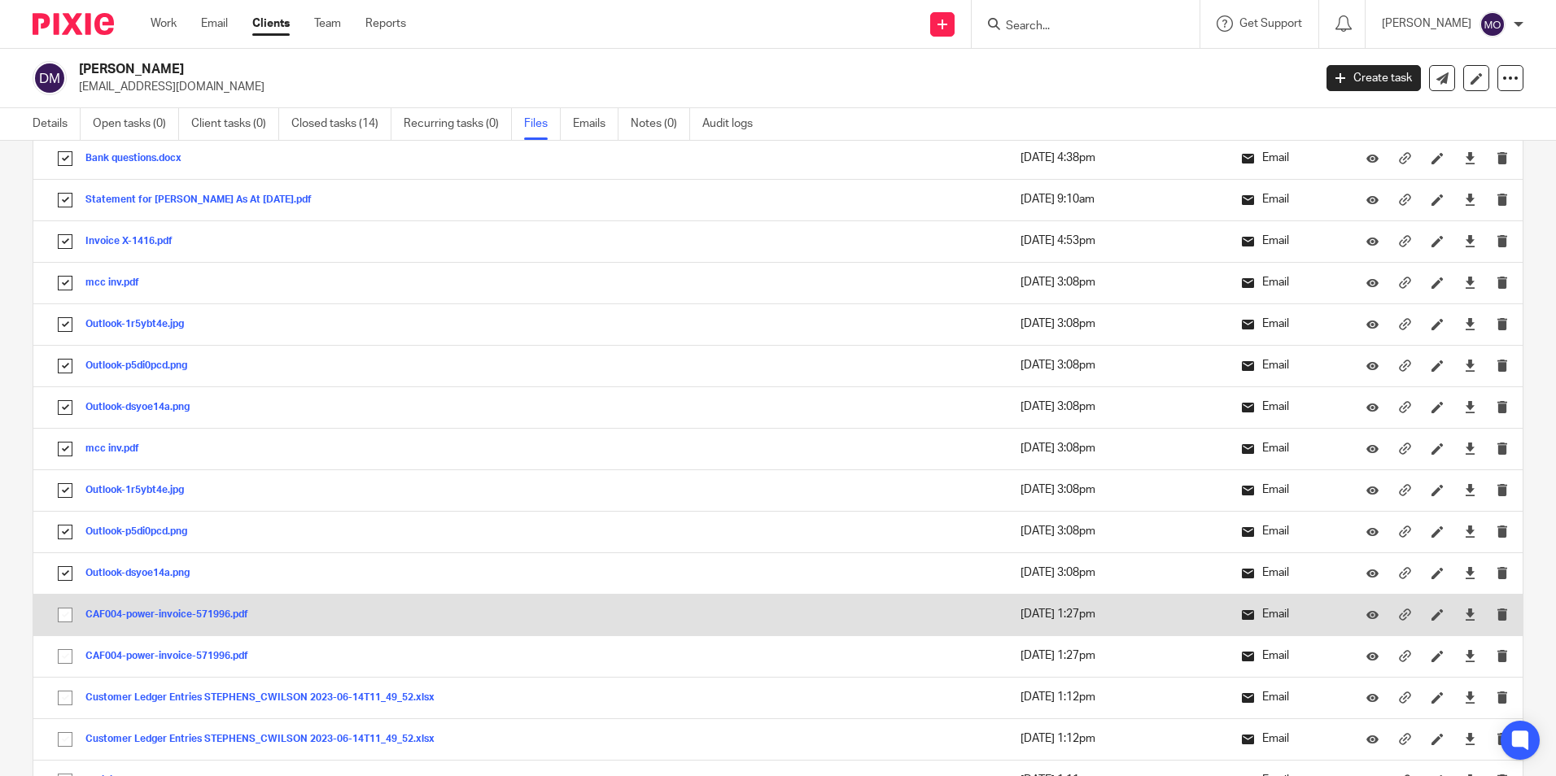
checkbox input "true"
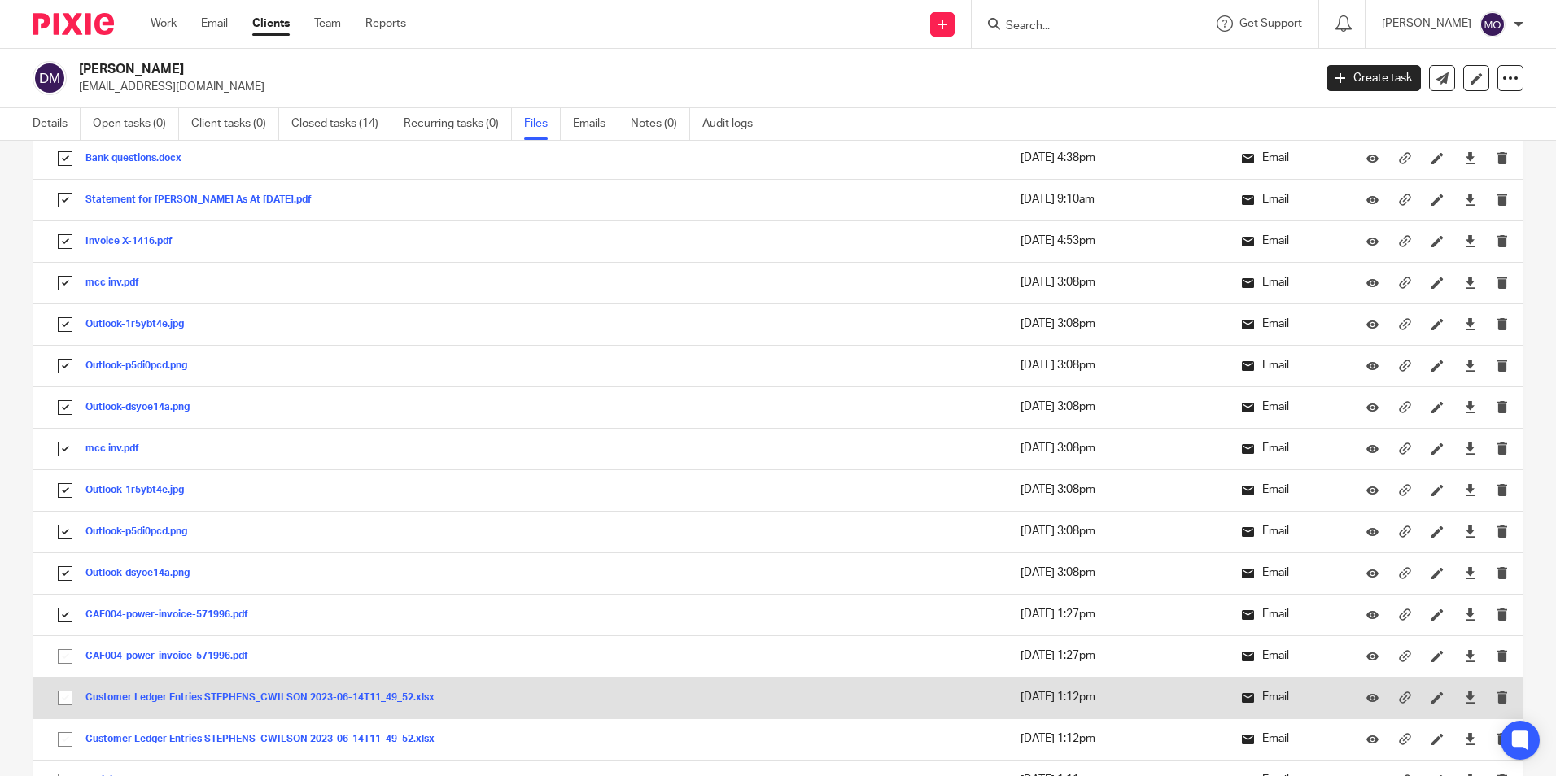
drag, startPoint x: 65, startPoint y: 666, endPoint x: 60, endPoint y: 690, distance: 24.9
click at [63, 670] on input "checkbox" at bounding box center [65, 656] width 31 height 31
checkbox input "true"
drag, startPoint x: 60, startPoint y: 699, endPoint x: 63, endPoint y: 711, distance: 12.6
click at [60, 704] on input "checkbox" at bounding box center [65, 698] width 31 height 31
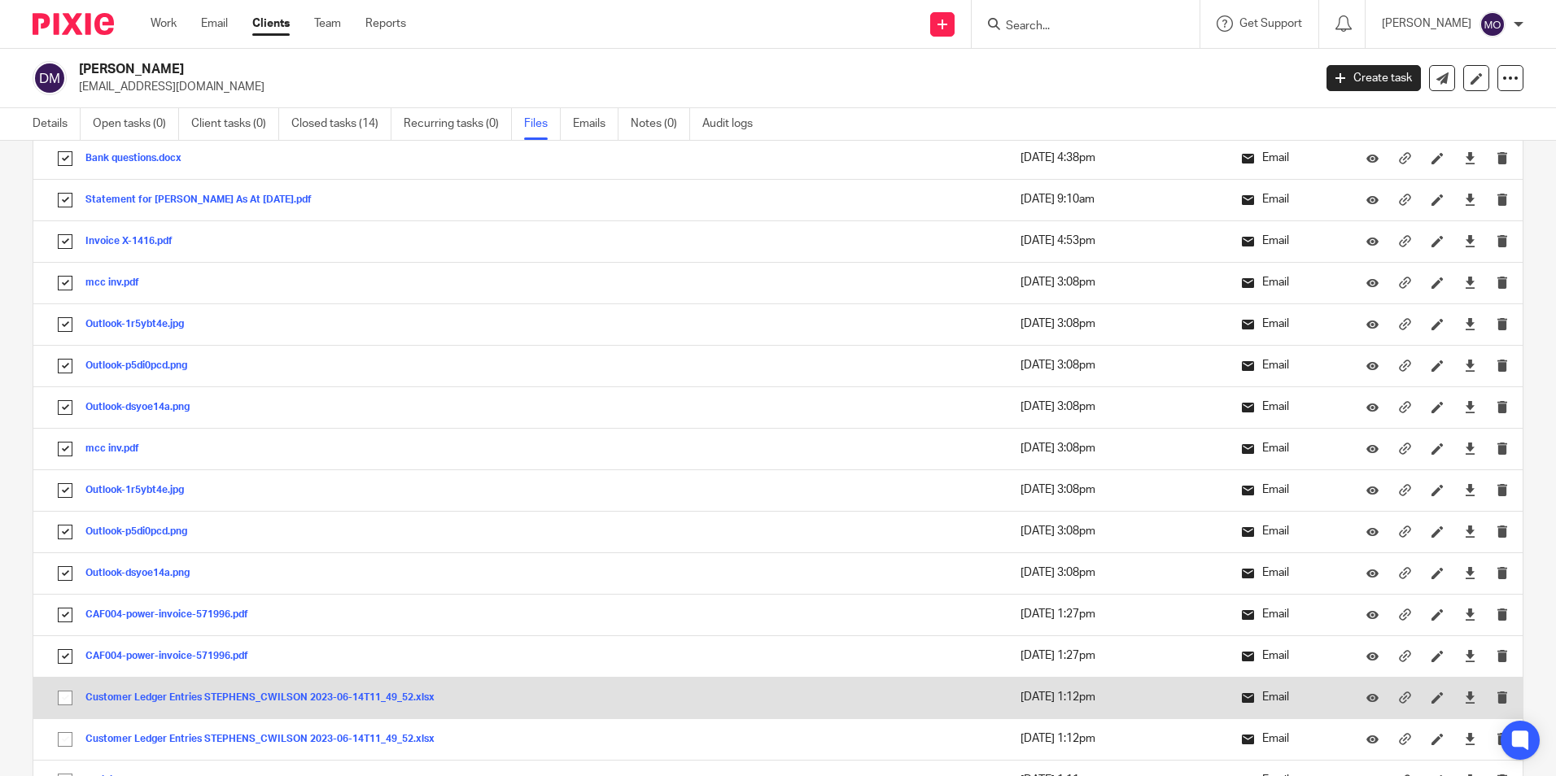
checkbox input "true"
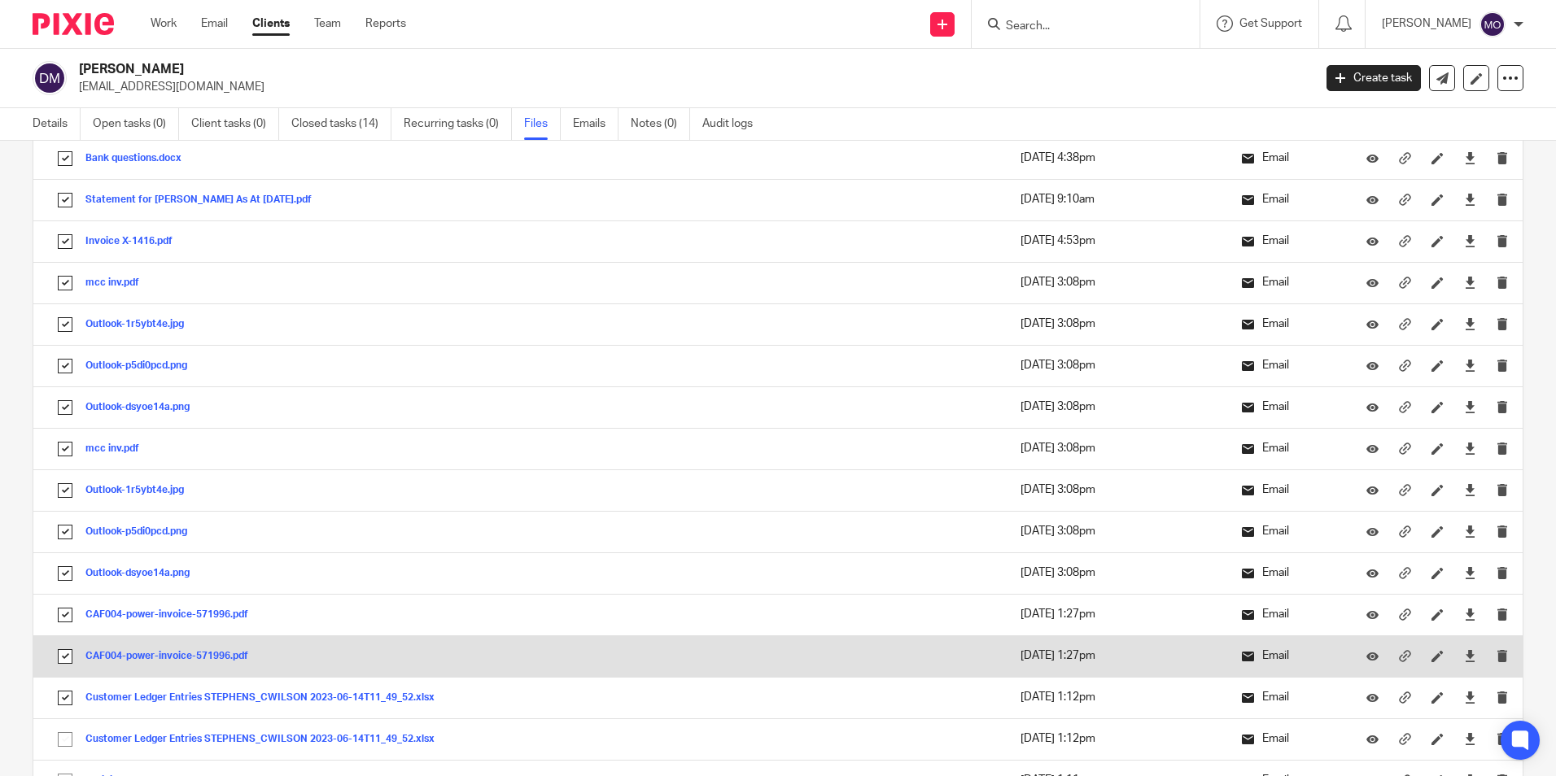
drag, startPoint x: 67, startPoint y: 744, endPoint x: 81, endPoint y: 638, distance: 106.7
click at [66, 744] on input "checkbox" at bounding box center [65, 739] width 31 height 31
checkbox input "true"
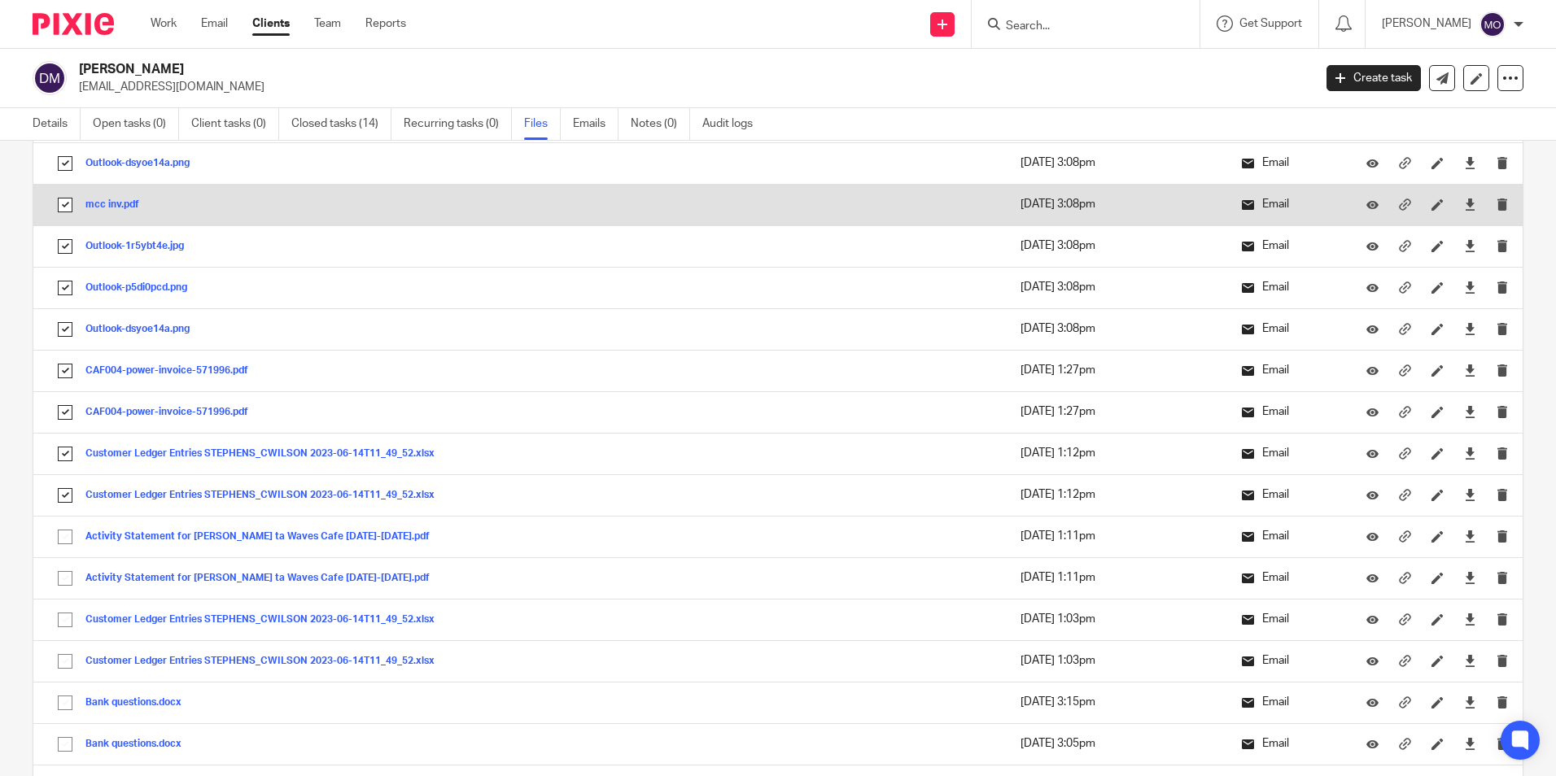
scroll to position [732, 0]
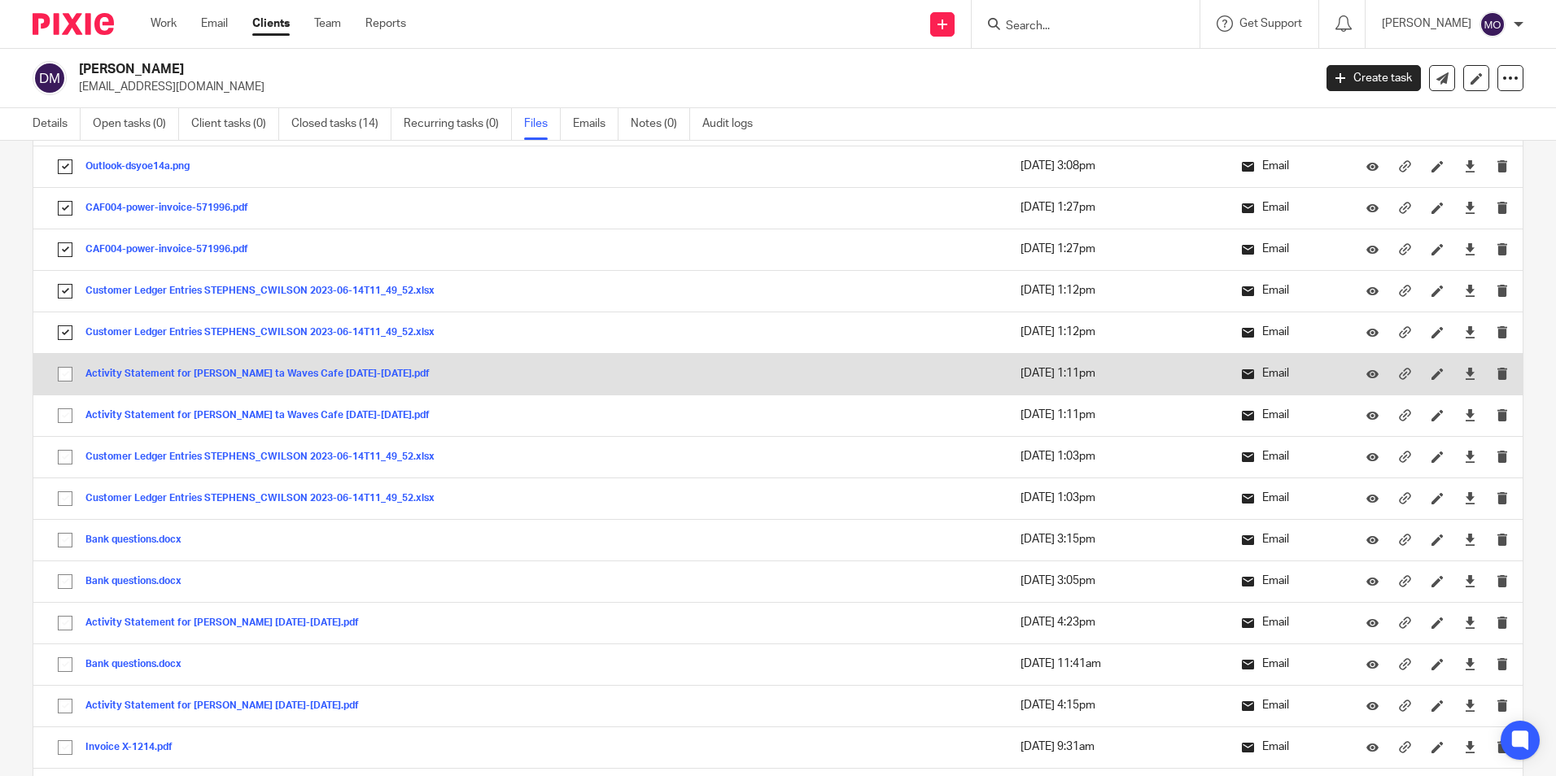
click at [64, 375] on input "checkbox" at bounding box center [65, 374] width 31 height 31
checkbox input "true"
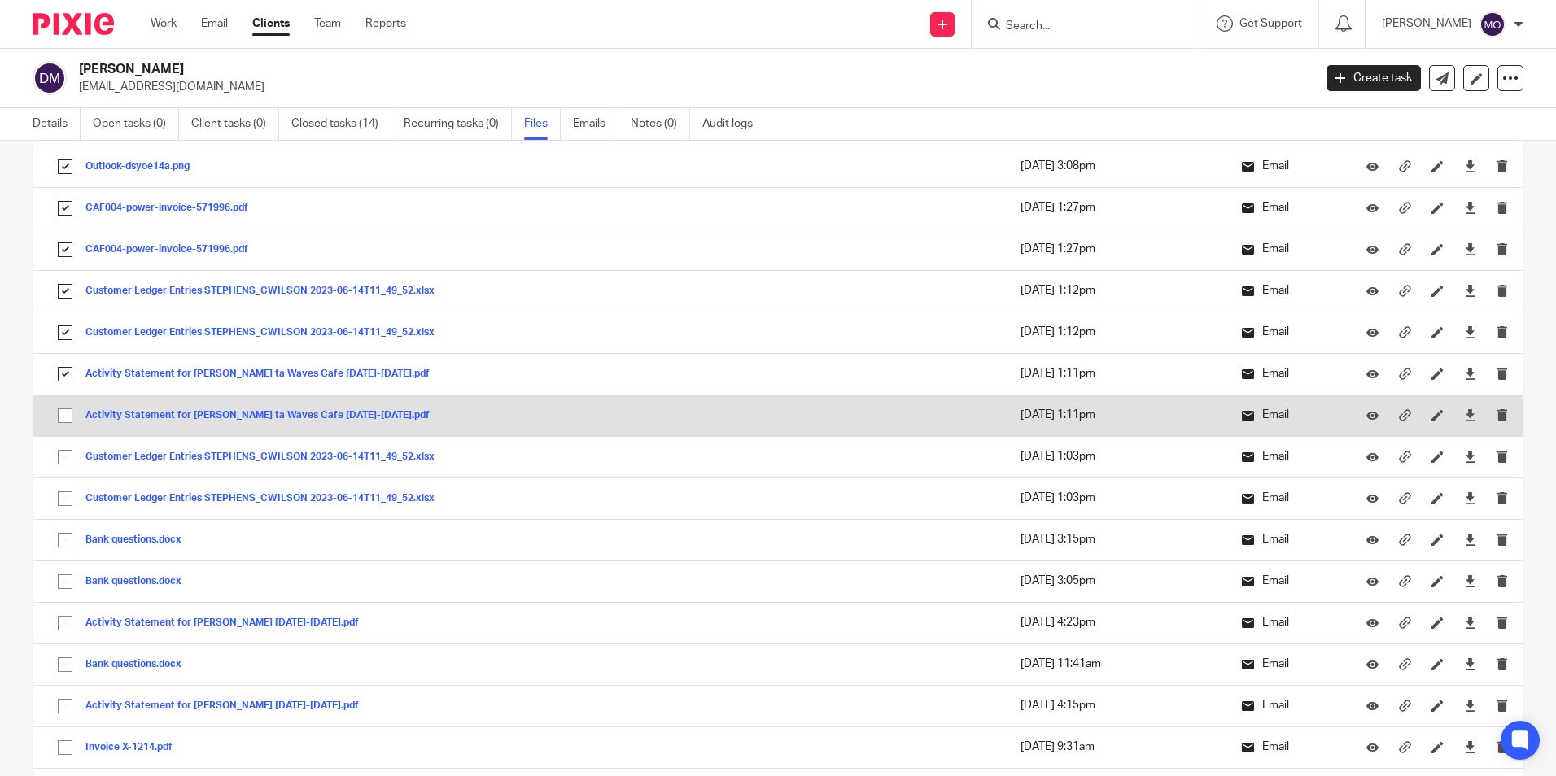
click at [62, 413] on input "checkbox" at bounding box center [65, 415] width 31 height 31
checkbox input "true"
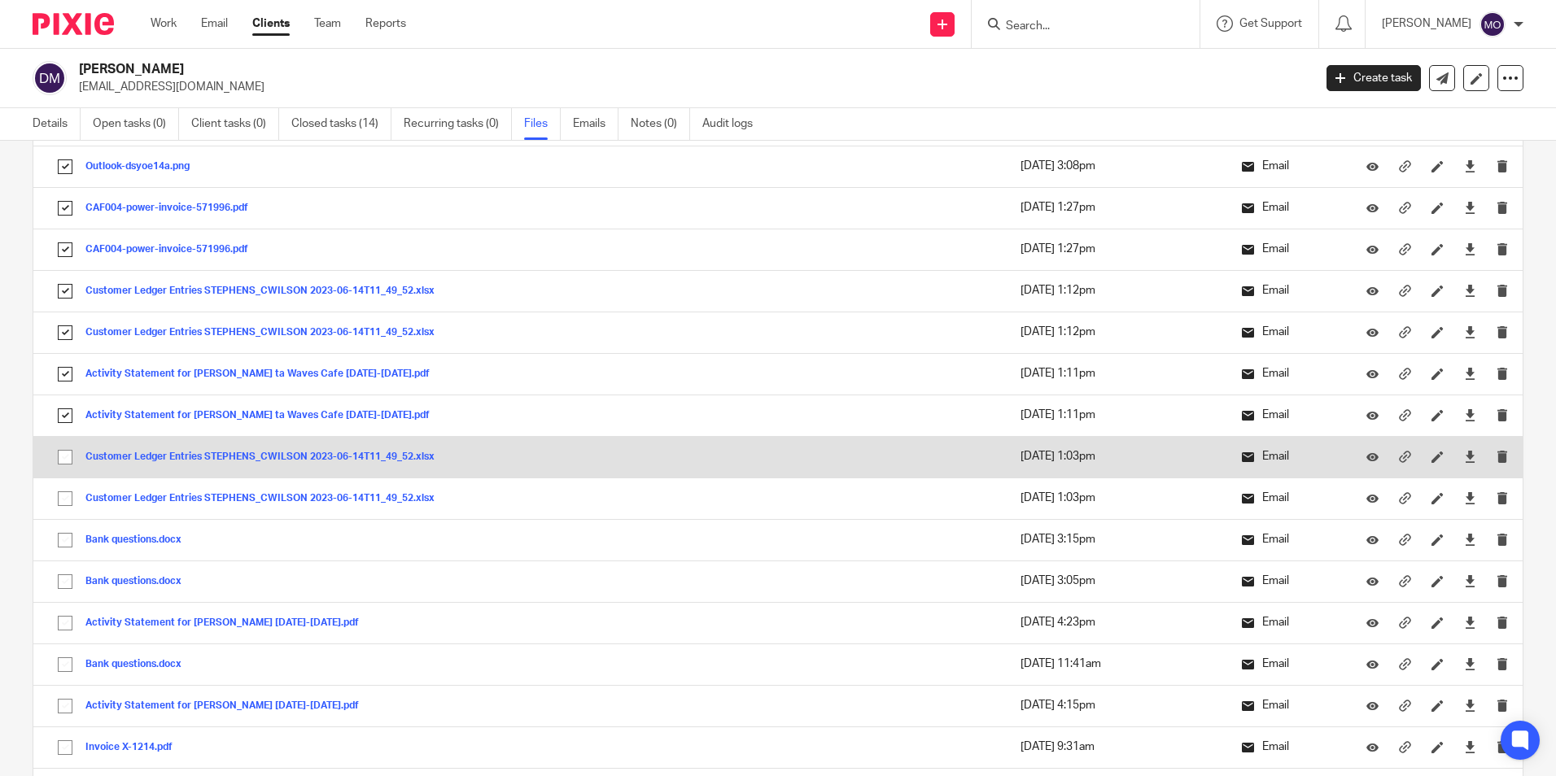
click at [59, 463] on input "checkbox" at bounding box center [65, 457] width 31 height 31
checkbox input "true"
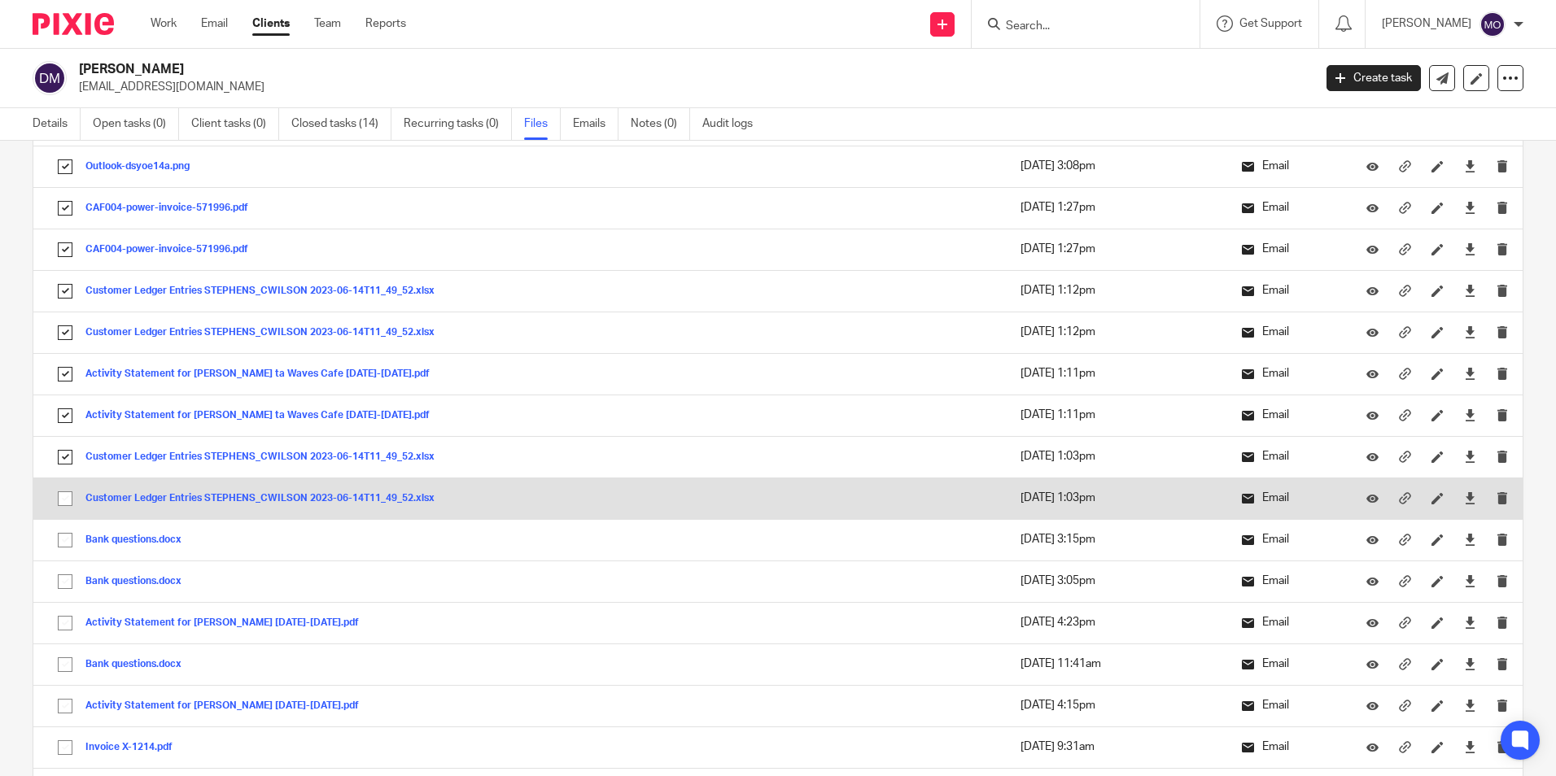
click at [67, 505] on input "checkbox" at bounding box center [65, 498] width 31 height 31
checkbox input "true"
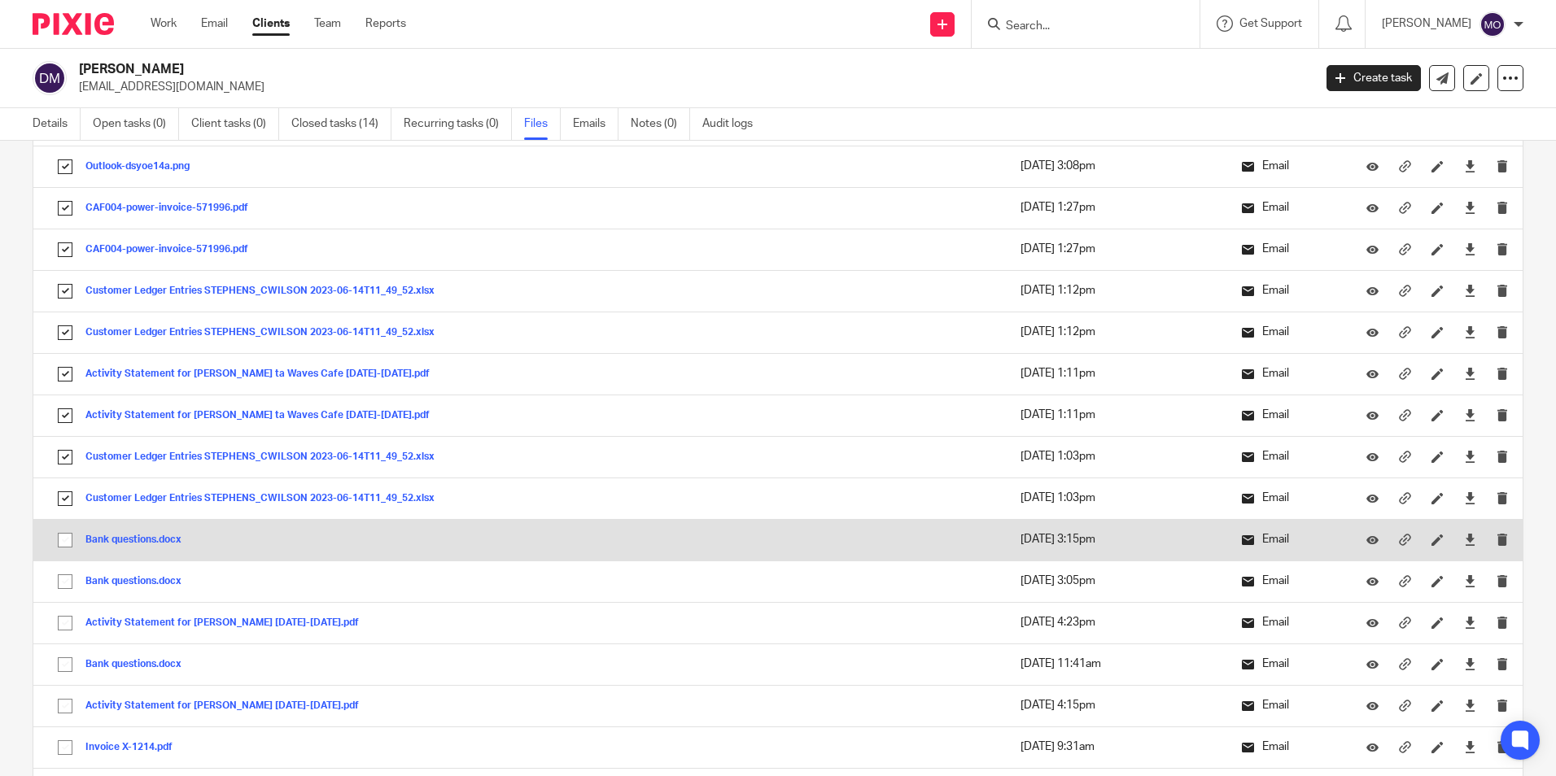
click at [61, 550] on input "checkbox" at bounding box center [65, 540] width 31 height 31
checkbox input "true"
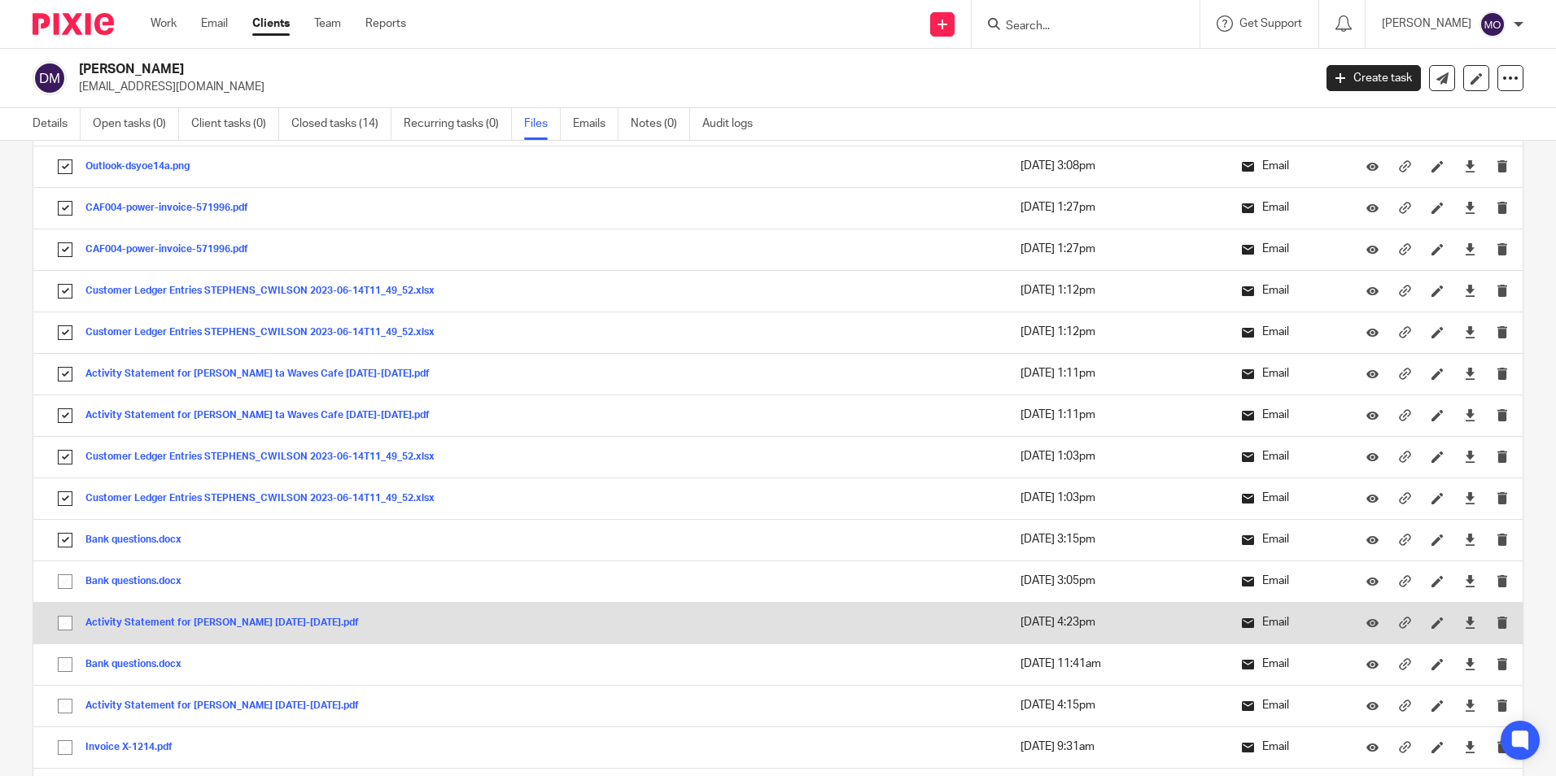
drag, startPoint x: 60, startPoint y: 587, endPoint x: 60, endPoint y: 624, distance: 37.4
click at [60, 599] on td "Bank questions.docx Bank questions Save" at bounding box center [359, 581] width 653 height 41
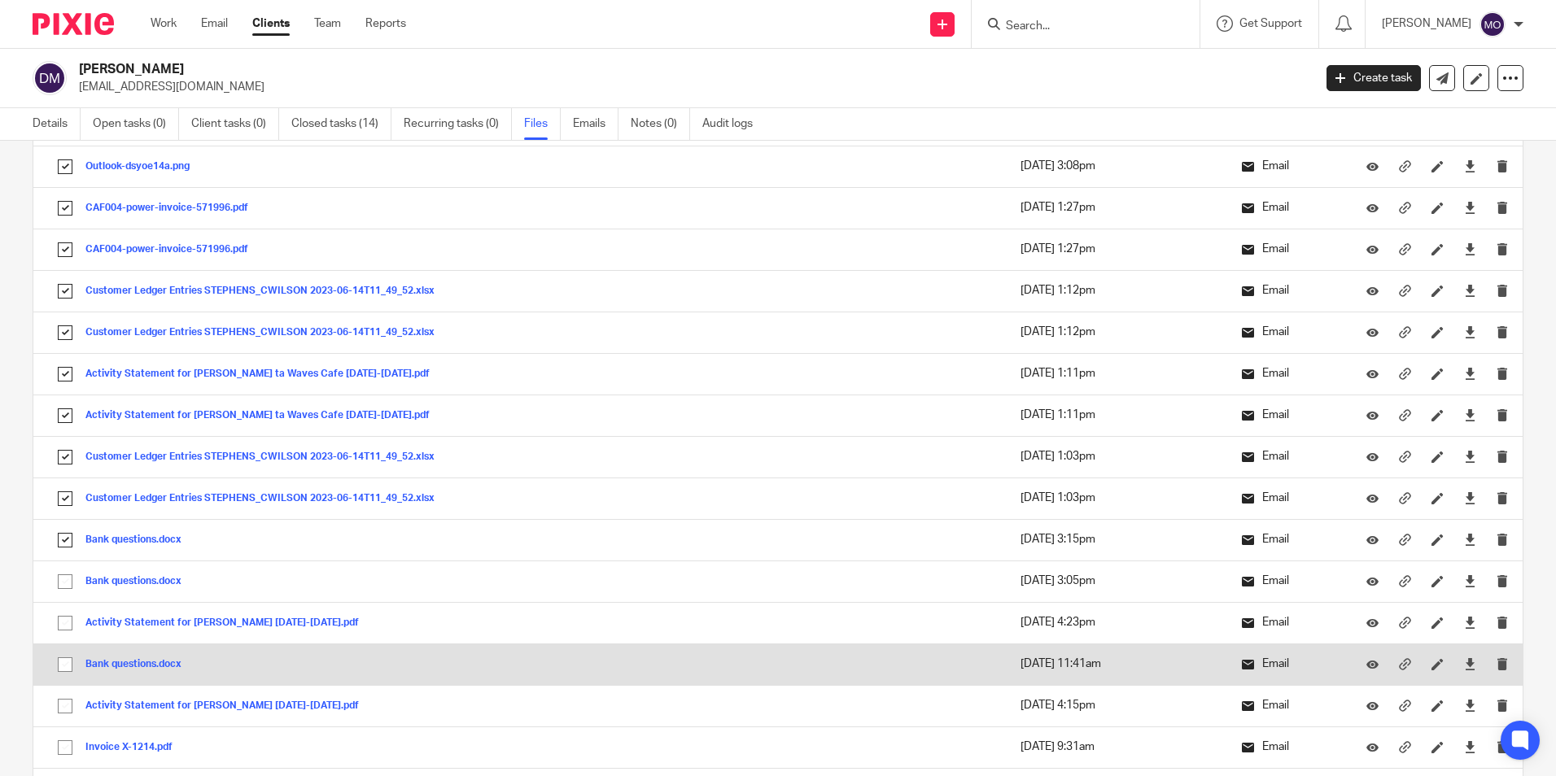
drag, startPoint x: 61, startPoint y: 635, endPoint x: 61, endPoint y: 651, distance: 15.5
click at [61, 638] on input "checkbox" at bounding box center [65, 623] width 31 height 31
checkbox input "true"
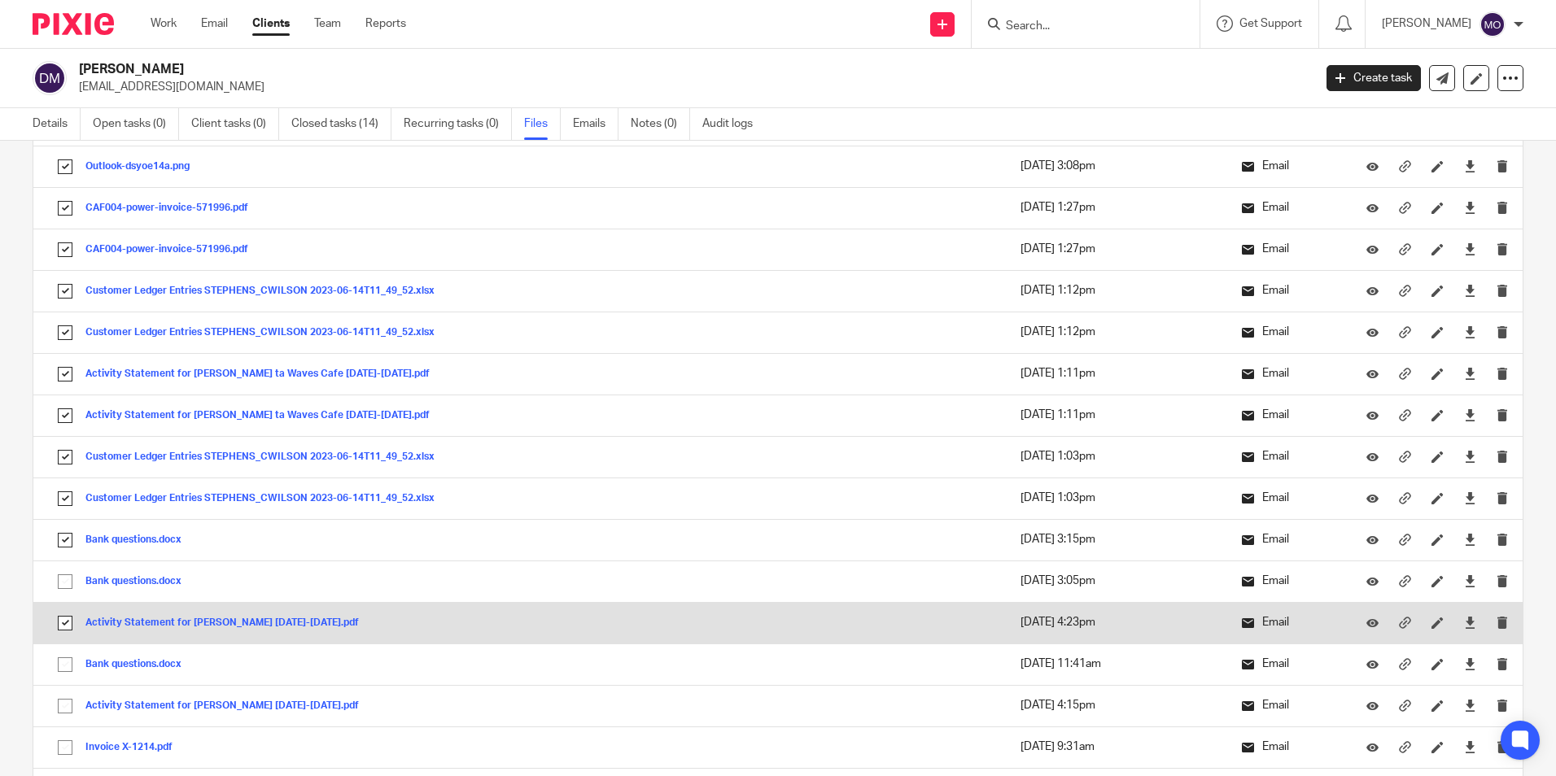
drag, startPoint x: 62, startPoint y: 658, endPoint x: 61, endPoint y: 618, distance: 40.7
click at [62, 660] on input "checkbox" at bounding box center [65, 664] width 31 height 31
checkbox input "true"
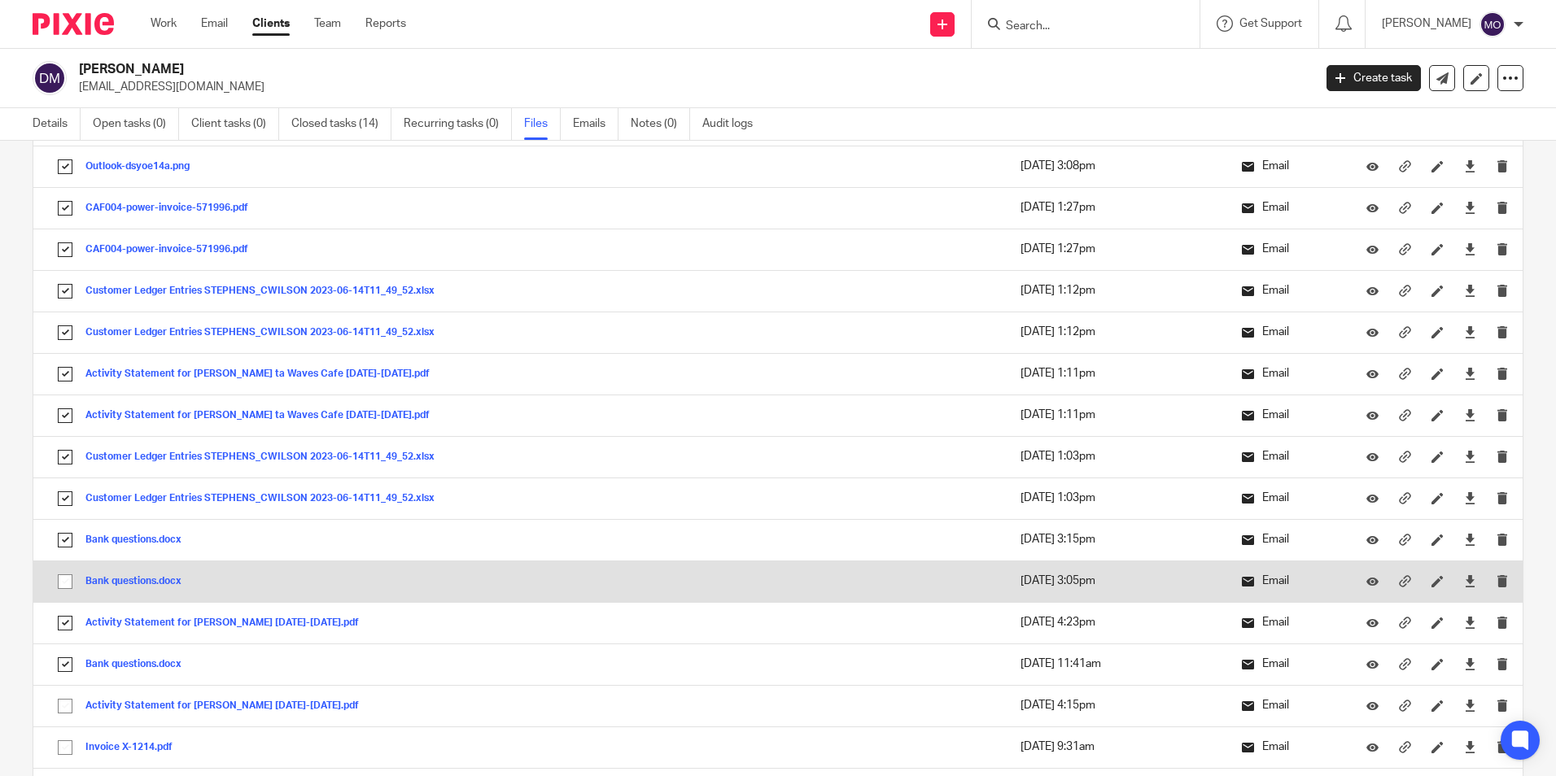
click at [63, 586] on input "checkbox" at bounding box center [65, 581] width 31 height 31
checkbox input "true"
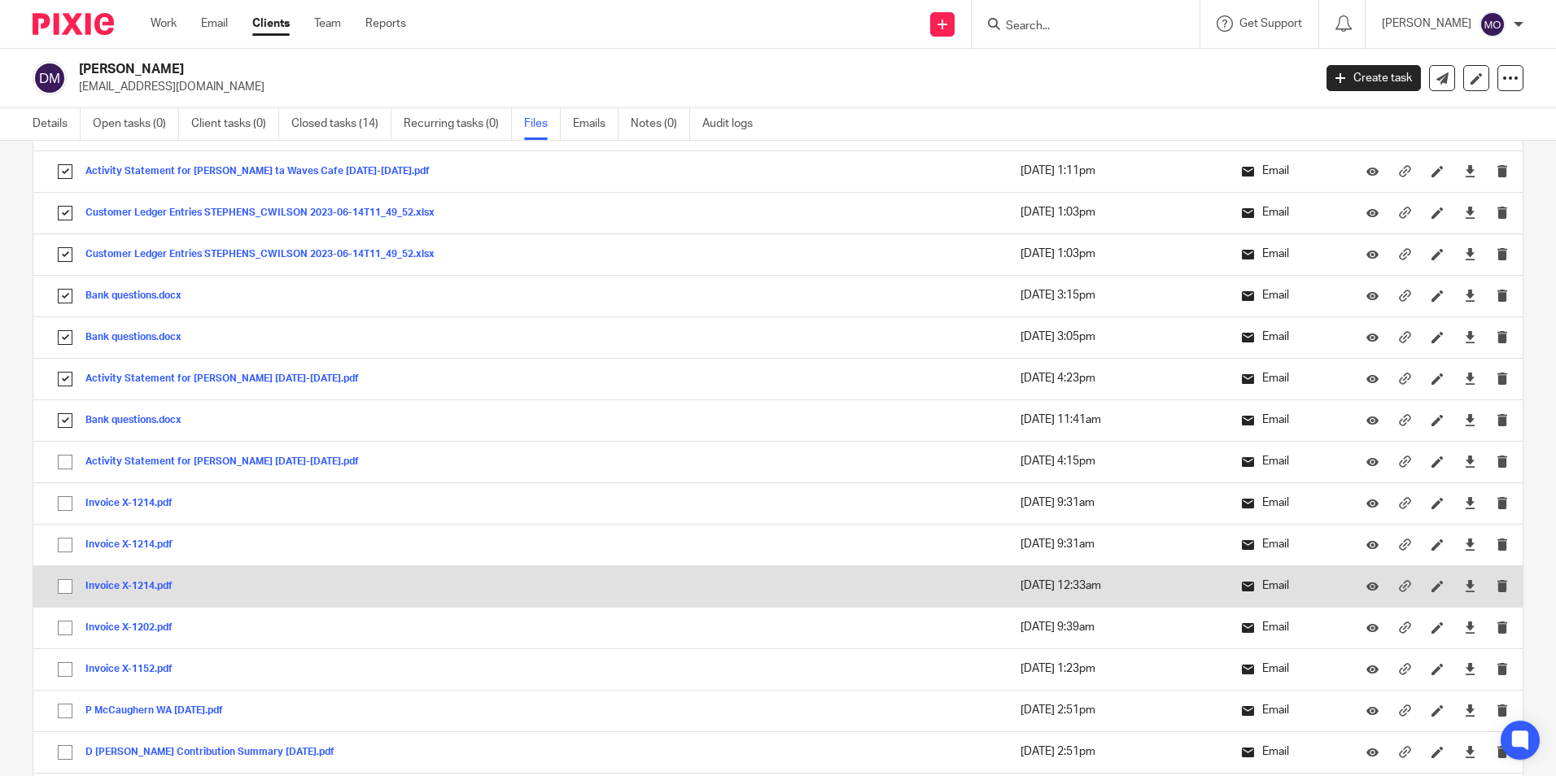
scroll to position [1139, 0]
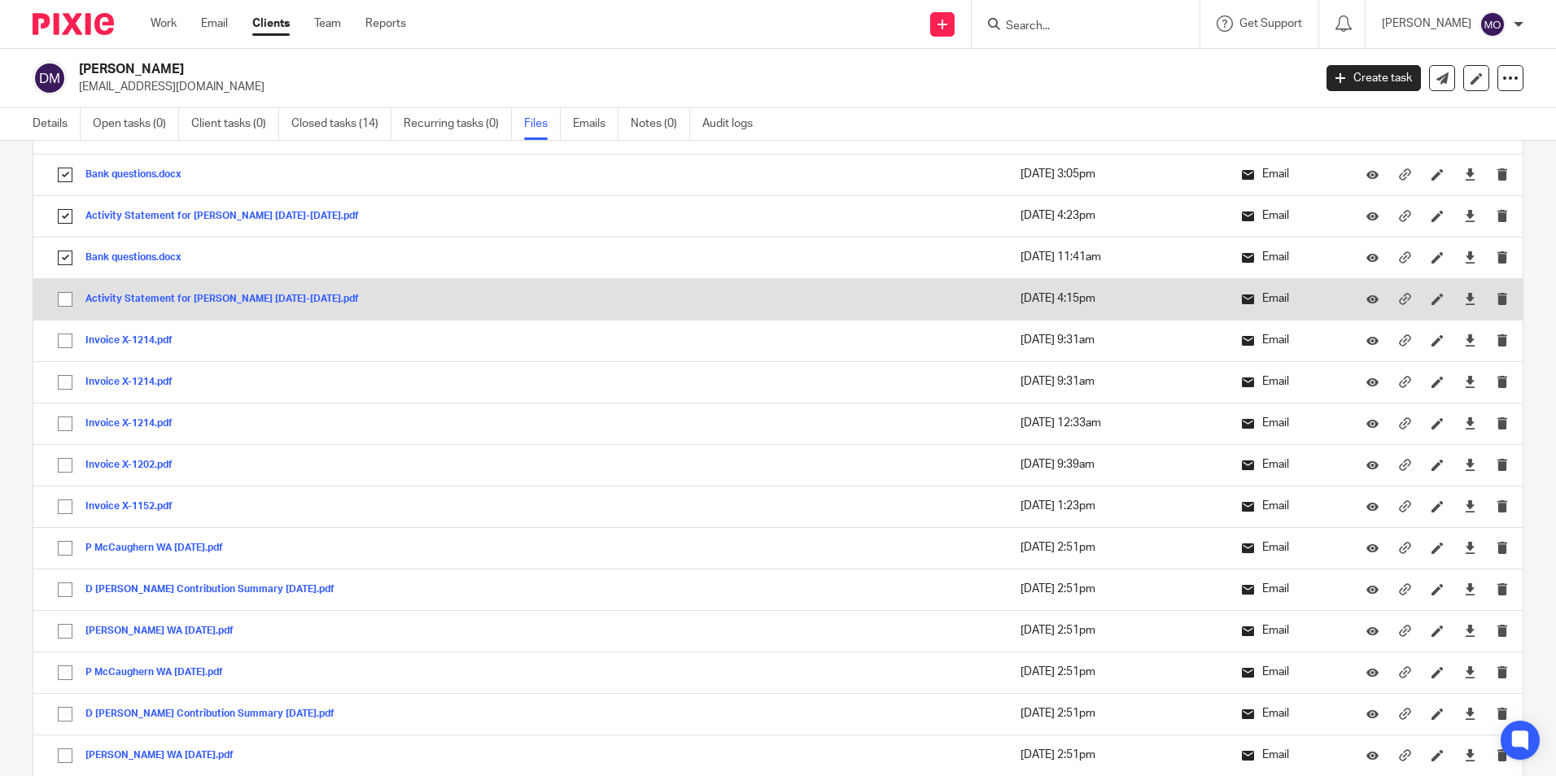
click at [63, 296] on input "checkbox" at bounding box center [65, 299] width 31 height 31
checkbox input "true"
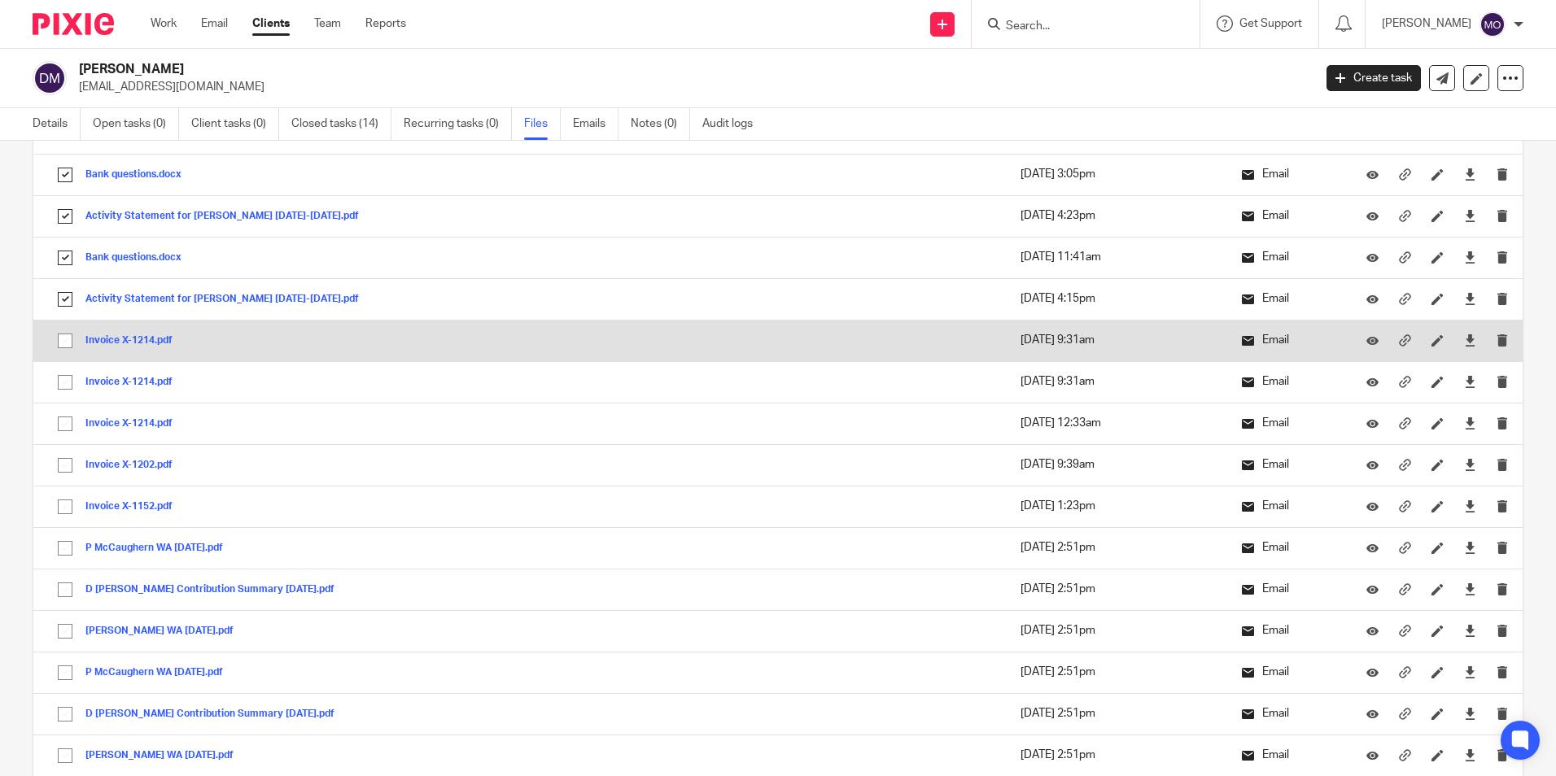
click at [66, 338] on input "checkbox" at bounding box center [65, 340] width 31 height 31
checkbox input "true"
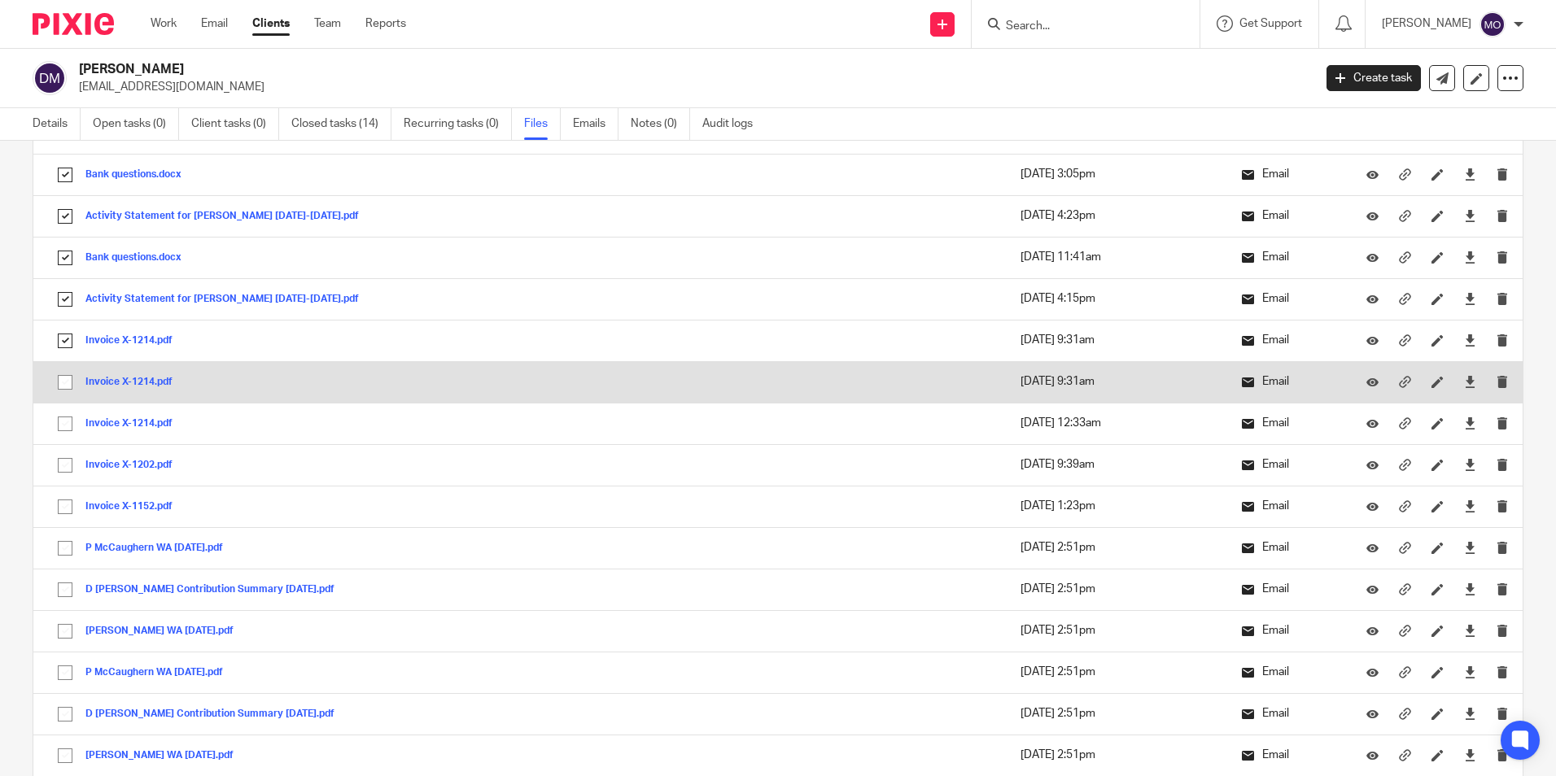
click at [64, 383] on input "checkbox" at bounding box center [65, 382] width 31 height 31
checkbox input "true"
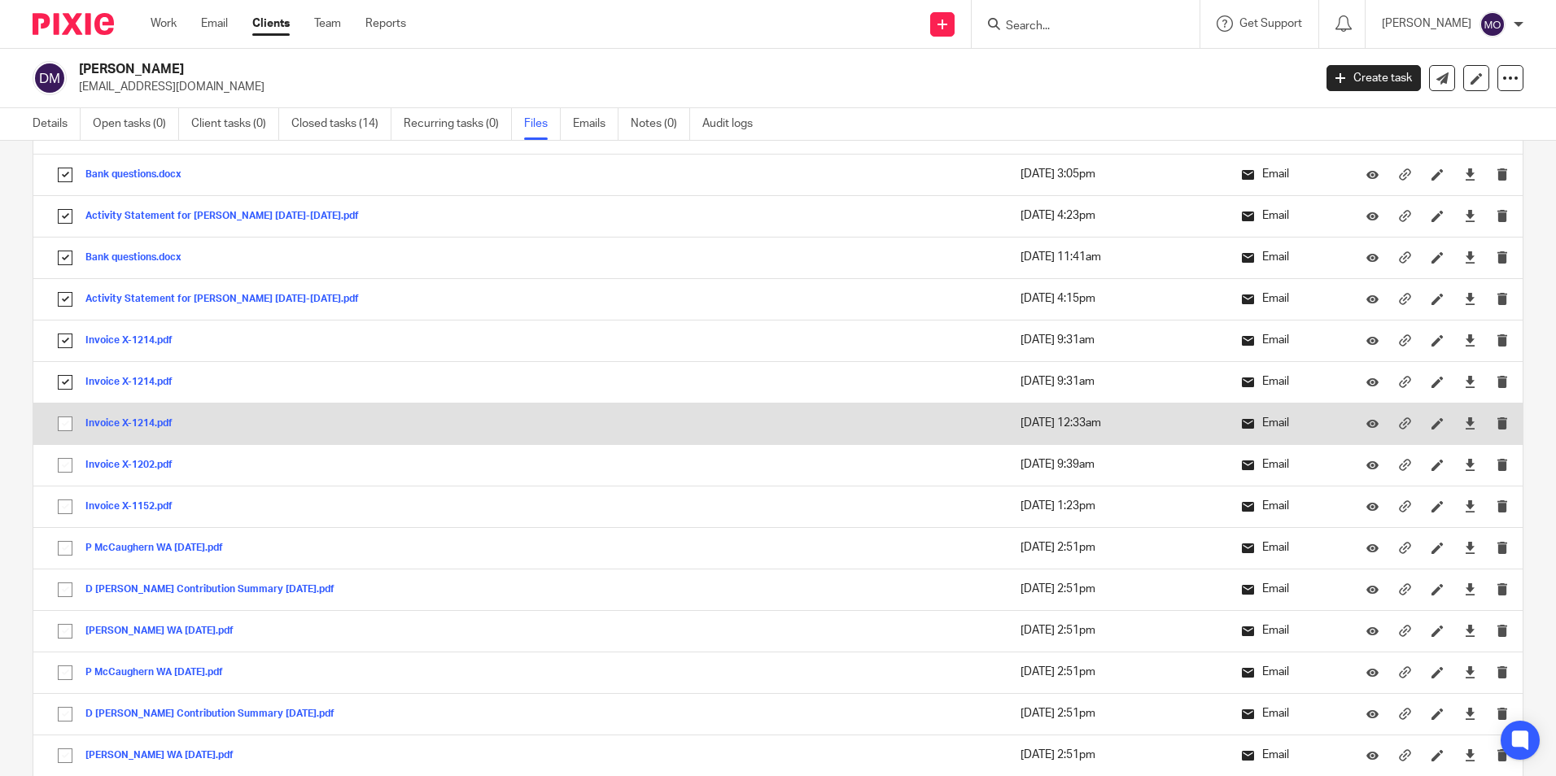
click at [63, 417] on input "checkbox" at bounding box center [65, 423] width 31 height 31
checkbox input "true"
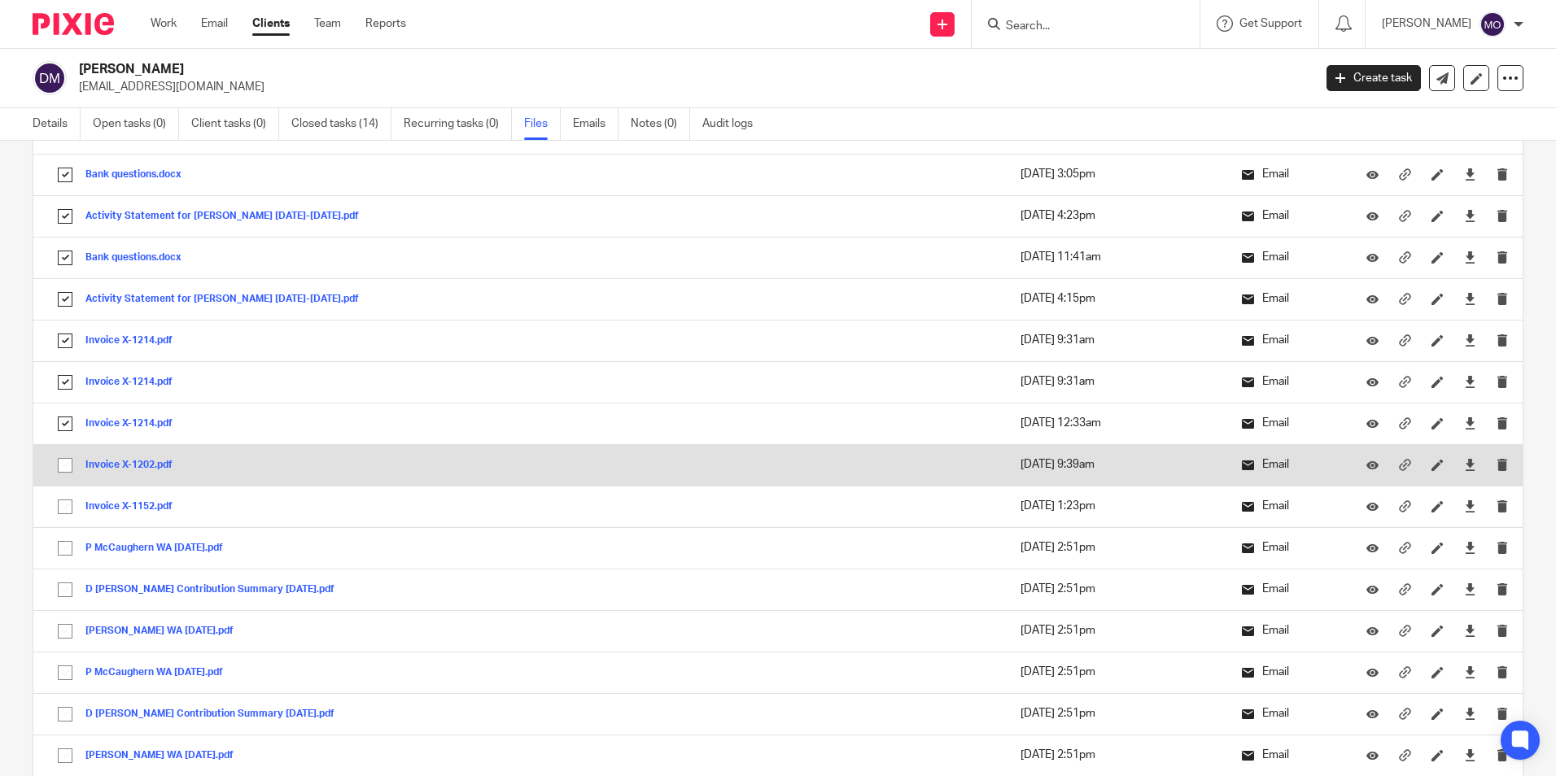
drag, startPoint x: 68, startPoint y: 469, endPoint x: 66, endPoint y: 485, distance: 15.7
click at [68, 470] on input "checkbox" at bounding box center [65, 465] width 31 height 31
checkbox input "true"
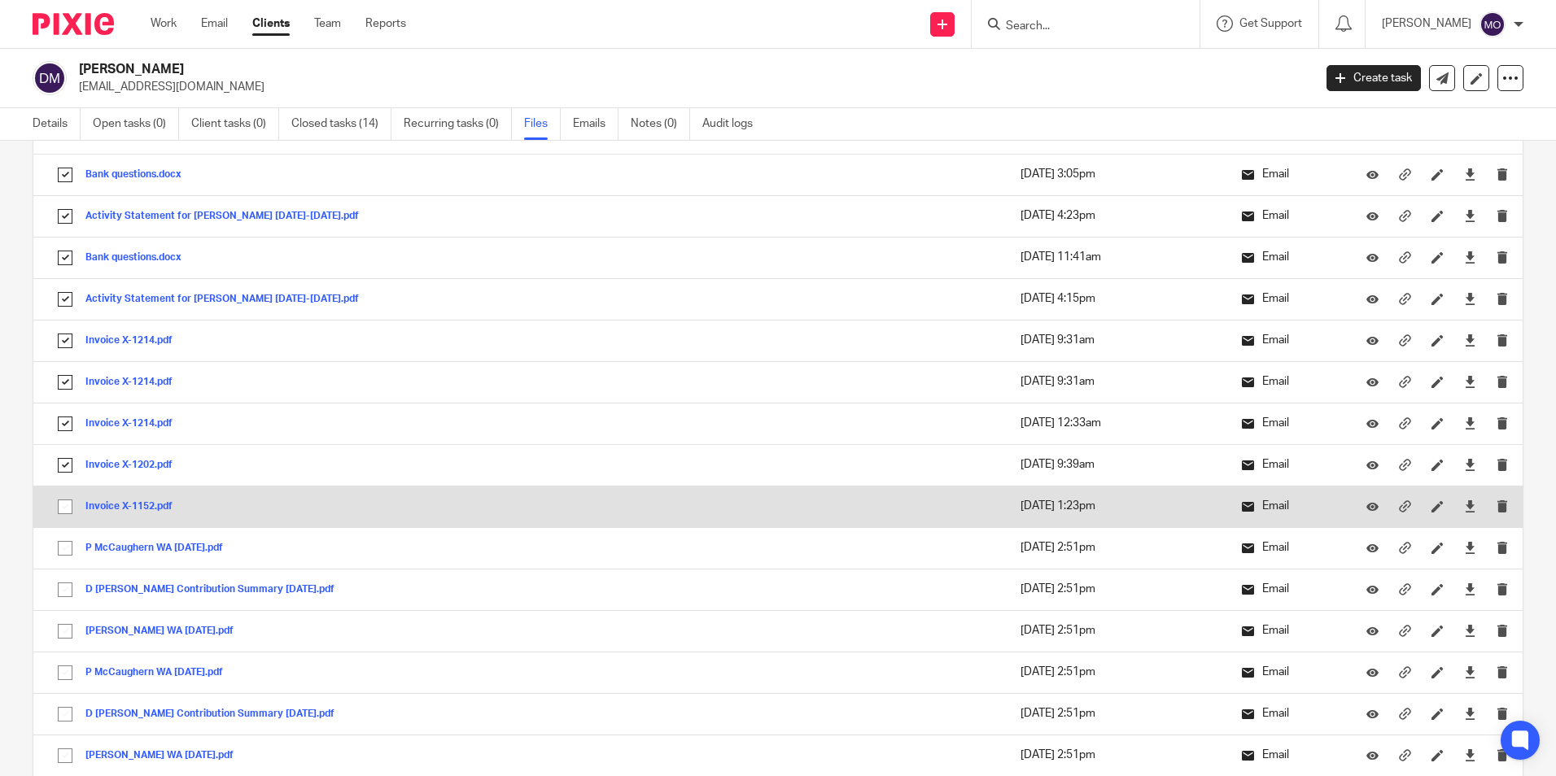
drag, startPoint x: 63, startPoint y: 499, endPoint x: 64, endPoint y: 512, distance: 13.1
click at [61, 500] on input "checkbox" at bounding box center [65, 506] width 31 height 31
checkbox input "true"
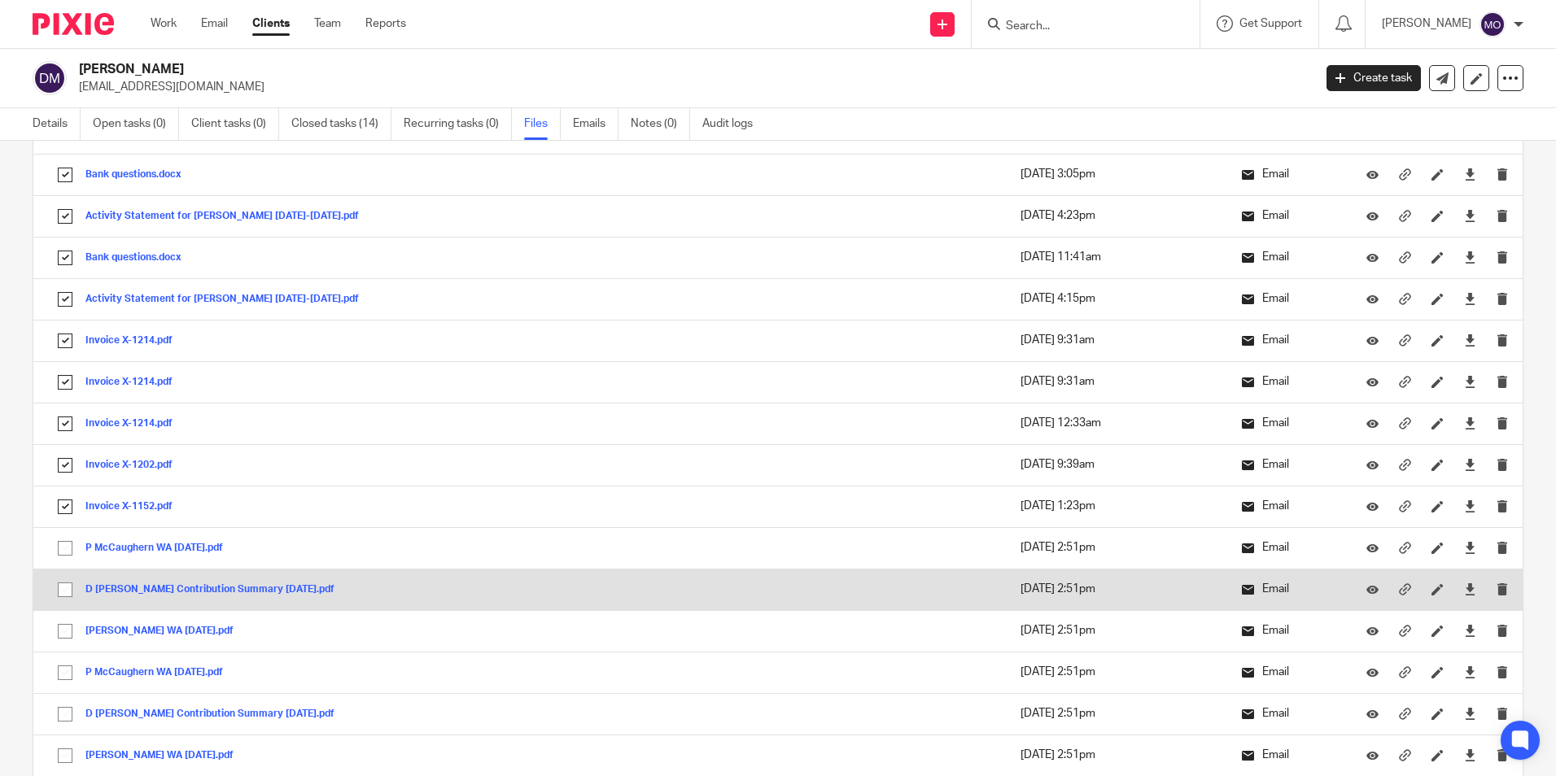
drag, startPoint x: 69, startPoint y: 556, endPoint x: 59, endPoint y: 595, distance: 40.3
click at [67, 560] on input "checkbox" at bounding box center [65, 548] width 31 height 31
checkbox input "true"
click at [63, 591] on input "checkbox" at bounding box center [65, 589] width 31 height 31
checkbox input "true"
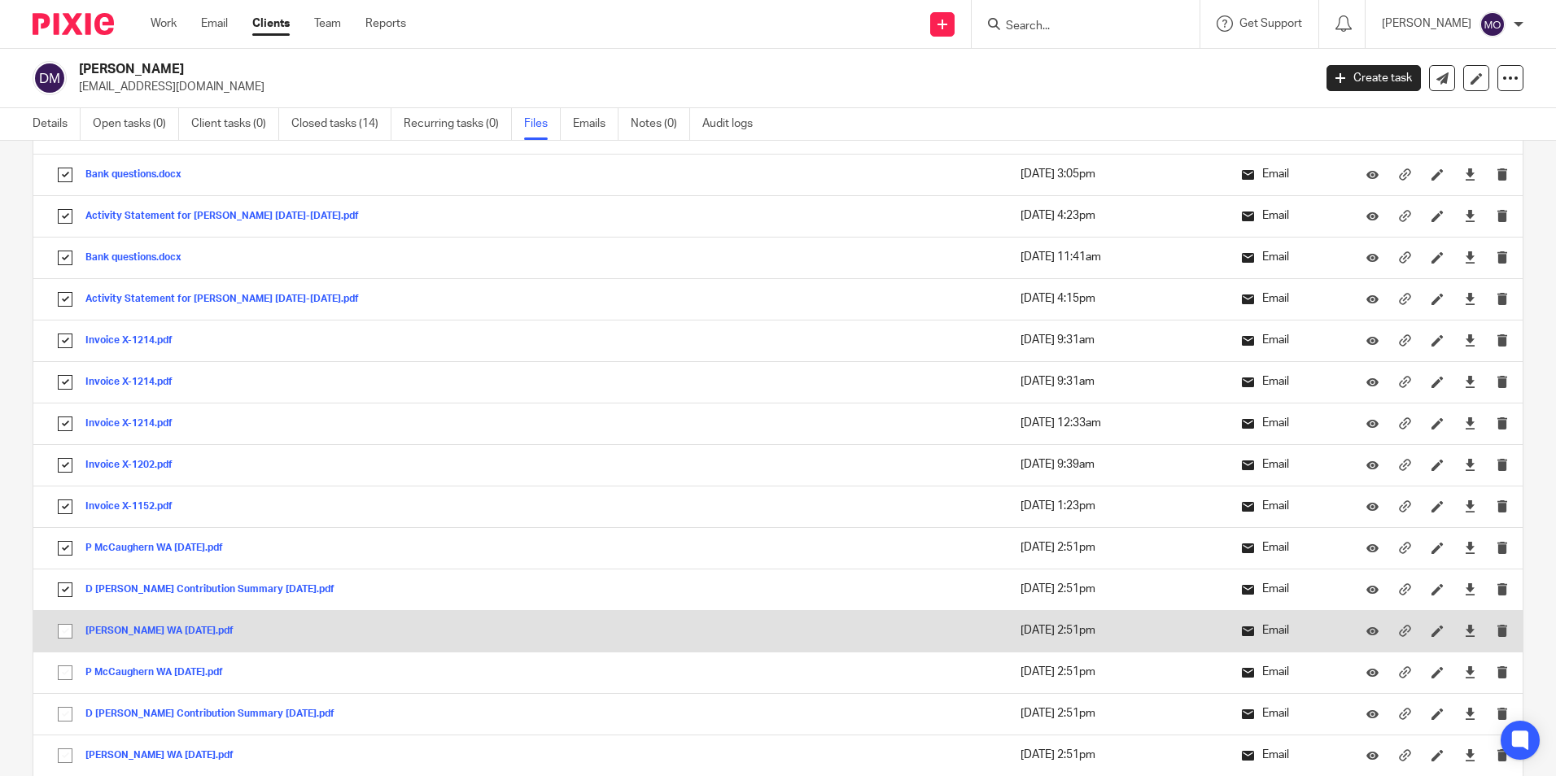
click at [63, 632] on input "checkbox" at bounding box center [65, 631] width 31 height 31
checkbox input "true"
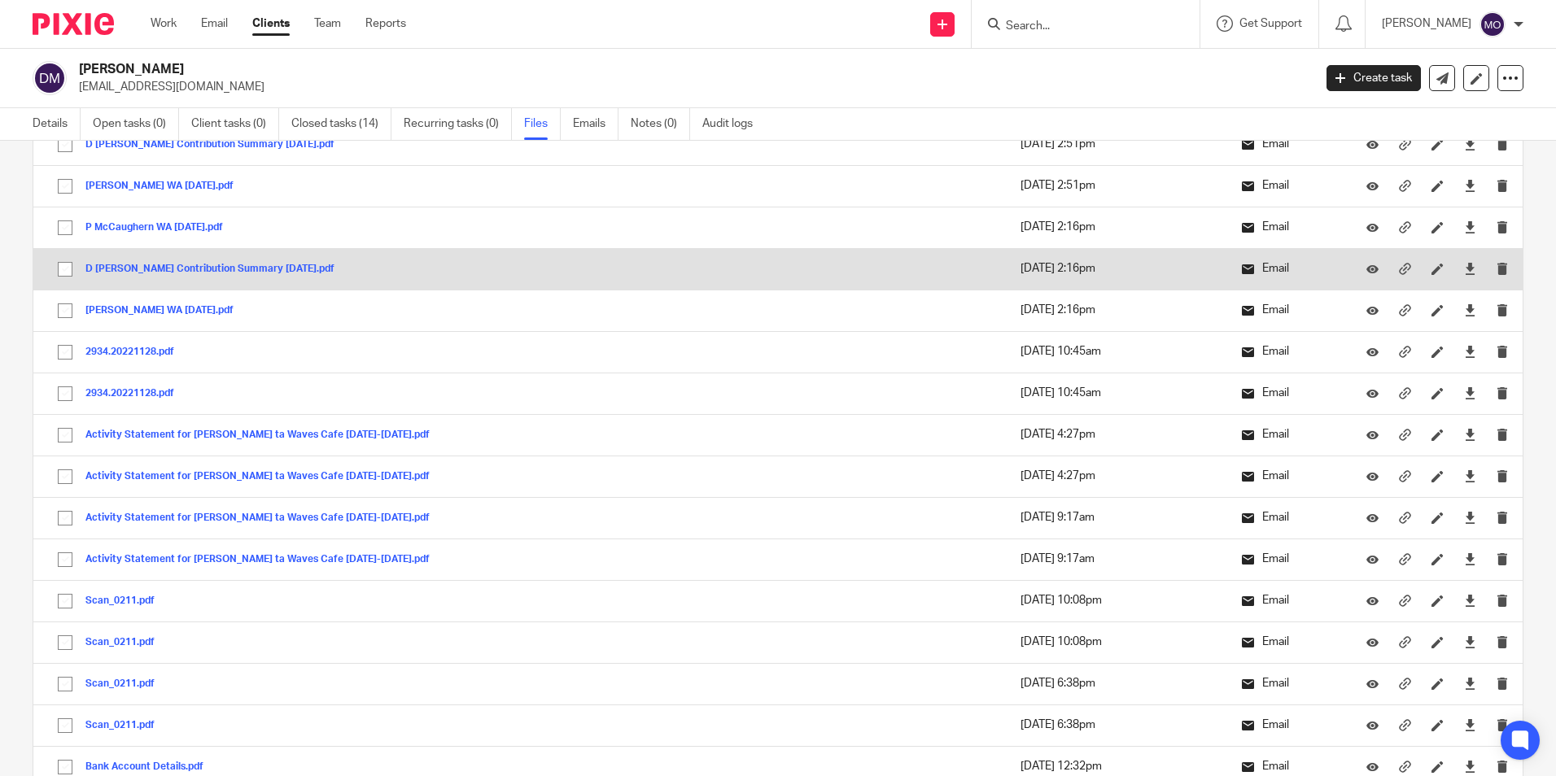
scroll to position [1627, 0]
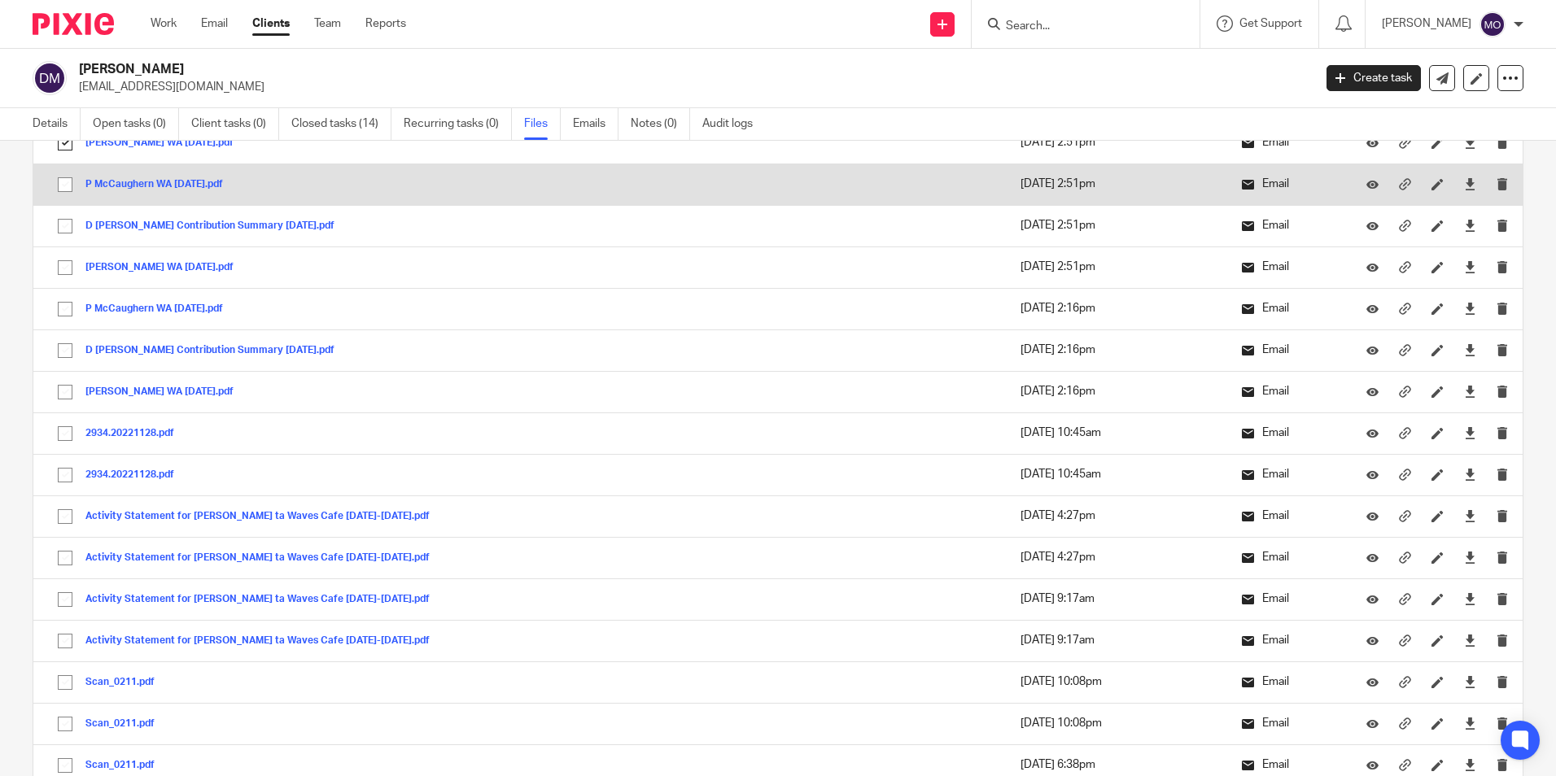
click at [67, 182] on input "checkbox" at bounding box center [65, 184] width 31 height 31
checkbox input "true"
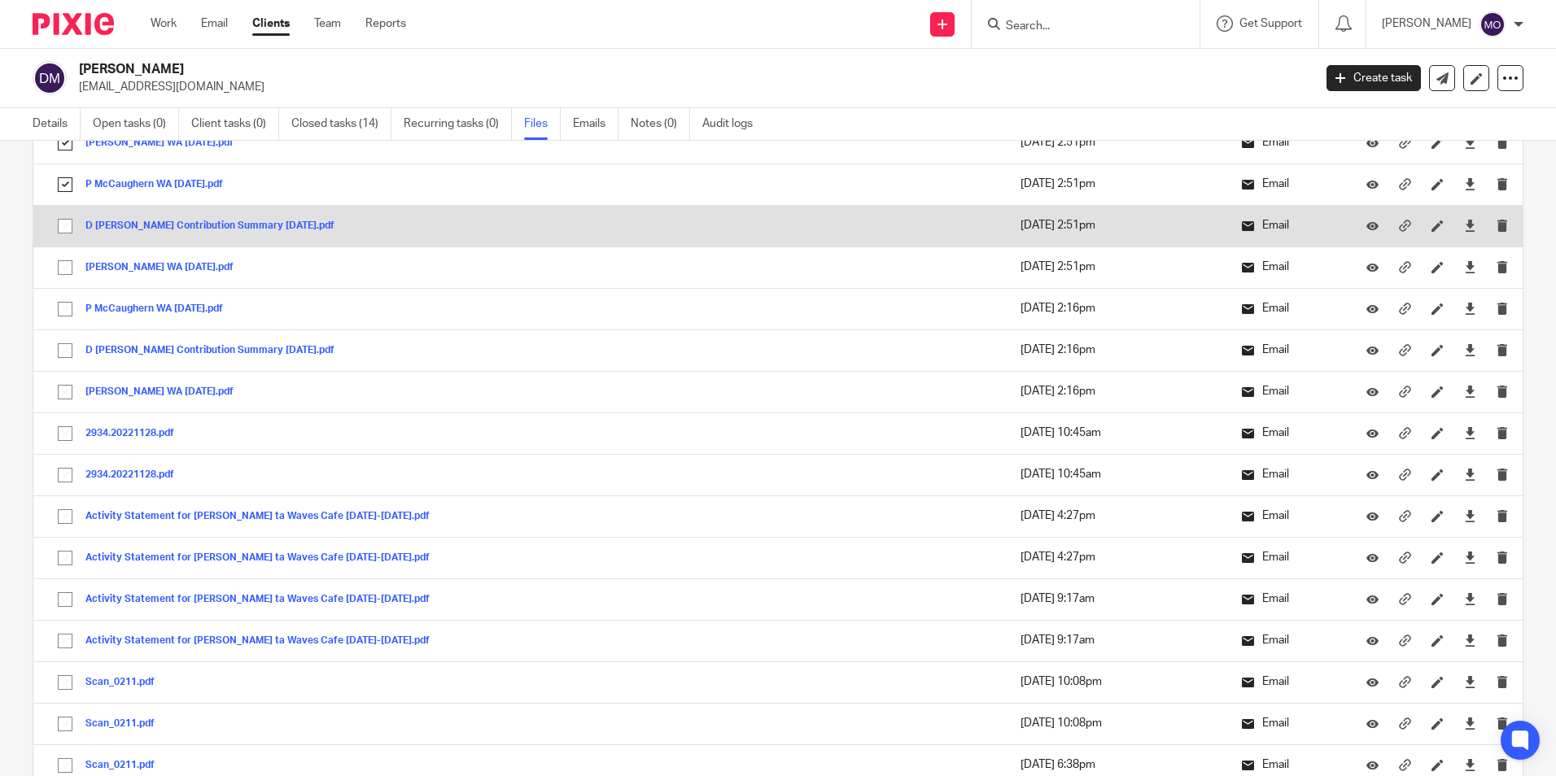
click at [66, 226] on input "checkbox" at bounding box center [65, 226] width 31 height 31
checkbox input "true"
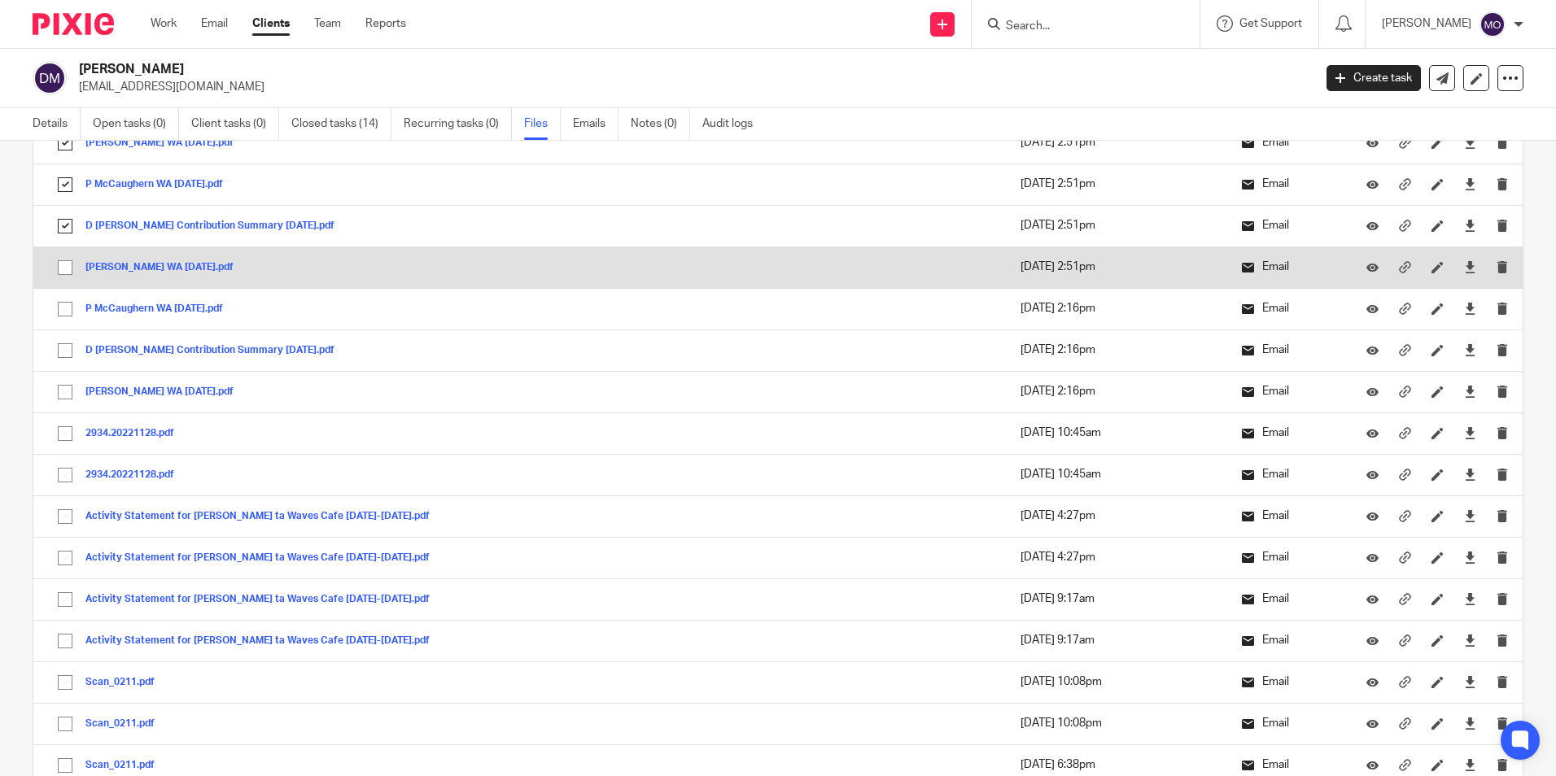
click at [65, 273] on input "checkbox" at bounding box center [65, 267] width 31 height 31
checkbox input "true"
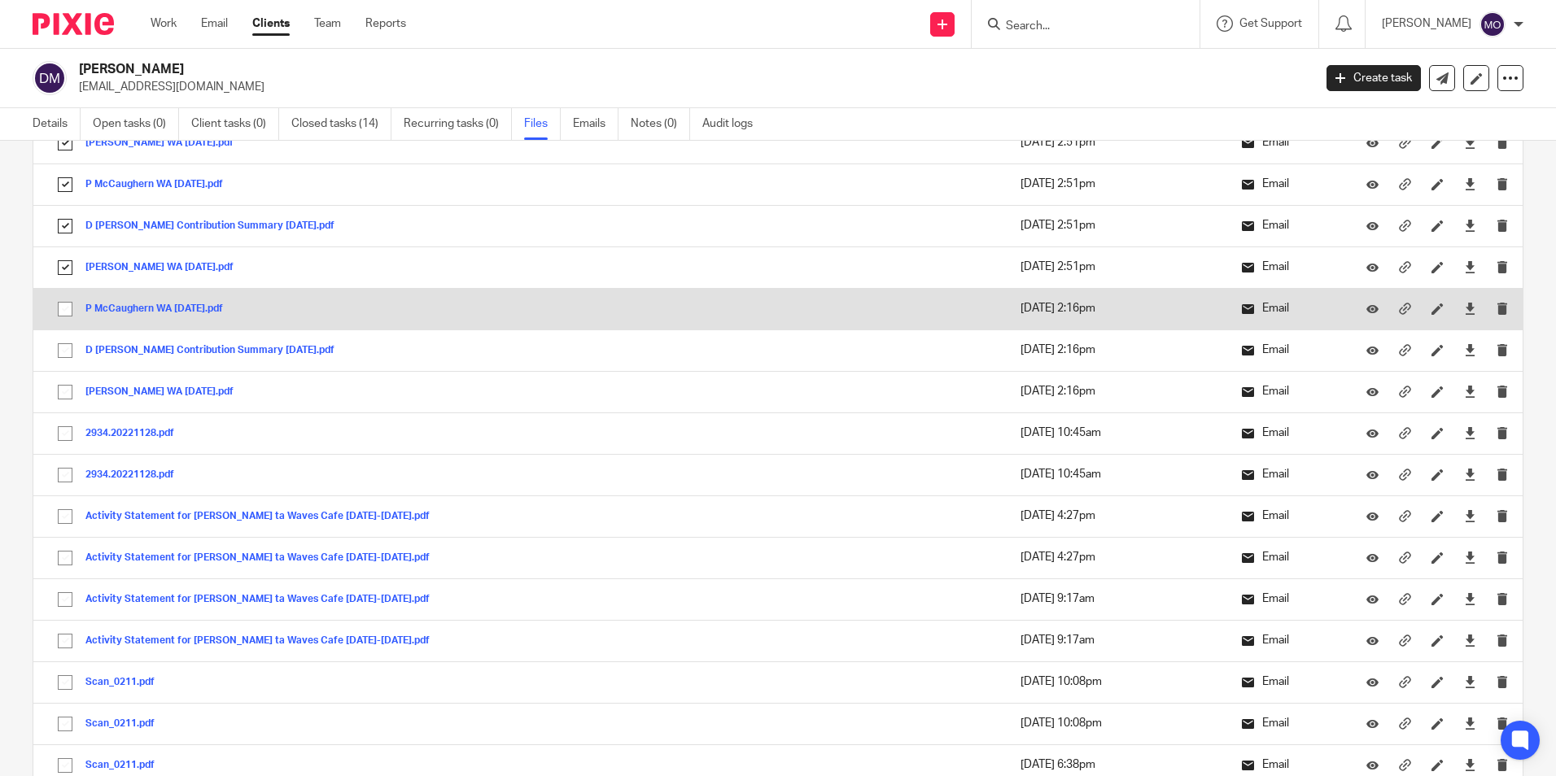
click at [68, 301] on input "checkbox" at bounding box center [65, 309] width 31 height 31
checkbox input "true"
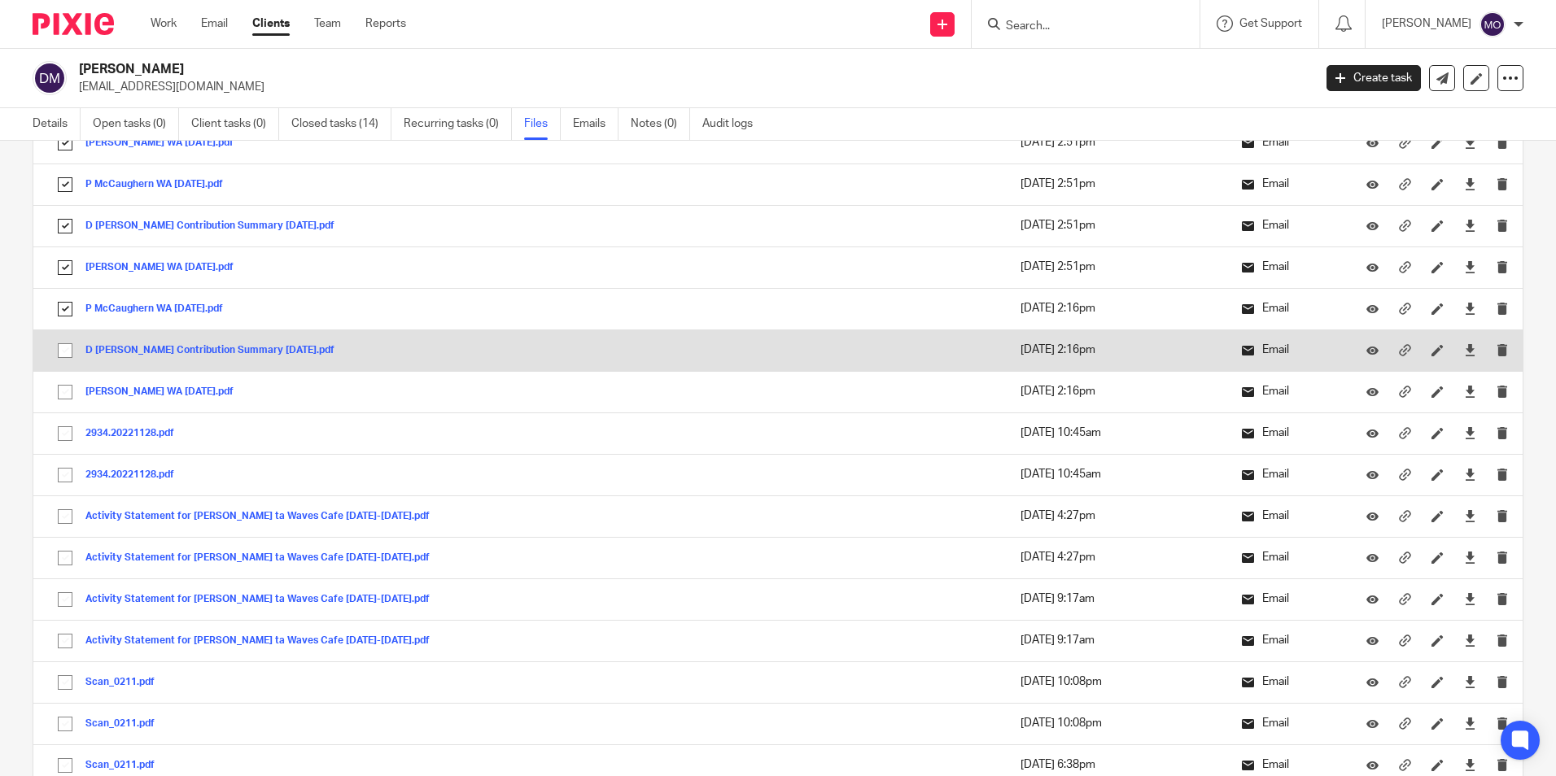
click at [64, 350] on input "checkbox" at bounding box center [65, 350] width 31 height 31
checkbox input "true"
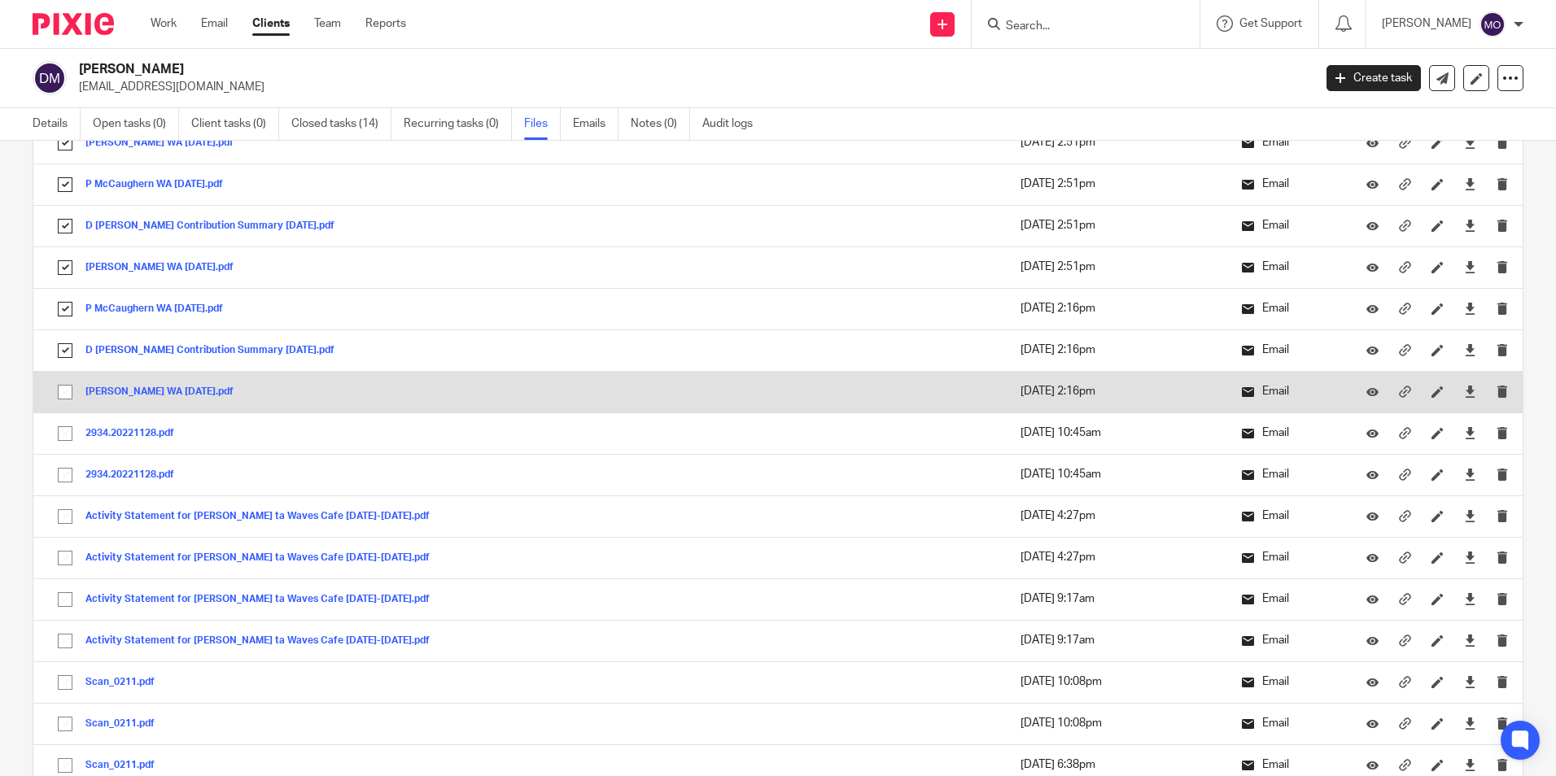
click at [69, 390] on input "checkbox" at bounding box center [65, 392] width 31 height 31
checkbox input "true"
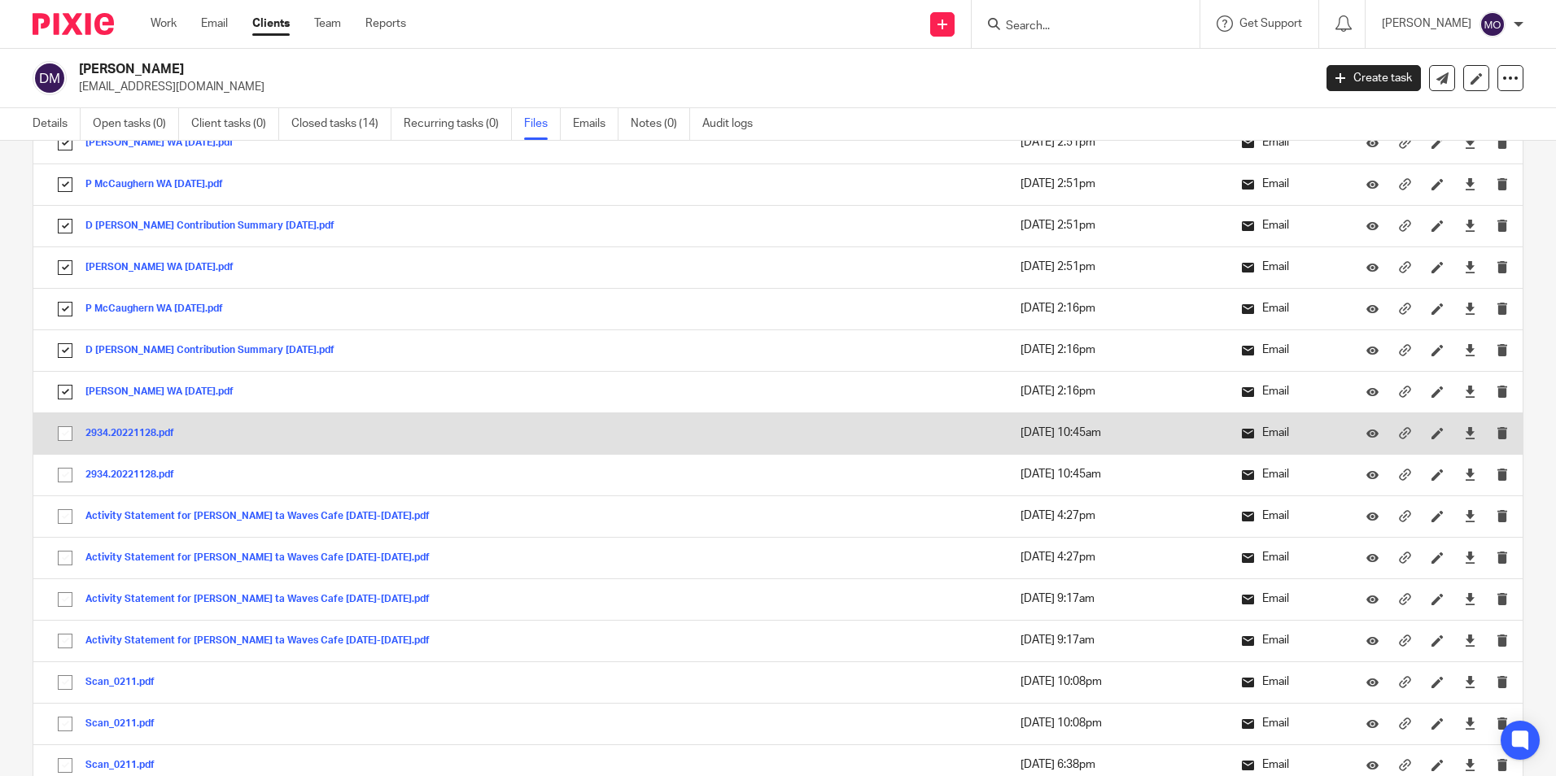
click at [61, 439] on input "checkbox" at bounding box center [65, 433] width 31 height 31
checkbox input "true"
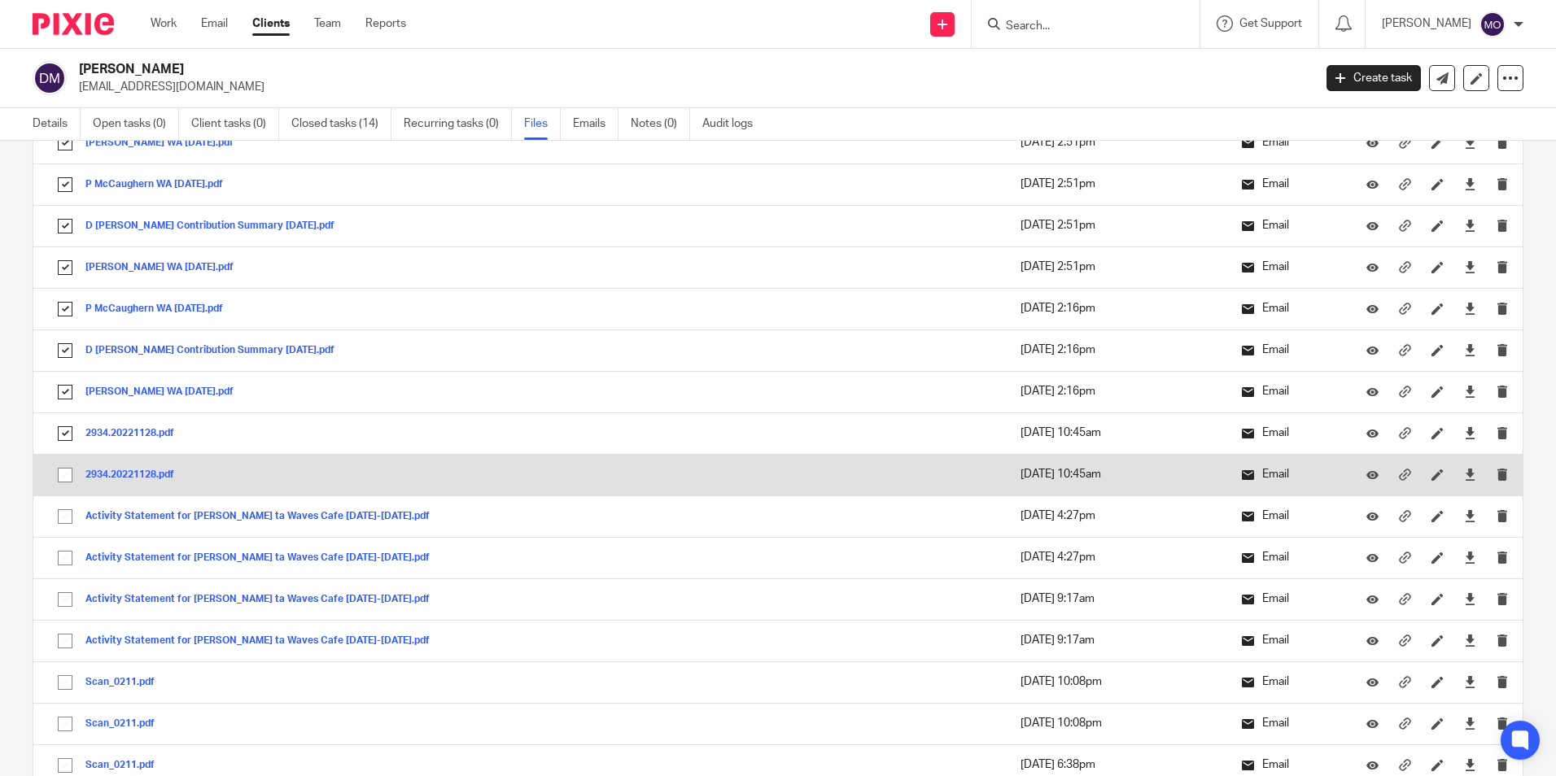
click at [68, 472] on input "checkbox" at bounding box center [65, 475] width 31 height 31
checkbox input "true"
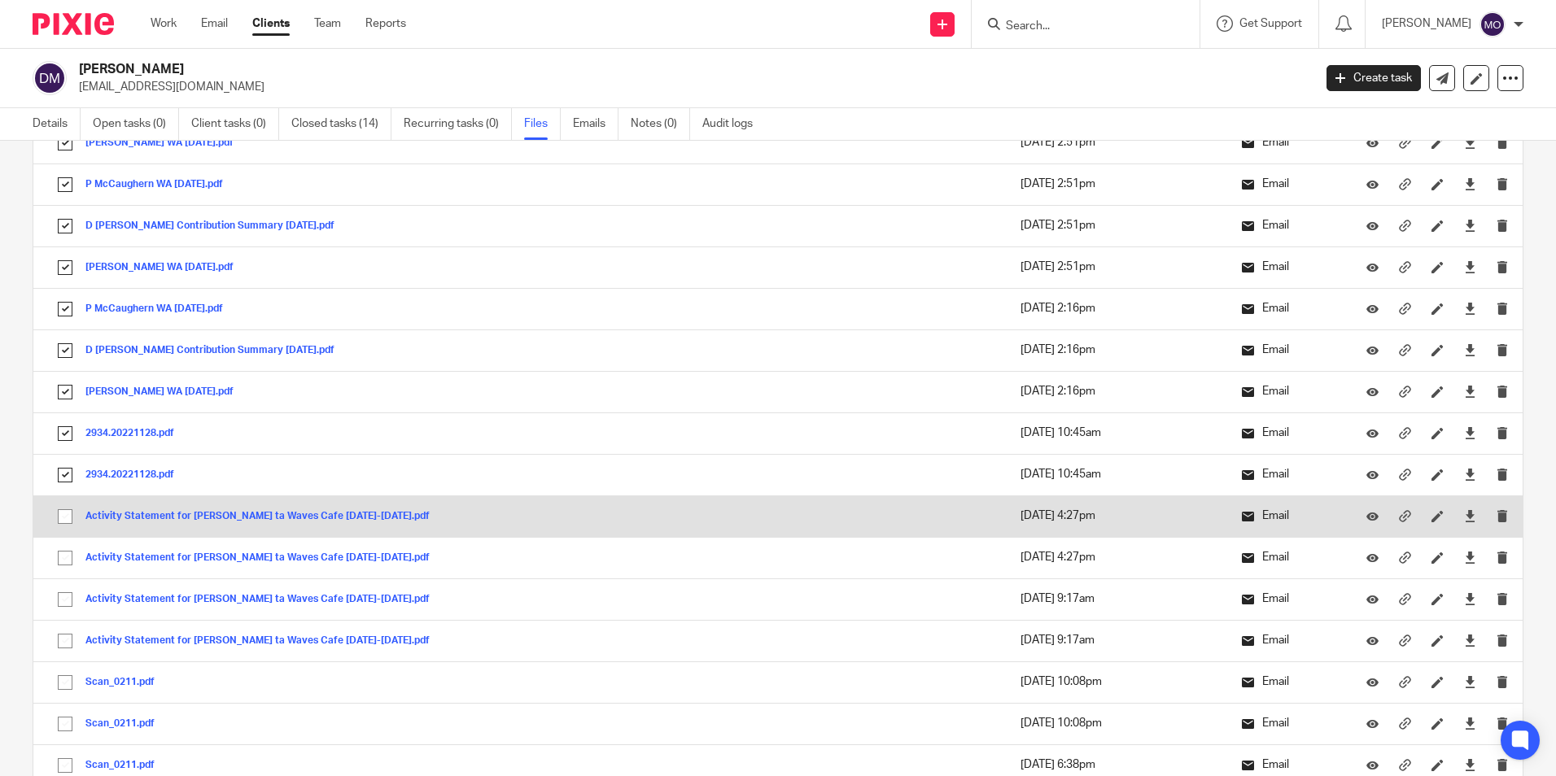
drag, startPoint x: 66, startPoint y: 518, endPoint x: 65, endPoint y: 530, distance: 12.2
click at [65, 519] on input "checkbox" at bounding box center [65, 516] width 31 height 31
checkbox input "true"
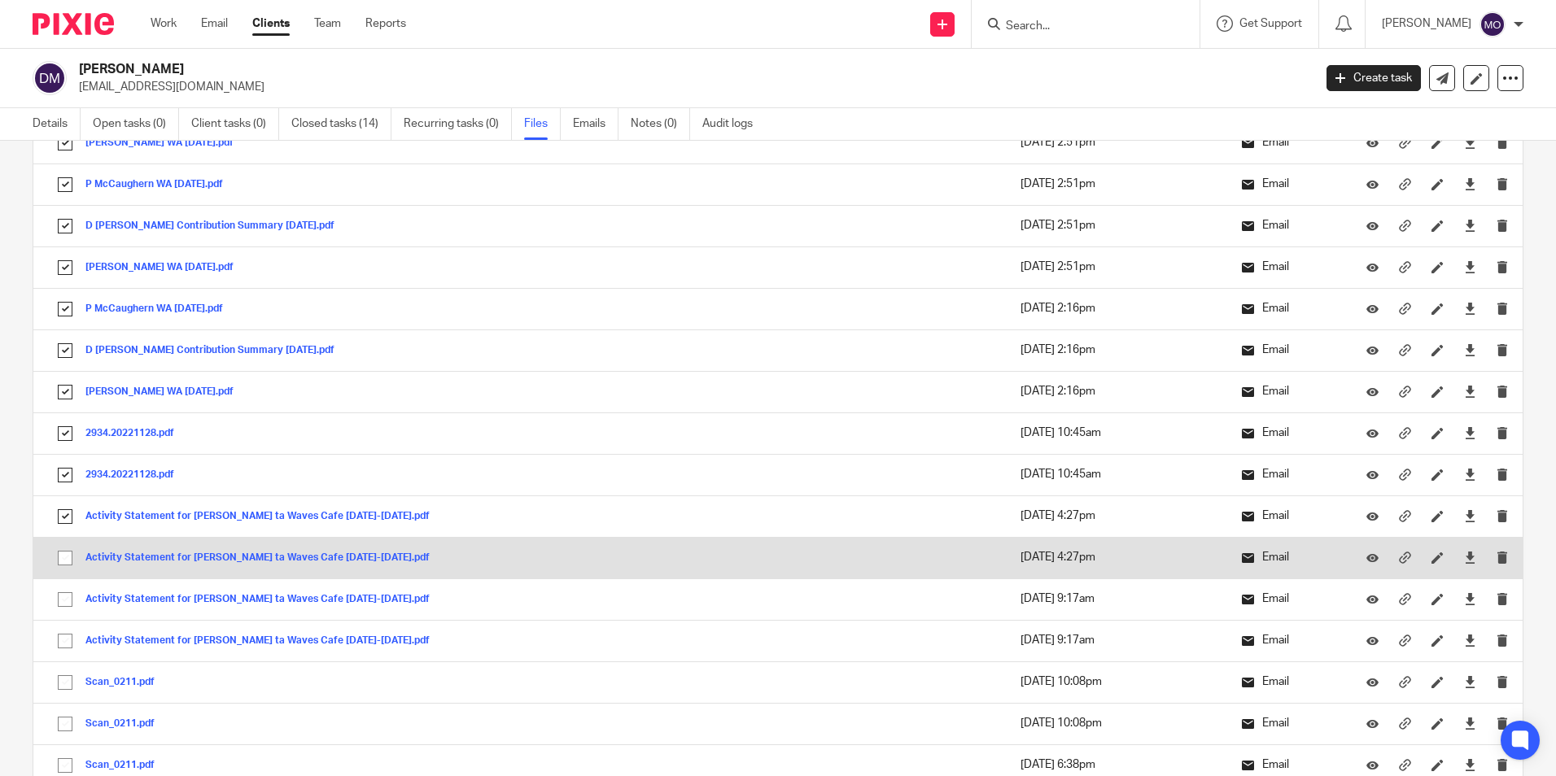
drag, startPoint x: 63, startPoint y: 552, endPoint x: 63, endPoint y: 575, distance: 23.6
click at [63, 552] on input "checkbox" at bounding box center [65, 558] width 31 height 31
checkbox input "true"
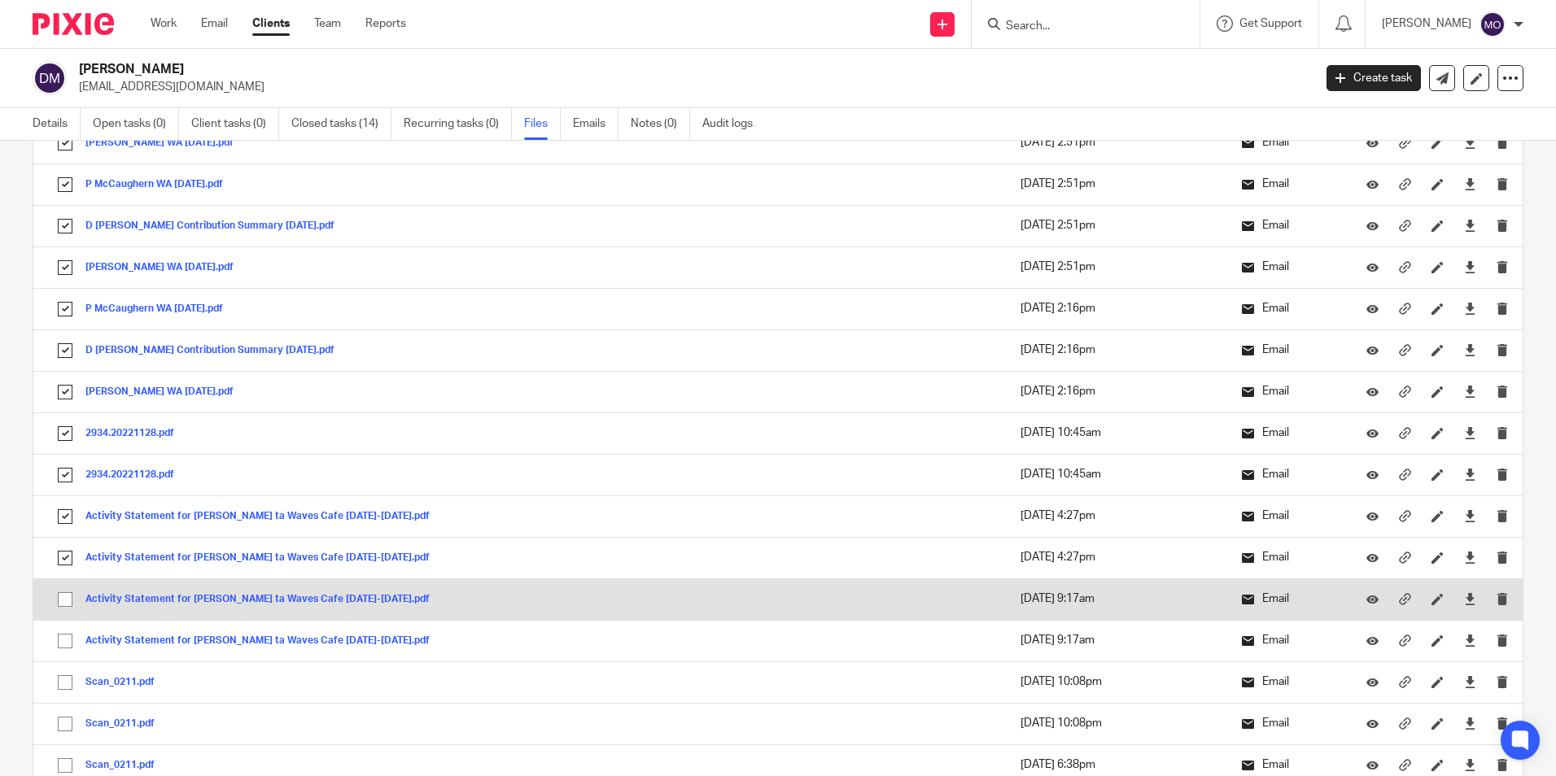
click at [64, 597] on input "checkbox" at bounding box center [65, 599] width 31 height 31
checkbox input "true"
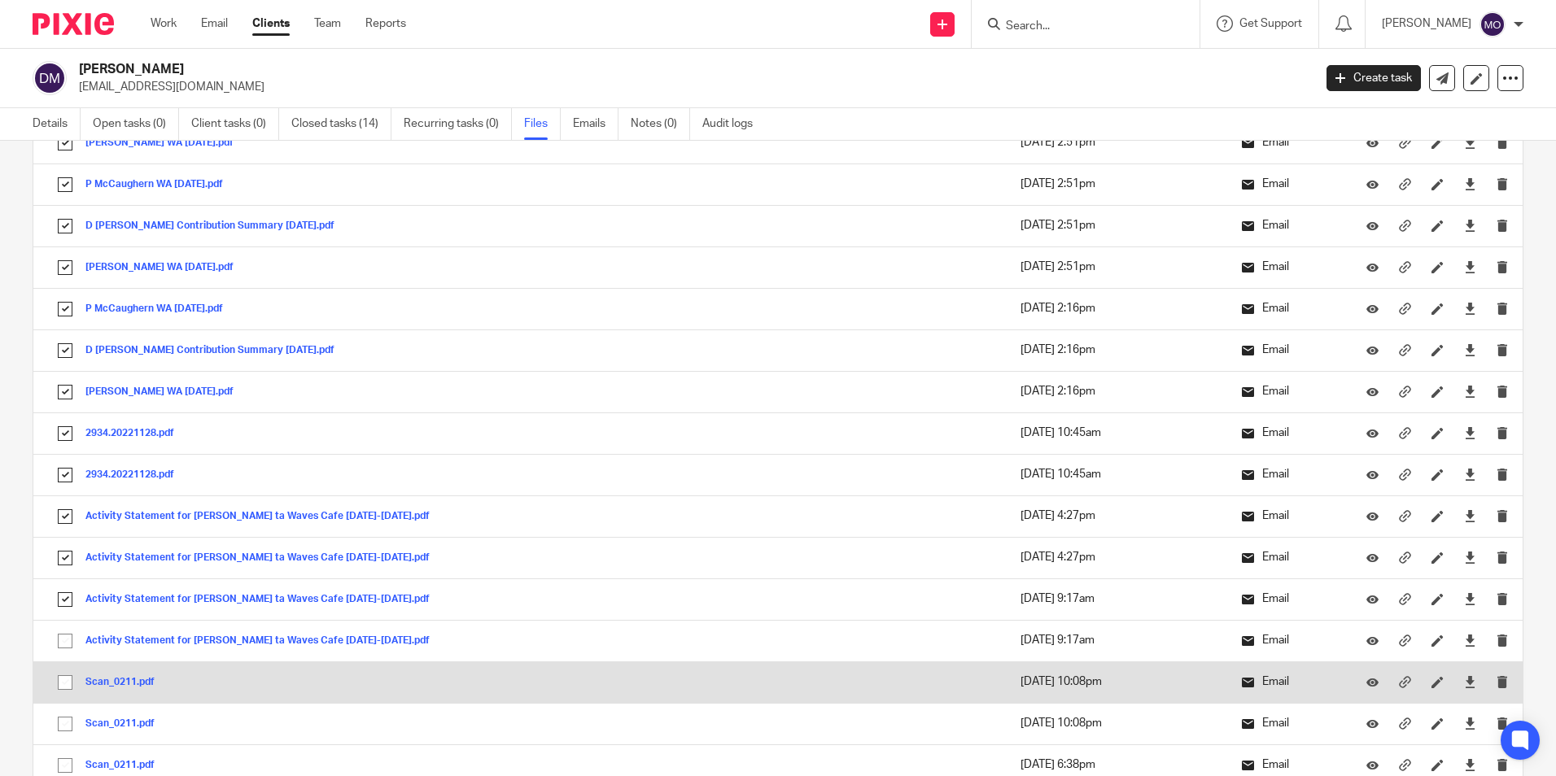
drag, startPoint x: 63, startPoint y: 644, endPoint x: 63, endPoint y: 662, distance: 17.9
click at [62, 646] on input "checkbox" at bounding box center [65, 641] width 31 height 31
checkbox input "true"
click at [67, 681] on input "checkbox" at bounding box center [65, 682] width 31 height 31
checkbox input "true"
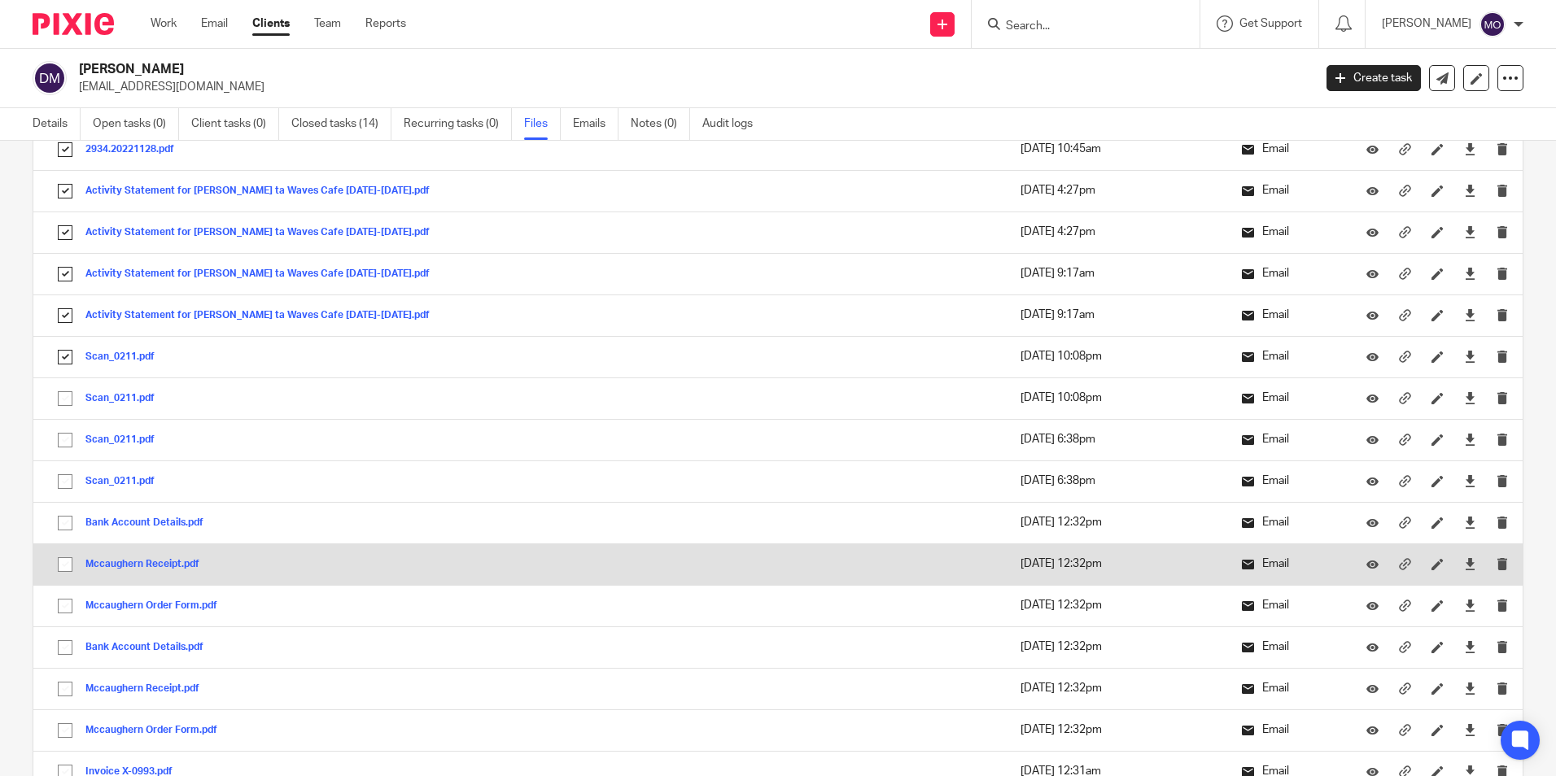
scroll to position [2034, 0]
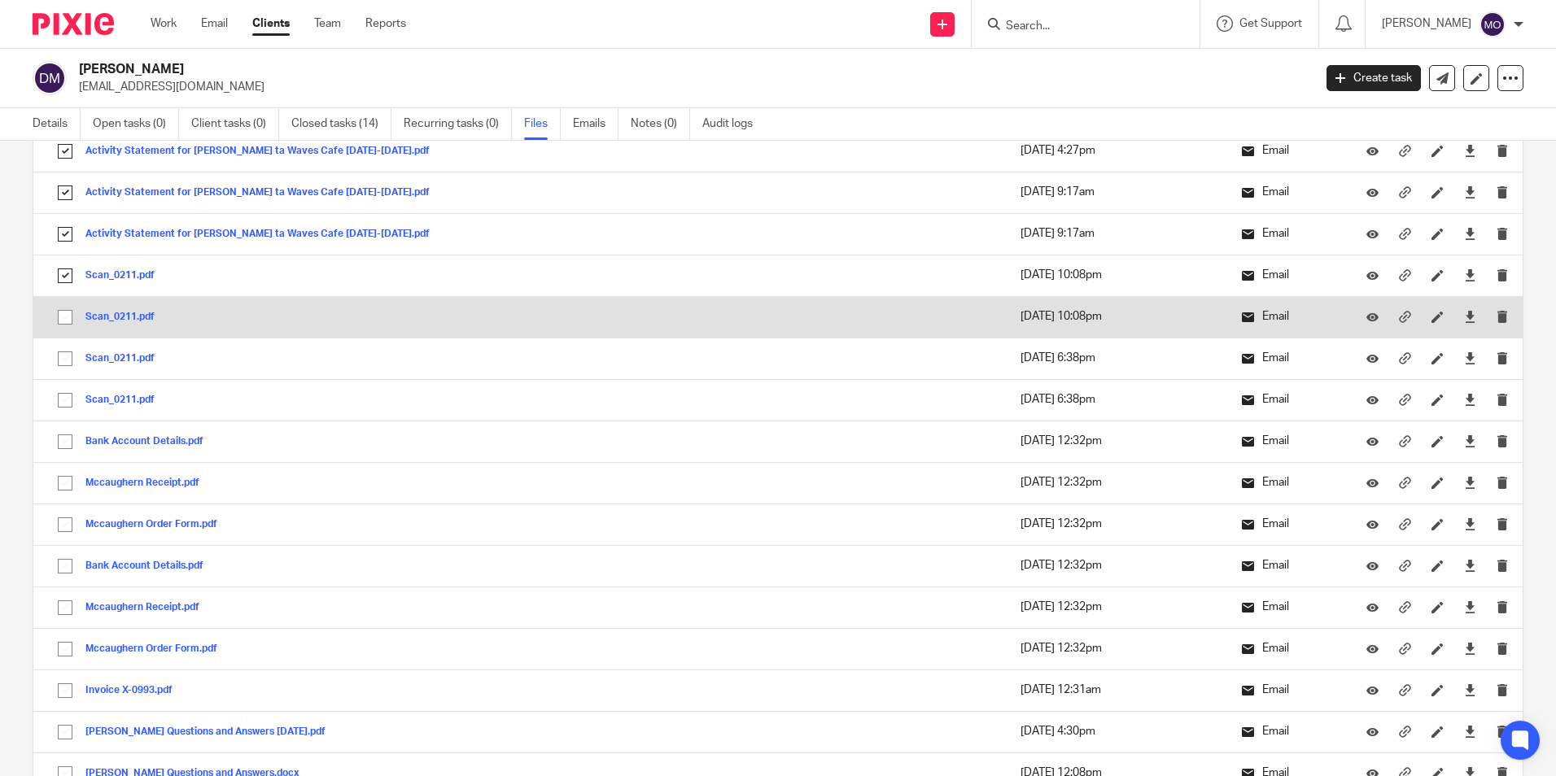
click at [72, 312] on input "checkbox" at bounding box center [65, 317] width 31 height 31
checkbox input "true"
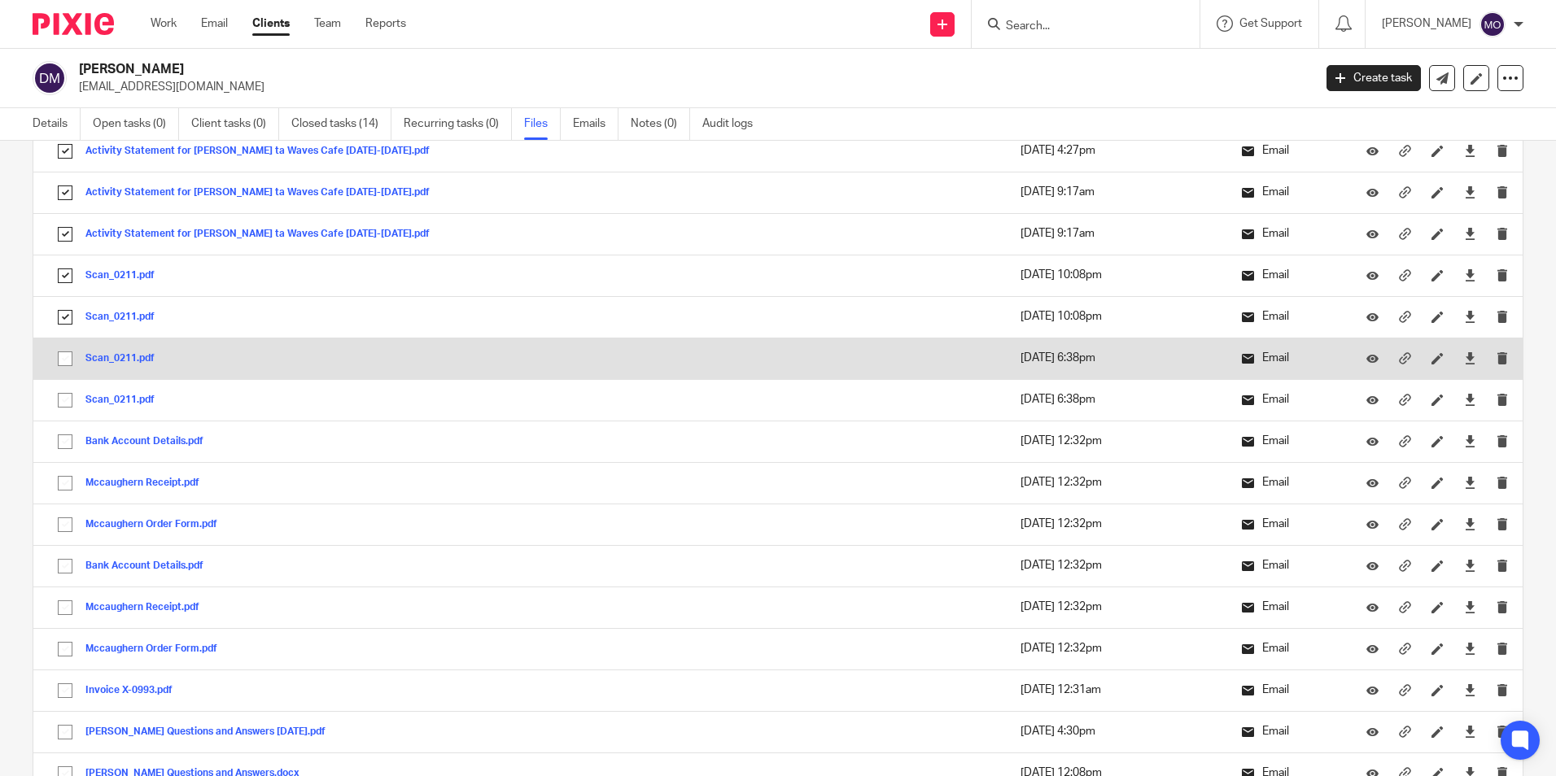
click at [72, 351] on input "checkbox" at bounding box center [65, 358] width 31 height 31
checkbox input "true"
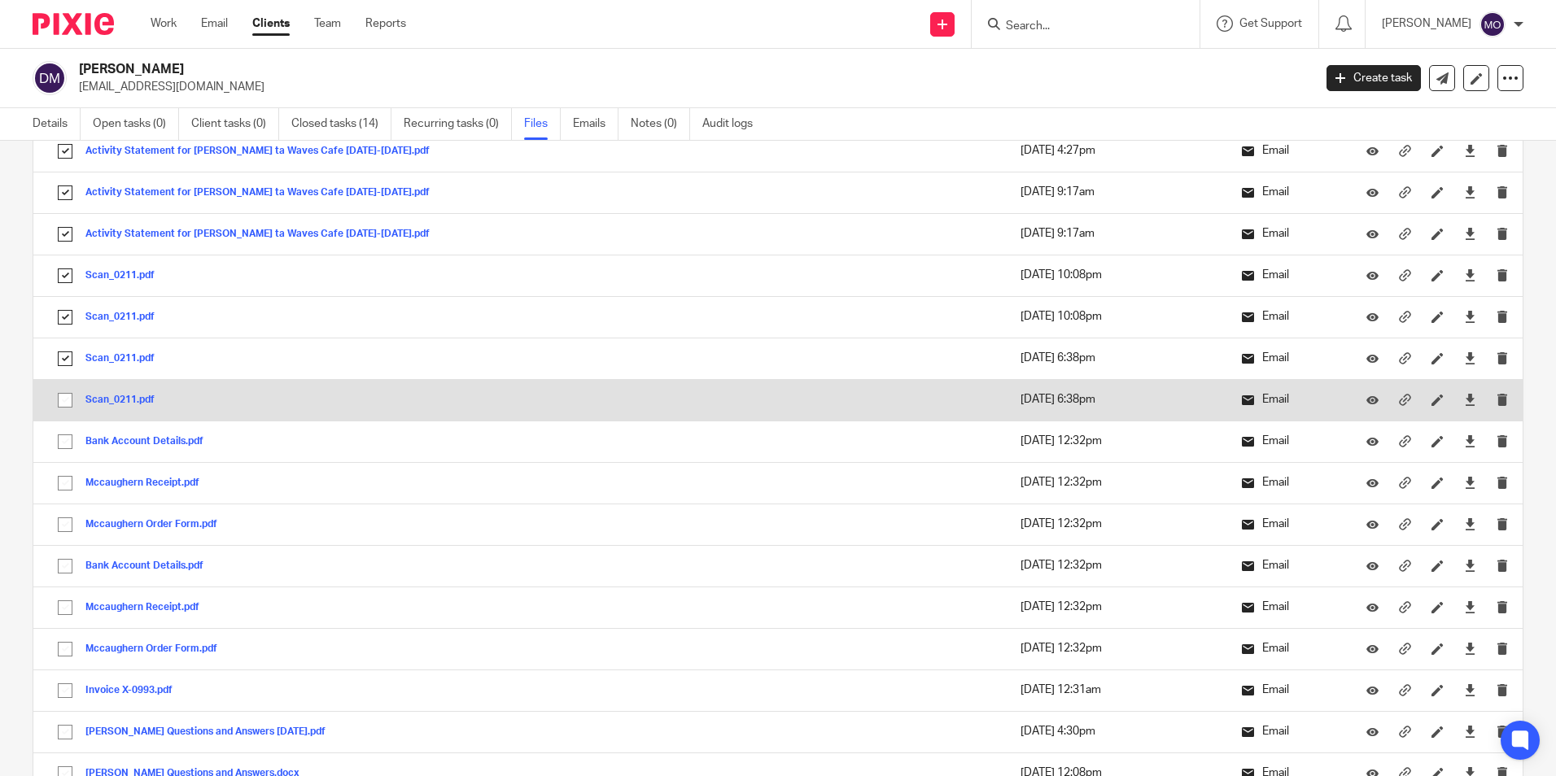
click at [63, 400] on input "checkbox" at bounding box center [65, 400] width 31 height 31
checkbox input "true"
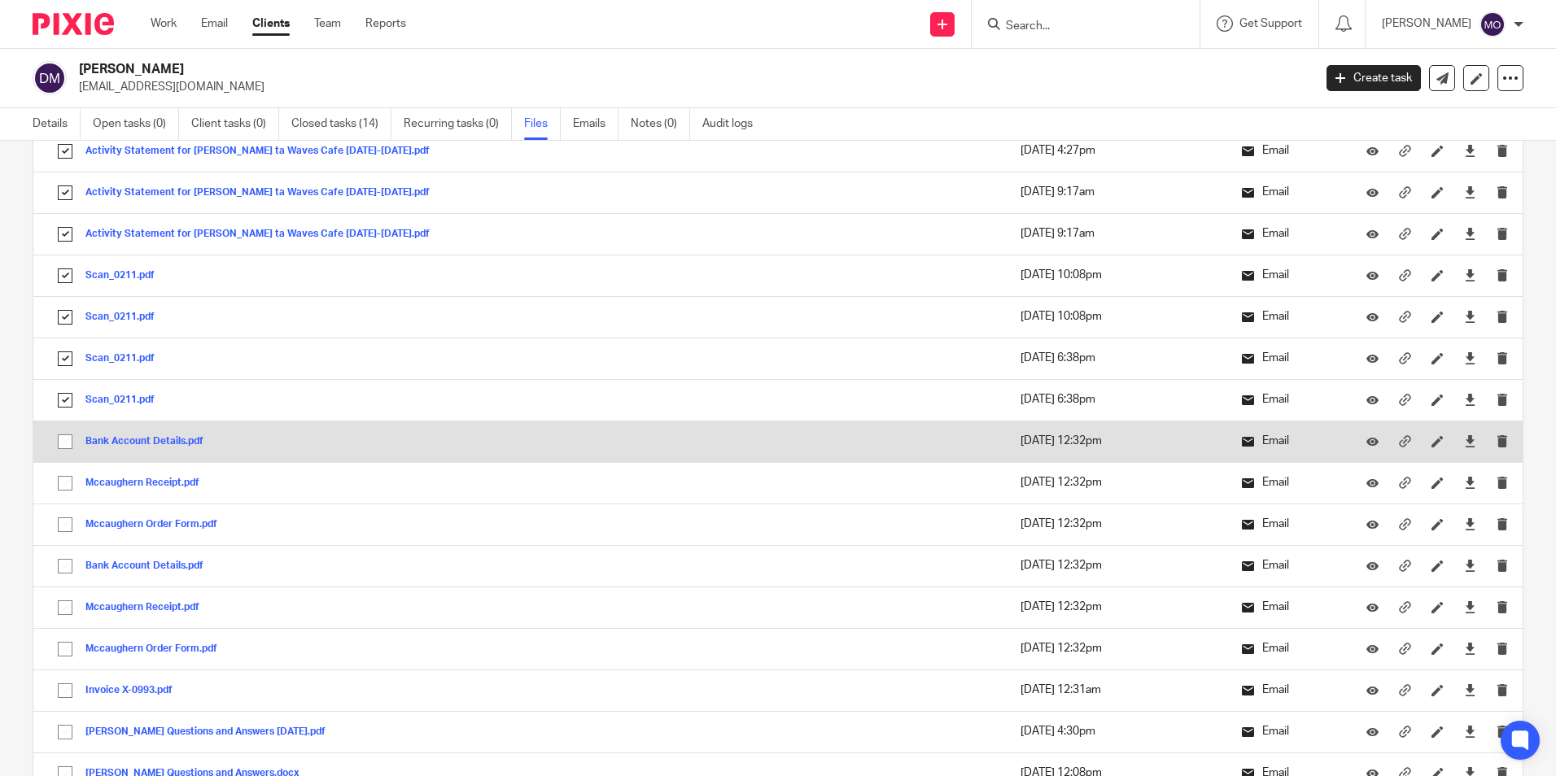
click at [63, 450] on input "checkbox" at bounding box center [65, 441] width 31 height 31
checkbox input "true"
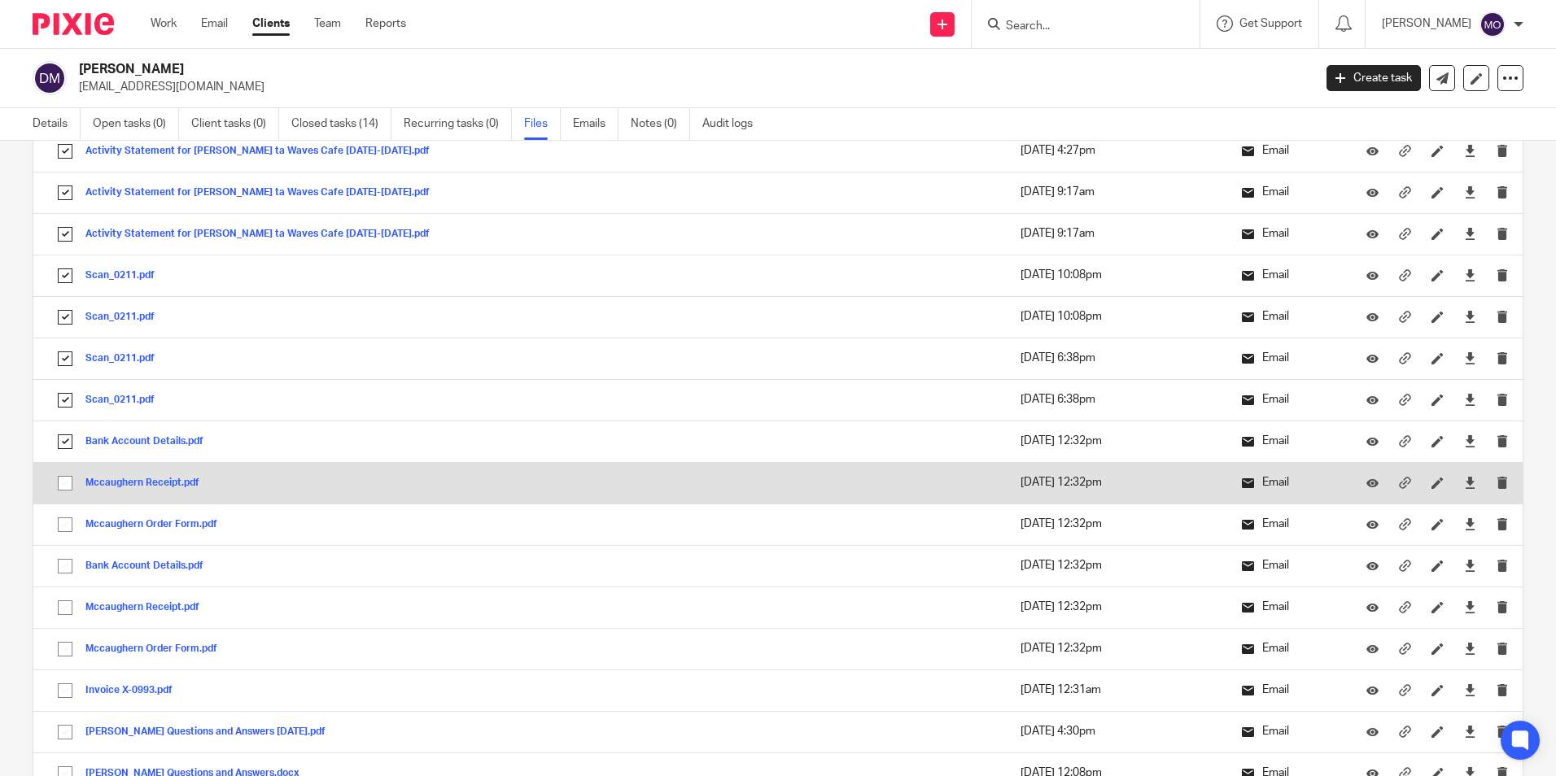
click at [63, 483] on input "checkbox" at bounding box center [65, 483] width 31 height 31
checkbox input "true"
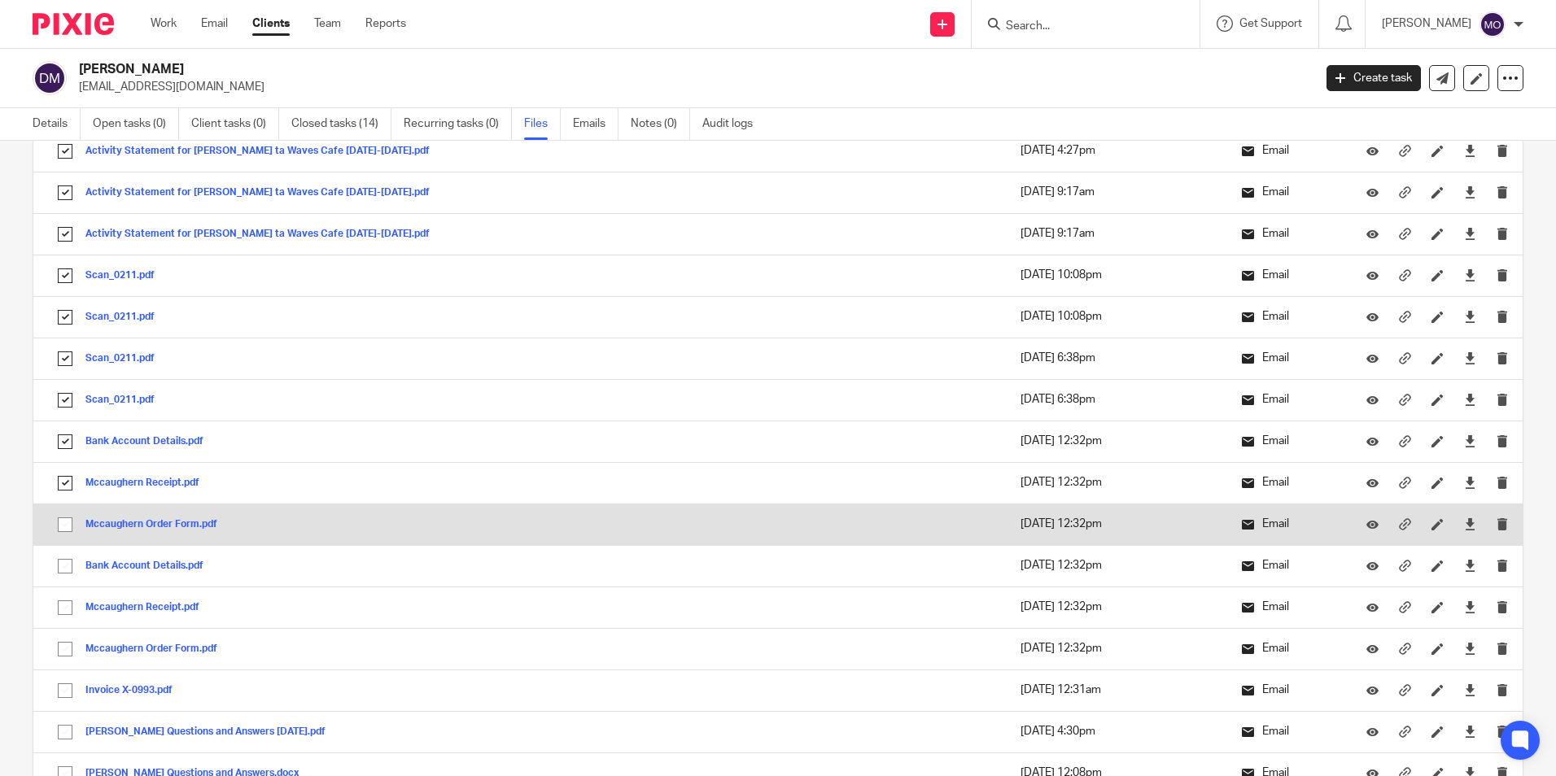
drag, startPoint x: 64, startPoint y: 530, endPoint x: 64, endPoint y: 540, distance: 10.6
click at [64, 532] on input "checkbox" at bounding box center [65, 524] width 31 height 31
checkbox input "true"
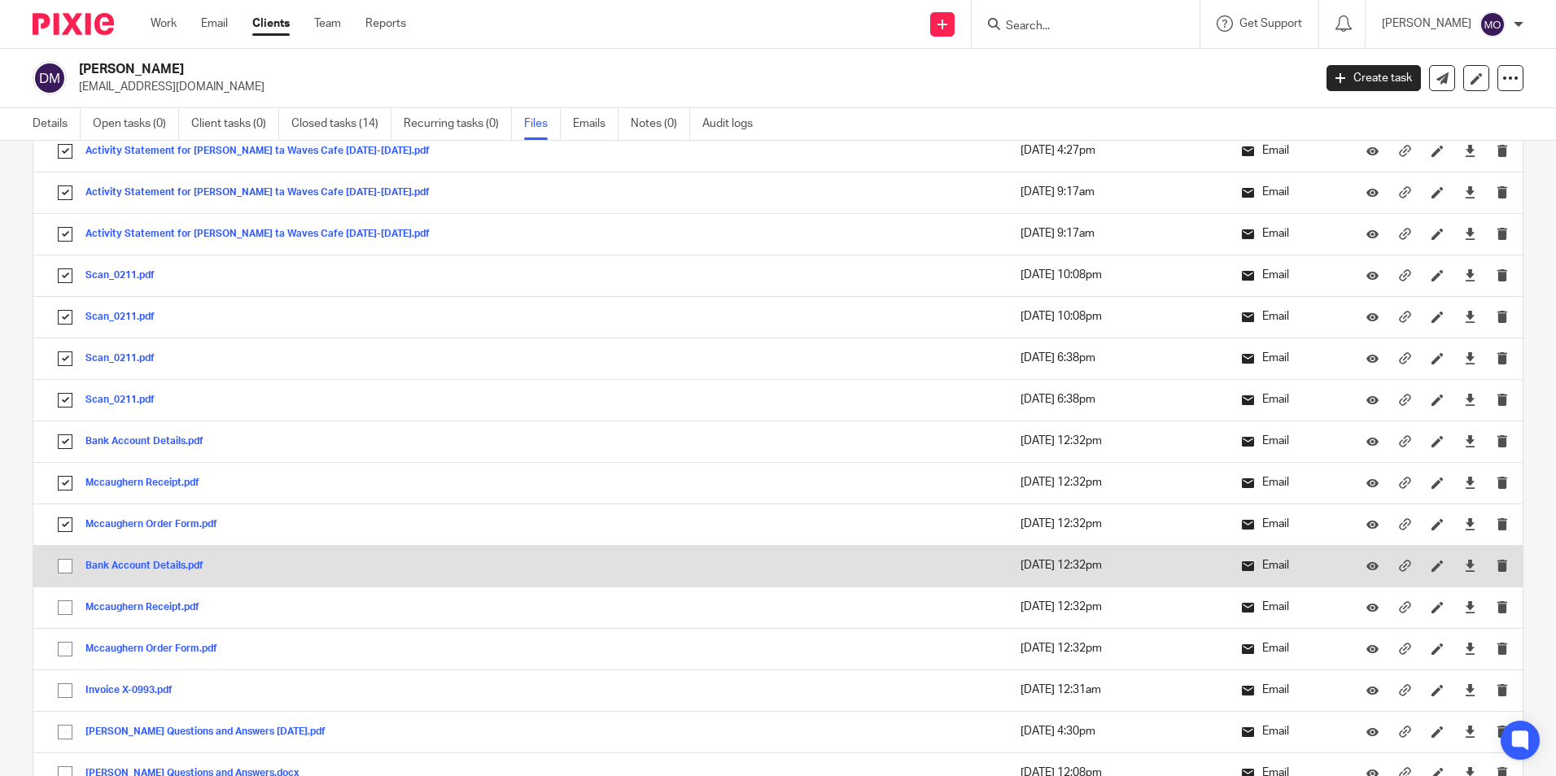
drag, startPoint x: 65, startPoint y: 566, endPoint x: 57, endPoint y: 567, distance: 8.2
click at [64, 567] on input "checkbox" at bounding box center [65, 566] width 31 height 31
checkbox input "true"
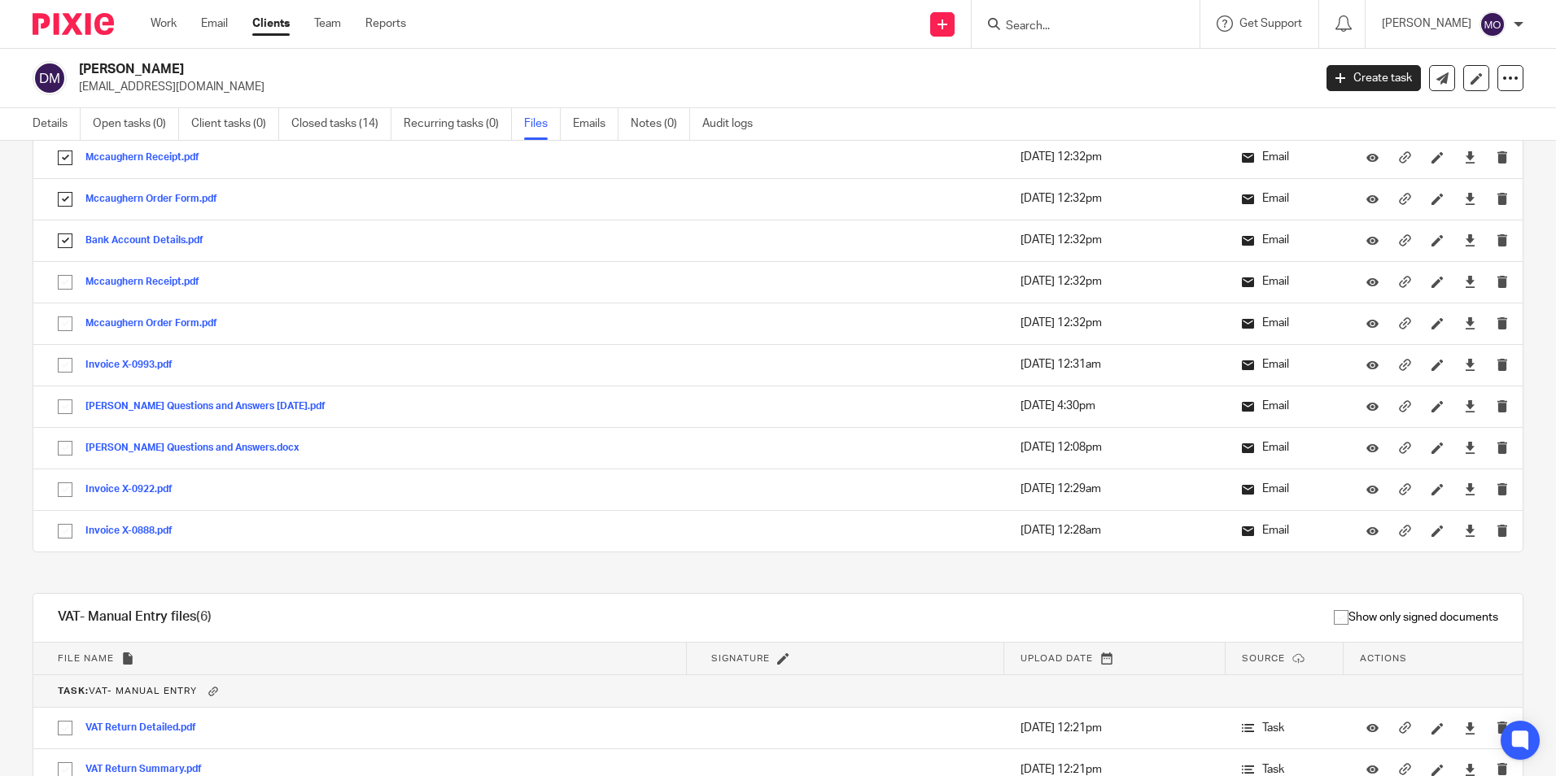
scroll to position [2441, 0]
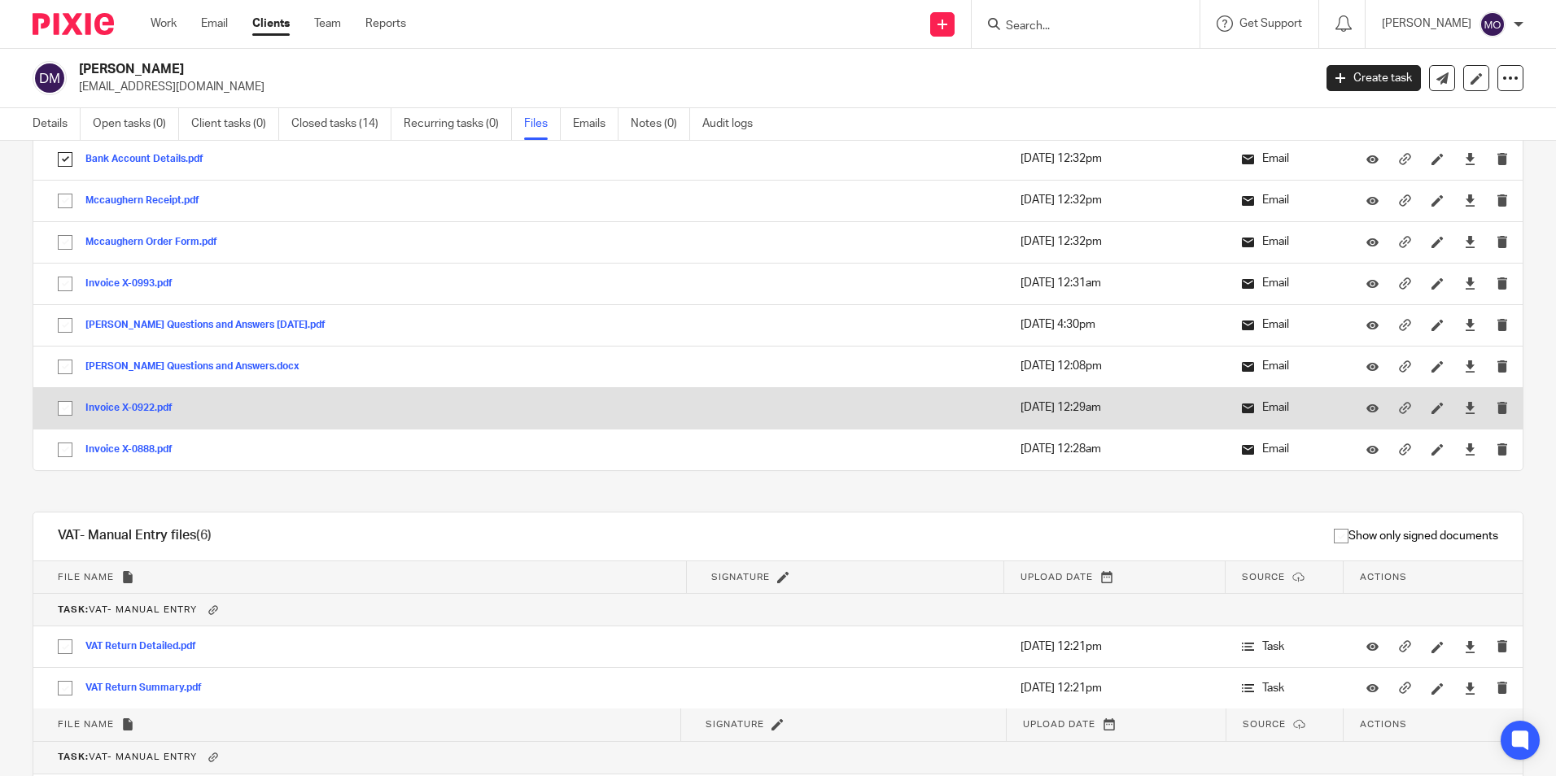
drag, startPoint x: 65, startPoint y: 454, endPoint x: 61, endPoint y: 417, distance: 37.6
click at [65, 448] on input "checkbox" at bounding box center [65, 449] width 31 height 31
checkbox input "true"
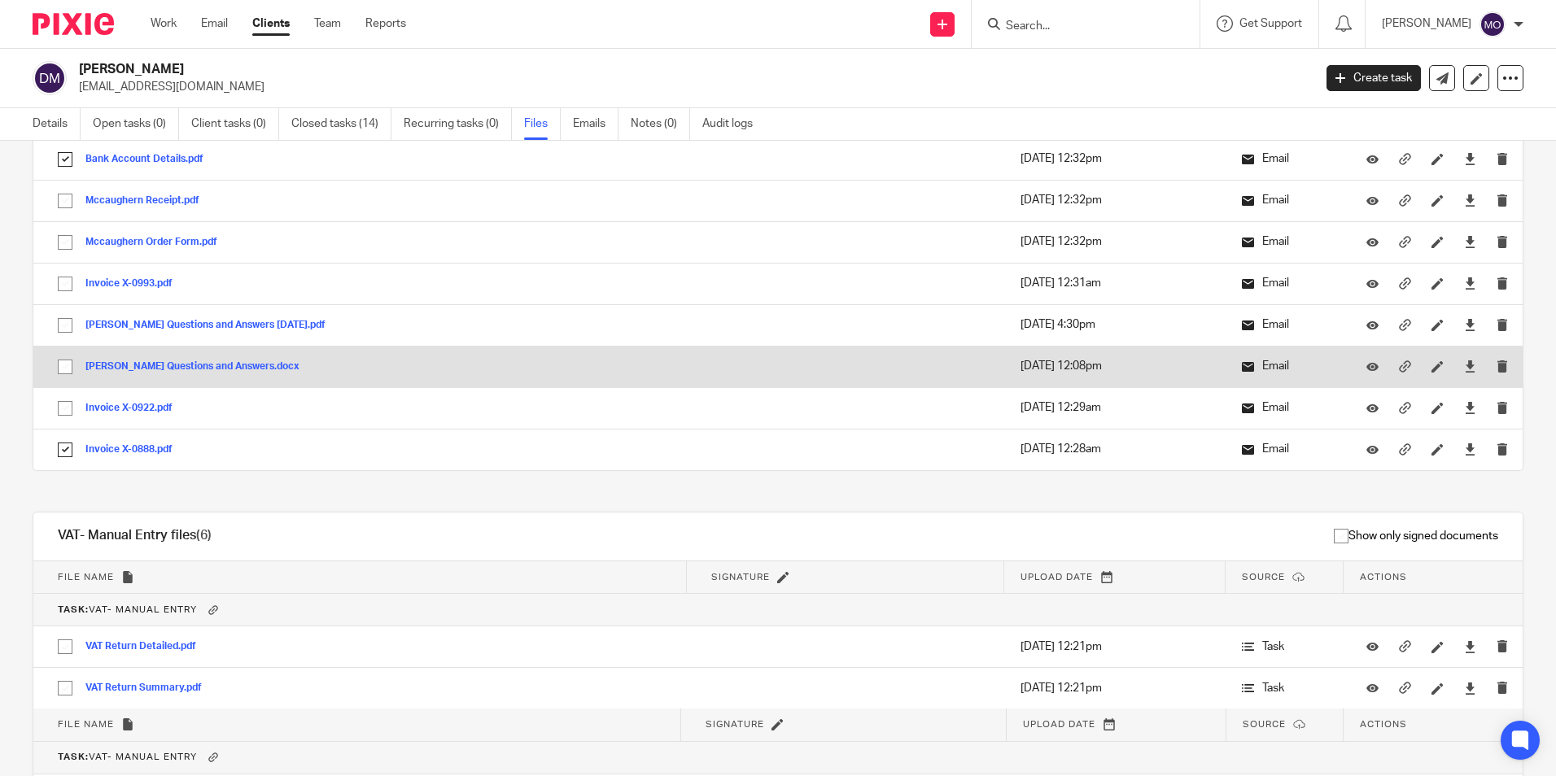
drag, startPoint x: 61, startPoint y: 410, endPoint x: 63, endPoint y: 373, distance: 36.7
click at [61, 408] on input "checkbox" at bounding box center [65, 408] width 31 height 31
checkbox input "true"
click at [63, 363] on input "checkbox" at bounding box center [65, 366] width 31 height 31
checkbox input "true"
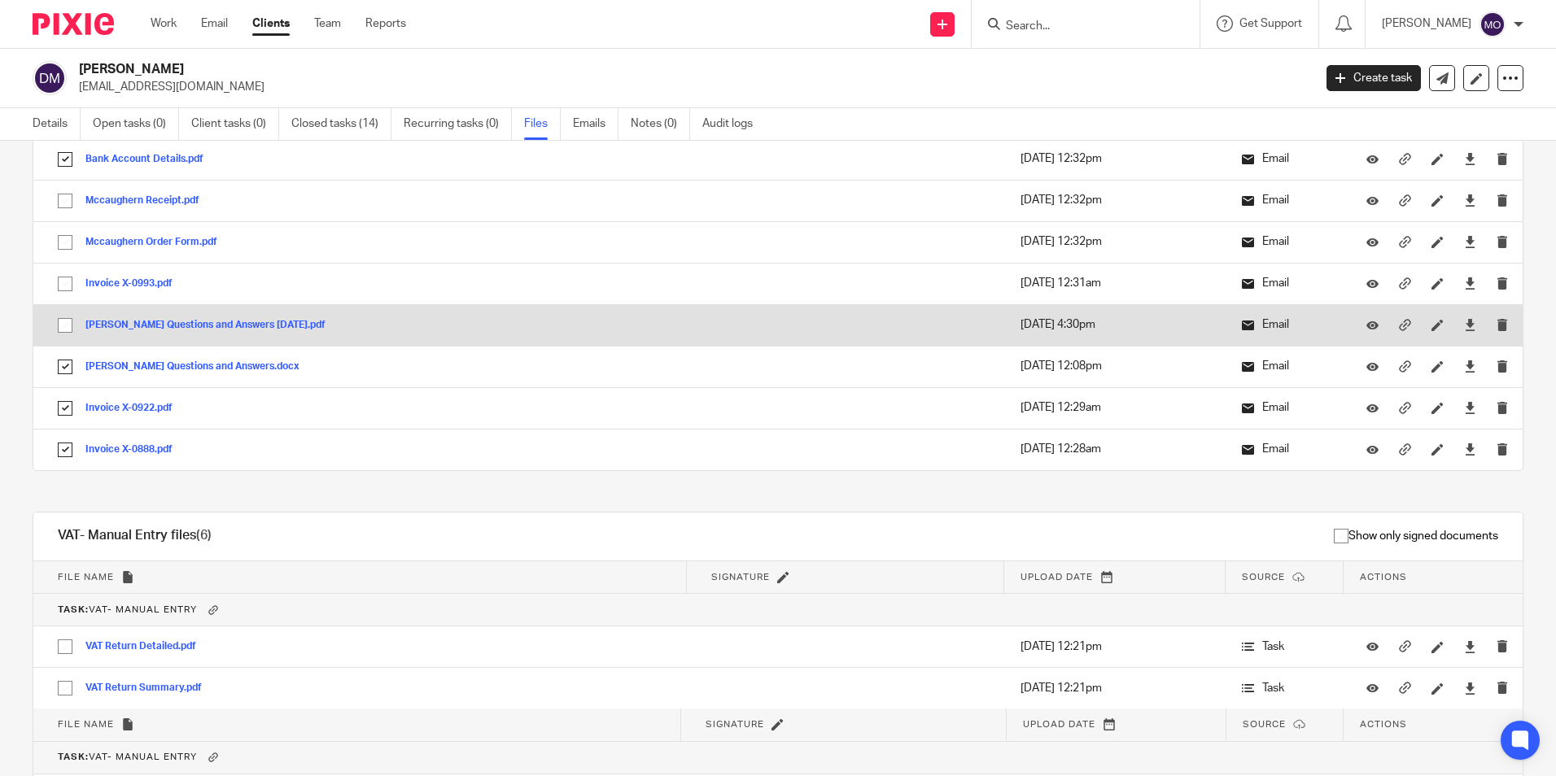
drag, startPoint x: 62, startPoint y: 323, endPoint x: 67, endPoint y: 303, distance: 20.1
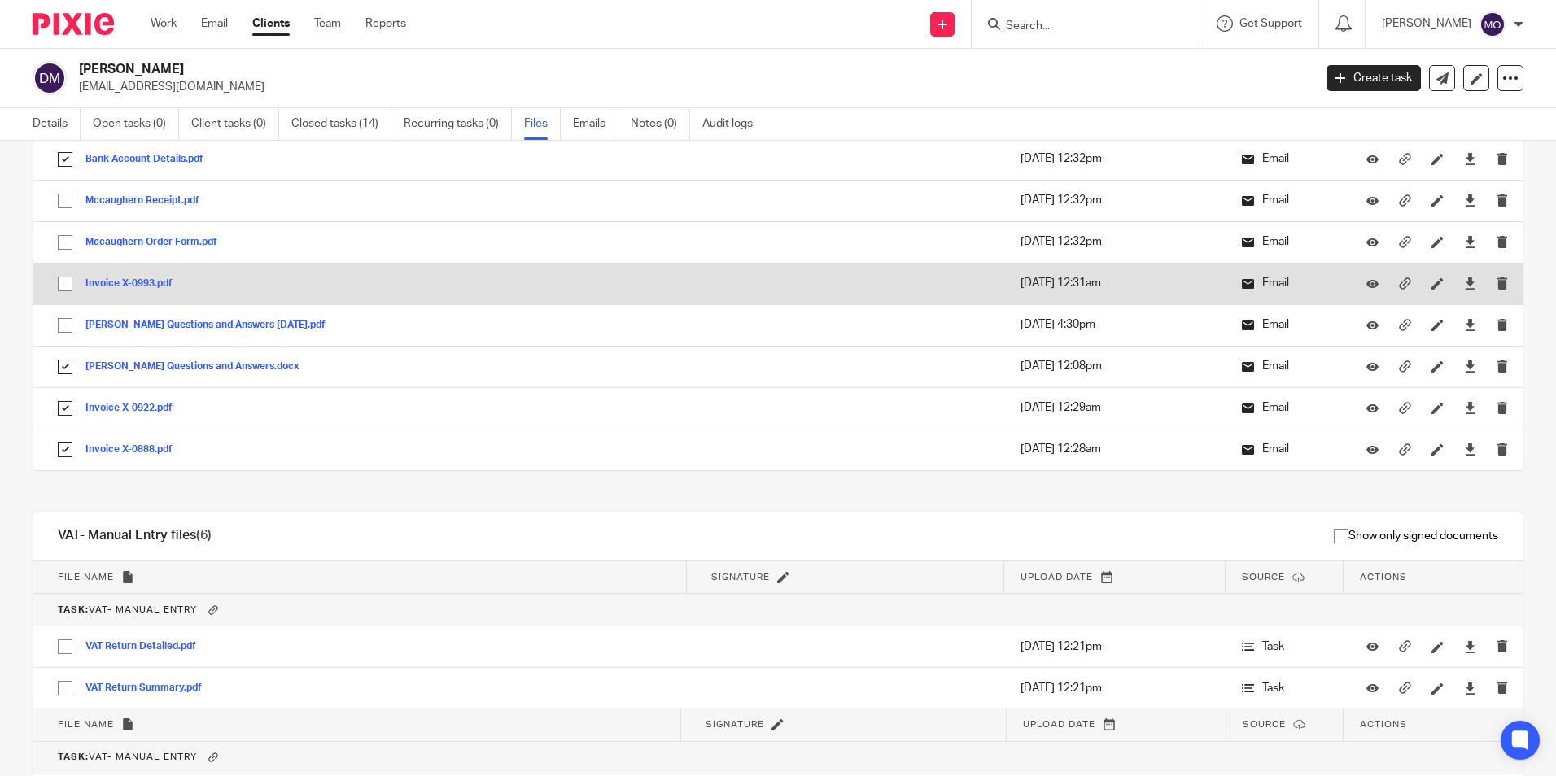
click at [62, 322] on input "checkbox" at bounding box center [65, 325] width 31 height 31
checkbox input "true"
click at [68, 290] on input "checkbox" at bounding box center [65, 283] width 31 height 31
checkbox input "true"
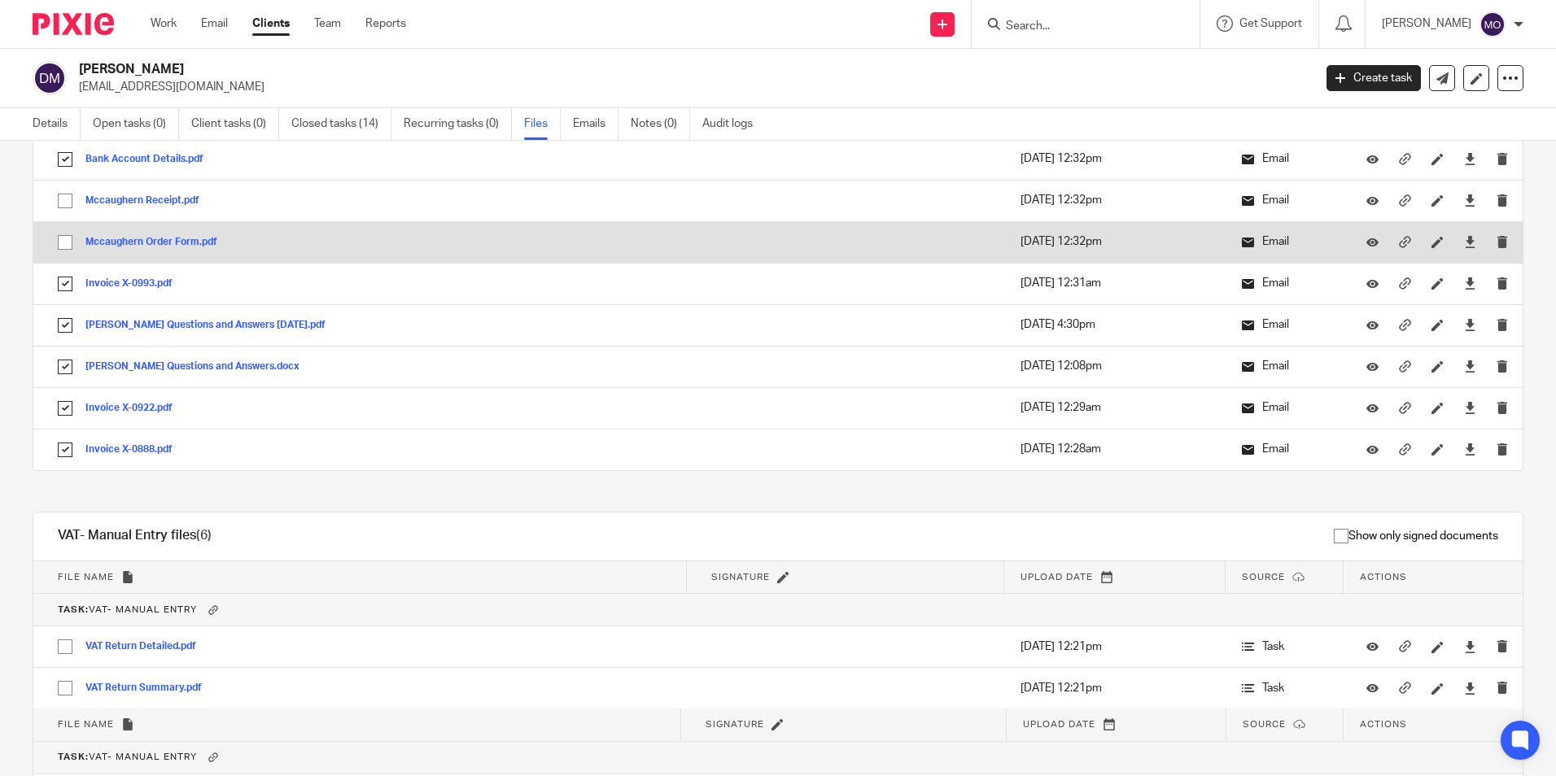
click at [58, 243] on input "checkbox" at bounding box center [65, 242] width 31 height 31
checkbox input "true"
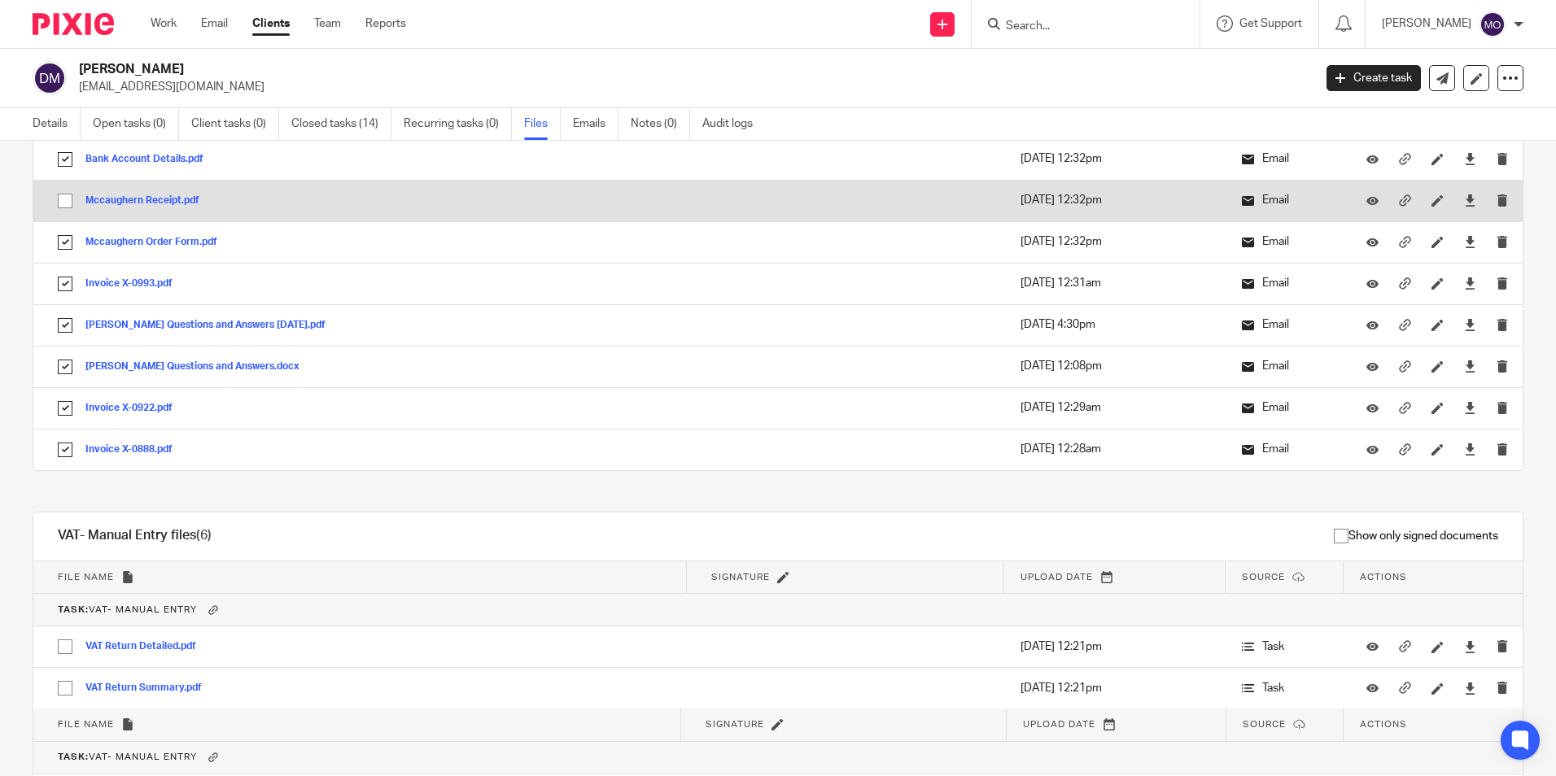
click at [62, 191] on input "checkbox" at bounding box center [65, 201] width 31 height 31
checkbox input "true"
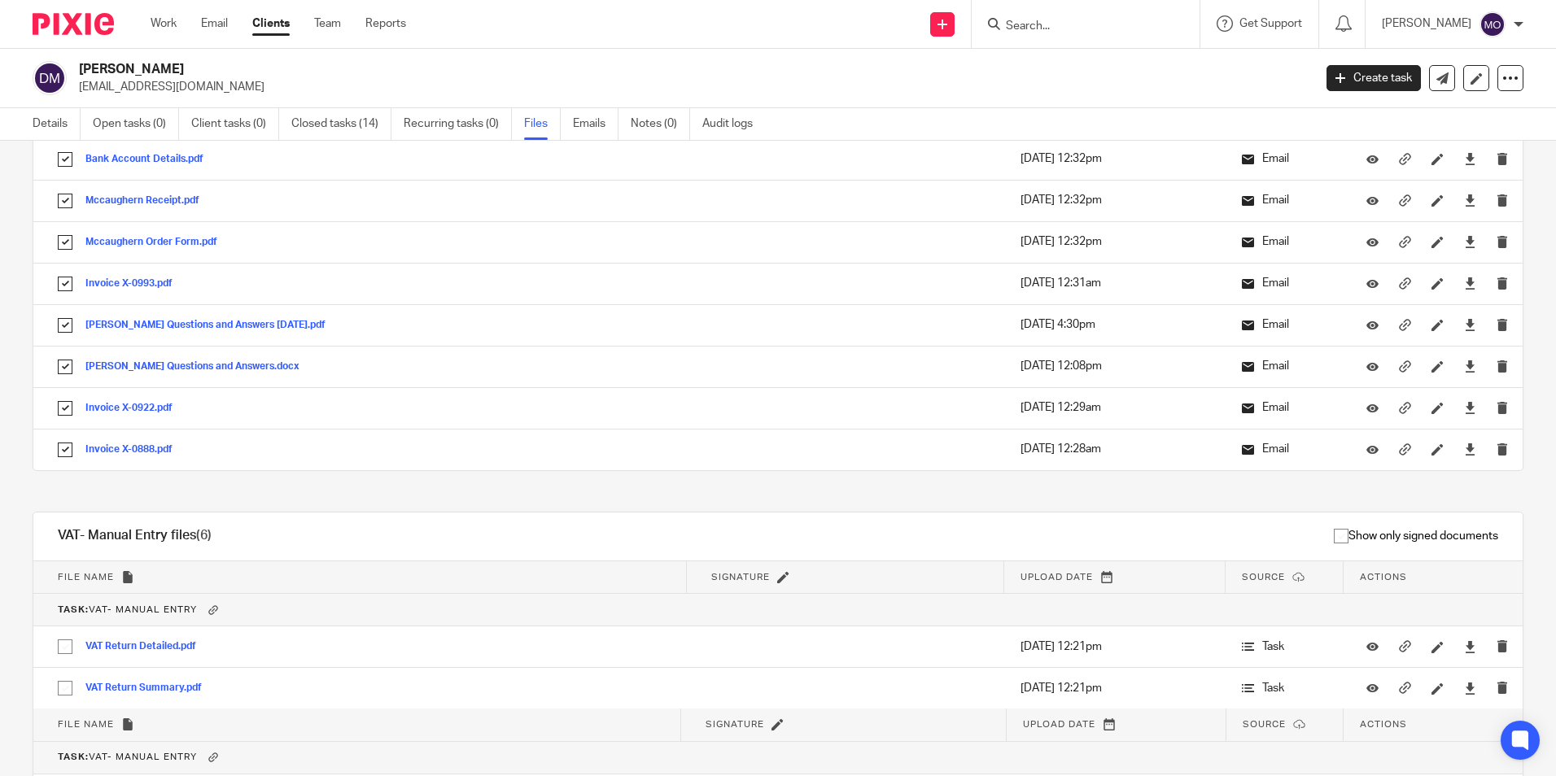
scroll to position [2685, 0]
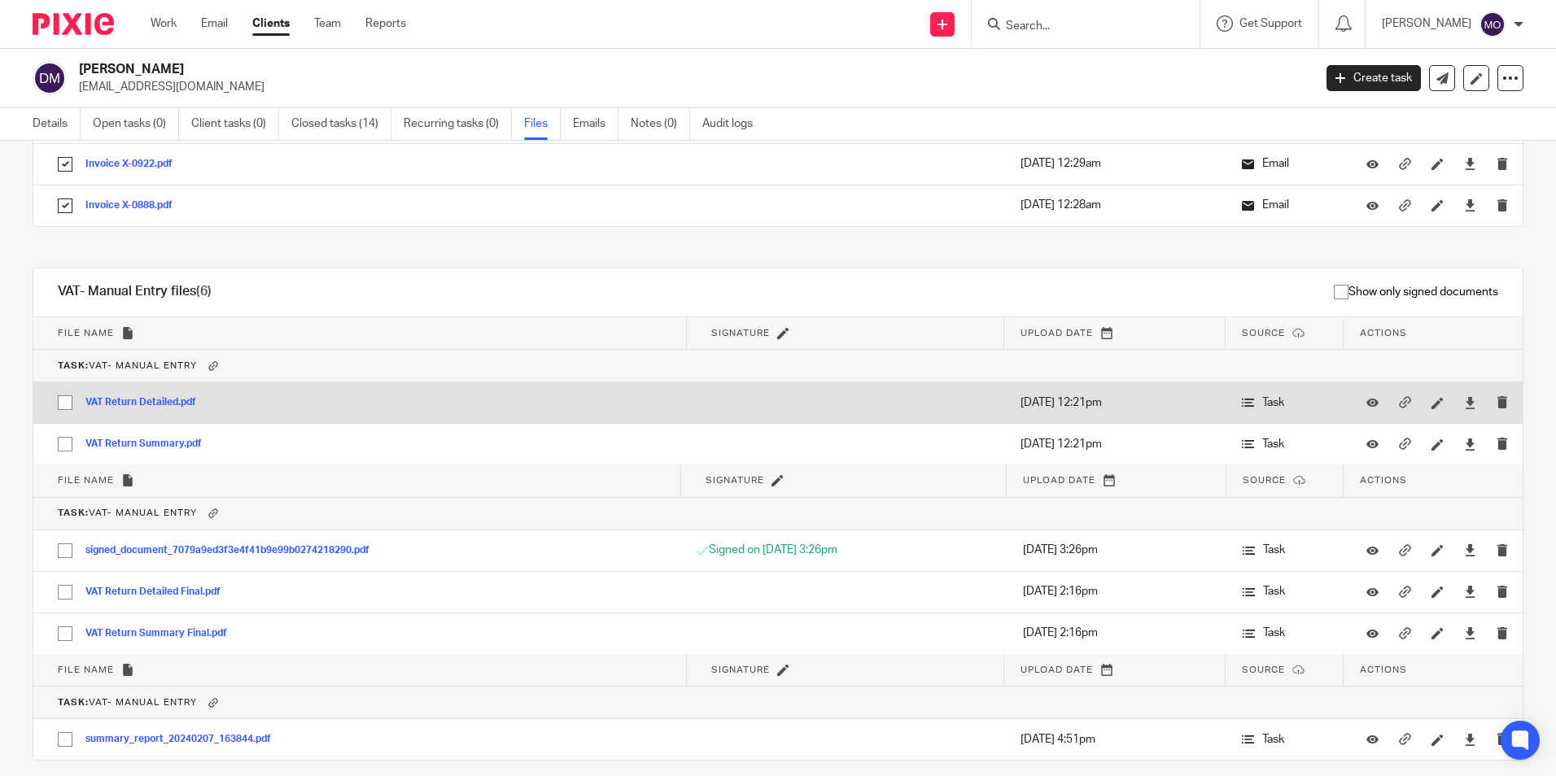
click at [67, 404] on input "checkbox" at bounding box center [65, 402] width 31 height 31
checkbox input "true"
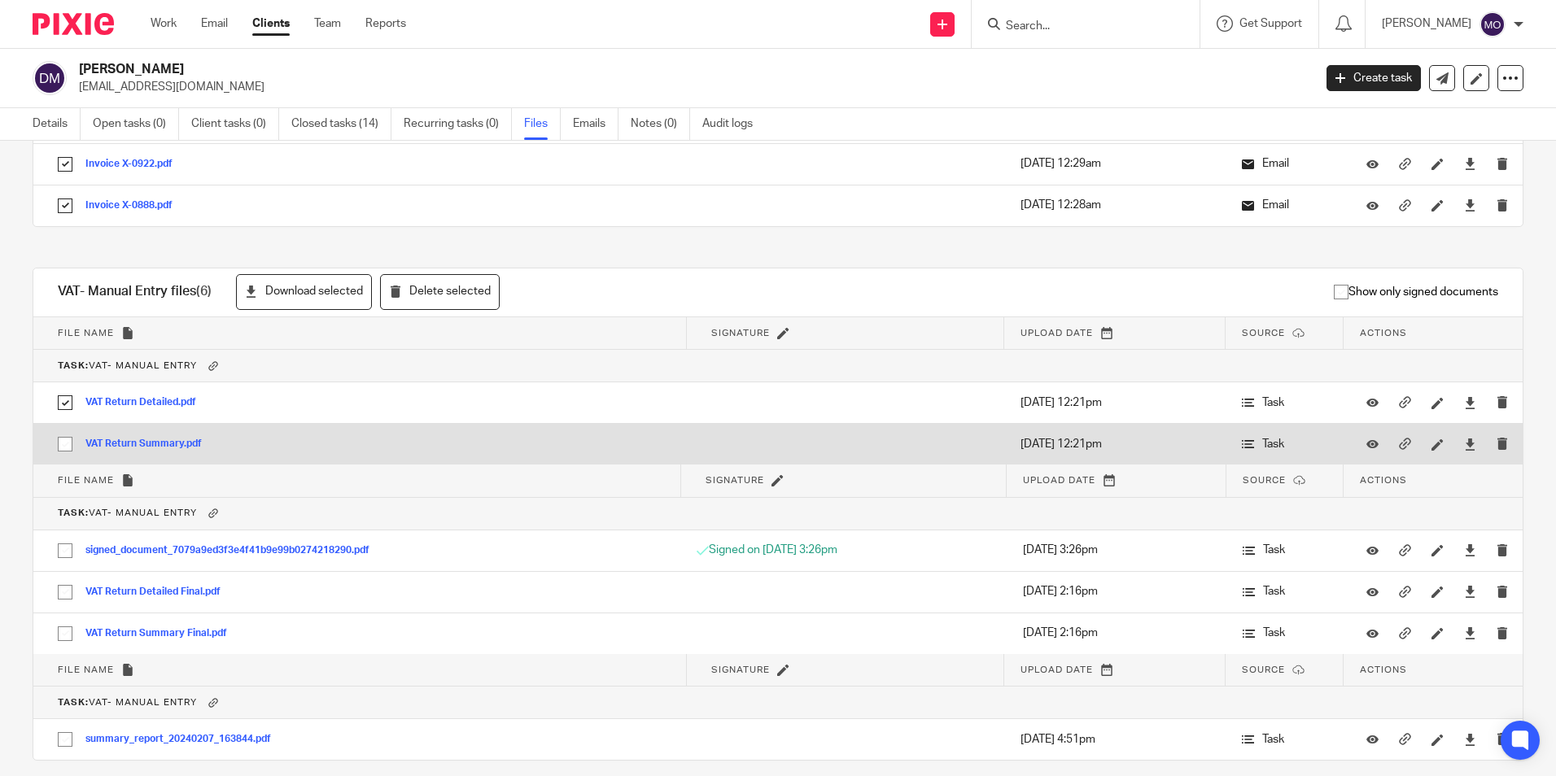
click at [59, 451] on input "checkbox" at bounding box center [65, 444] width 31 height 31
checkbox input "true"
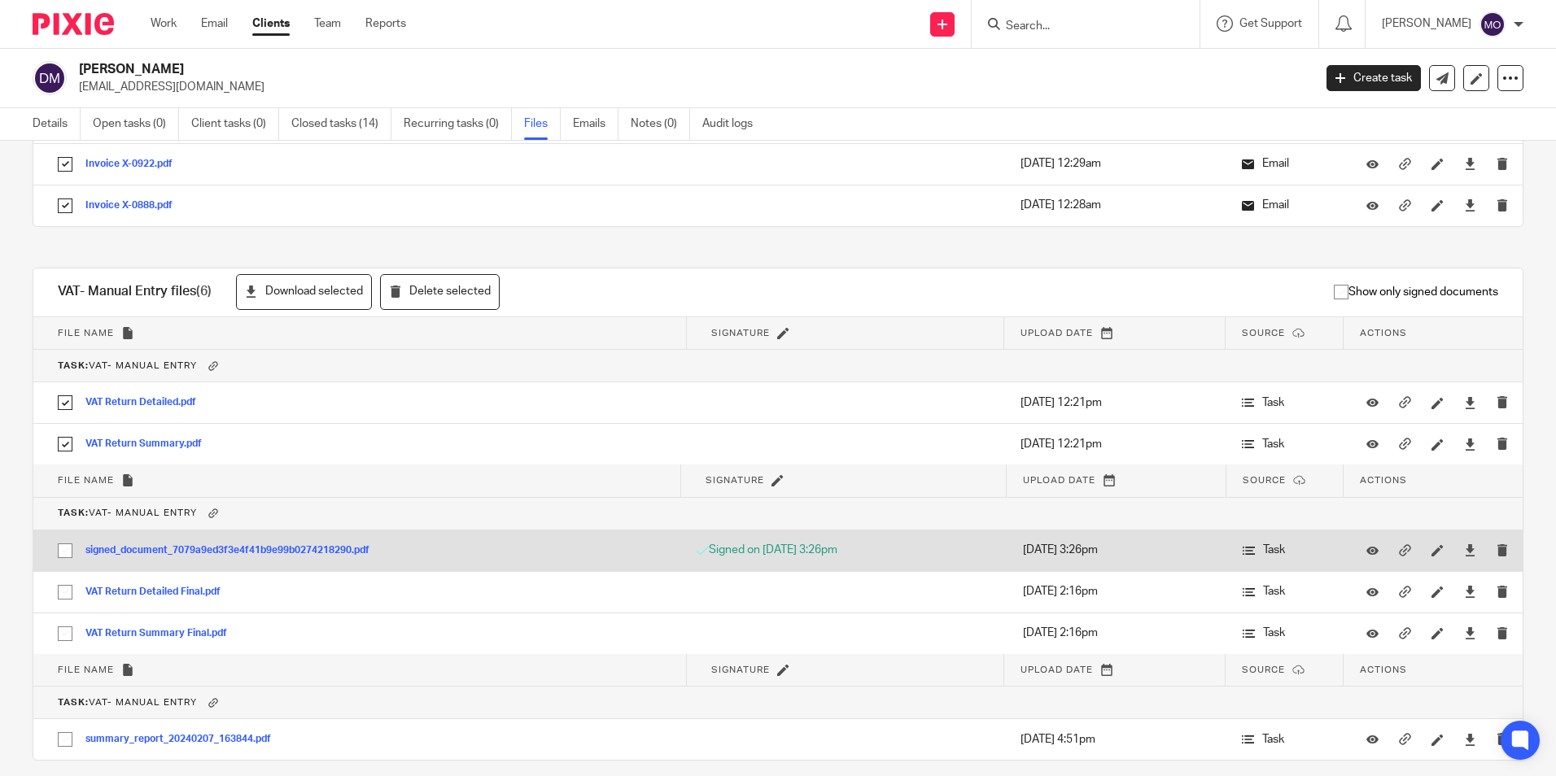
drag, startPoint x: 67, startPoint y: 546, endPoint x: 68, endPoint y: 569, distance: 22.8
click at [67, 549] on input "checkbox" at bounding box center [65, 550] width 31 height 31
checkbox input "true"
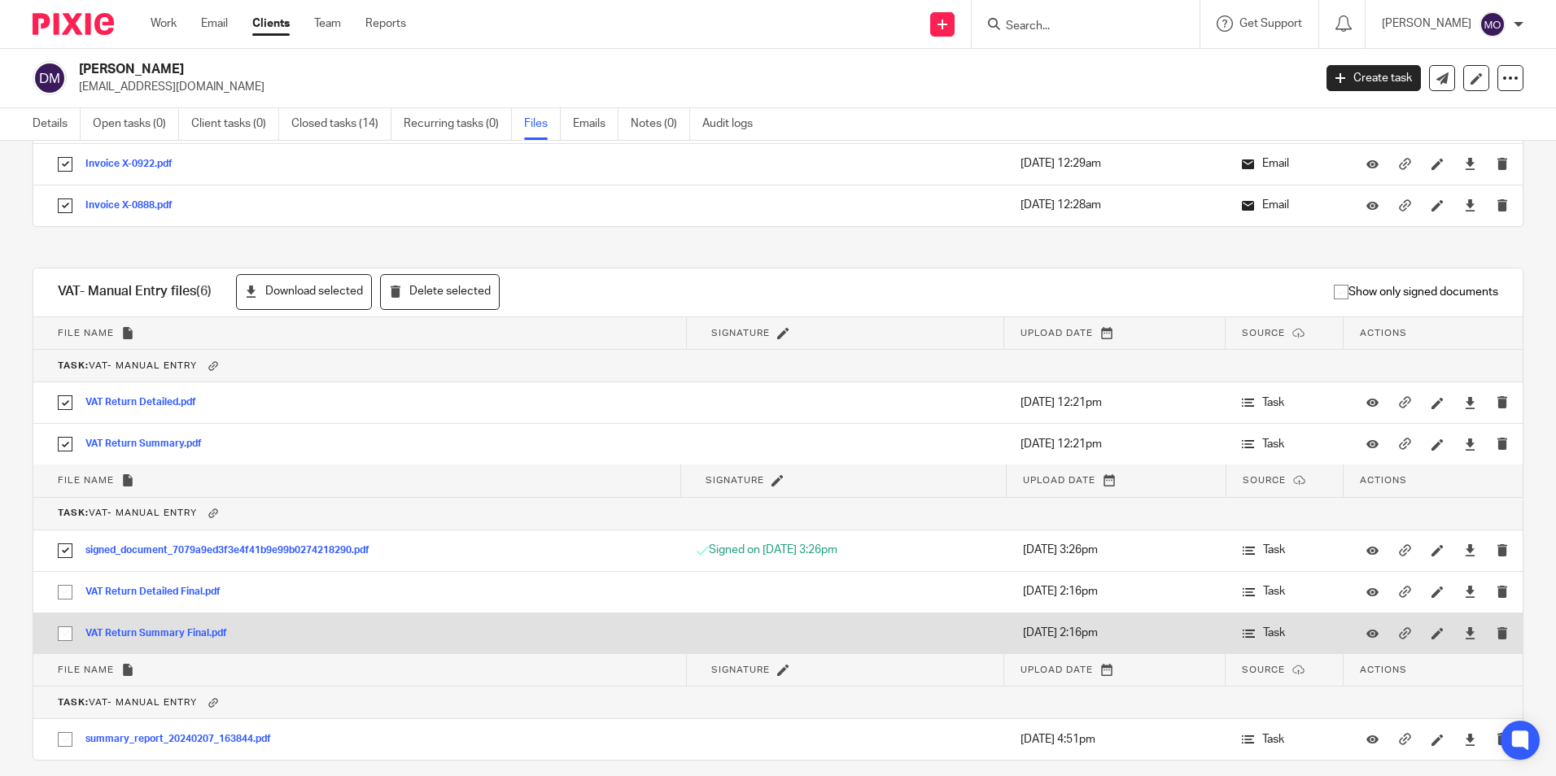
drag, startPoint x: 63, startPoint y: 599, endPoint x: 63, endPoint y: 631, distance: 32.5
click at [63, 602] on input "checkbox" at bounding box center [65, 592] width 31 height 31
checkbox input "true"
click at [63, 633] on input "checkbox" at bounding box center [65, 633] width 31 height 31
checkbox input "true"
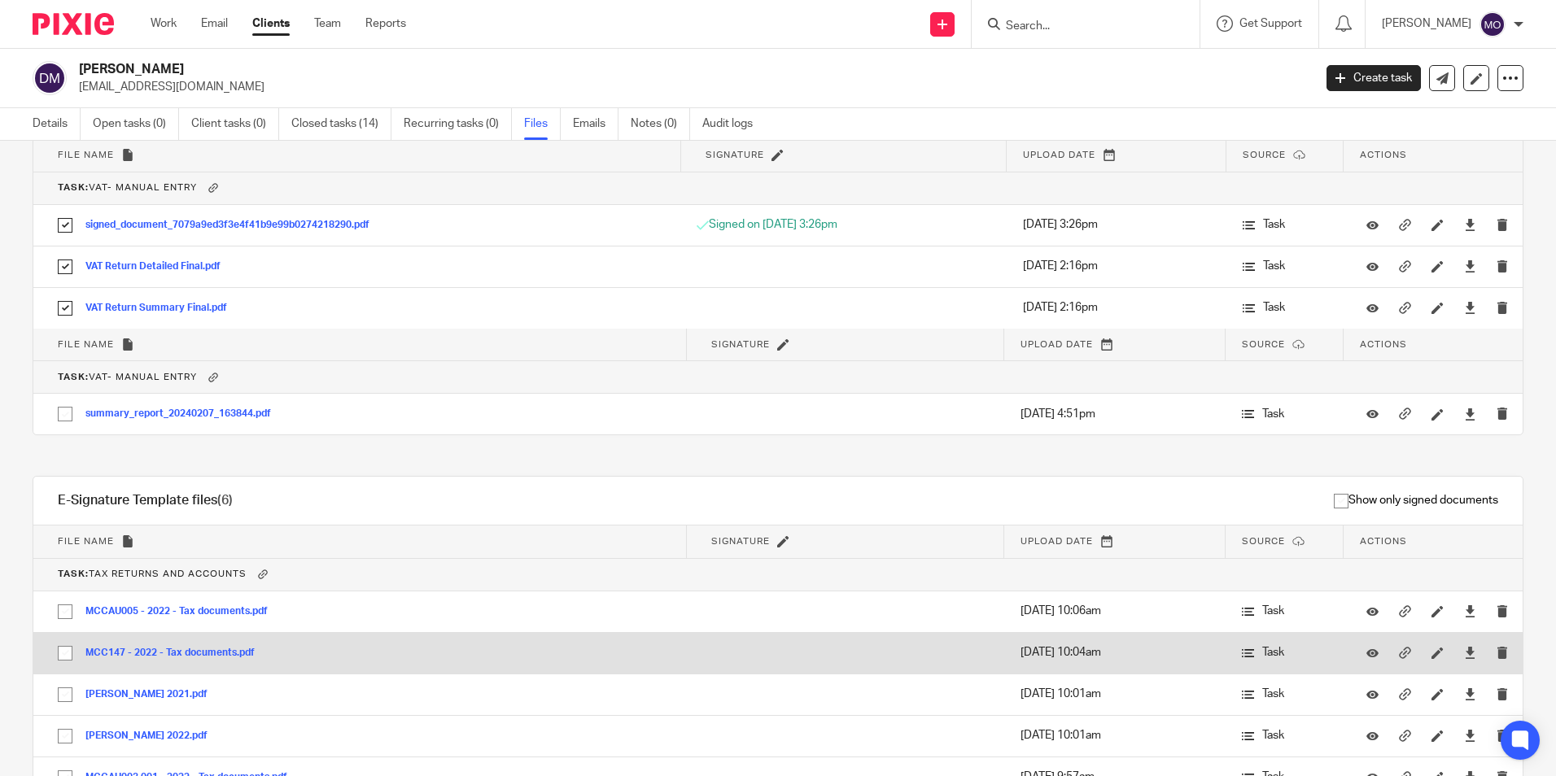
scroll to position [3092, 0]
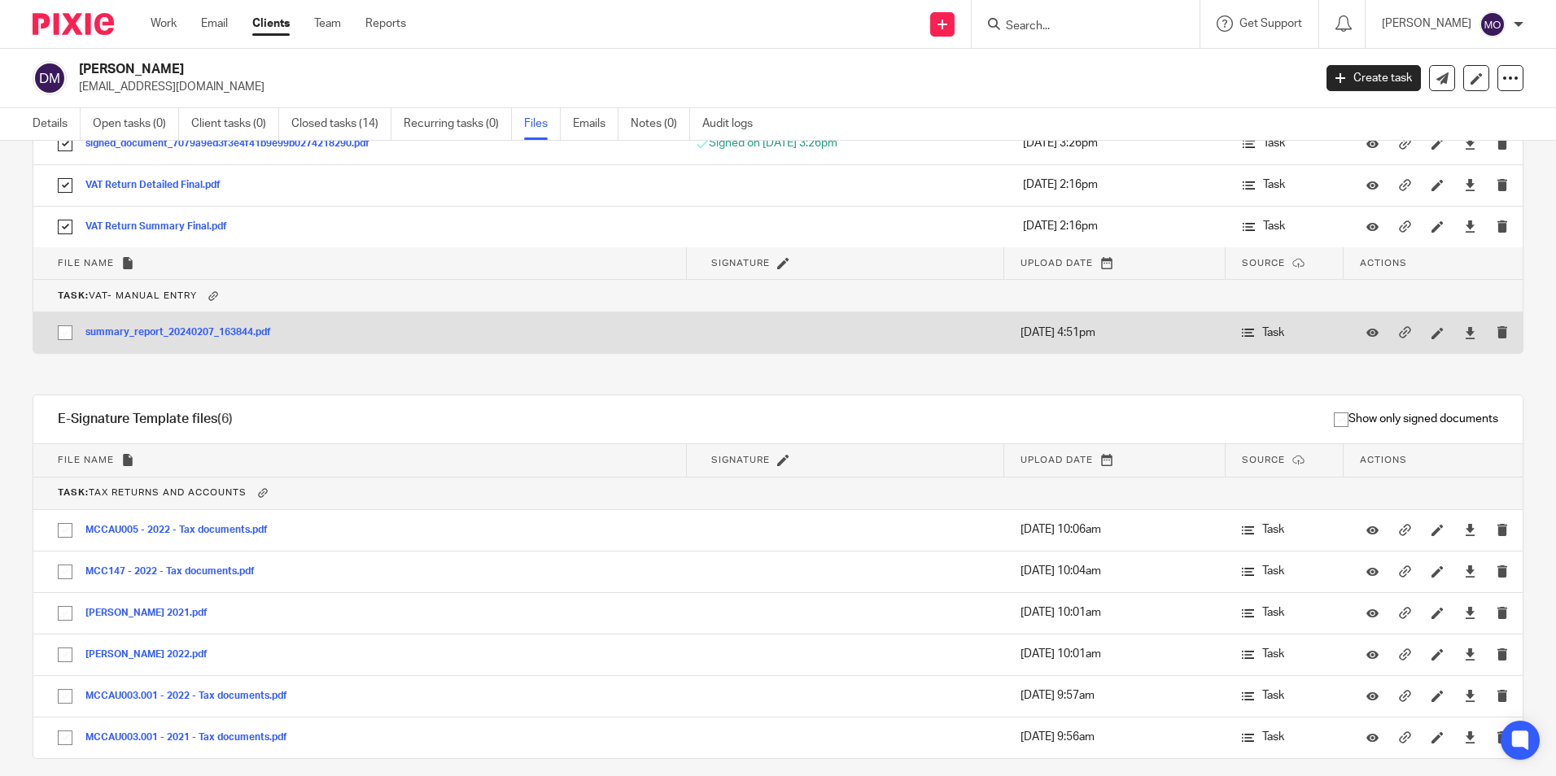
click at [66, 330] on input "checkbox" at bounding box center [65, 332] width 31 height 31
checkbox input "true"
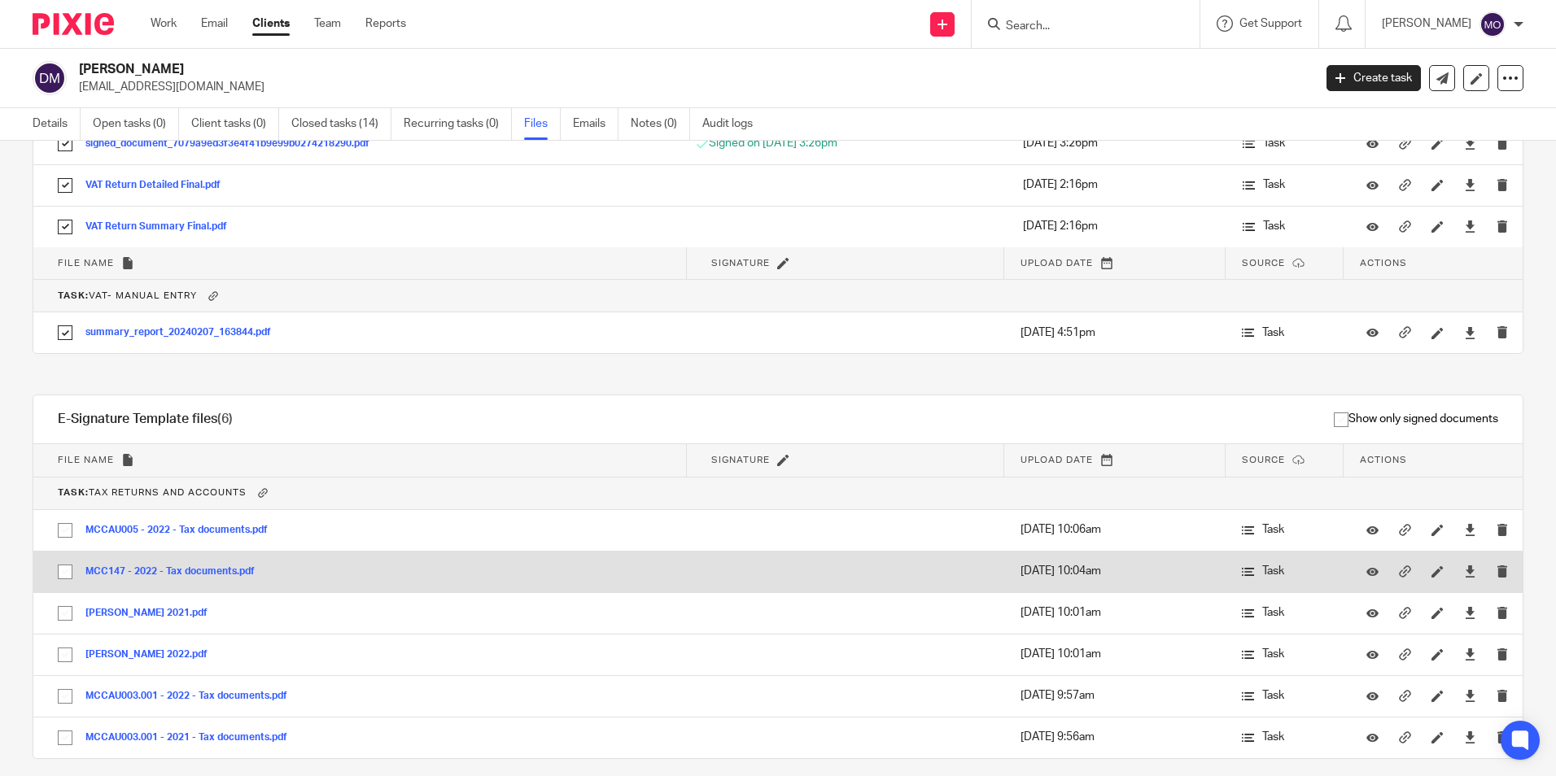
drag, startPoint x: 65, startPoint y: 535, endPoint x: 62, endPoint y: 553, distance: 19.0
click at [63, 541] on input "checkbox" at bounding box center [65, 530] width 31 height 31
checkbox input "true"
click at [63, 580] on input "checkbox" at bounding box center [65, 572] width 31 height 31
checkbox input "true"
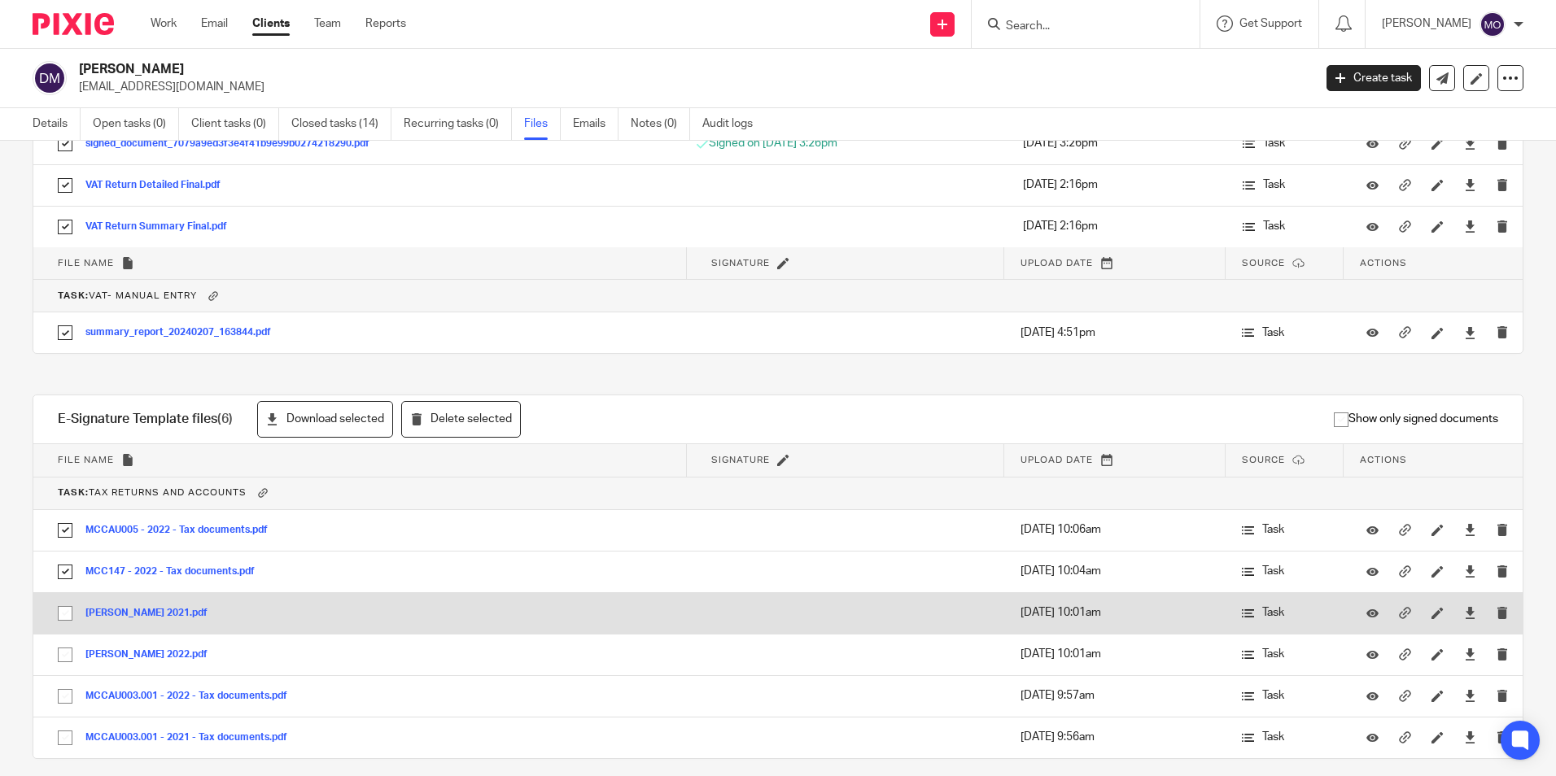
drag, startPoint x: 63, startPoint y: 611, endPoint x: 73, endPoint y: 626, distance: 18.7
click at [64, 617] on input "checkbox" at bounding box center [65, 613] width 31 height 31
checkbox input "true"
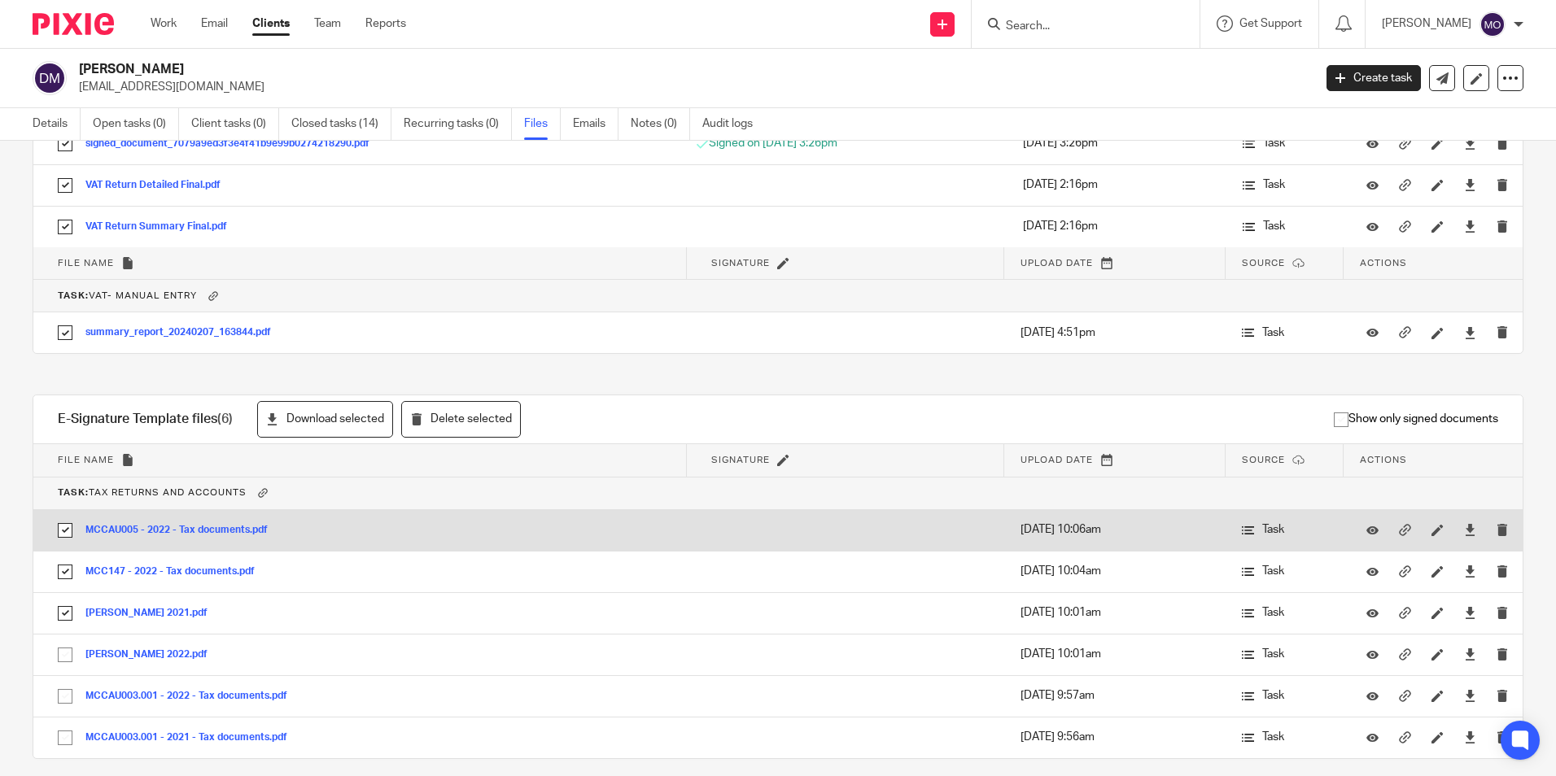
scroll to position [3336, 0]
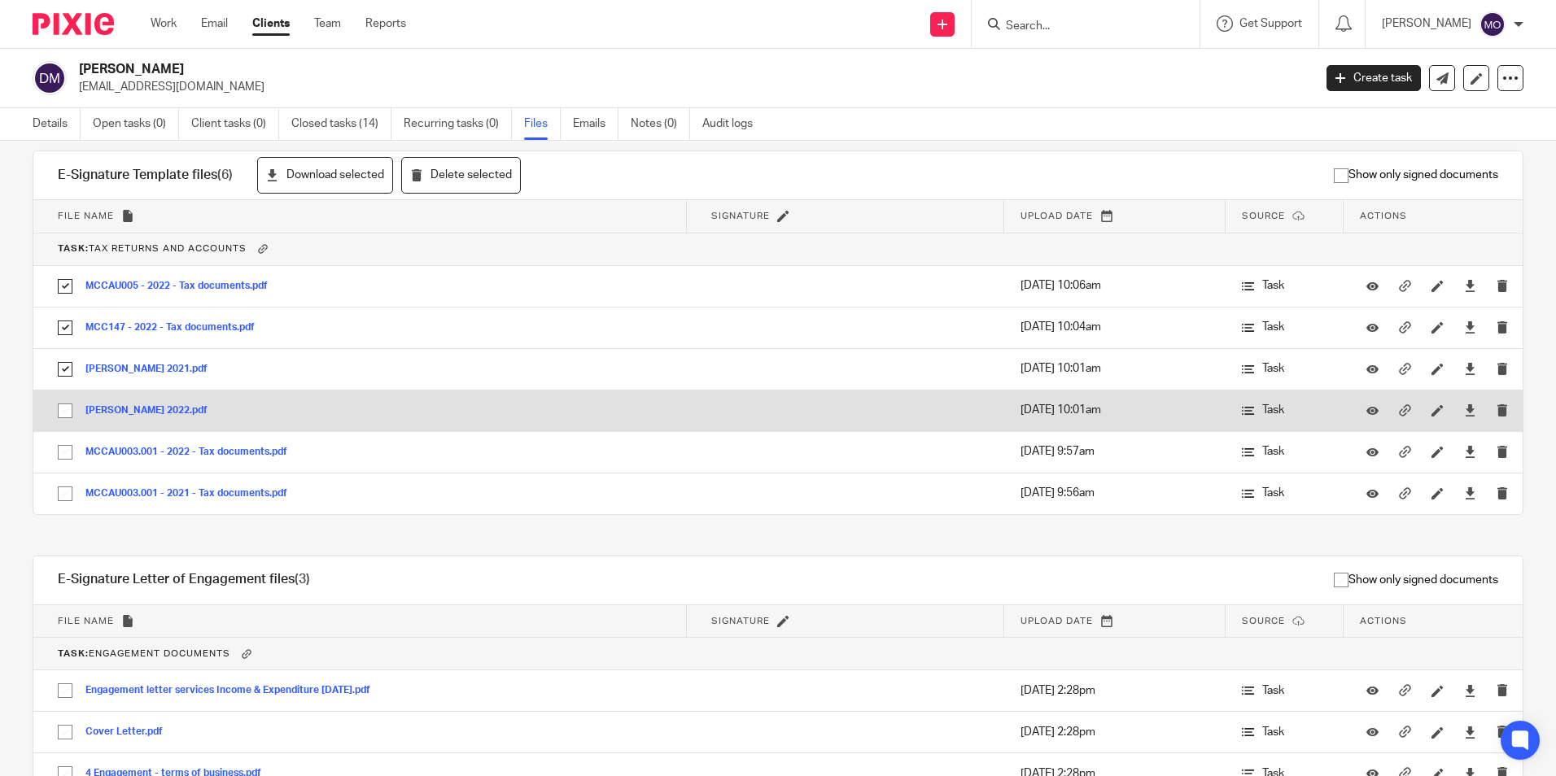
click at [62, 406] on input "checkbox" at bounding box center [65, 410] width 31 height 31
checkbox input "true"
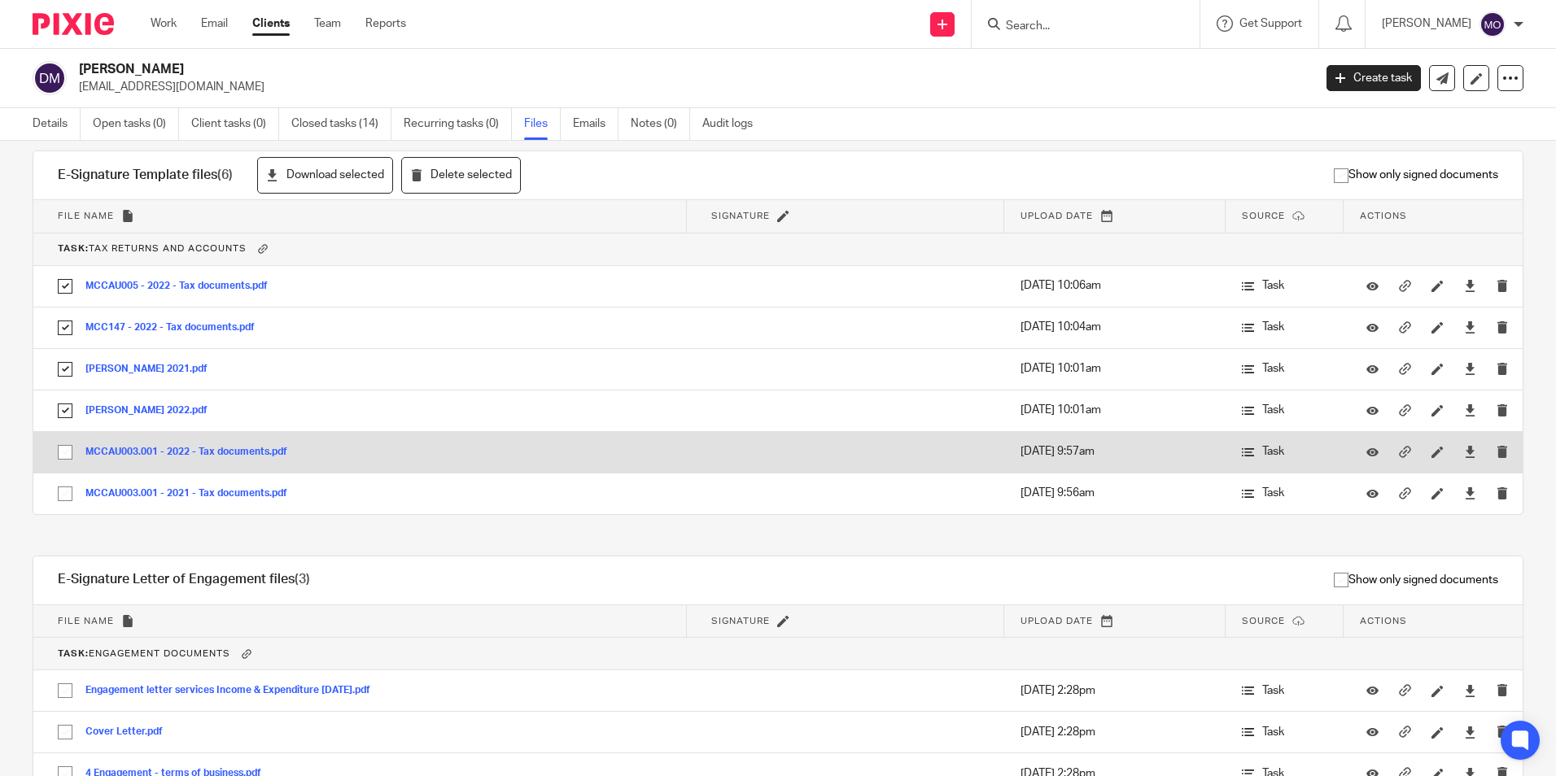
click at [62, 450] on input "checkbox" at bounding box center [65, 452] width 31 height 31
checkbox input "true"
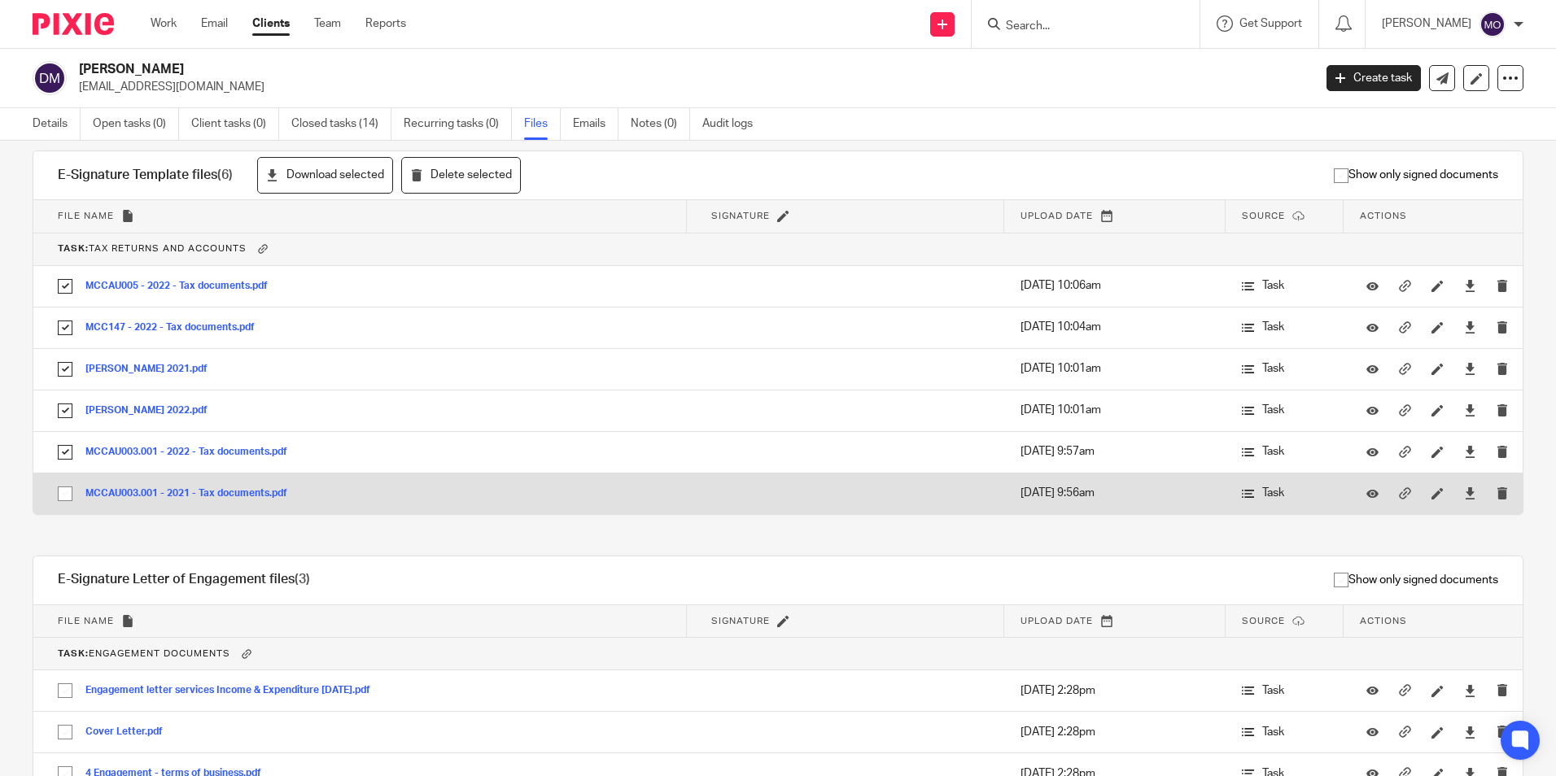
click at [70, 492] on input "checkbox" at bounding box center [65, 493] width 31 height 31
checkbox input "true"
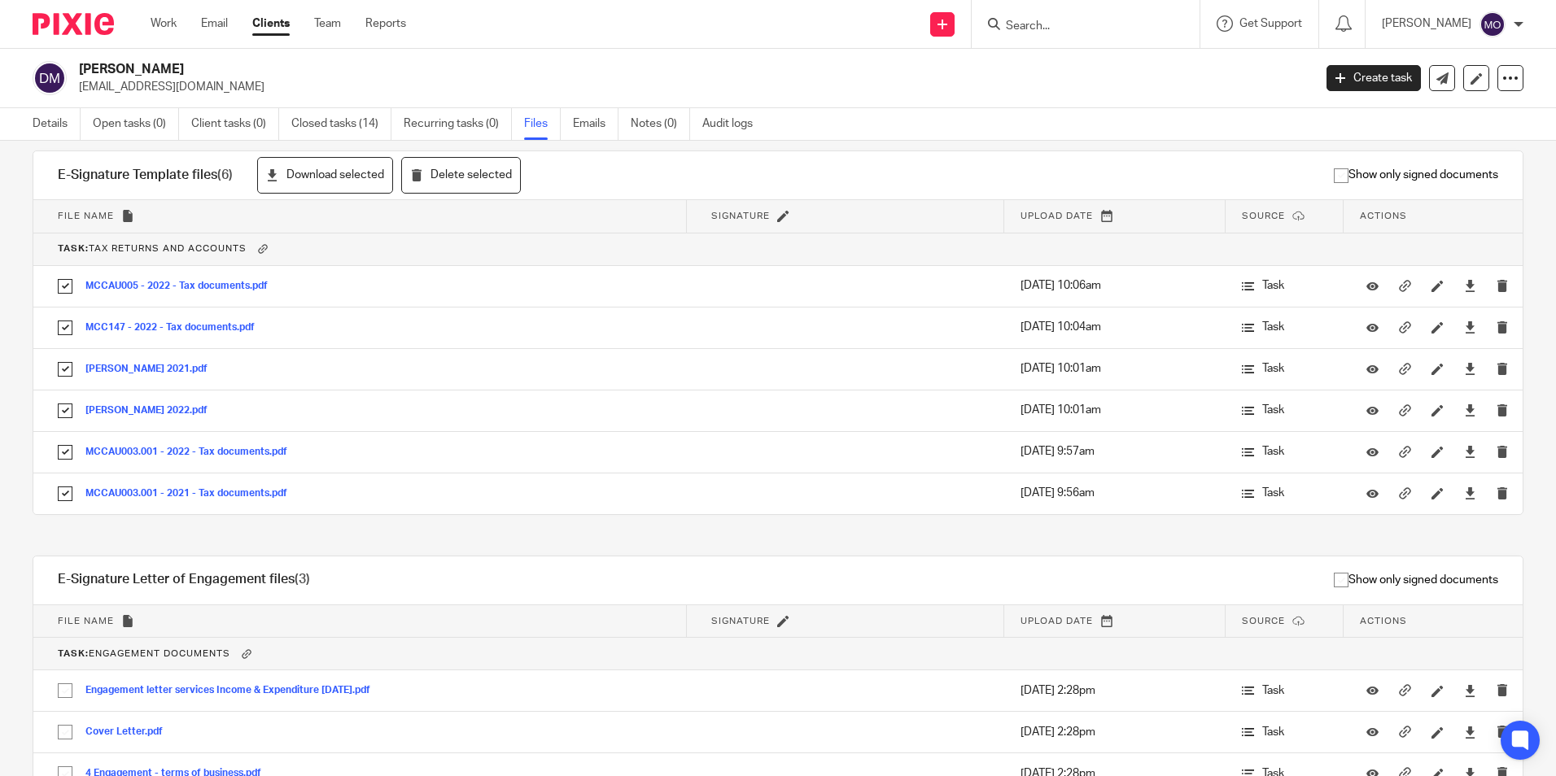
scroll to position [3428, 0]
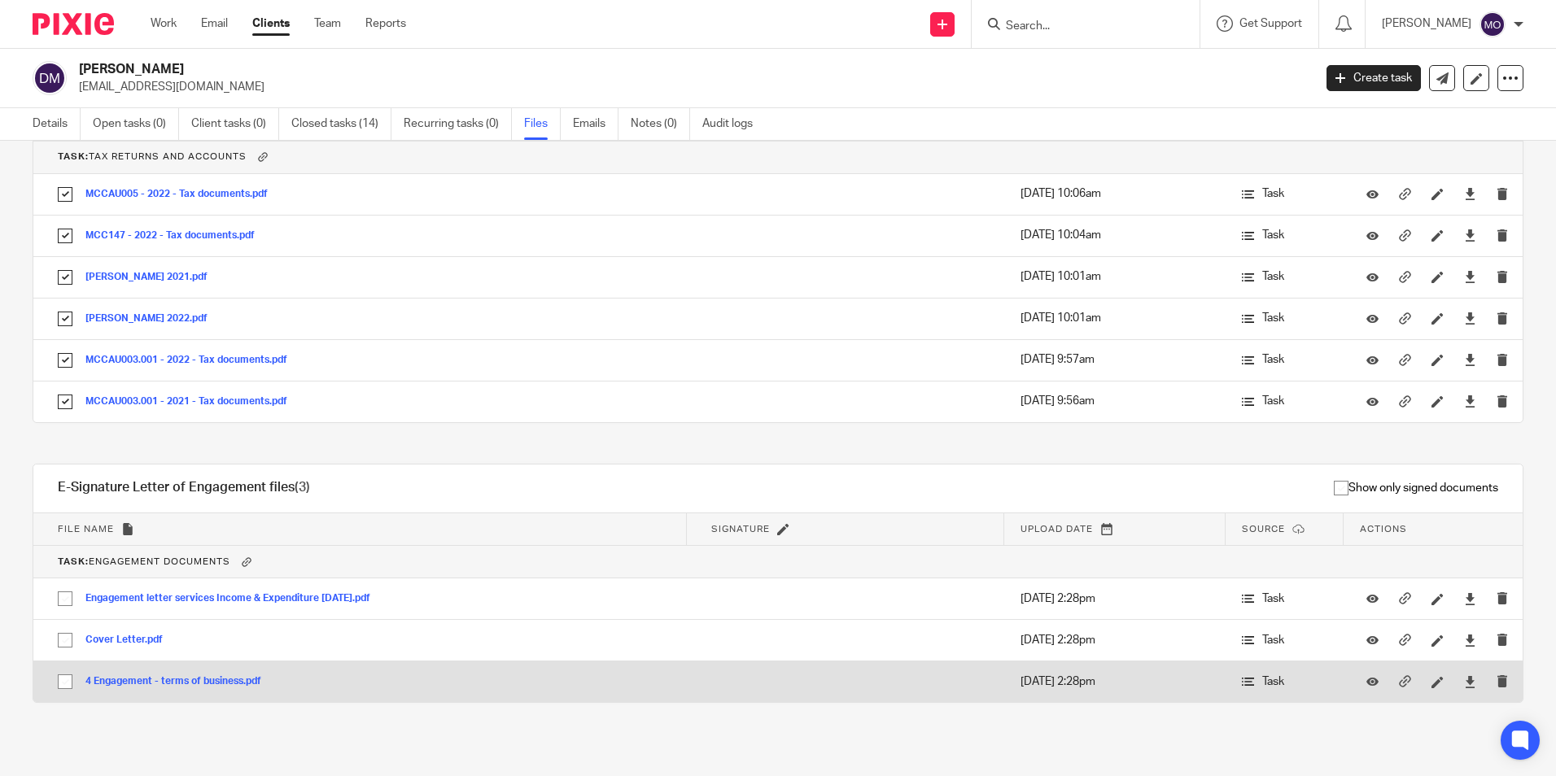
drag, startPoint x: 63, startPoint y: 678, endPoint x: 66, endPoint y: 645, distance: 32.6
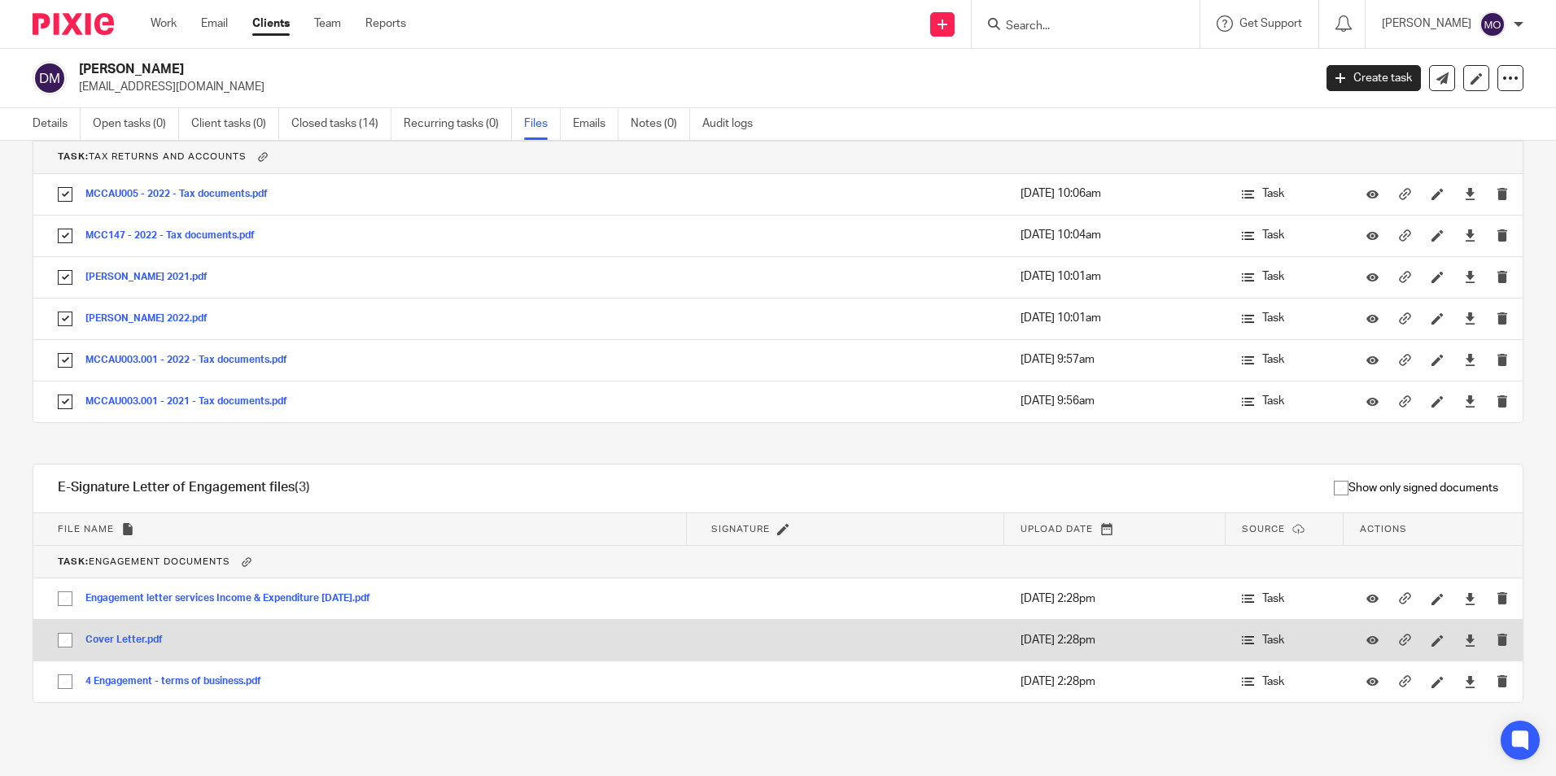
click at [64, 677] on input "checkbox" at bounding box center [65, 681] width 31 height 31
checkbox input "true"
drag, startPoint x: 67, startPoint y: 642, endPoint x: 65, endPoint y: 622, distance: 19.6
click at [67, 640] on input "checkbox" at bounding box center [65, 640] width 31 height 31
checkbox input "true"
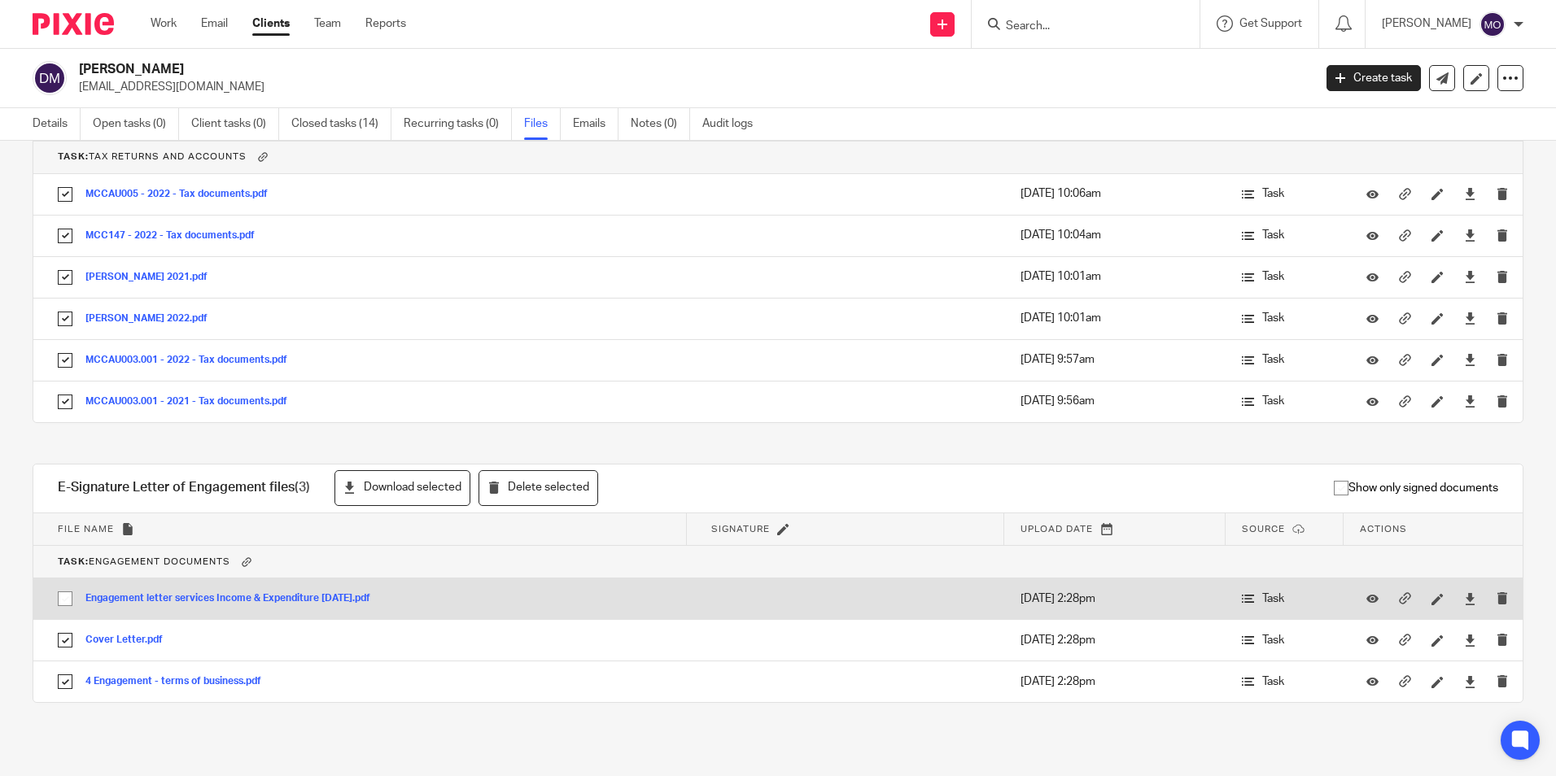
click at [59, 603] on input "checkbox" at bounding box center [65, 598] width 31 height 31
checkbox input "true"
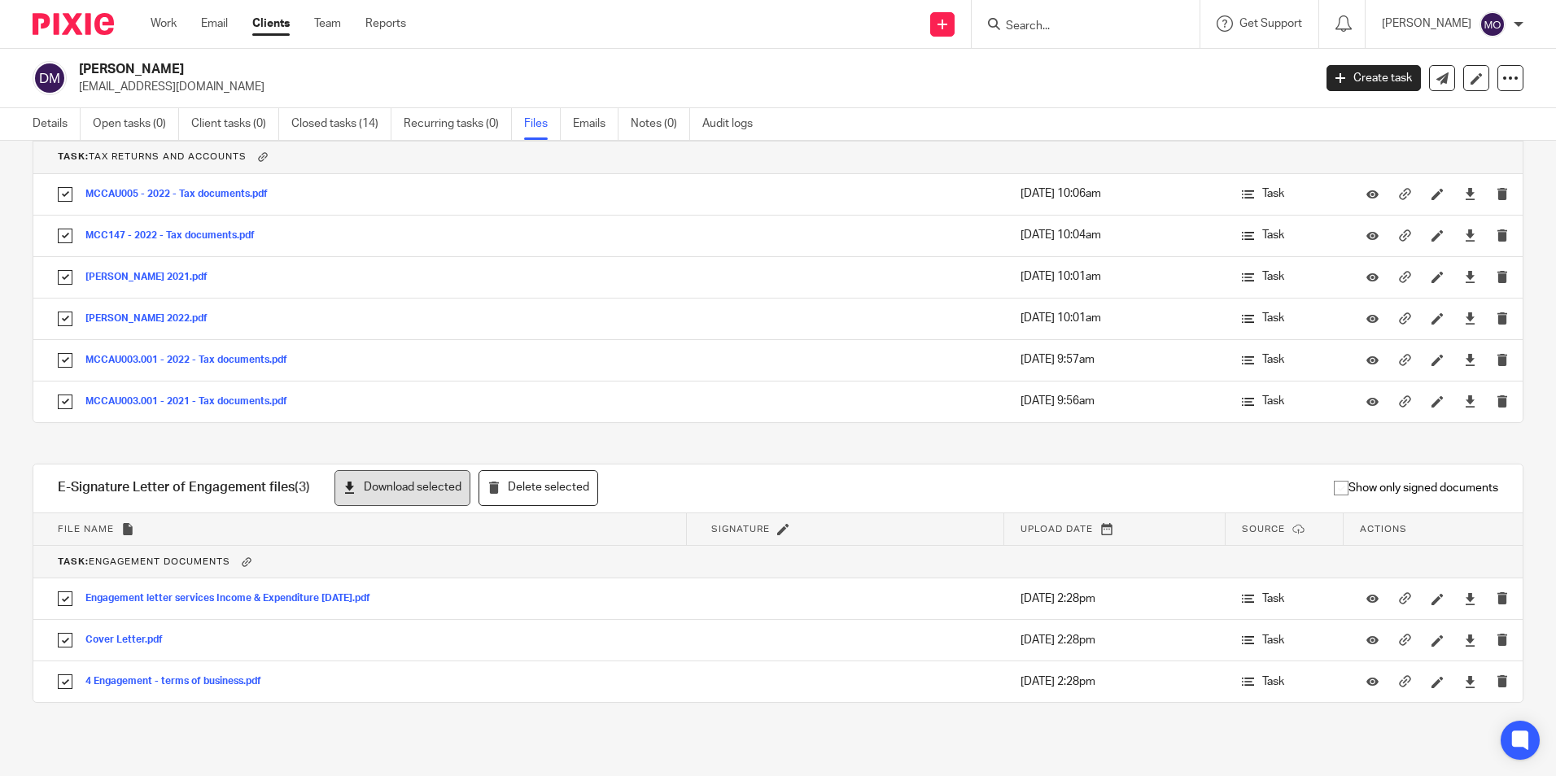
click at [373, 486] on button "Download selected" at bounding box center [402, 488] width 136 height 37
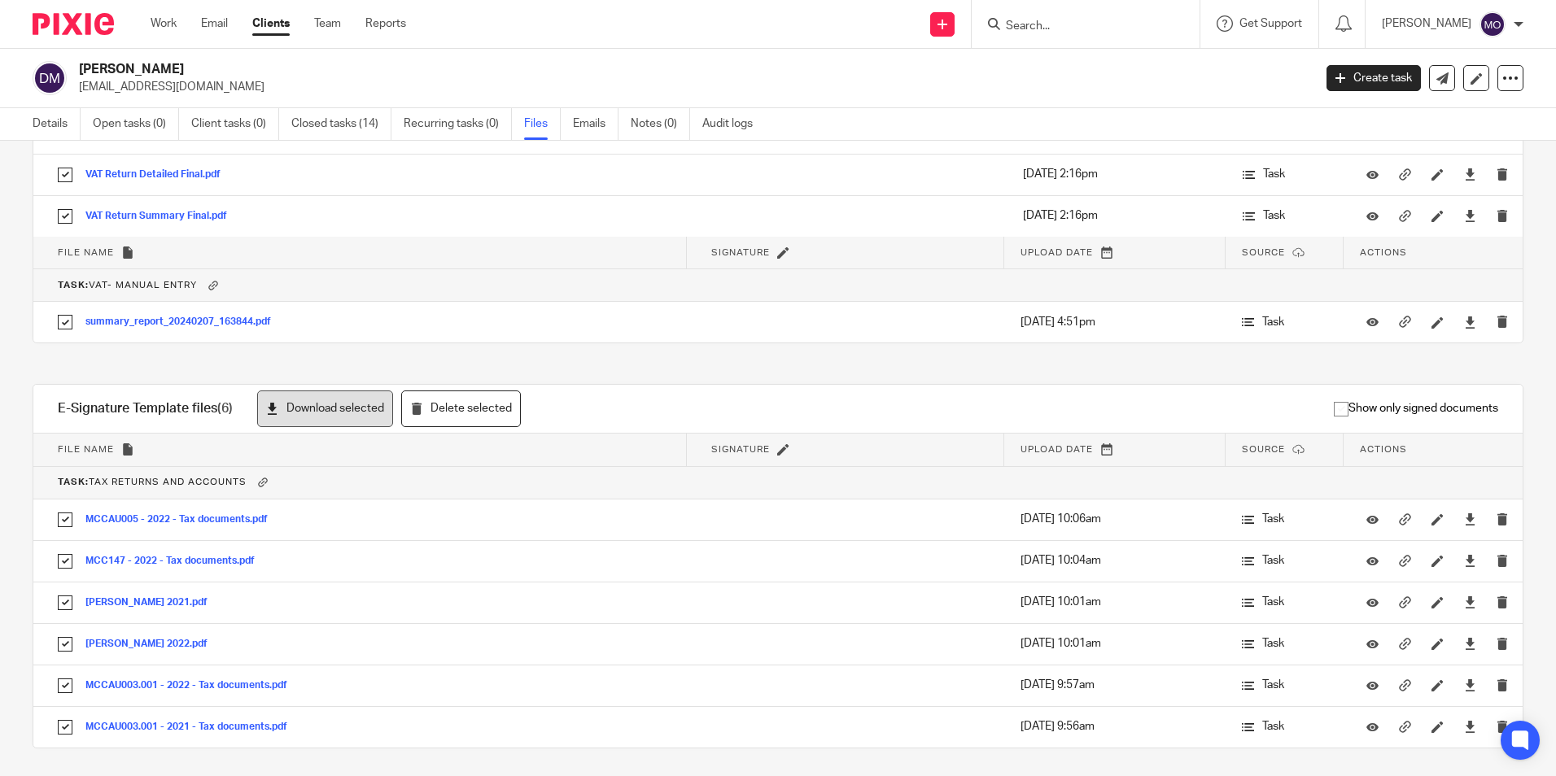
click at [353, 414] on button "Download selected" at bounding box center [325, 409] width 136 height 37
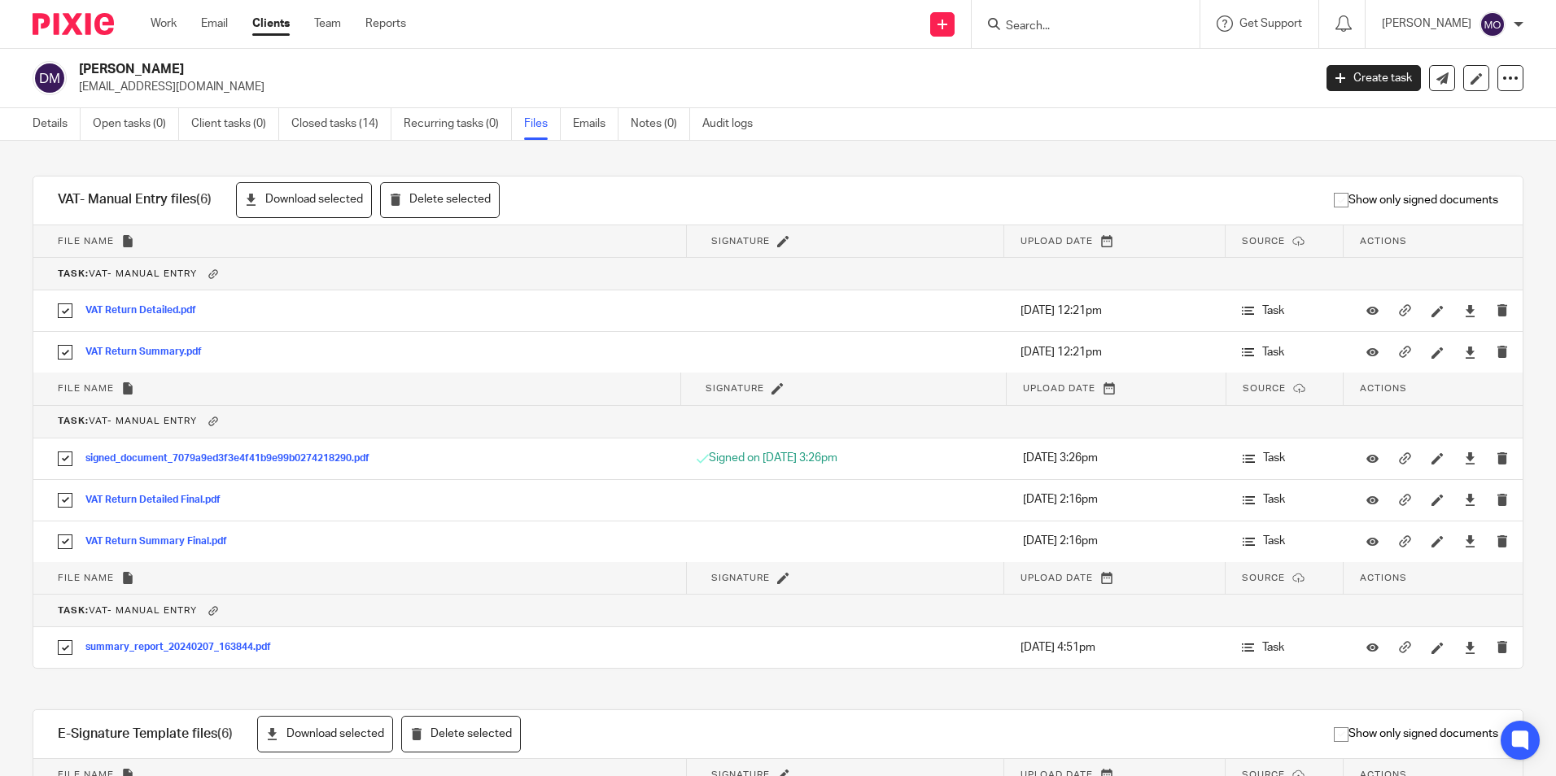
scroll to position [2451, 0]
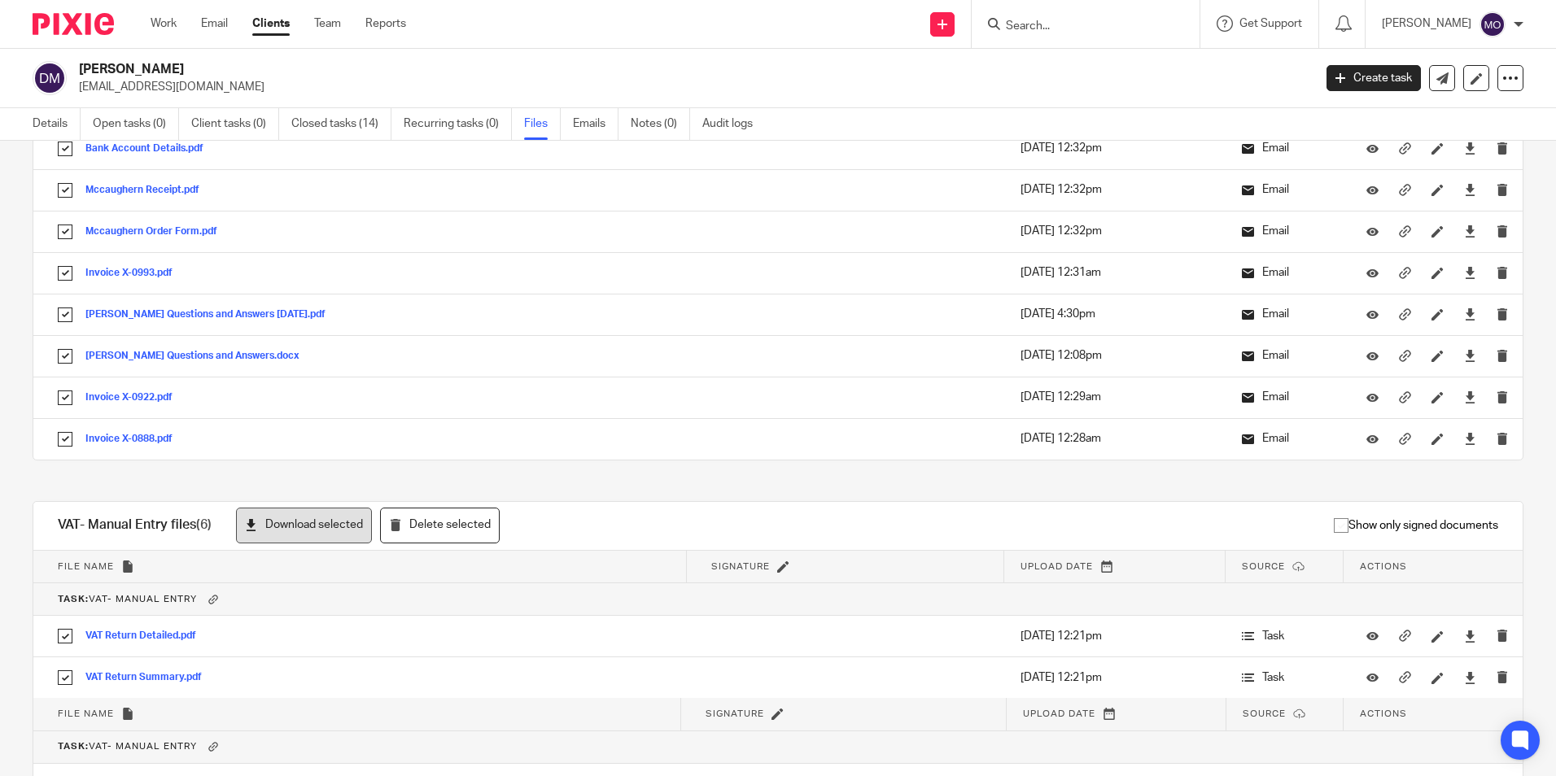
click at [328, 509] on button "Download selected" at bounding box center [304, 526] width 136 height 37
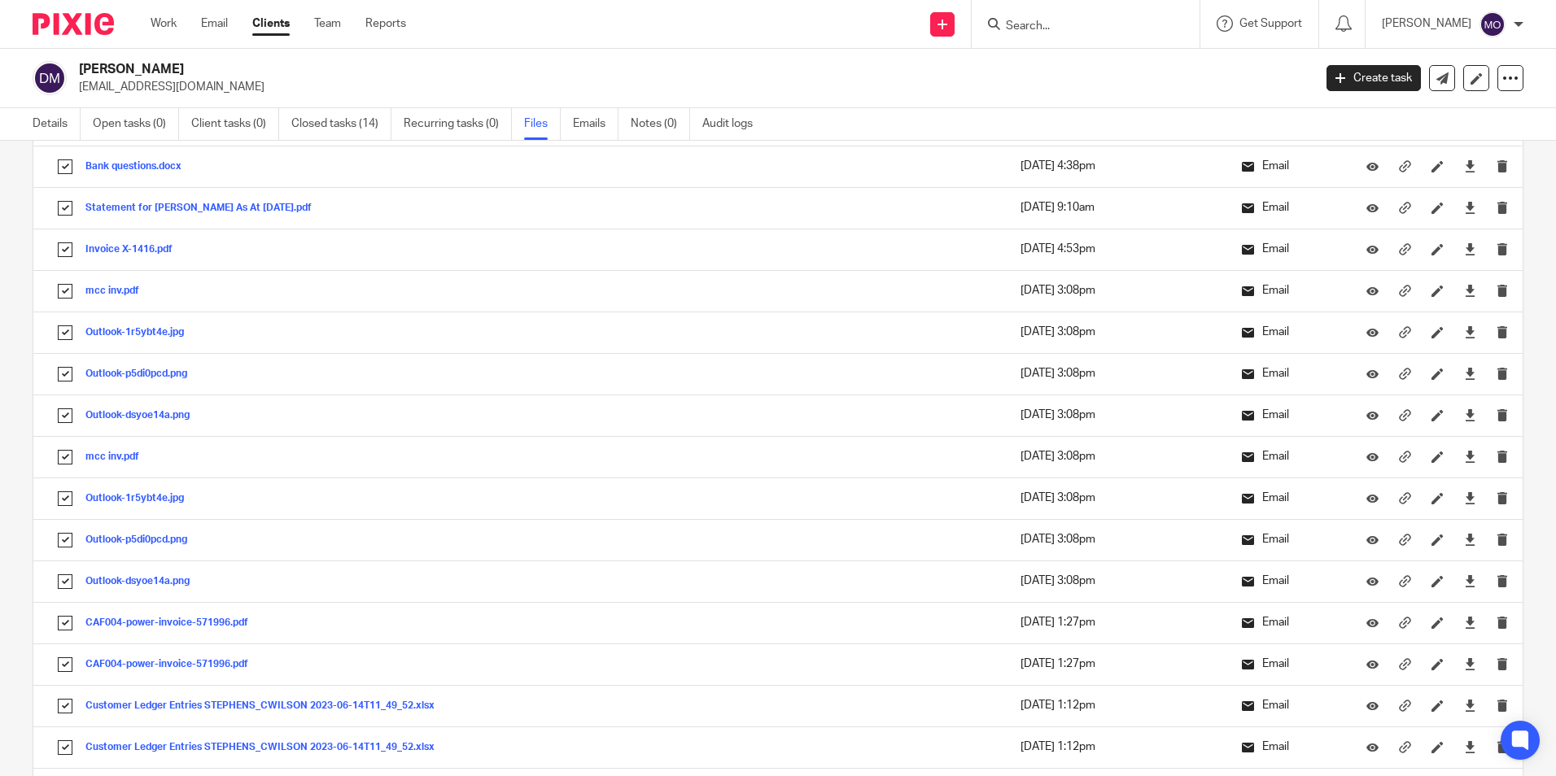
scroll to position [0, 0]
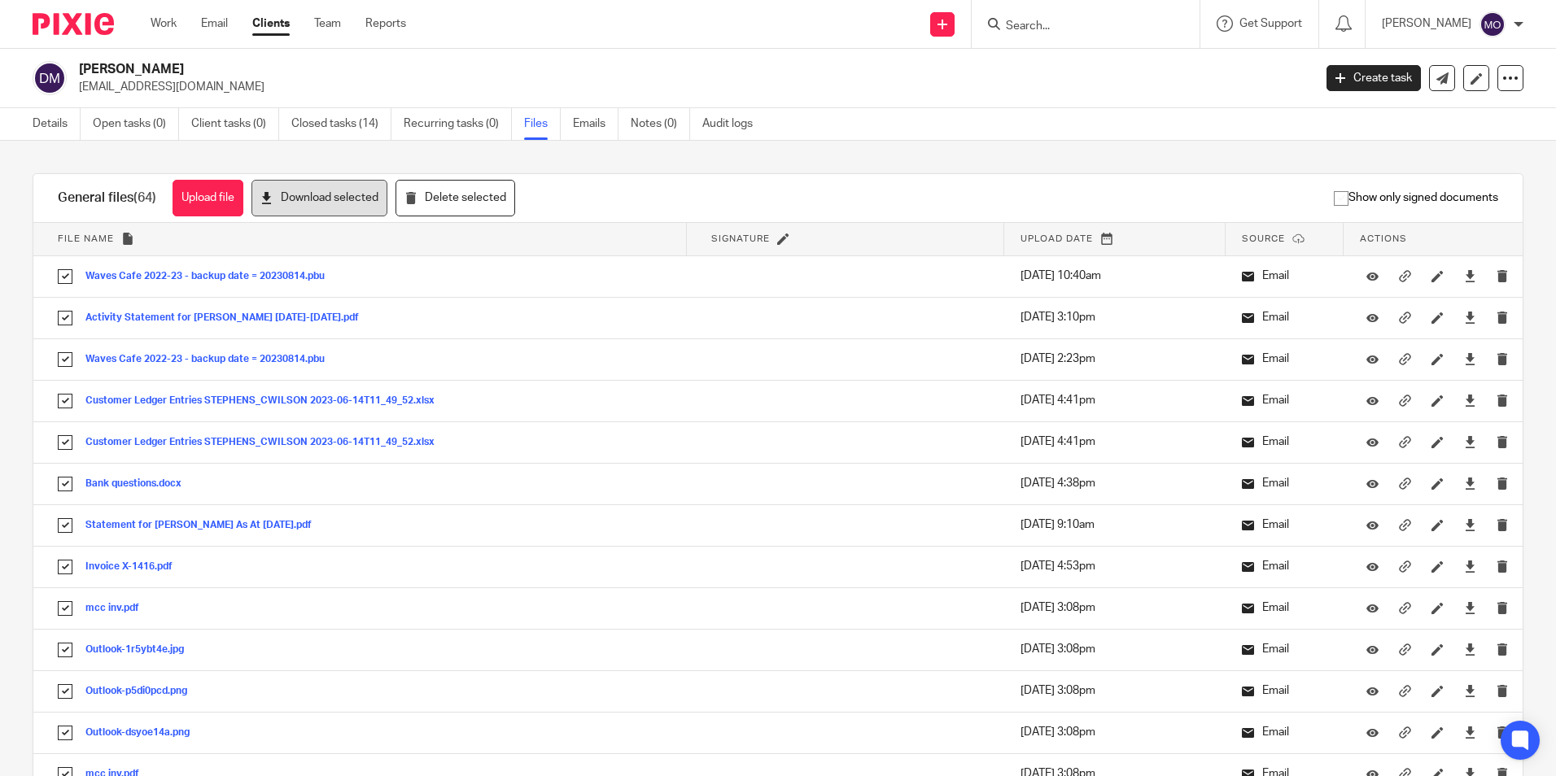
click at [345, 198] on button "Download selected" at bounding box center [319, 198] width 136 height 37
click at [1502, 85] on icon at bounding box center [1510, 78] width 16 height 16
click at [1447, 138] on link "Export data" at bounding box center [1409, 143] width 180 height 24
click at [1085, 86] on p "[EMAIL_ADDRESS][DOMAIN_NAME]" at bounding box center [690, 87] width 1223 height 16
click at [269, 25] on link "Clients" at bounding box center [270, 23] width 37 height 16
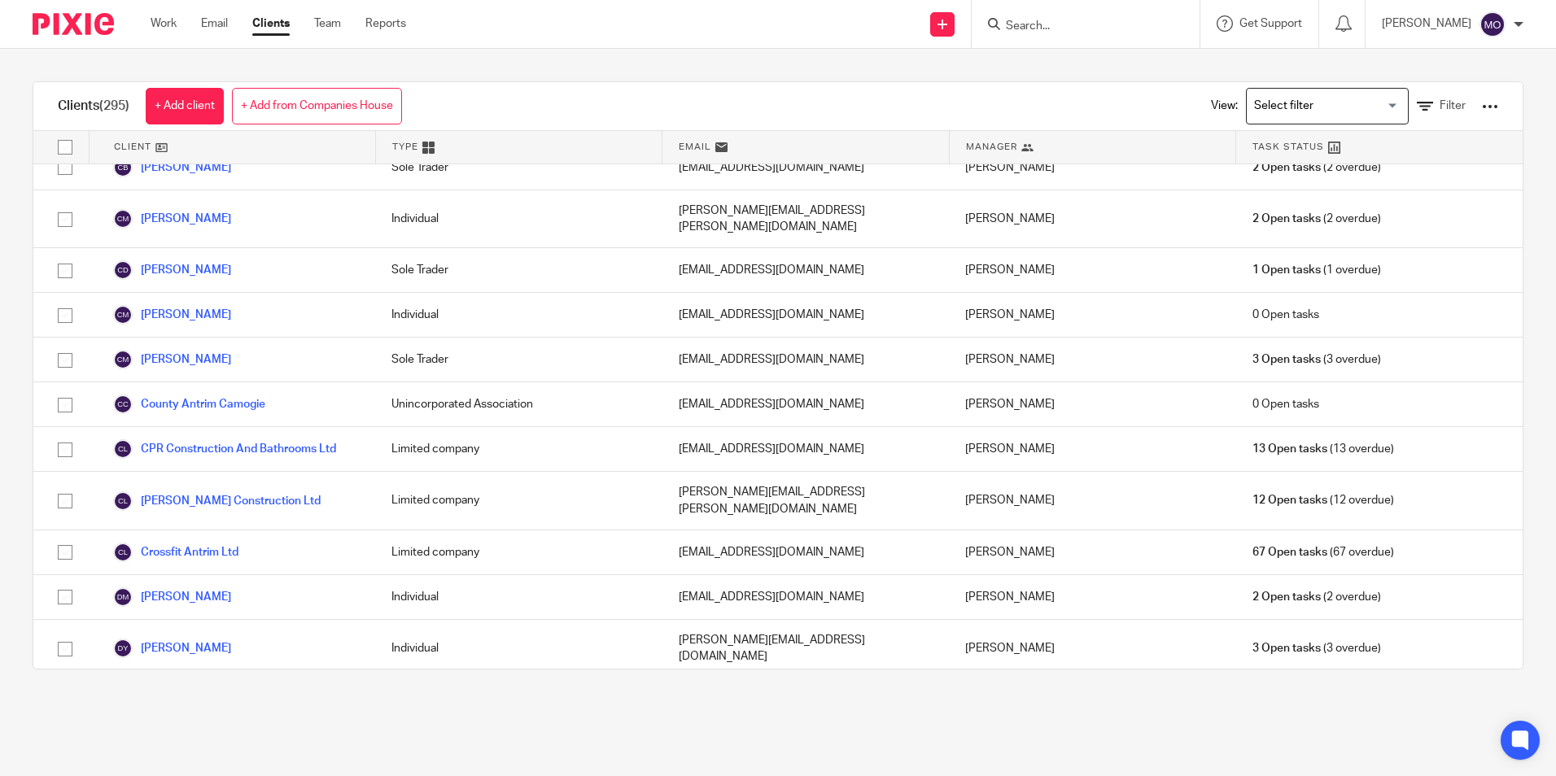
scroll to position [2848, 0]
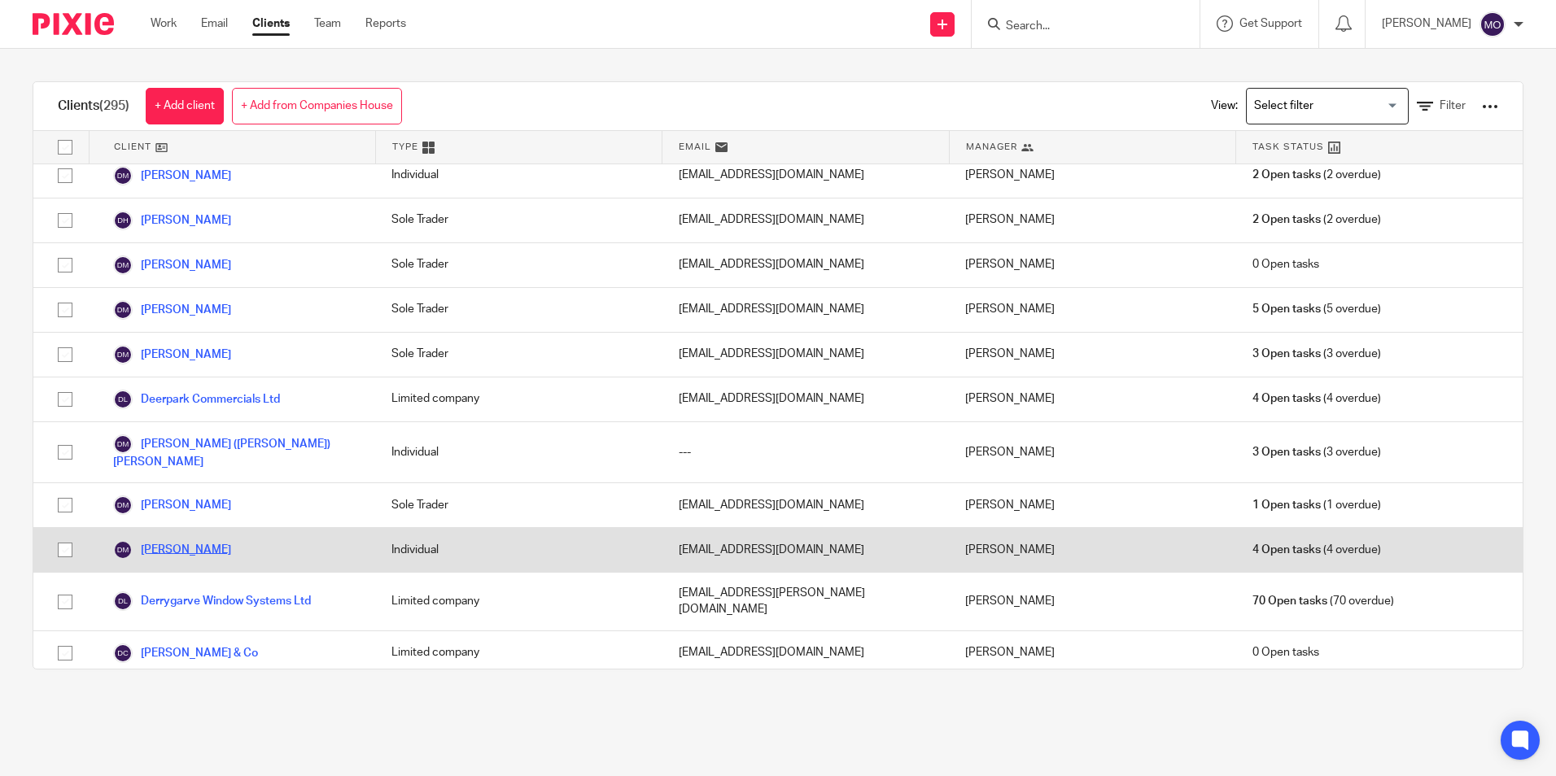
click at [186, 540] on link "[PERSON_NAME]" at bounding box center [172, 550] width 118 height 20
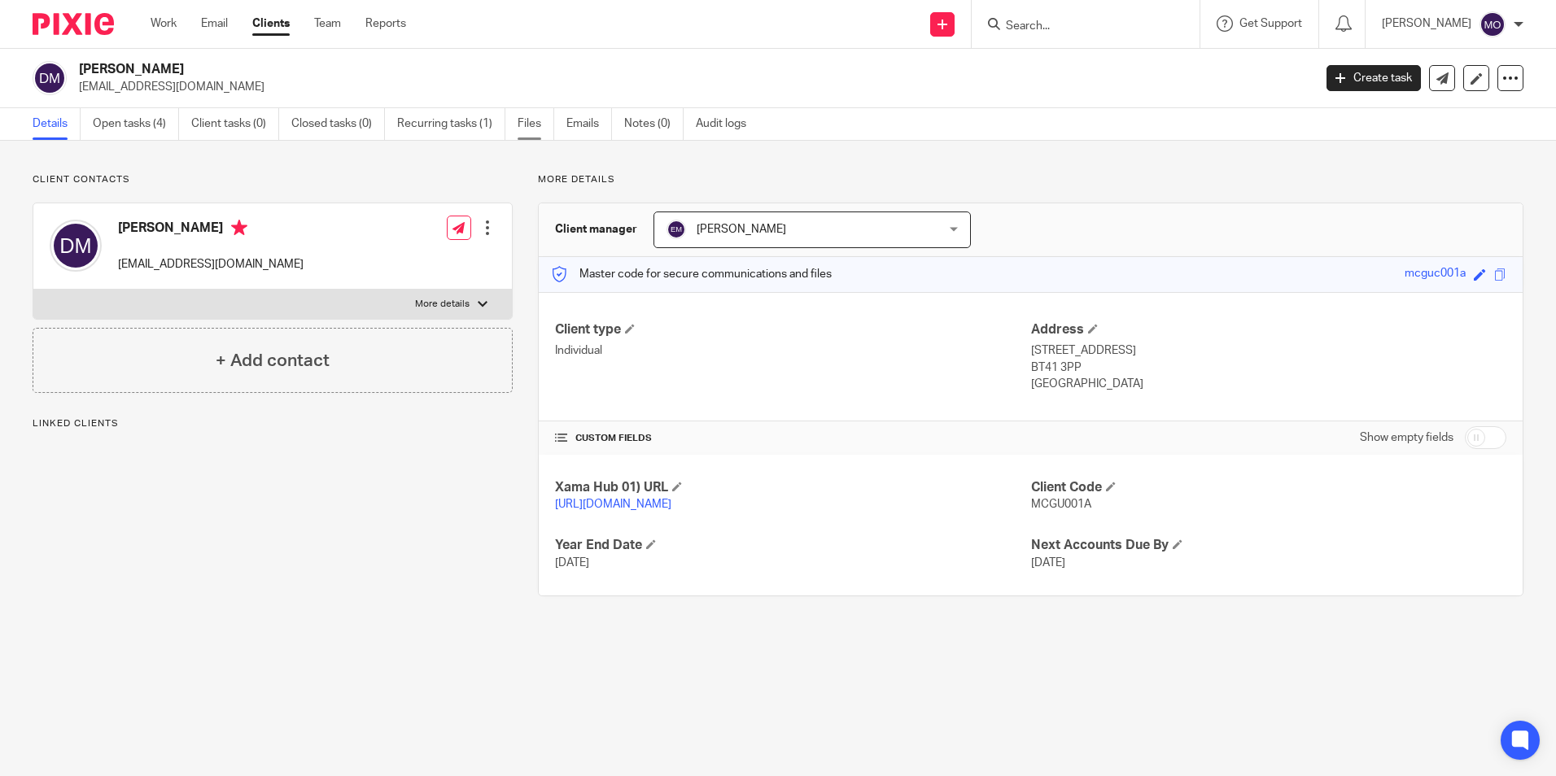
click at [547, 116] on link "Files" at bounding box center [535, 124] width 37 height 32
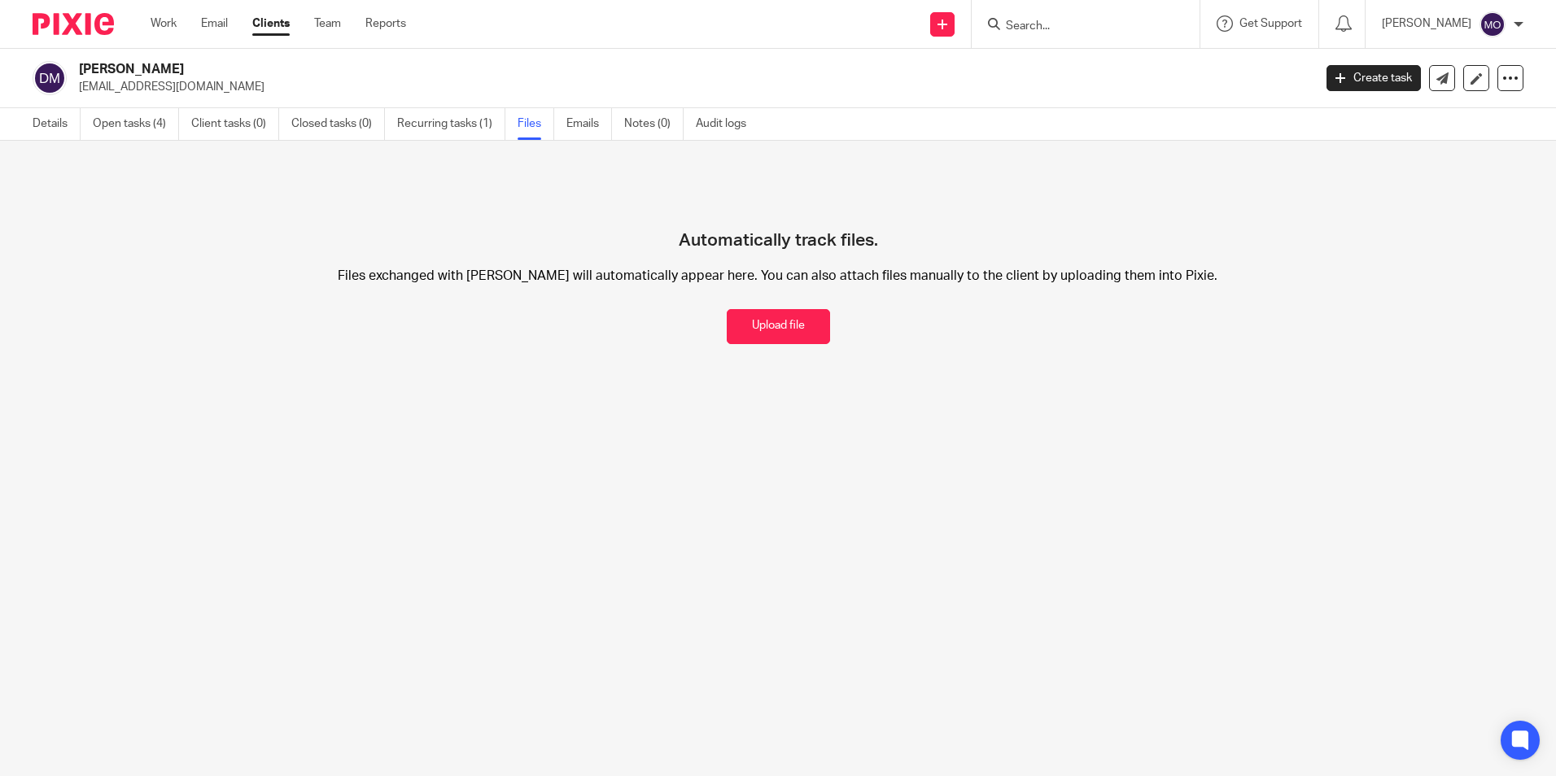
drag, startPoint x: 81, startPoint y: 68, endPoint x: 203, endPoint y: 59, distance: 122.4
click at [203, 59] on div "[PERSON_NAME] [EMAIL_ADDRESS][DOMAIN_NAME] Create task Update from Companies Ho…" at bounding box center [778, 78] width 1556 height 59
drag, startPoint x: 203, startPoint y: 59, endPoint x: 186, endPoint y: 69, distance: 20.8
copy h2 "[PERSON_NAME]"
click at [1504, 83] on icon at bounding box center [1510, 78] width 16 height 16
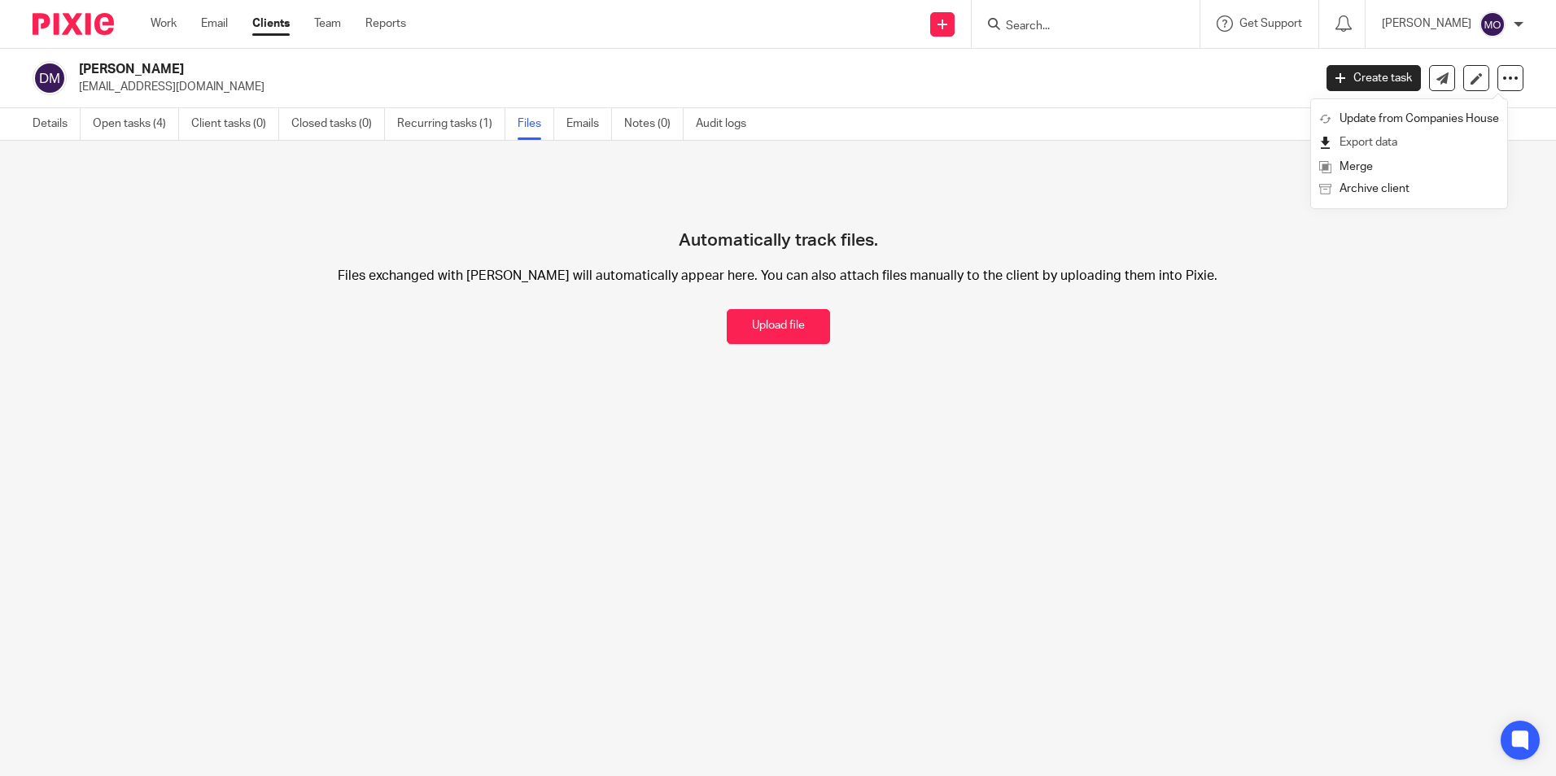
click at [1447, 143] on link "Export data" at bounding box center [1409, 143] width 180 height 24
click at [959, 103] on div "[PERSON_NAME] [EMAIL_ADDRESS][DOMAIN_NAME] Create task Update from Companies Ho…" at bounding box center [778, 78] width 1556 height 59
click at [276, 24] on link "Clients" at bounding box center [270, 23] width 37 height 16
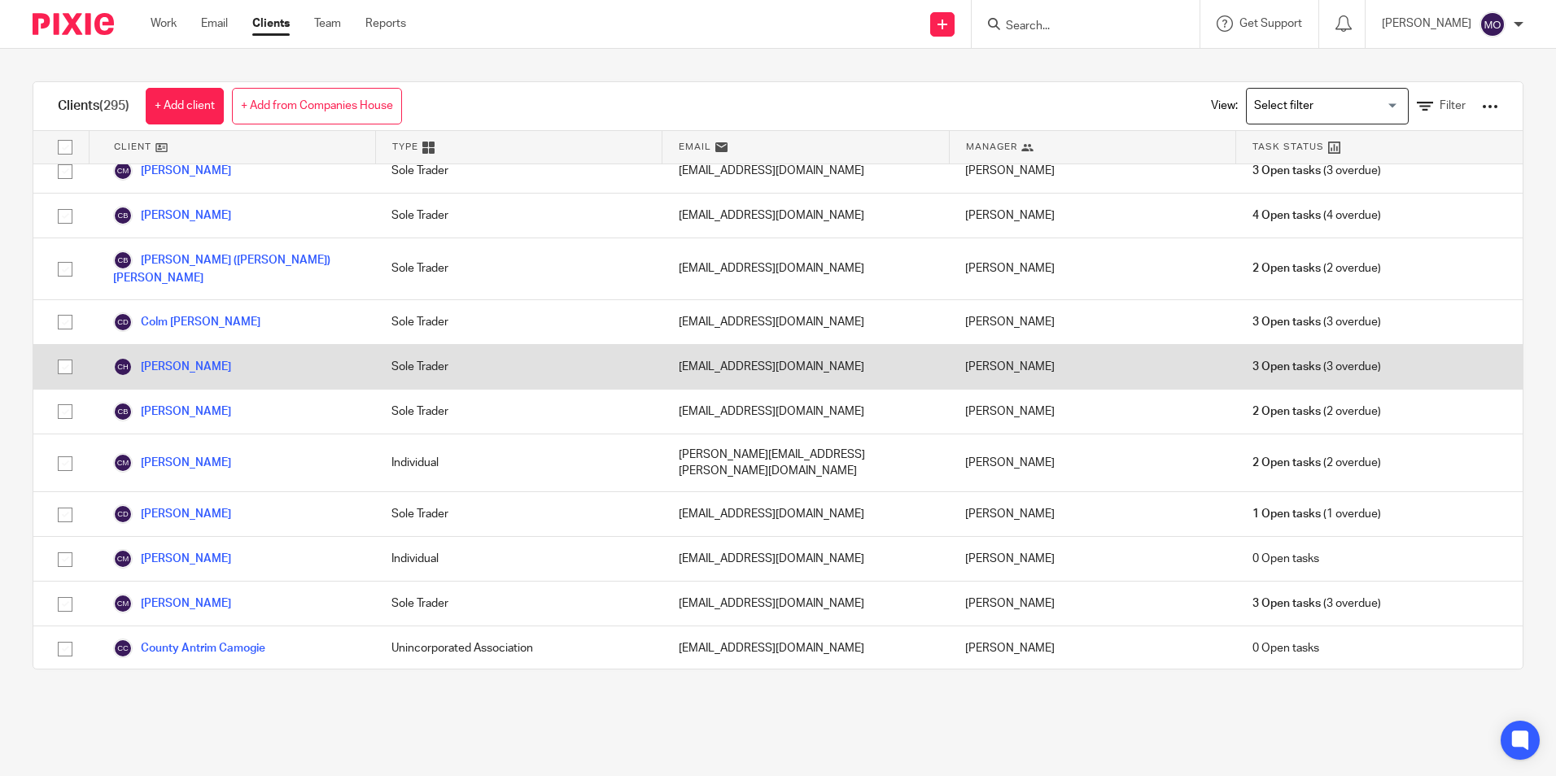
scroll to position [2359, 0]
